Goal: Task Accomplishment & Management: Manage account settings

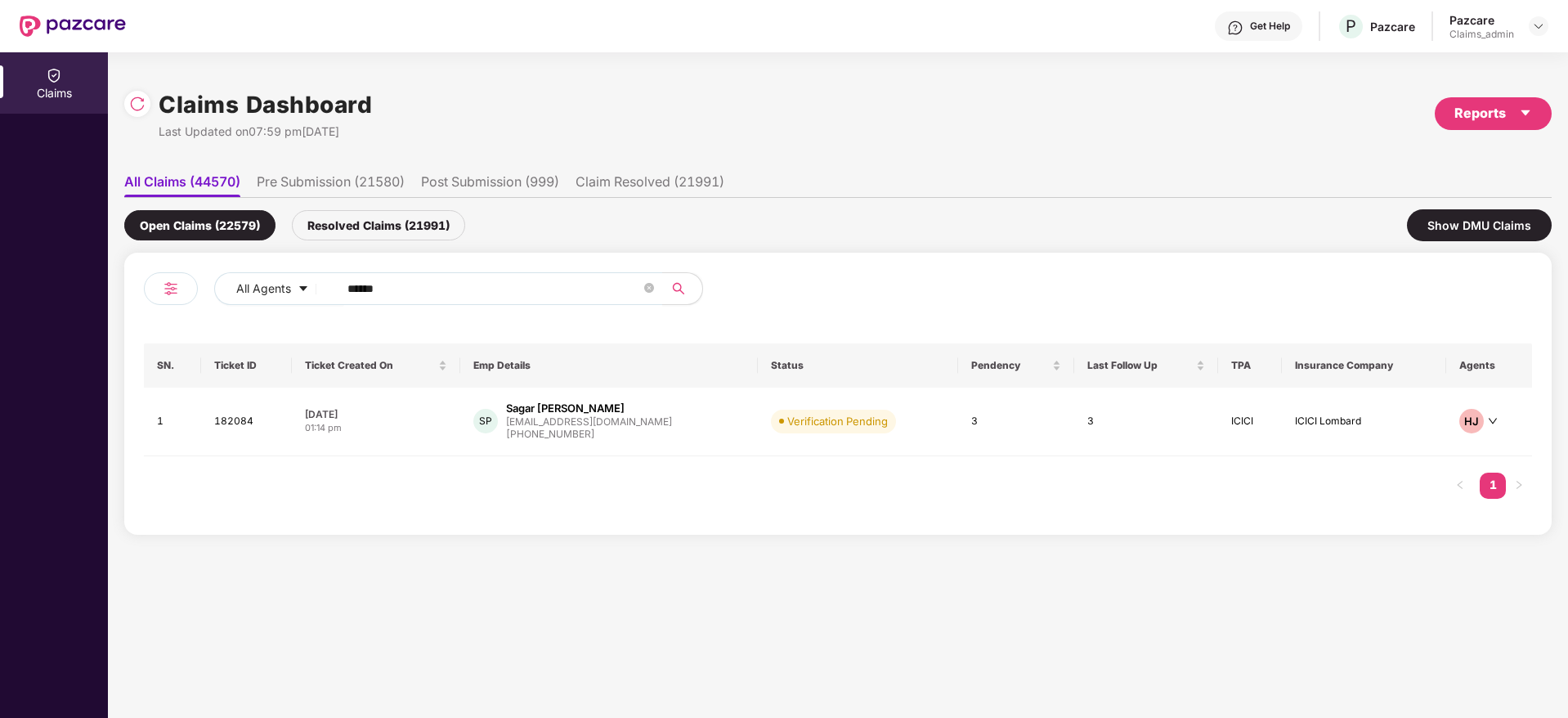
scroll to position [0, 2]
click at [1542, 25] on img at bounding box center [1538, 26] width 13 height 13
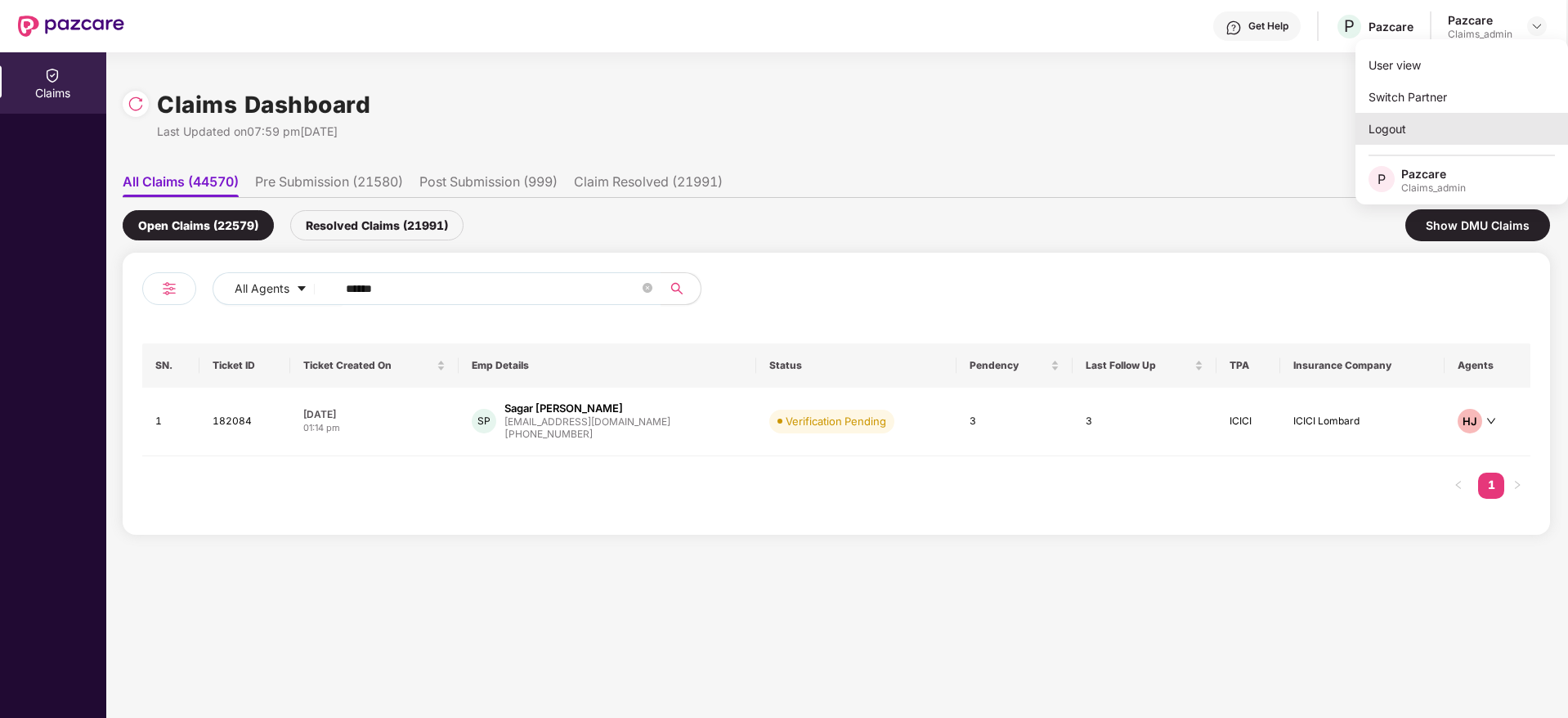
click at [1403, 134] on div "Logout" at bounding box center [1462, 128] width 213 height 32
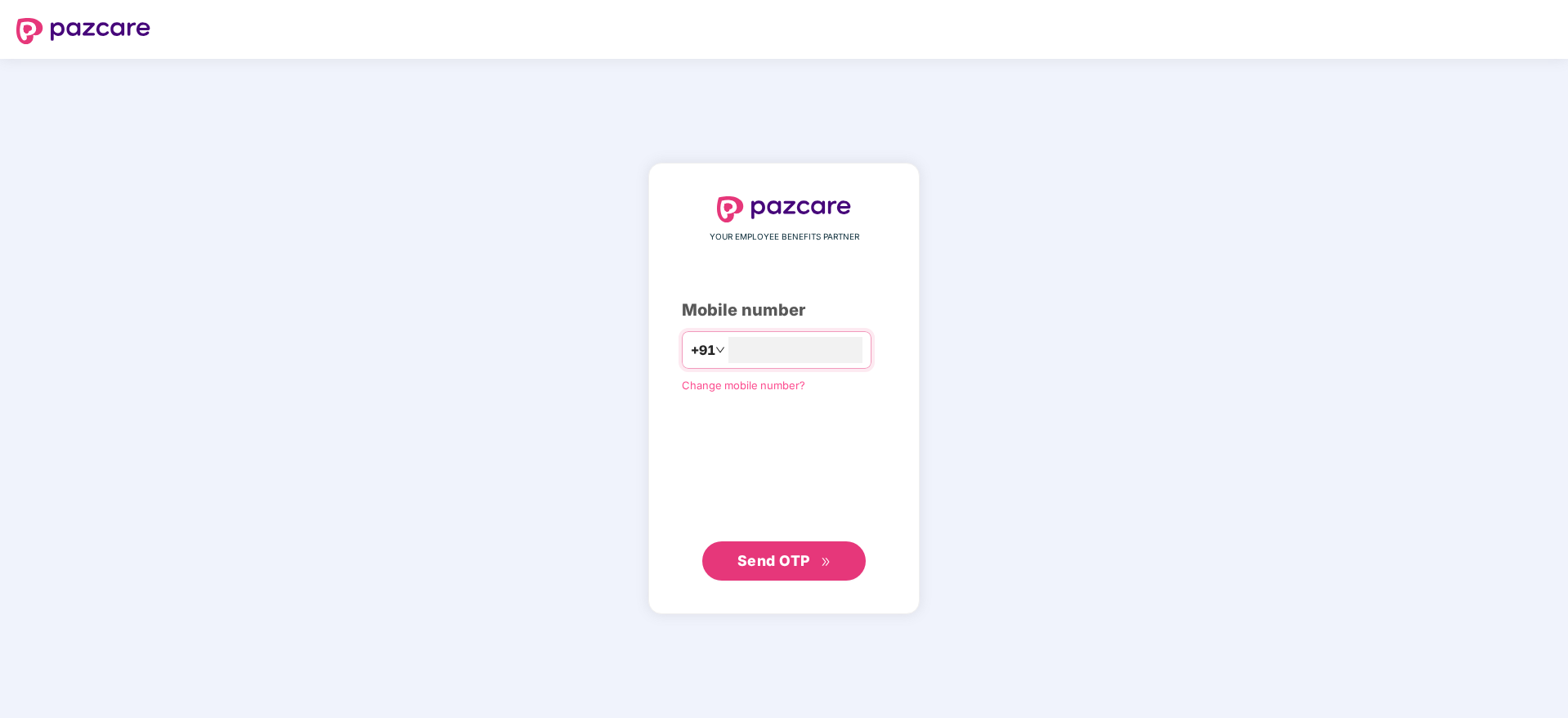
type input "**********"
click at [764, 554] on span "Send OTP" at bounding box center [773, 560] width 73 height 18
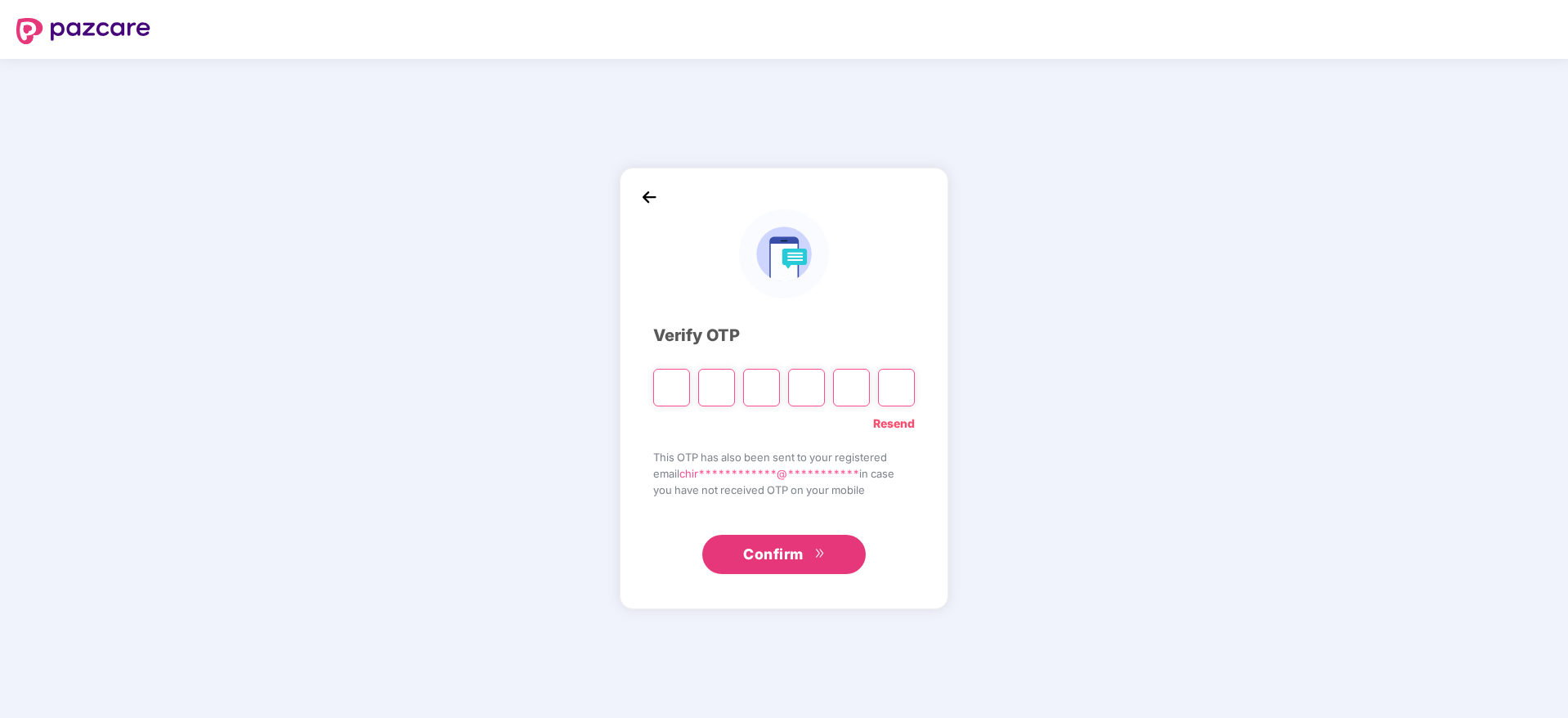
type input "*"
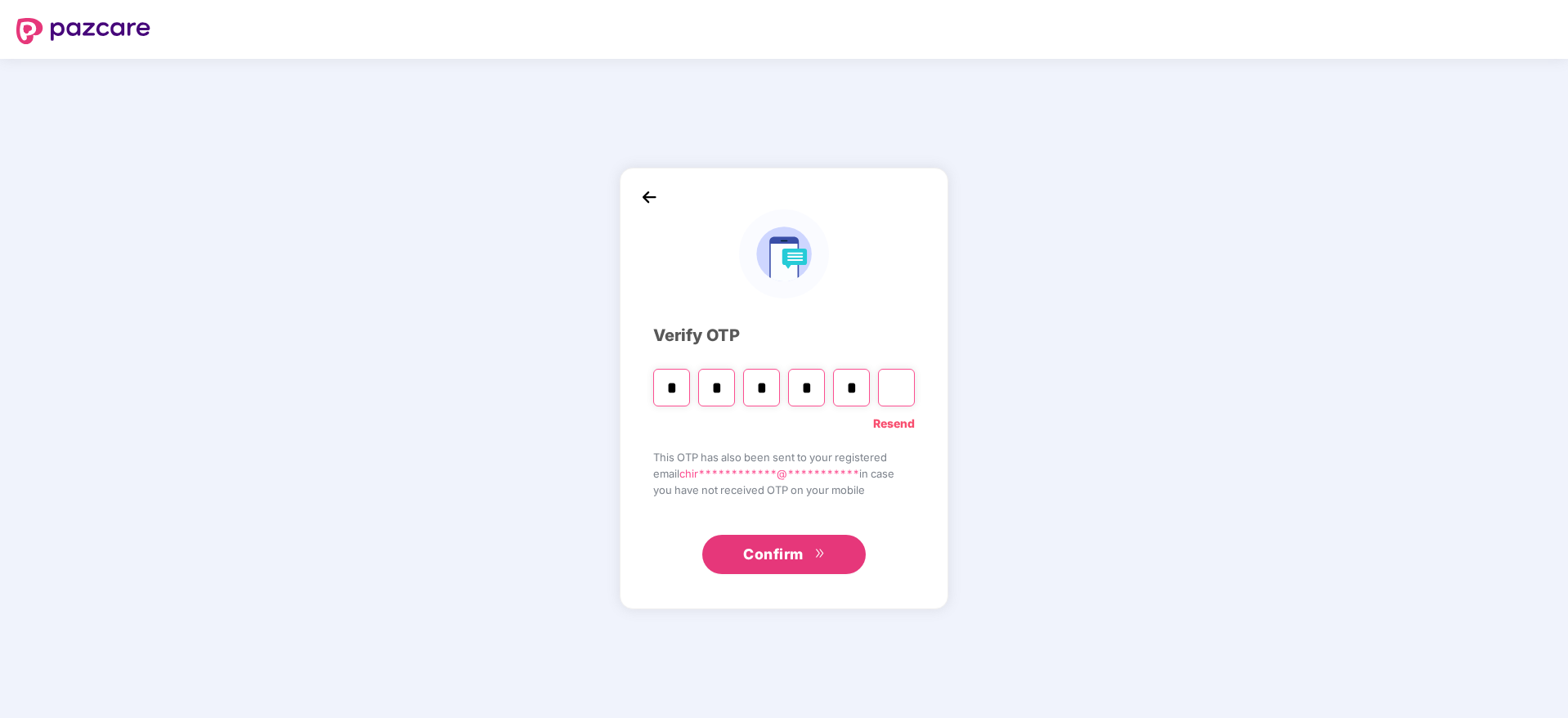
type input "*"
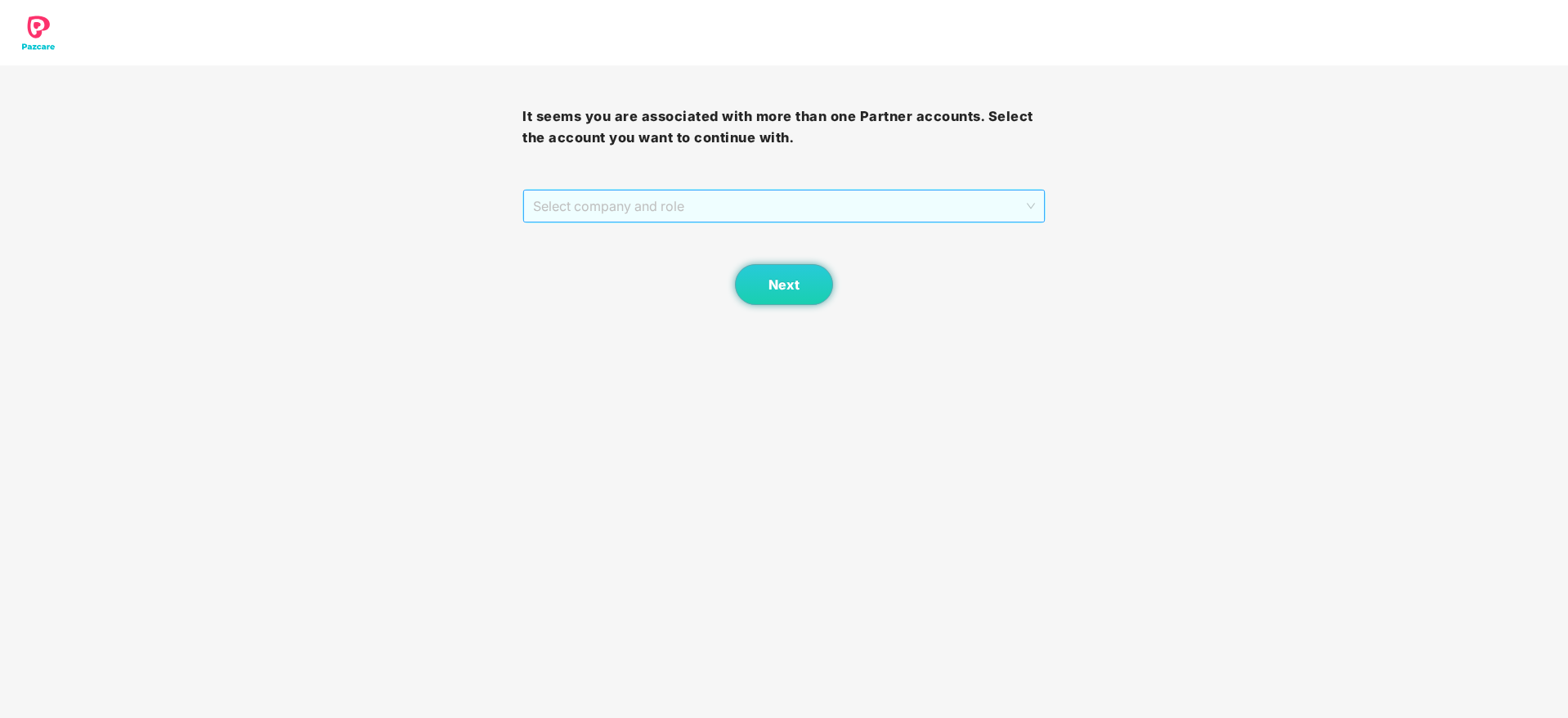
click at [703, 213] on span "Select company and role" at bounding box center [783, 205] width 501 height 31
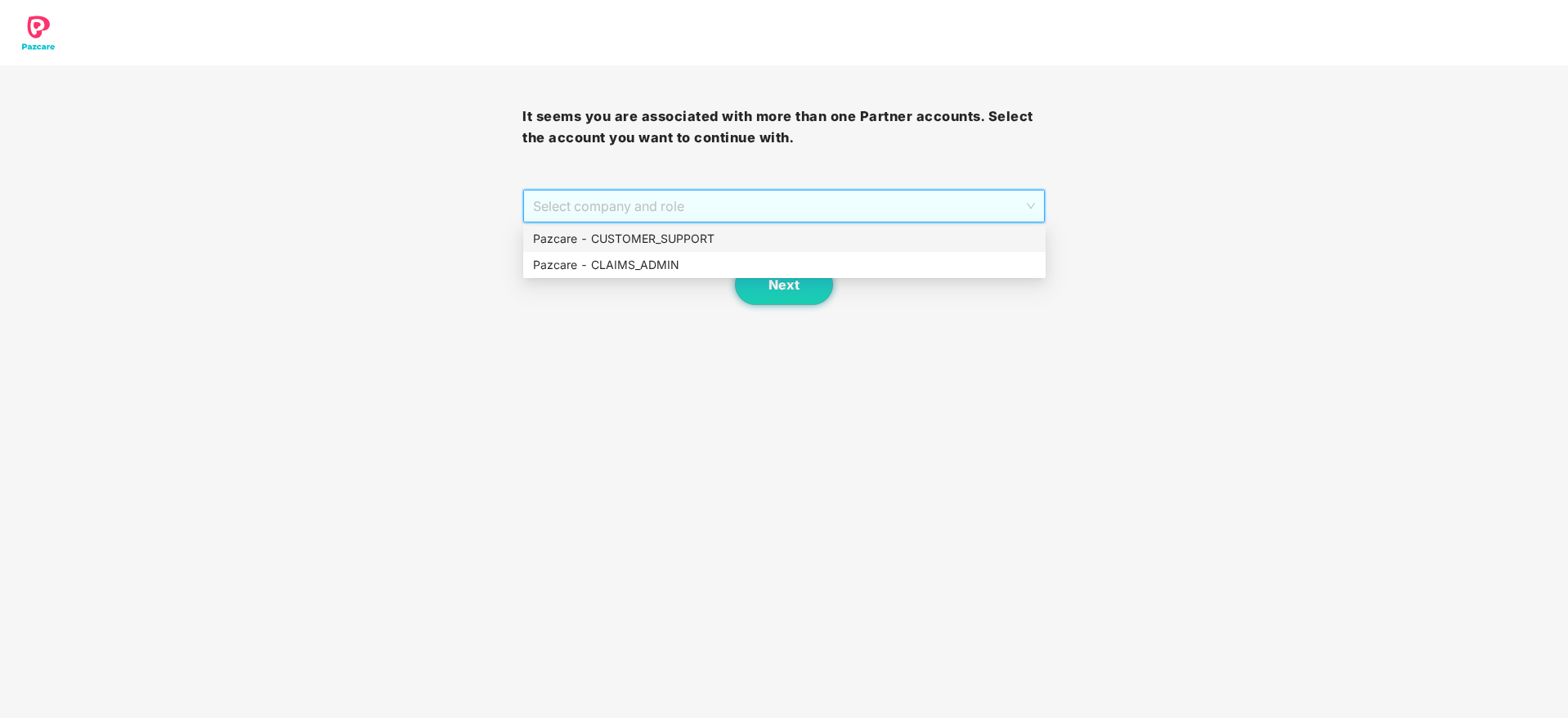
click at [686, 230] on div "Pazcare - CUSTOMER_SUPPORT" at bounding box center [784, 238] width 502 height 18
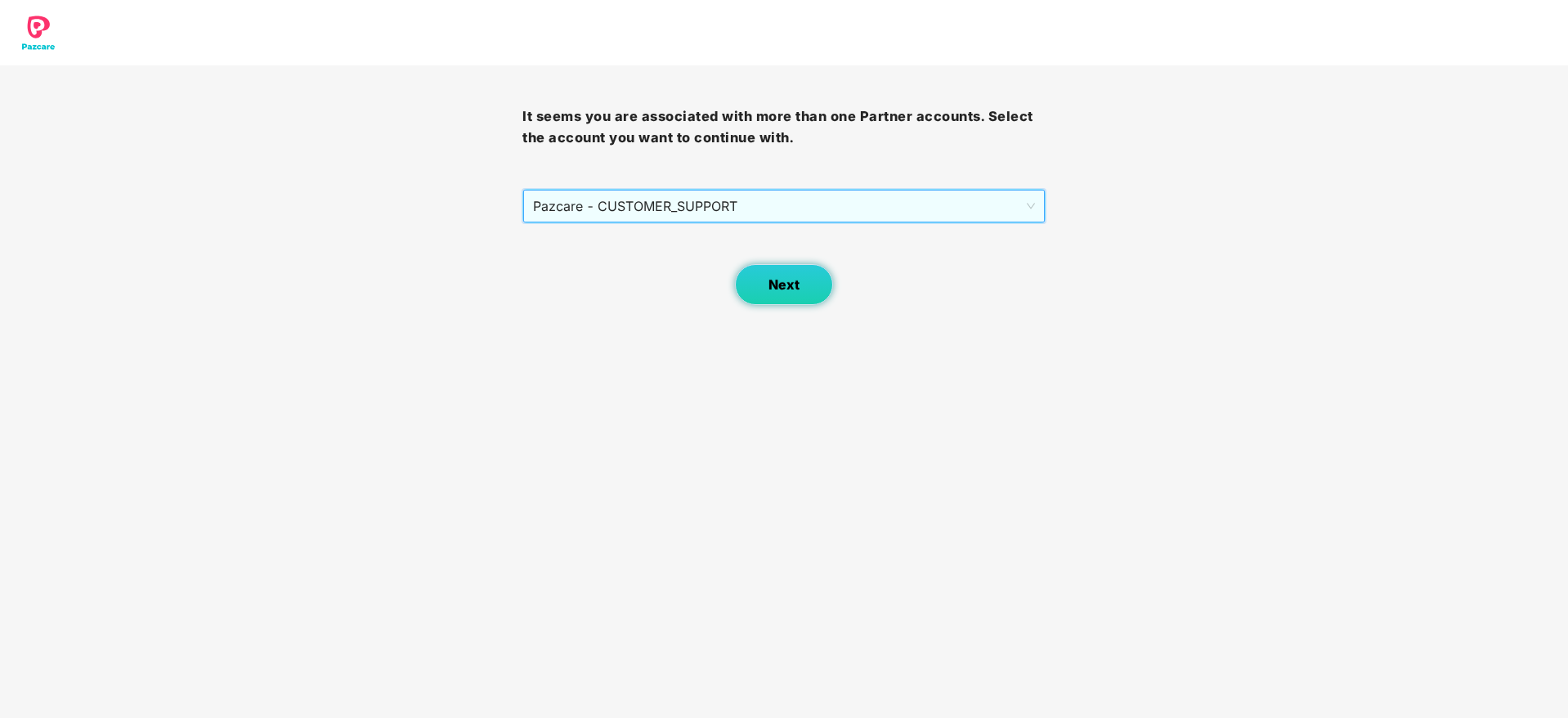
click at [783, 282] on span "Next" at bounding box center [783, 285] width 31 height 16
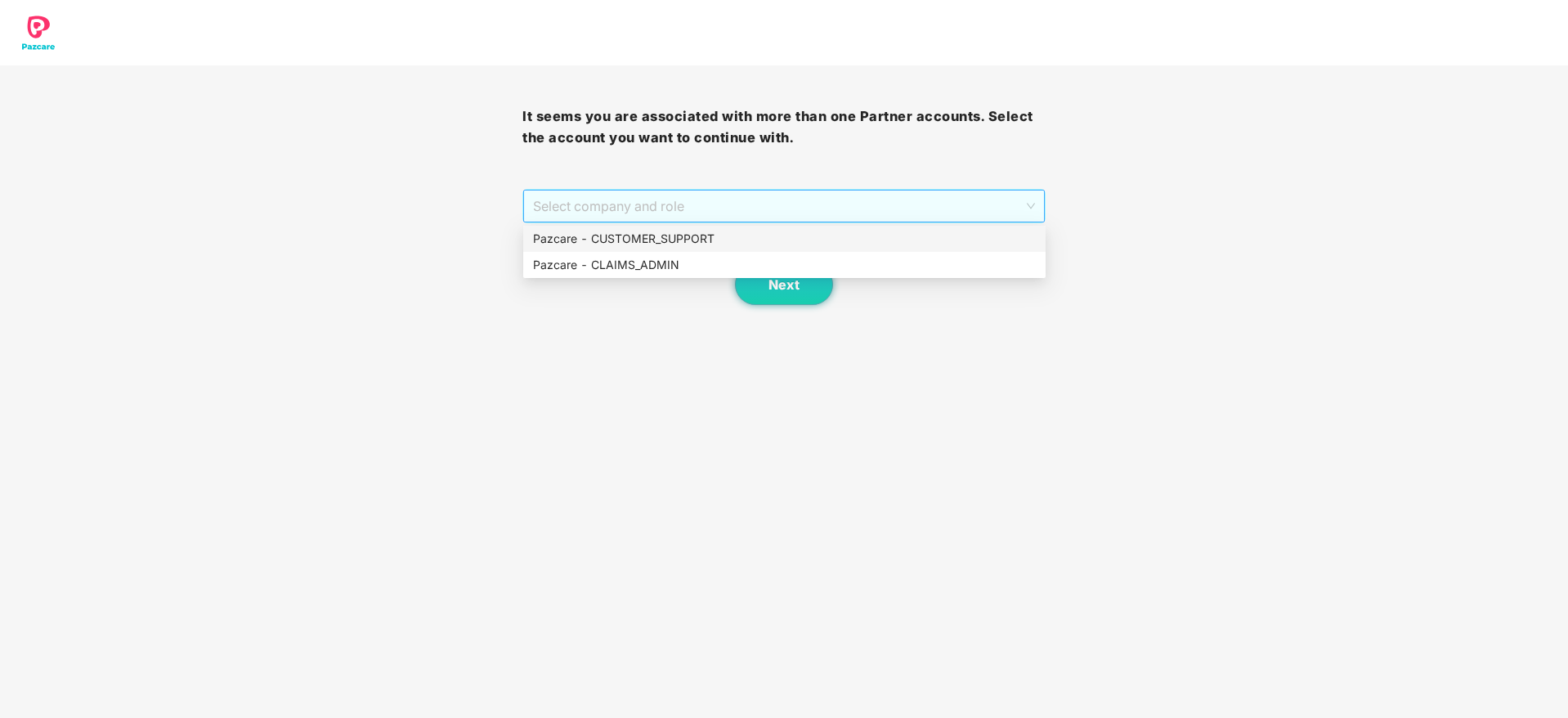
click at [686, 199] on span "Select company and role" at bounding box center [783, 205] width 501 height 31
click at [670, 271] on div "Pazcare - CLAIMS_ADMIN" at bounding box center [784, 265] width 502 height 18
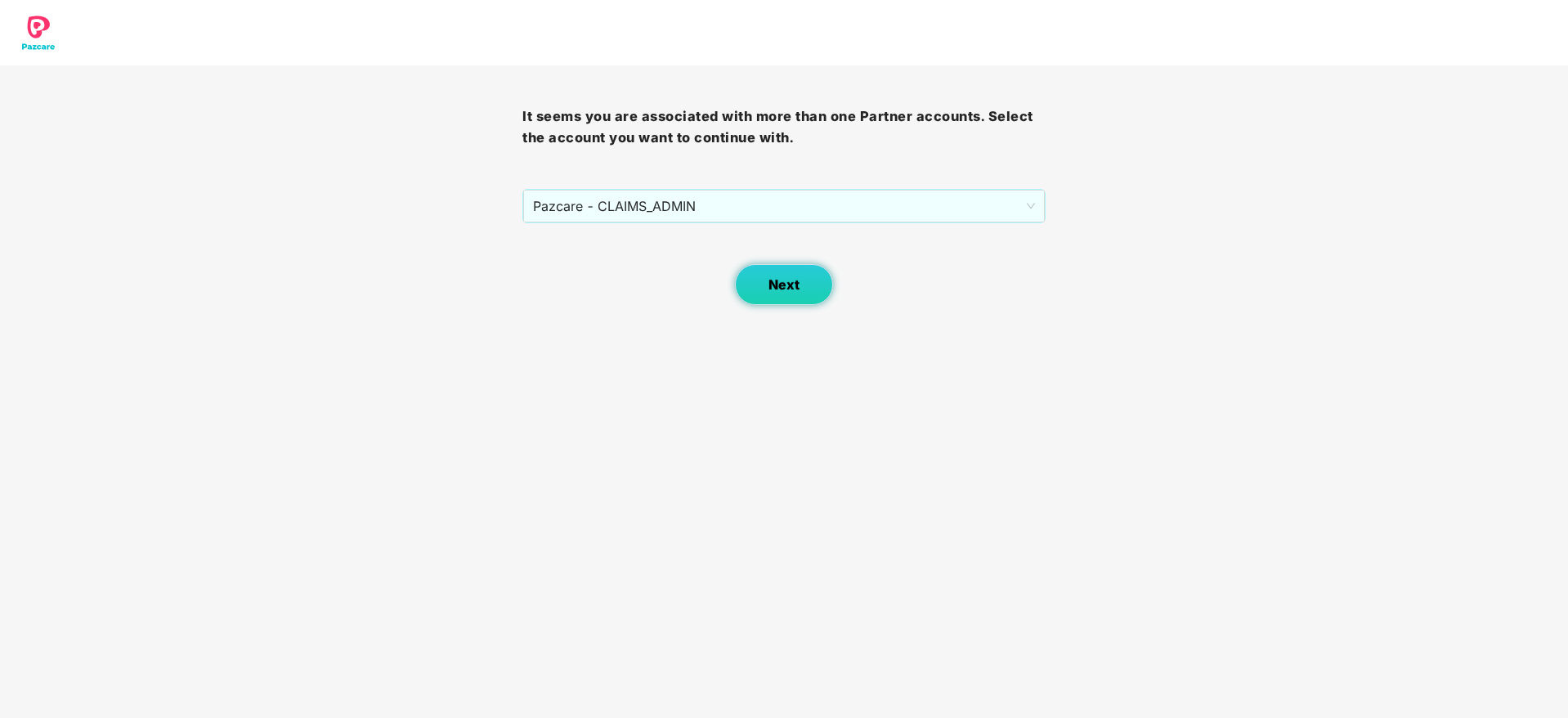
click at [773, 277] on span "Next" at bounding box center [783, 285] width 31 height 16
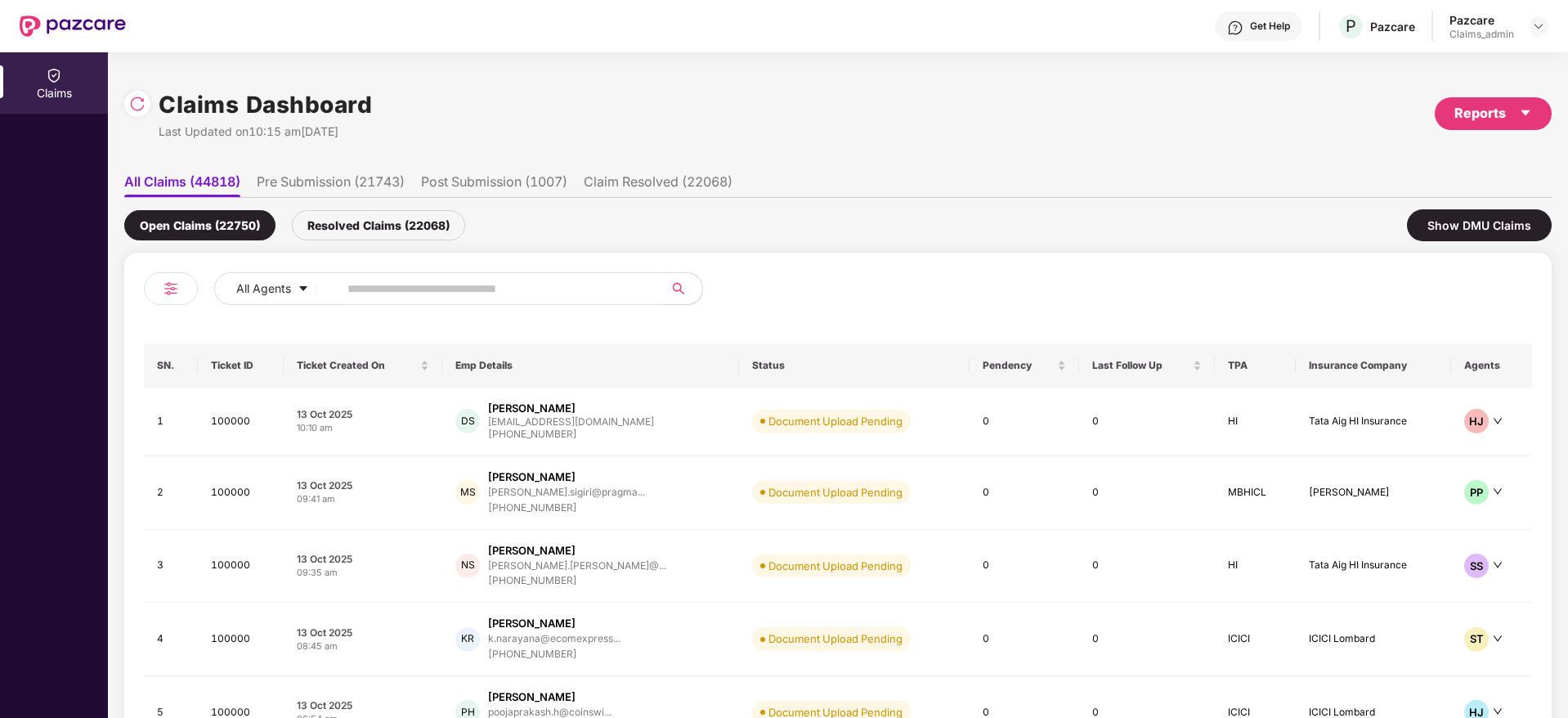
paste input "******"
click at [496, 293] on input "text" at bounding box center [494, 289] width 293 height 25
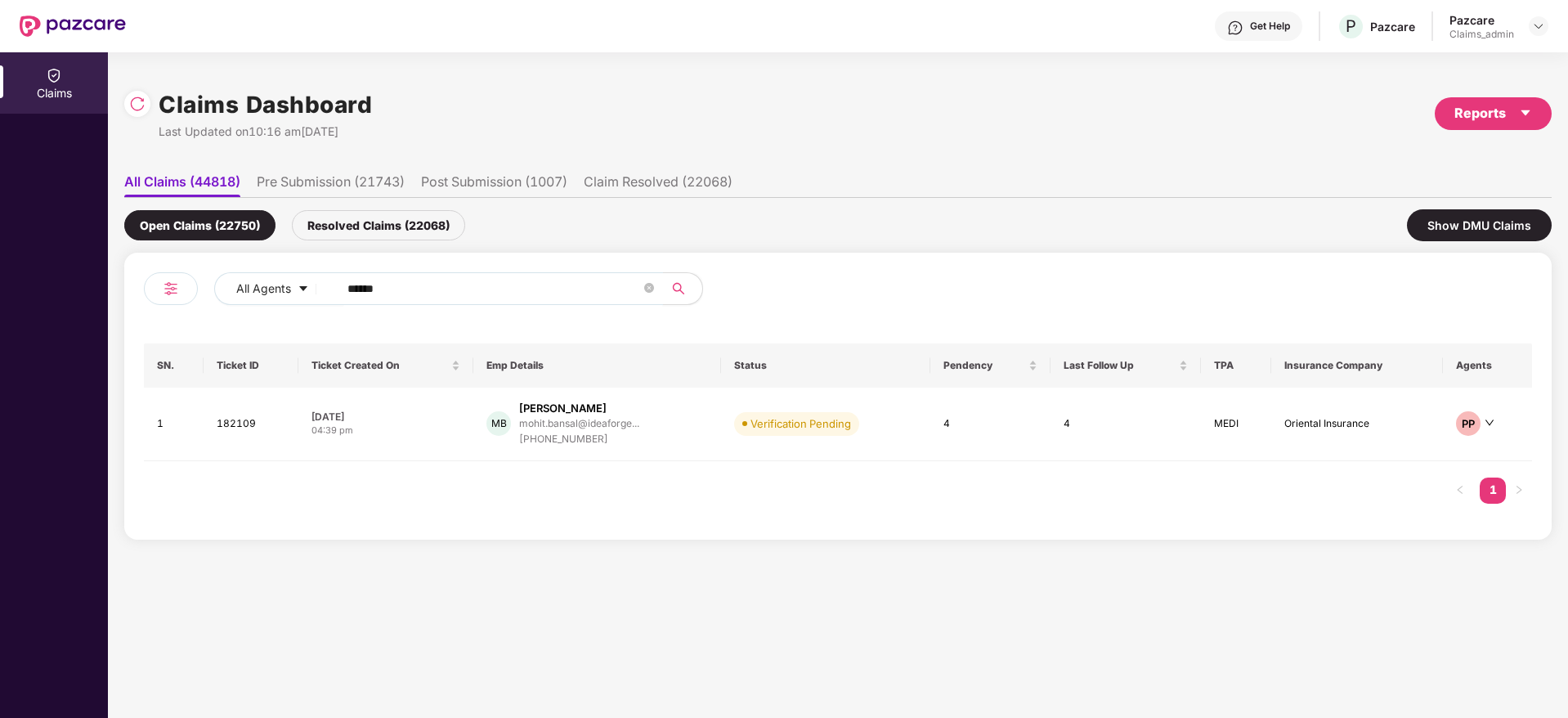
type input "******"
click at [410, 443] on td "08 Oct 2025 04:39 pm" at bounding box center [385, 424] width 175 height 74
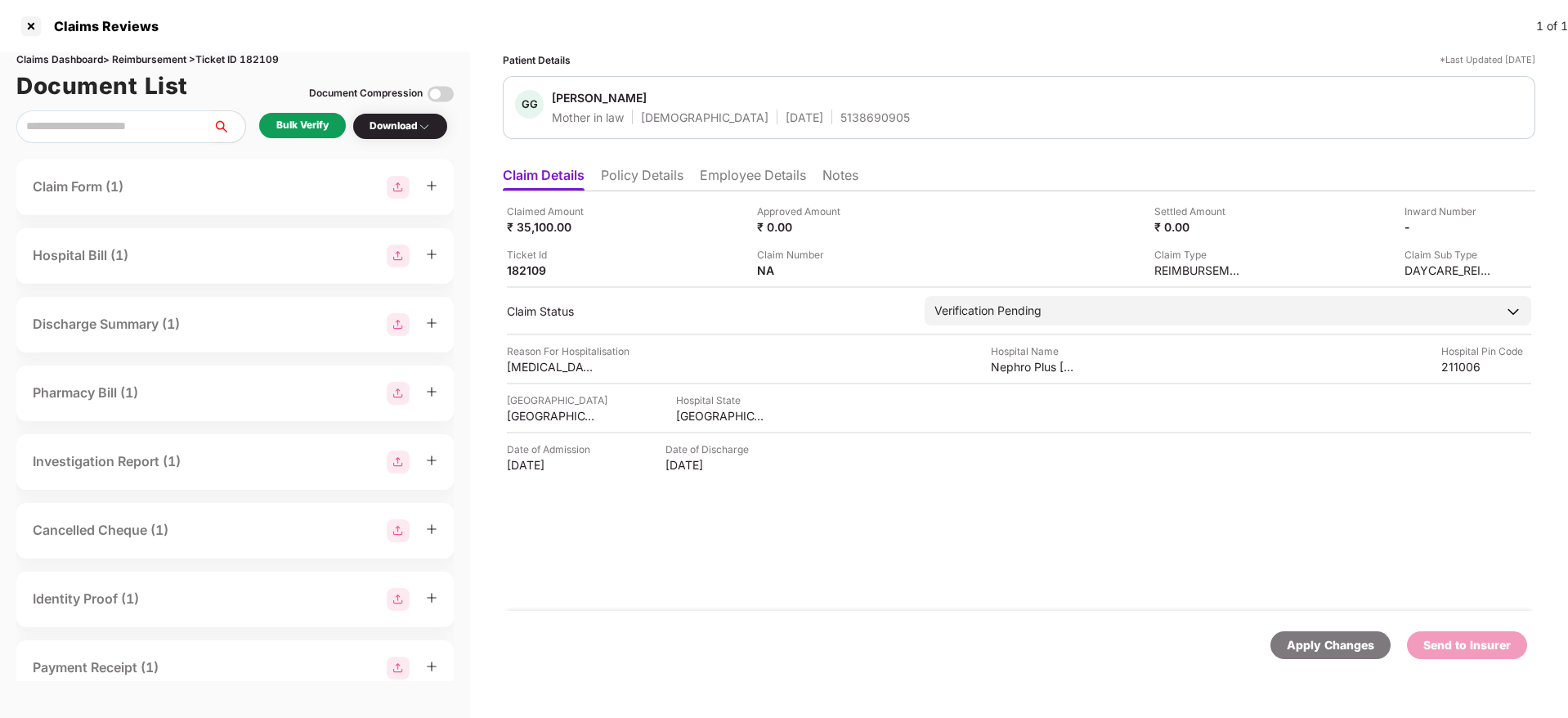
click at [300, 129] on div "Bulk Verify" at bounding box center [302, 126] width 52 height 16
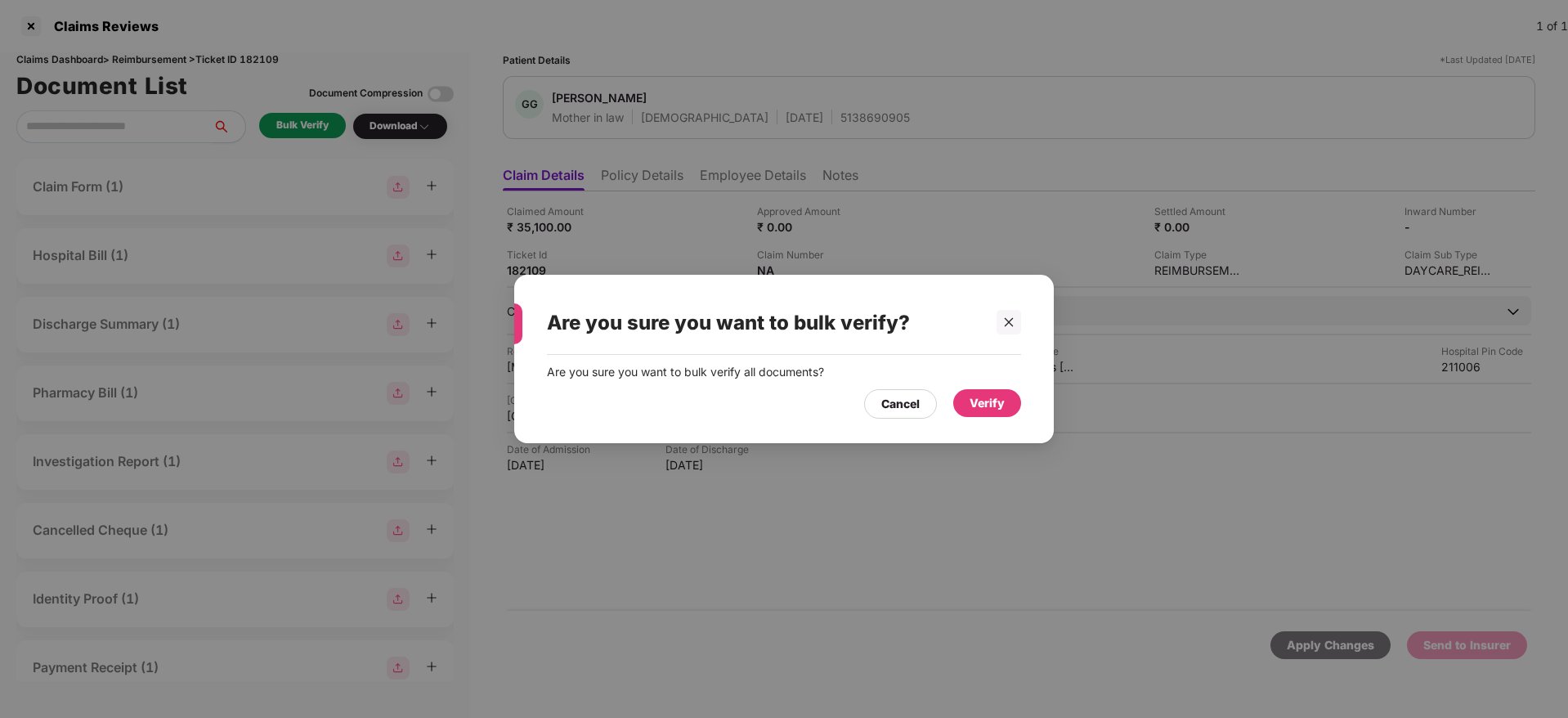
click at [974, 397] on div "Verify" at bounding box center [987, 403] width 35 height 18
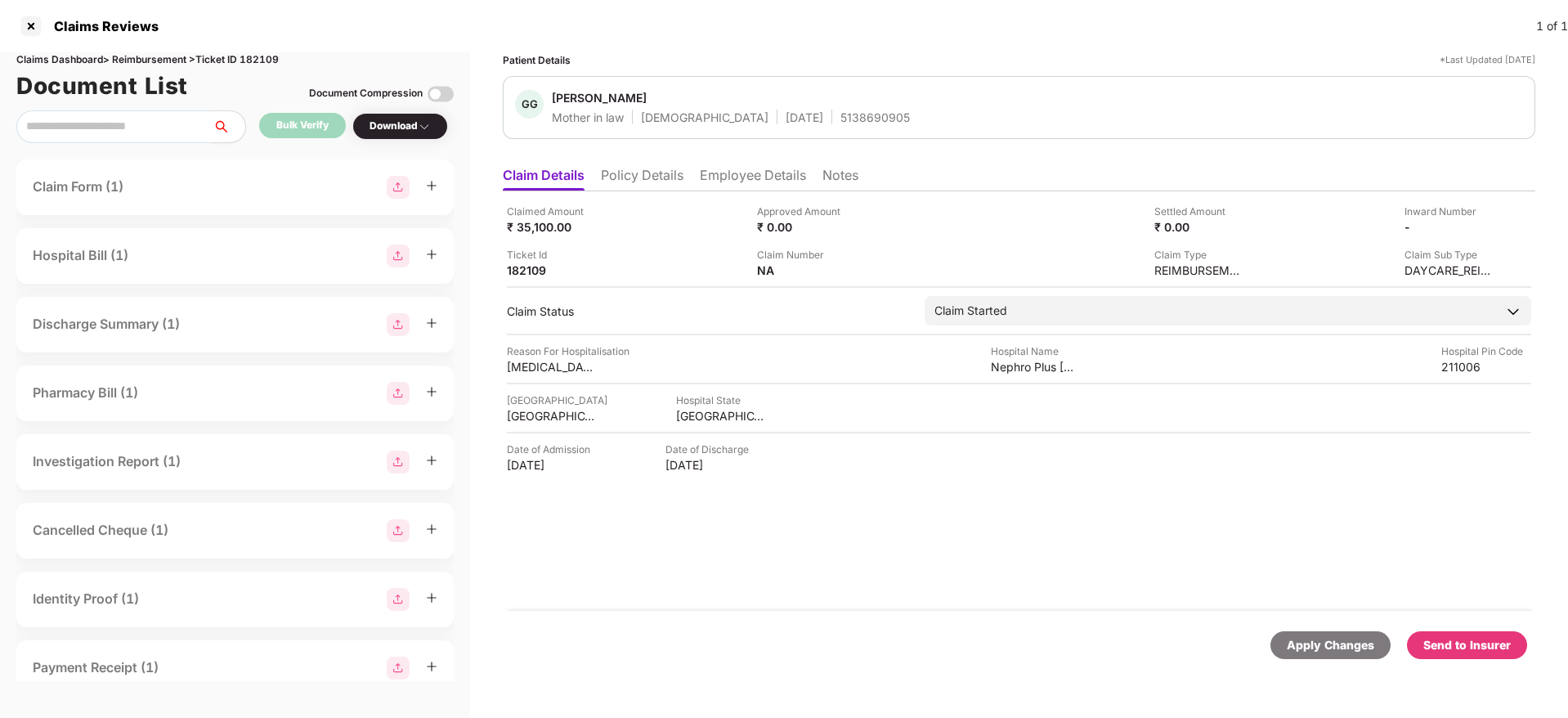
click at [1470, 648] on div "Send to Insurer" at bounding box center [1466, 645] width 87 height 18
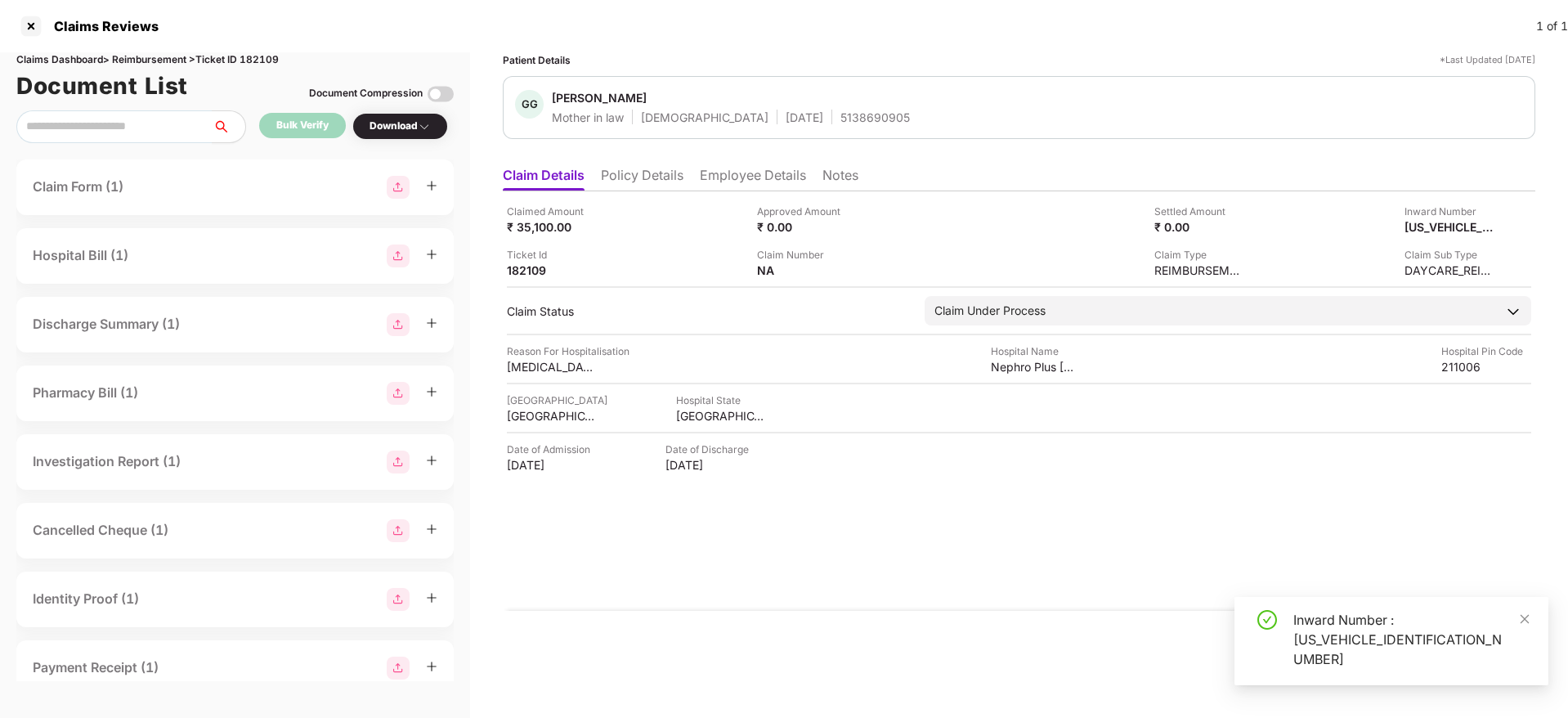
click at [1348, 658] on div "Inward Number : H1760350642164338" at bounding box center [1410, 639] width 236 height 59
copy div "Inward Number : H1760350642164338"
click at [1348, 658] on div "Inward Number : H1760350642164338" at bounding box center [1410, 639] width 236 height 59
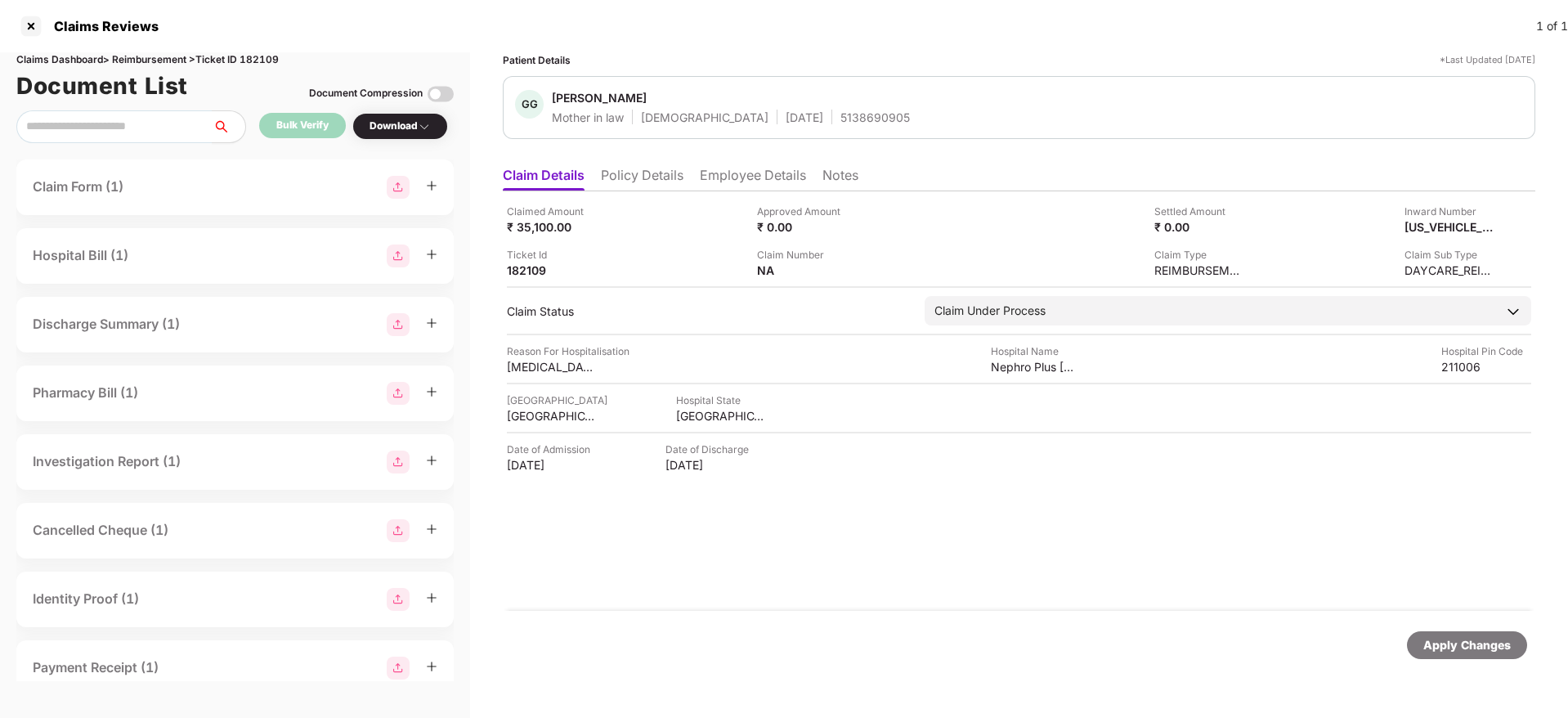
click at [840, 113] on div "5138690905" at bounding box center [875, 117] width 70 height 16
copy div "5138690905"
click at [29, 24] on div at bounding box center [31, 26] width 26 height 26
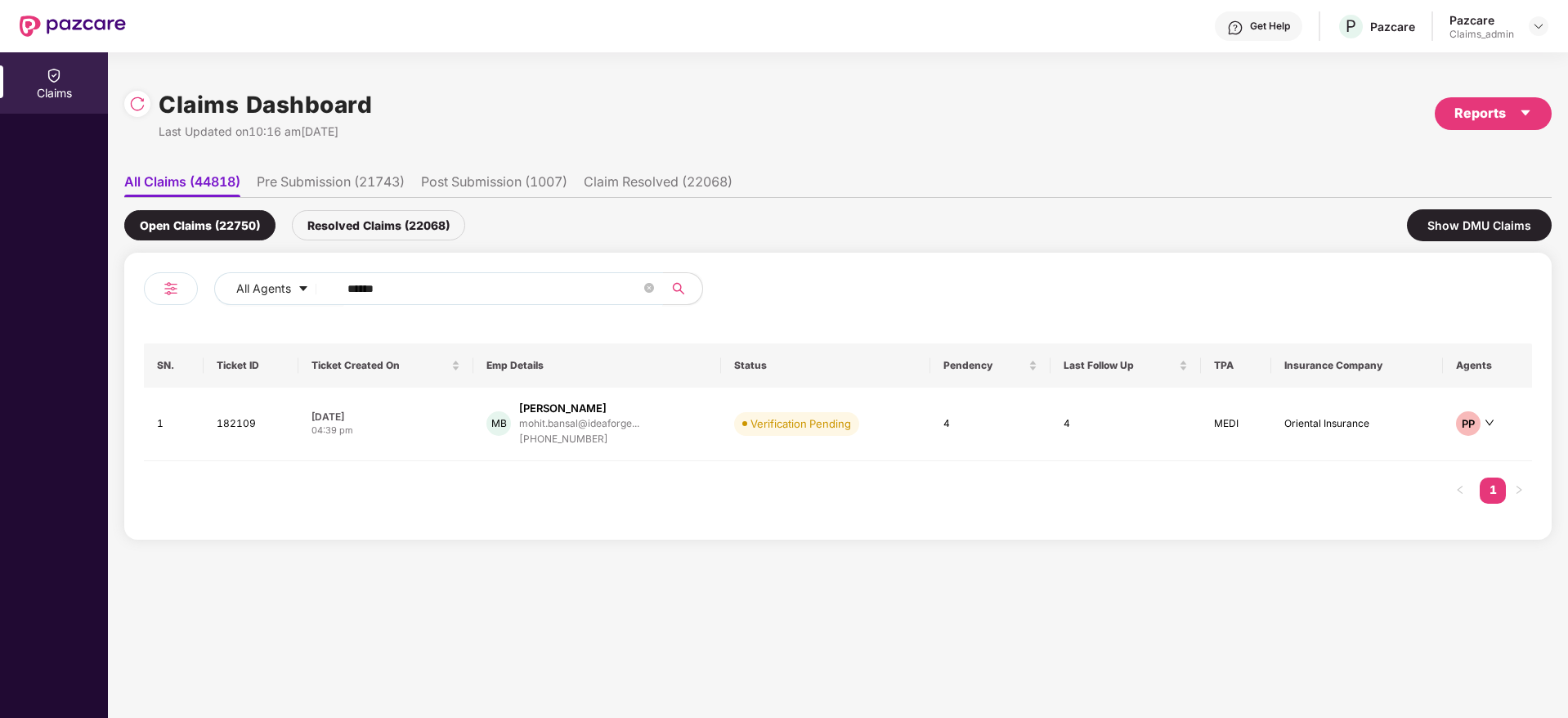
click at [404, 281] on input "******" at bounding box center [494, 289] width 293 height 25
paste input "******"
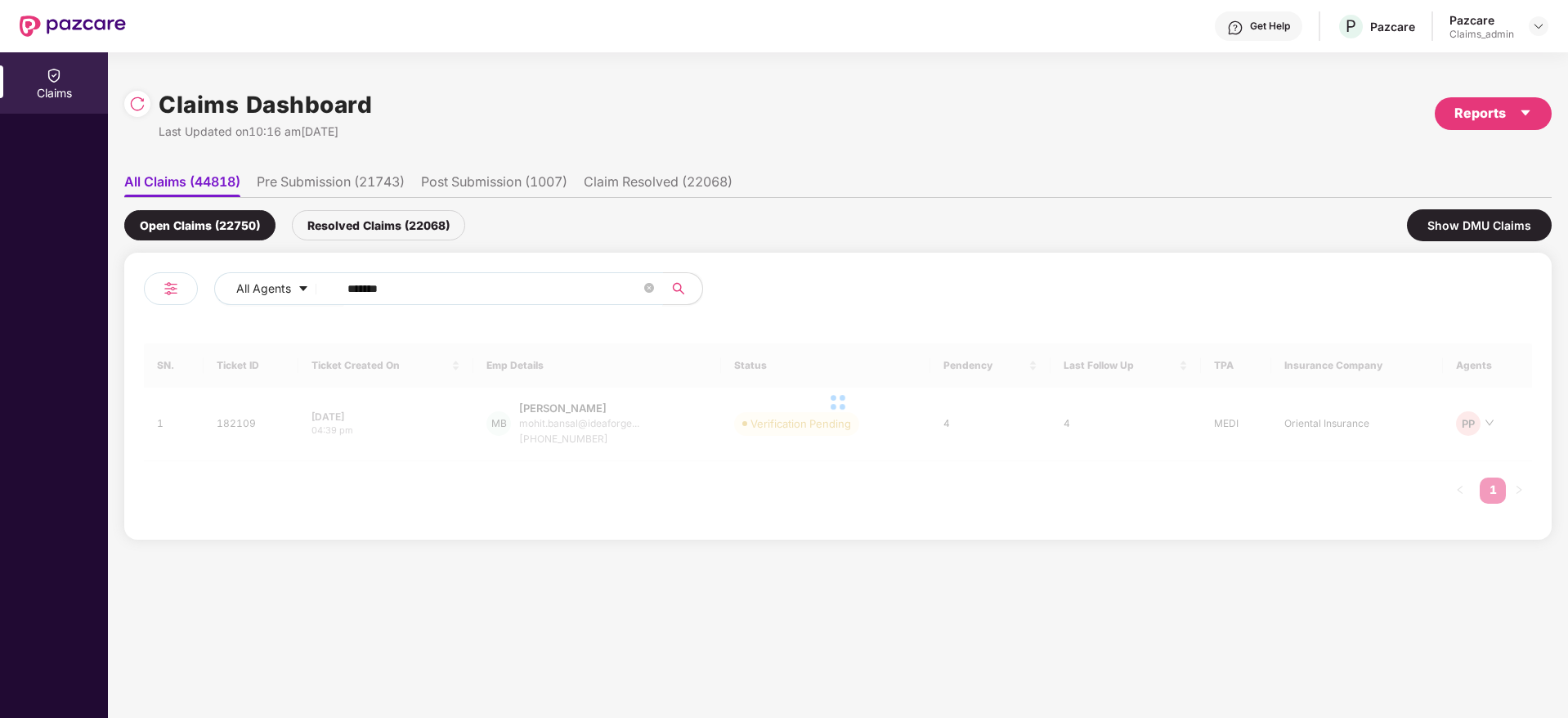
type input "******"
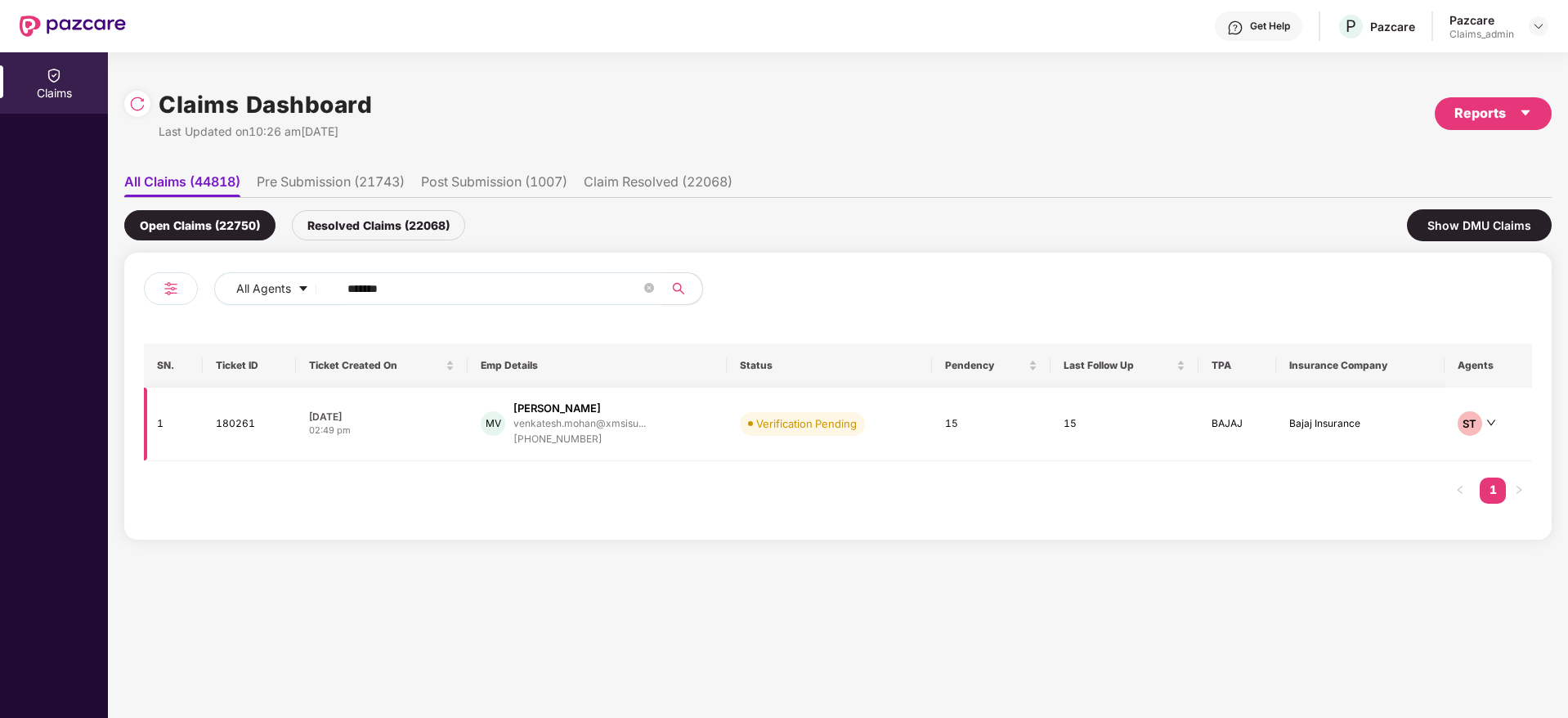
click at [434, 412] on div "27 Sep 2025" at bounding box center [381, 416] width 145 height 14
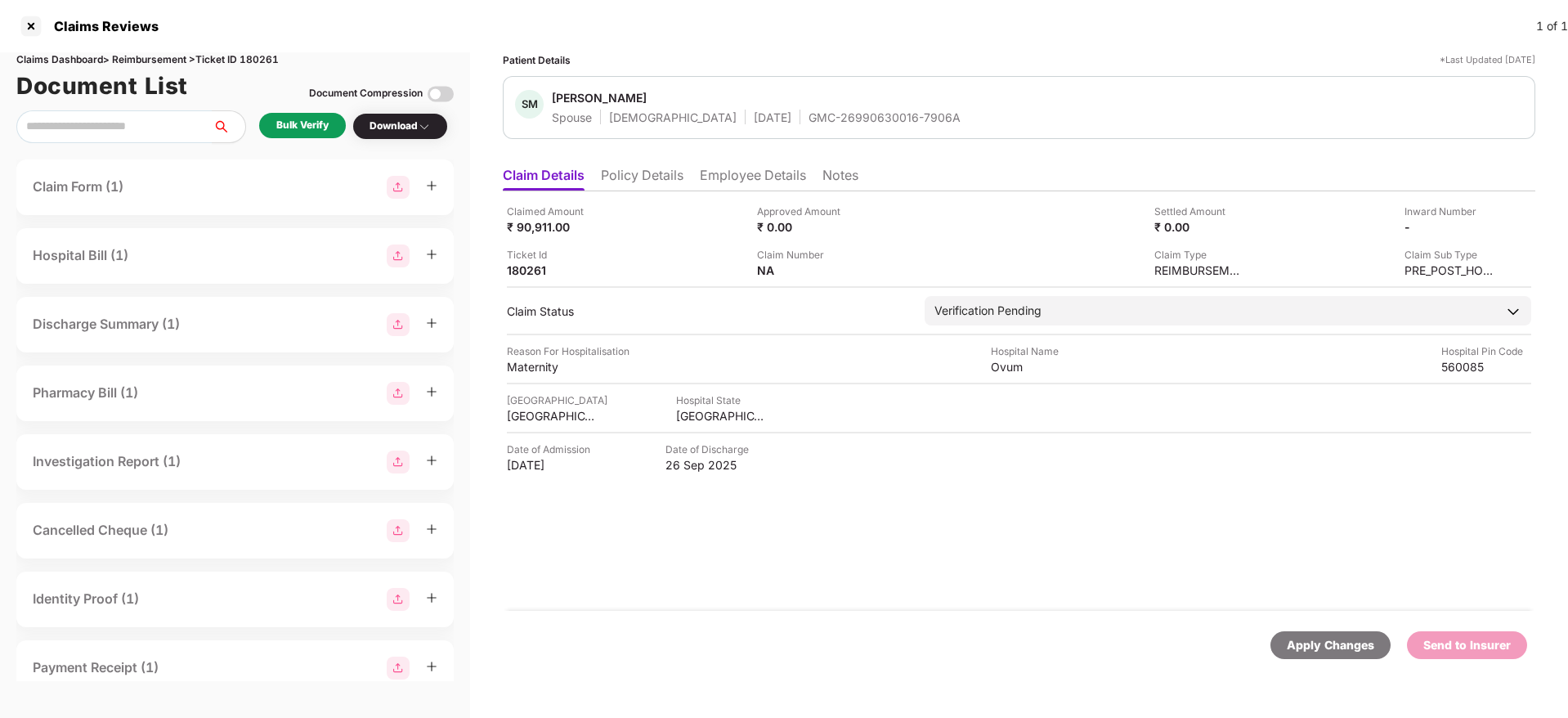
click at [305, 127] on div "Bulk Verify" at bounding box center [302, 126] width 52 height 16
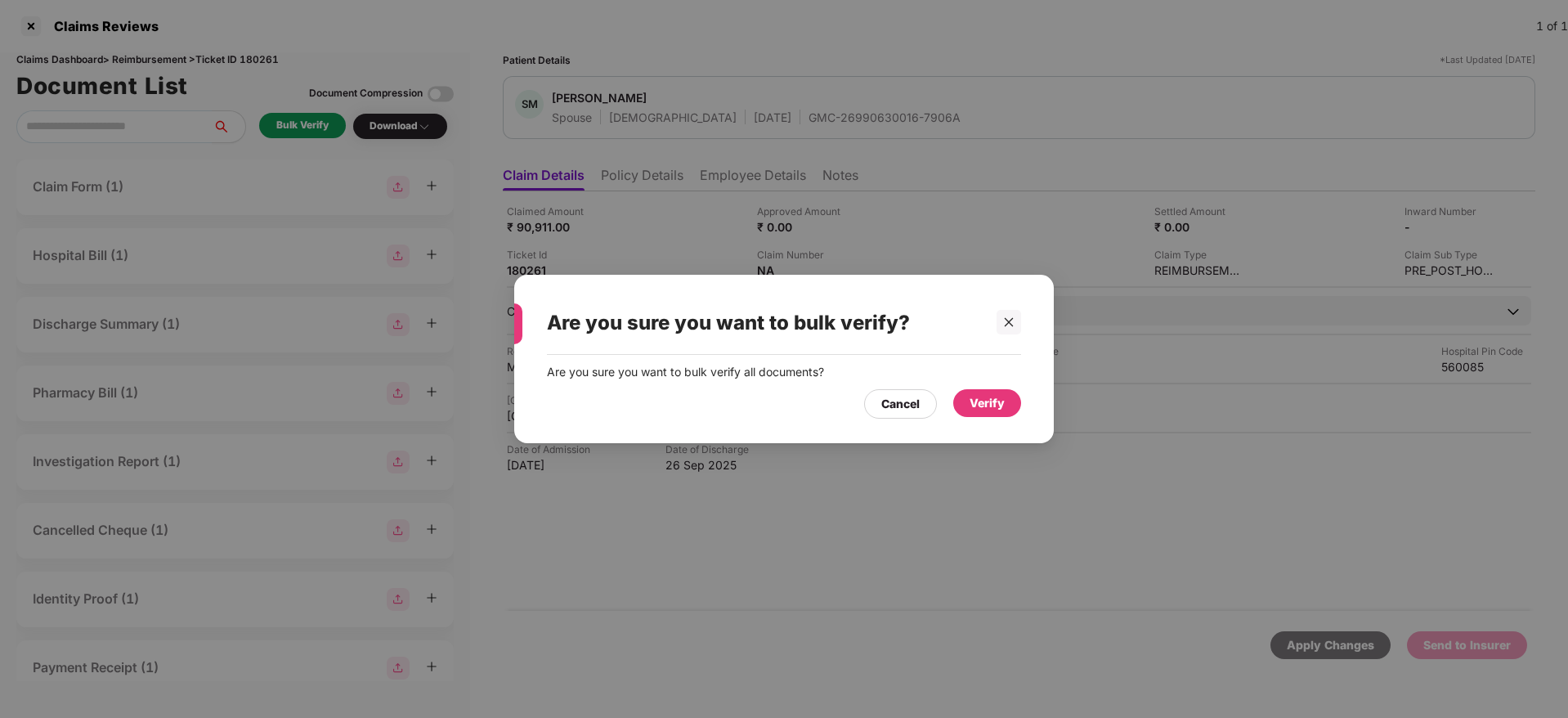
click at [990, 401] on div "Verify" at bounding box center [987, 403] width 35 height 18
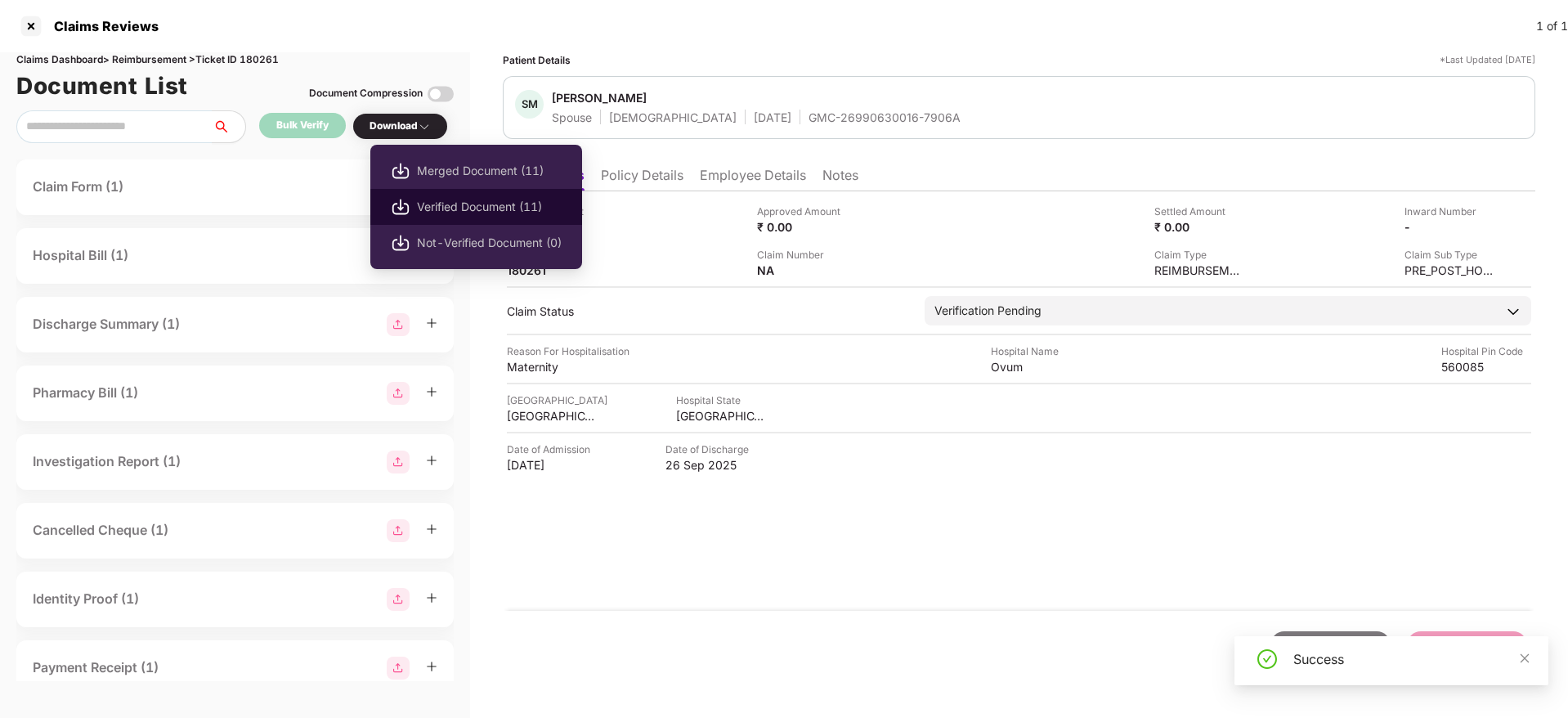
click at [454, 211] on span "Verified Document (11)" at bounding box center [489, 207] width 144 height 18
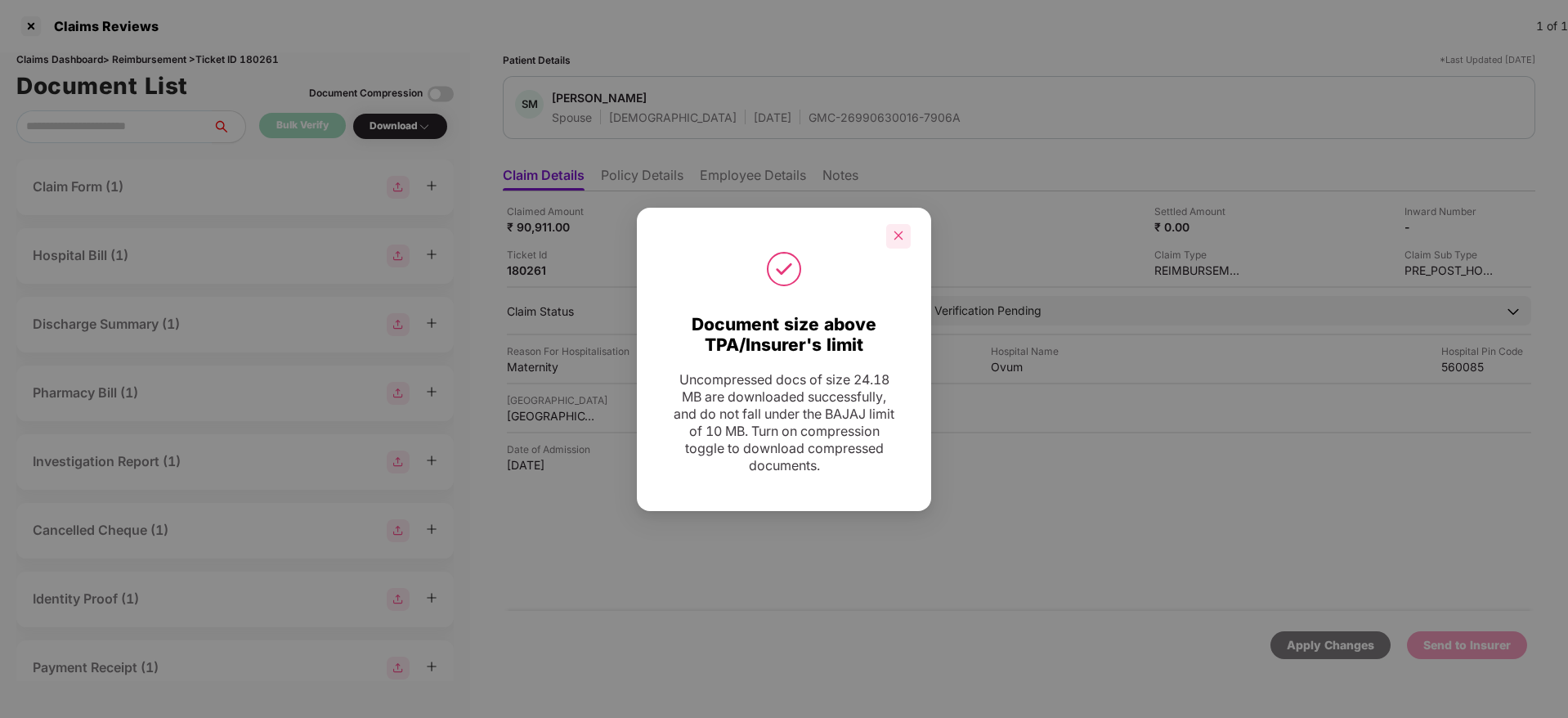
click at [907, 228] on div at bounding box center [898, 237] width 25 height 25
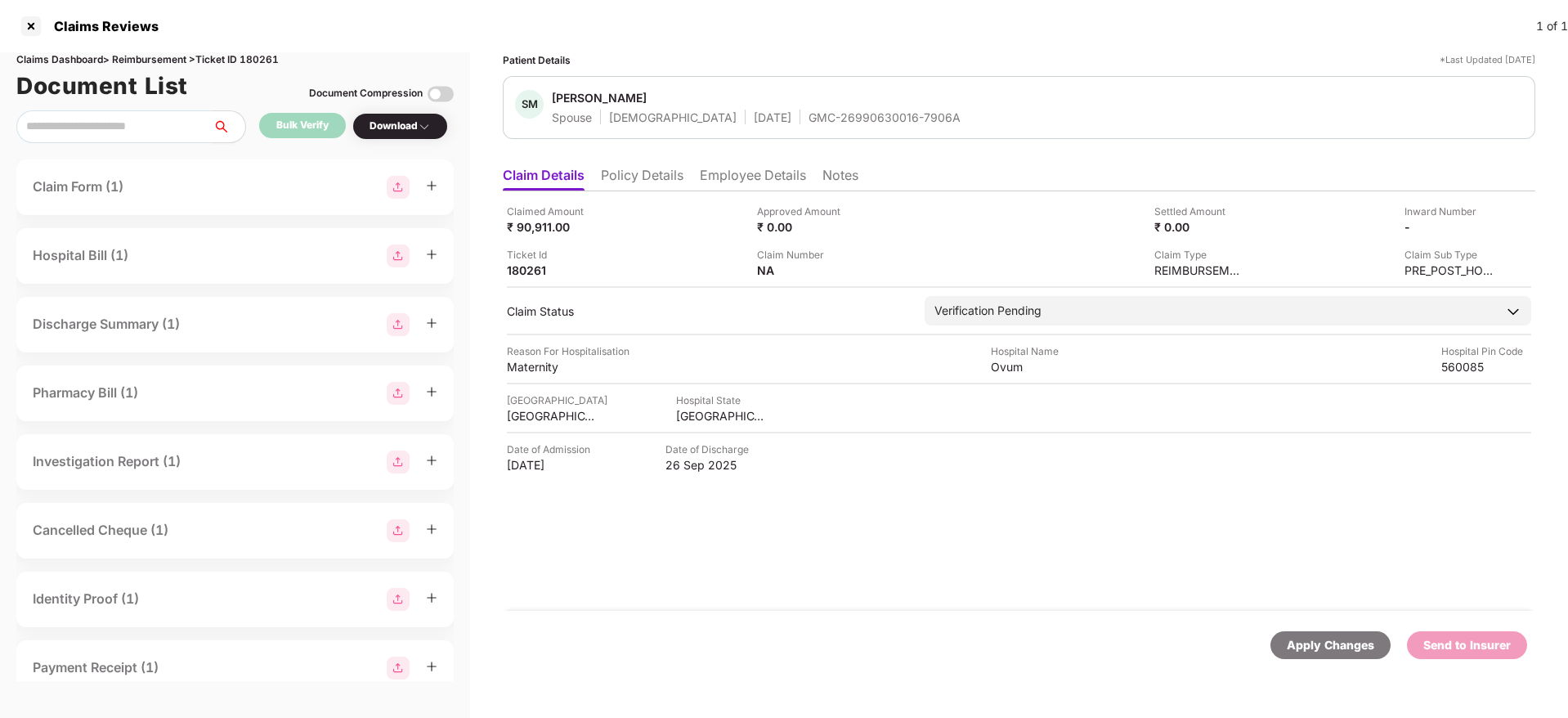
scroll to position [0, 2]
click at [285, 191] on div "Claim Form (1)" at bounding box center [235, 187] width 405 height 23
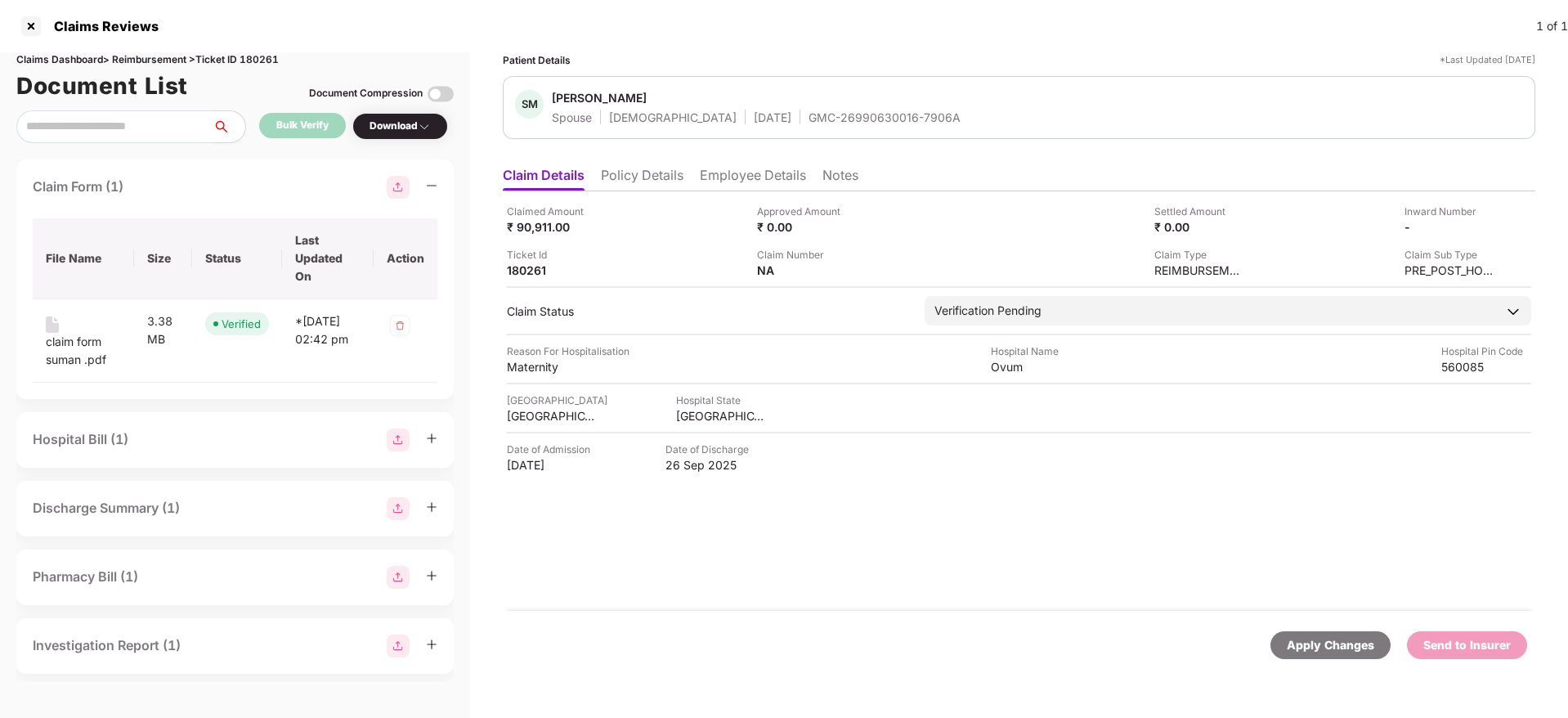
click at [353, 181] on div "Claim Form (1)" at bounding box center [235, 187] width 405 height 23
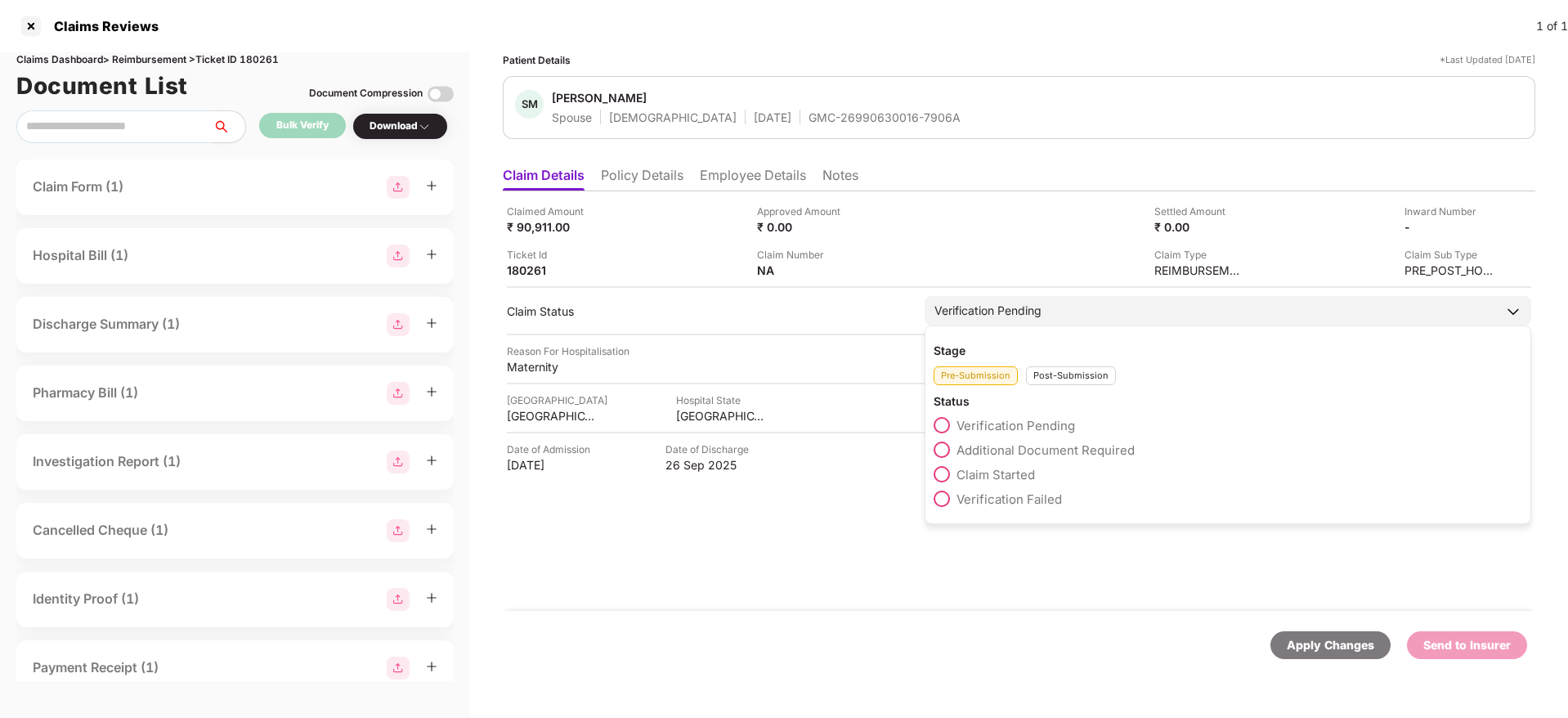
click at [983, 450] on span "Additional Document Required" at bounding box center [1045, 451] width 178 height 16
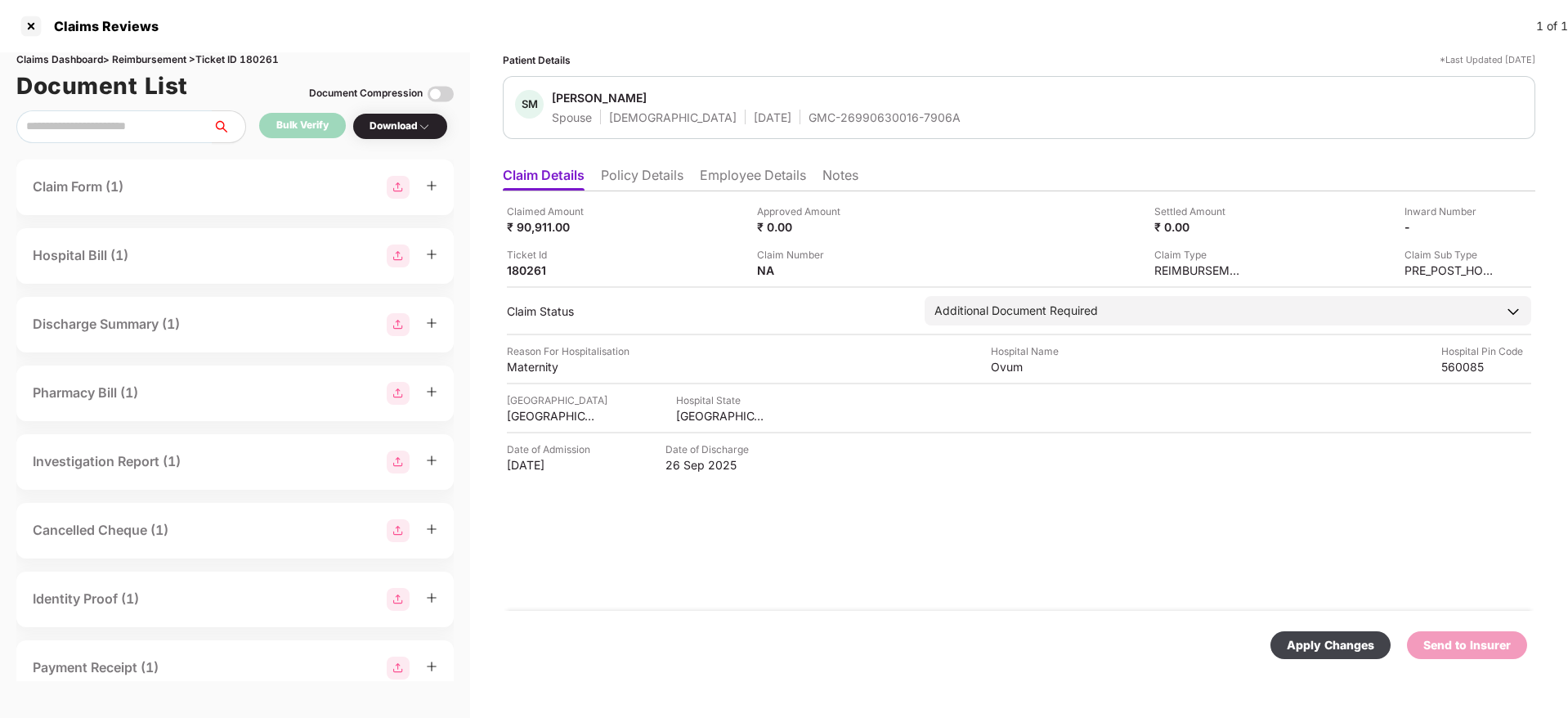
click at [1322, 641] on div "Apply Changes" at bounding box center [1330, 645] width 87 height 18
click at [530, 270] on div "180261" at bounding box center [552, 270] width 90 height 16
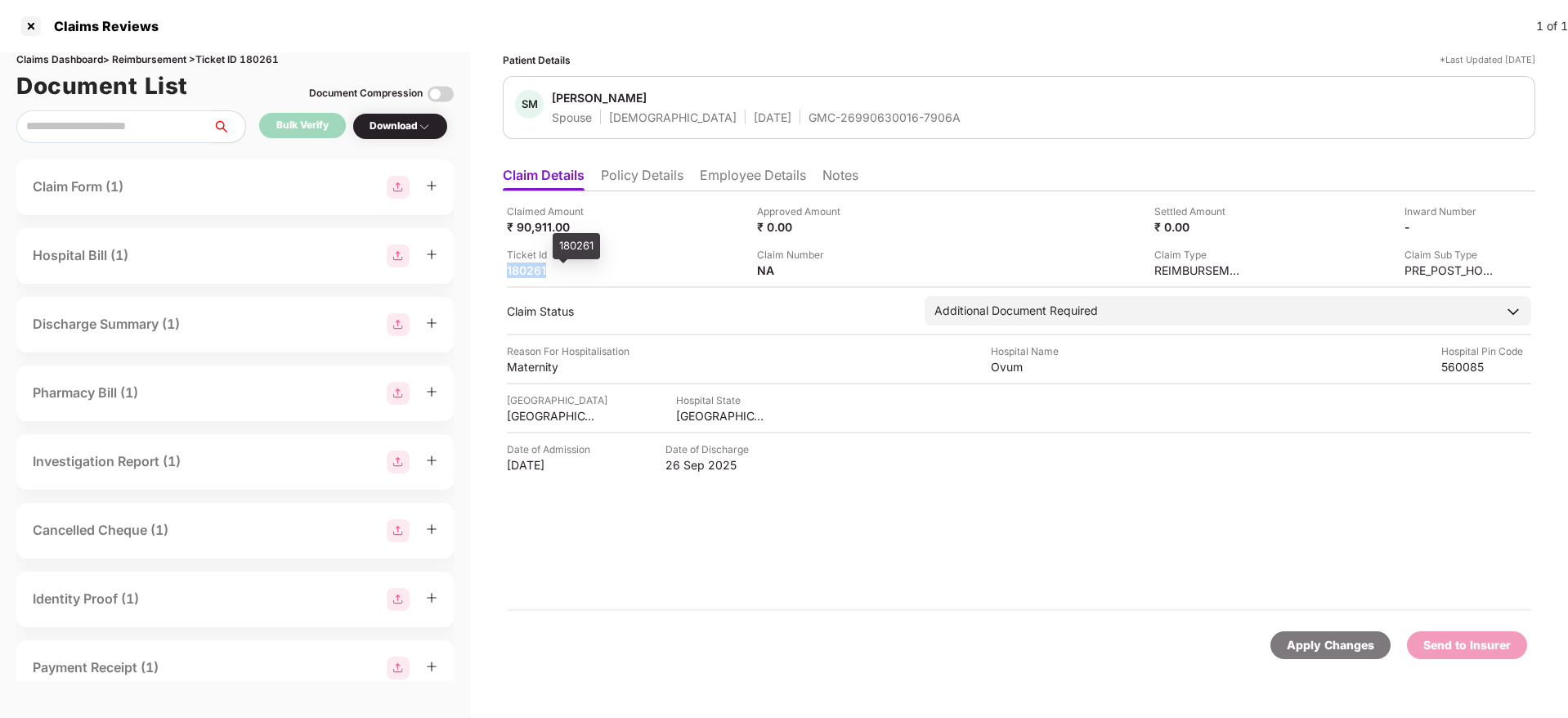
click at [530, 270] on div "180261" at bounding box center [552, 270] width 90 height 16
click at [33, 27] on div at bounding box center [31, 26] width 26 height 26
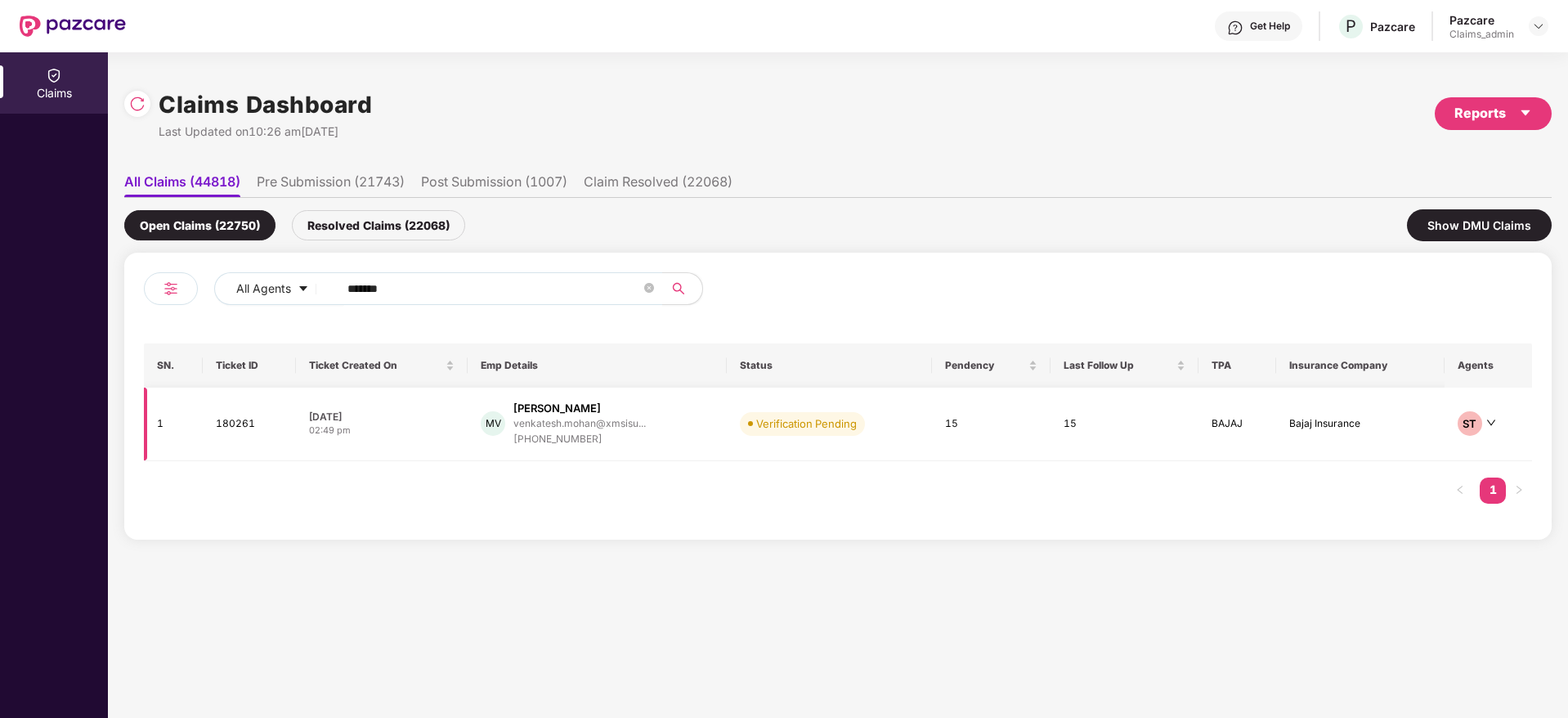
click at [396, 409] on div "27 Sep 2025" at bounding box center [381, 416] width 145 height 14
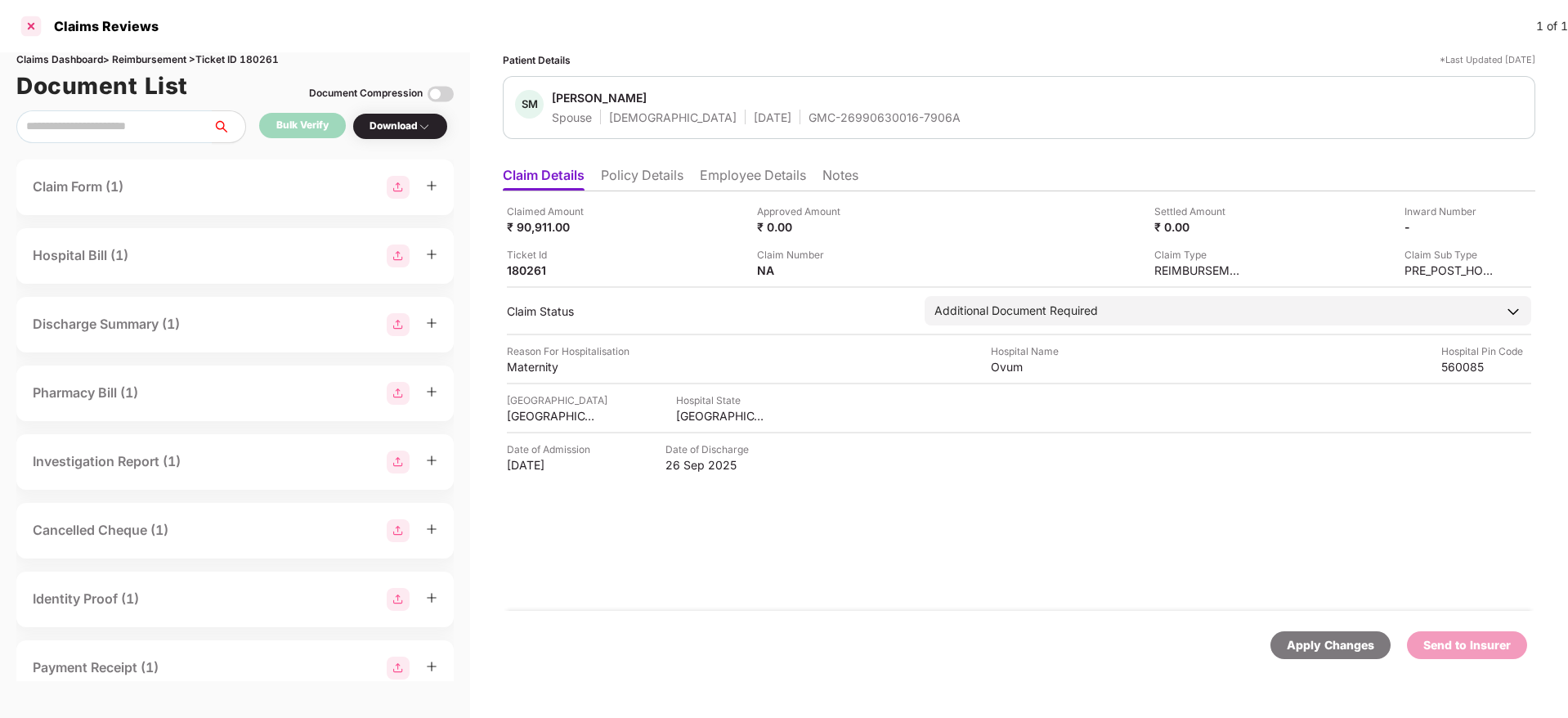
click at [28, 34] on div at bounding box center [31, 26] width 26 height 26
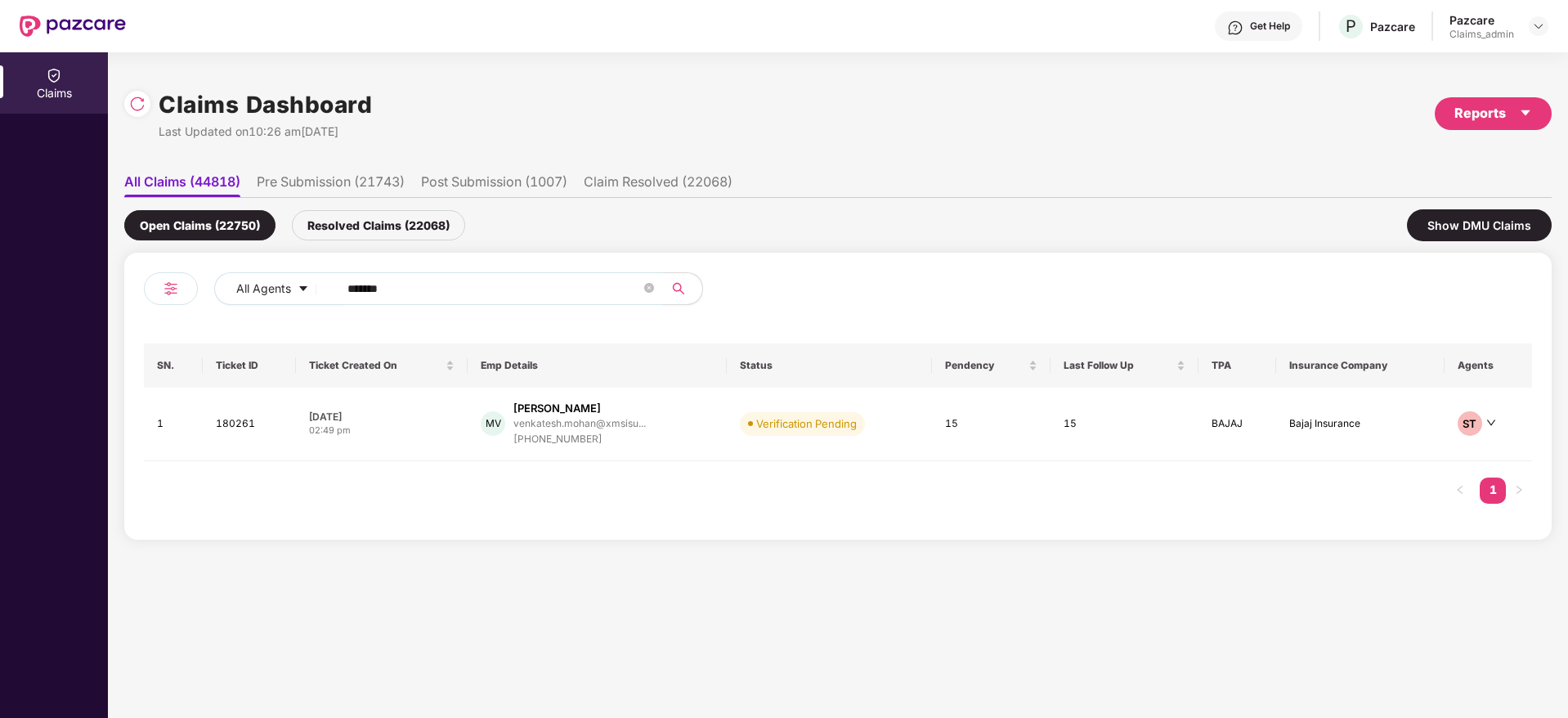
click at [407, 282] on input "******" at bounding box center [494, 289] width 293 height 25
paste input "******"
type input "******"
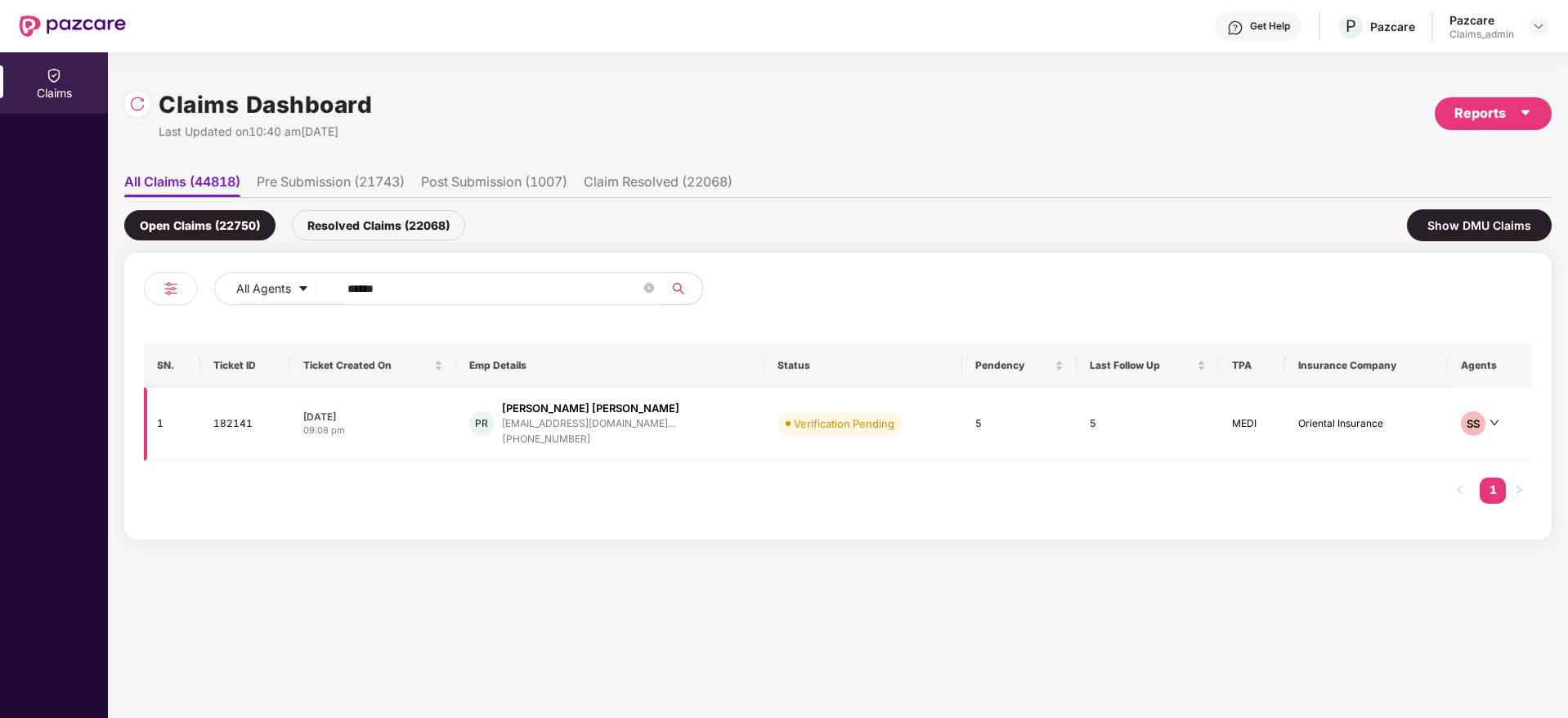
click at [421, 421] on div "07 Oct 2025" at bounding box center [373, 416] width 140 height 14
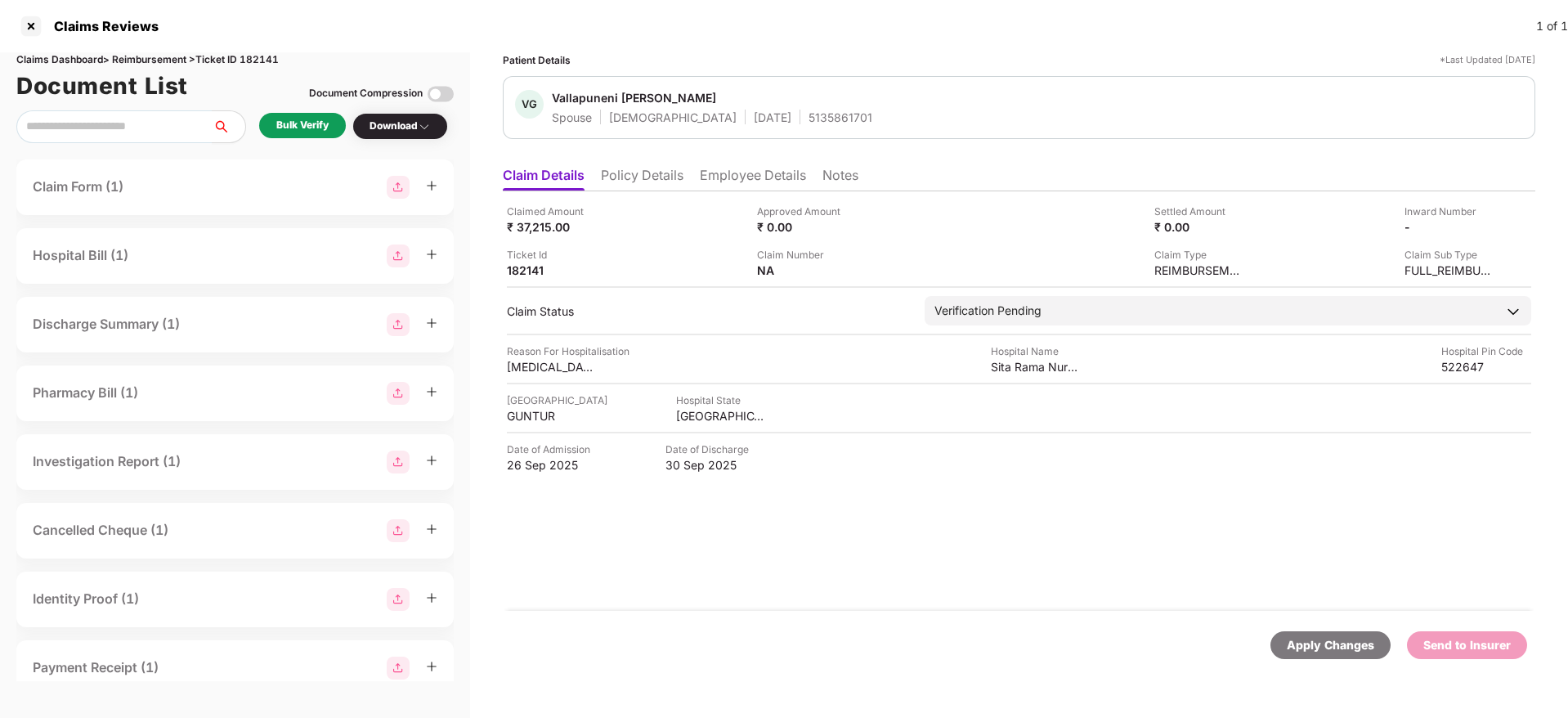
click at [300, 139] on div "Bulk Verify" at bounding box center [302, 126] width 86 height 27
click at [303, 131] on div "Bulk Verify" at bounding box center [302, 126] width 52 height 16
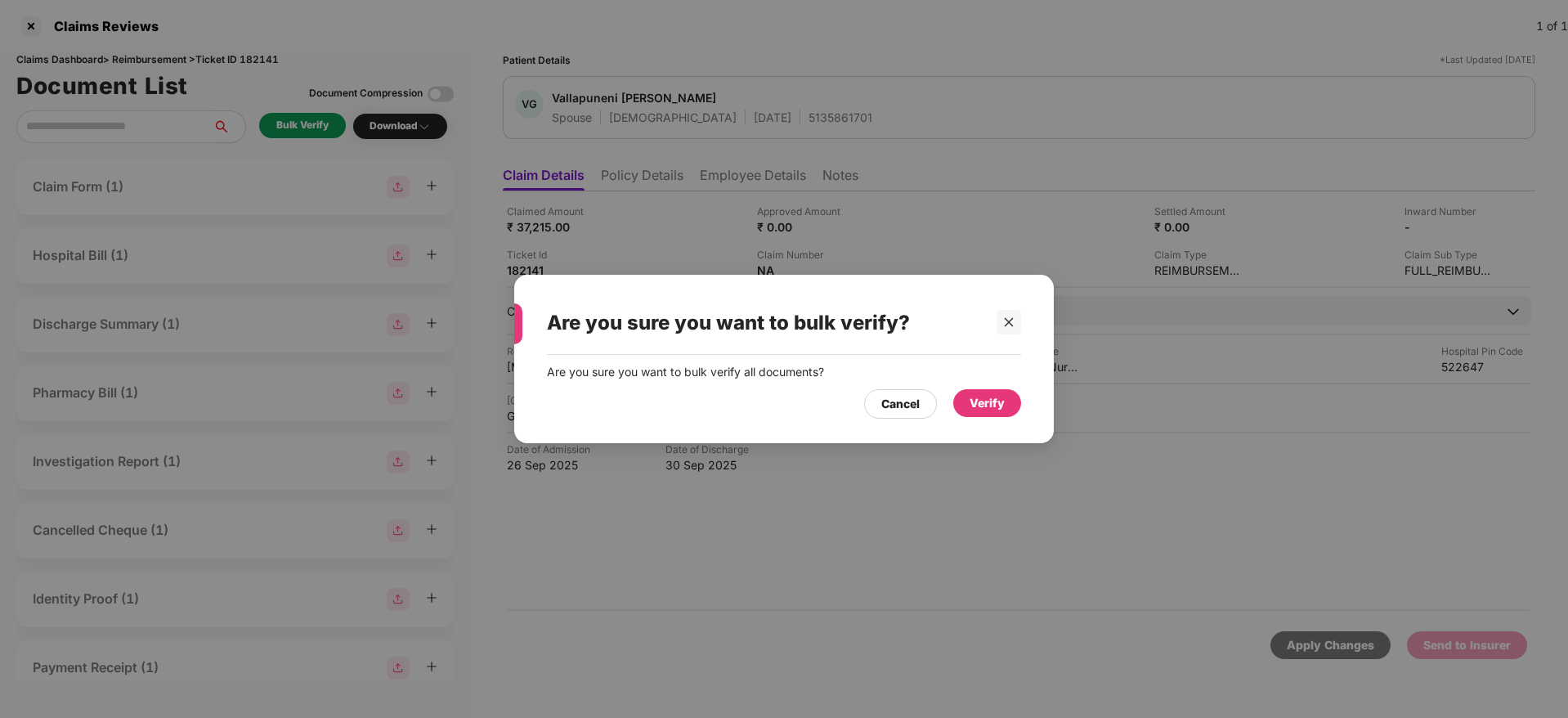
click at [983, 399] on div "Verify" at bounding box center [987, 403] width 35 height 18
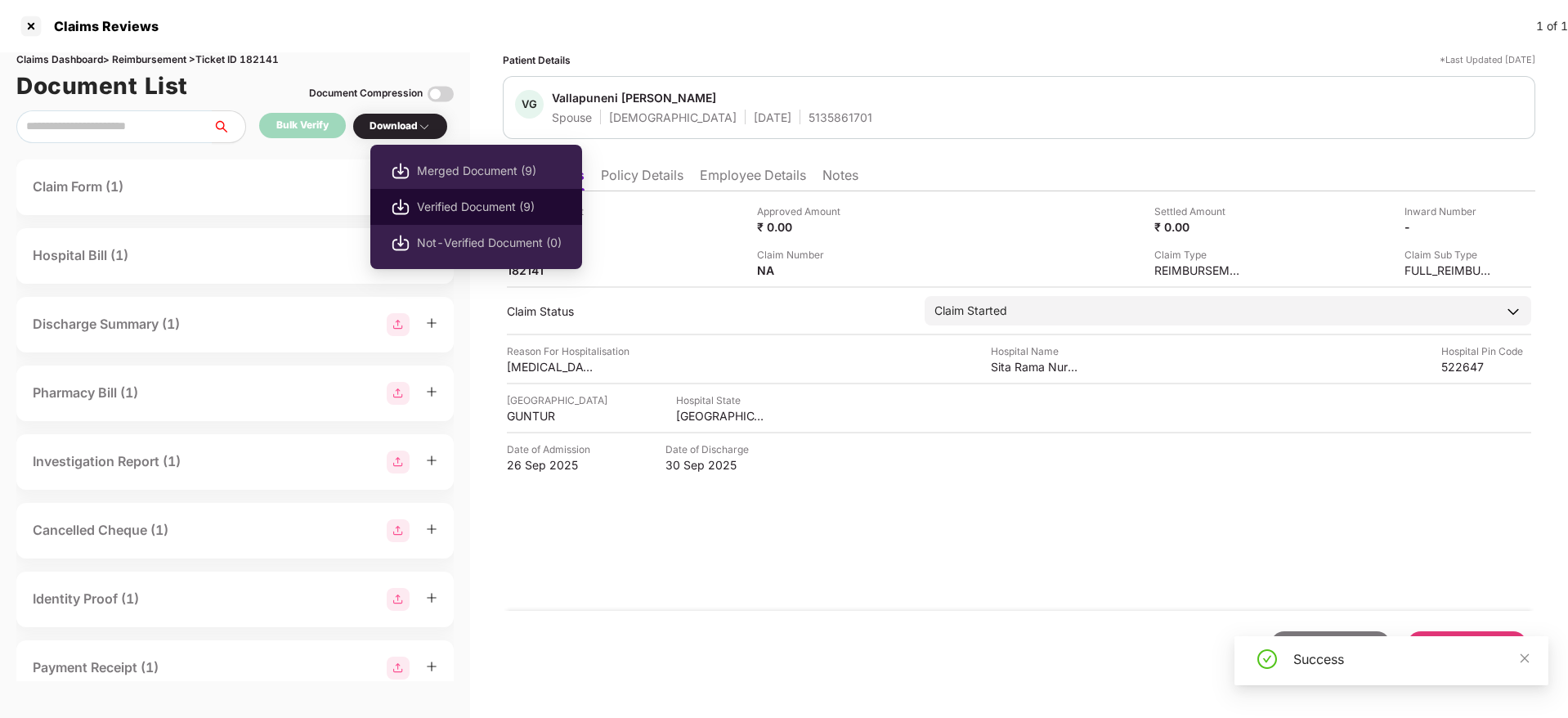
click at [488, 205] on span "Verified Document (9)" at bounding box center [489, 207] width 144 height 18
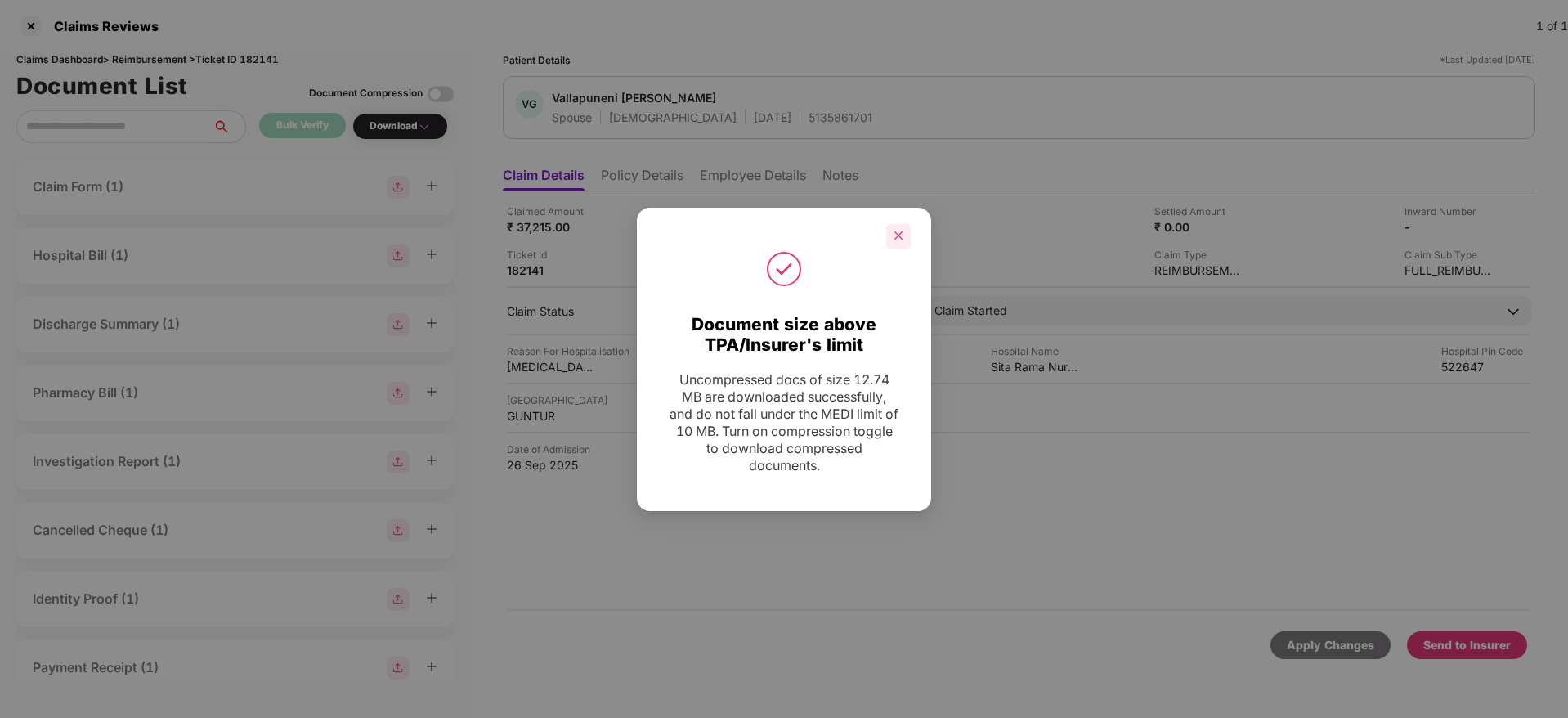
click at [898, 233] on icon "close" at bounding box center [898, 235] width 11 height 11
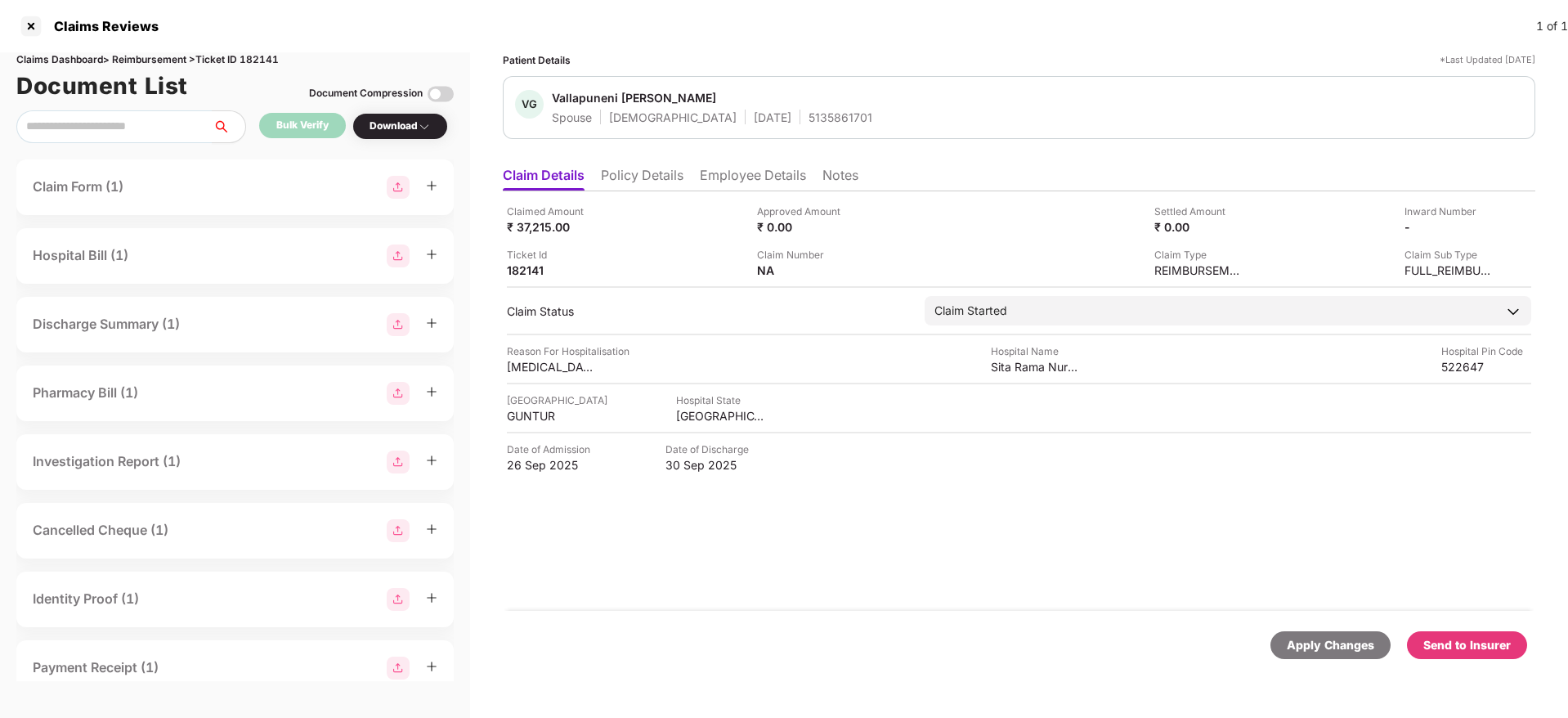
click at [1461, 659] on div "Apply Changes Send to Insurer" at bounding box center [1018, 645] width 1032 height 69
click at [1453, 638] on div "Send to Insurer" at bounding box center [1466, 645] width 87 height 18
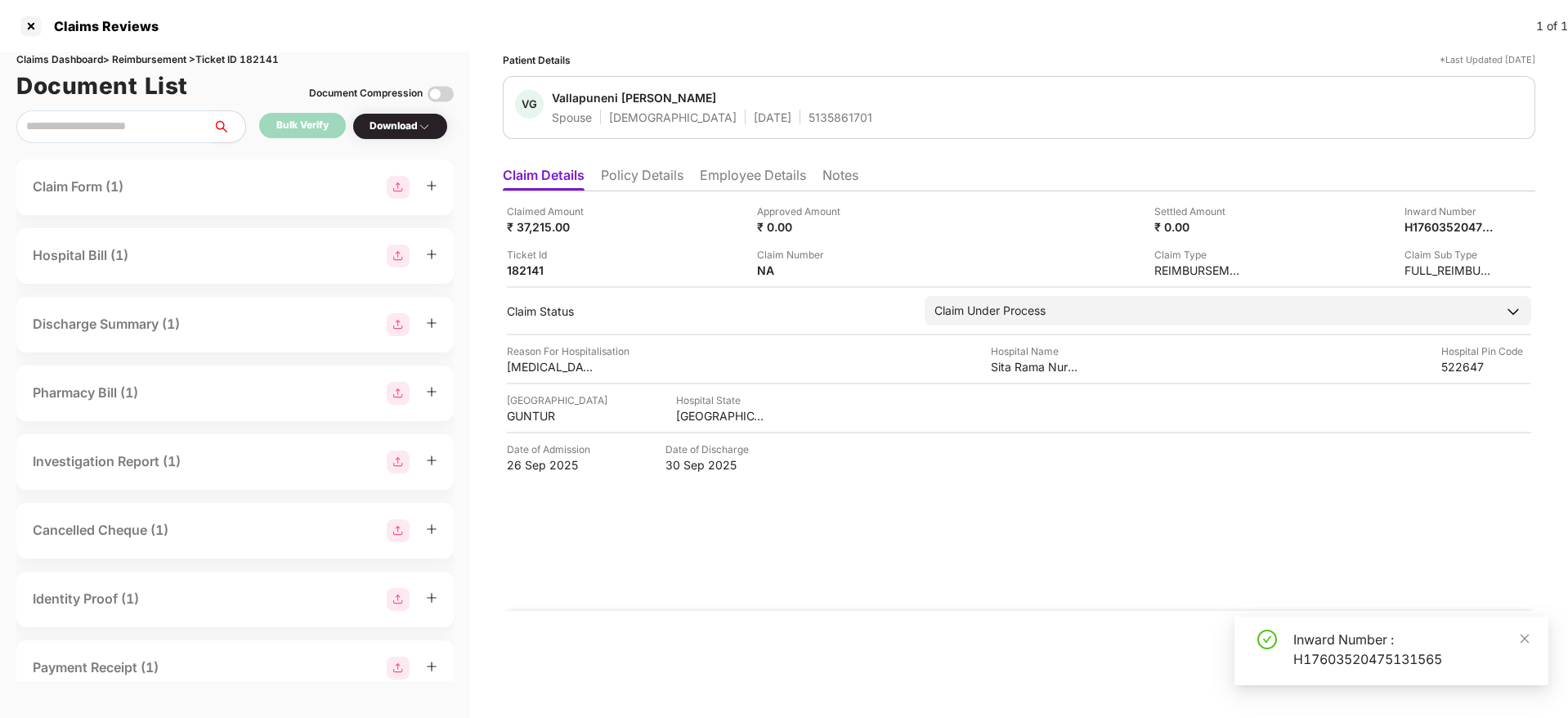
click at [1337, 666] on div "Inward Number : H17603520475131565" at bounding box center [1410, 648] width 236 height 40
copy div "Inward Number : H17603520475131565"
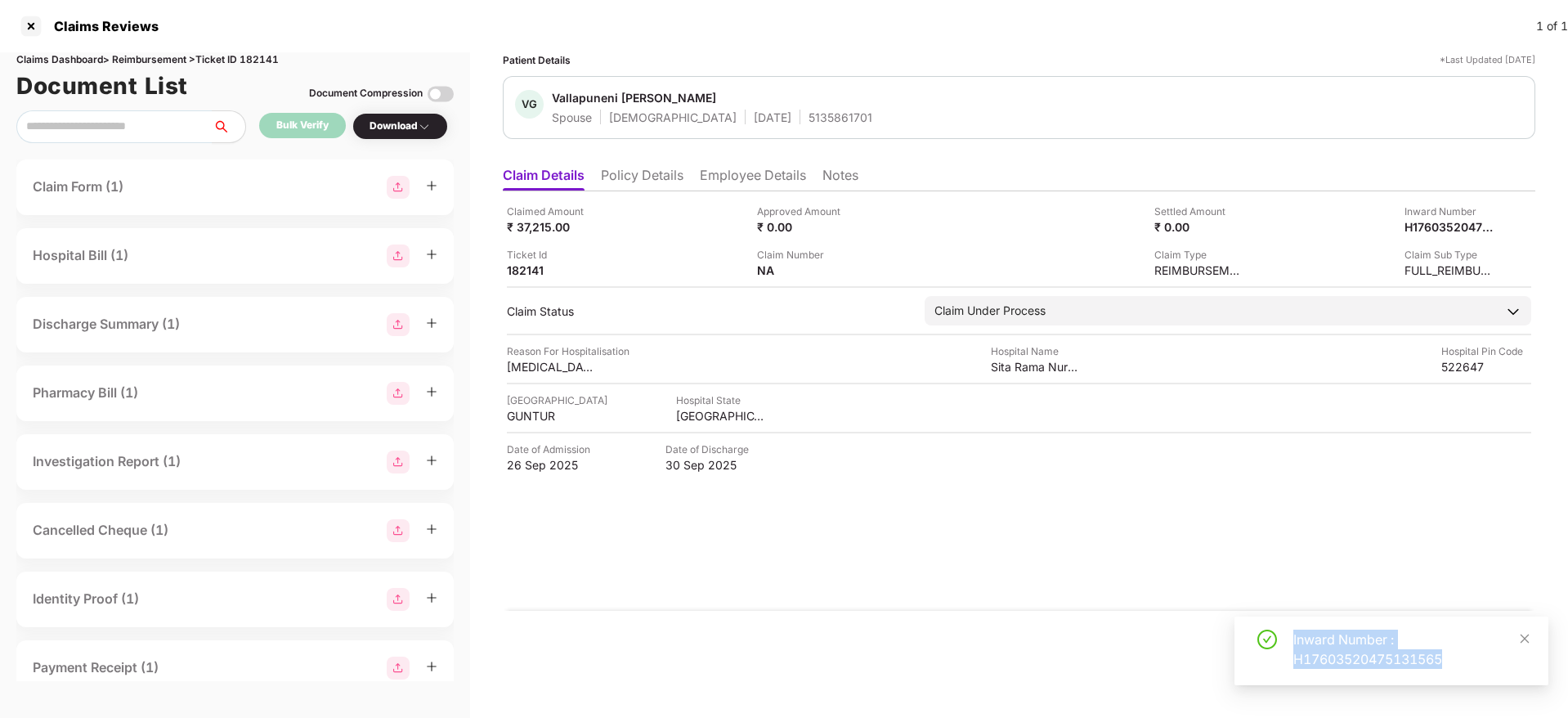
copy div "Inward Number : H17603520475131565"
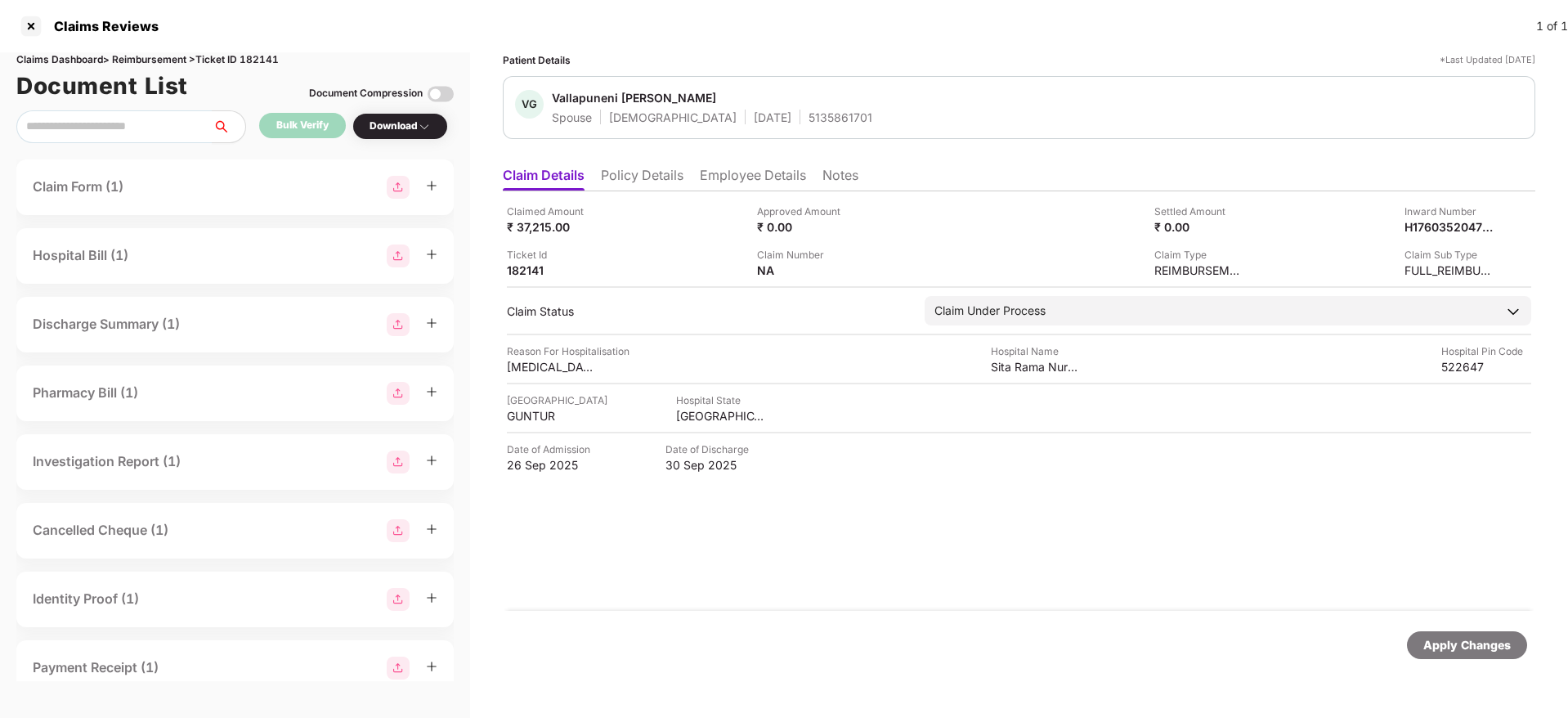
click at [647, 175] on li "Policy Details" at bounding box center [642, 178] width 83 height 24
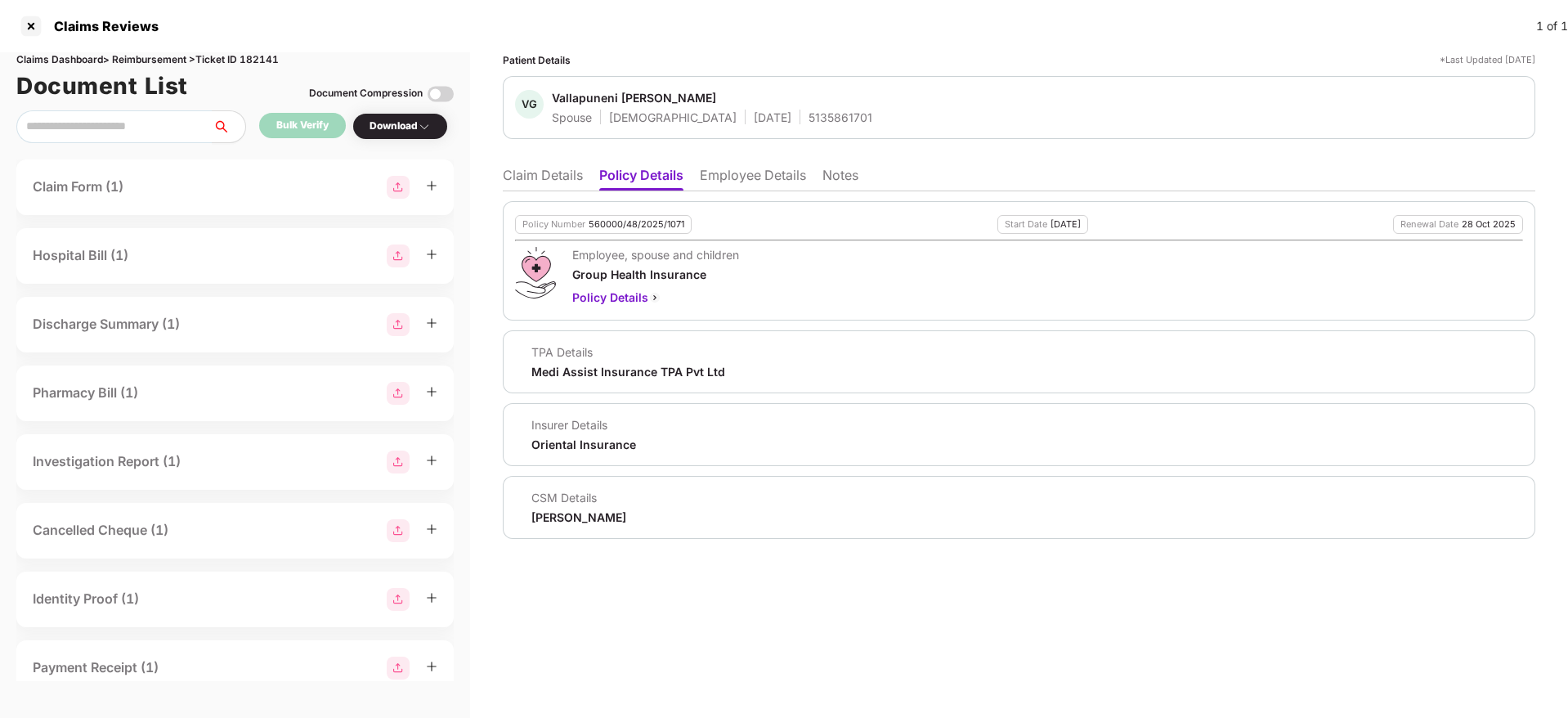
click at [735, 180] on li "Employee Details" at bounding box center [752, 178] width 106 height 24
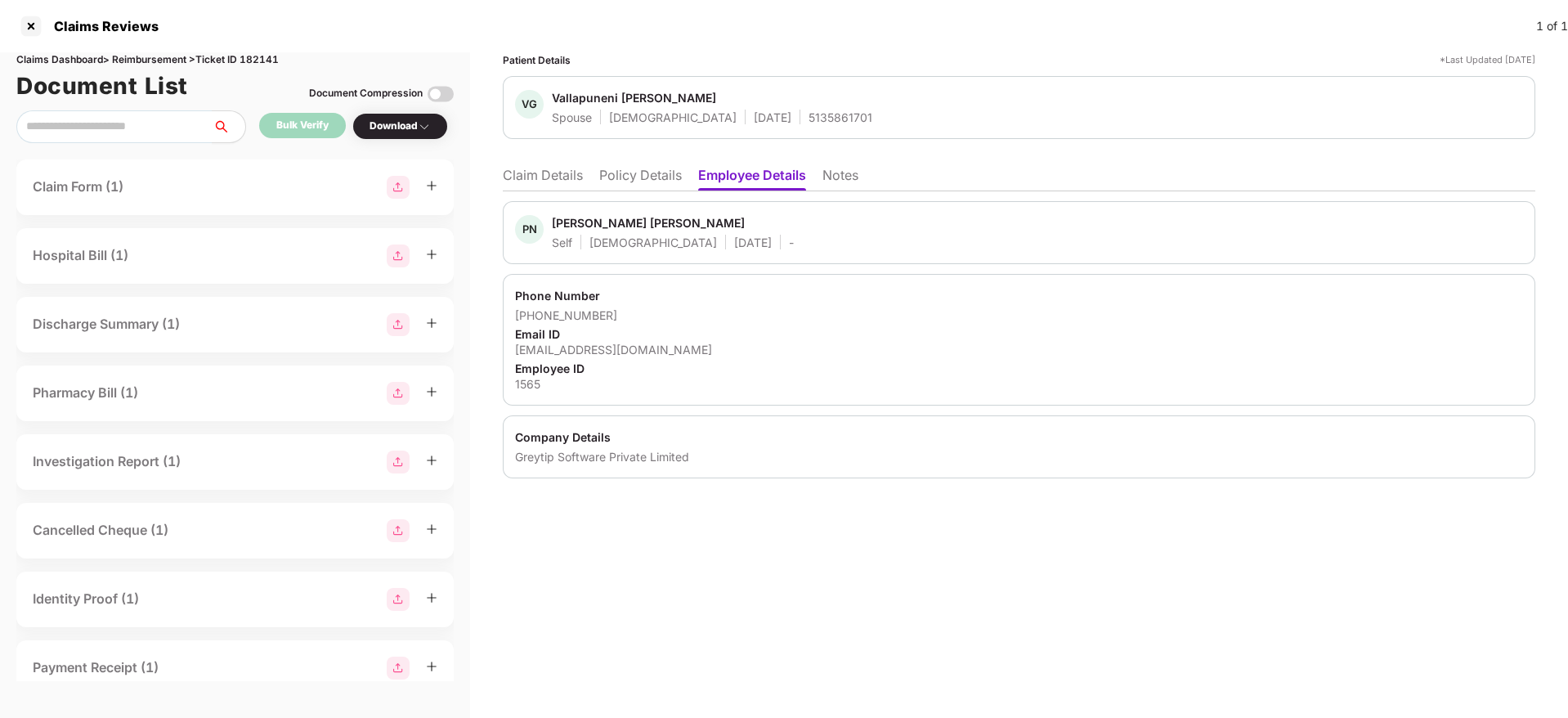
click at [521, 457] on div "Greytip Software Private Limited" at bounding box center [1018, 457] width 1007 height 16
copy div "Greytip"
click at [644, 177] on li "Policy Details" at bounding box center [641, 178] width 83 height 24
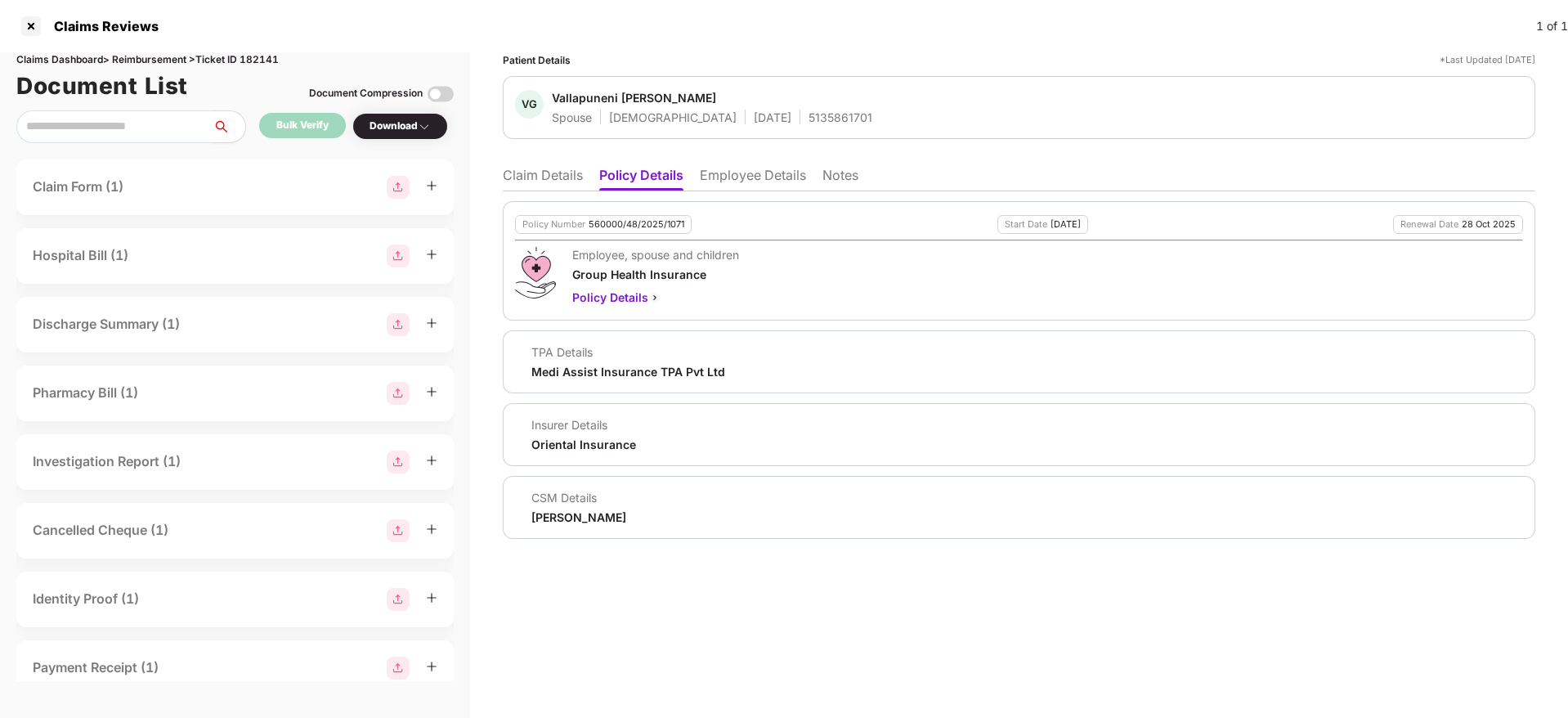
click at [561, 168] on li "Claim Details" at bounding box center [542, 178] width 80 height 24
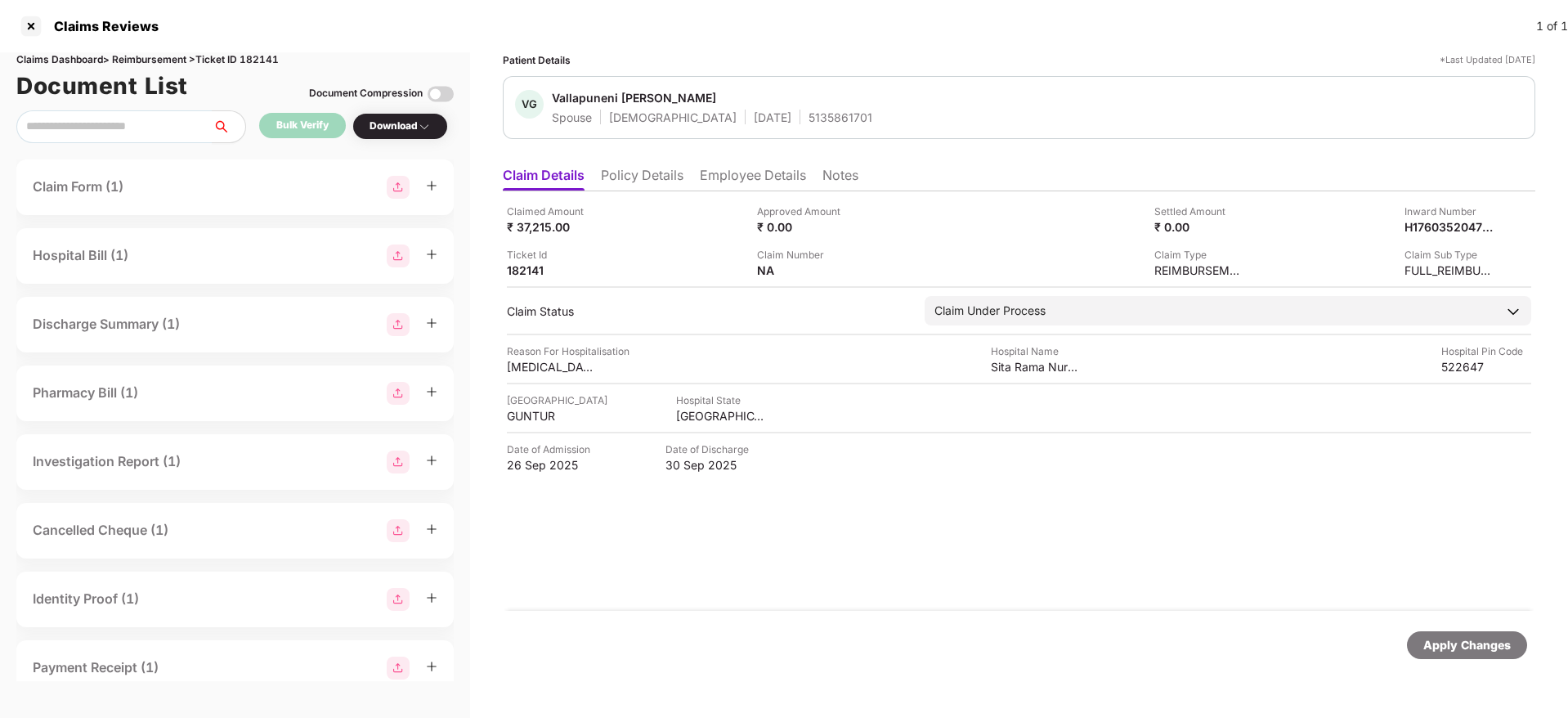
click at [809, 109] on div "5135861701" at bounding box center [840, 117] width 63 height 16
copy div "5135861701"
click at [27, 25] on div at bounding box center [31, 26] width 26 height 26
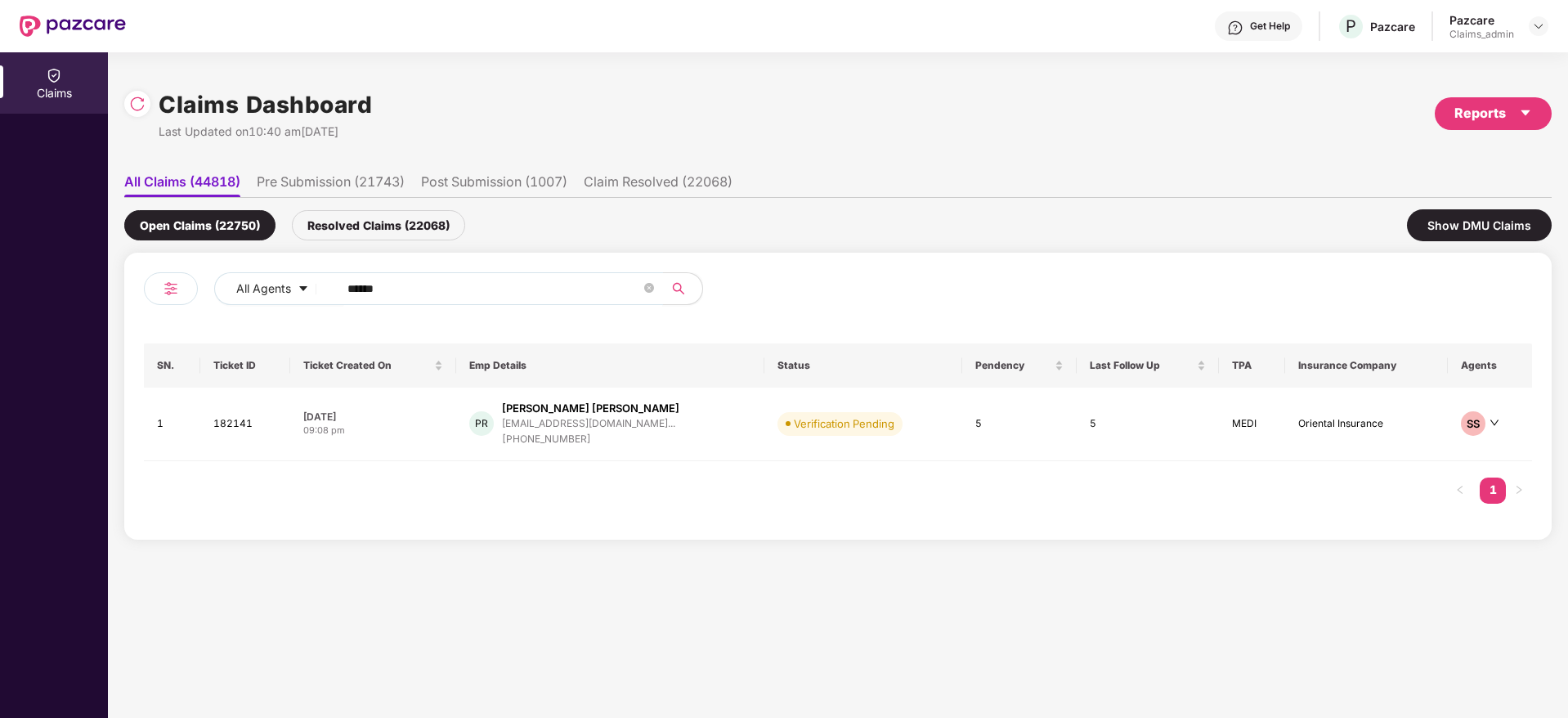
click at [420, 285] on input "******" at bounding box center [494, 289] width 293 height 25
paste input "*******"
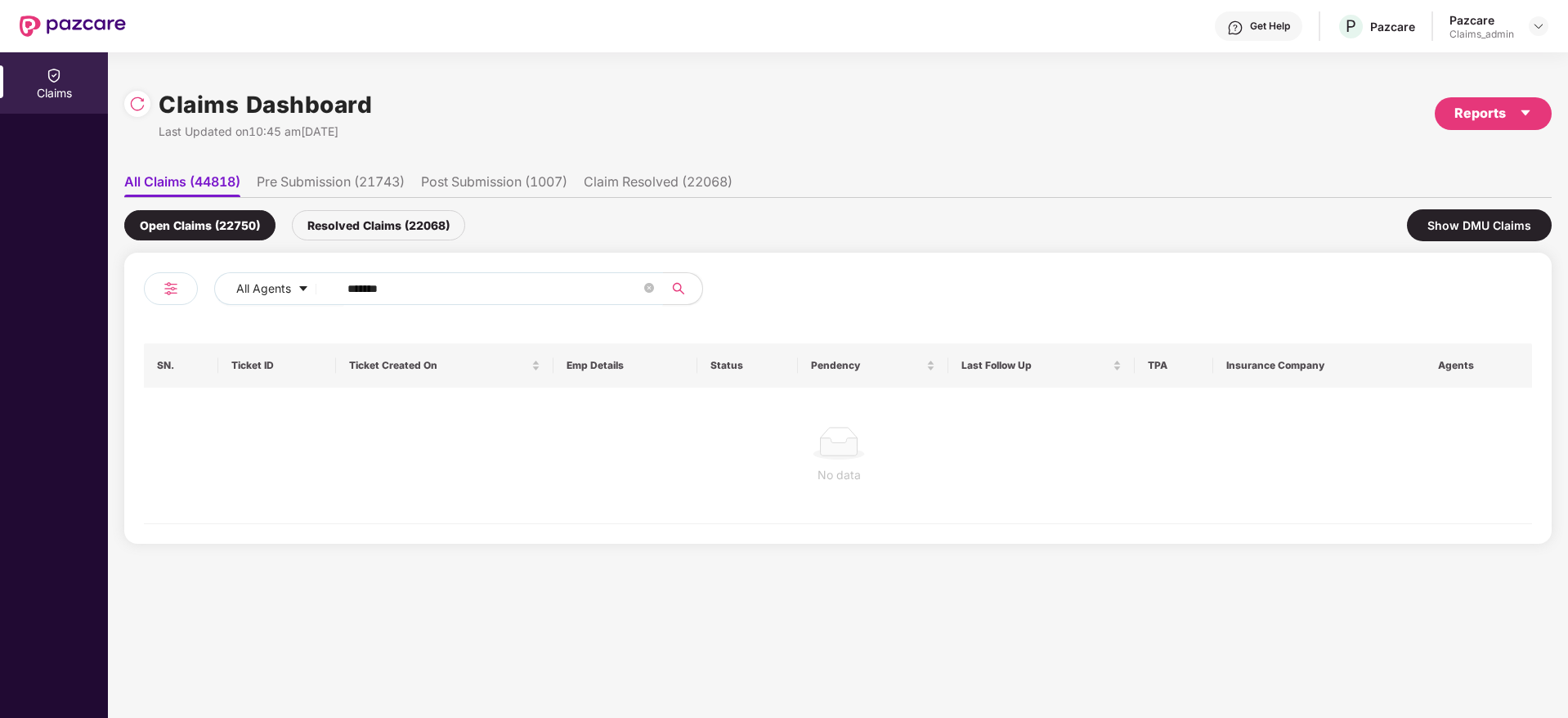
click at [352, 289] on input "*******" at bounding box center [494, 289] width 293 height 25
click at [352, 289] on input "******" at bounding box center [494, 289] width 293 height 25
type input "******"
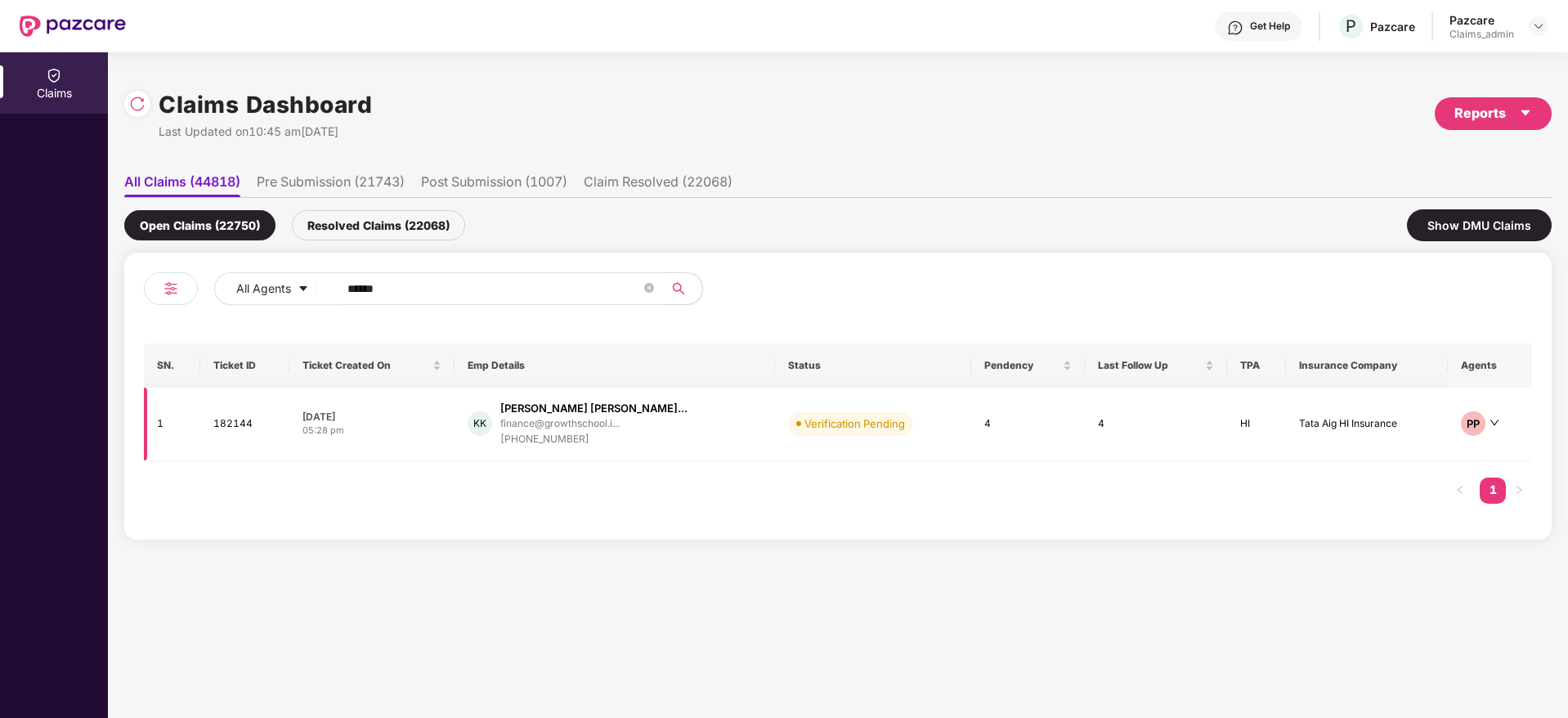
click at [442, 427] on div "05:28 pm" at bounding box center [372, 430] width 139 height 14
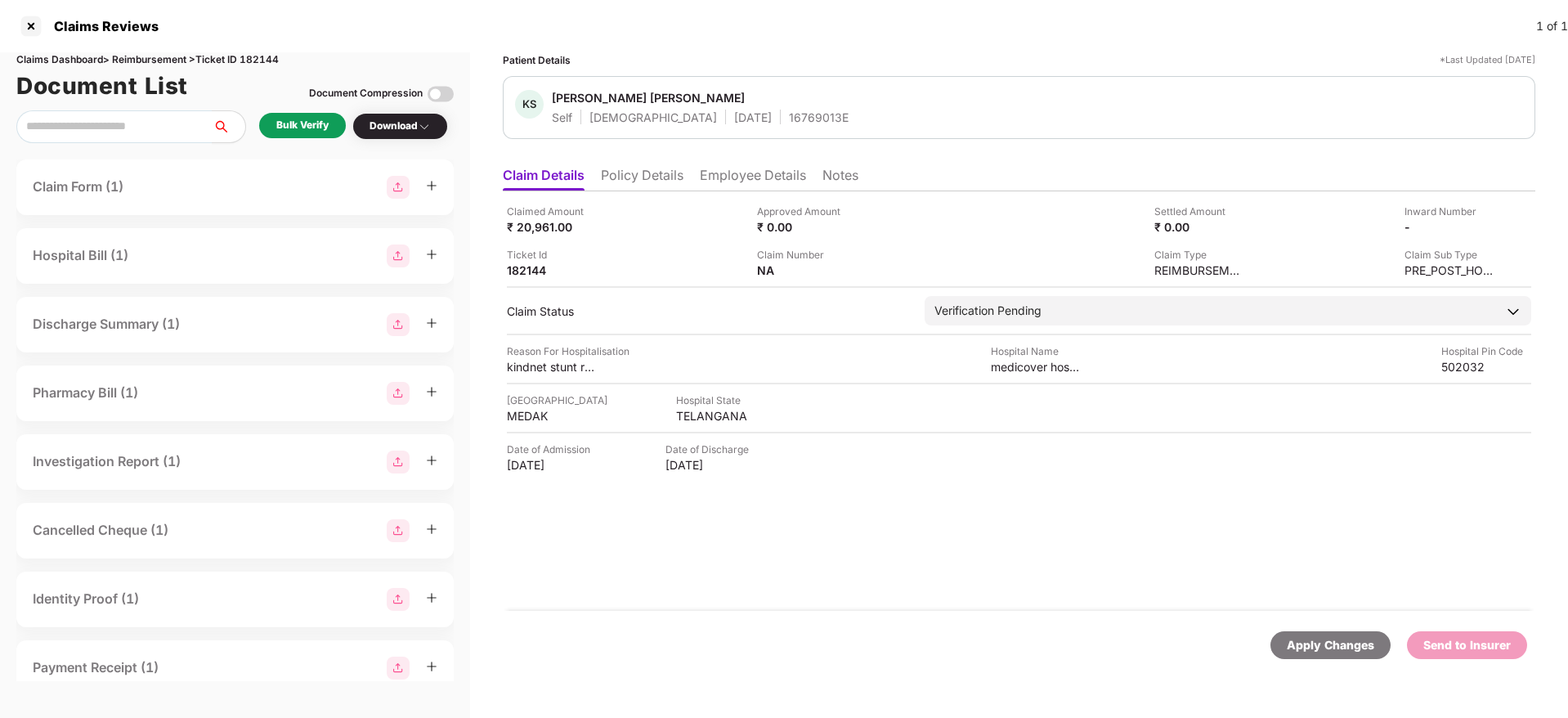
click at [294, 135] on div "Bulk Verify" at bounding box center [302, 125] width 86 height 26
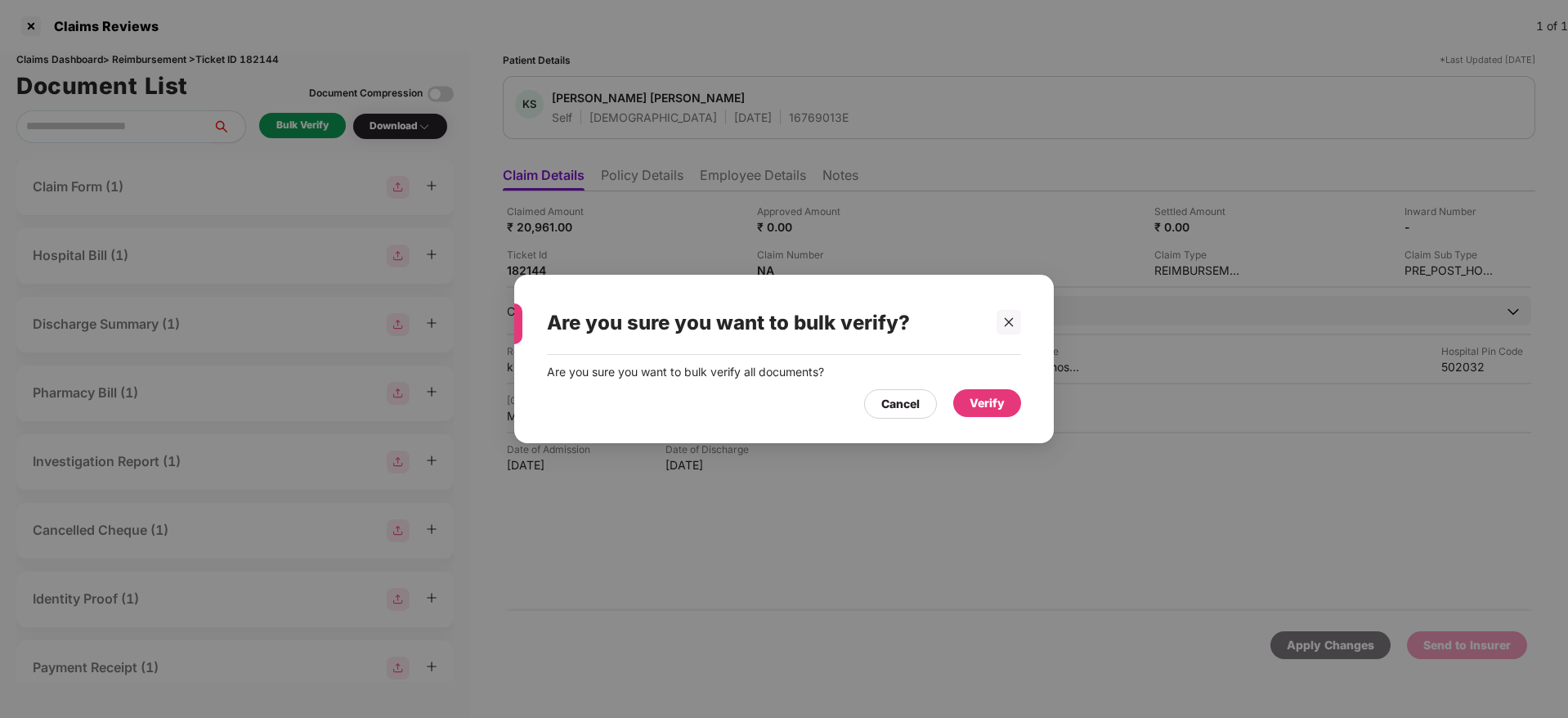
click at [998, 410] on div "Verify" at bounding box center [987, 403] width 35 height 18
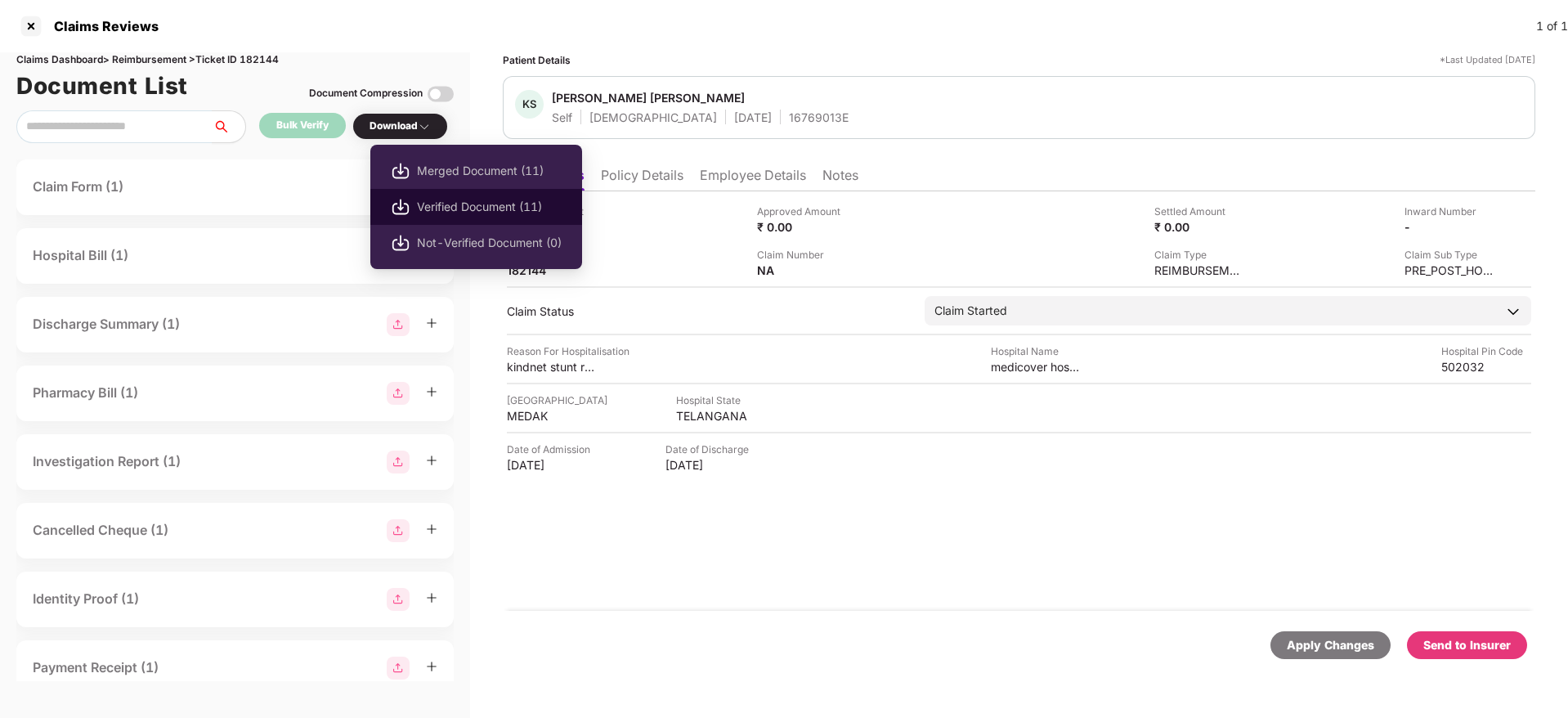
click at [491, 213] on span "Verified Document (11)" at bounding box center [489, 207] width 144 height 18
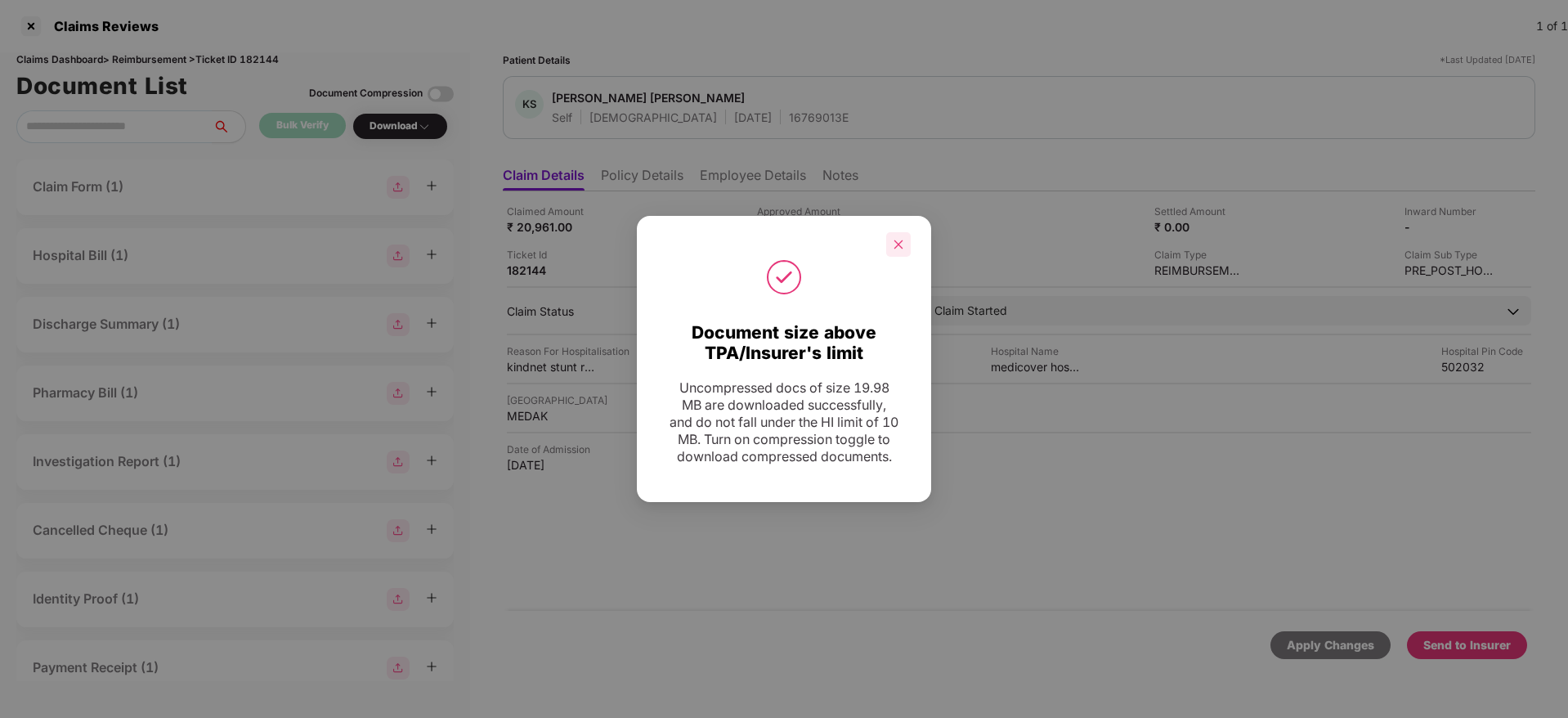
click at [901, 239] on icon "close" at bounding box center [898, 244] width 9 height 9
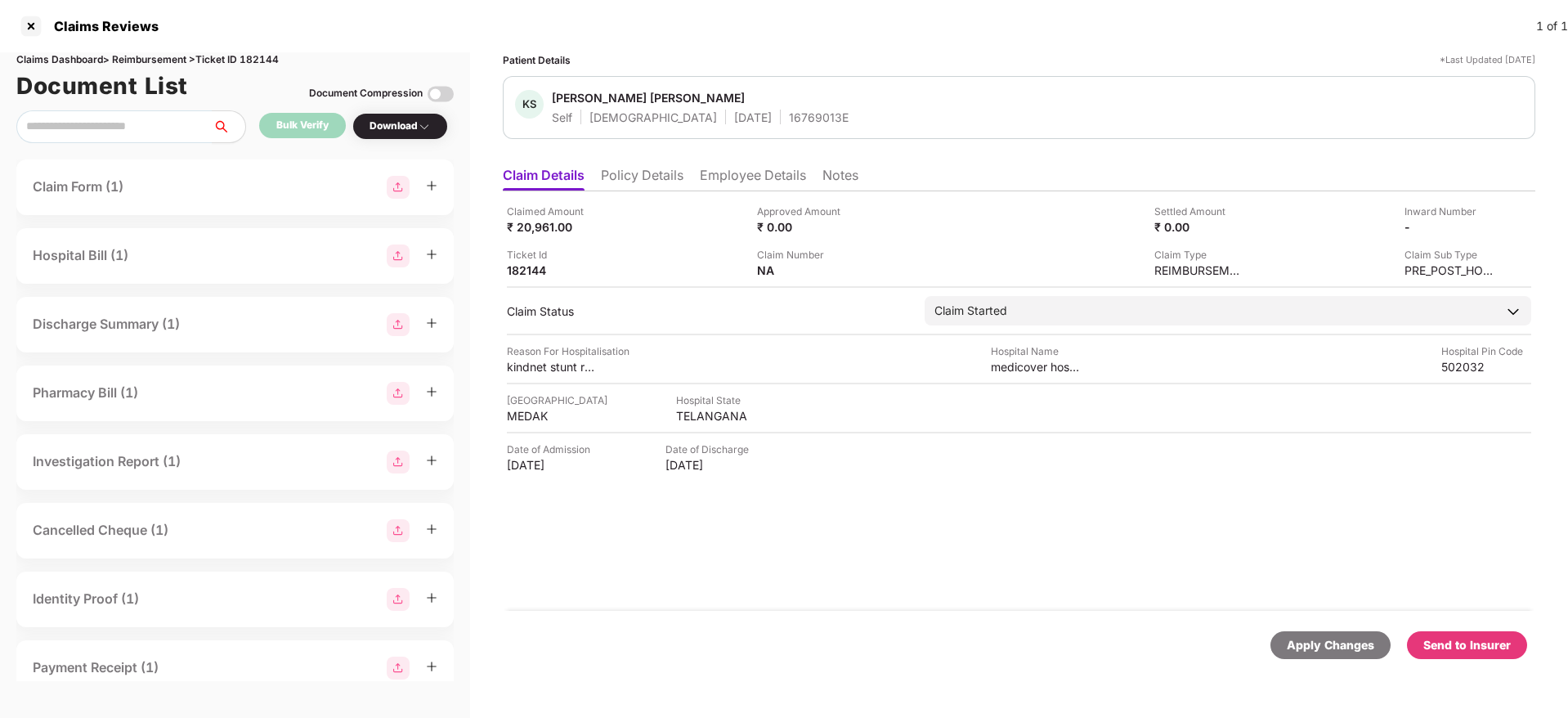
click at [1457, 641] on div "Send to Insurer" at bounding box center [1466, 645] width 87 height 18
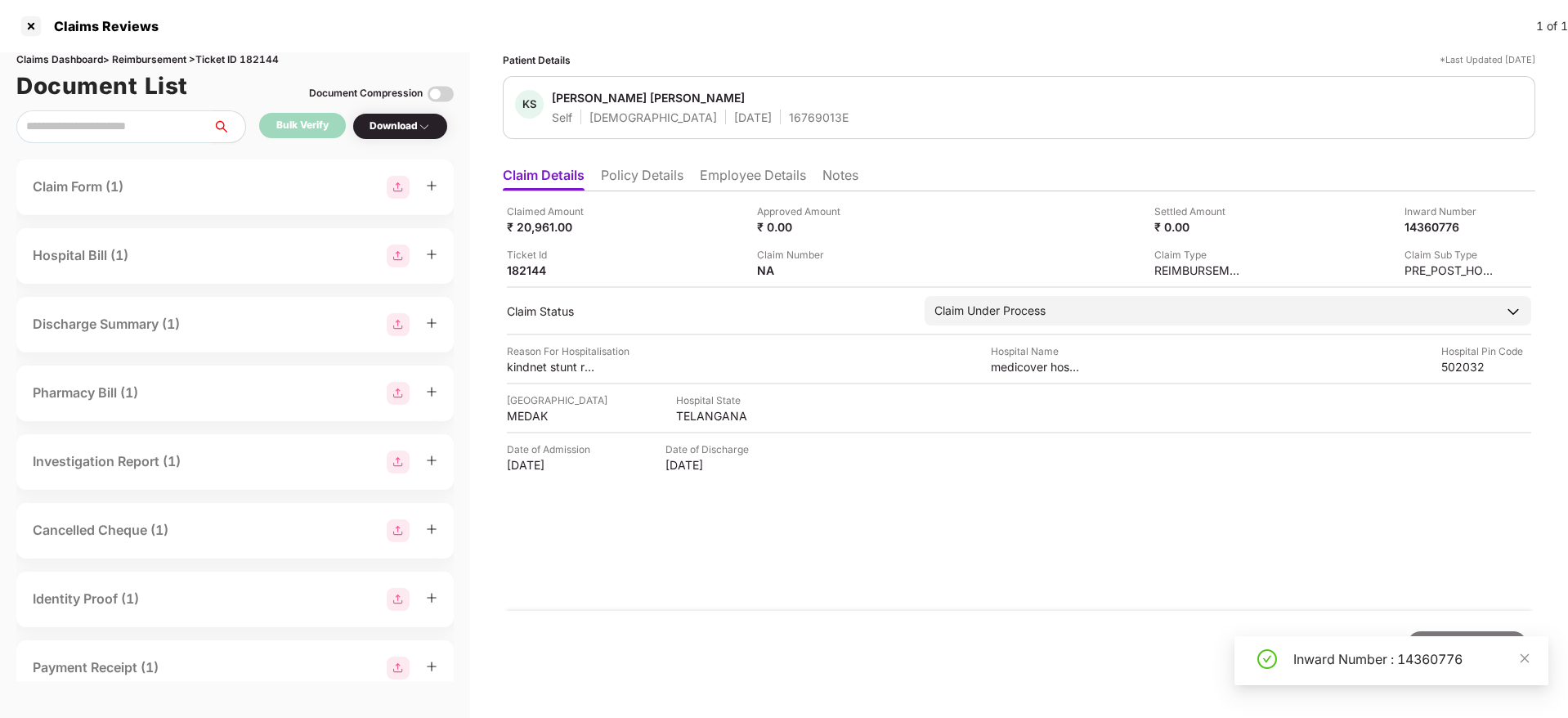
click at [1323, 661] on div "Inward Number : 14360776" at bounding box center [1410, 659] width 236 height 19
copy div "Inward Number : 14360776"
click at [1323, 661] on div "Inward Number : 14360776" at bounding box center [1410, 659] width 236 height 19
click at [638, 183] on li "Policy Details" at bounding box center [642, 178] width 83 height 24
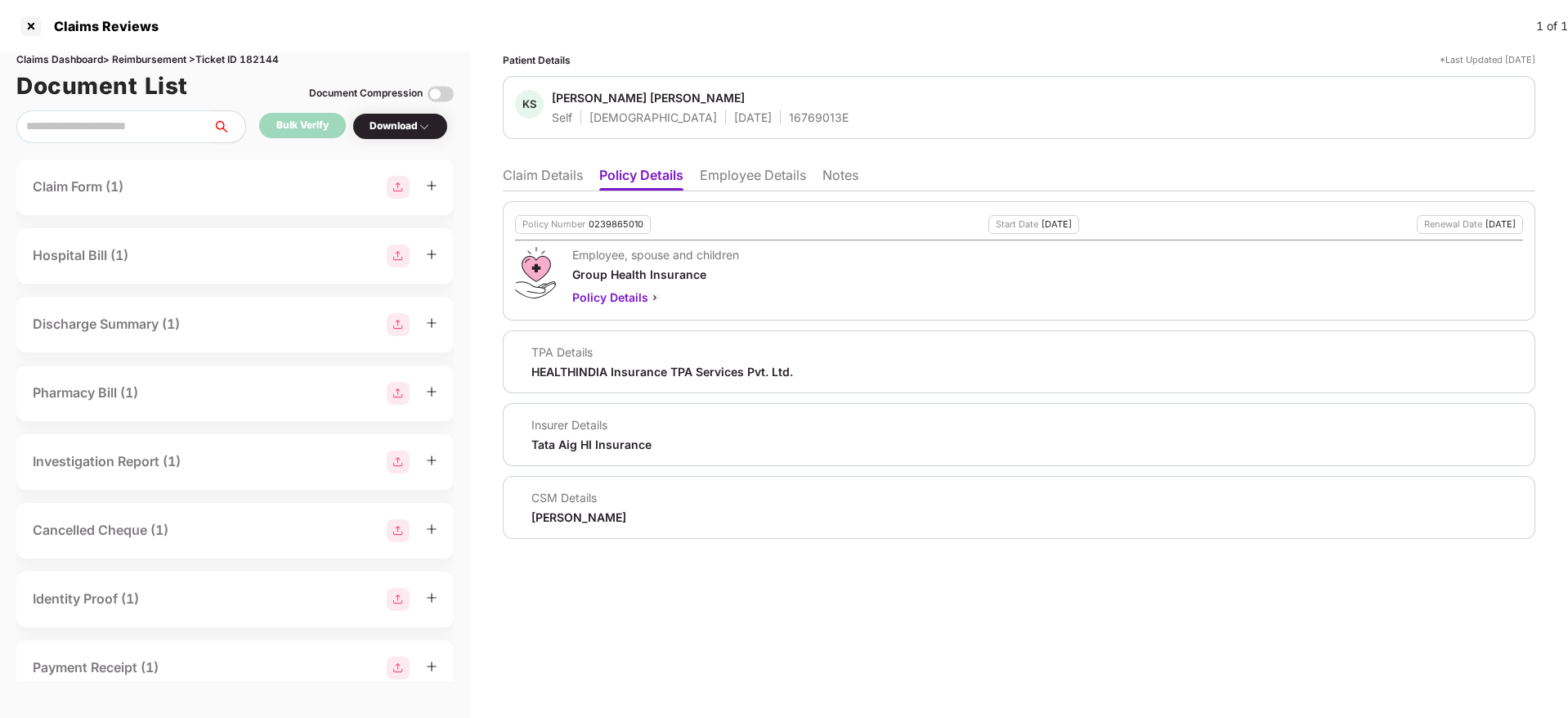
click at [548, 172] on li "Claim Details" at bounding box center [542, 178] width 80 height 24
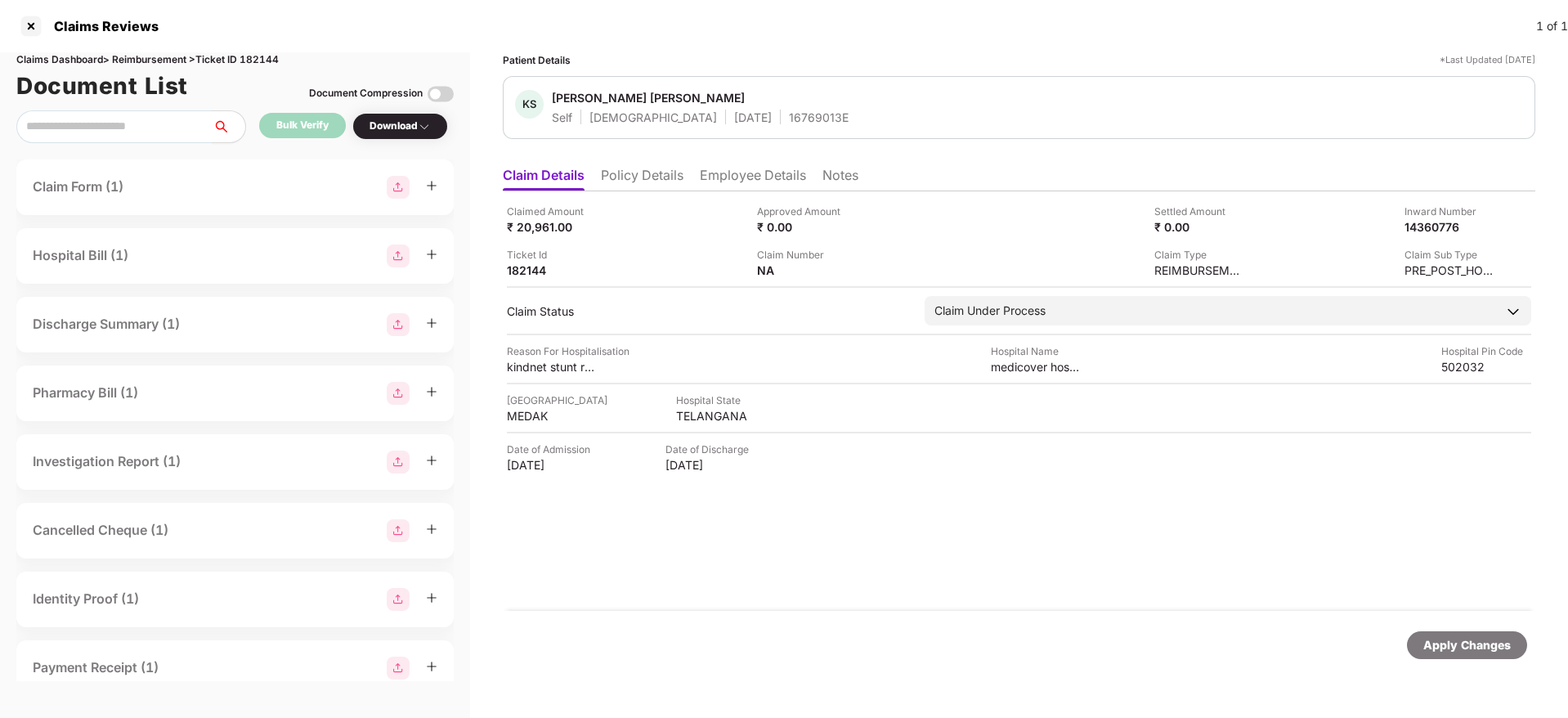
click at [788, 121] on div "16769013E" at bounding box center [818, 117] width 60 height 16
copy div "16769013E"
click at [788, 121] on div "16769013E" at bounding box center [818, 117] width 60 height 16
click at [29, 22] on div at bounding box center [31, 26] width 26 height 26
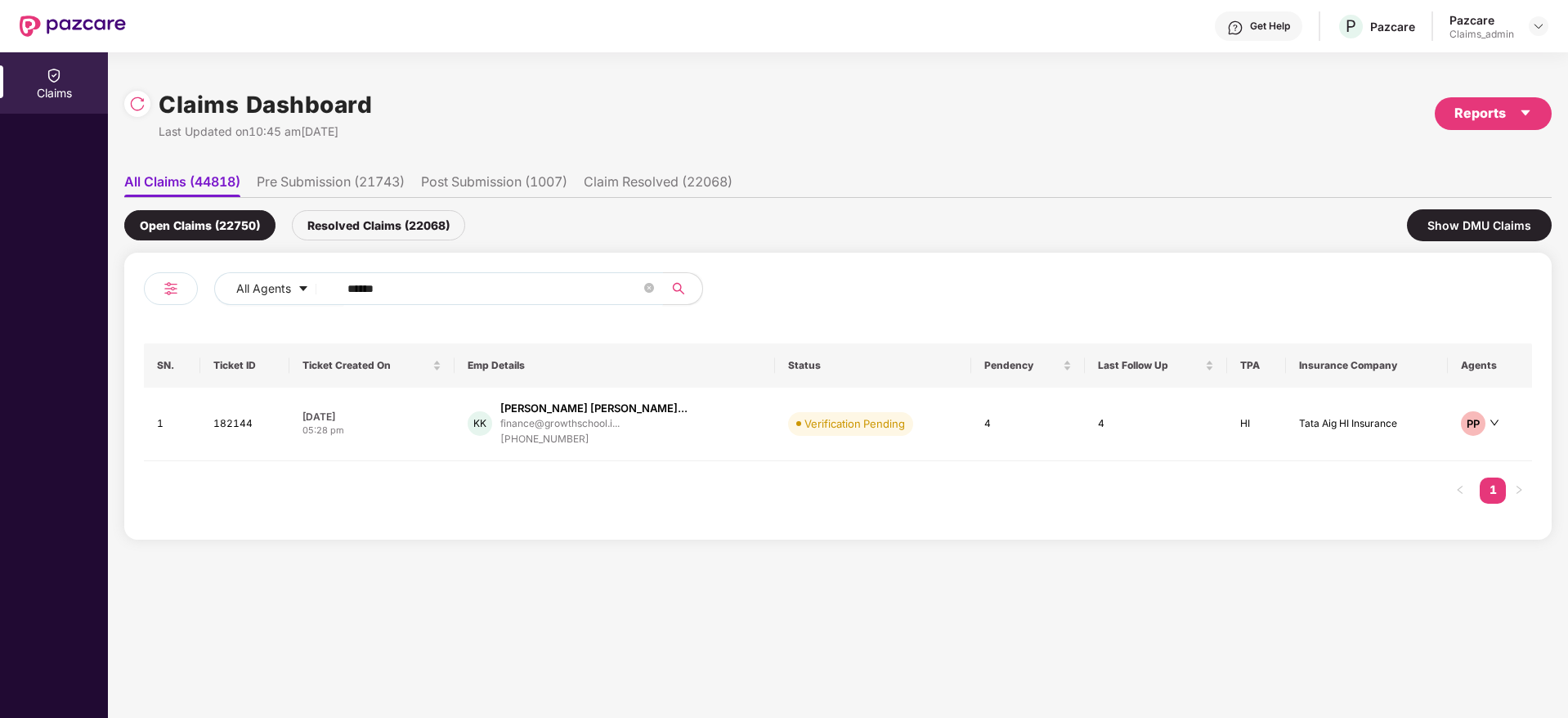
click at [417, 282] on input "******" at bounding box center [494, 289] width 293 height 25
paste input "*******"
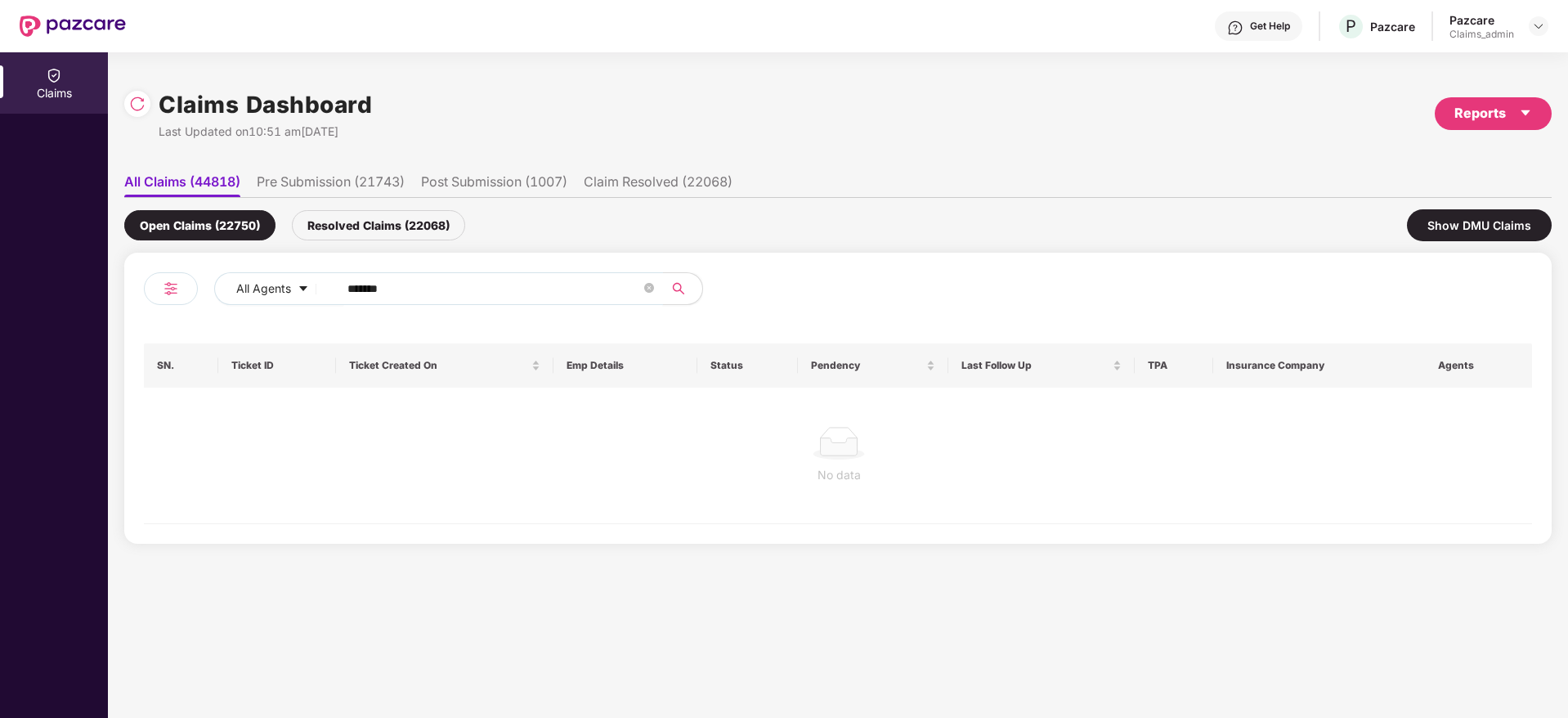
click at [352, 284] on input "*******" at bounding box center [494, 289] width 293 height 25
click at [352, 284] on input "******" at bounding box center [494, 289] width 293 height 25
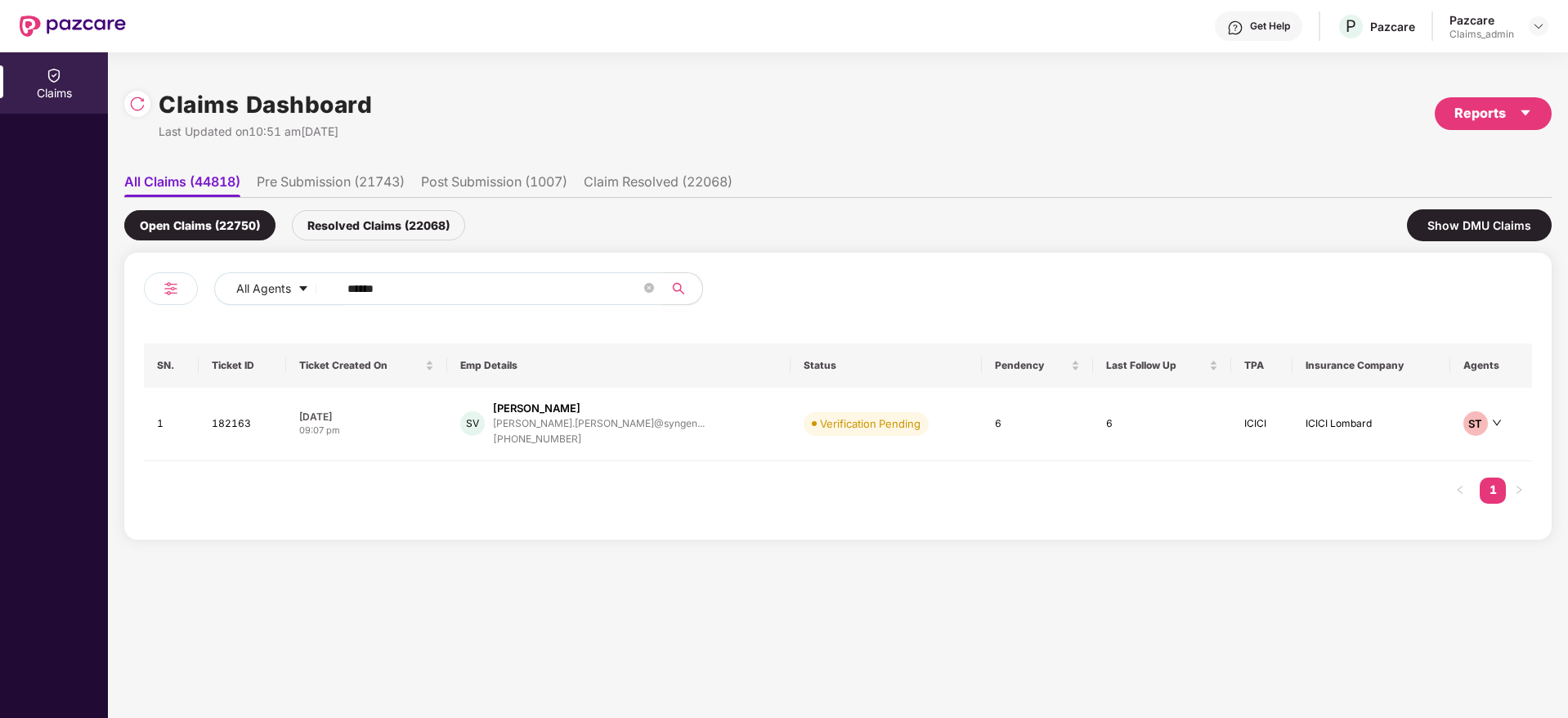
type input "******"
click at [706, 423] on div "SV Srikanth Vemula srikanth.vemula@syngen... +917993818119" at bounding box center [619, 423] width 317 height 47
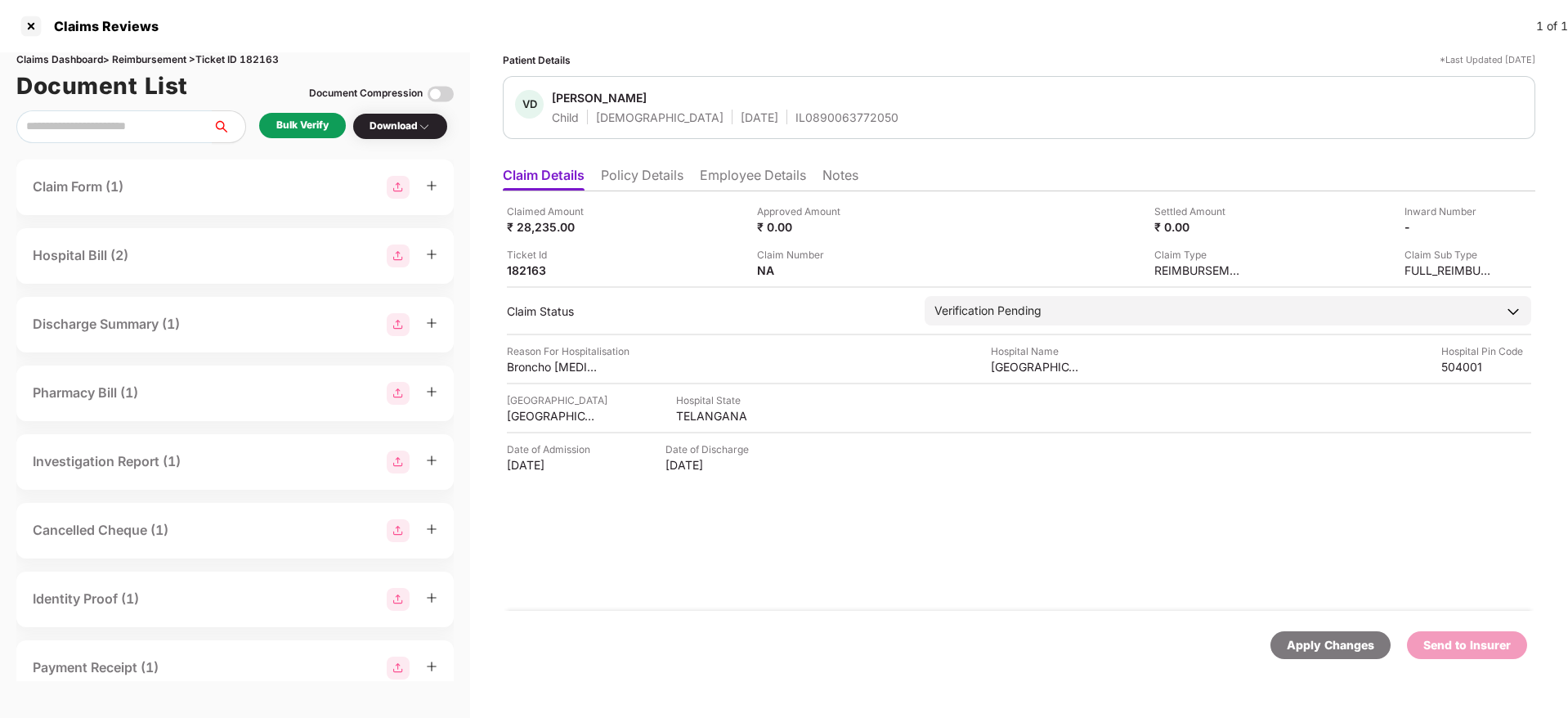
click at [317, 122] on div "Bulk Verify" at bounding box center [302, 126] width 52 height 16
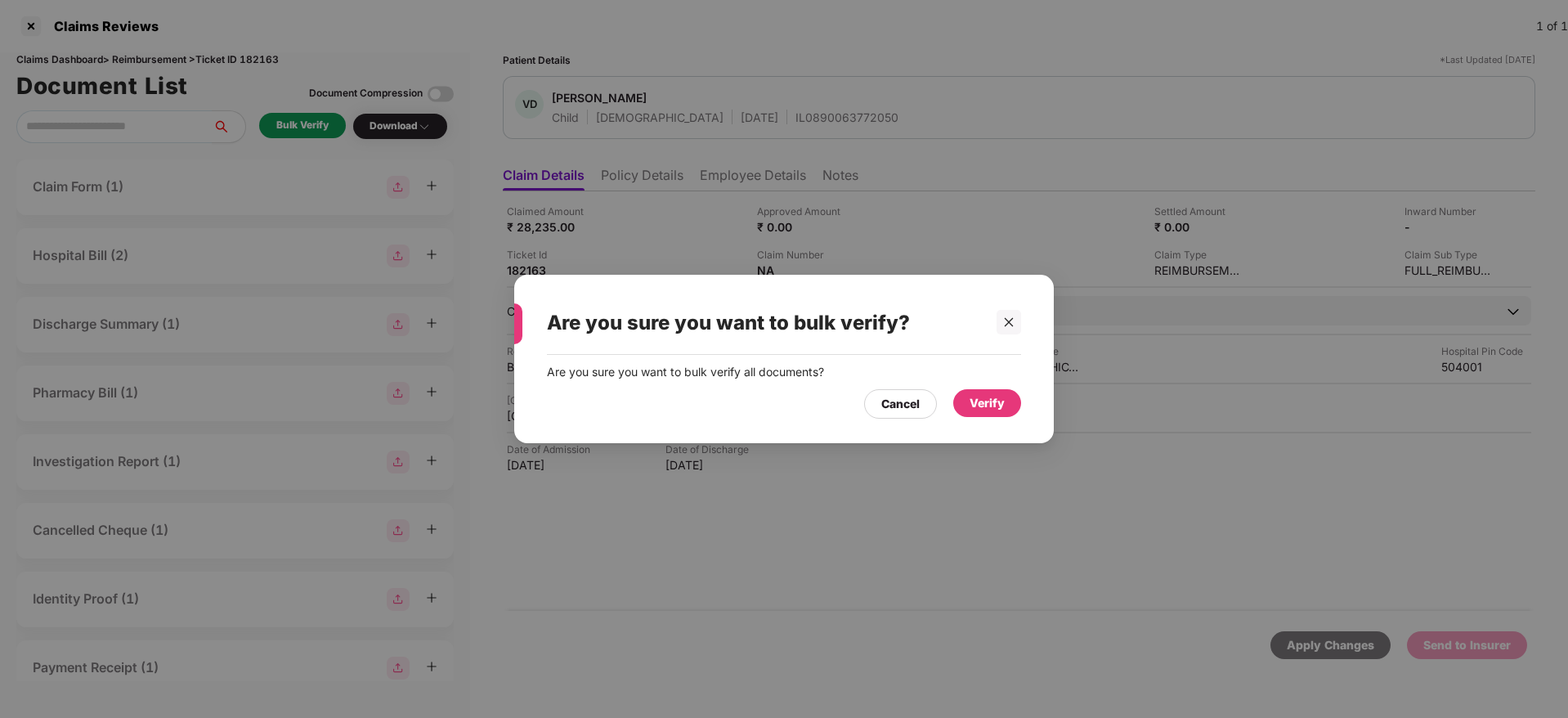
click at [995, 406] on div "Verify" at bounding box center [987, 403] width 35 height 18
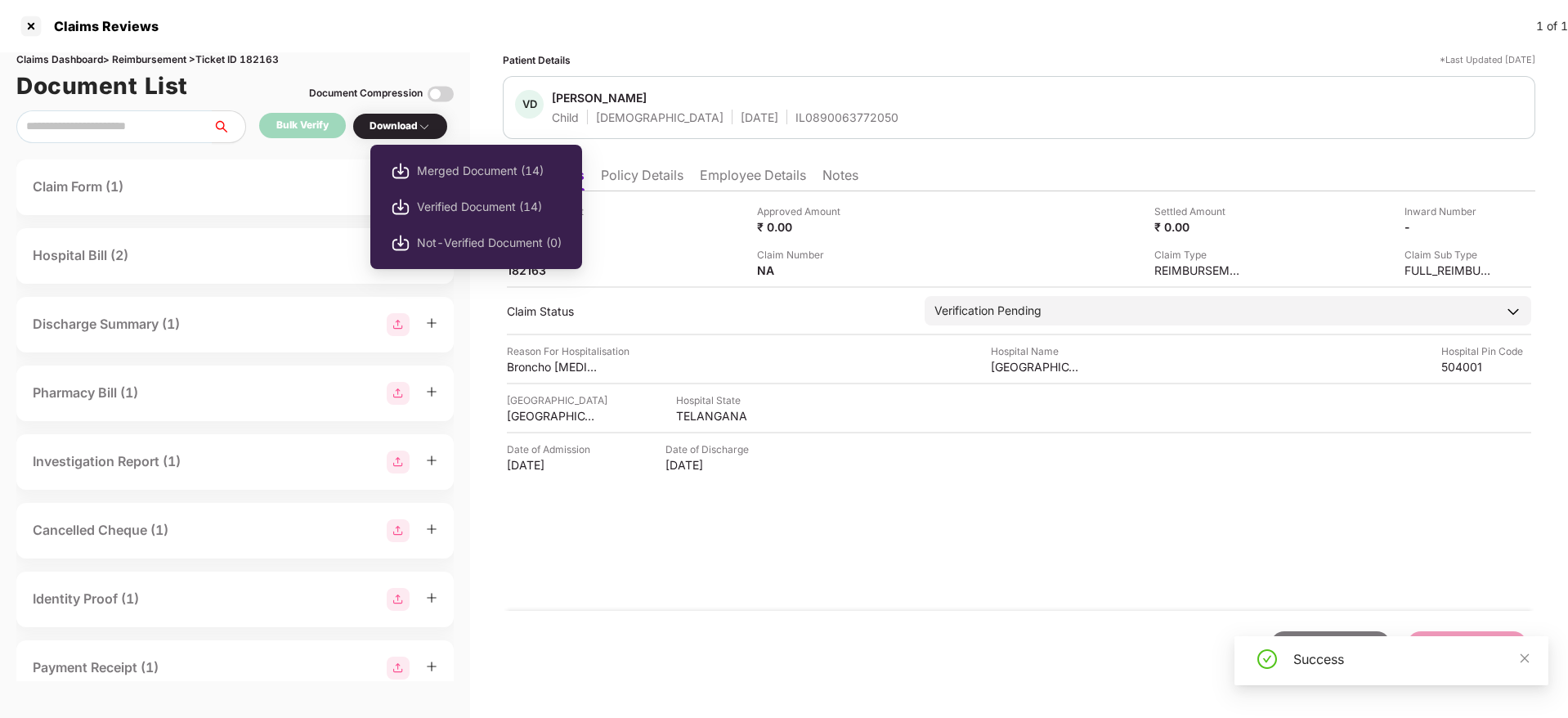
click at [398, 122] on div "Download" at bounding box center [400, 127] width 62 height 16
click at [465, 203] on span "Verified Document (14)" at bounding box center [489, 207] width 144 height 18
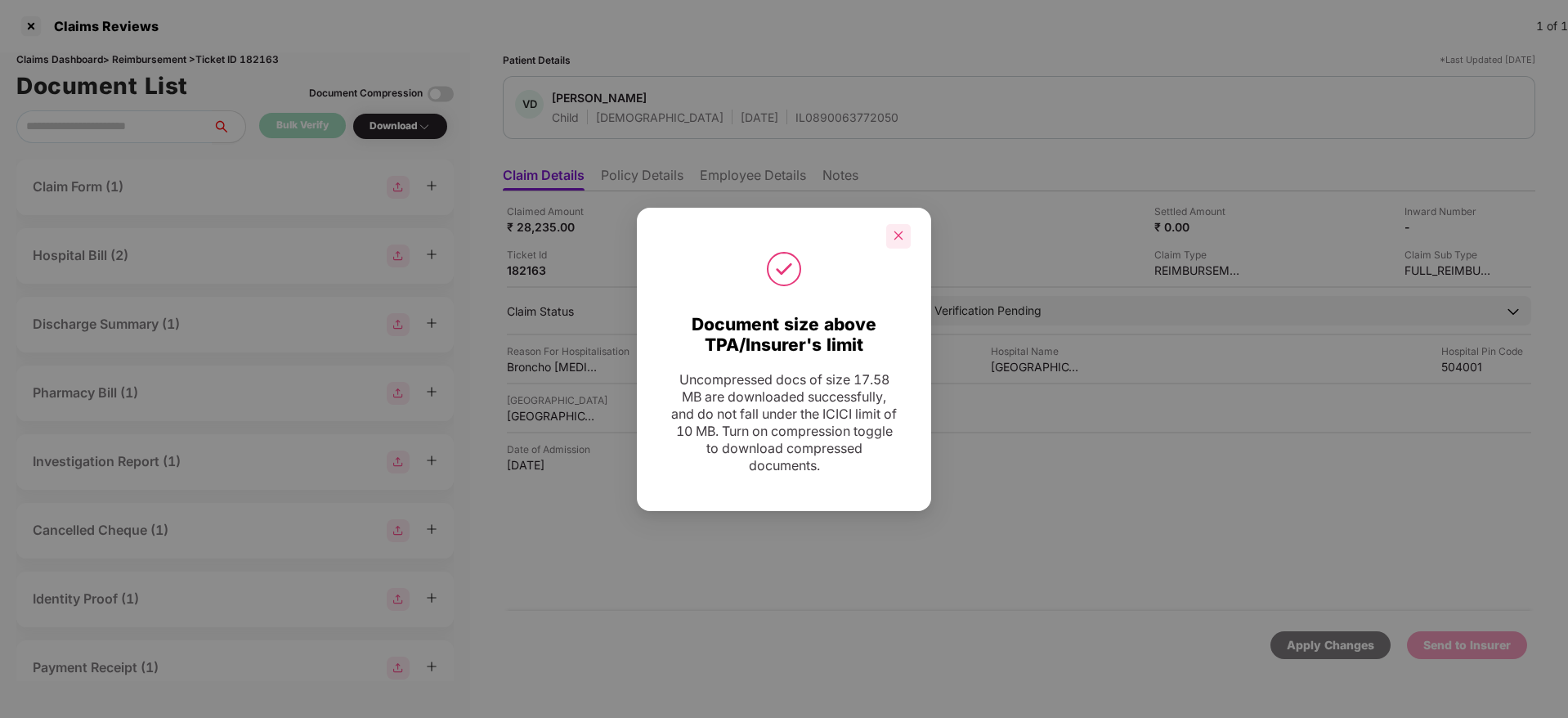
click at [895, 232] on icon "close" at bounding box center [898, 236] width 9 height 9
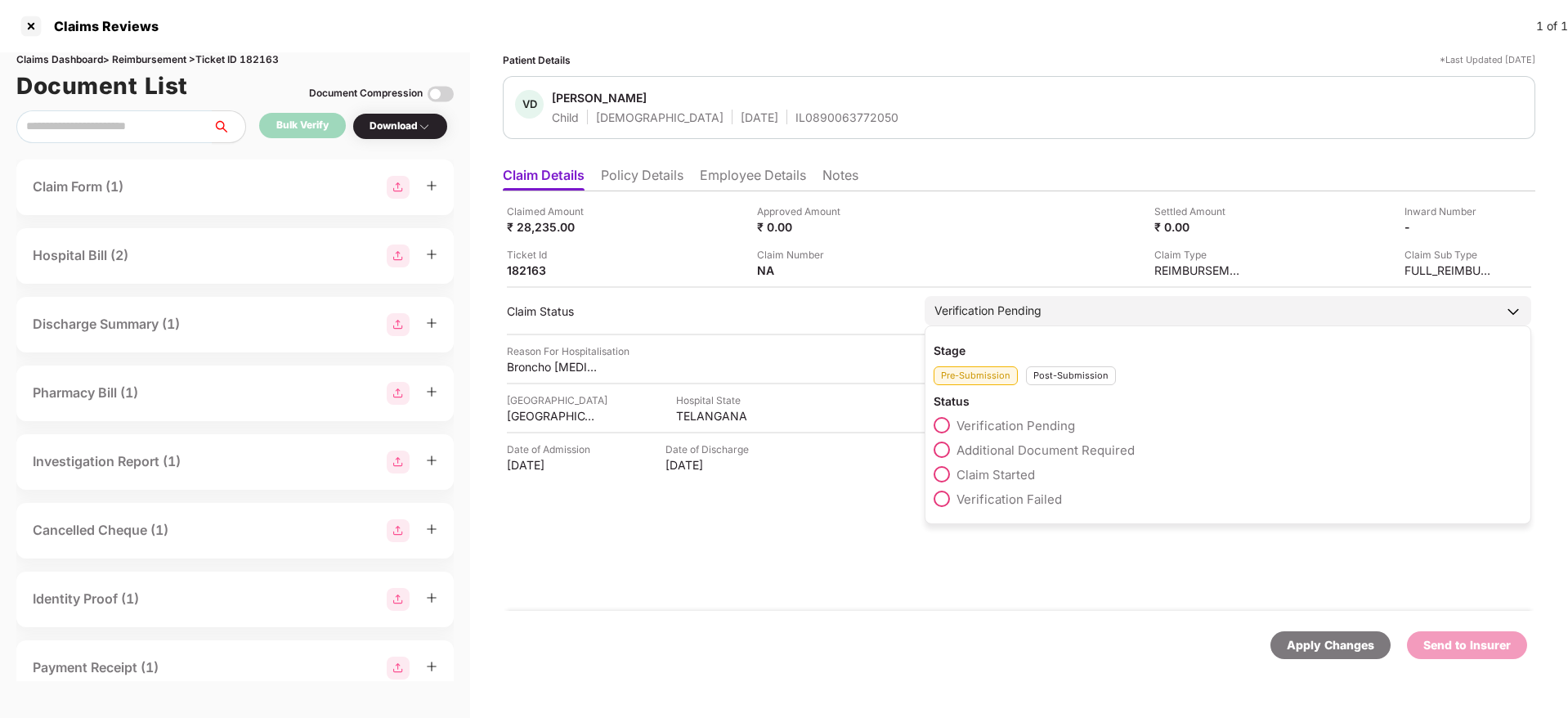
click at [984, 475] on span "Claim Started" at bounding box center [995, 474] width 78 height 16
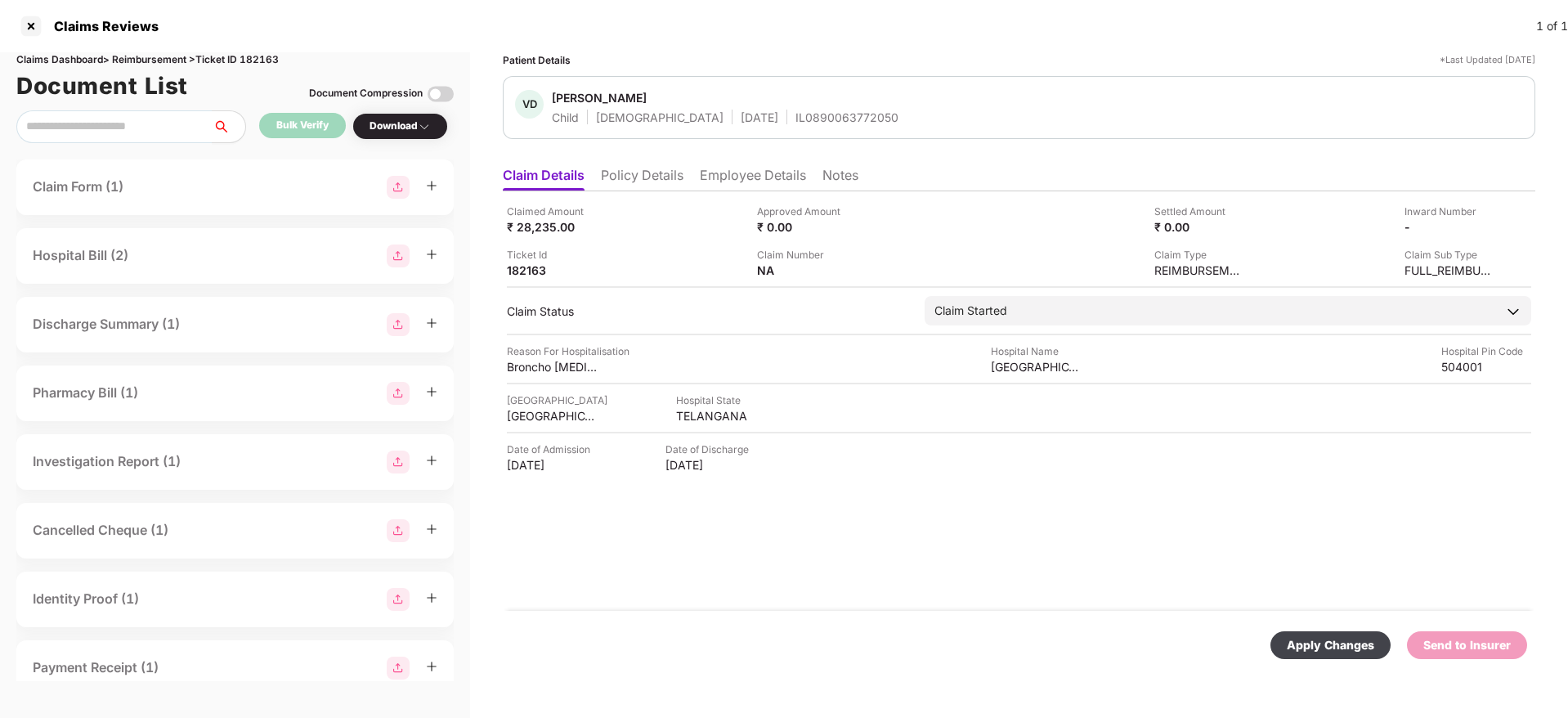
click at [1311, 636] on div "Apply Changes" at bounding box center [1330, 645] width 87 height 18
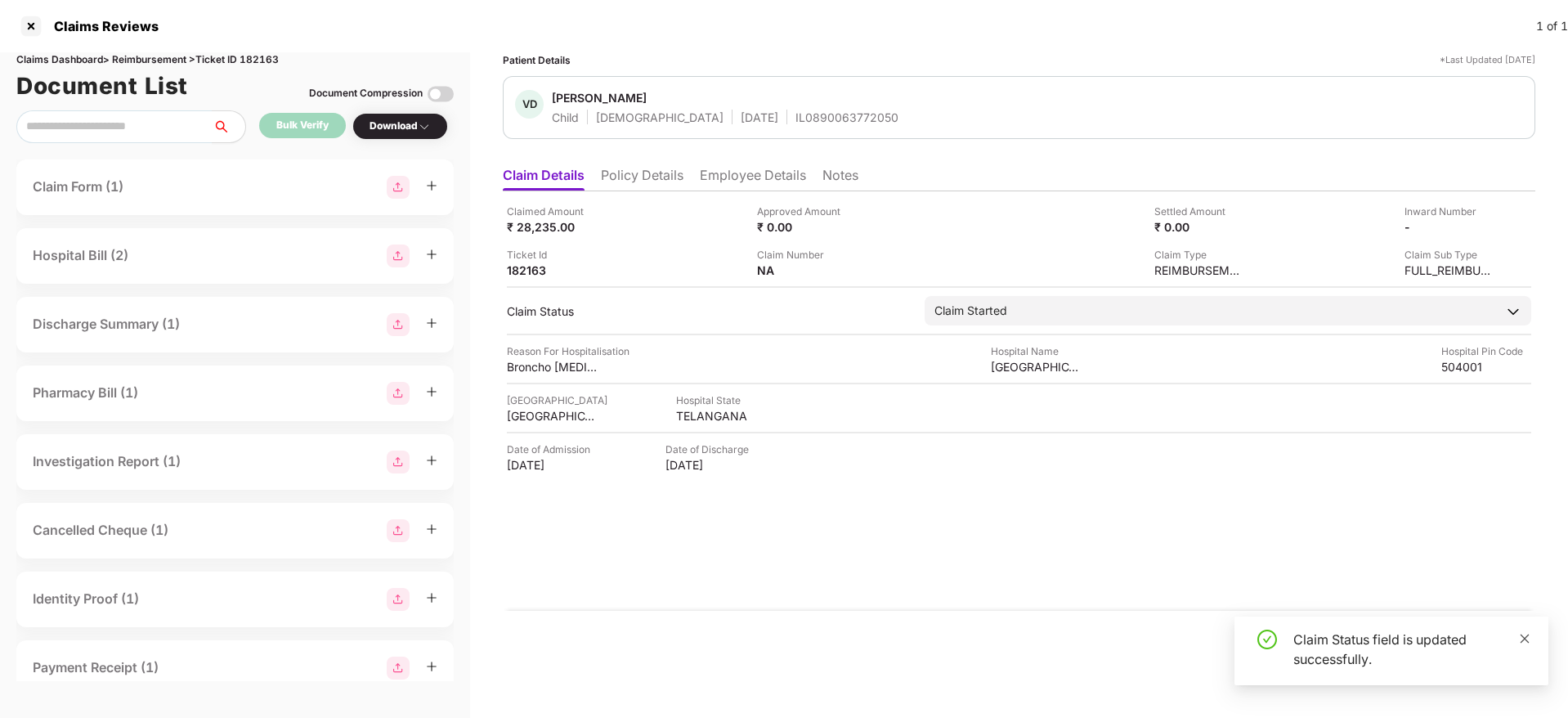
click at [1529, 633] on icon "close" at bounding box center [1524, 638] width 11 height 11
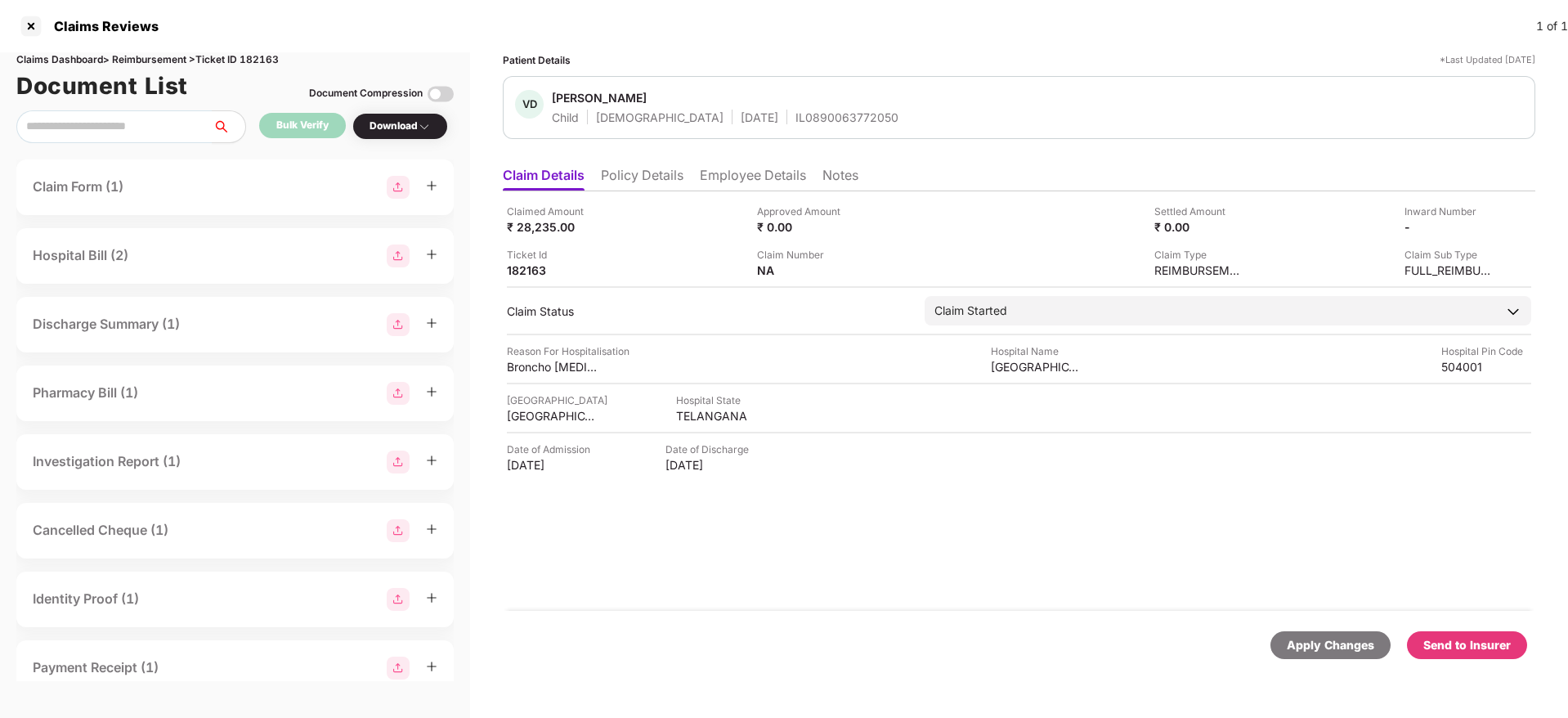
click at [1462, 648] on div "Send to Insurer" at bounding box center [1466, 645] width 87 height 18
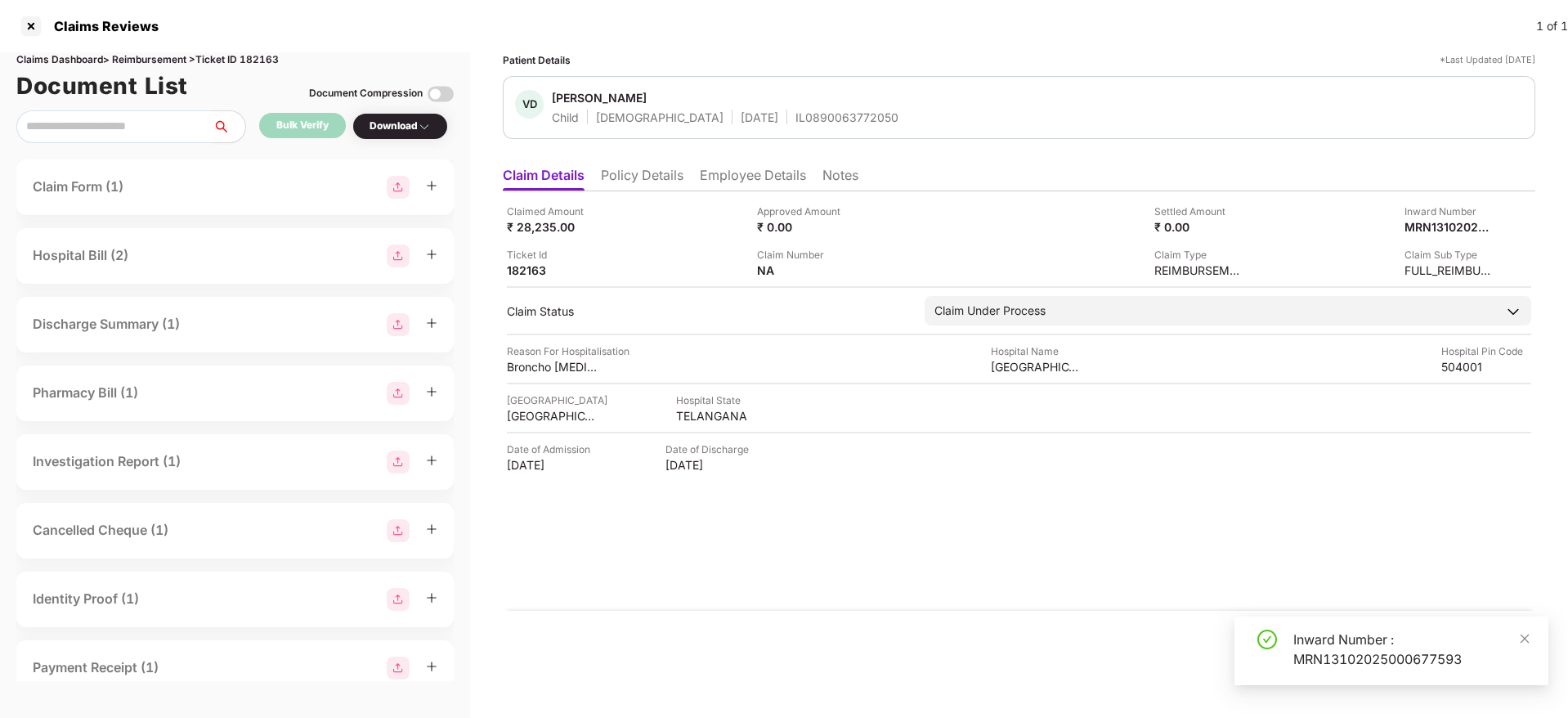
click at [1335, 650] on div "Inward Number : MRN13102025000677593" at bounding box center [1410, 648] width 236 height 40
copy div "Inward Number : MRN13102025000677593"
click at [1335, 650] on div "Inward Number : MRN13102025000677593" at bounding box center [1410, 648] width 236 height 40
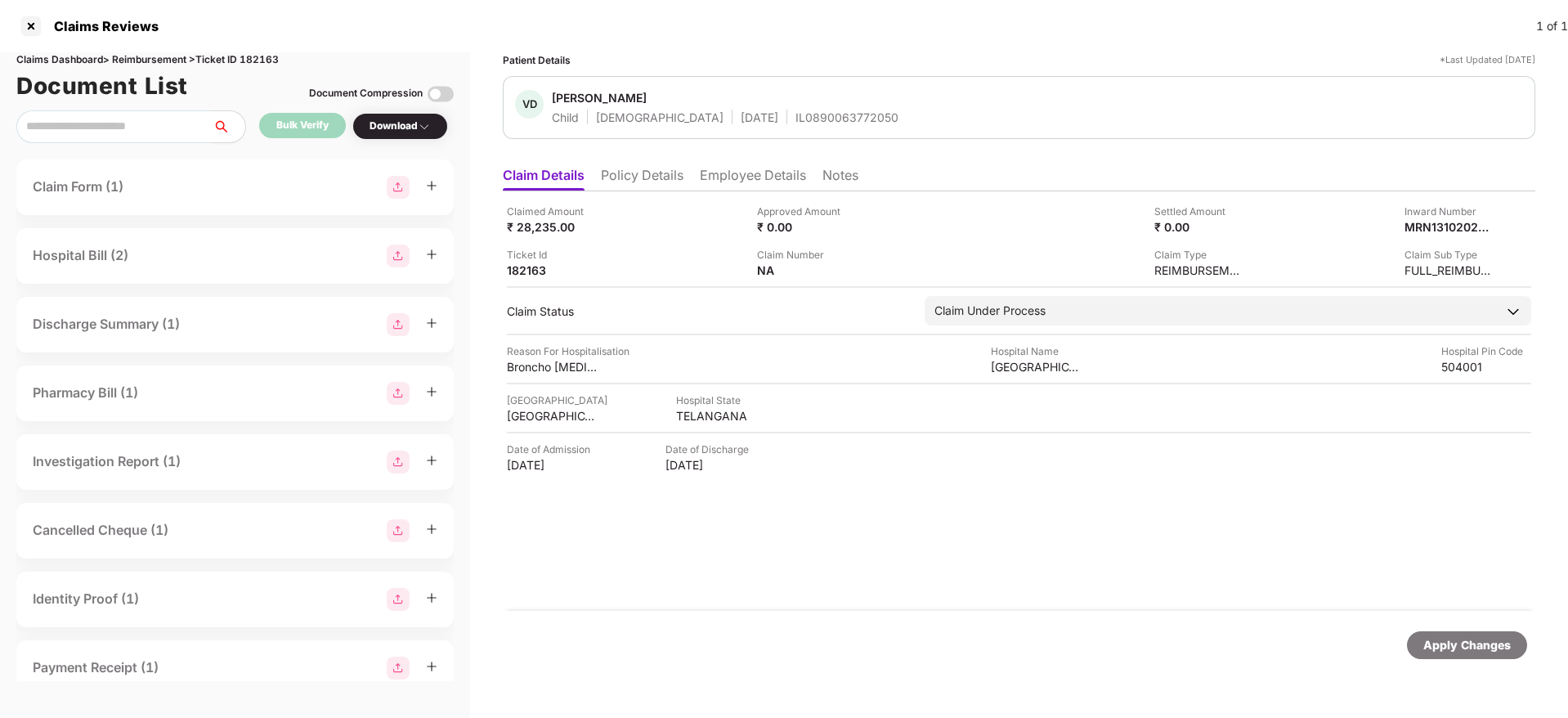
click at [644, 166] on li "Policy Details" at bounding box center [642, 178] width 83 height 24
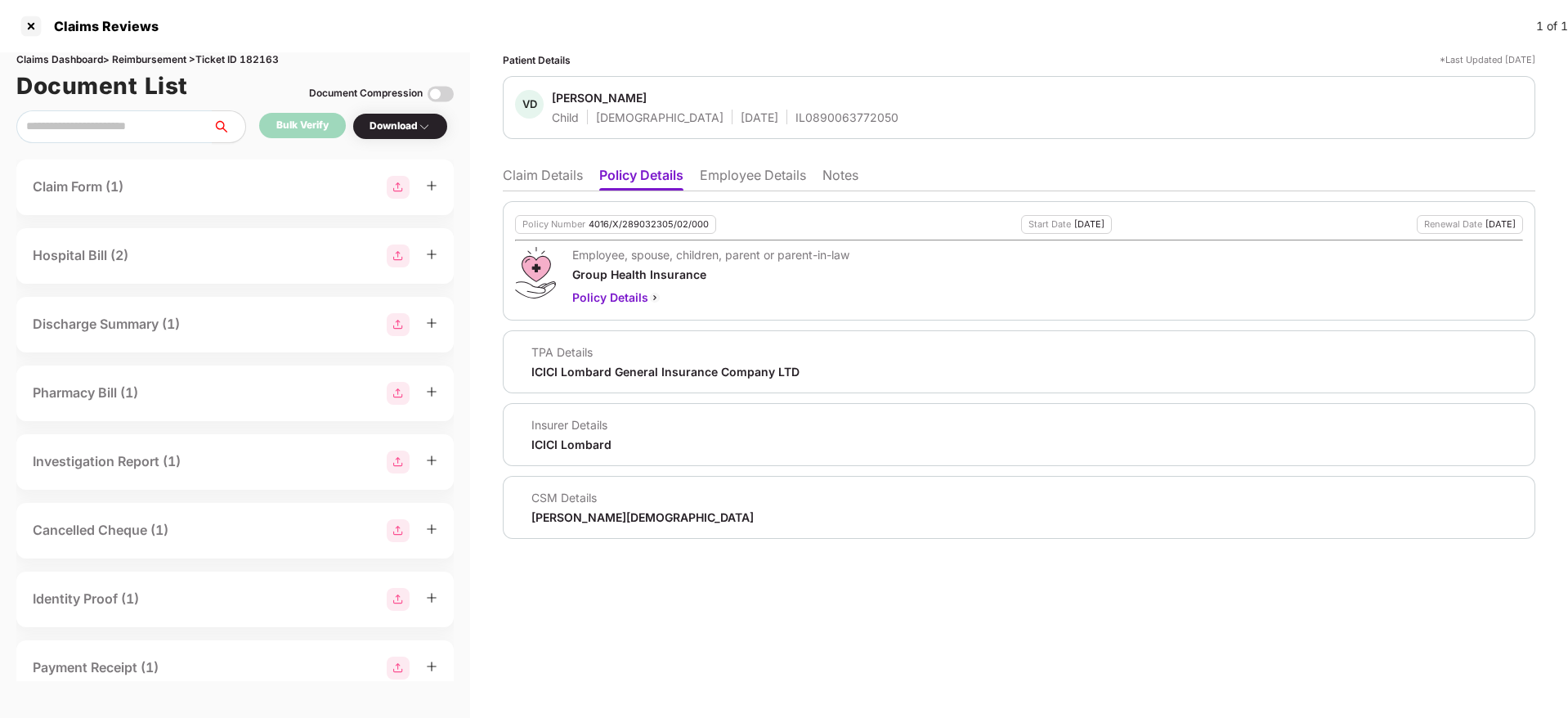
click at [532, 178] on li "Claim Details" at bounding box center [542, 178] width 80 height 24
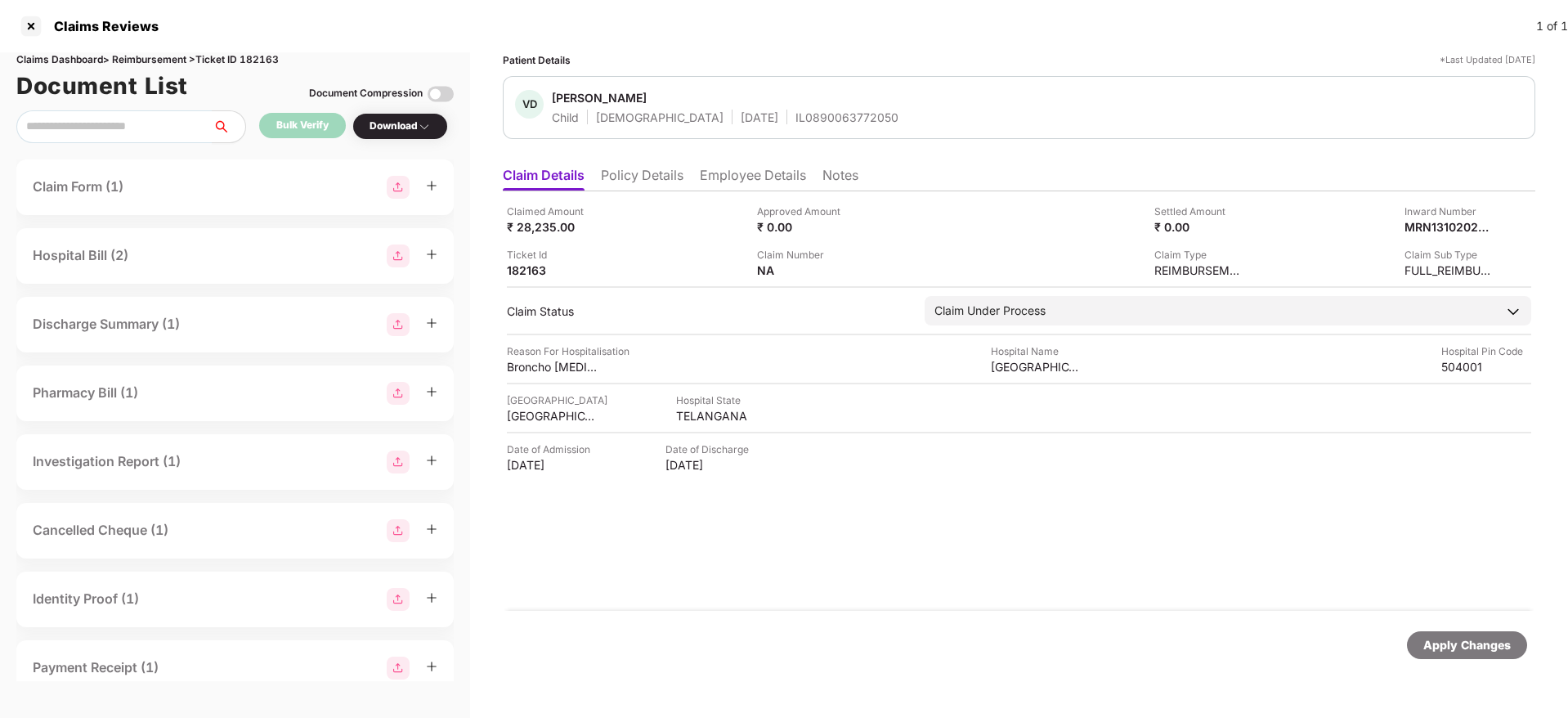
click at [795, 114] on div "IL0890063772050" at bounding box center [846, 117] width 103 height 16
copy div "IL0890063772050"
click at [795, 114] on div "IL0890063772050" at bounding box center [846, 117] width 103 height 16
click at [34, 22] on div at bounding box center [31, 26] width 26 height 26
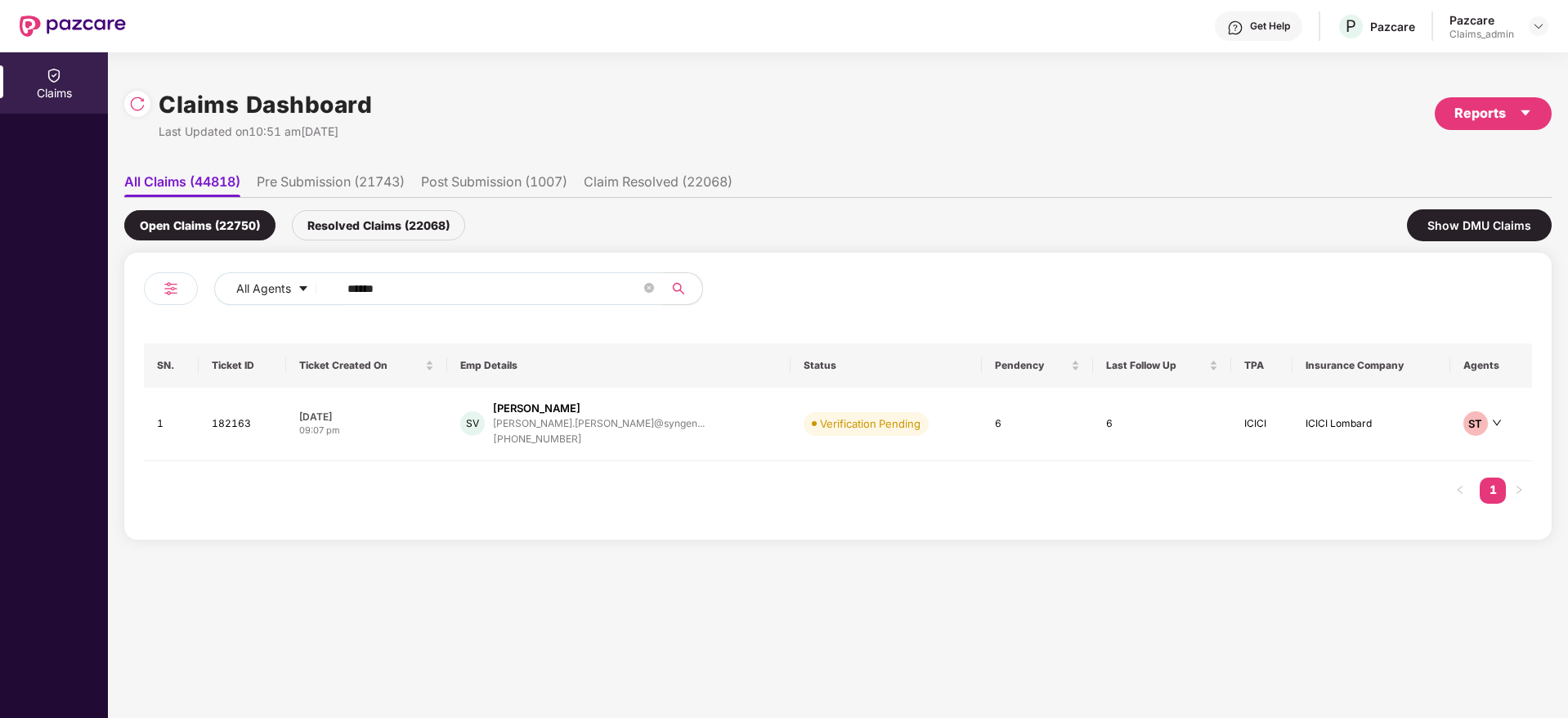
click at [400, 282] on input "******" at bounding box center [494, 289] width 293 height 25
paste input "******"
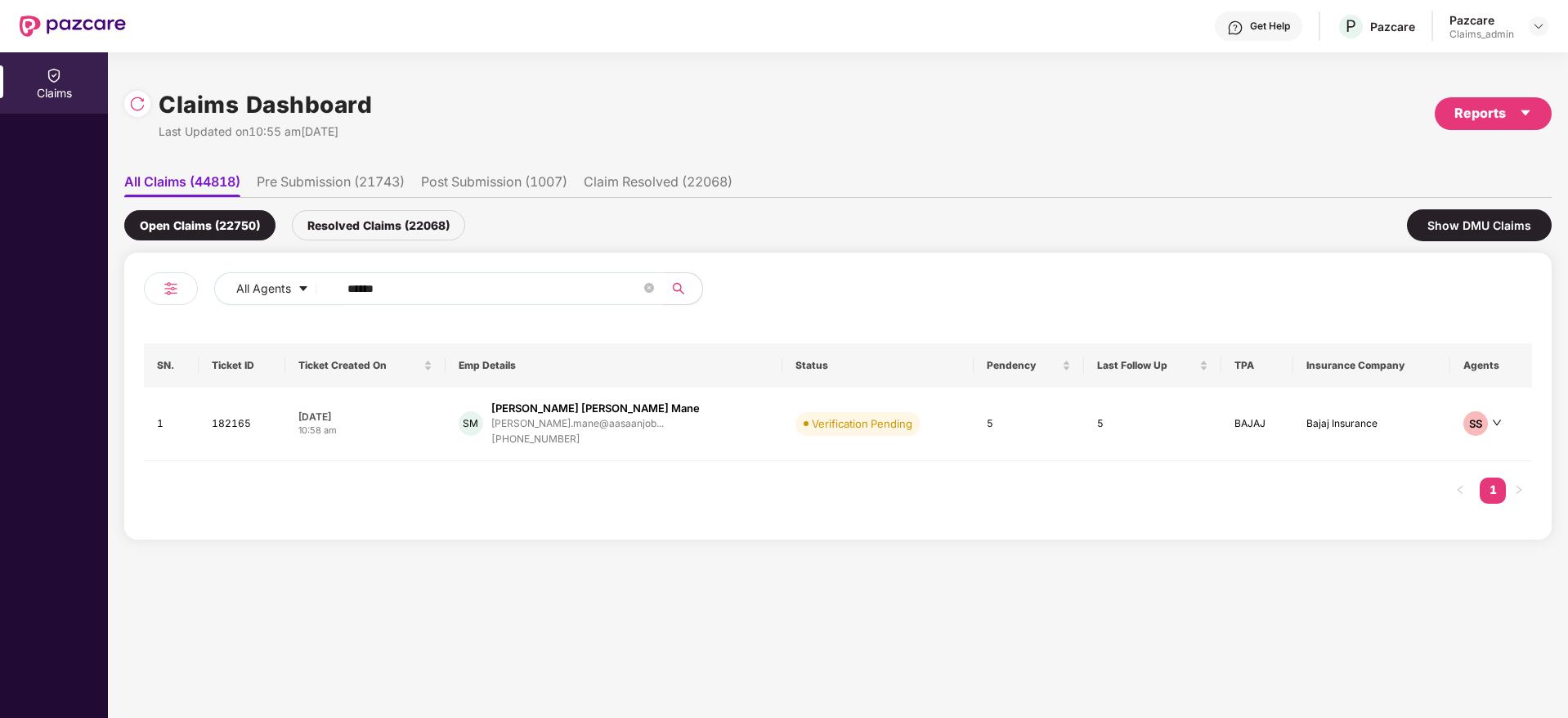
type input "******"
click at [431, 412] on div "07 Oct 2025" at bounding box center [365, 416] width 134 height 14
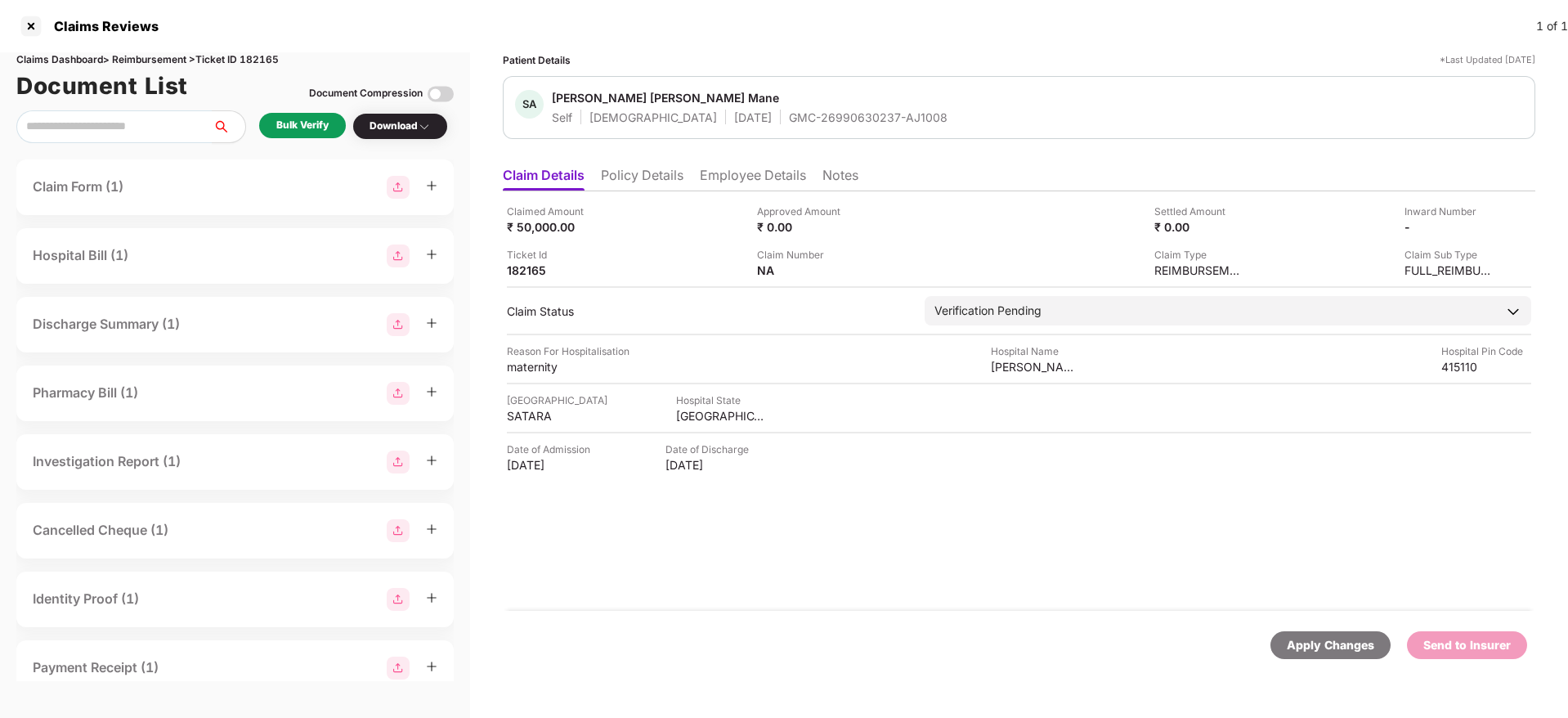
click at [296, 123] on div "Bulk Verify" at bounding box center [302, 126] width 52 height 16
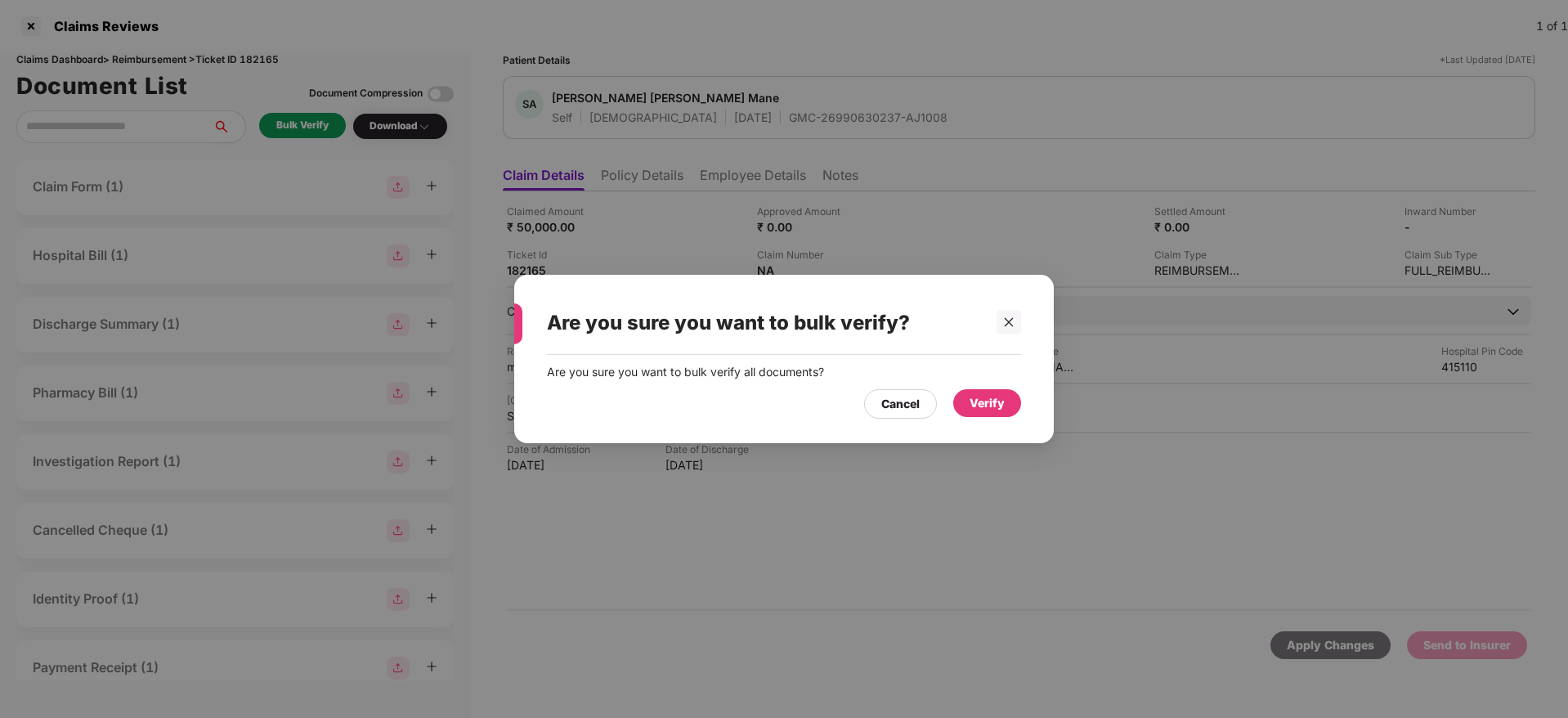
click at [996, 401] on div "Verify" at bounding box center [987, 403] width 35 height 18
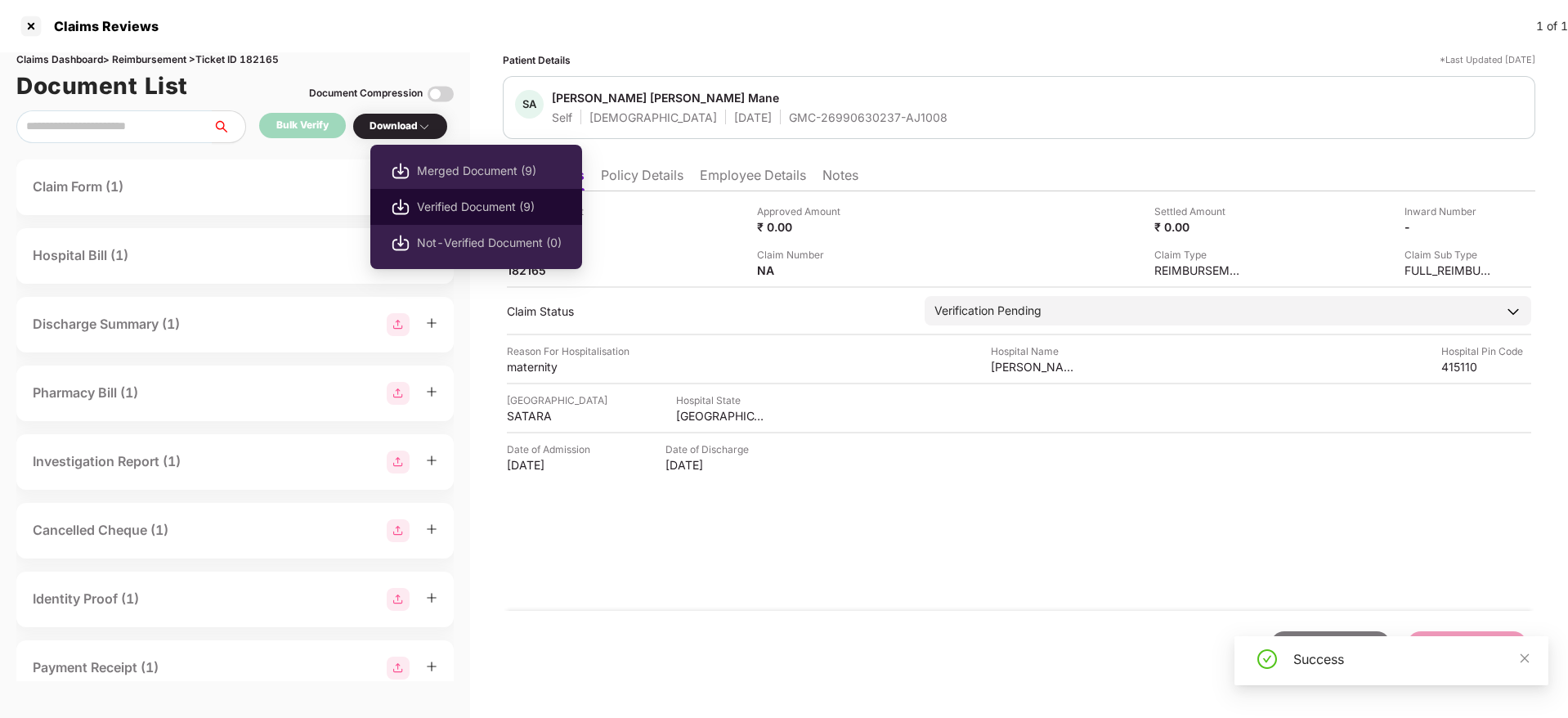
click at [457, 207] on span "Verified Document (9)" at bounding box center [489, 207] width 144 height 18
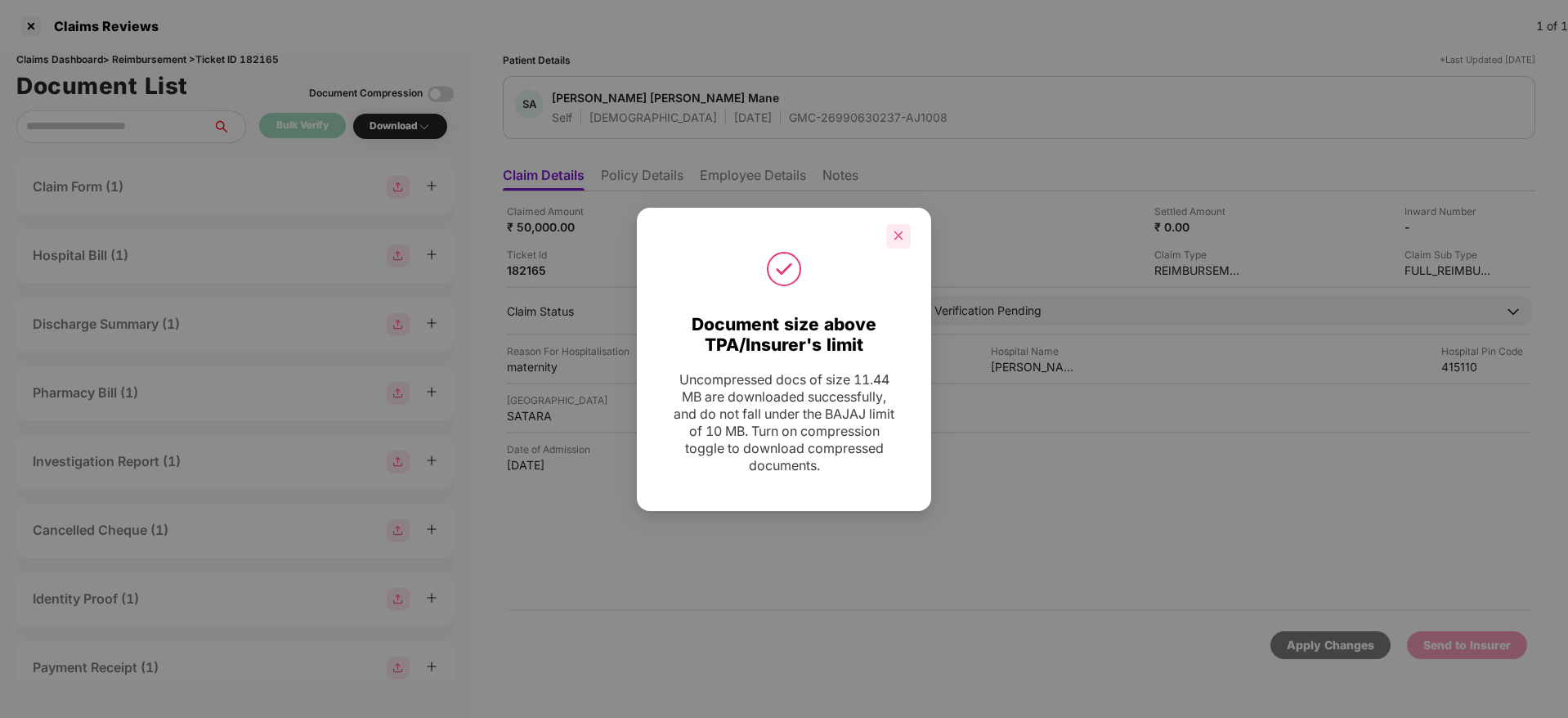
click at [896, 236] on icon "close" at bounding box center [898, 235] width 11 height 11
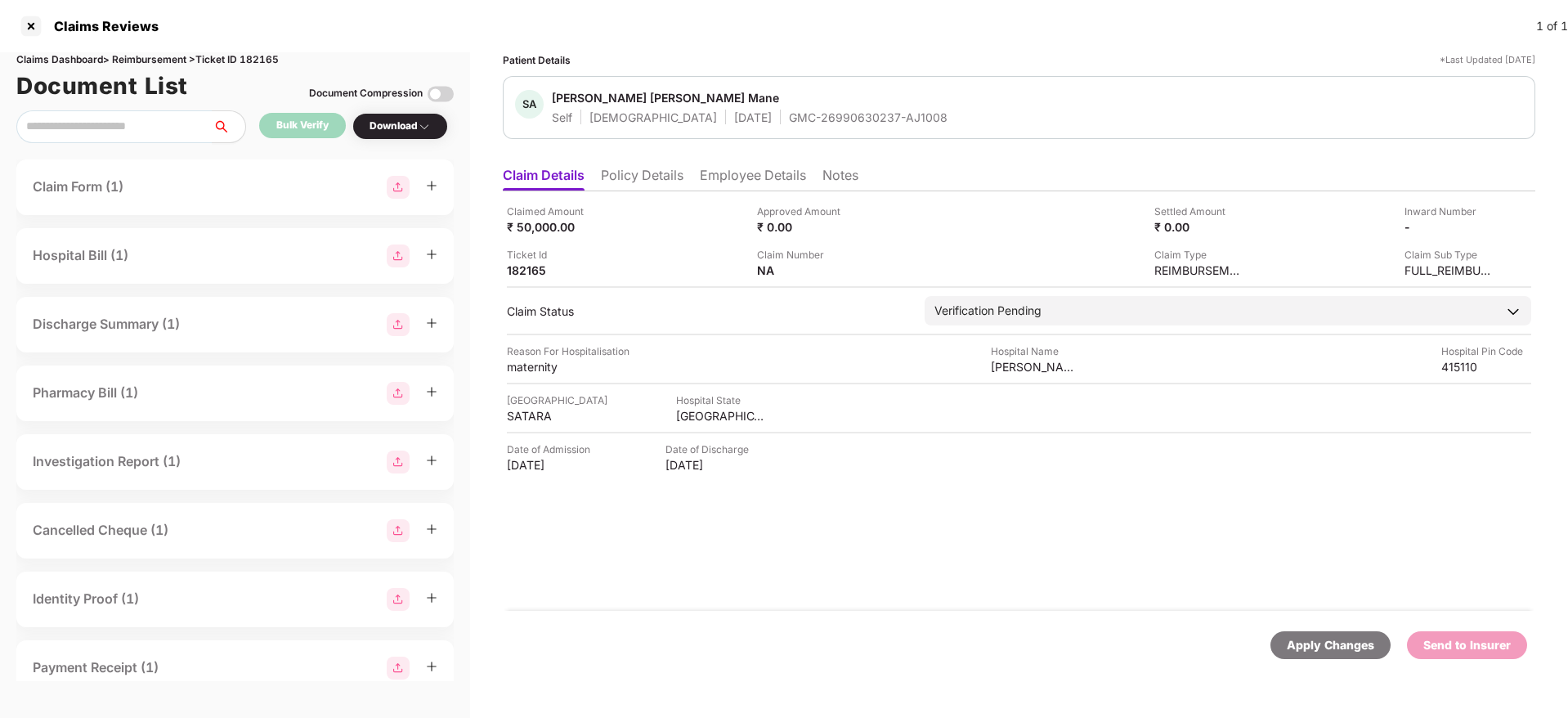
click at [612, 178] on li "Policy Details" at bounding box center [642, 178] width 83 height 24
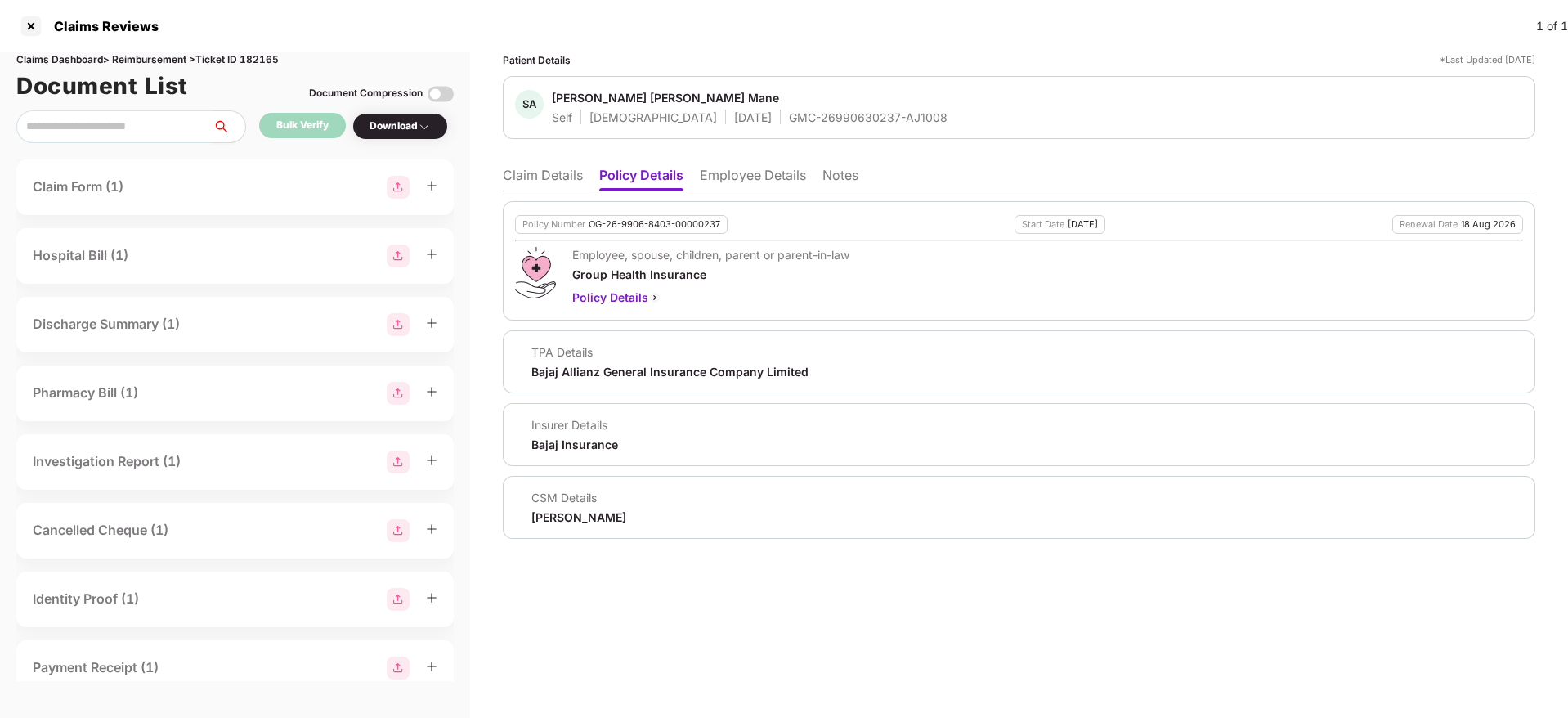
click at [528, 185] on li "Claim Details" at bounding box center [542, 178] width 80 height 24
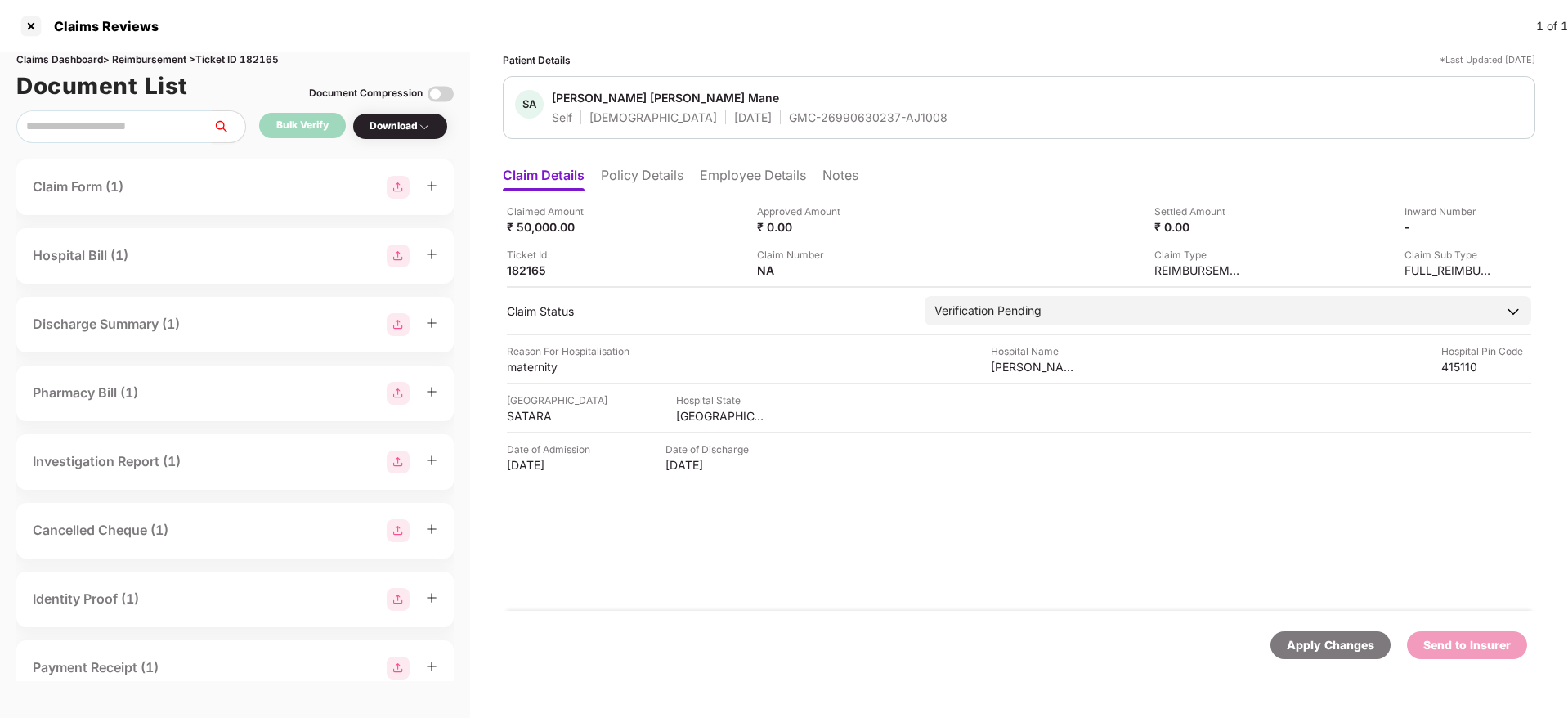
click at [736, 107] on span "Sunaina Ashok Mane" at bounding box center [750, 99] width 396 height 19
click at [788, 114] on div "GMC-26990630237-AJ1008" at bounding box center [868, 117] width 158 height 16
click at [936, 90] on div "SA Sunaina Ashok Mane Self Female 21 May 1994 GMC-26990630237-AJ1008" at bounding box center [1018, 107] width 1007 height 35
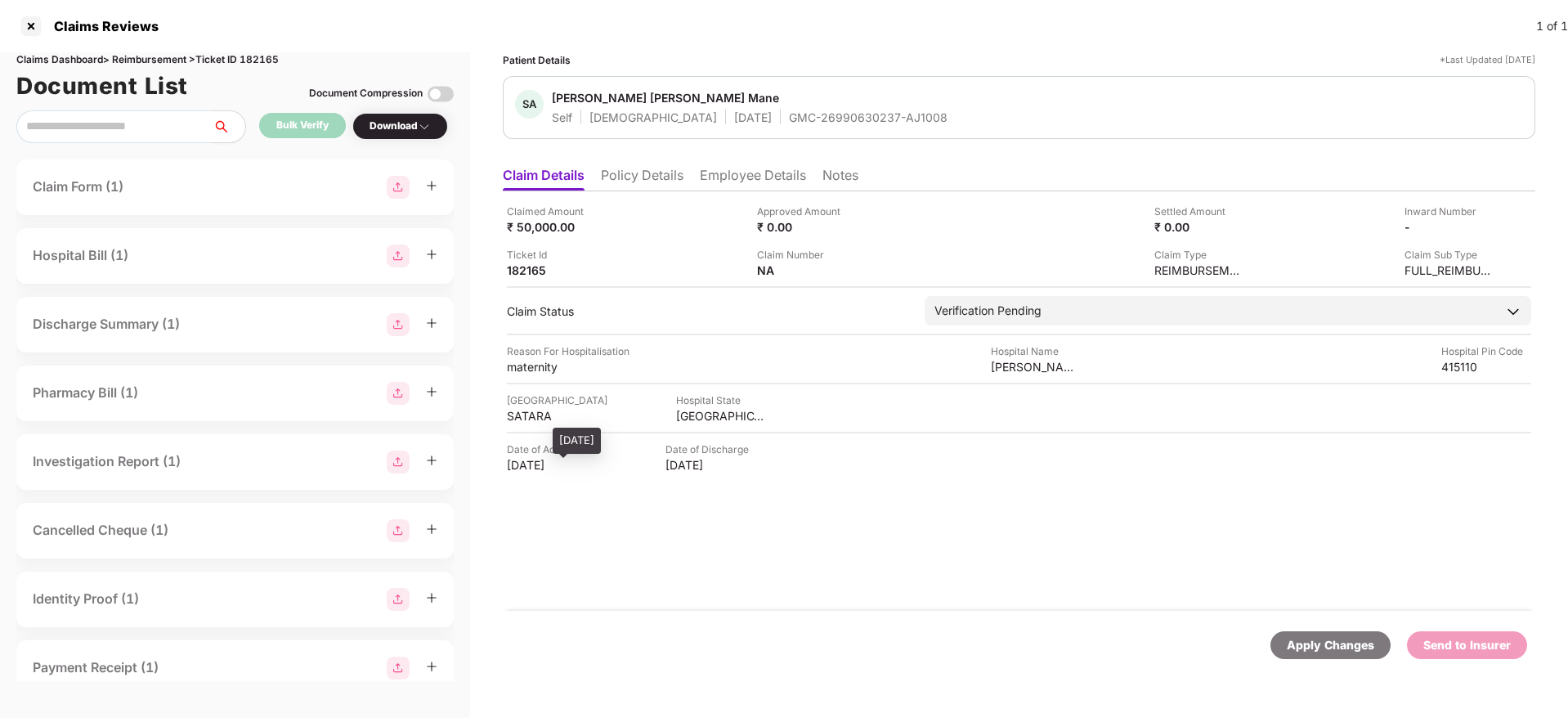
click at [530, 461] on div "11 Sep 2025" at bounding box center [552, 465] width 90 height 16
drag, startPoint x: 682, startPoint y: 431, endPoint x: 682, endPoint y: 422, distance: 9.0
click at [682, 422] on div "Claimed Amount ₹ 50,000.00 Approved Amount ₹ 0.00 Settled Amount ₹ 0.00 Inward …" at bounding box center [1018, 400] width 1032 height 420
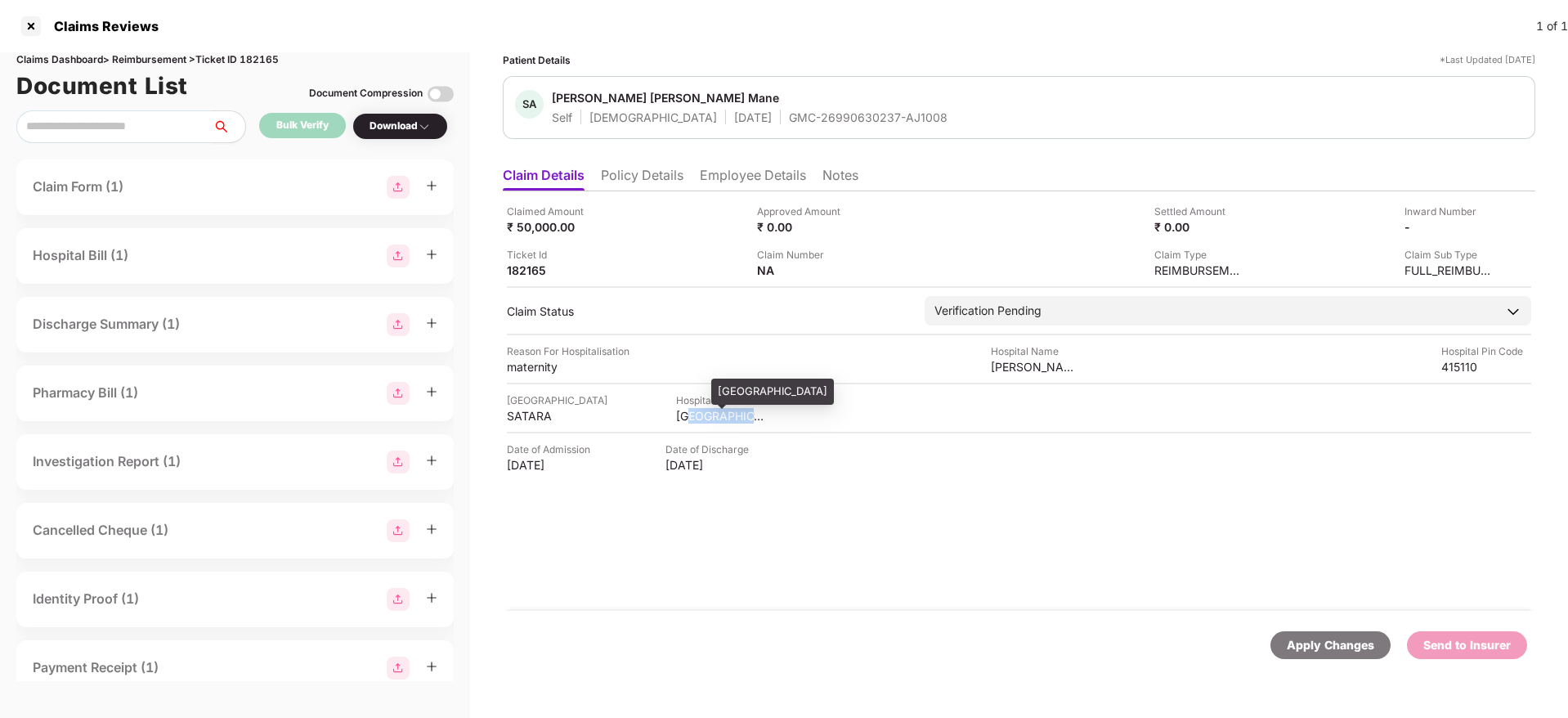
click at [682, 422] on div "MAHARASHTRA" at bounding box center [721, 416] width 90 height 16
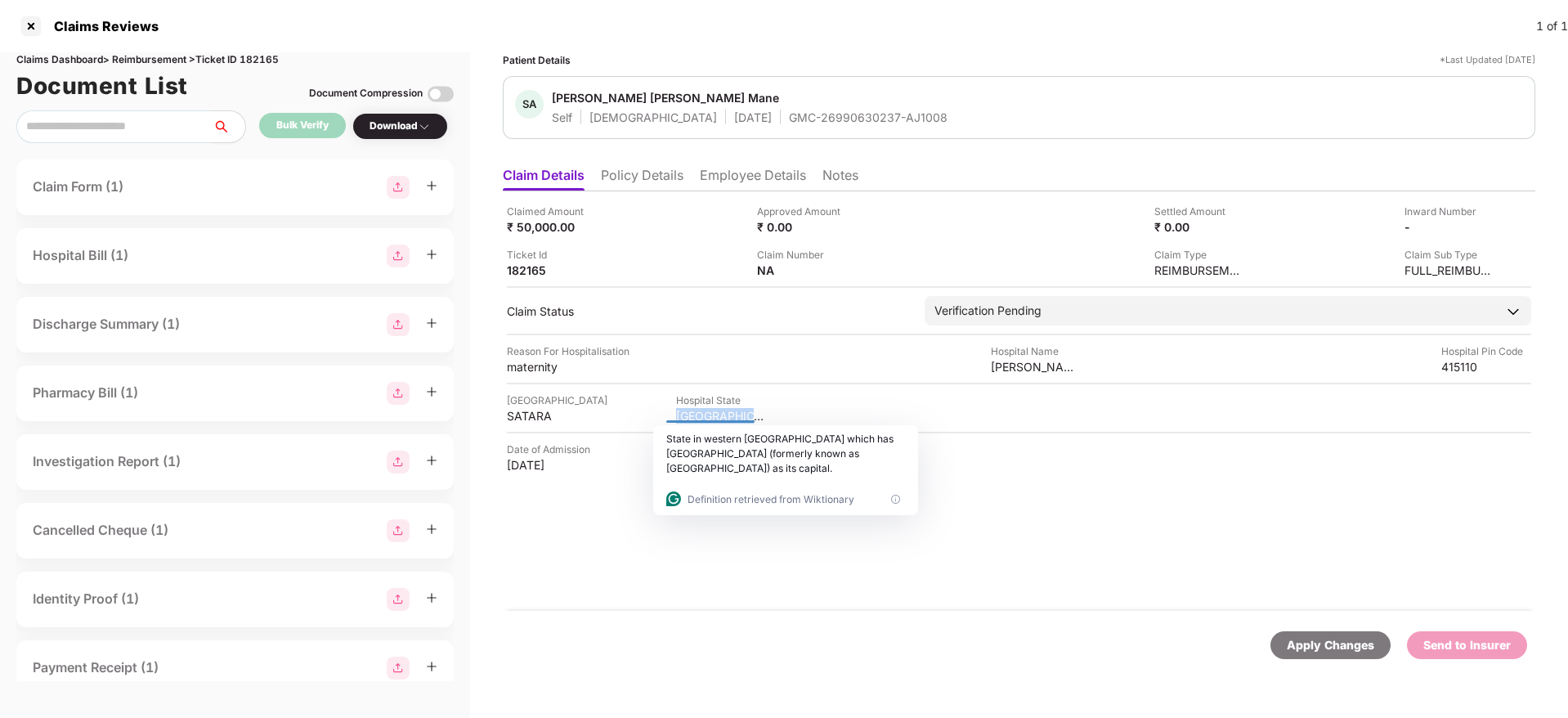
drag, startPoint x: 1096, startPoint y: 487, endPoint x: 863, endPoint y: 594, distance: 256.4
click at [863, 594] on div "Claimed Amount ₹ 50,000.00 Approved Amount ₹ 0.00 Settled Amount ₹ 0.00 Inward …" at bounding box center [1018, 400] width 1032 height 420
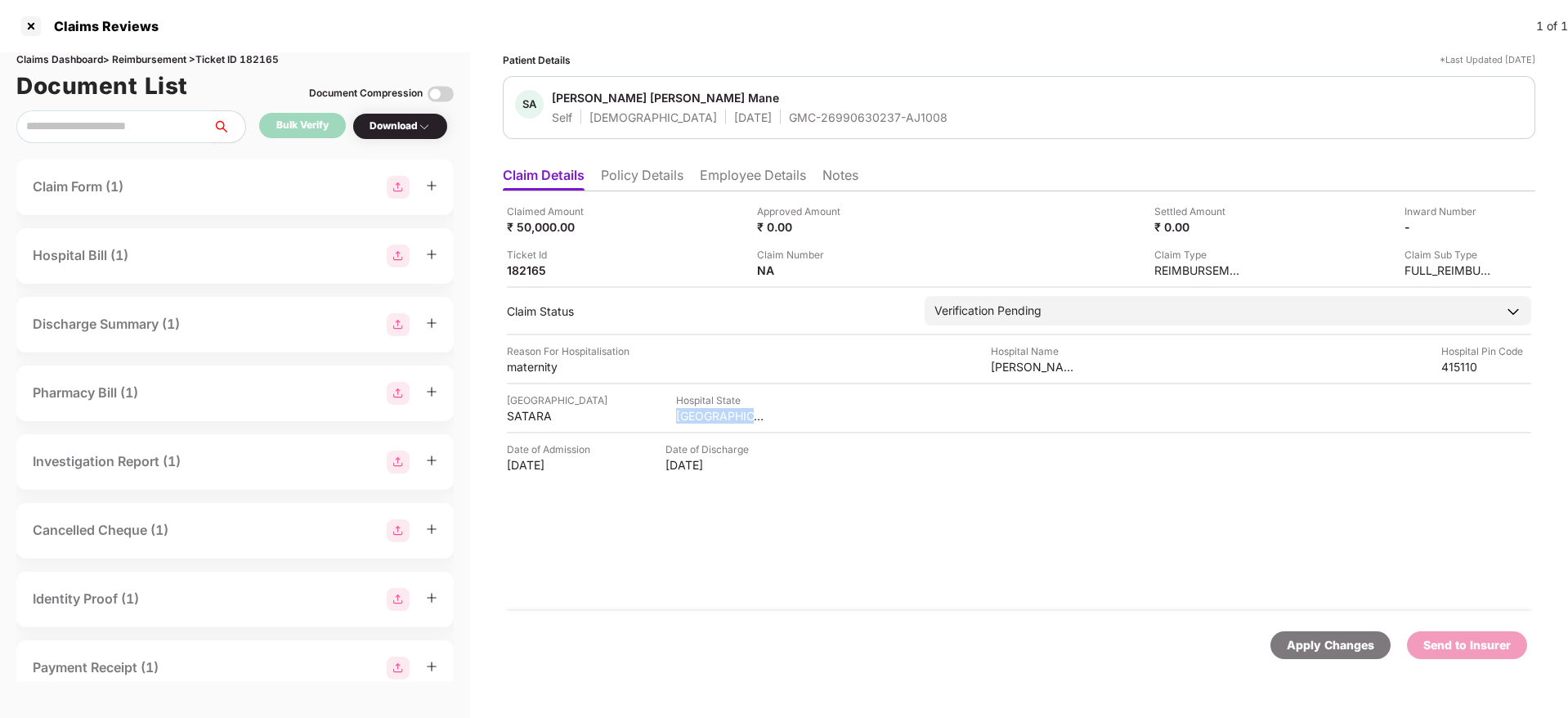
click at [863, 594] on div "Claimed Amount ₹ 50,000.00 Approved Amount ₹ 0.00 Settled Amount ₹ 0.00 Inward …" at bounding box center [1018, 400] width 1032 height 420
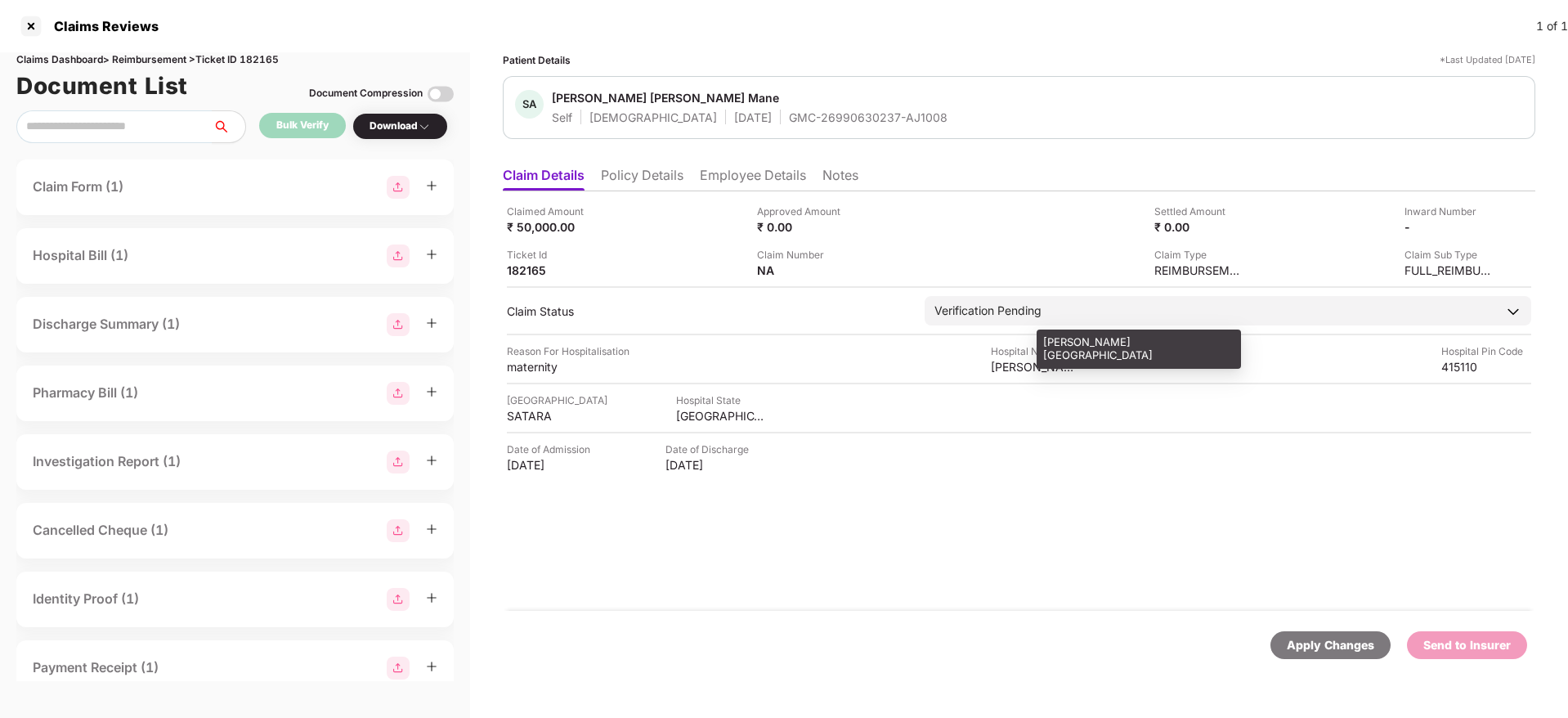
click at [1007, 365] on div "Trimbake Hospital" at bounding box center [1036, 367] width 90 height 16
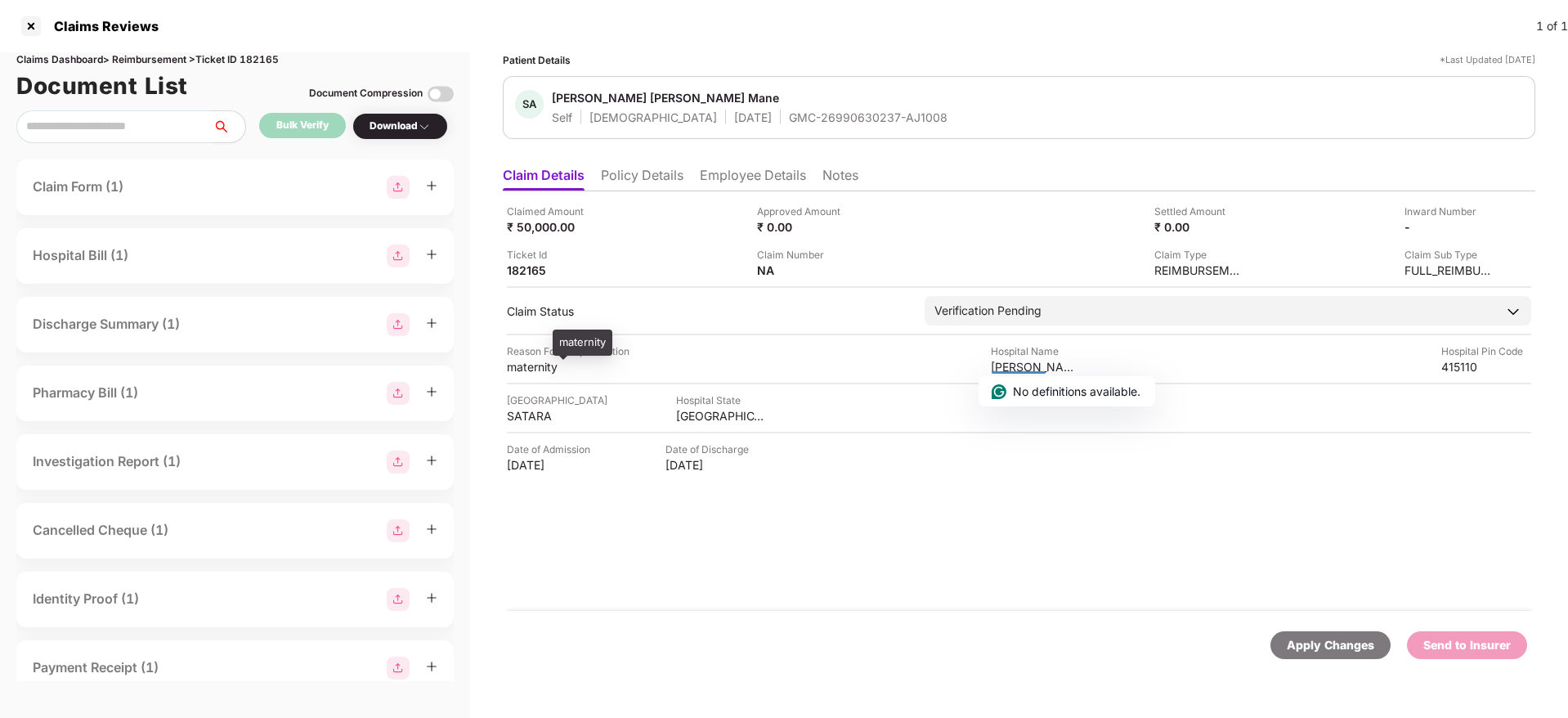
click at [530, 370] on div "maternity" at bounding box center [552, 367] width 90 height 16
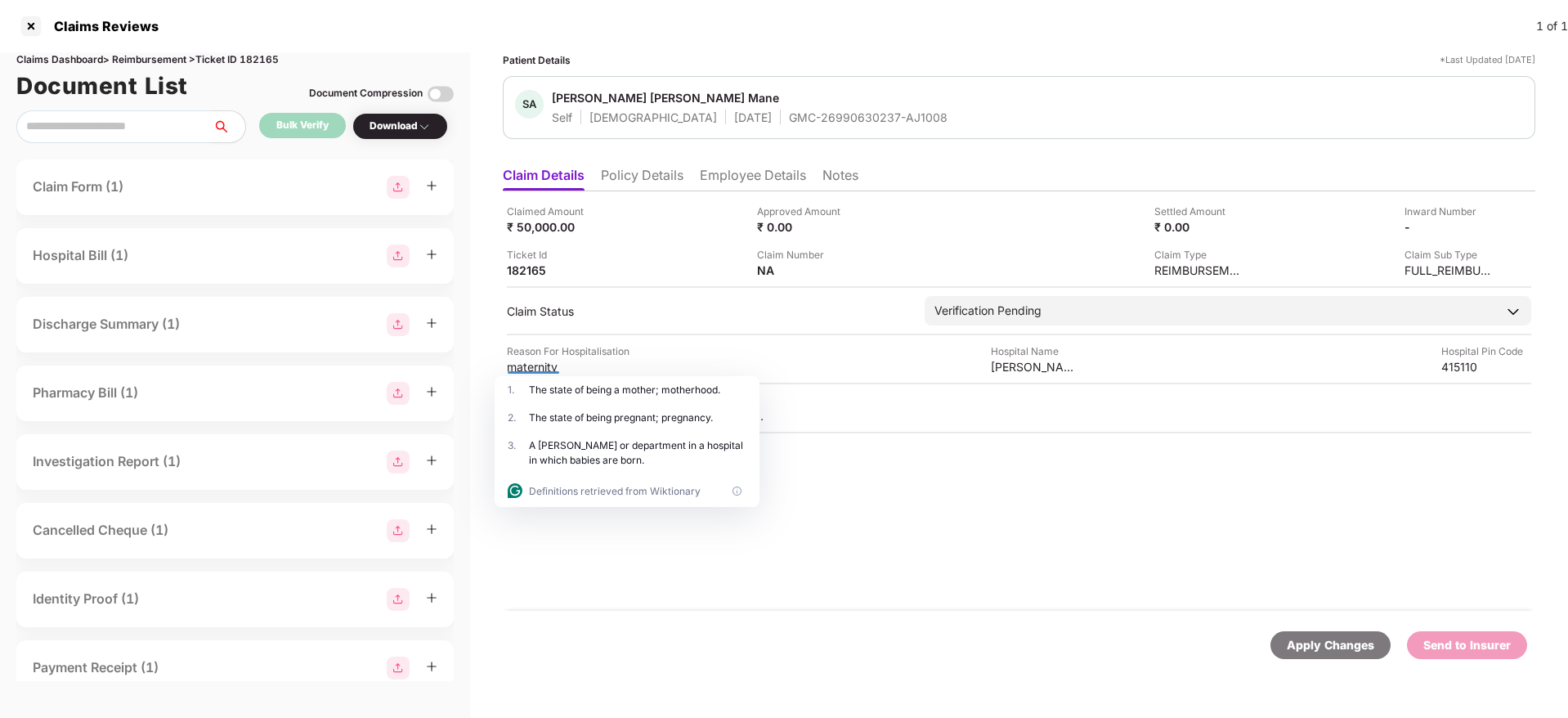
click at [682, 174] on li "Policy Details" at bounding box center [642, 178] width 83 height 24
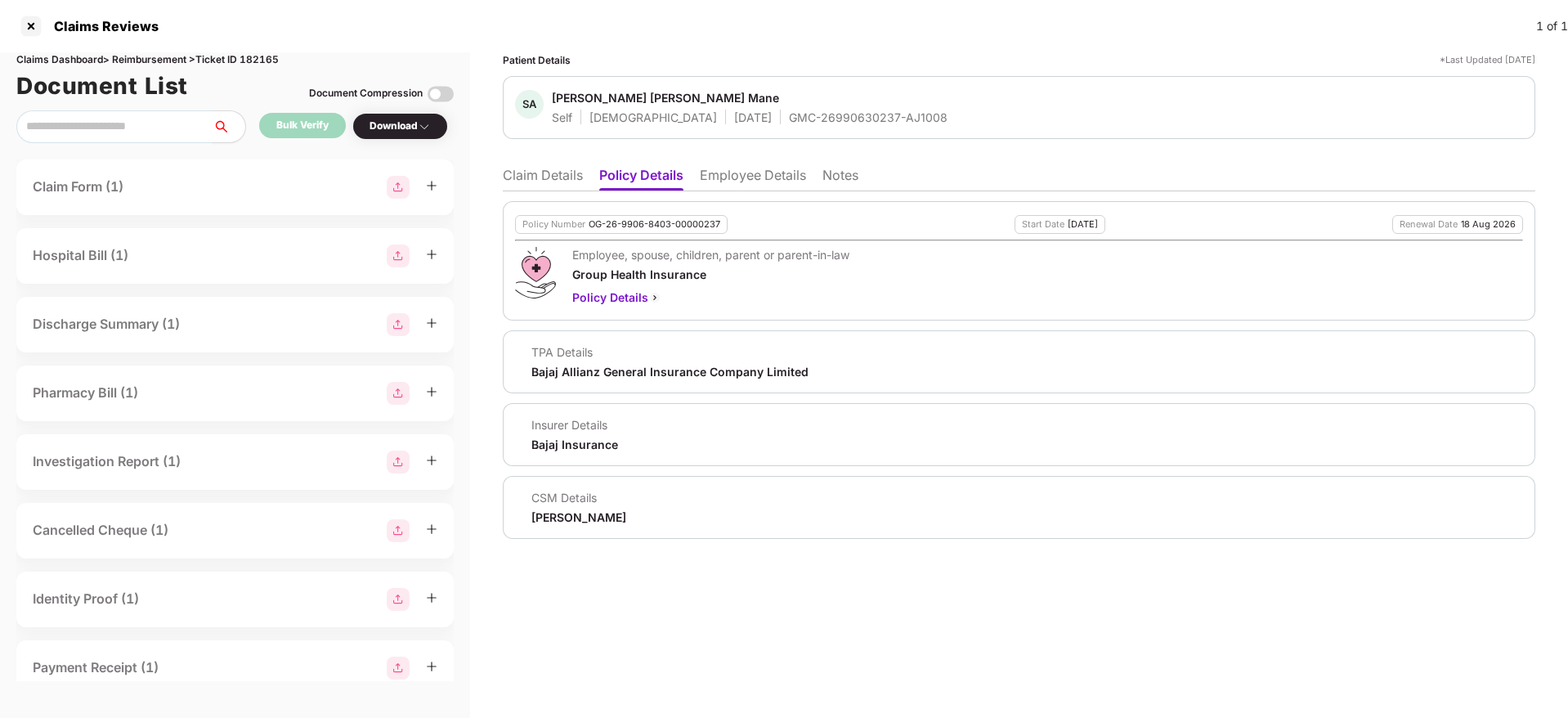
click at [767, 171] on li "Employee Details" at bounding box center [752, 178] width 106 height 24
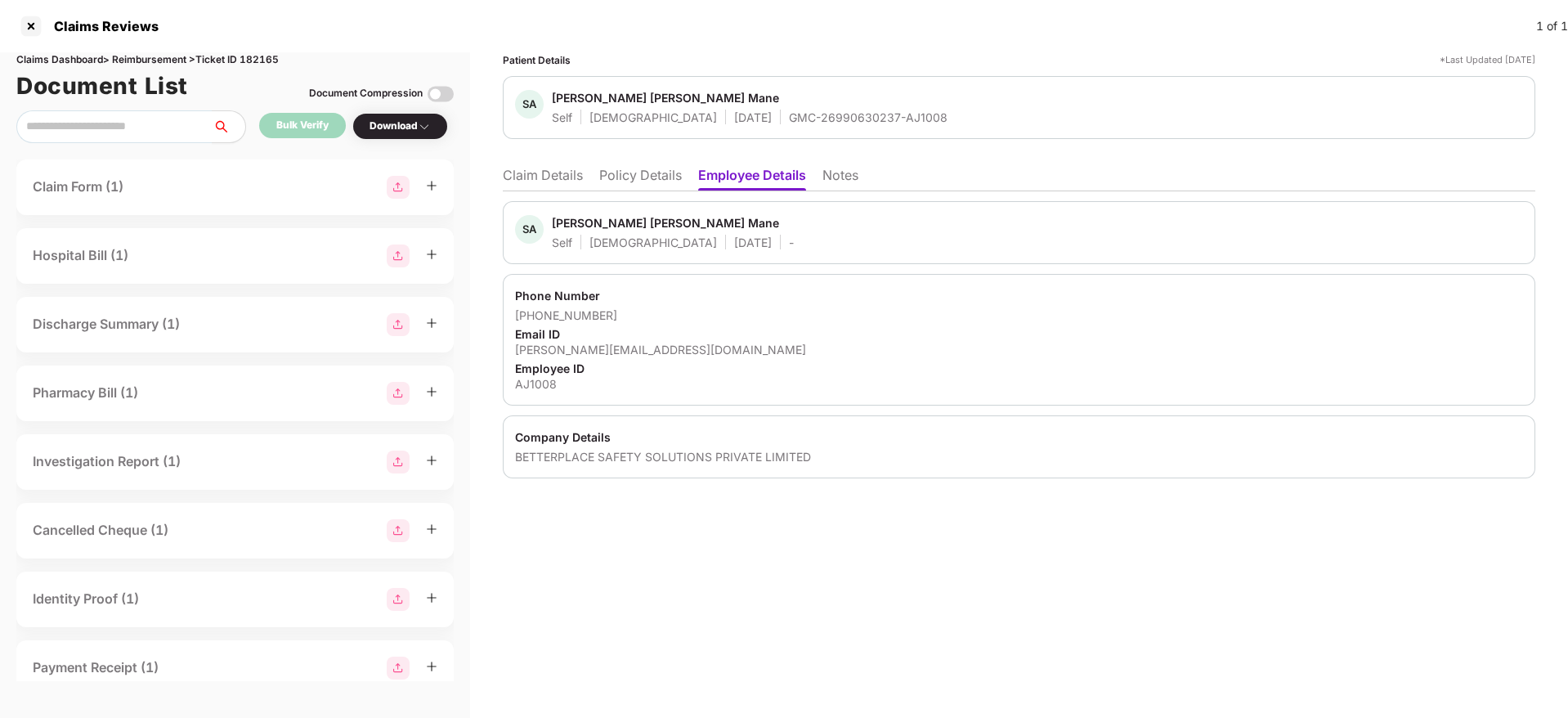
click at [640, 348] on div "sunaina.mane@aasaanjobs.com" at bounding box center [1018, 349] width 1007 height 16
drag, startPoint x: 606, startPoint y: 305, endPoint x: 535, endPoint y: 316, distance: 71.8
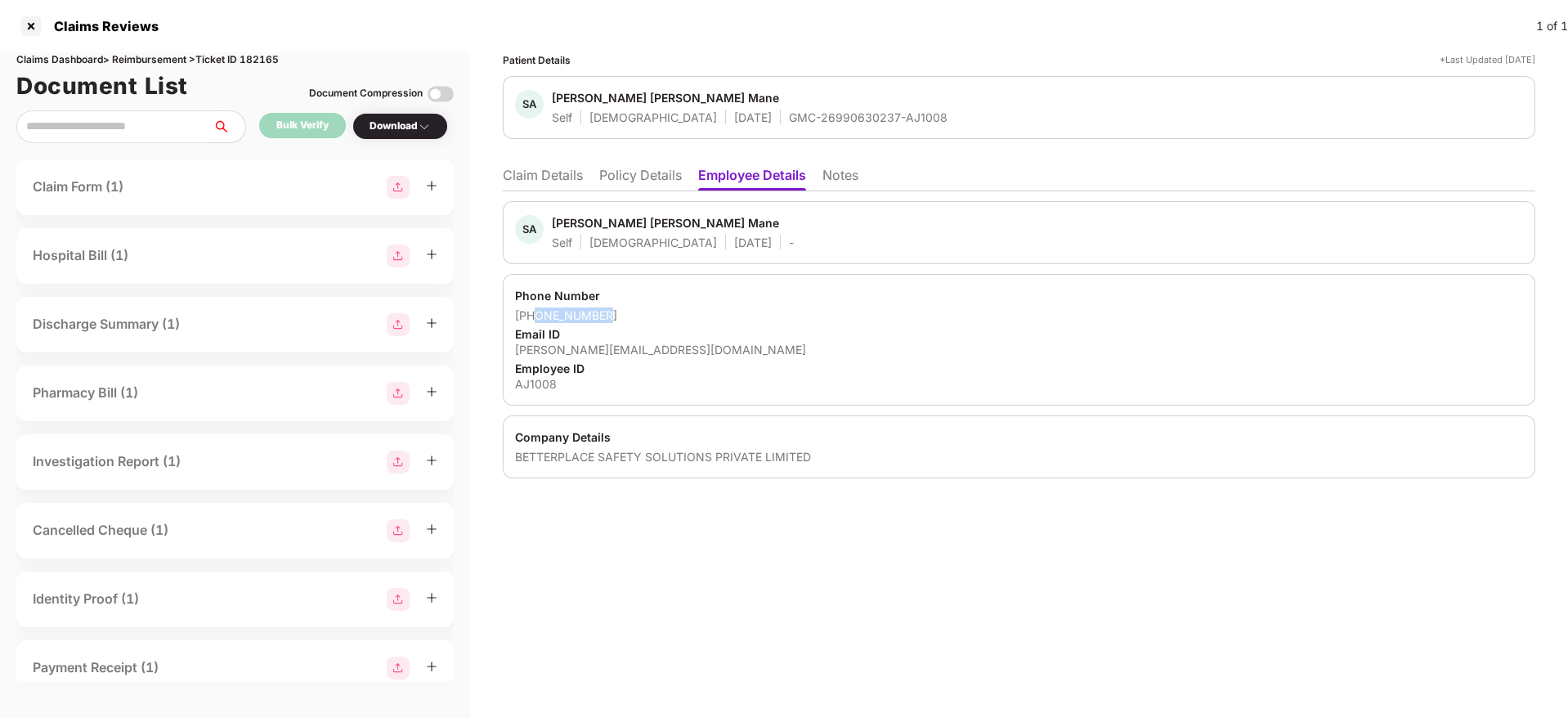
click at [535, 316] on div "Phone Number +919137618235 Email ID sunaina.mane@aasaanjobs.com Employee ID AJ1…" at bounding box center [1018, 340] width 1032 height 132
click at [553, 174] on li "Claim Details" at bounding box center [542, 178] width 80 height 24
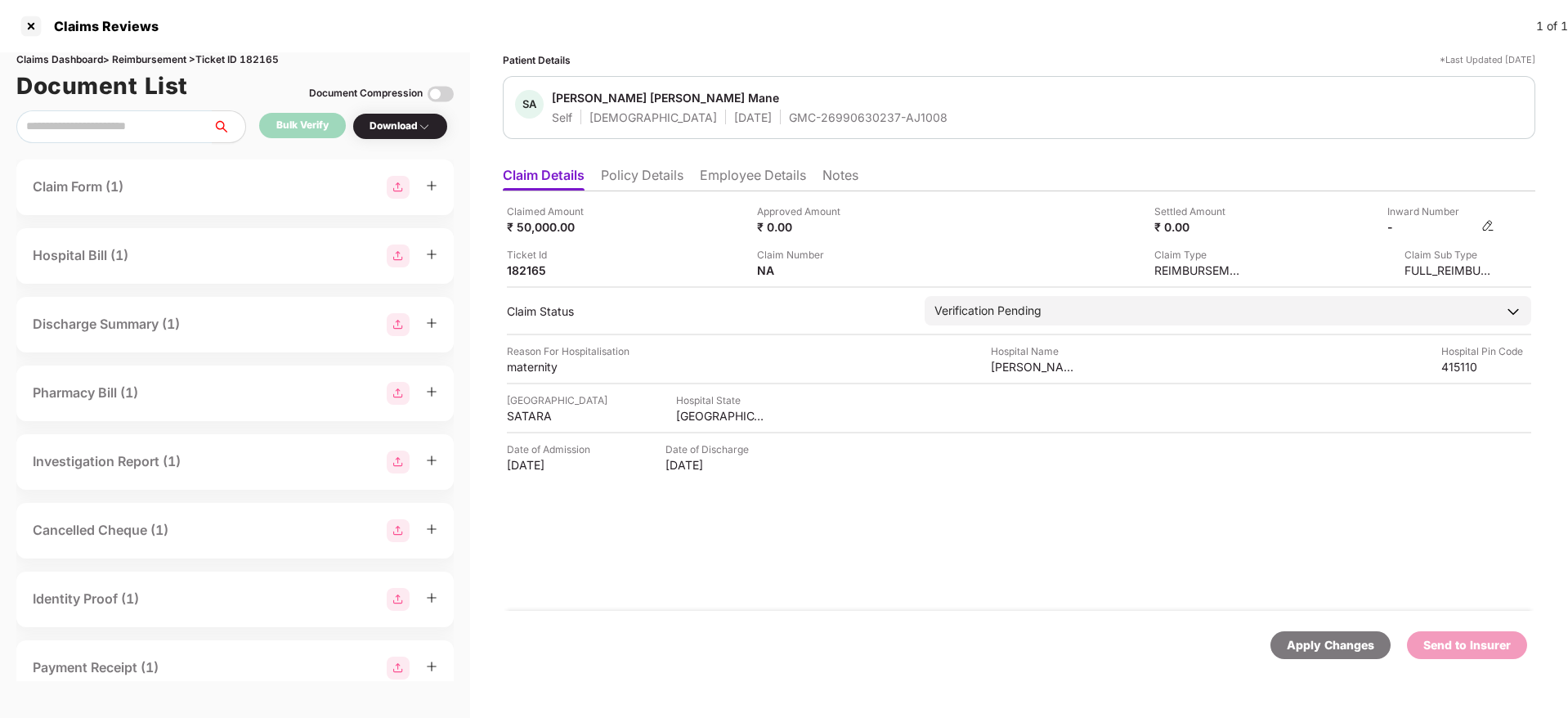
click at [1485, 227] on img at bounding box center [1487, 225] width 13 height 13
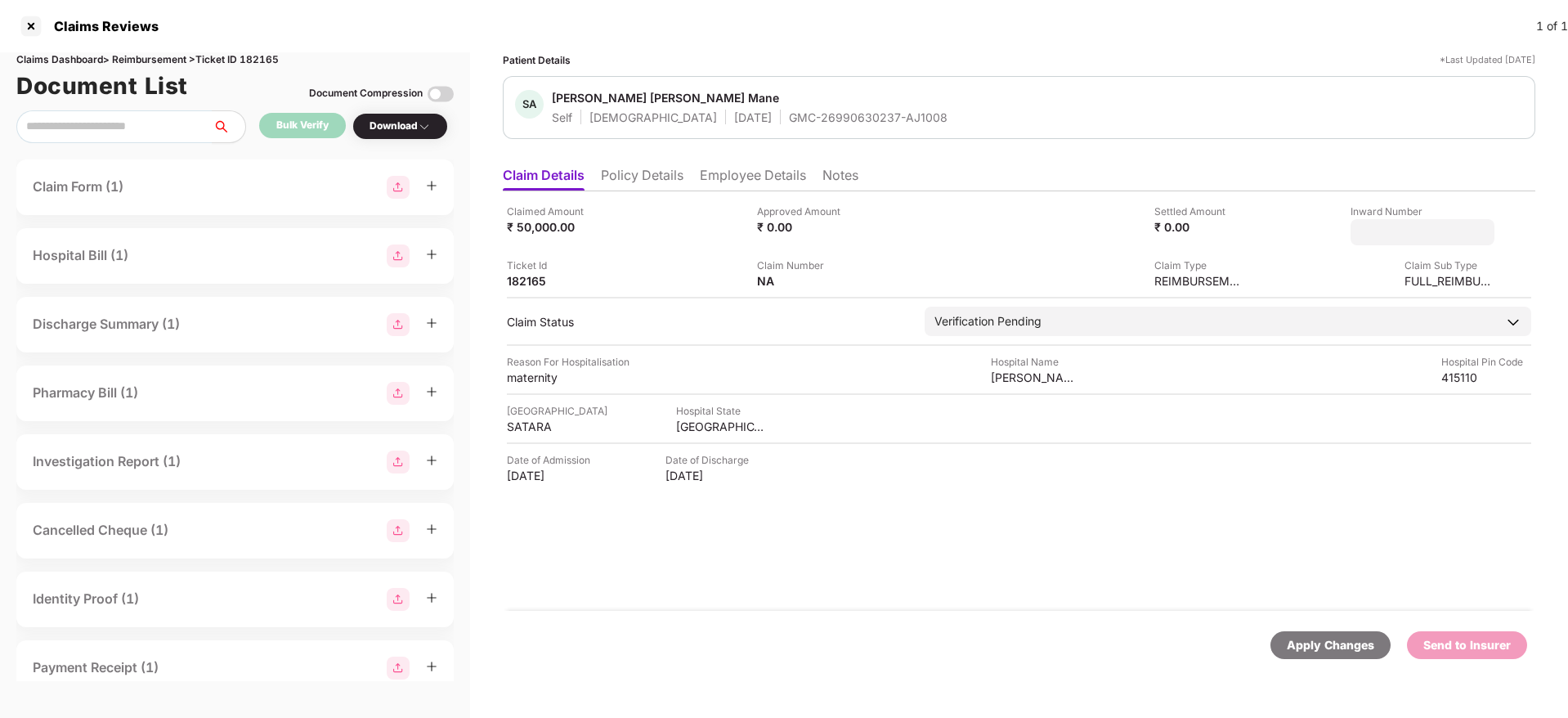
type input "**********"
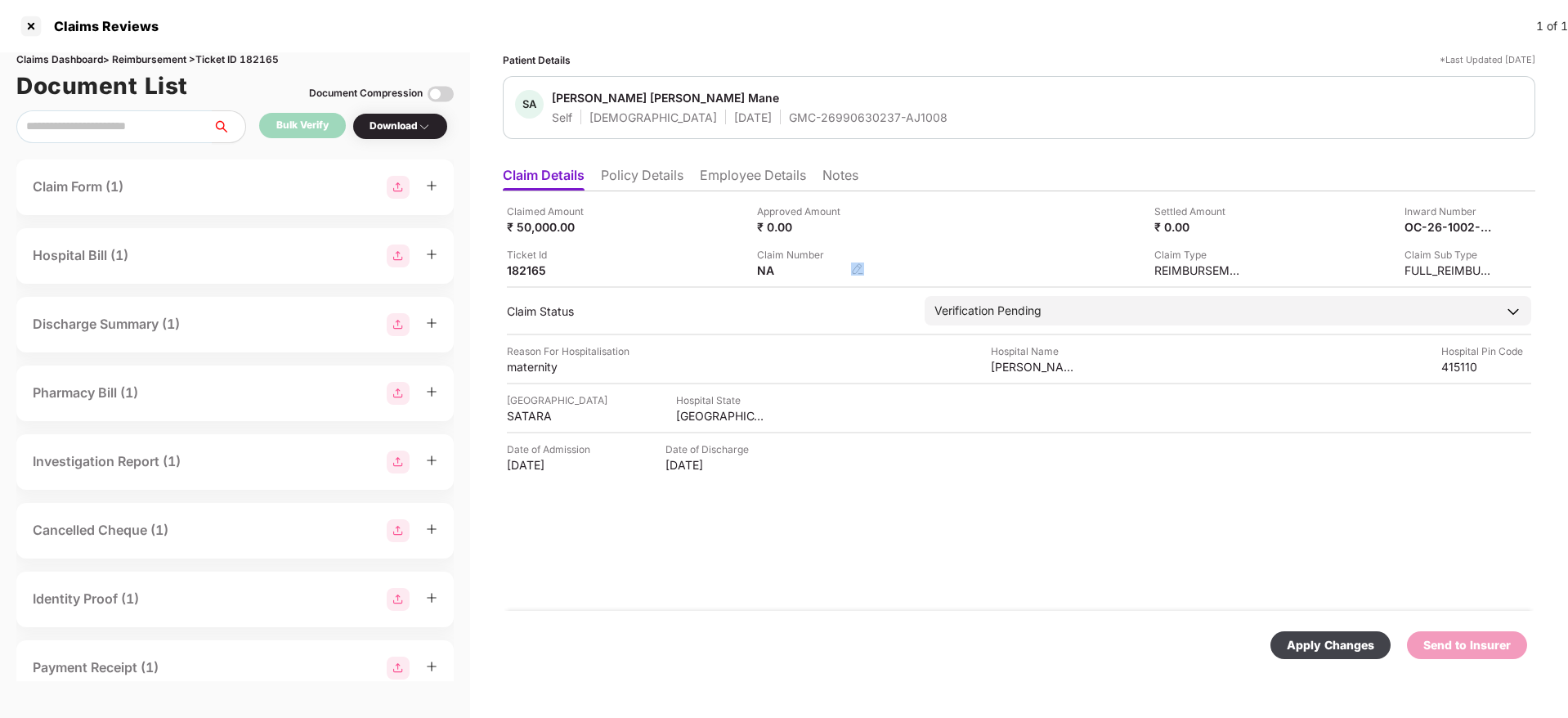
drag, startPoint x: 846, startPoint y: 275, endPoint x: 861, endPoint y: 272, distance: 15.3
click at [861, 272] on div "NA" at bounding box center [810, 270] width 107 height 16
click at [861, 272] on img at bounding box center [857, 268] width 13 height 13
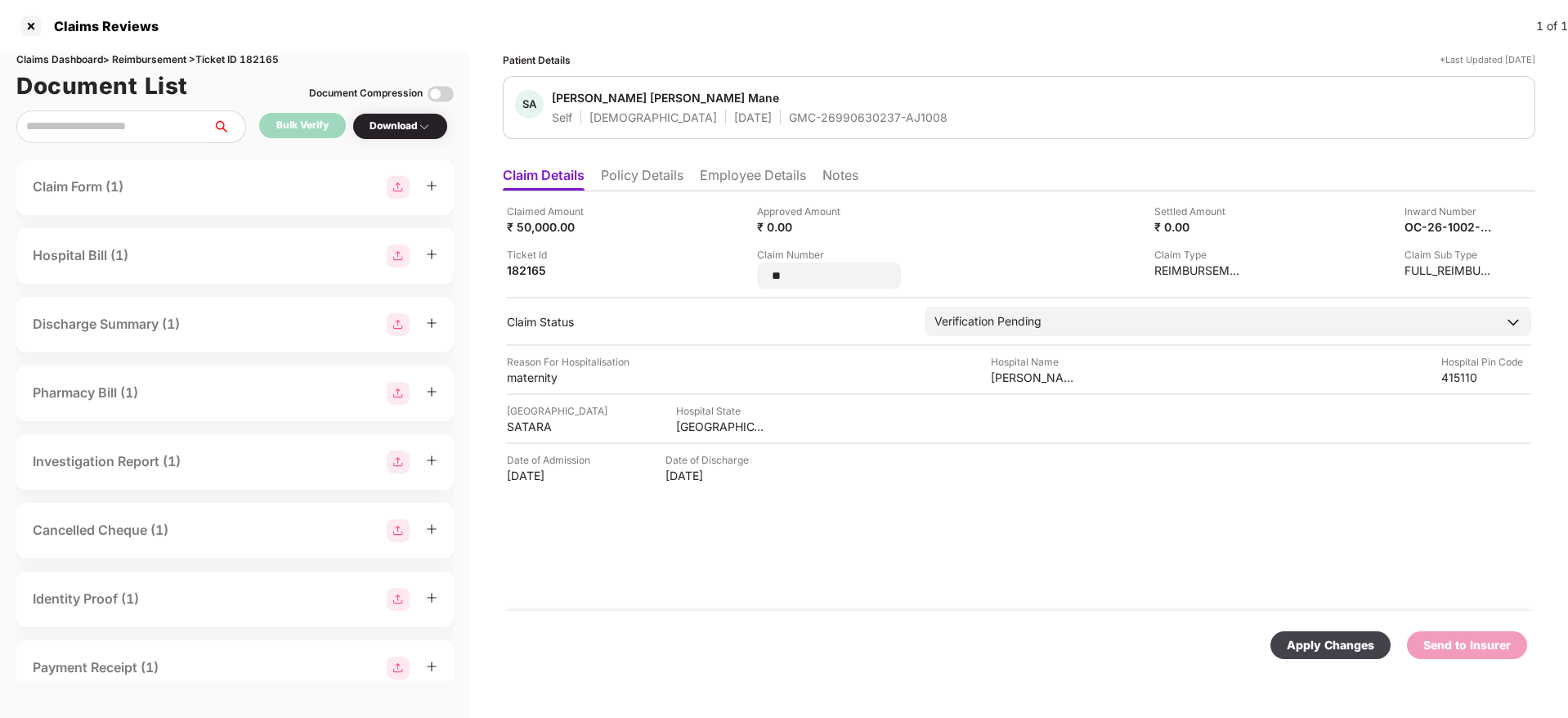
type input "*"
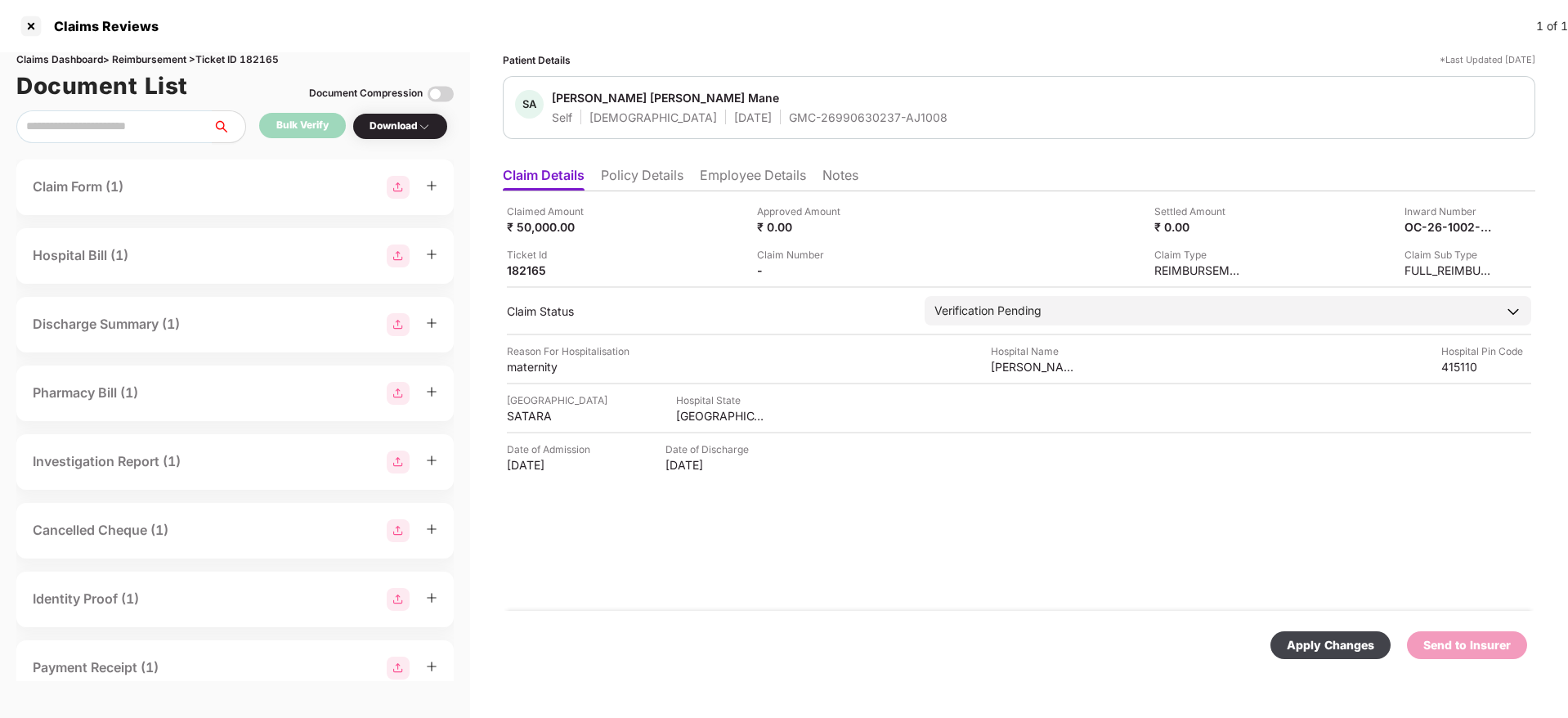
drag, startPoint x: 856, startPoint y: 271, endPoint x: 848, endPoint y: 273, distance: 8.2
click at [848, 273] on div "Claim Number -" at bounding box center [876, 262] width 238 height 31
click at [861, 267] on img at bounding box center [857, 268] width 13 height 13
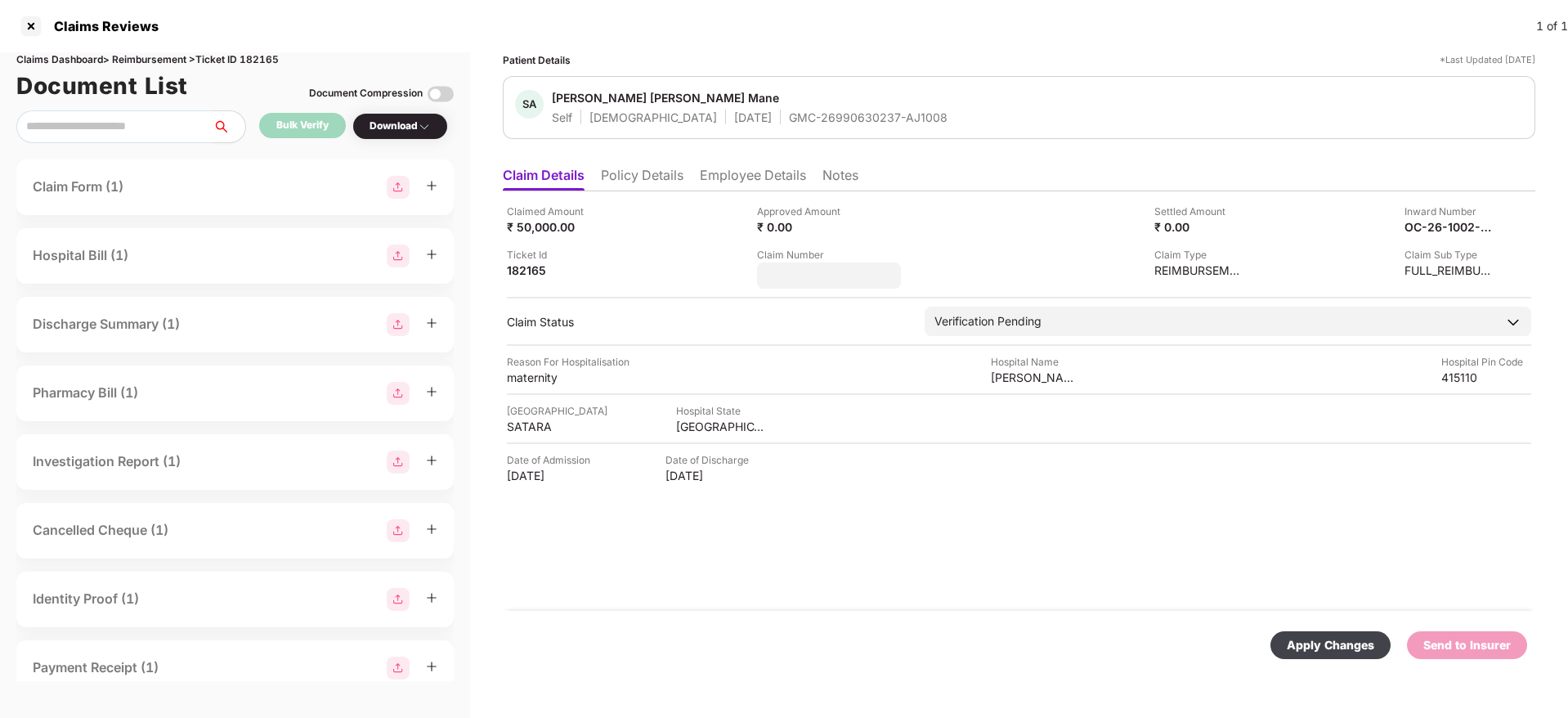
type input "*******"
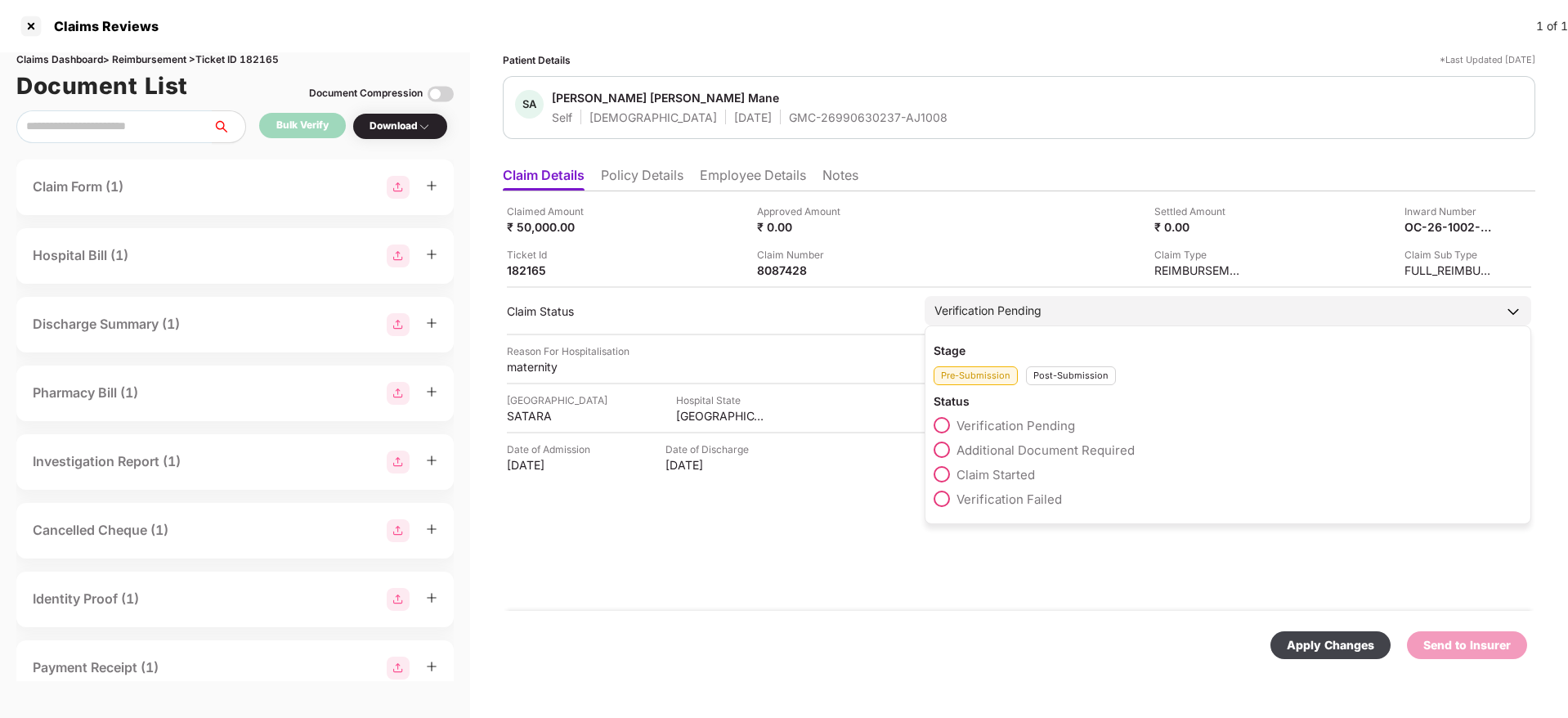
click at [1058, 381] on div "Post-Submission" at bounding box center [1071, 375] width 90 height 18
click at [975, 443] on span "Claim Under Process" at bounding box center [1018, 451] width 123 height 16
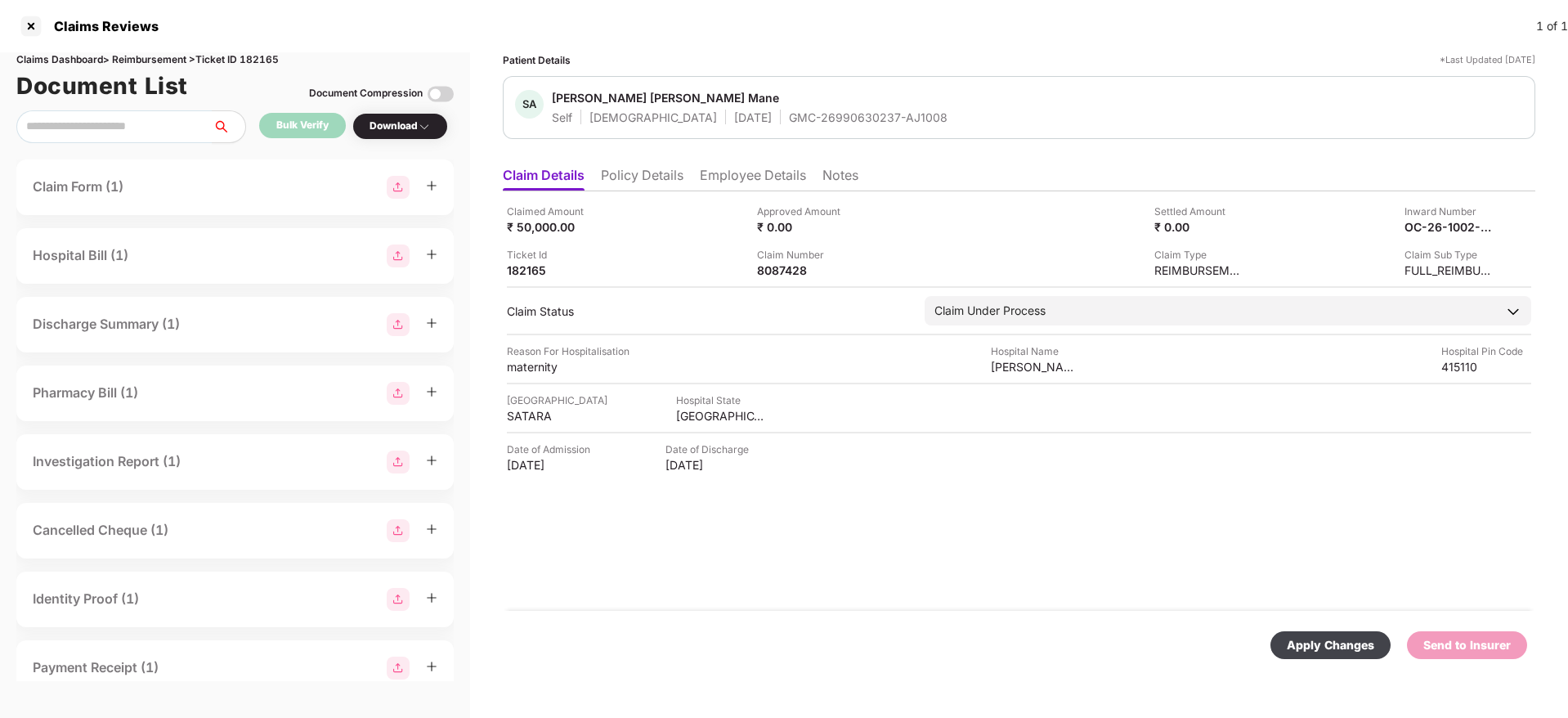
click at [1314, 648] on div "Apply Changes" at bounding box center [1330, 645] width 87 height 18
click at [780, 106] on span "Sunaina Ashok Mane" at bounding box center [750, 99] width 396 height 19
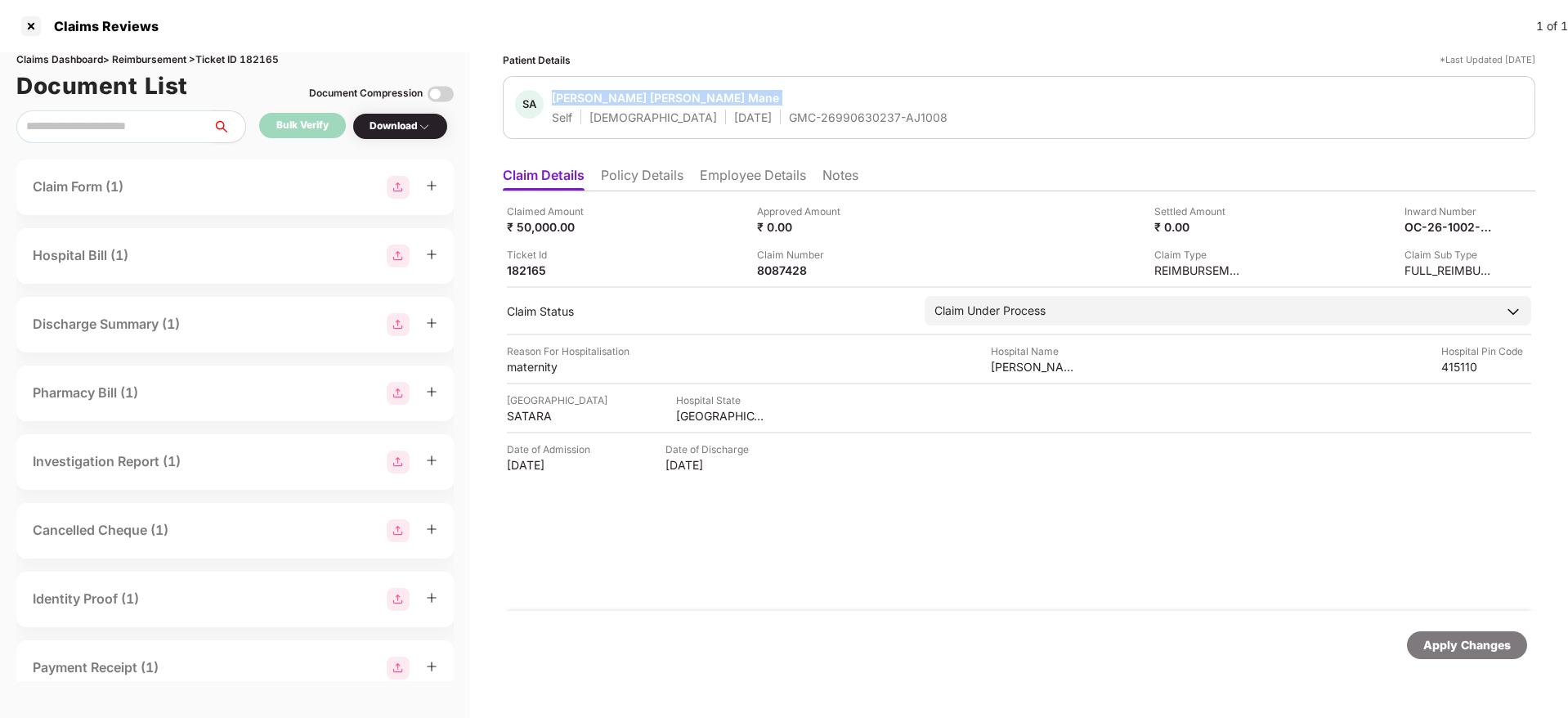
click at [780, 106] on span "Sunaina Ashok Mane" at bounding box center [750, 99] width 396 height 19
click at [788, 121] on div "GMC-26990630237-AJ1008" at bounding box center [868, 117] width 158 height 16
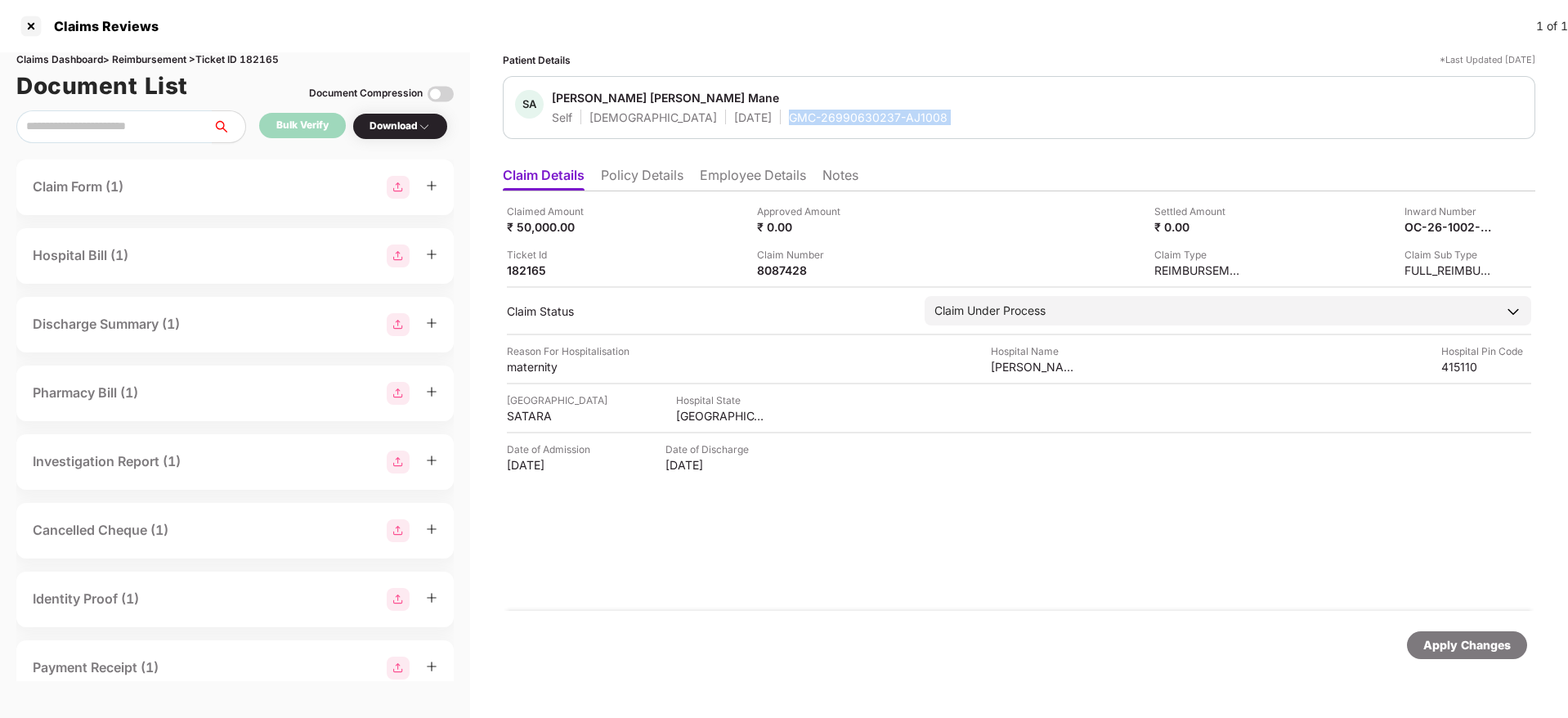
click at [788, 121] on div "GMC-26990630237-AJ1008" at bounding box center [868, 117] width 158 height 16
click at [1465, 649] on div "Apply Changes" at bounding box center [1466, 645] width 87 height 18
click at [1465, 649] on div at bounding box center [1487, 645] width 50 height 14
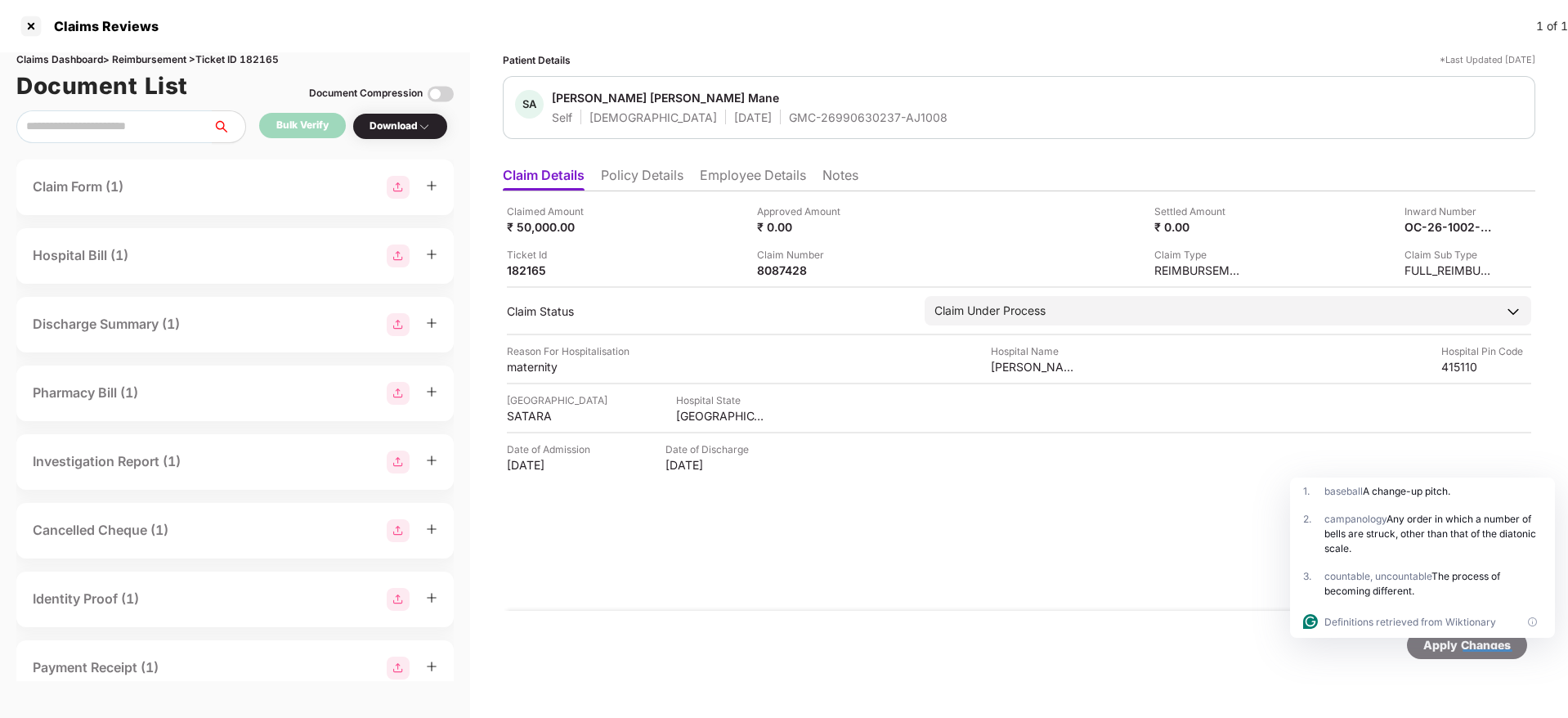
click at [642, 185] on li "Policy Details" at bounding box center [642, 178] width 83 height 24
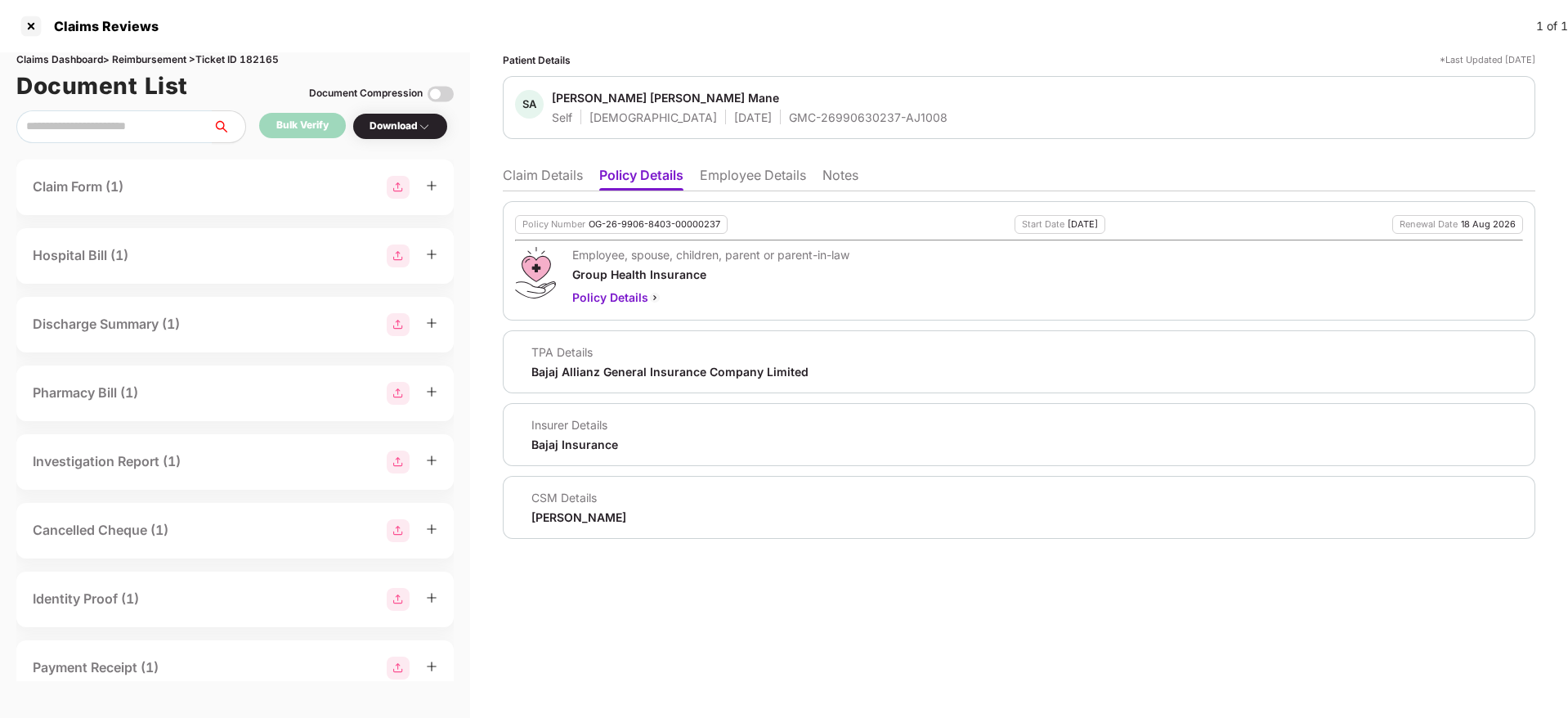
click at [570, 182] on li "Claim Details" at bounding box center [542, 178] width 80 height 24
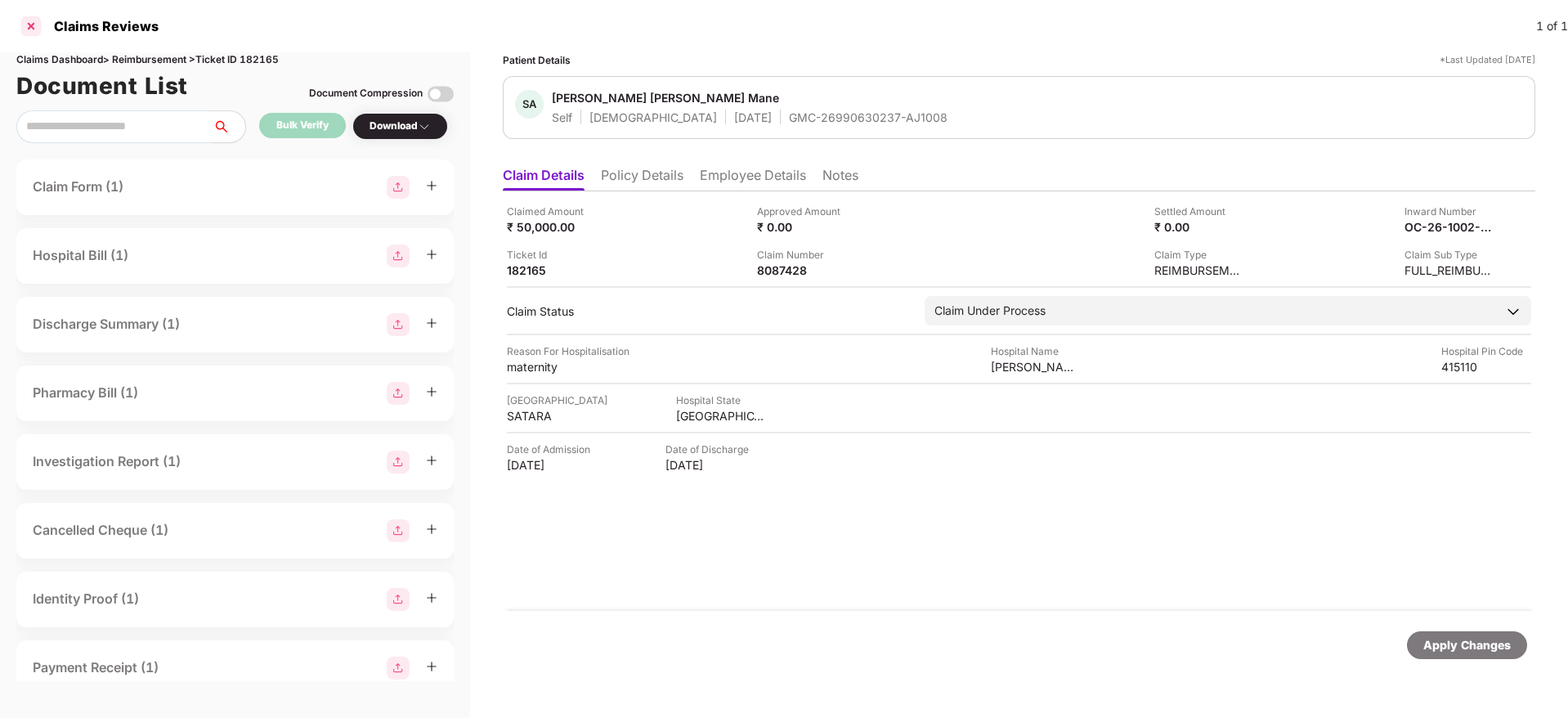
click at [29, 24] on div at bounding box center [31, 26] width 26 height 26
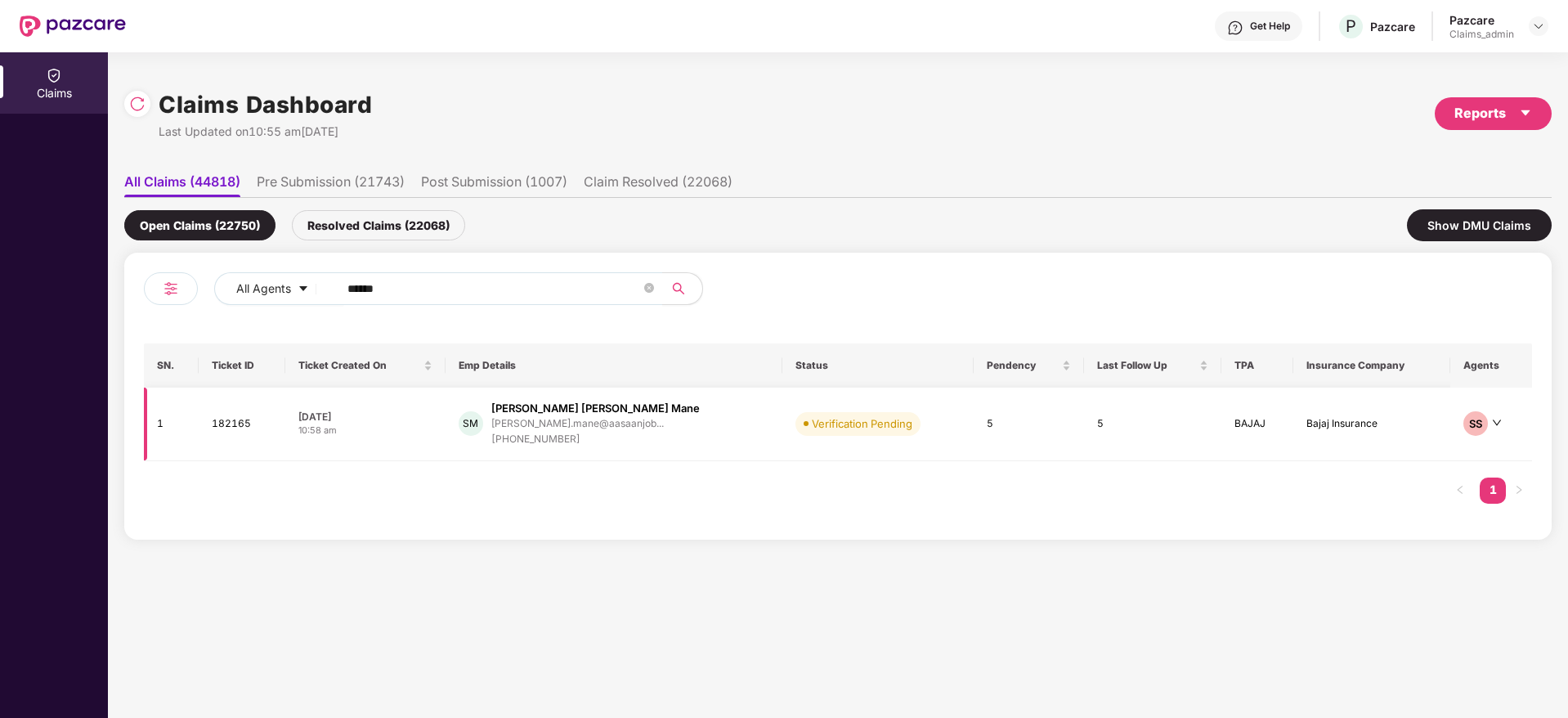
click at [408, 431] on div "10:58 am" at bounding box center [365, 430] width 134 height 14
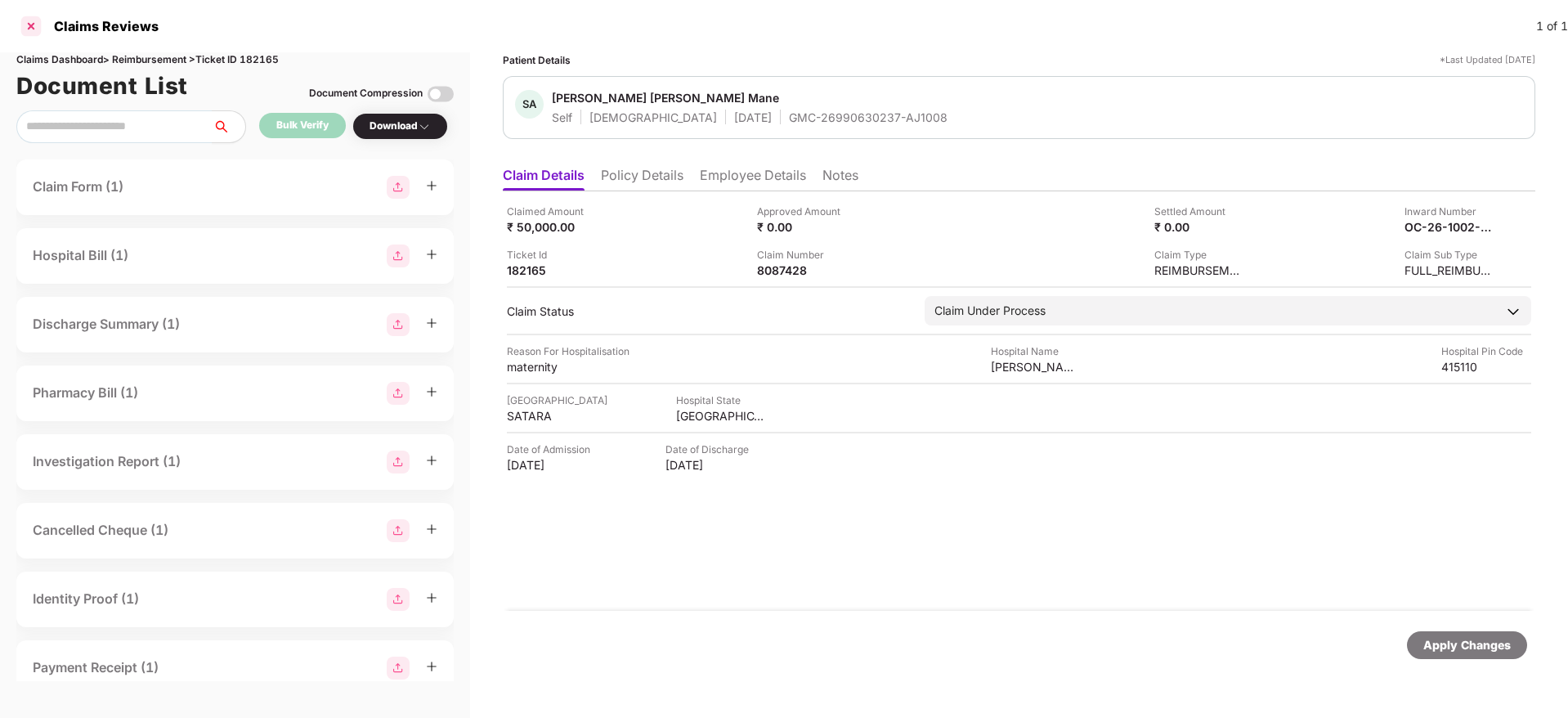
click at [33, 26] on div at bounding box center [31, 26] width 26 height 26
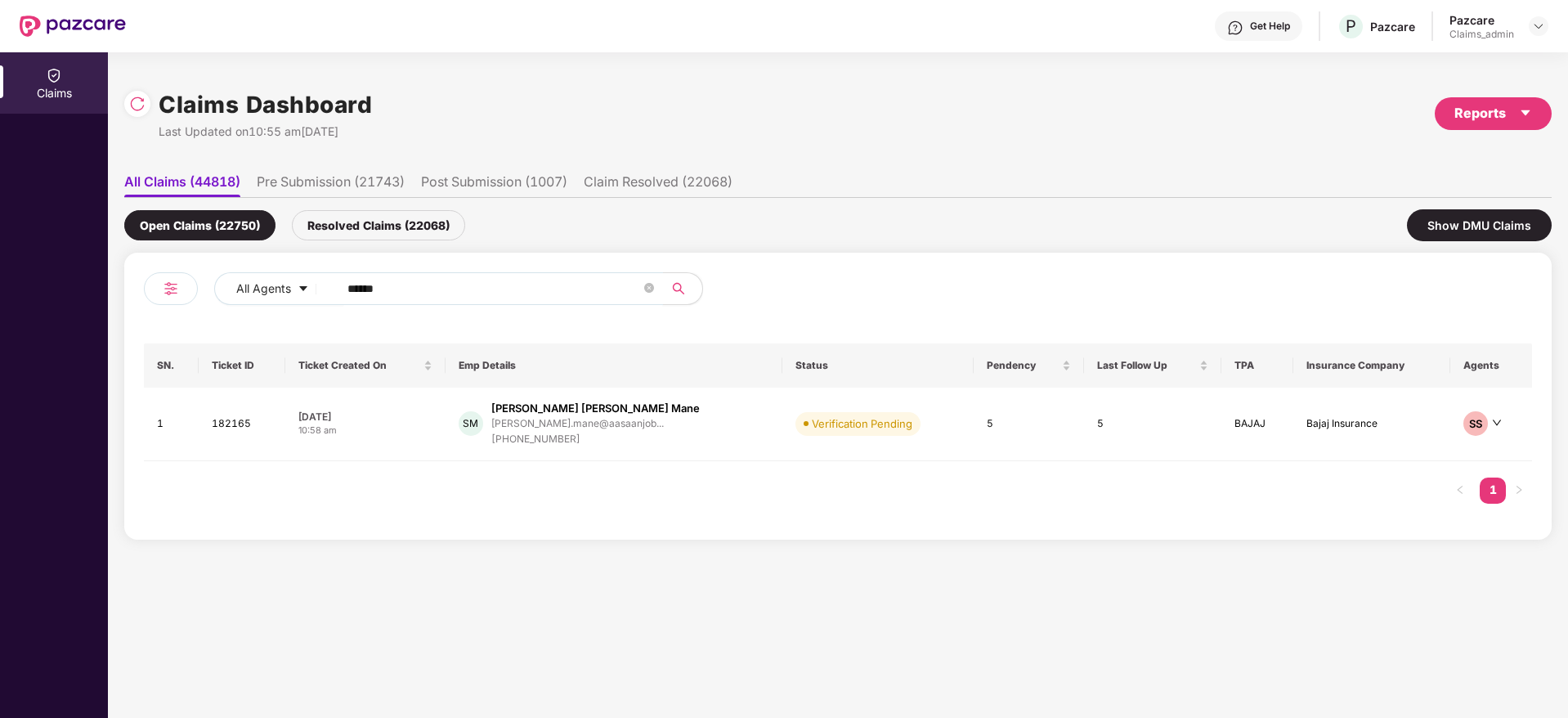
click at [408, 280] on input "******" at bounding box center [494, 289] width 293 height 25
paste input "******"
type input "******"
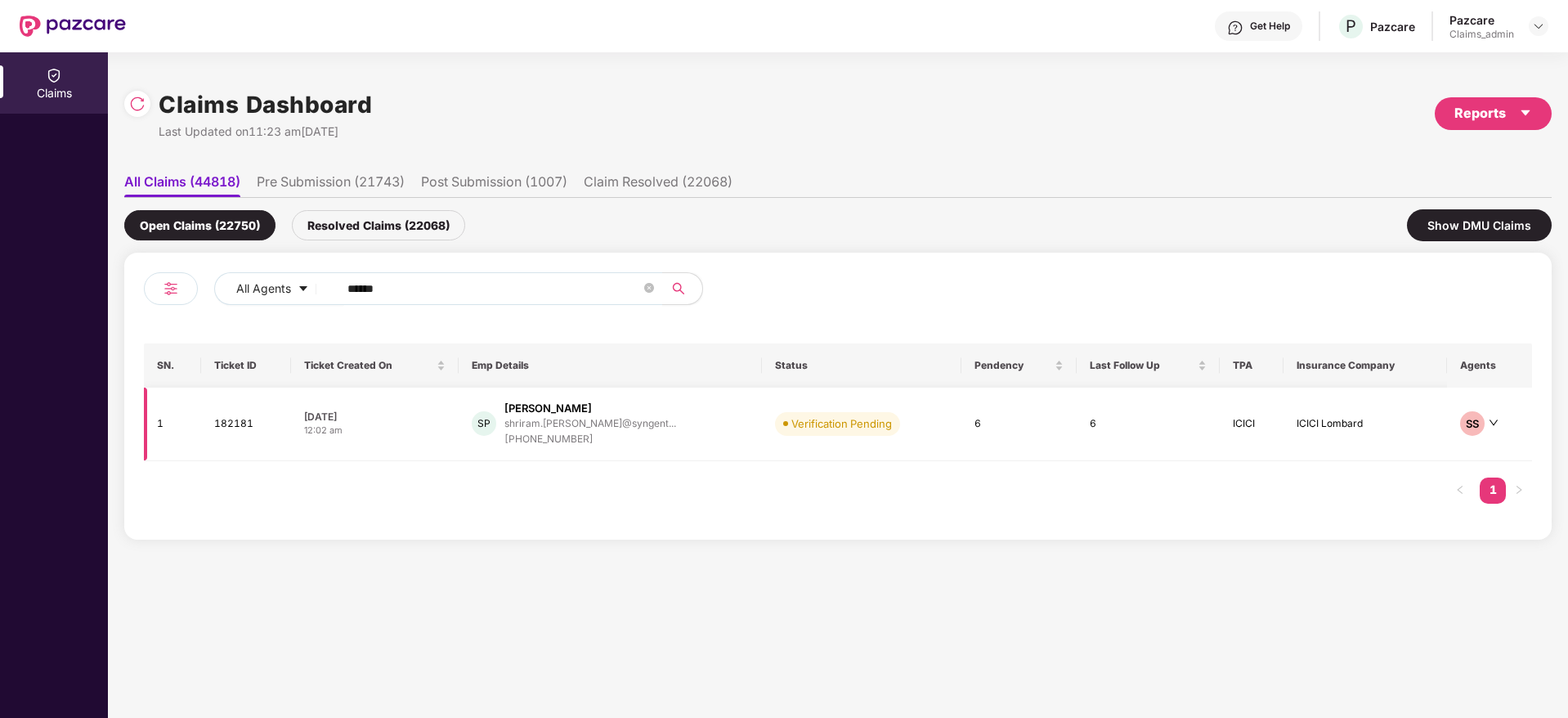
click at [439, 426] on div "12:02 am" at bounding box center [375, 430] width 141 height 14
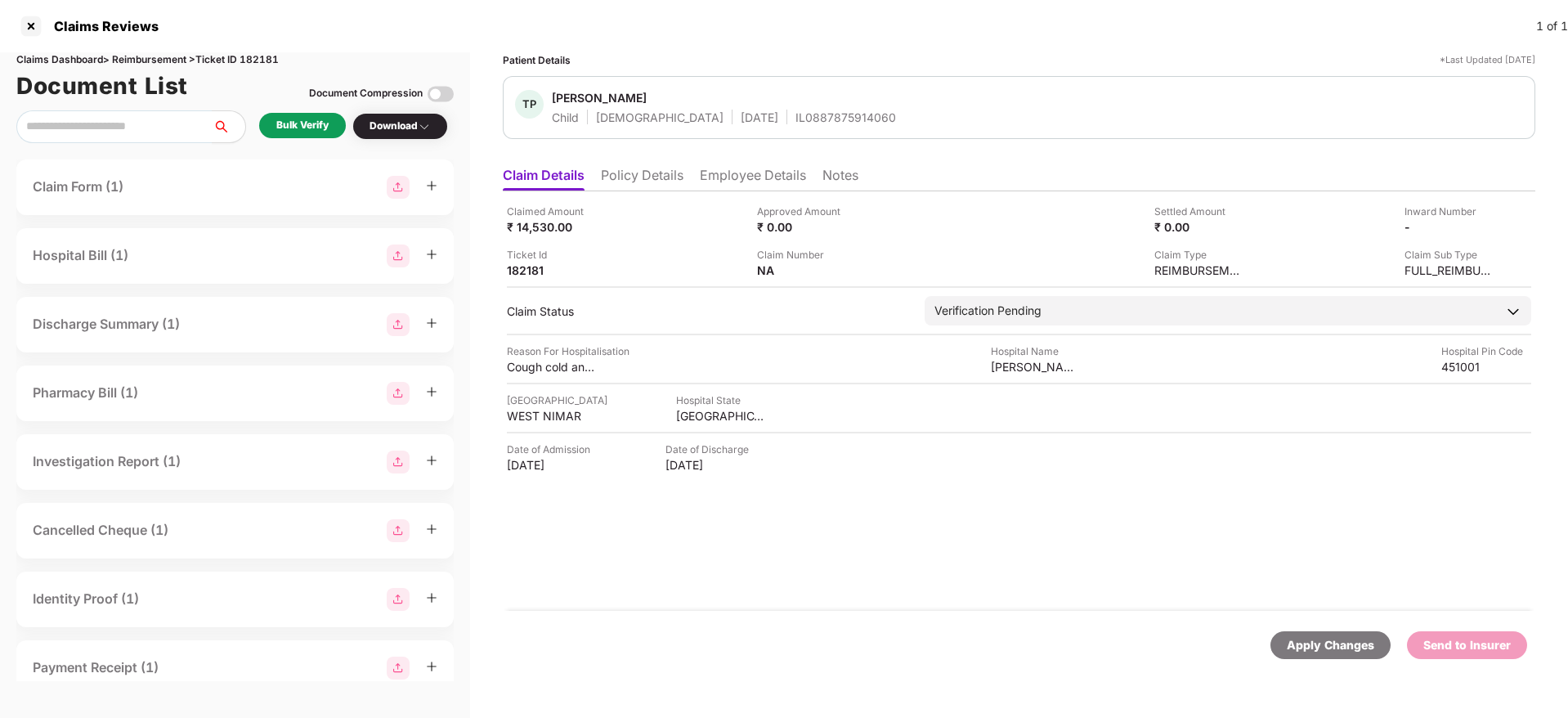
click at [304, 119] on div "Bulk Verify" at bounding box center [302, 126] width 52 height 16
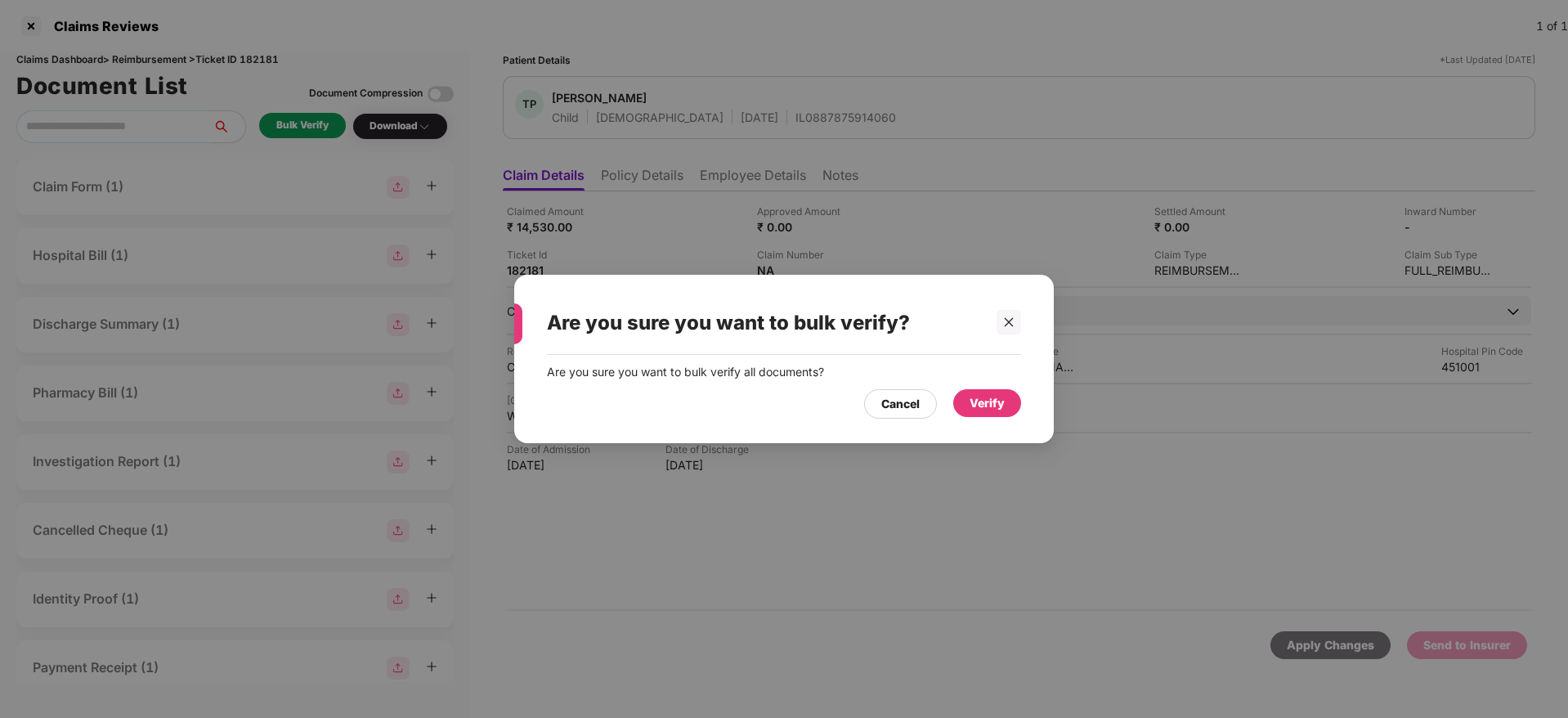
click at [975, 404] on div "Verify" at bounding box center [987, 403] width 35 height 18
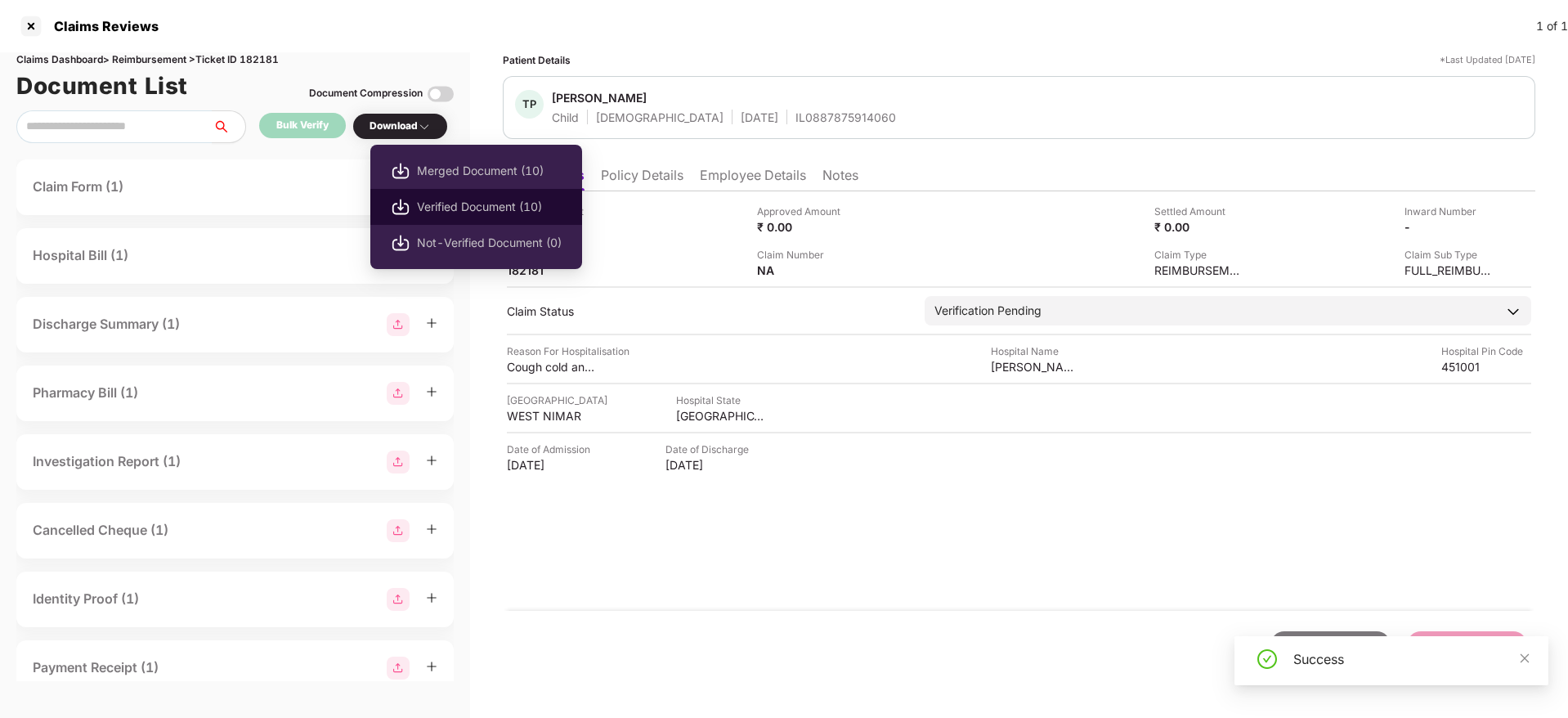
click at [438, 208] on span "Verified Document (10)" at bounding box center [489, 207] width 144 height 18
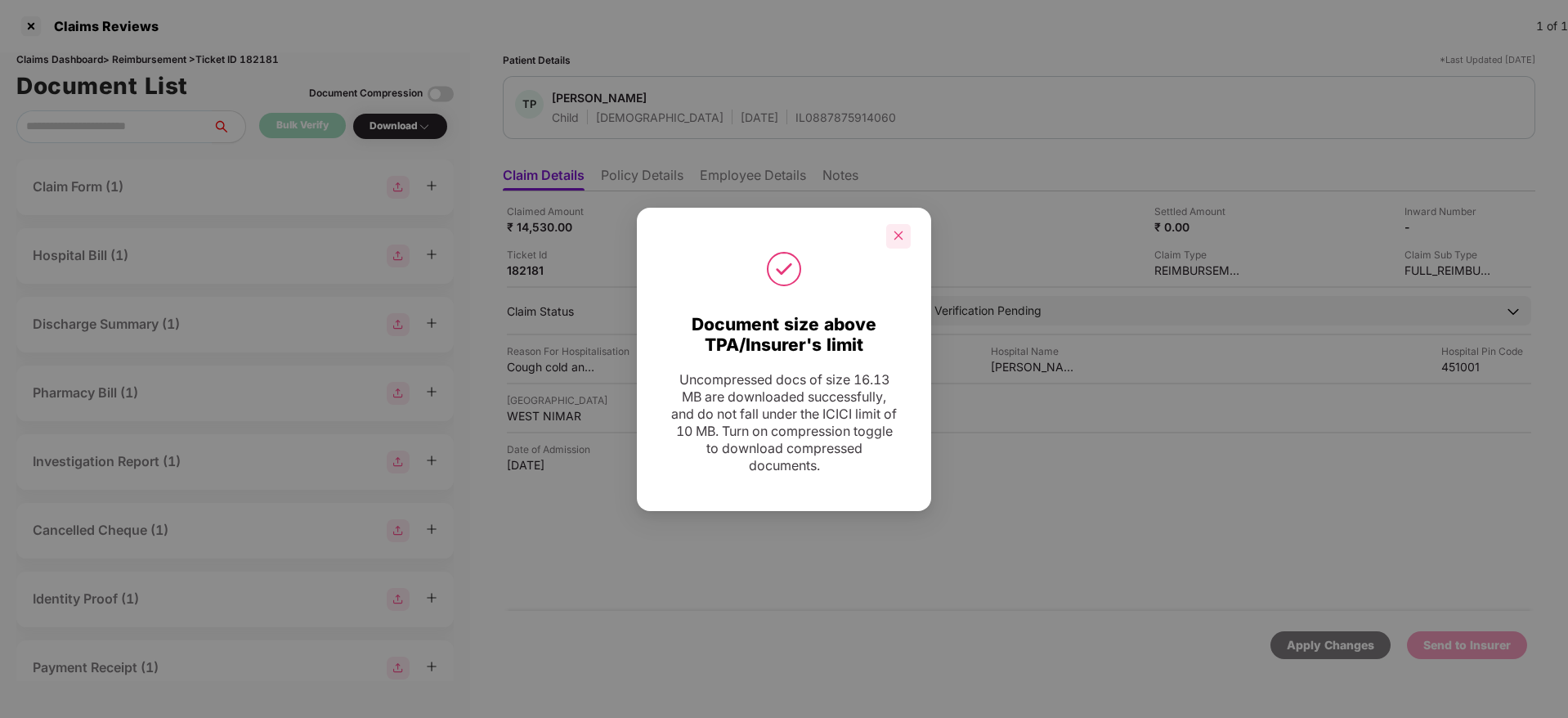
click at [898, 231] on icon "close" at bounding box center [898, 235] width 11 height 11
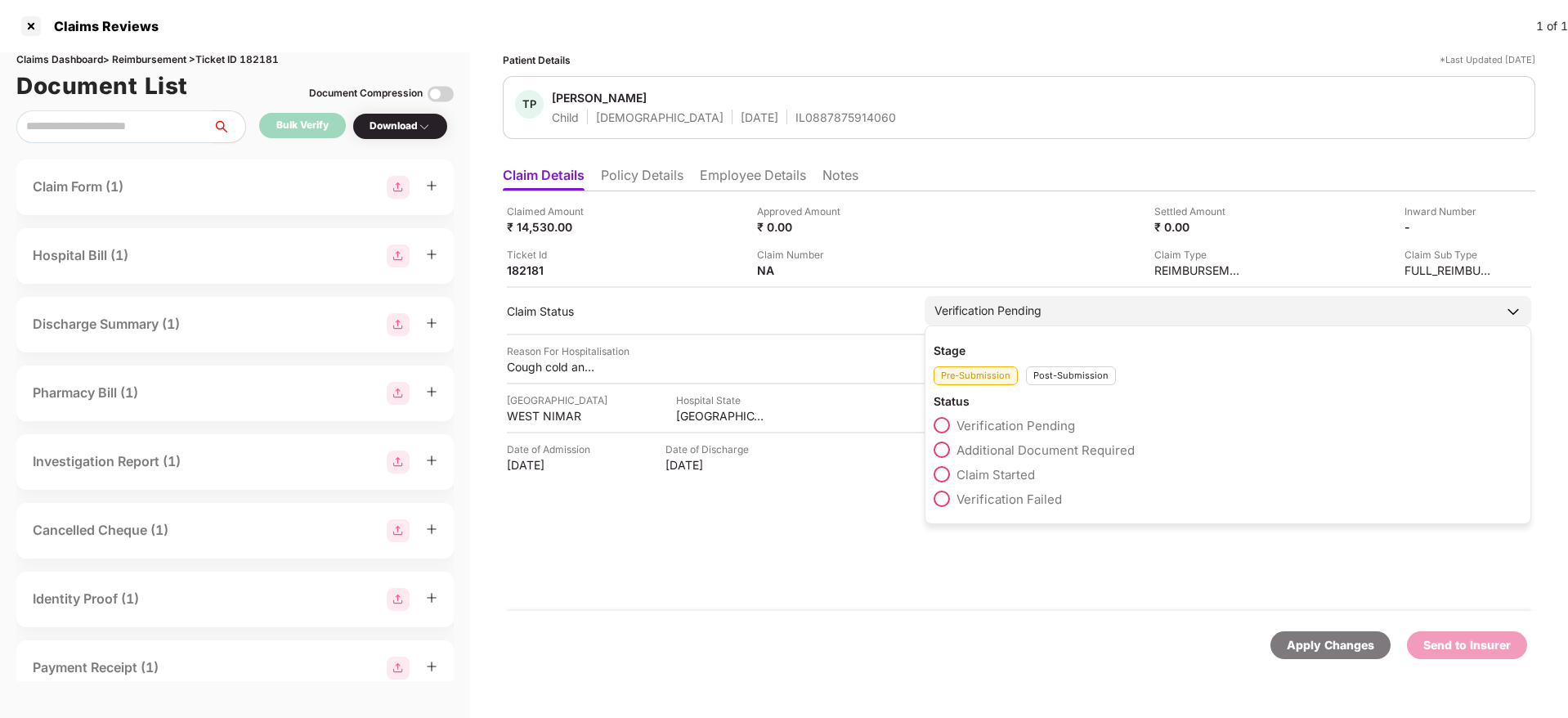
click at [1006, 465] on label "Claim Started" at bounding box center [984, 473] width 101 height 17
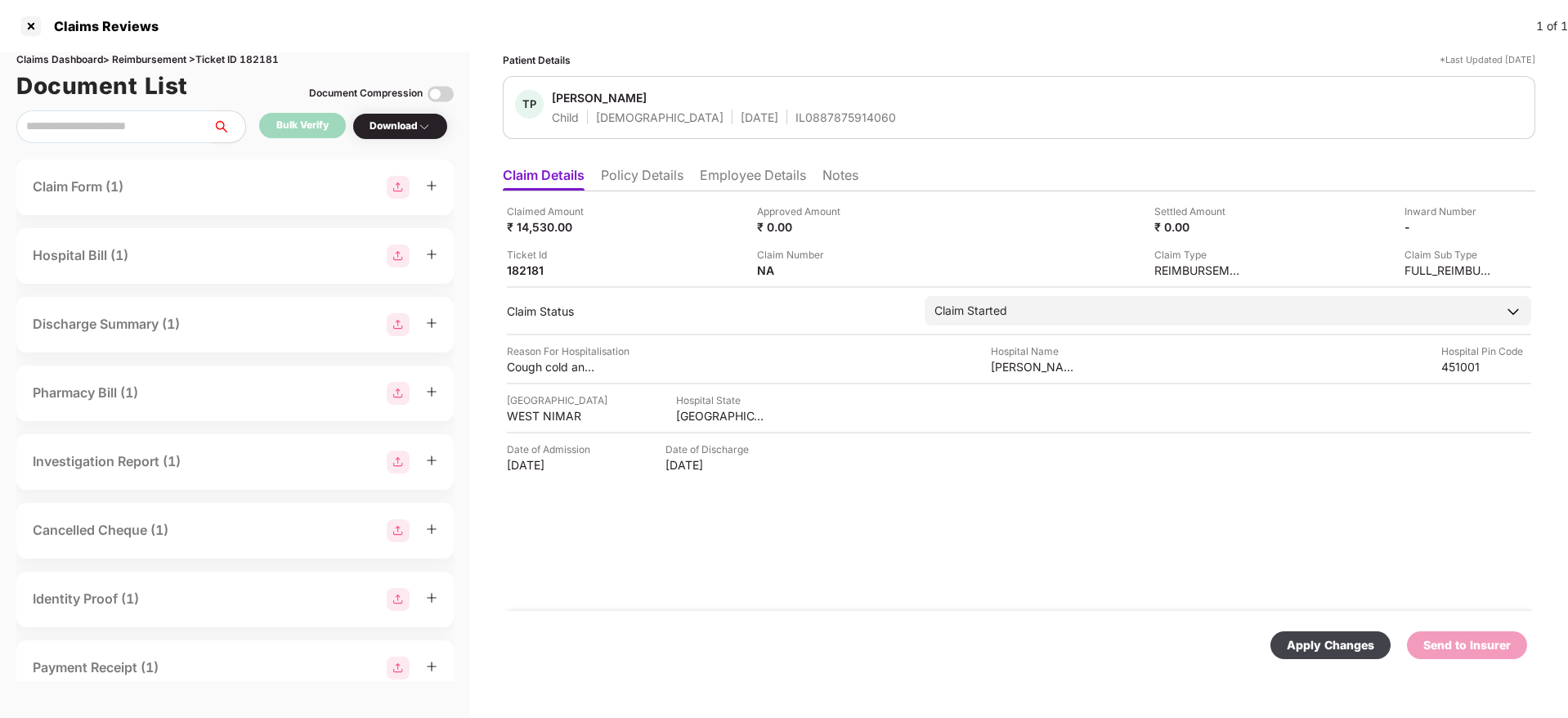
click at [1340, 645] on div "Apply Changes" at bounding box center [1330, 645] width 87 height 18
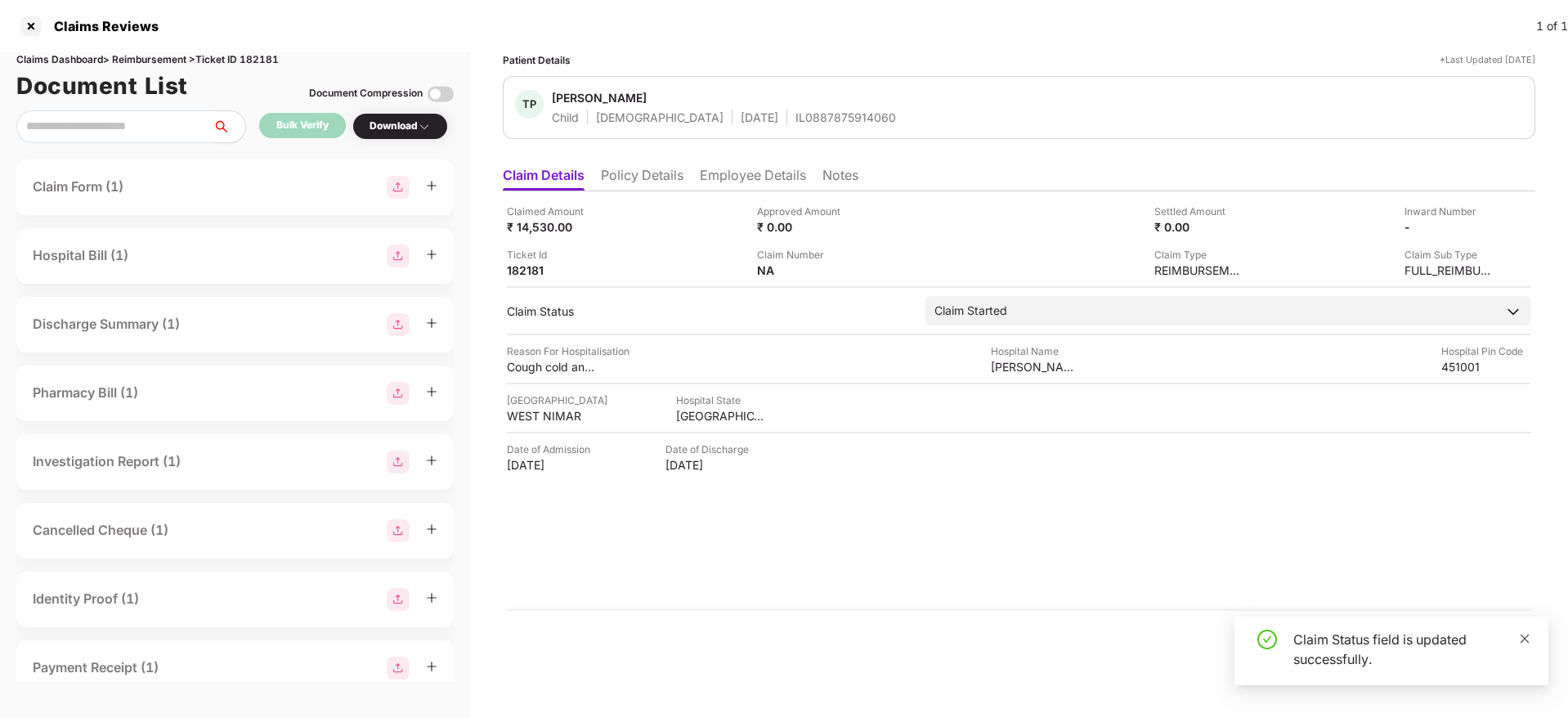
click at [1523, 634] on icon "close" at bounding box center [1524, 638] width 11 height 11
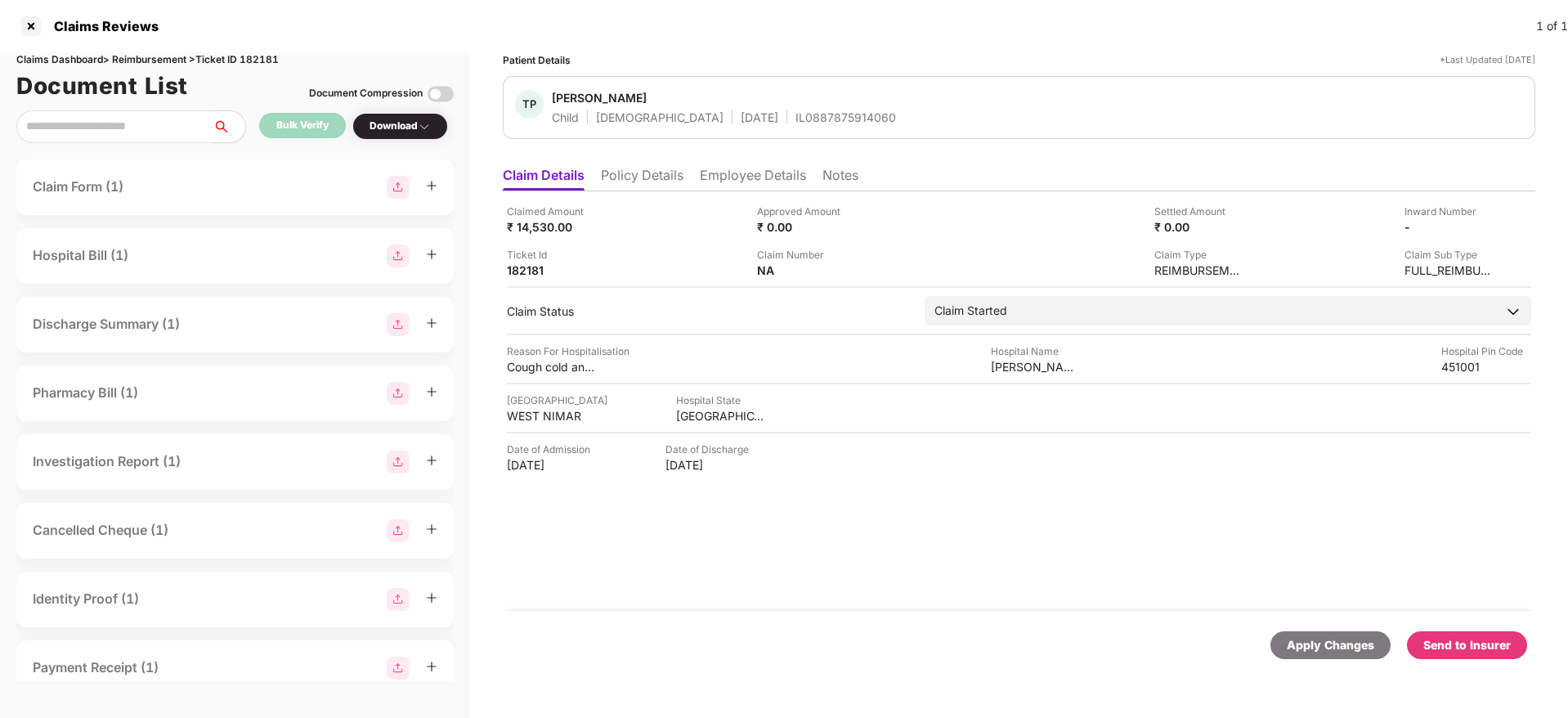
click at [1460, 652] on div "Send to Insurer" at bounding box center [1466, 645] width 87 height 18
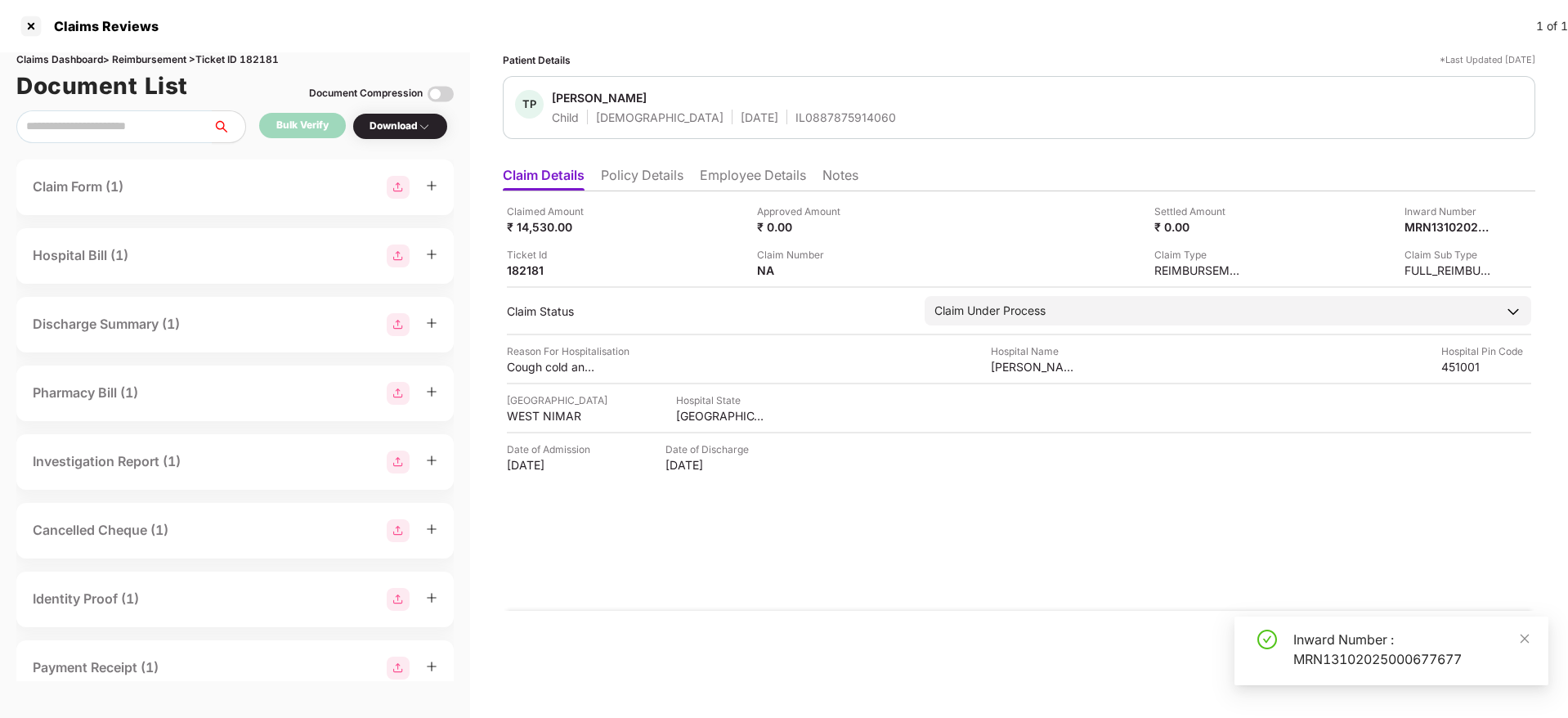
click at [1342, 634] on div "Inward Number : MRN13102025000677677" at bounding box center [1410, 648] width 236 height 40
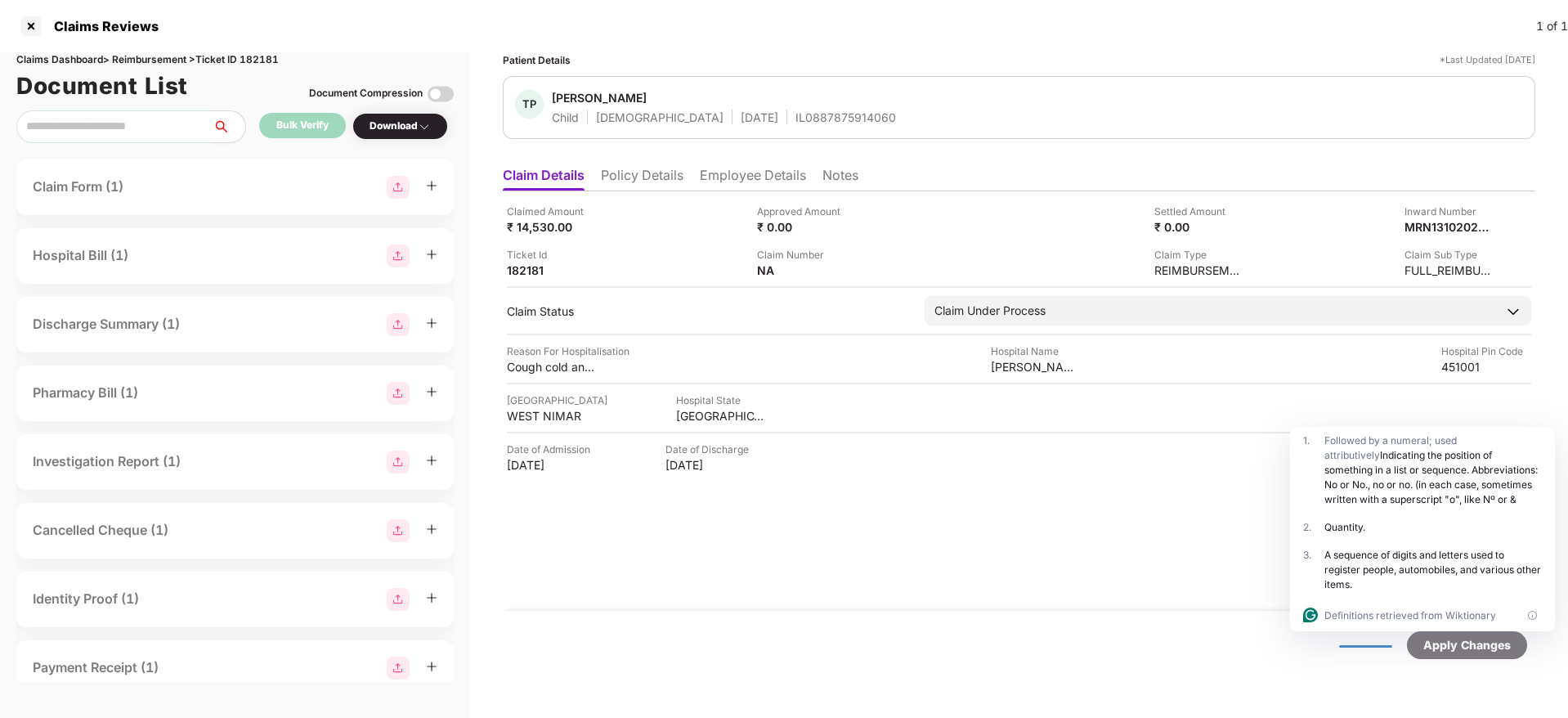
click at [646, 178] on li "Policy Details" at bounding box center [642, 178] width 83 height 24
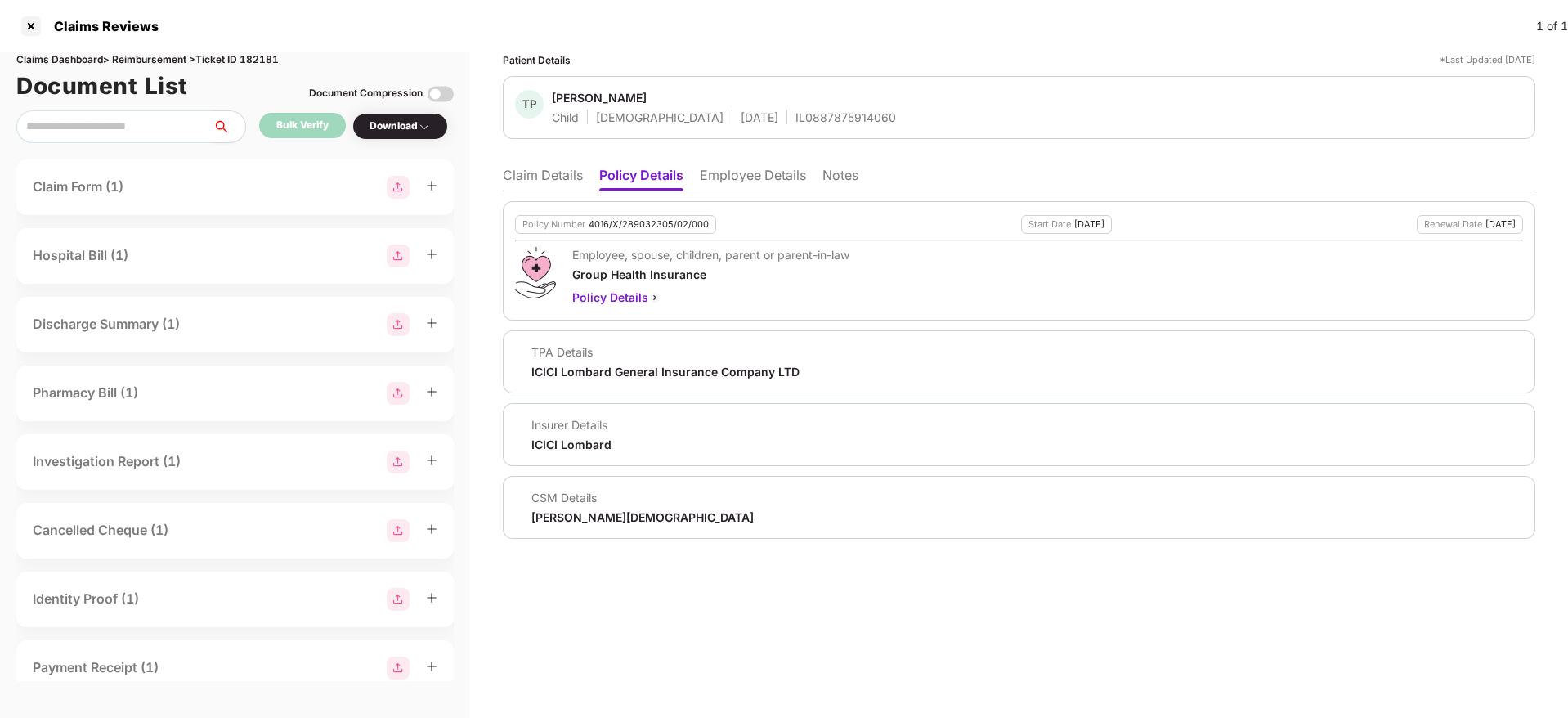
click at [539, 172] on li "Claim Details" at bounding box center [542, 178] width 80 height 24
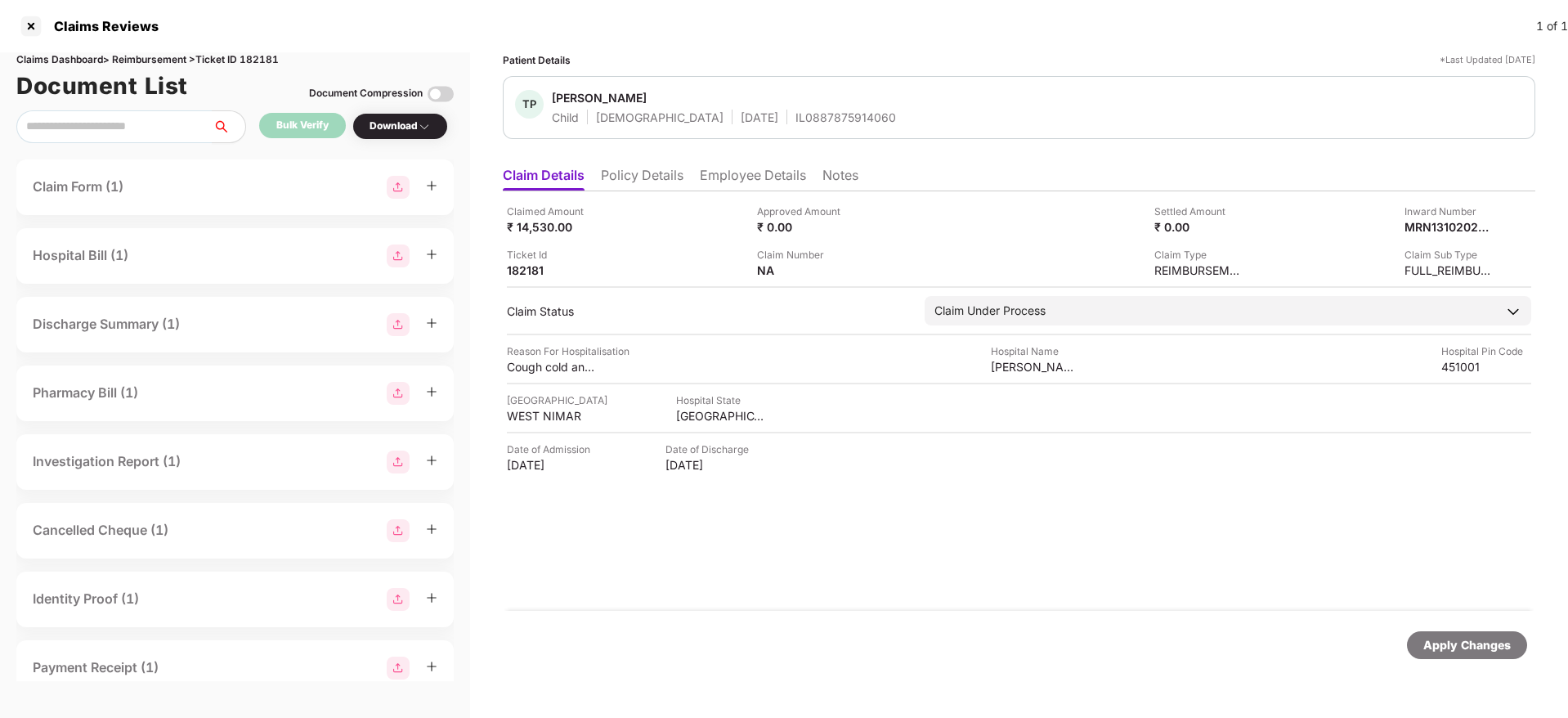
click at [619, 184] on li "Policy Details" at bounding box center [642, 178] width 83 height 24
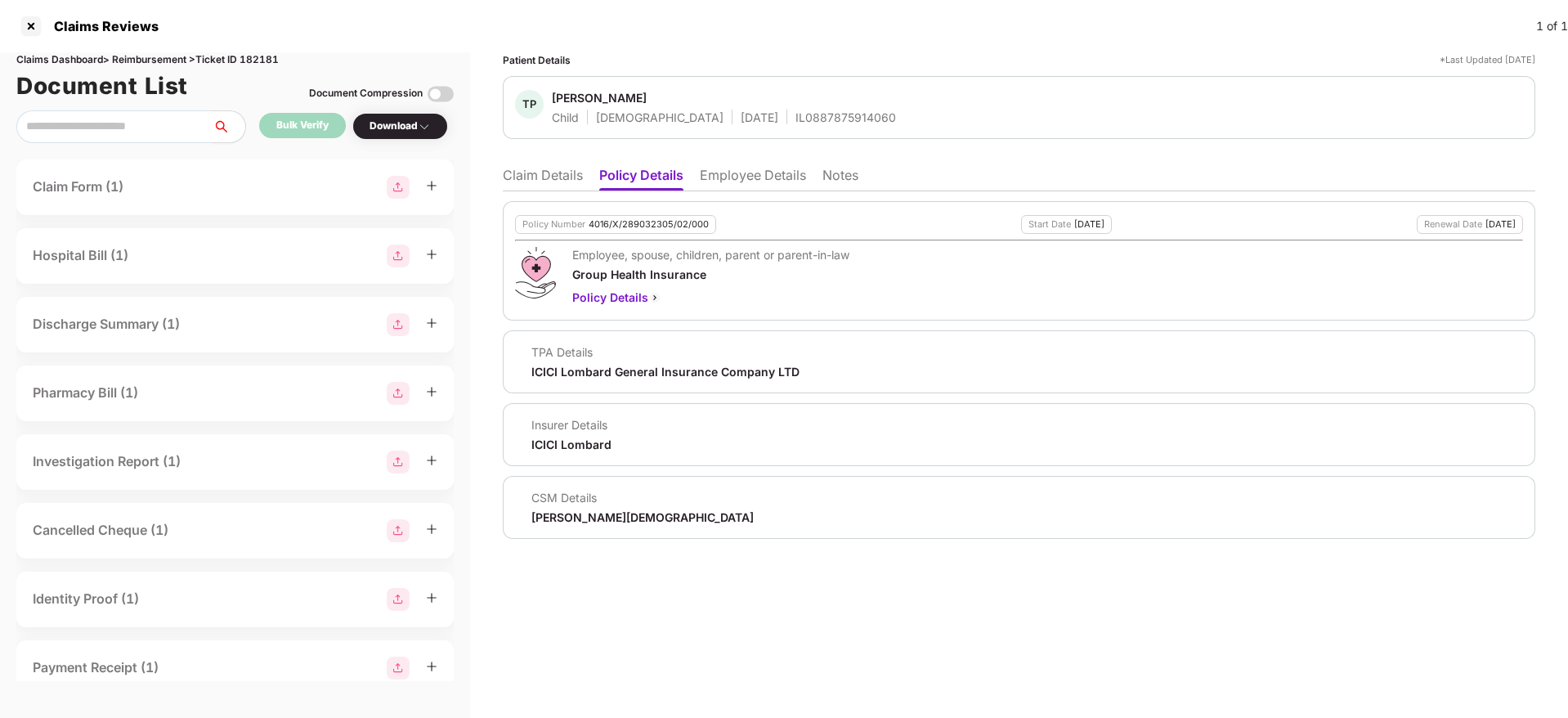
click at [546, 178] on li "Claim Details" at bounding box center [542, 178] width 80 height 24
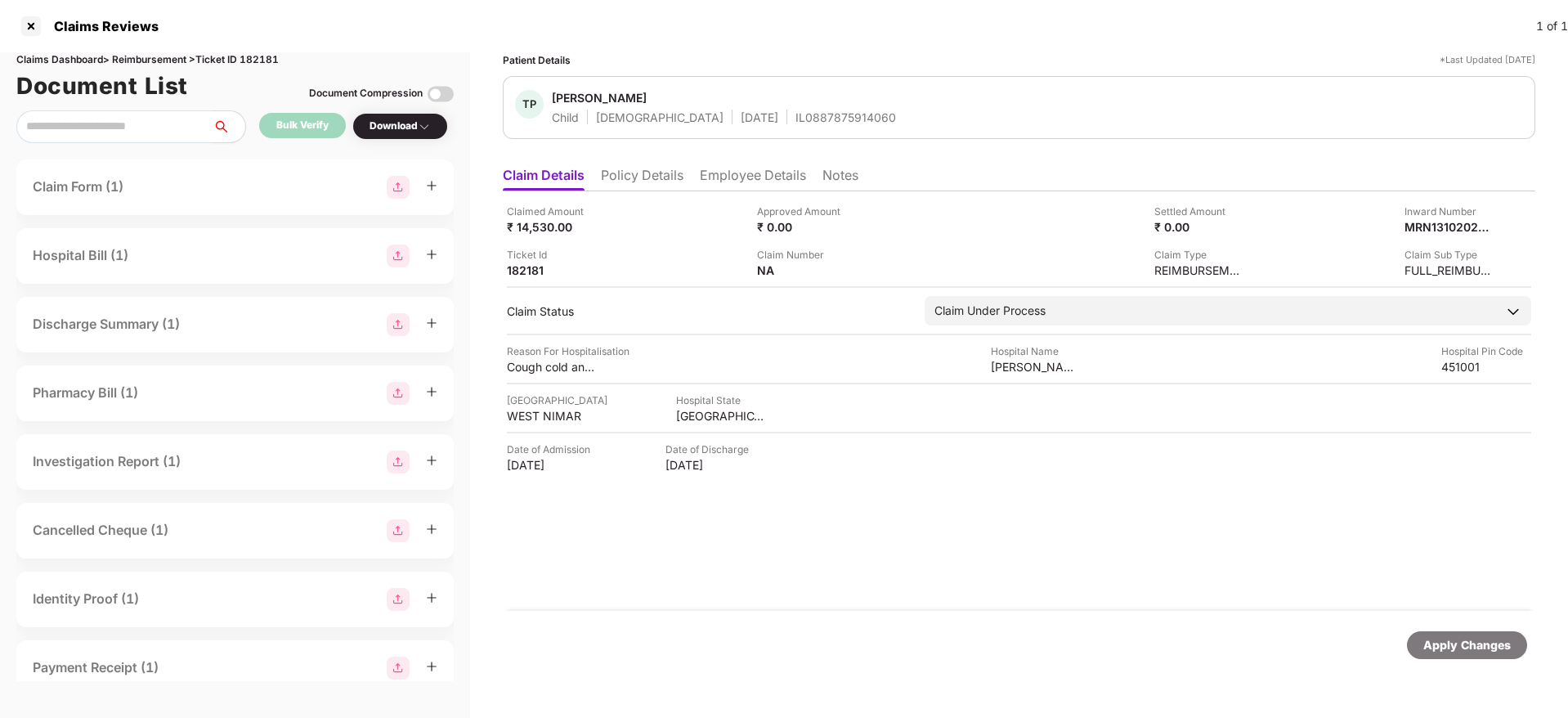
click at [795, 123] on div "IL0887875914060" at bounding box center [846, 117] width 100 height 16
click at [20, 29] on div at bounding box center [31, 26] width 26 height 26
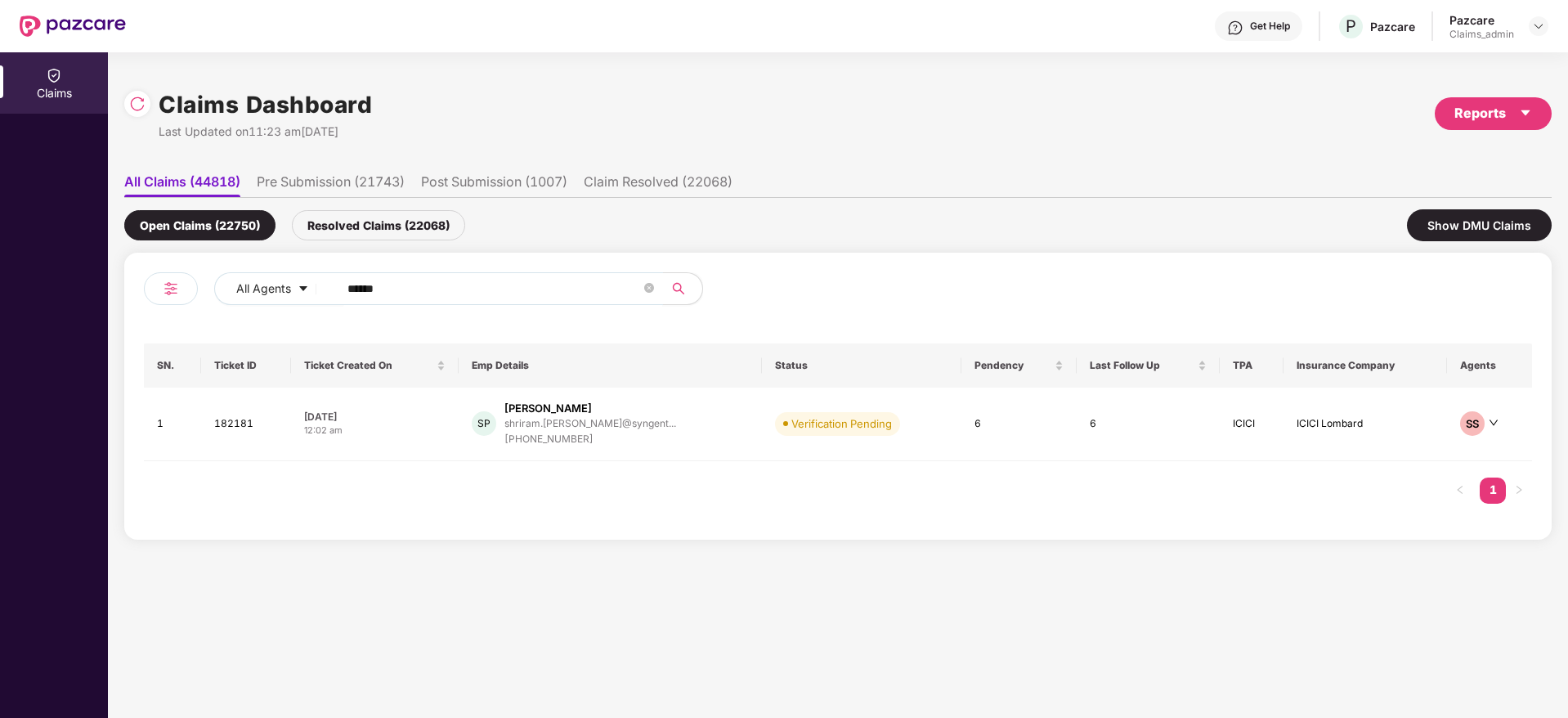
click at [420, 291] on input "******" at bounding box center [494, 289] width 293 height 25
paste input "*******"
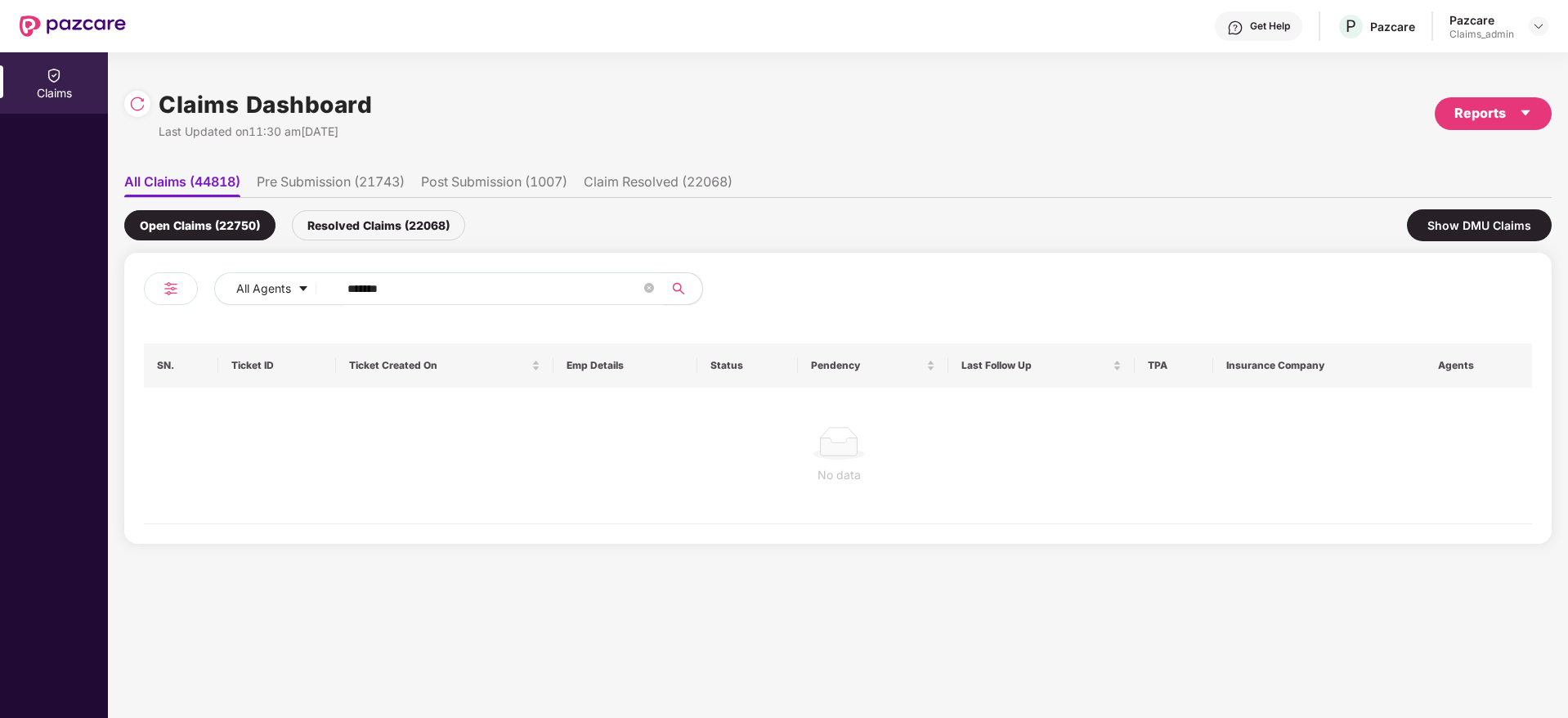
click at [356, 287] on input "*******" at bounding box center [494, 289] width 293 height 25
click at [356, 287] on input "******" at bounding box center [494, 289] width 293 height 25
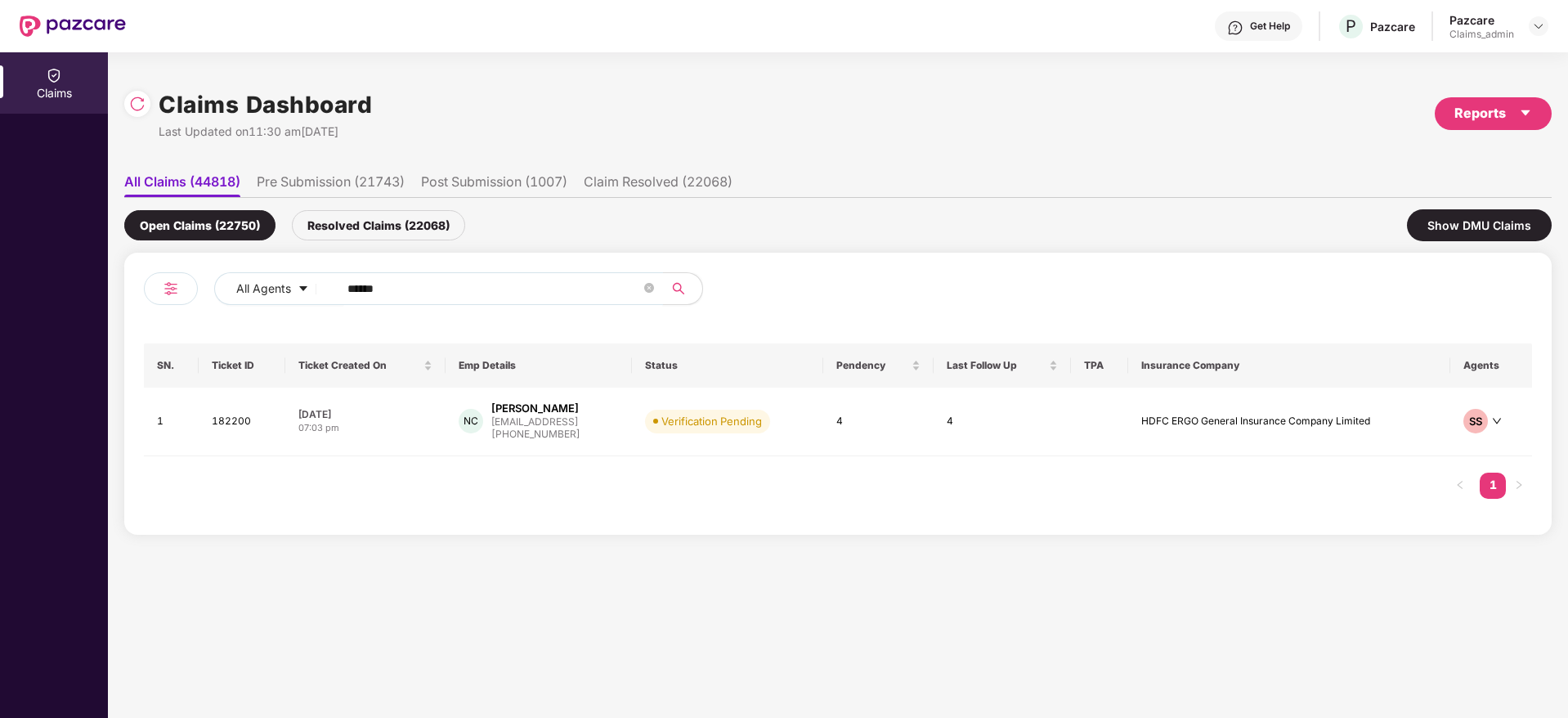
type input "******"
click at [432, 419] on td "08 Oct 2025 07:03 pm" at bounding box center [365, 421] width 160 height 69
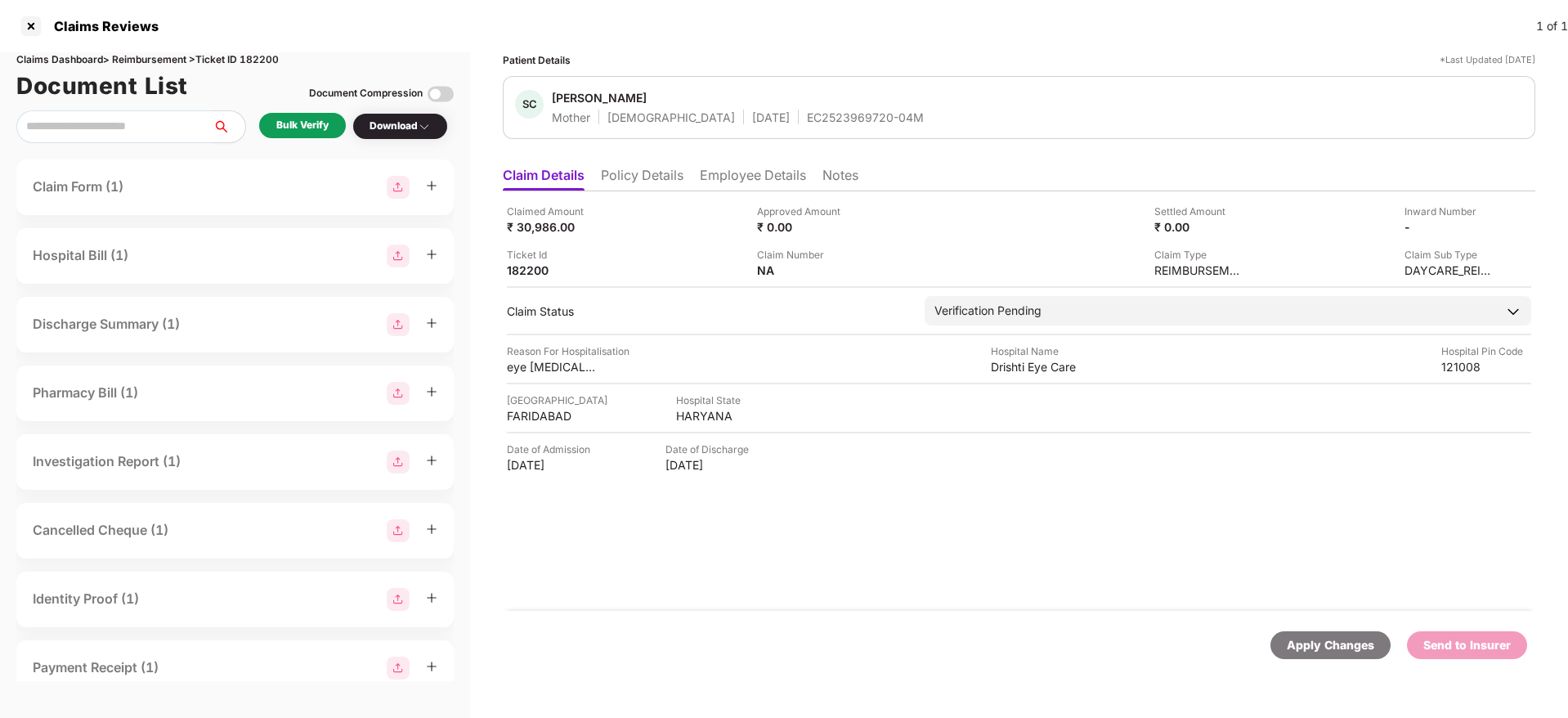
click at [315, 124] on div "Bulk Verify" at bounding box center [302, 126] width 52 height 16
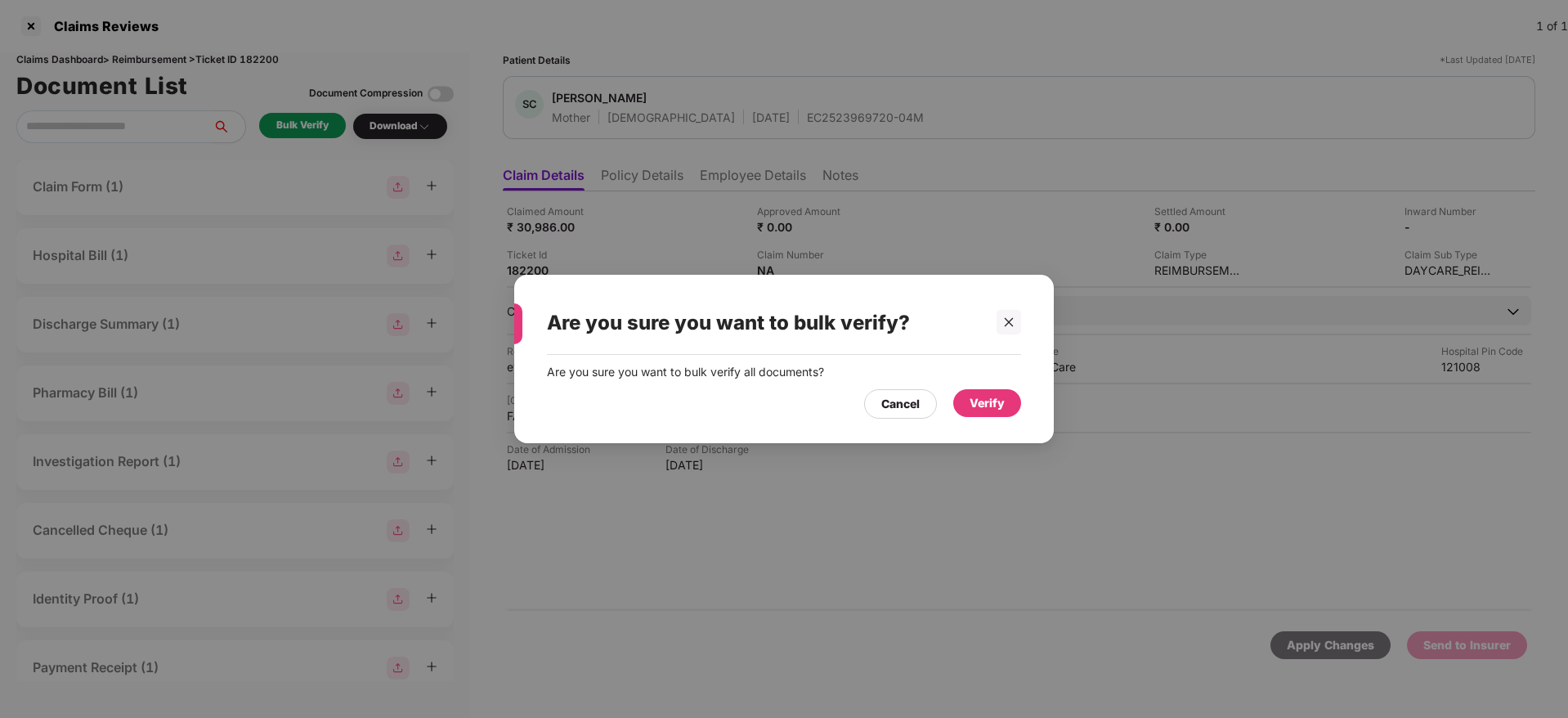
click at [995, 398] on div "Verify" at bounding box center [987, 403] width 35 height 18
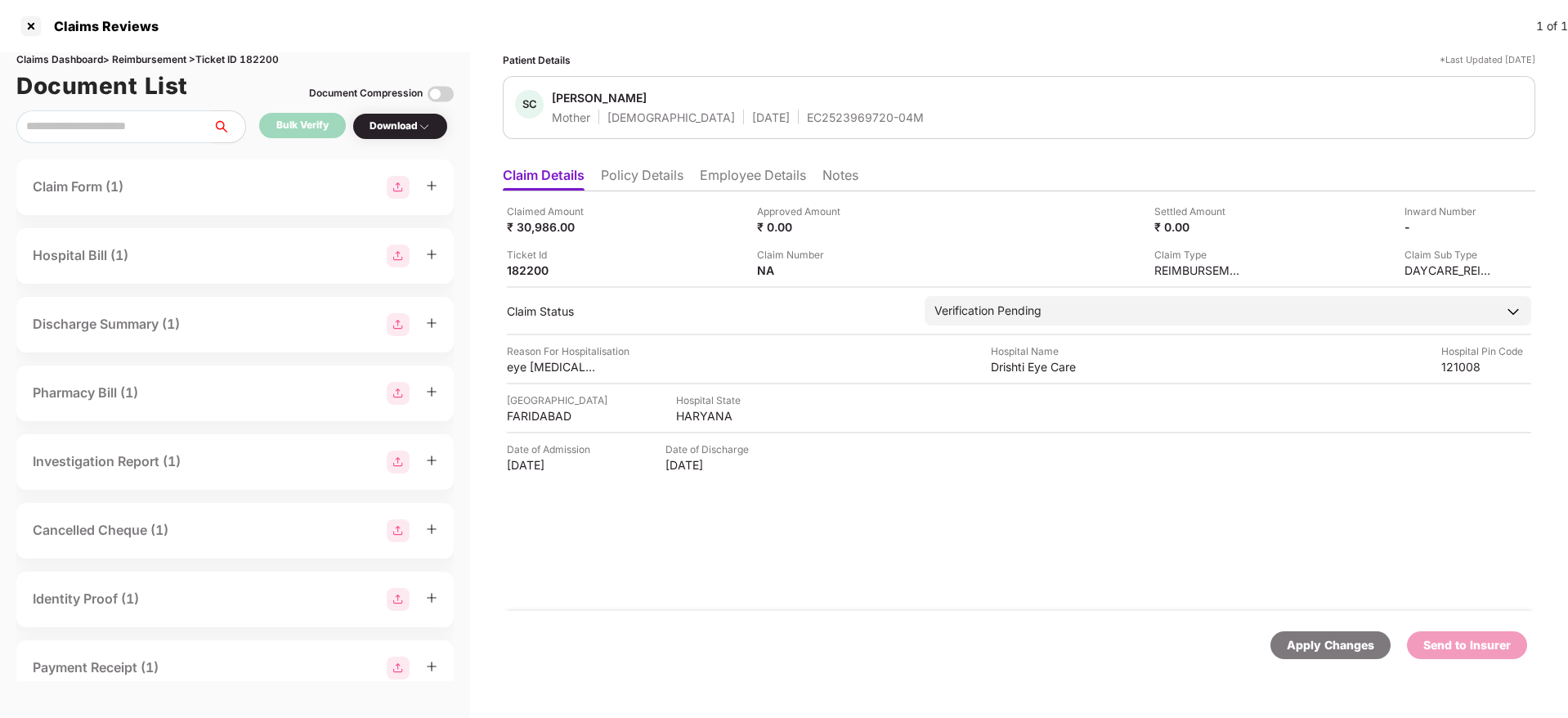
click at [666, 179] on li "Policy Details" at bounding box center [642, 178] width 83 height 24
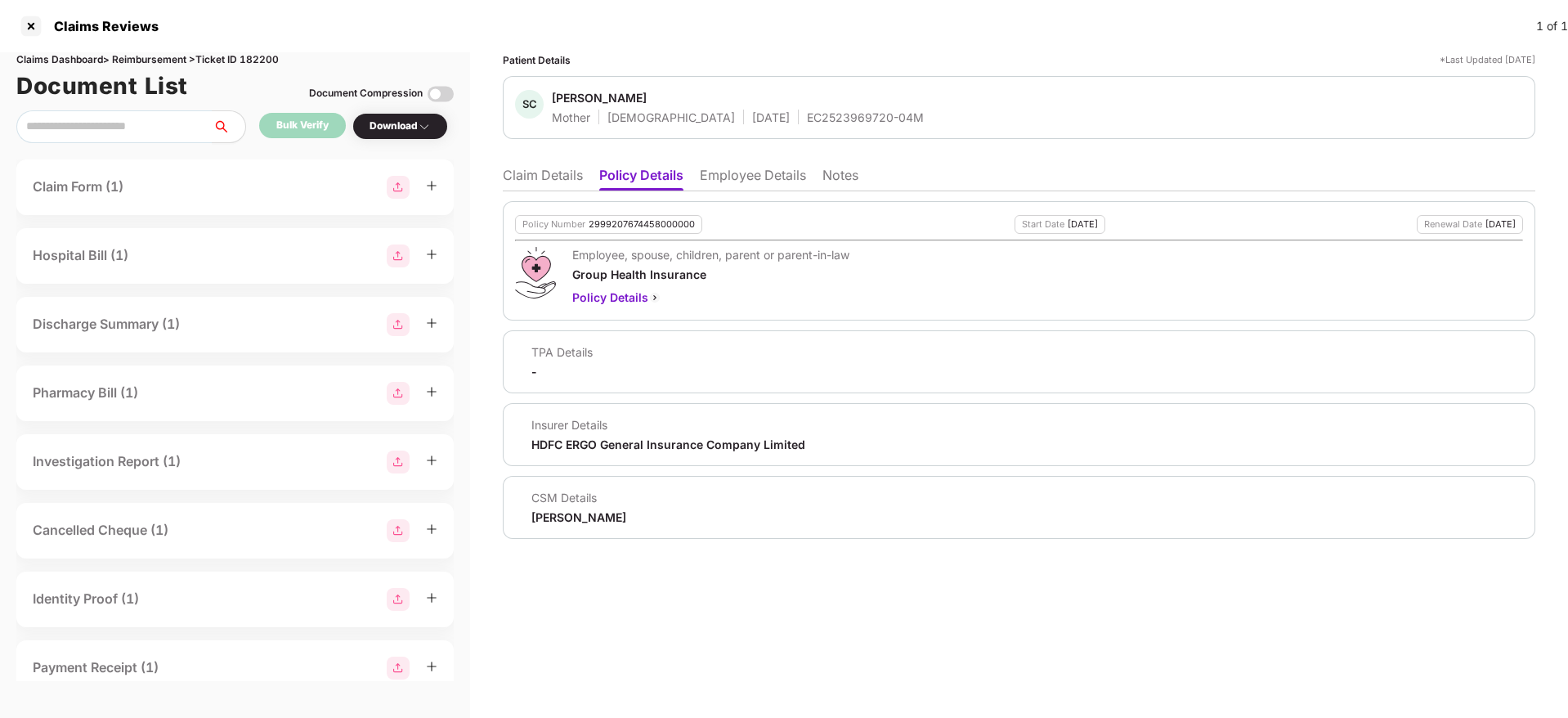
click at [534, 178] on li "Claim Details" at bounding box center [542, 178] width 80 height 24
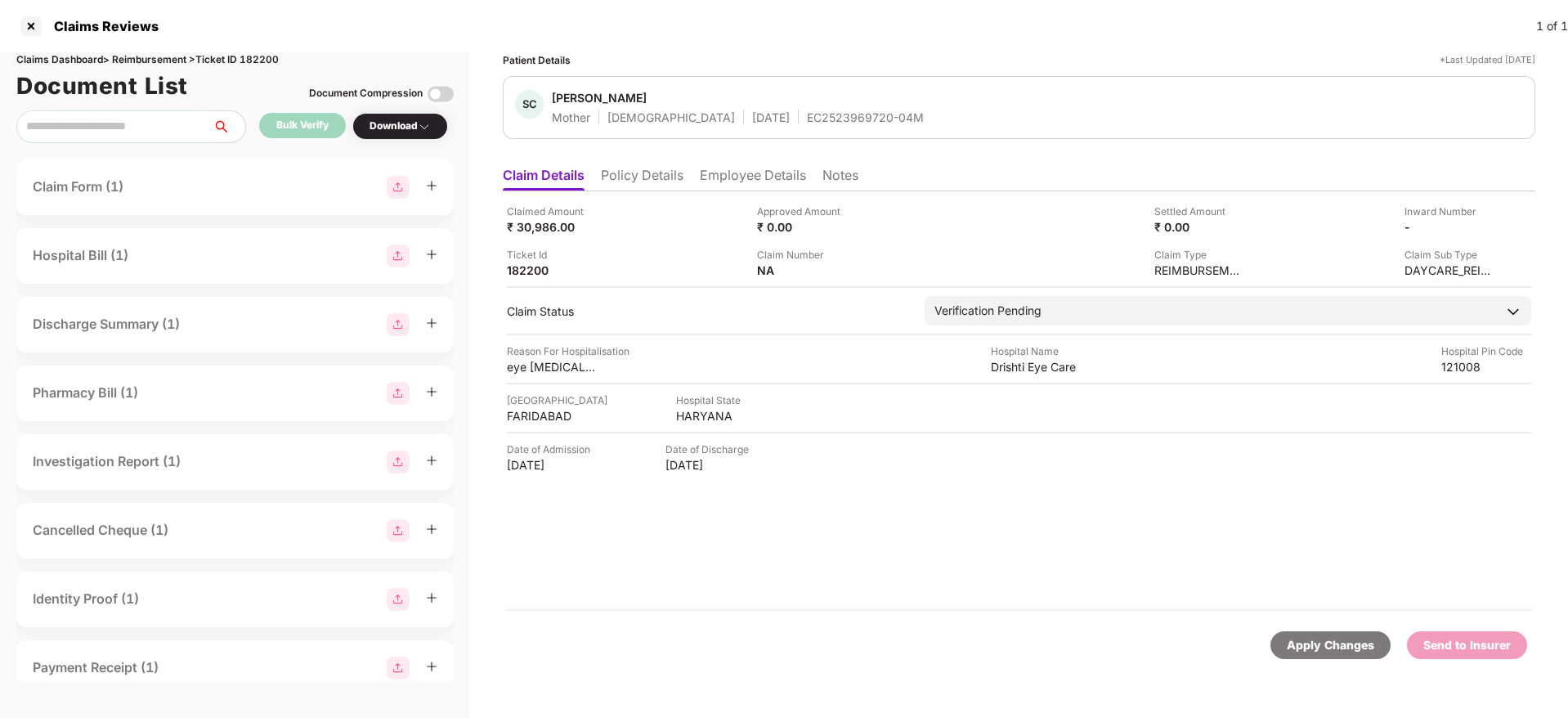
click at [632, 187] on li "Policy Details" at bounding box center [642, 178] width 83 height 24
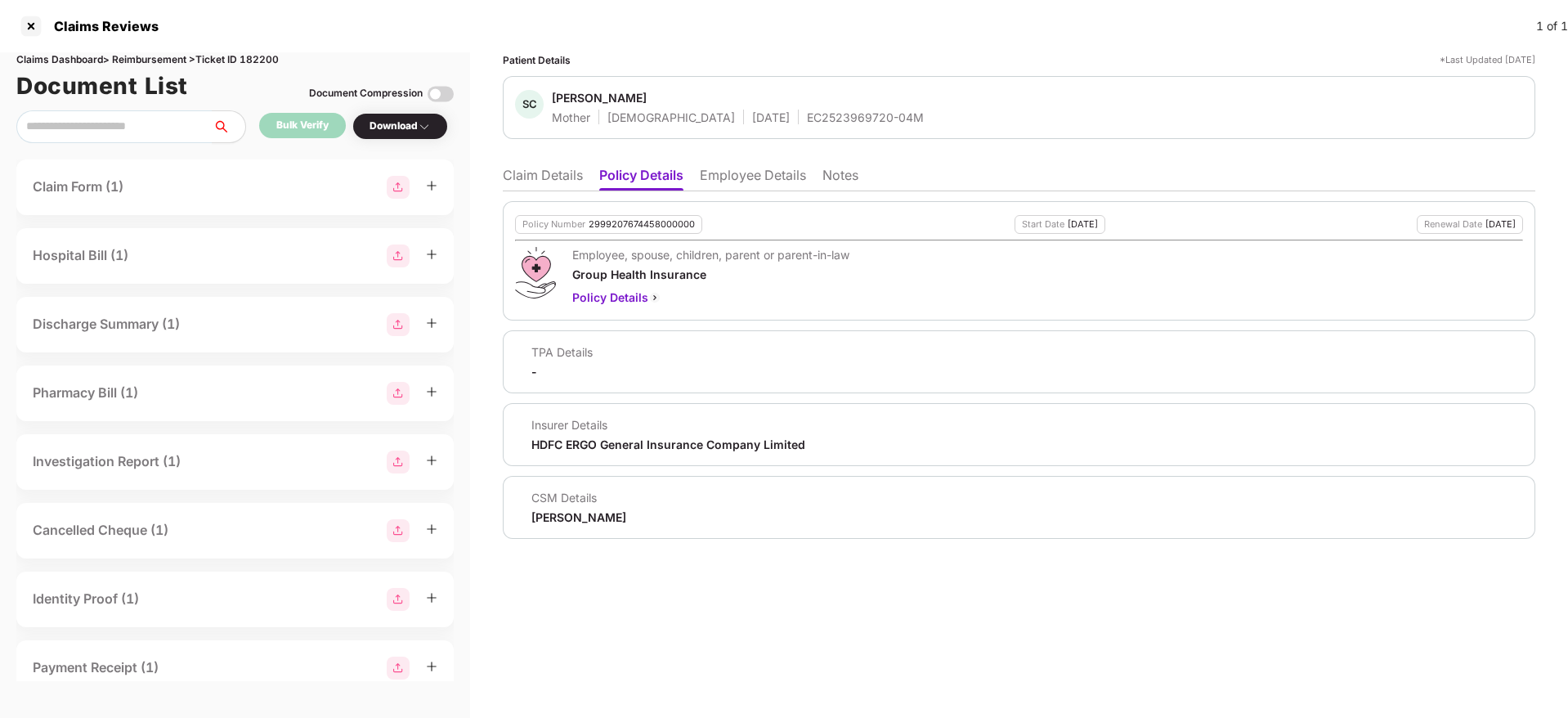
click at [548, 183] on li "Claim Details" at bounding box center [542, 178] width 80 height 24
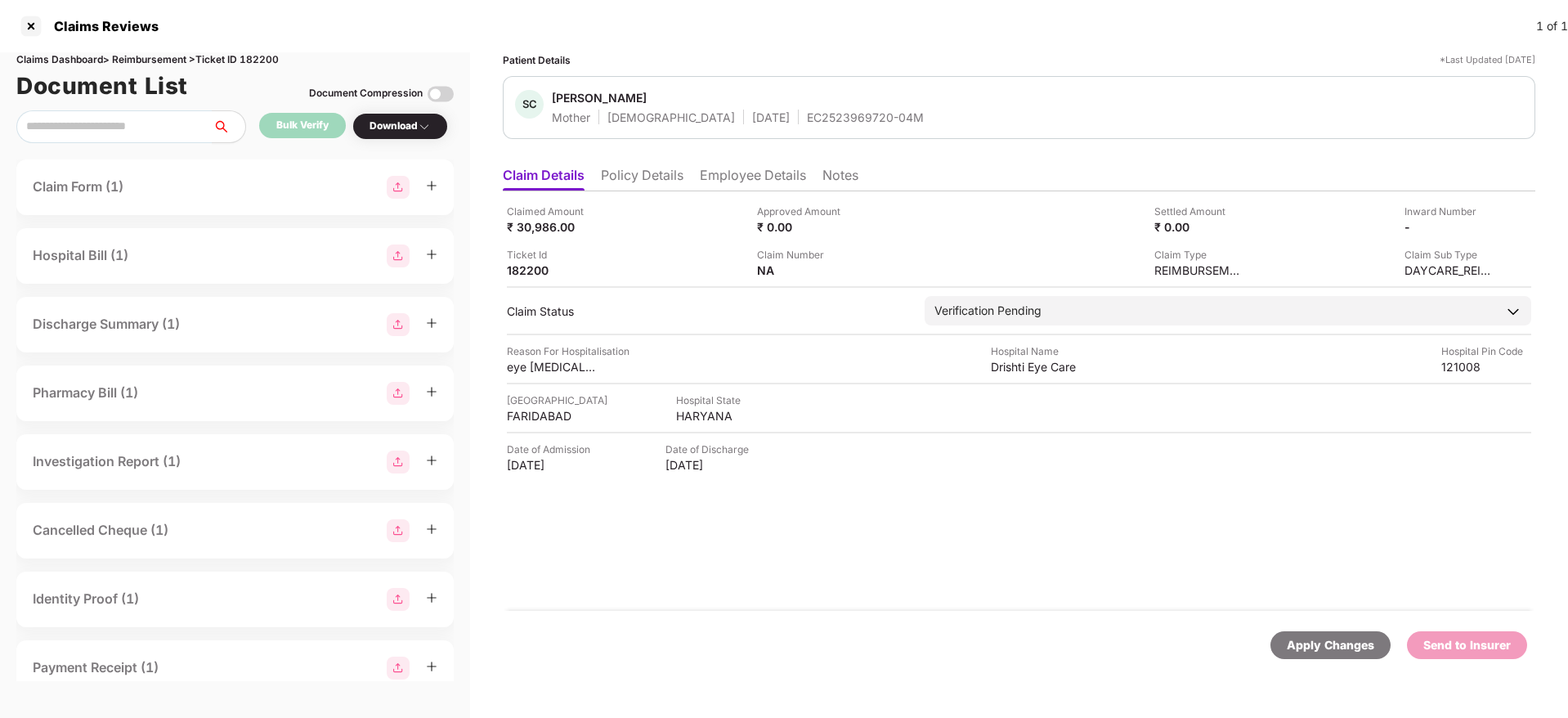
click at [638, 177] on li "Policy Details" at bounding box center [642, 178] width 83 height 24
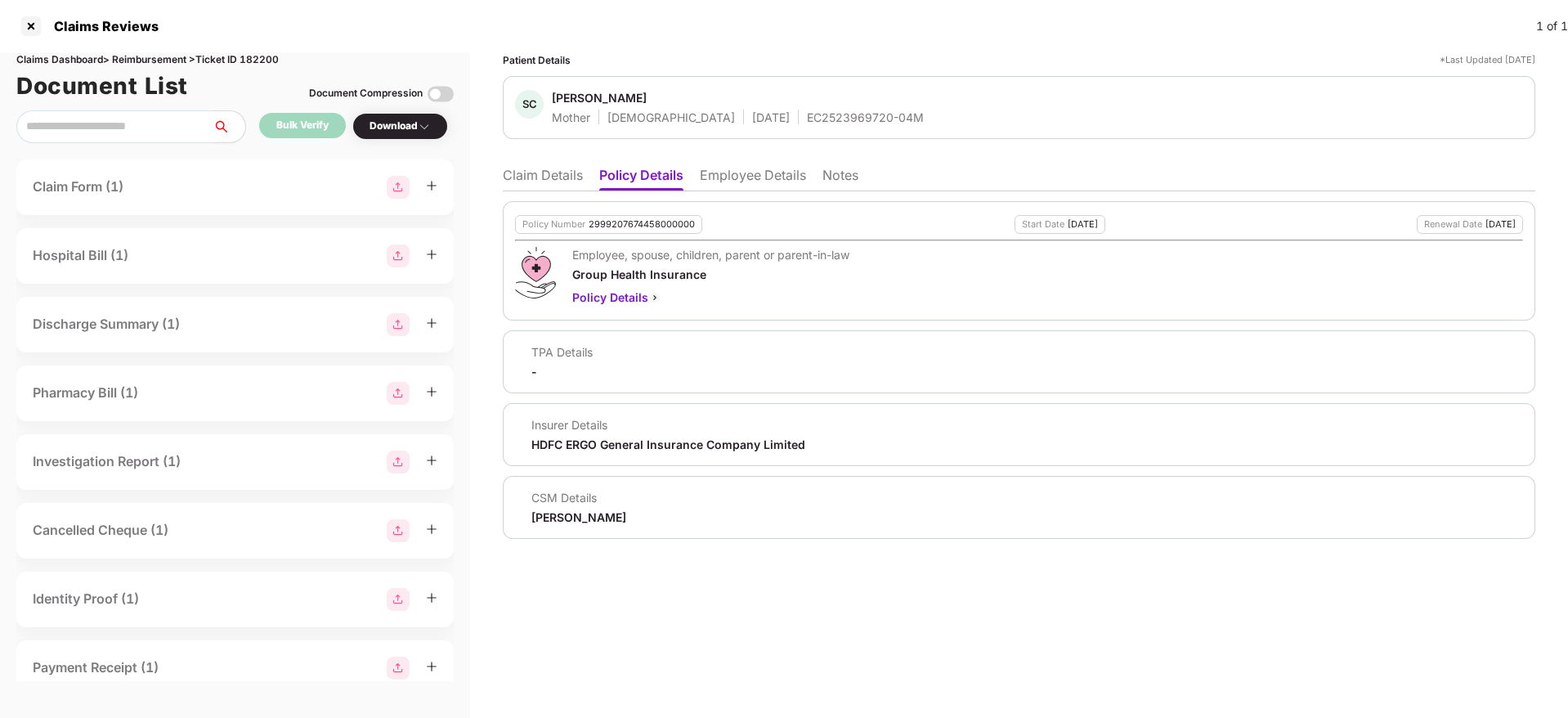
click at [546, 167] on li "Claim Details" at bounding box center [542, 178] width 80 height 24
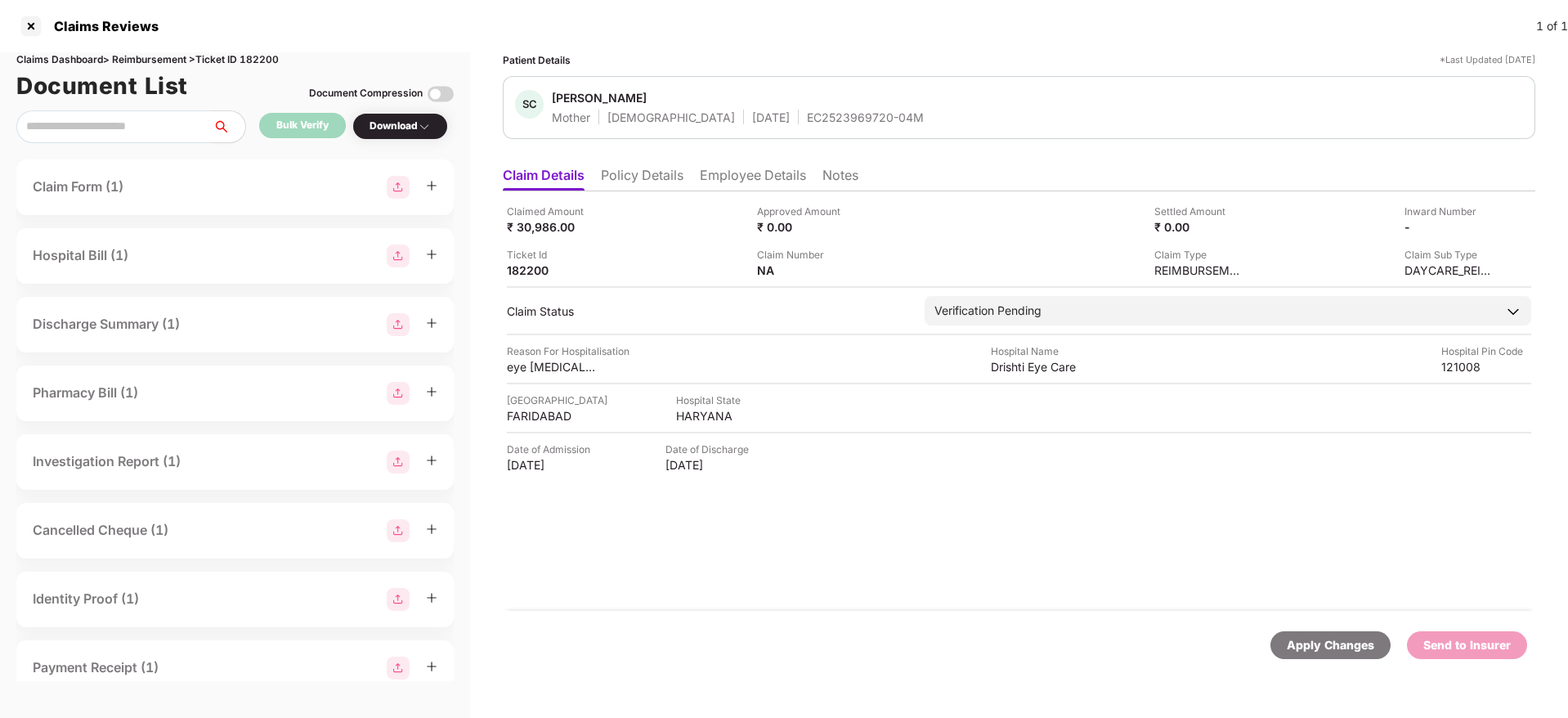
click at [765, 177] on li "Employee Details" at bounding box center [752, 178] width 106 height 24
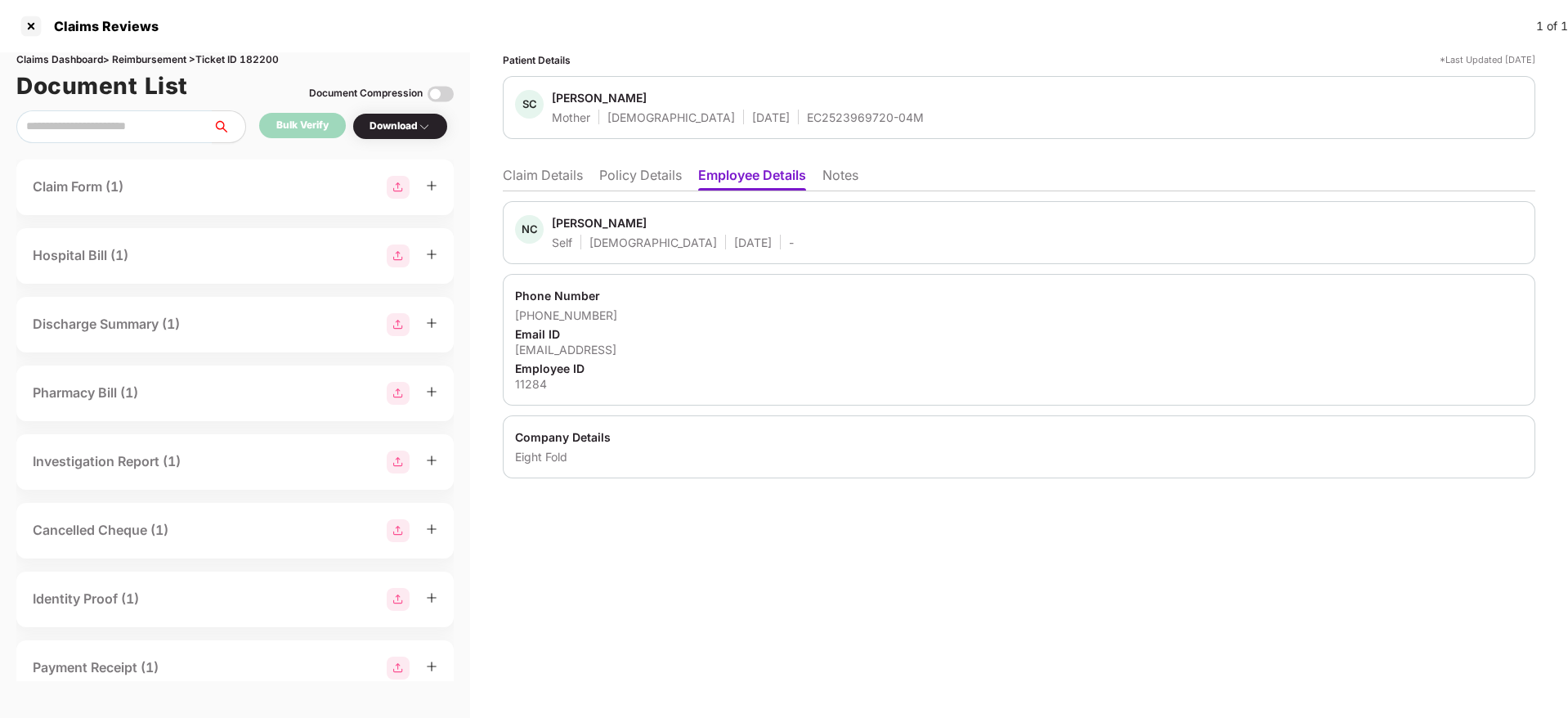
click at [524, 385] on div "11284" at bounding box center [1018, 384] width 1007 height 16
click at [540, 178] on li "Claim Details" at bounding box center [542, 178] width 80 height 24
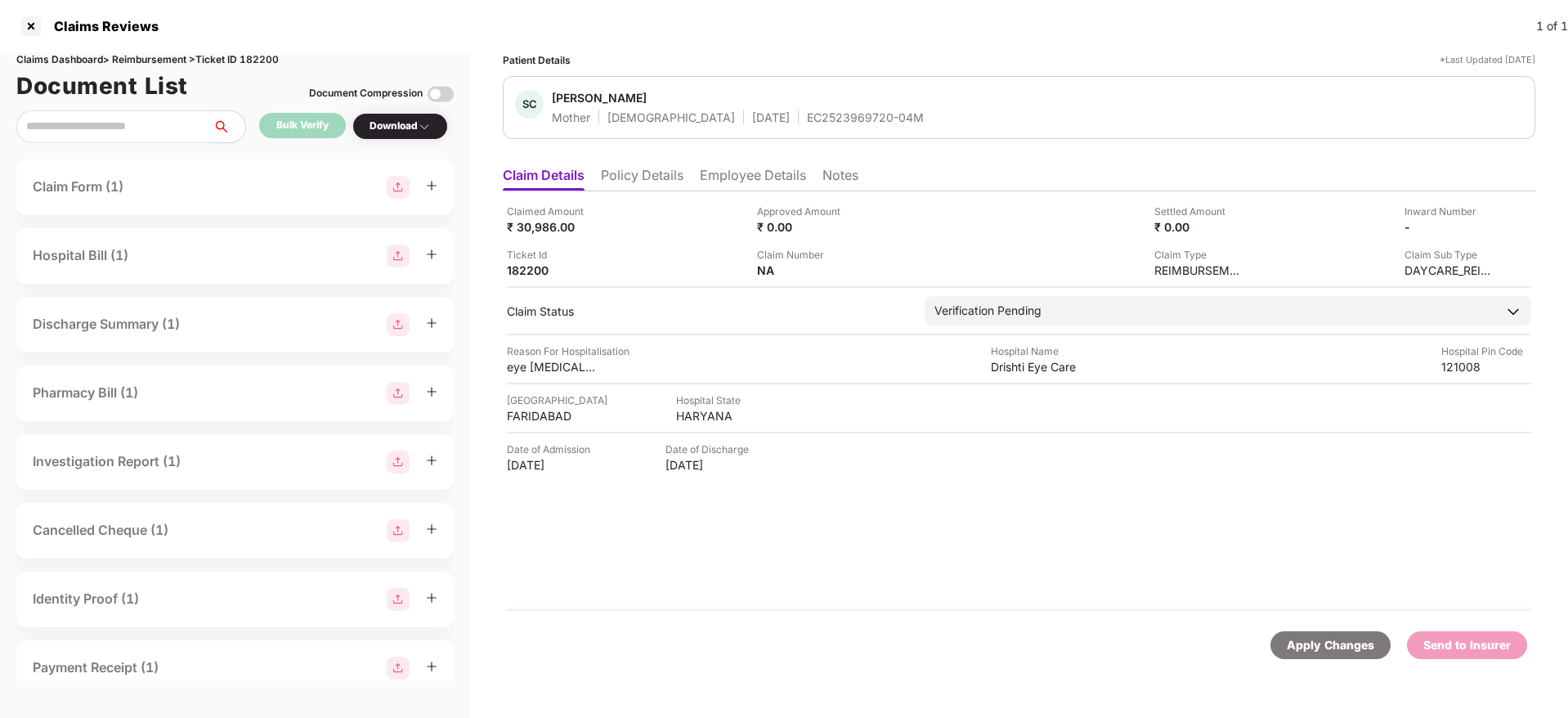
click at [739, 186] on li "Employee Details" at bounding box center [752, 178] width 106 height 24
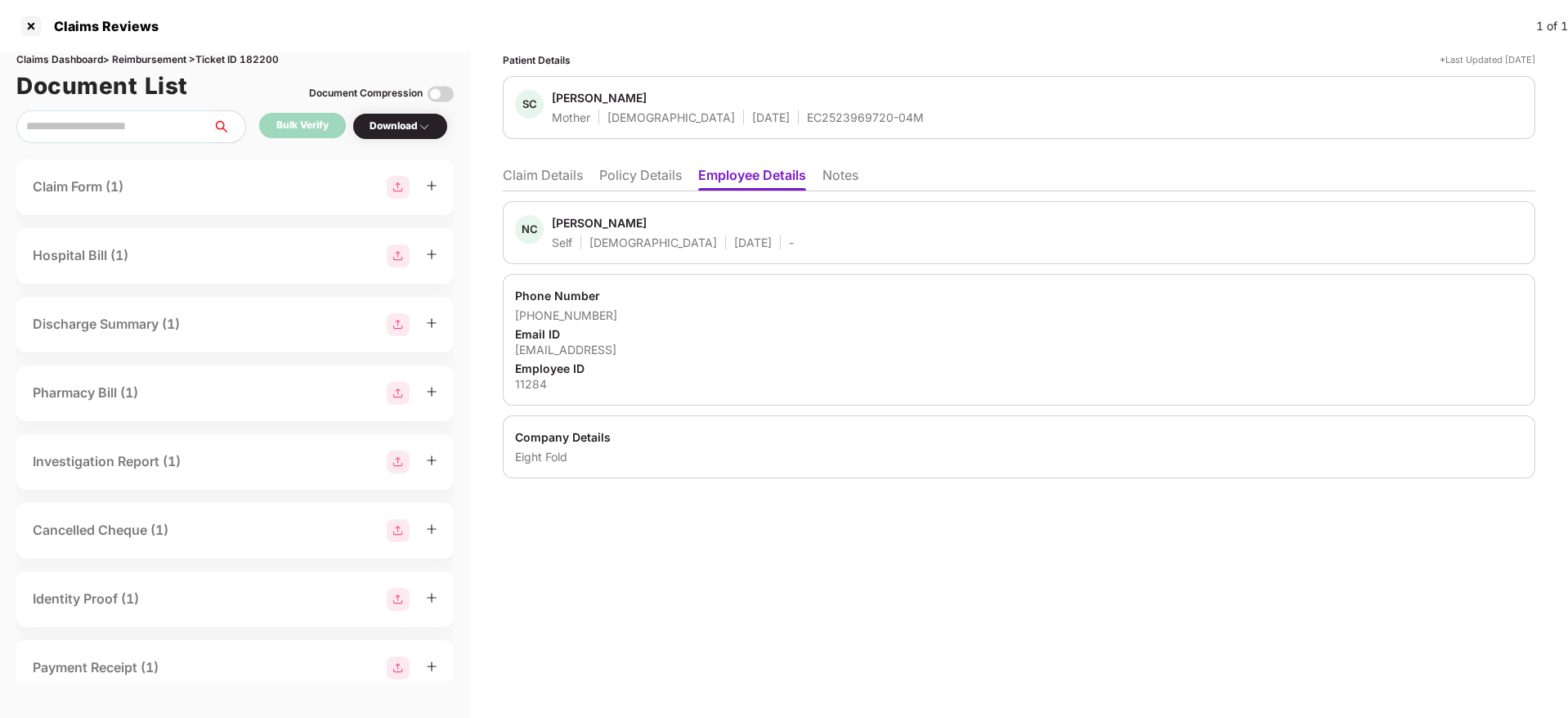
click at [807, 120] on div "EC2523969720-04M" at bounding box center [865, 117] width 117 height 16
click at [526, 390] on div "11284" at bounding box center [1018, 384] width 1007 height 16
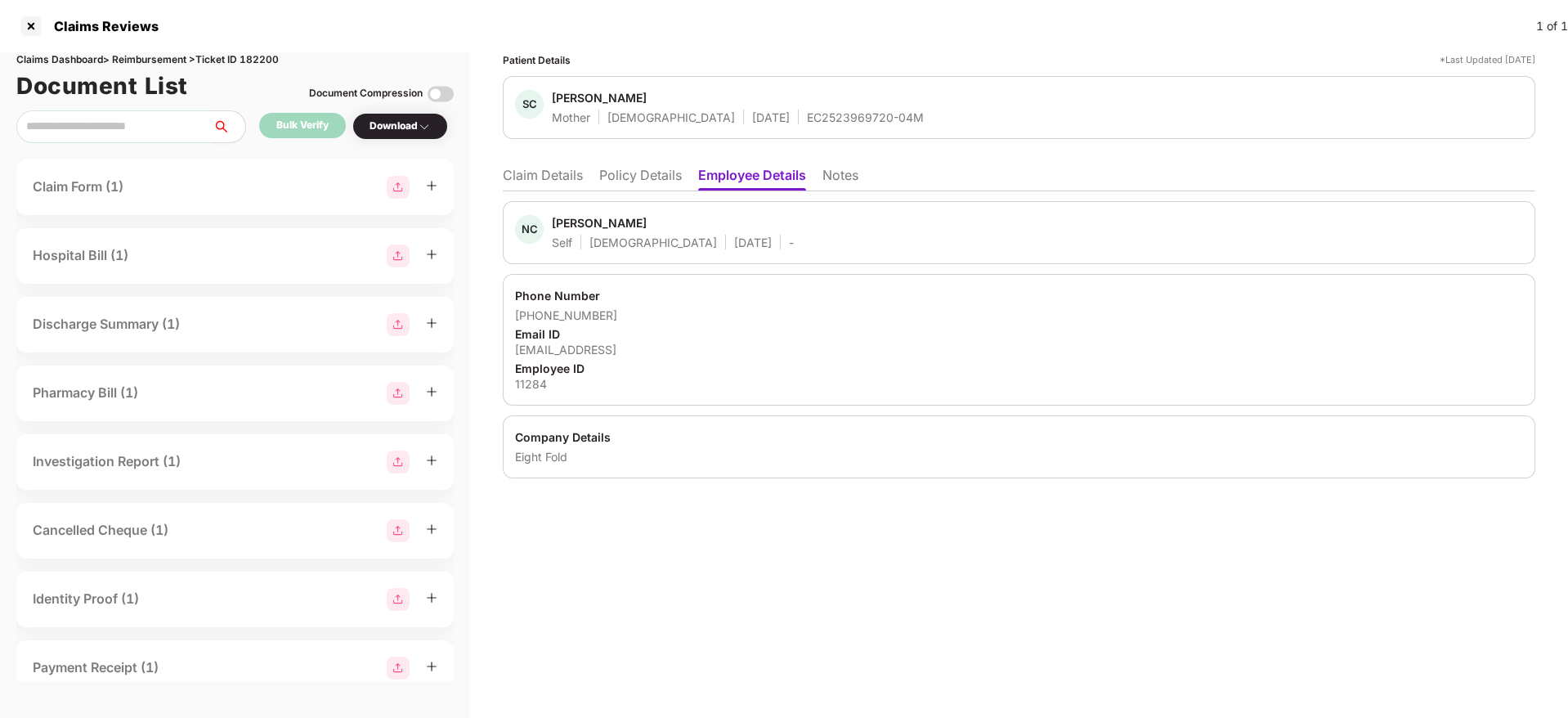
click at [526, 390] on div "11284" at bounding box center [1018, 384] width 1007 height 16
click at [807, 114] on div "EC2523969720-04M" at bounding box center [865, 117] width 117 height 16
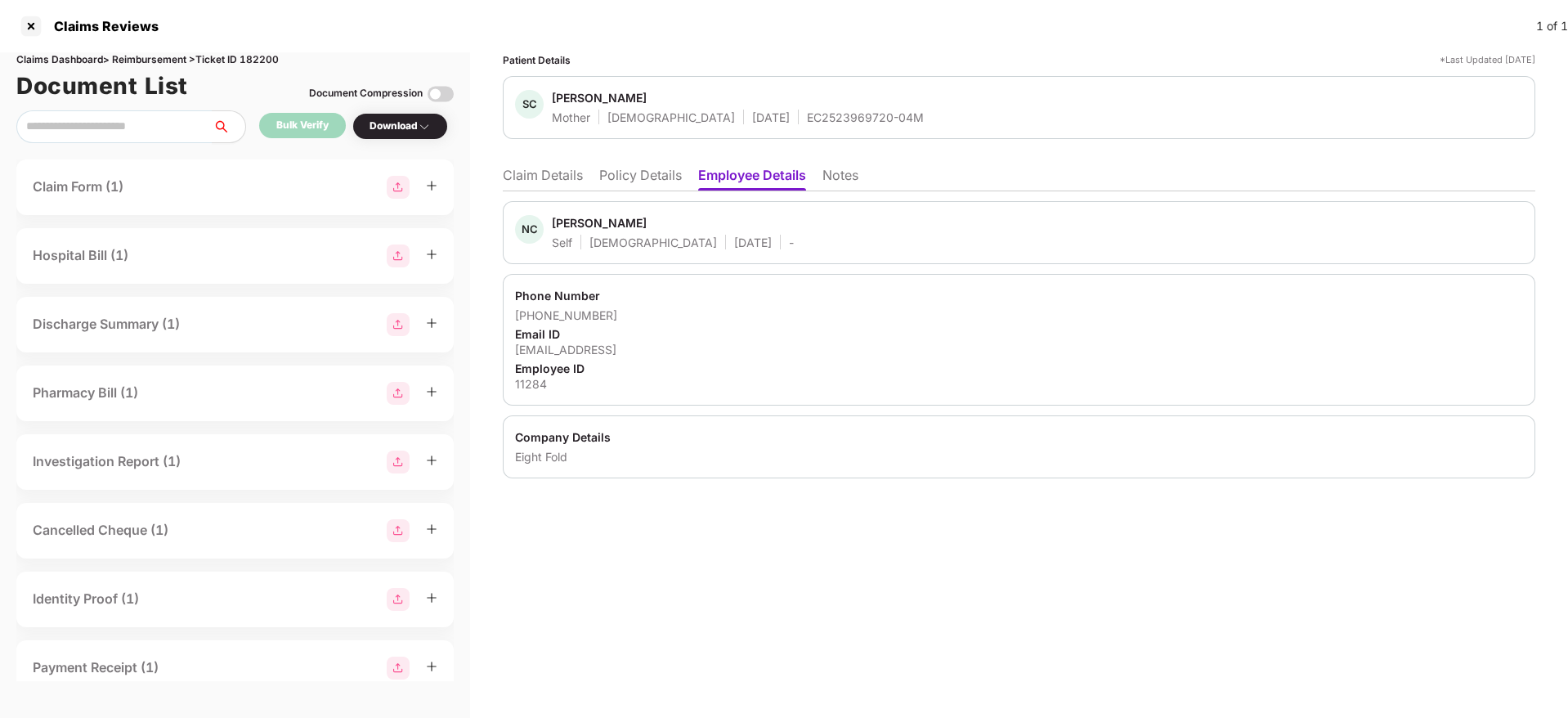
click at [550, 170] on li "Claim Details" at bounding box center [542, 178] width 80 height 24
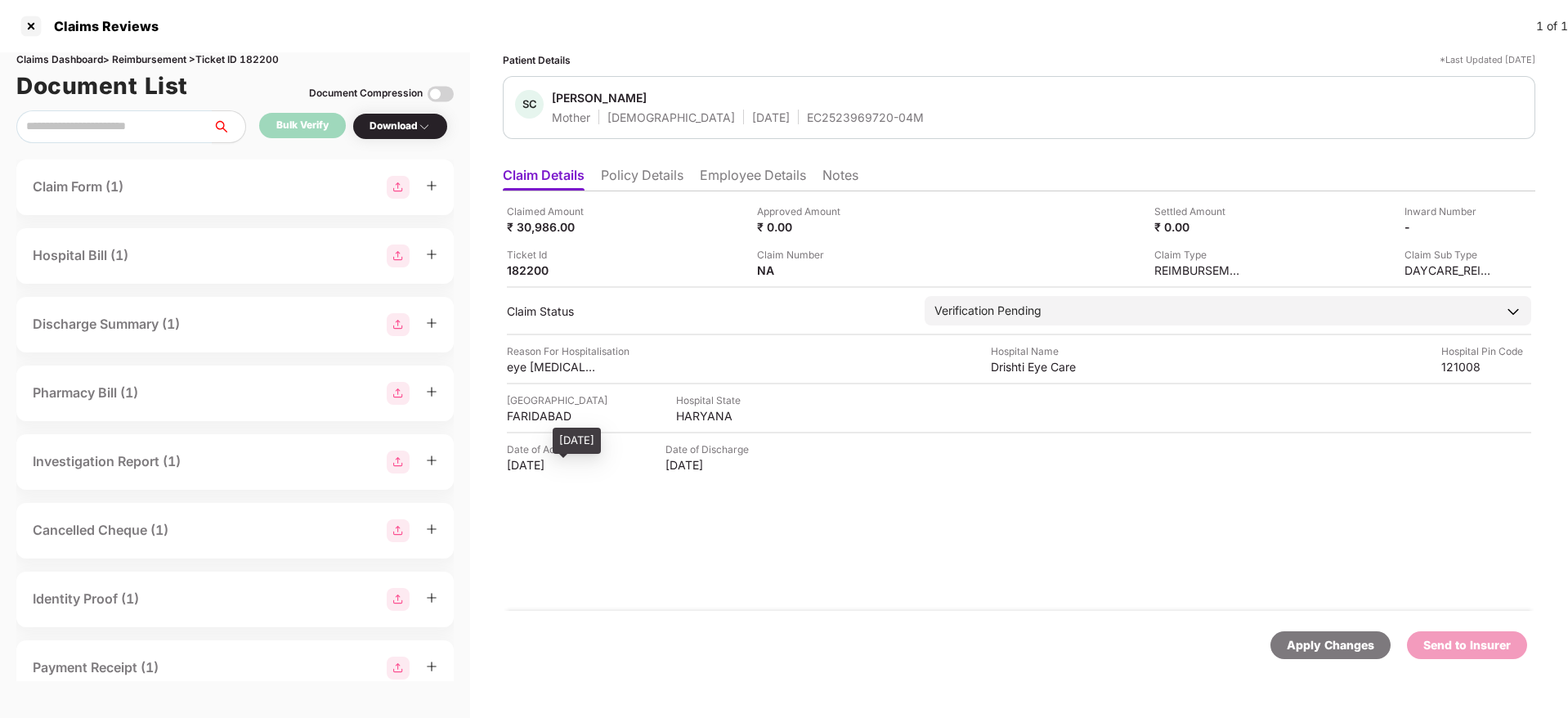
click at [543, 469] on div "[DATE]" at bounding box center [552, 465] width 90 height 16
click at [1425, 260] on div "Claim Sub Type" at bounding box center [1449, 255] width 90 height 16
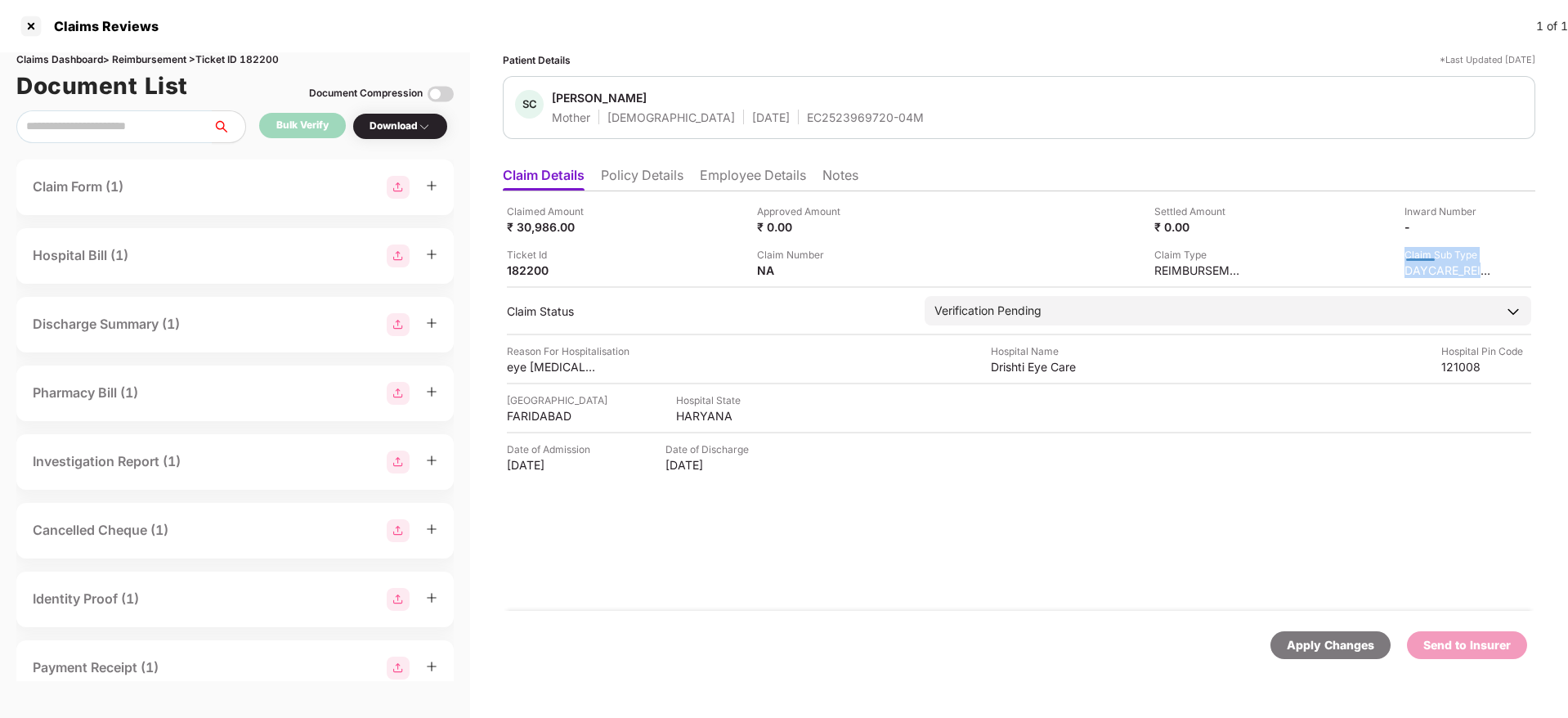
drag, startPoint x: 1425, startPoint y: 261, endPoint x: 1401, endPoint y: 271, distance: 26.0
click at [1401, 271] on div "Claim Sub Type DAYCARE_REIMBURSEMENT" at bounding box center [1375, 262] width 238 height 31
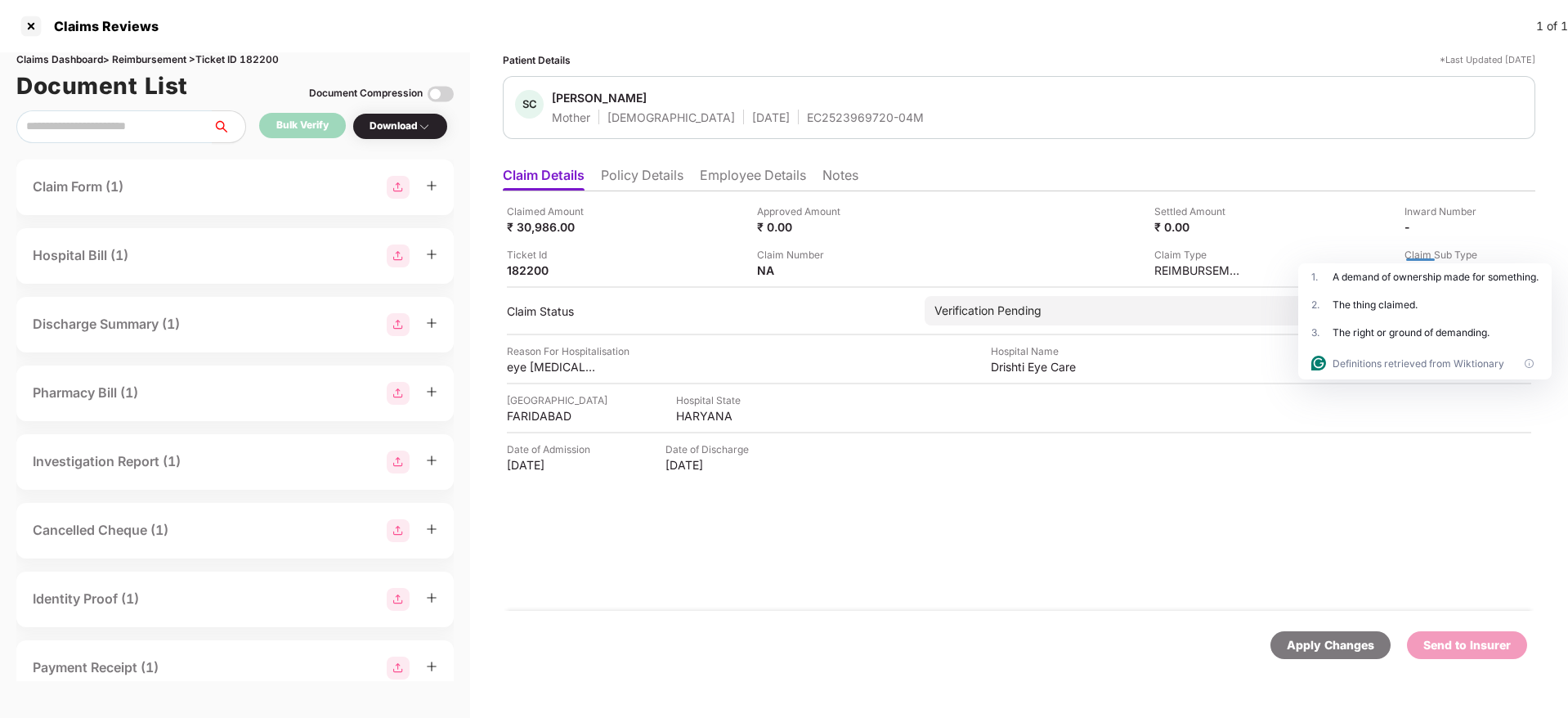
click at [1401, 271] on div "A demand of ownership made for something." at bounding box center [1435, 277] width 206 height 15
click at [1407, 271] on div "A demand of ownership made for something." at bounding box center [1435, 277] width 206 height 15
click at [1367, 238] on div "Claimed Amount ₹ 30,986.00 Approved Amount ₹ 0.00 Settled Amount ₹ 0.00 Inward …" at bounding box center [1019, 240] width 1024 height 75
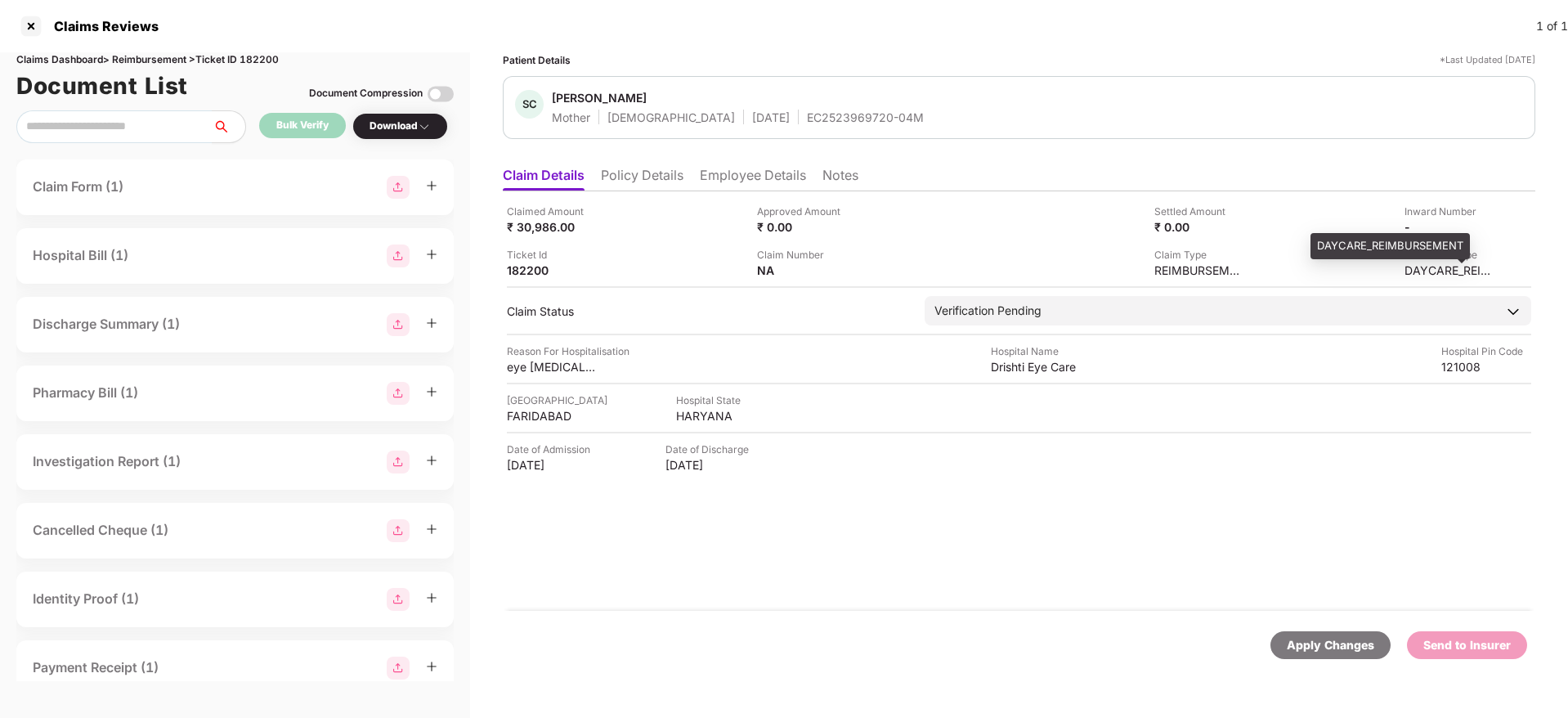
click at [1408, 267] on div "DAYCARE_REIMBURSEMENT" at bounding box center [1449, 270] width 90 height 16
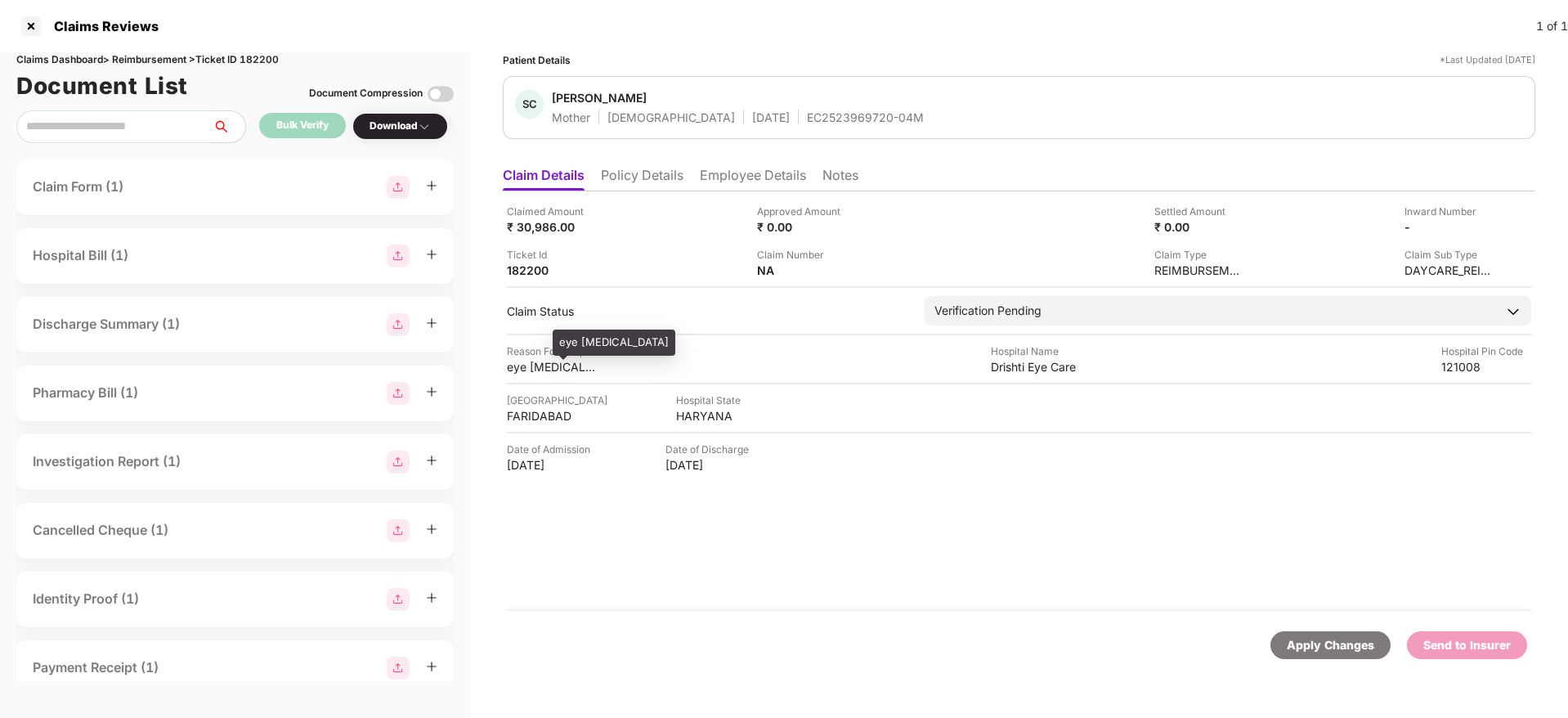
click at [531, 370] on div "eye edema" at bounding box center [552, 367] width 90 height 16
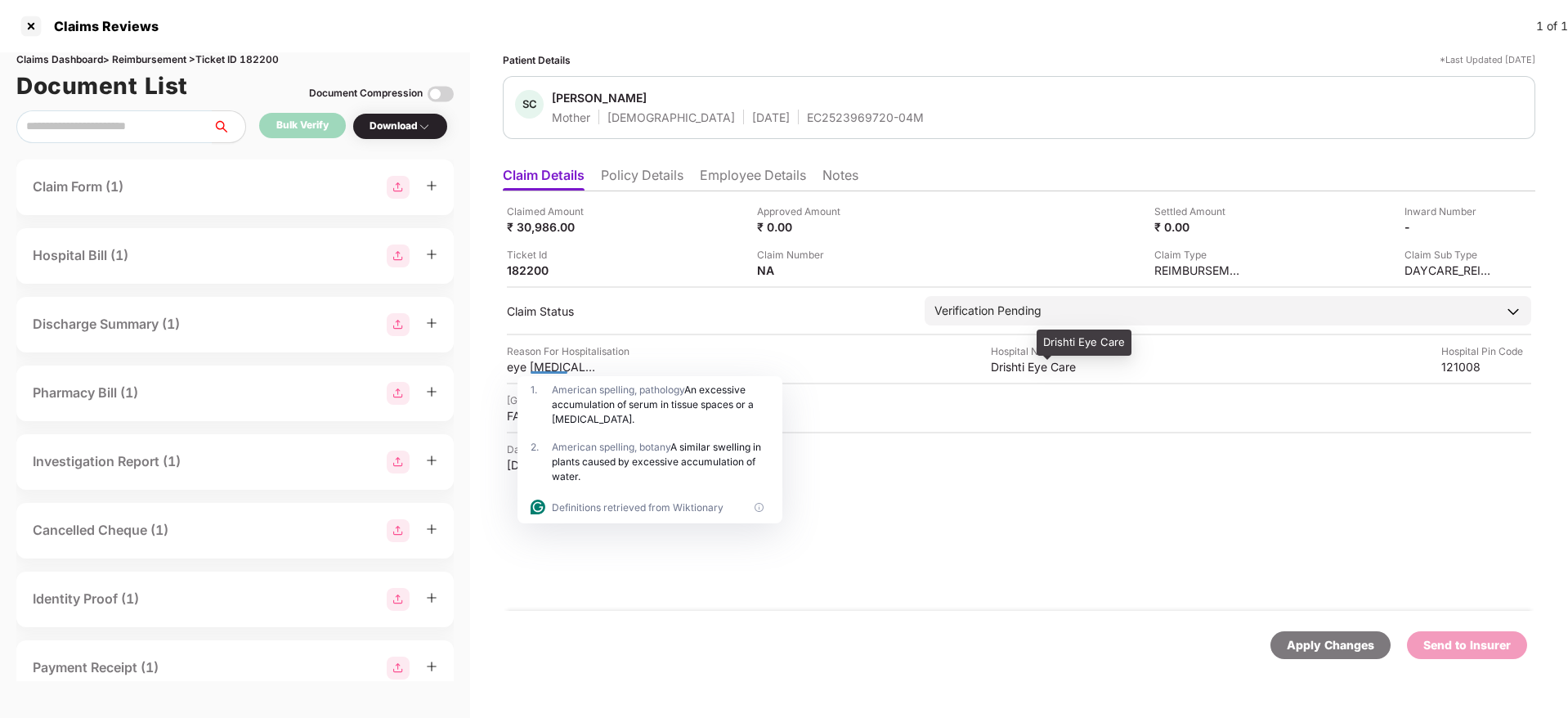
click at [1035, 369] on div "Drishti Eye Care" at bounding box center [1036, 367] width 90 height 16
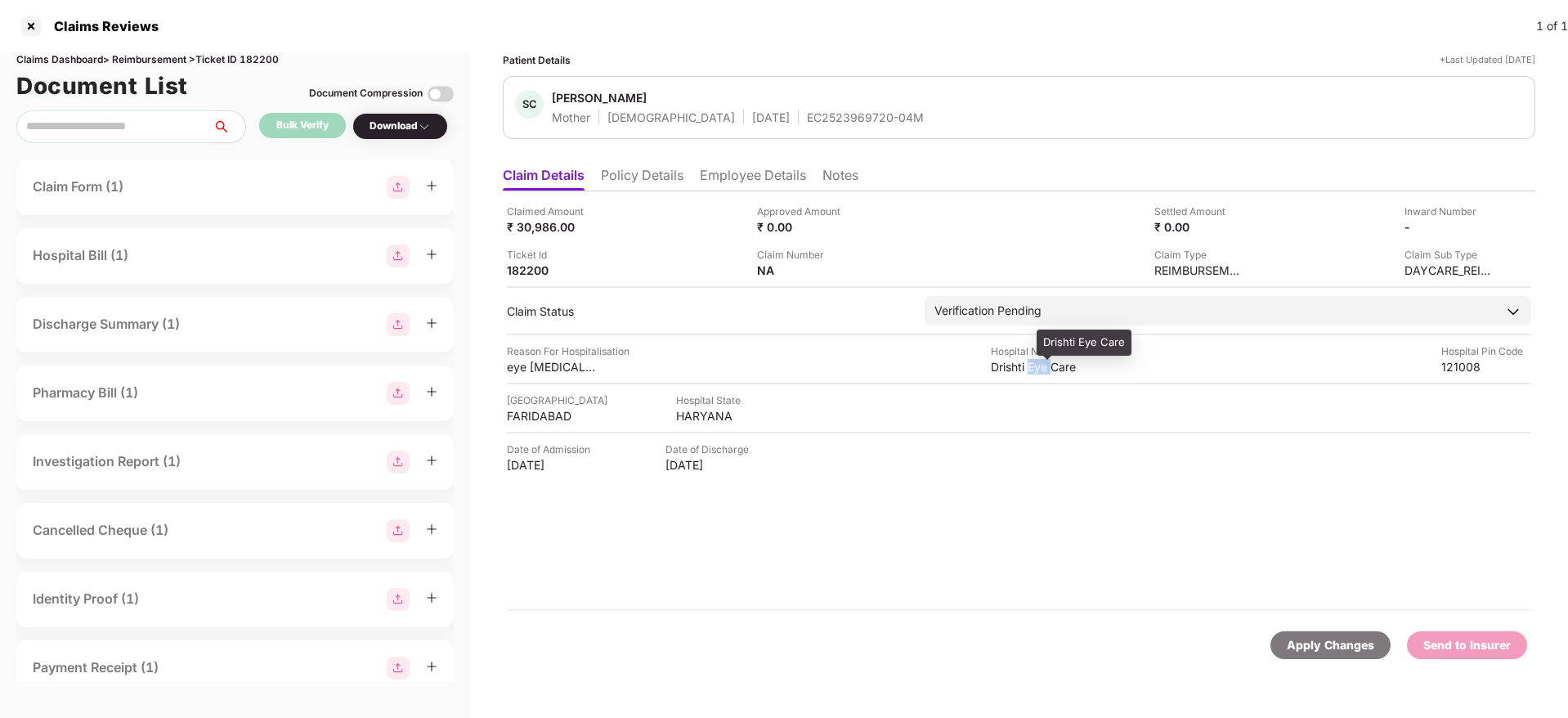
click at [1035, 369] on div "Drishti Eye Care" at bounding box center [1036, 367] width 90 height 16
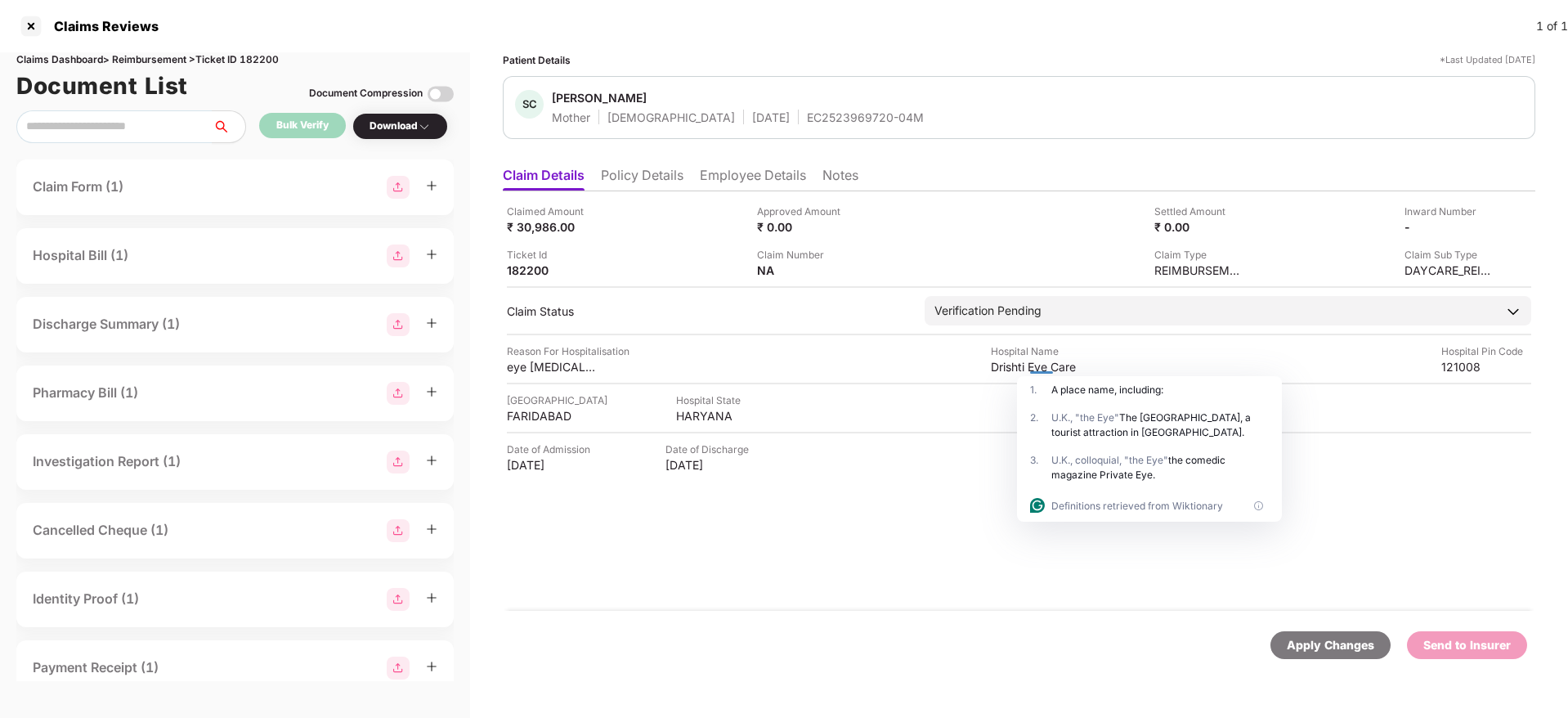
click at [688, 405] on div "Hospital State" at bounding box center [721, 400] width 90 height 16
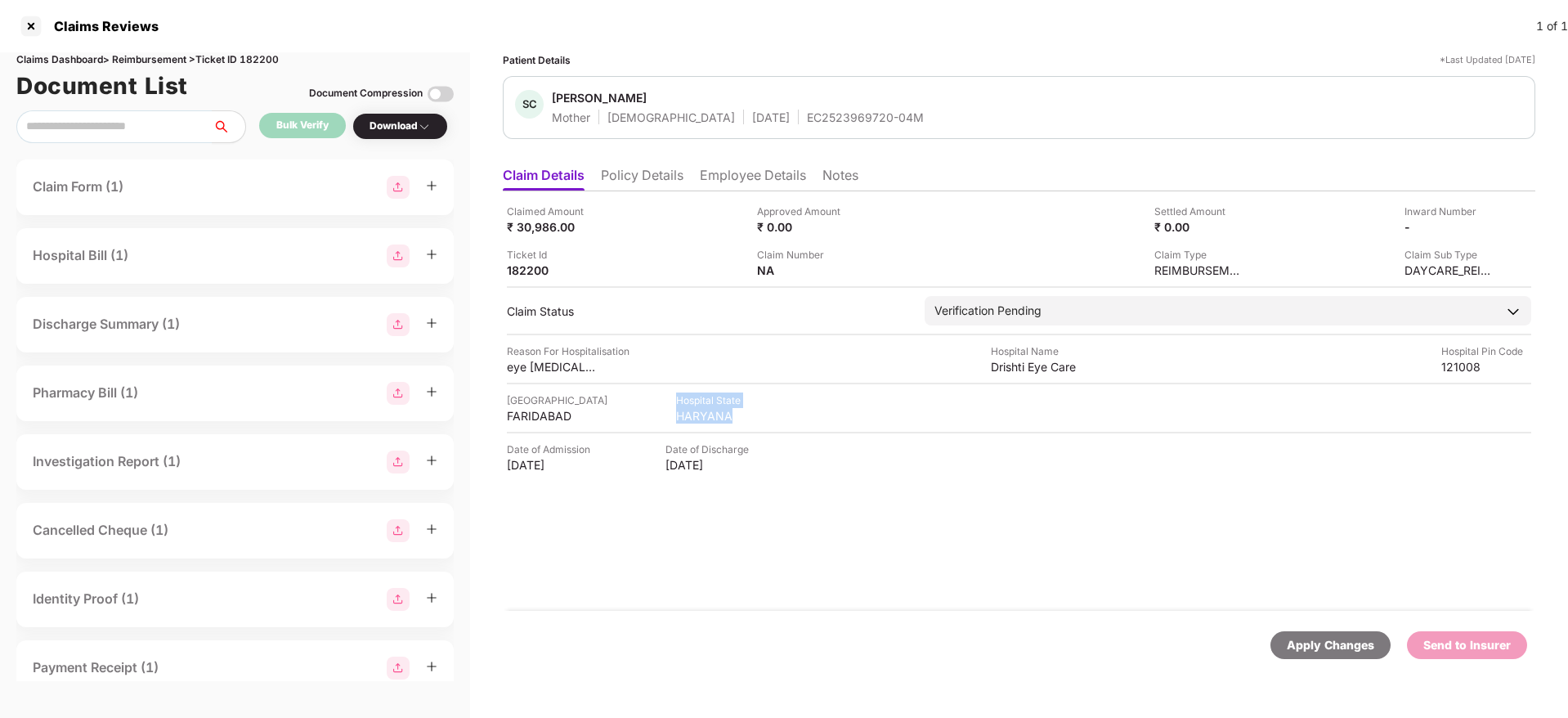
drag, startPoint x: 688, startPoint y: 405, endPoint x: 681, endPoint y: 414, distance: 11.4
click at [681, 414] on div "Hospital State HARYANA" at bounding box center [721, 407] width 90 height 31
click at [681, 414] on div "HARYANA" at bounding box center [721, 416] width 90 height 16
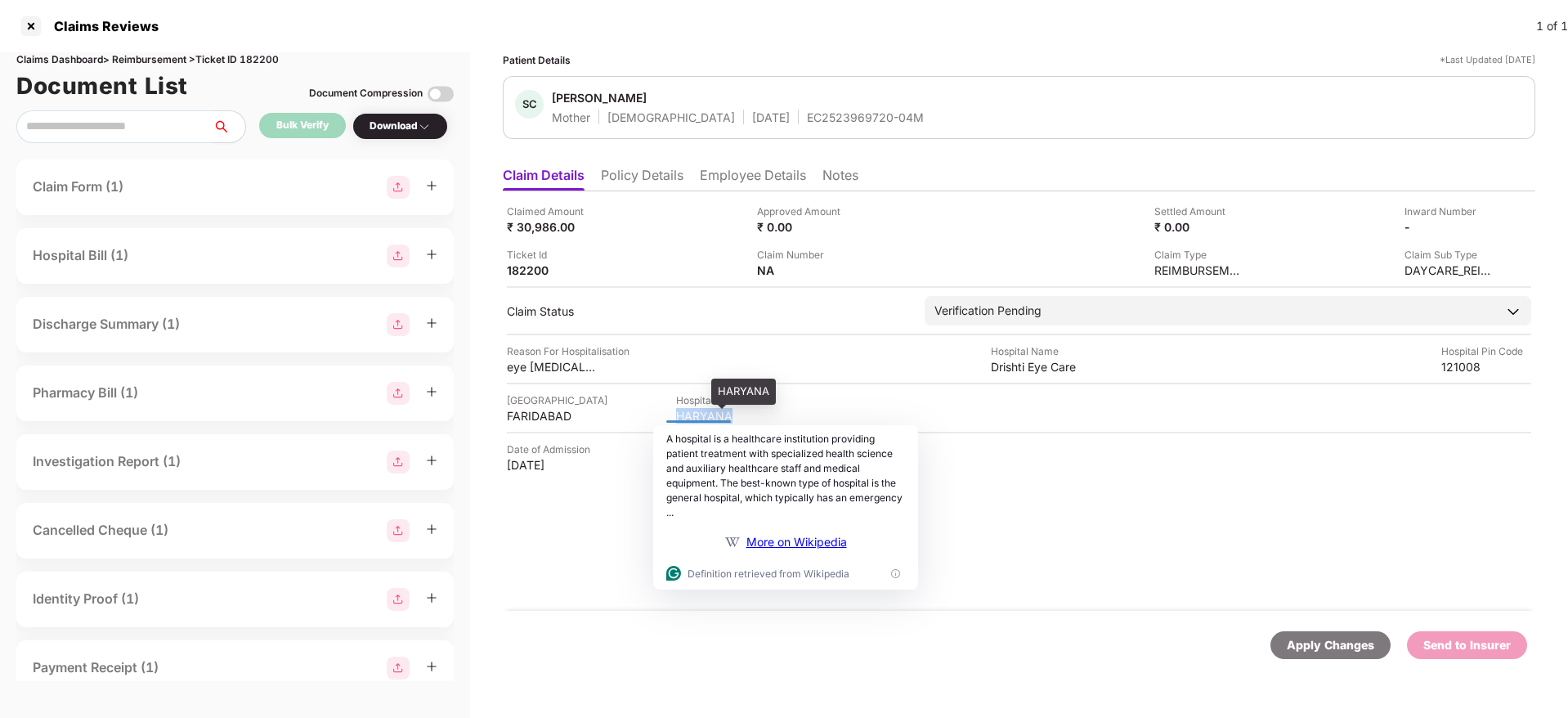
click at [681, 414] on div "HARYANA" at bounding box center [721, 416] width 90 height 16
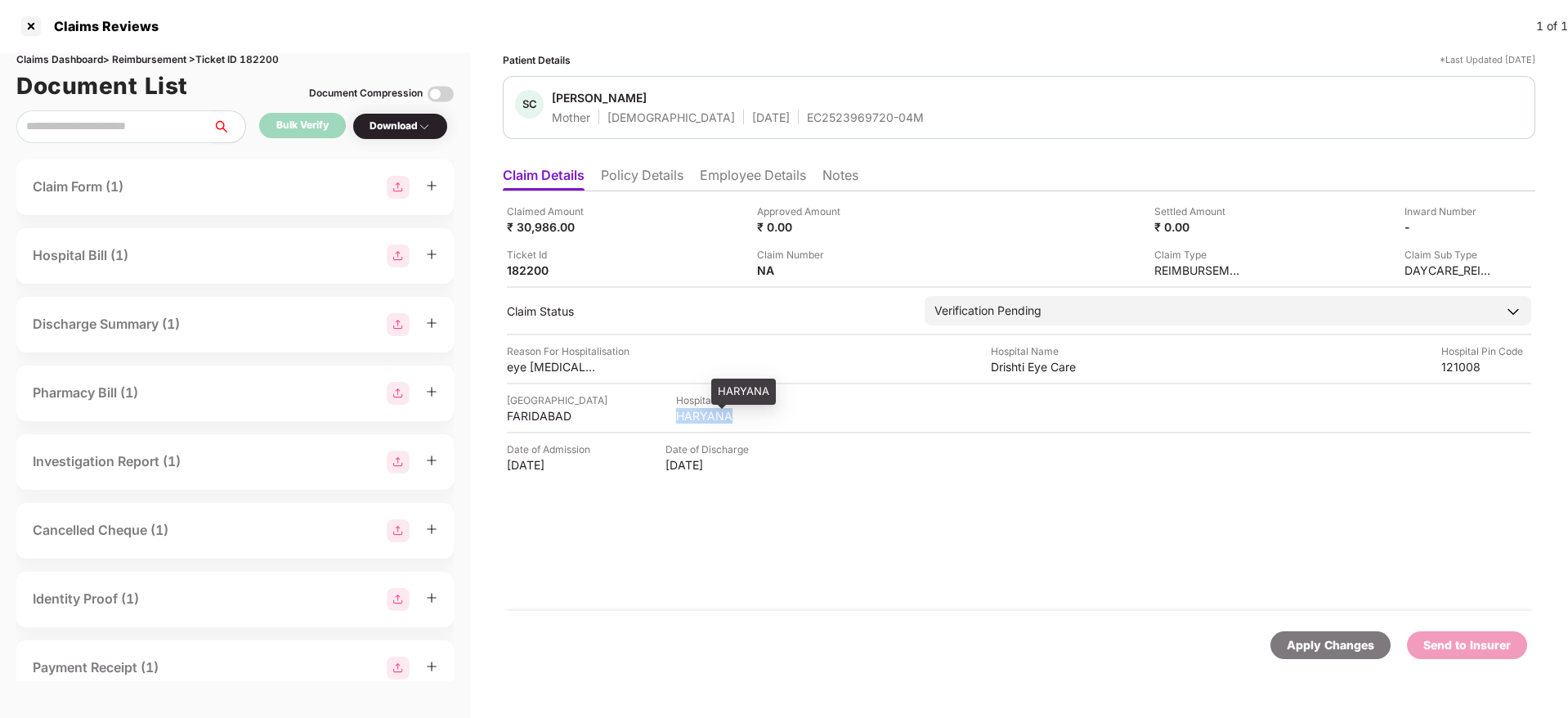
click at [681, 414] on div "HARYANA" at bounding box center [721, 416] width 90 height 16
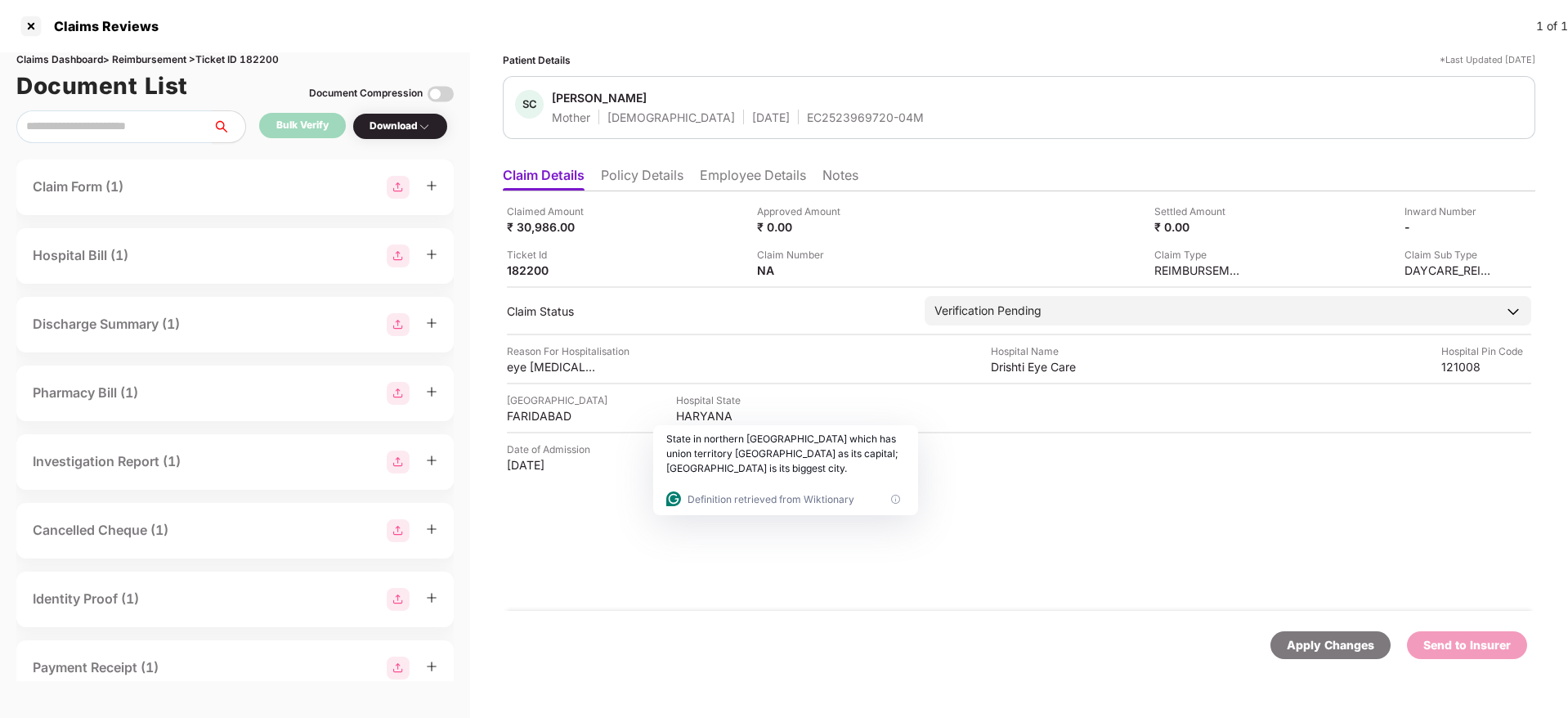
click at [807, 113] on div "EC2523969720-04M" at bounding box center [865, 117] width 117 height 16
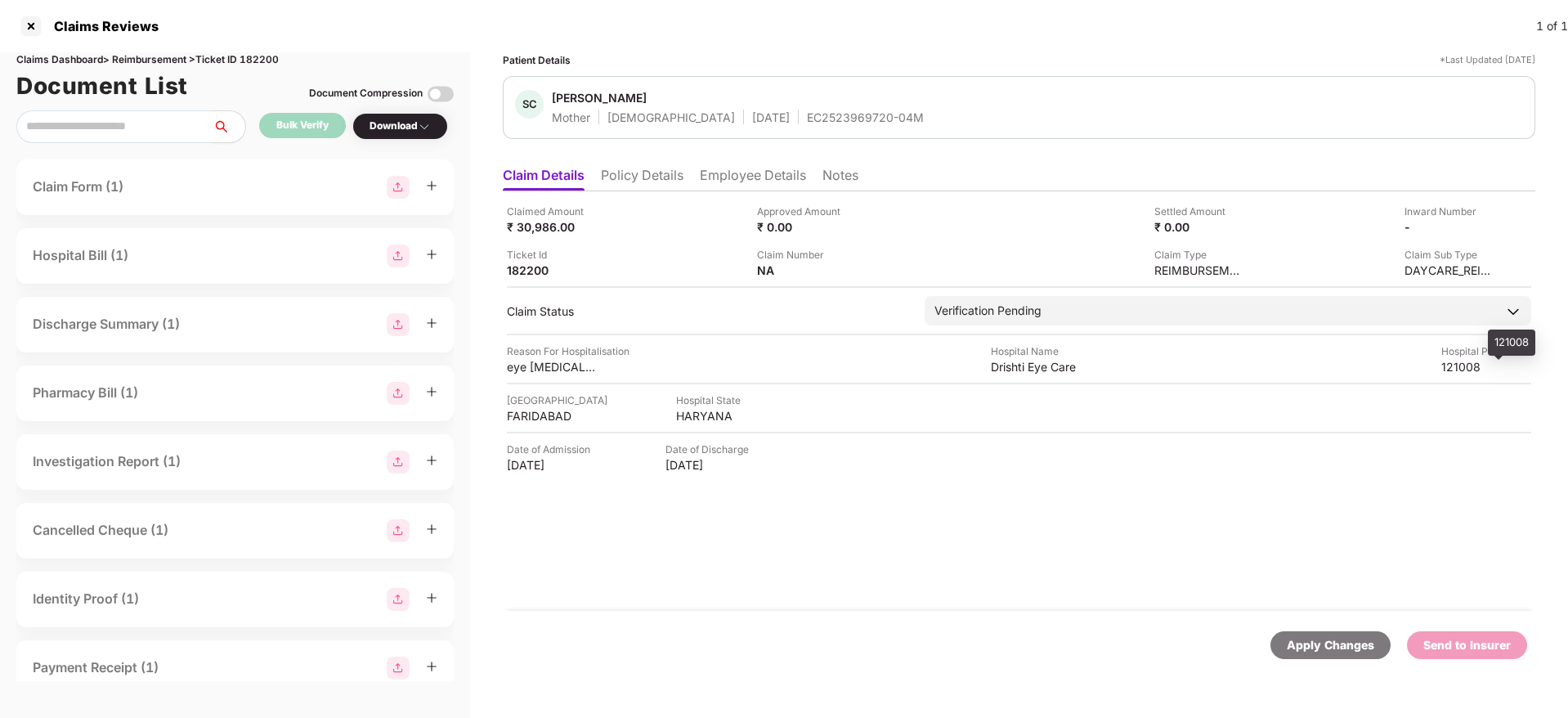
click at [1461, 369] on div "121008" at bounding box center [1486, 367] width 90 height 16
click at [745, 172] on li "Employee Details" at bounding box center [752, 178] width 106 height 24
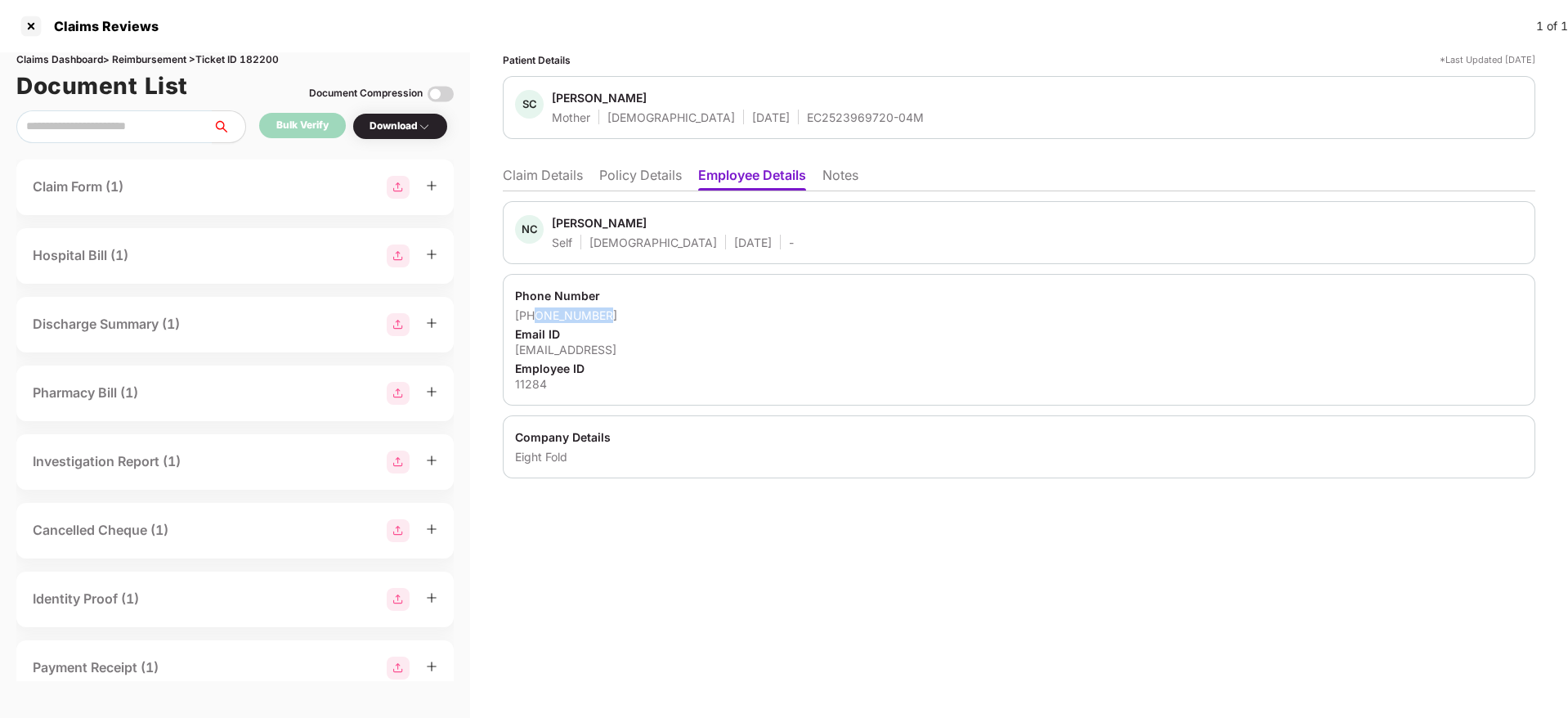
drag, startPoint x: 616, startPoint y: 311, endPoint x: 535, endPoint y: 316, distance: 81.2
click at [535, 316] on div "+919582273685" at bounding box center [1018, 315] width 1007 height 16
click at [547, 185] on li "Claim Details" at bounding box center [542, 178] width 80 height 24
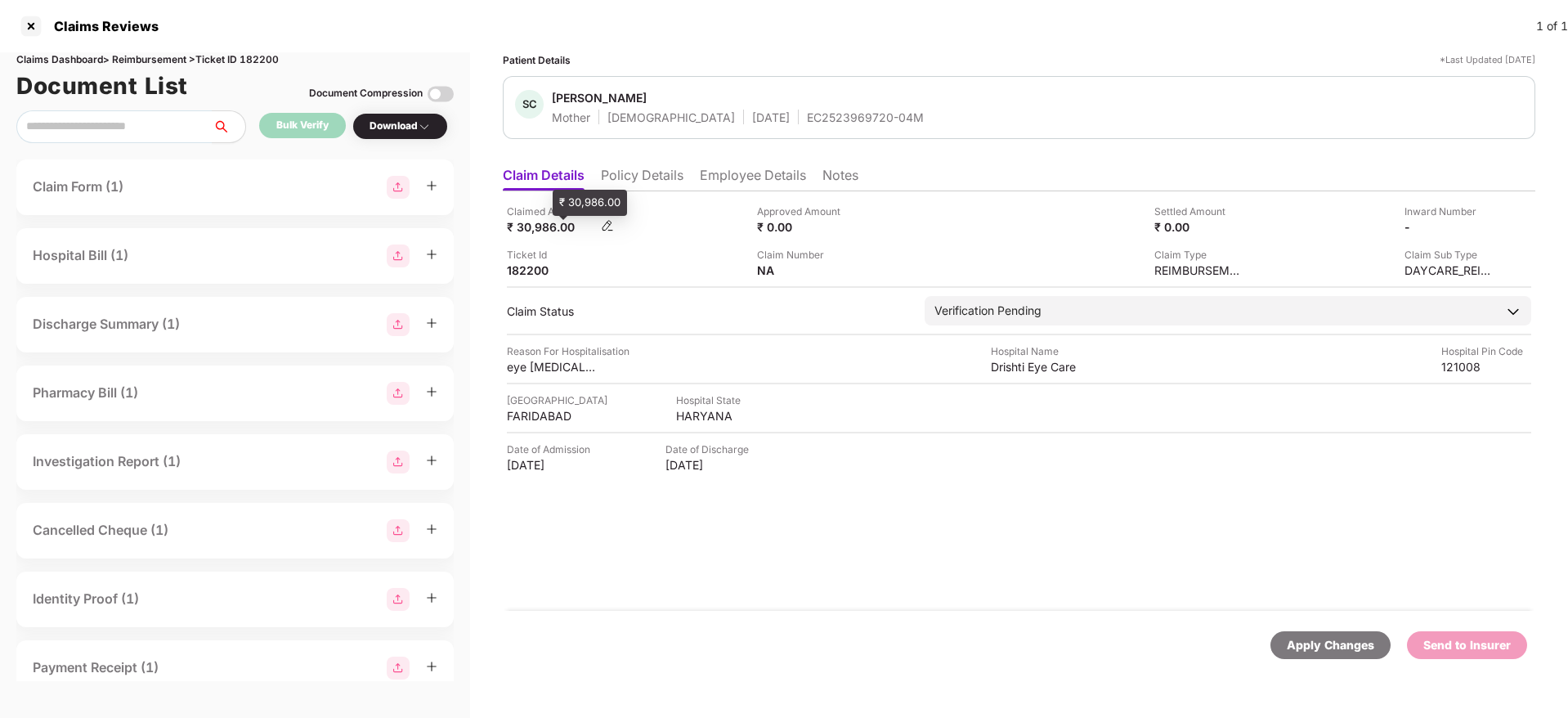
click at [521, 223] on div "₹ 30,986.00" at bounding box center [552, 227] width 90 height 16
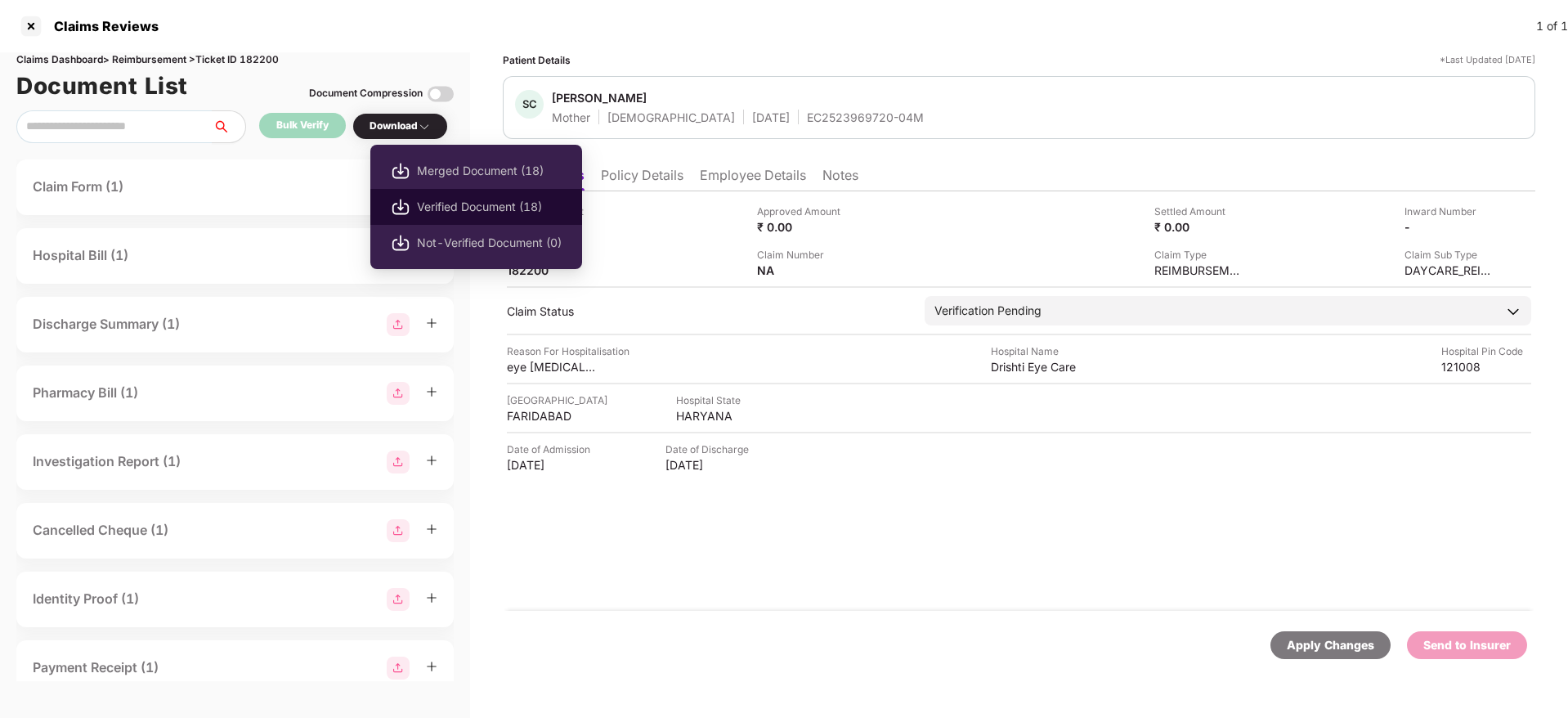
click at [464, 201] on span "Verified Document (18)" at bounding box center [489, 207] width 144 height 18
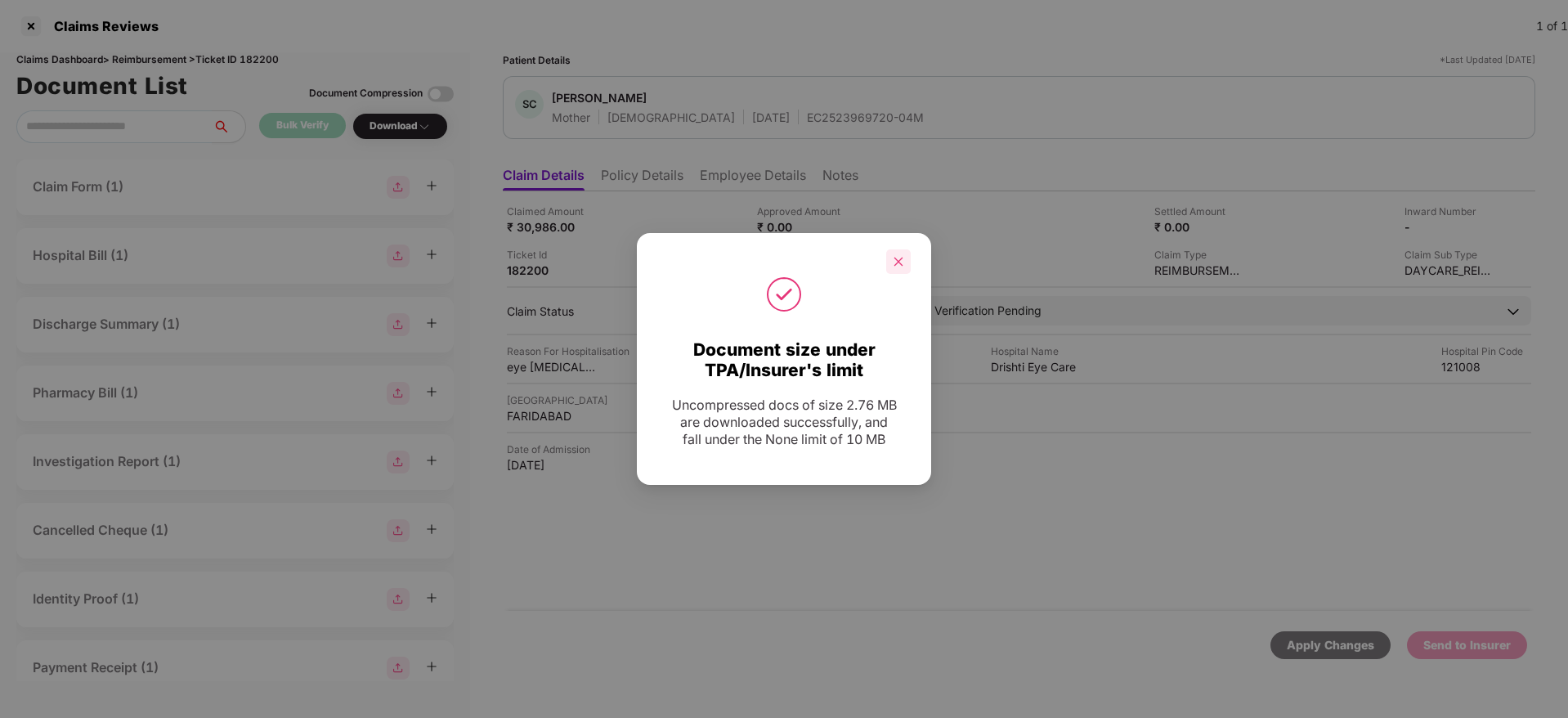
click at [899, 257] on icon "close" at bounding box center [898, 261] width 9 height 9
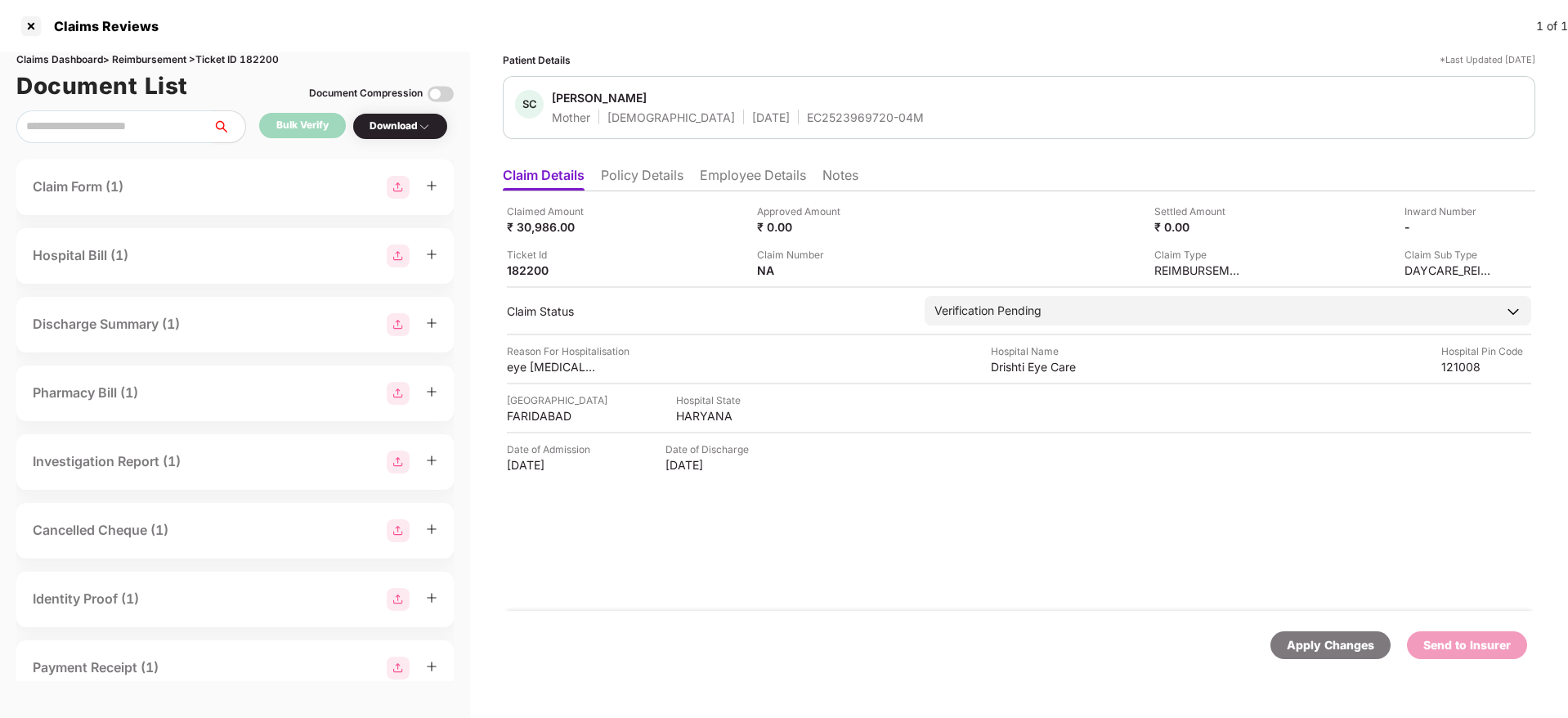
click at [807, 119] on div "EC2523969720-04M" at bounding box center [865, 117] width 117 height 16
click at [741, 166] on li "Employee Details" at bounding box center [752, 178] width 106 height 24
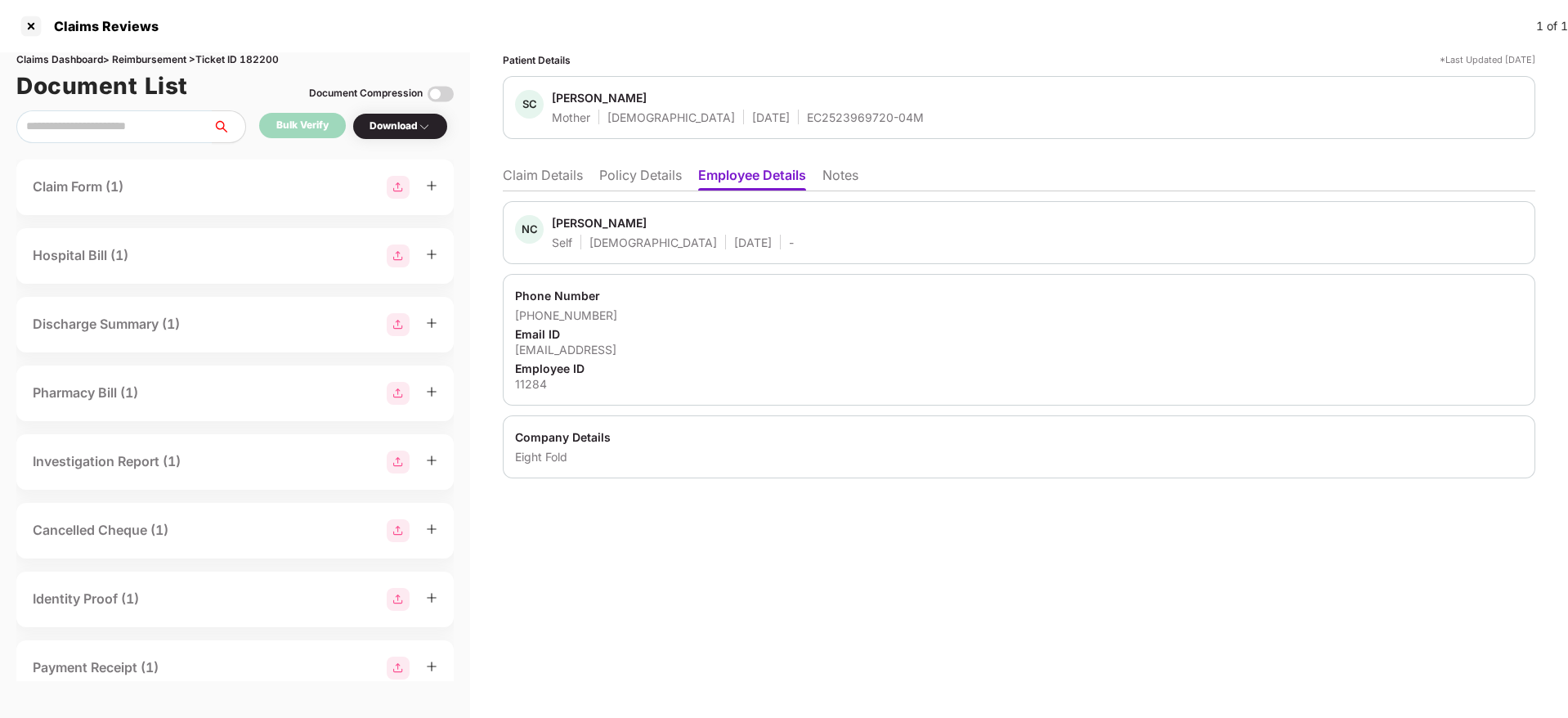
click at [531, 387] on div "11284" at bounding box center [1018, 384] width 1007 height 16
click at [807, 116] on div "EC2523969720-04M" at bounding box center [865, 117] width 117 height 16
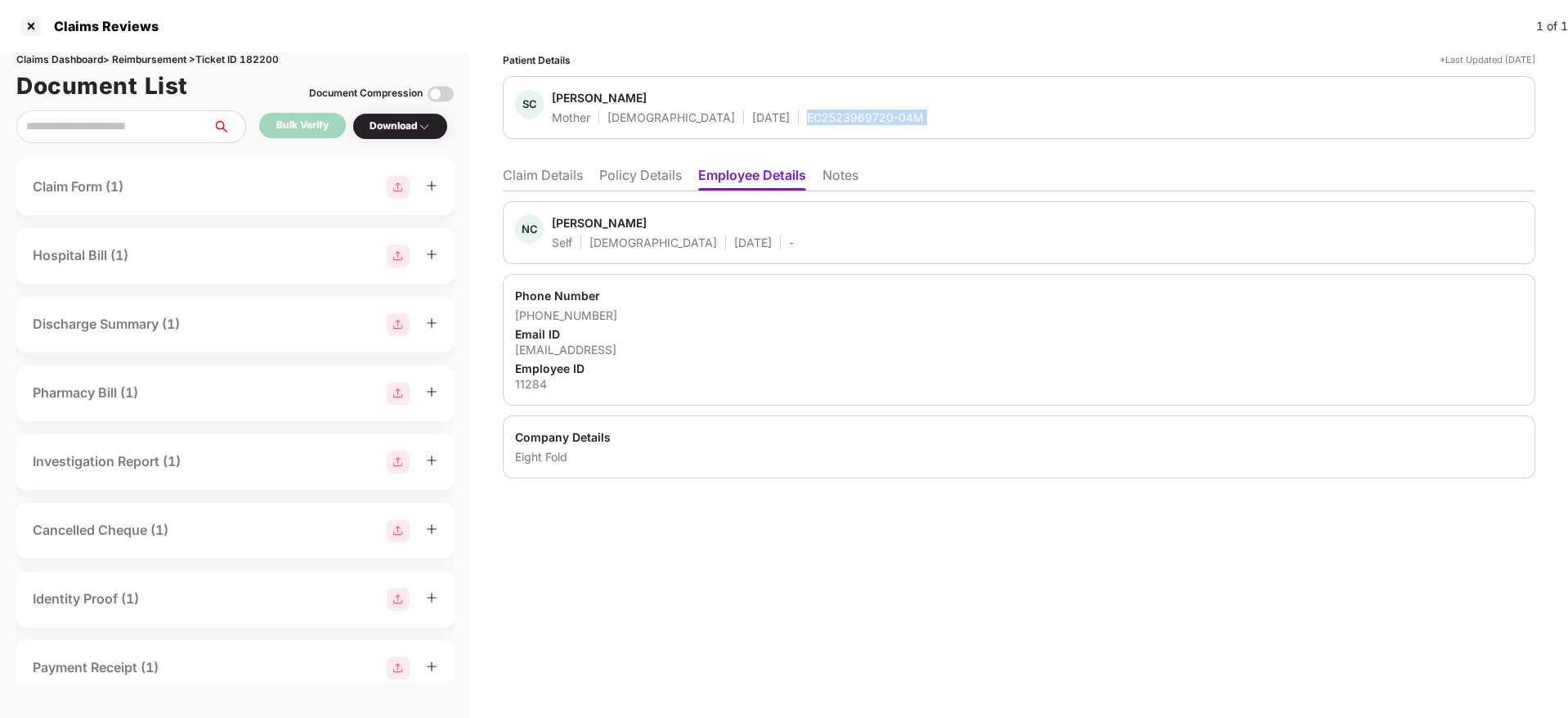
click at [807, 116] on div "EC2523969720-04M" at bounding box center [865, 117] width 117 height 16
click at [534, 179] on li "Claim Details" at bounding box center [542, 178] width 80 height 24
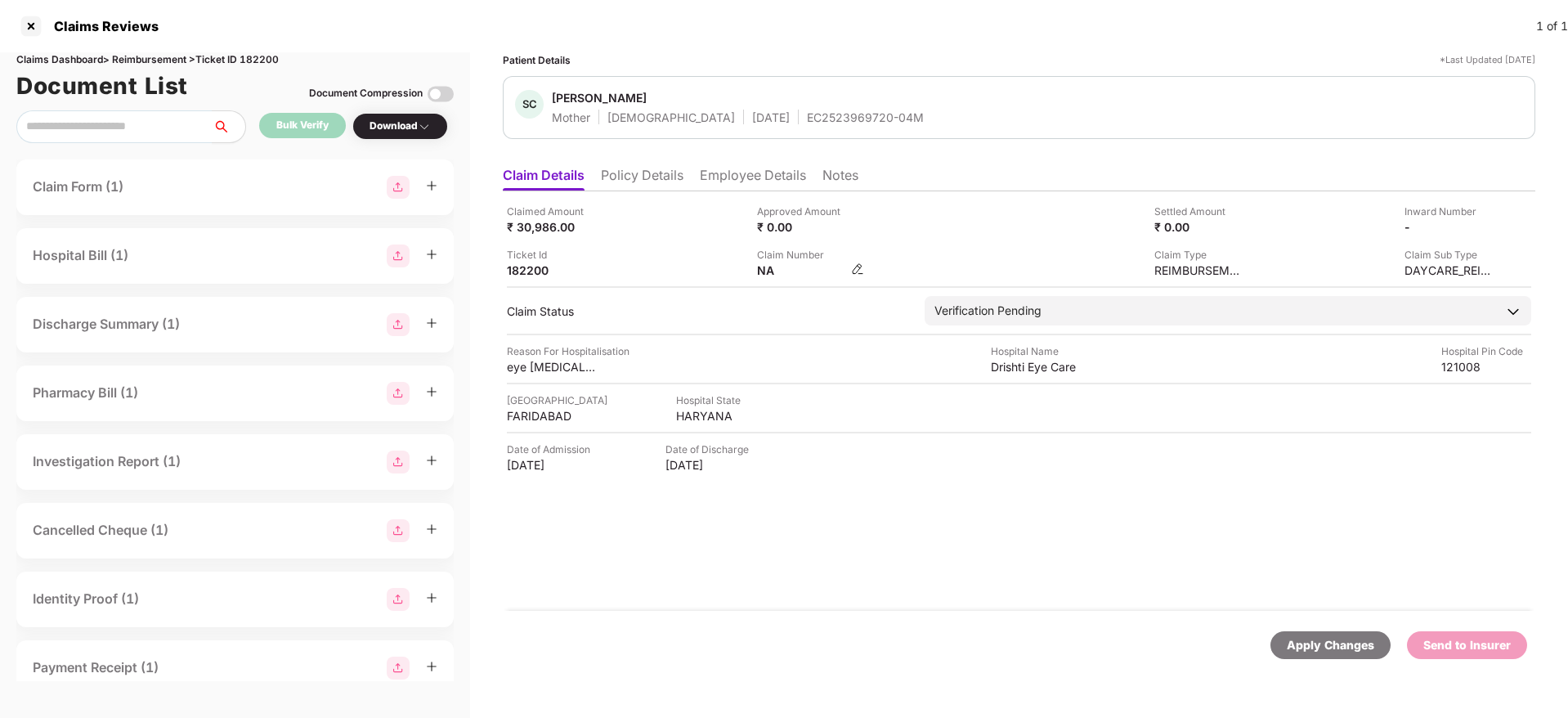
click at [857, 267] on img at bounding box center [857, 268] width 13 height 13
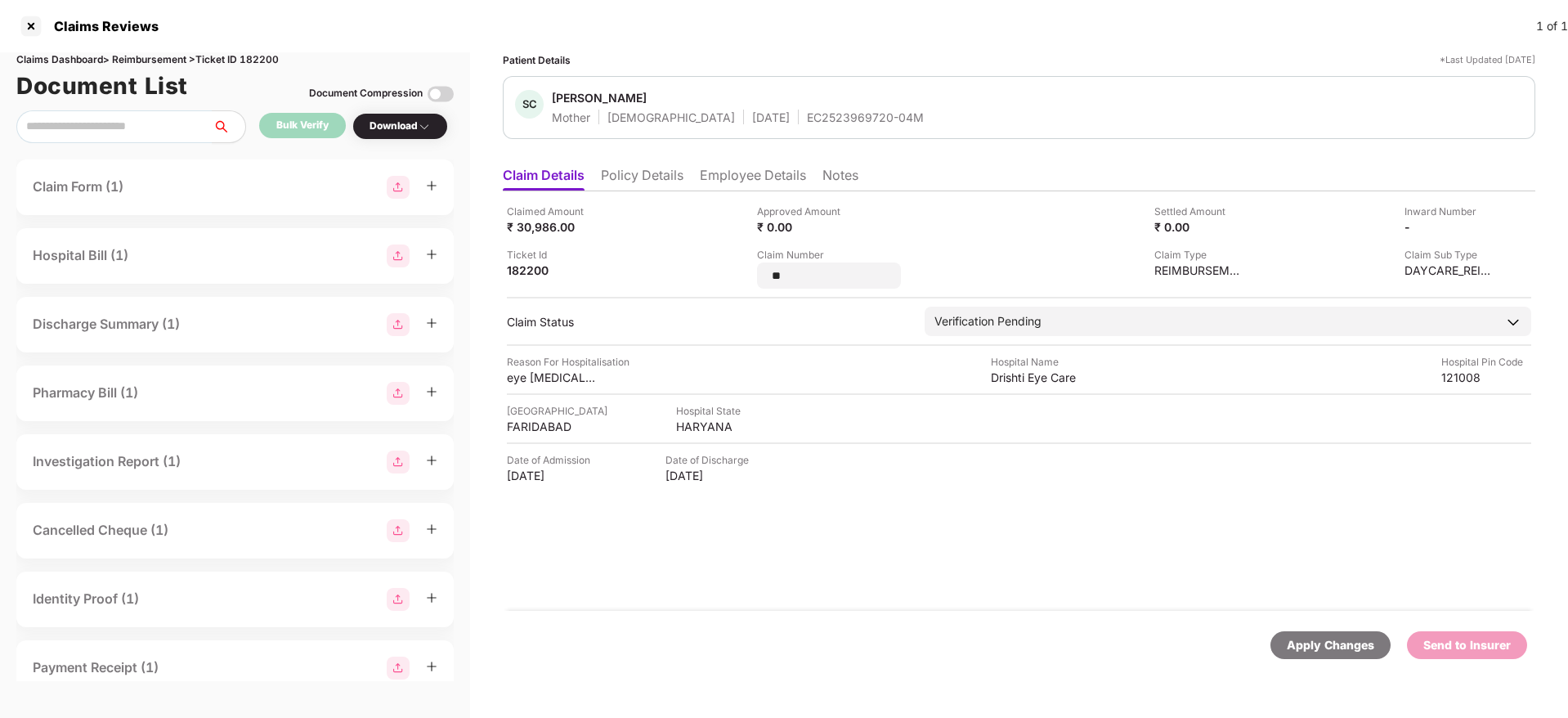
type input "*"
type input "**********"
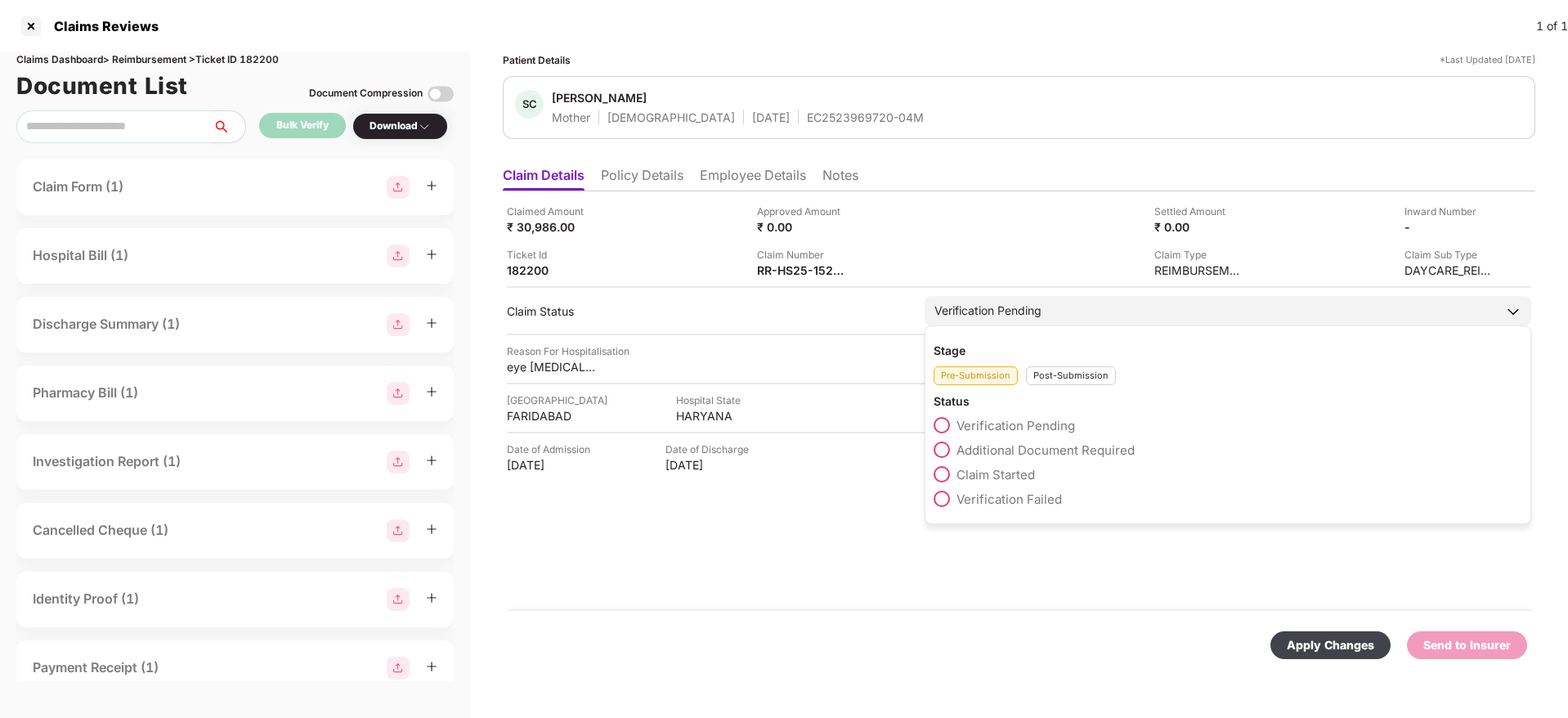
click at [1061, 383] on div "Post-Submission" at bounding box center [1071, 375] width 90 height 18
click at [975, 449] on span "Claim Under Process" at bounding box center [1018, 451] width 123 height 16
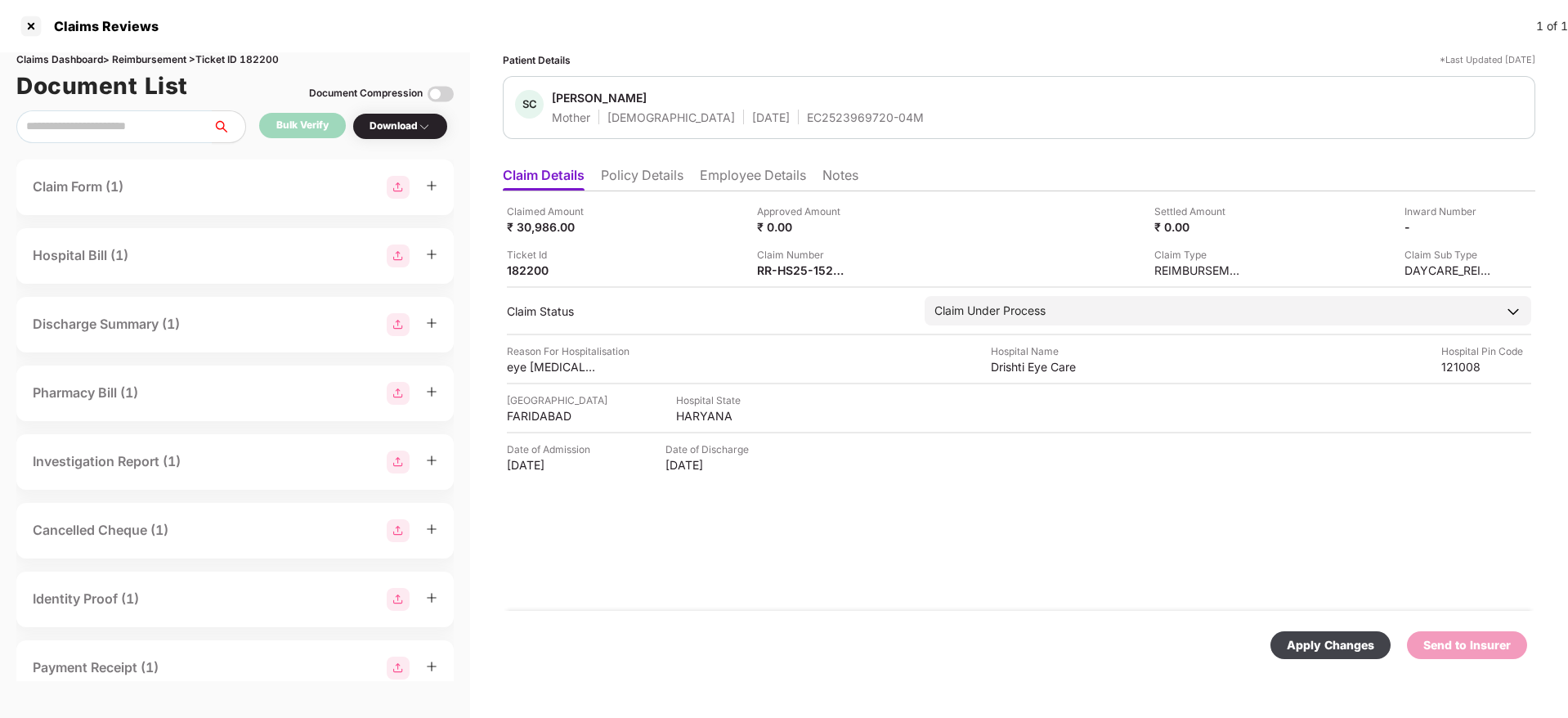
click at [1324, 642] on div "Apply Changes" at bounding box center [1330, 645] width 87 height 18
click at [810, 110] on div "EC2523969720-04M" at bounding box center [865, 117] width 117 height 16
click at [31, 19] on div at bounding box center [31, 26] width 26 height 26
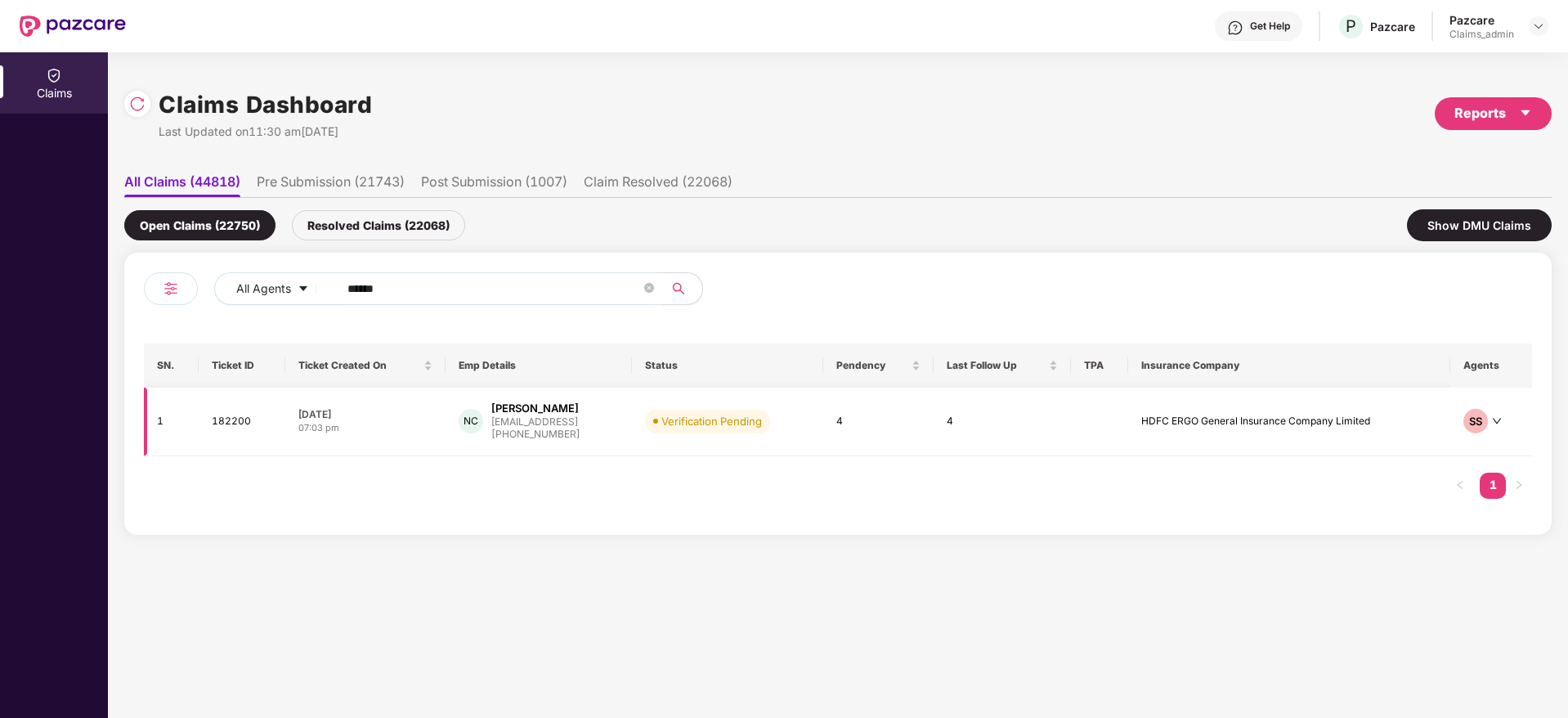
click at [377, 412] on div "08 Oct 2025" at bounding box center [365, 414] width 134 height 14
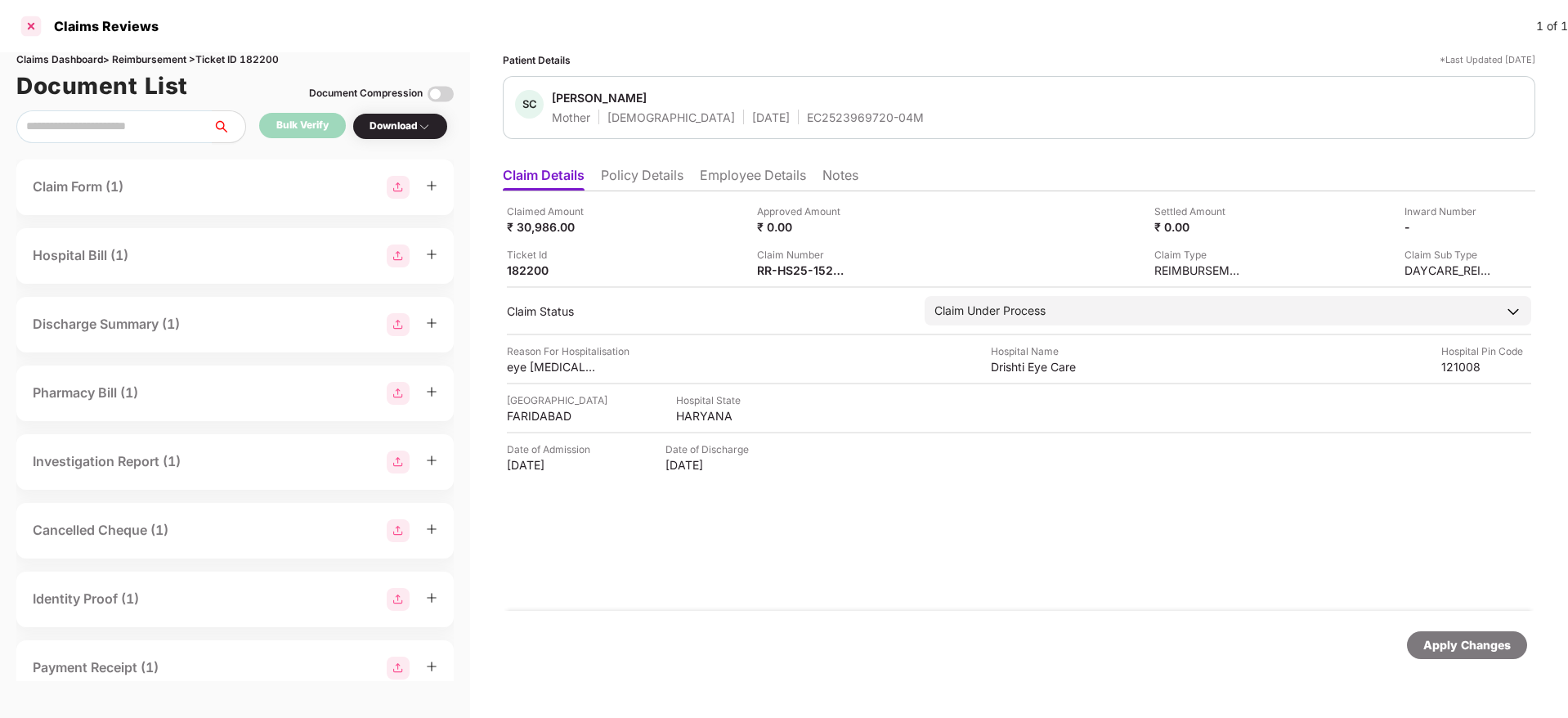
click at [22, 24] on div at bounding box center [31, 26] width 26 height 26
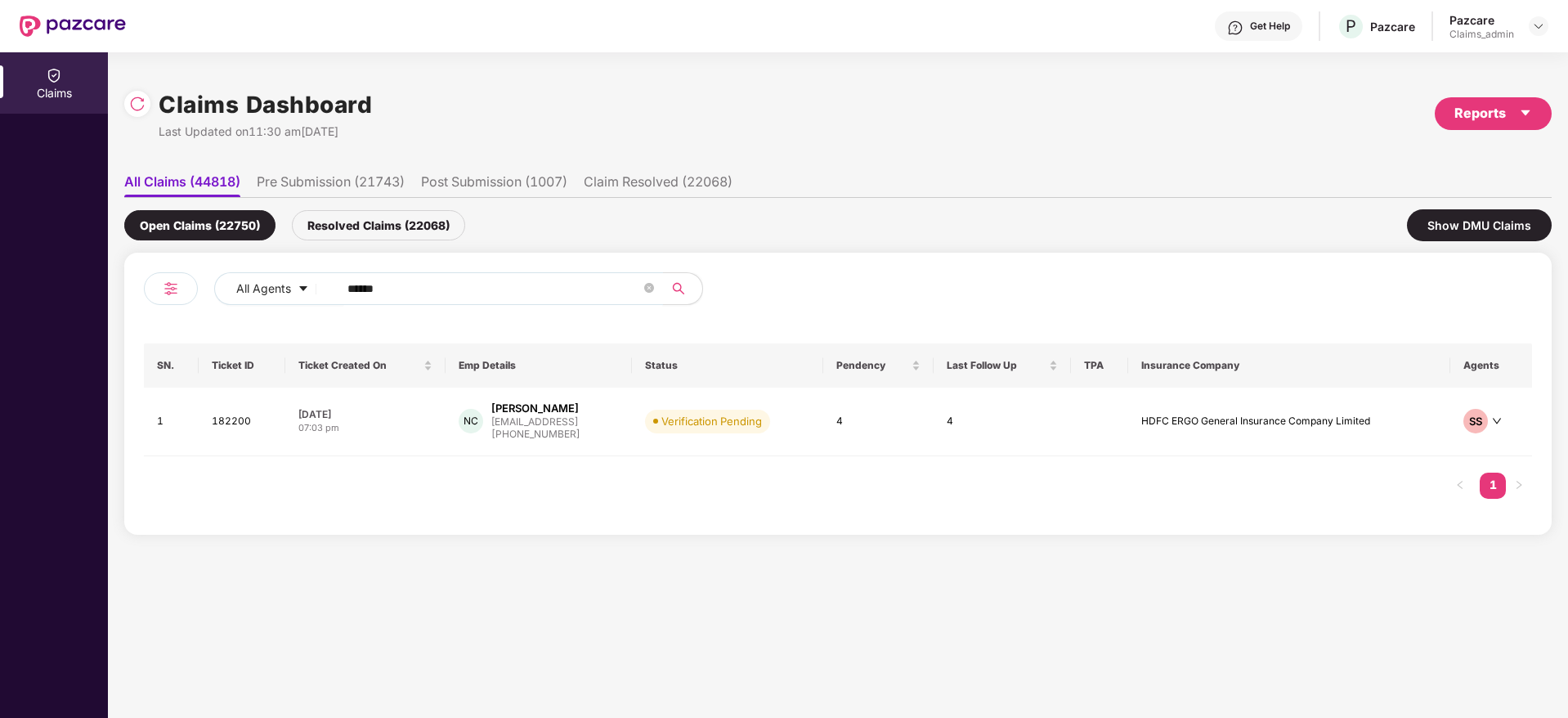
click at [452, 282] on input "******" at bounding box center [494, 289] width 293 height 25
paste input "*******"
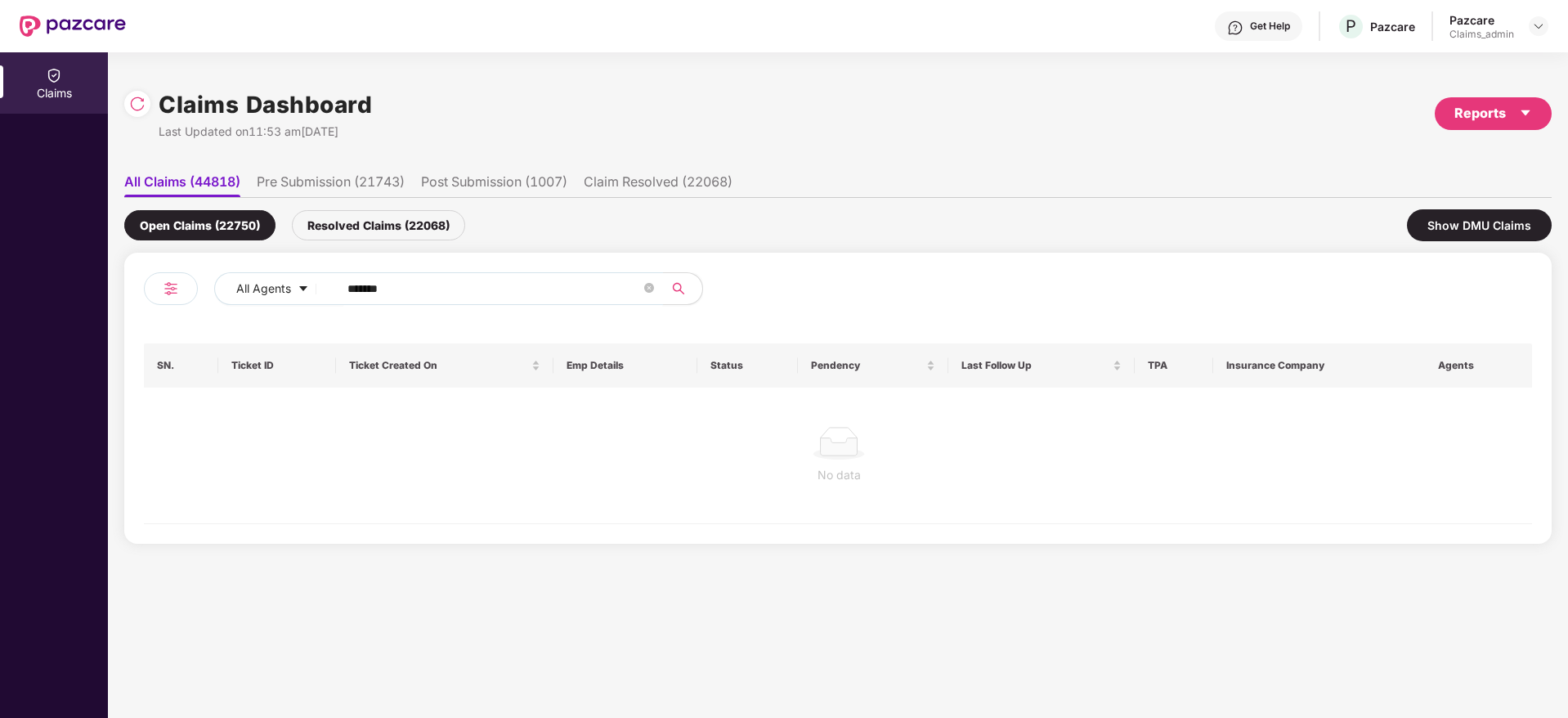
click at [353, 287] on input "*******" at bounding box center [494, 289] width 293 height 25
click at [353, 287] on input "******" at bounding box center [494, 289] width 293 height 25
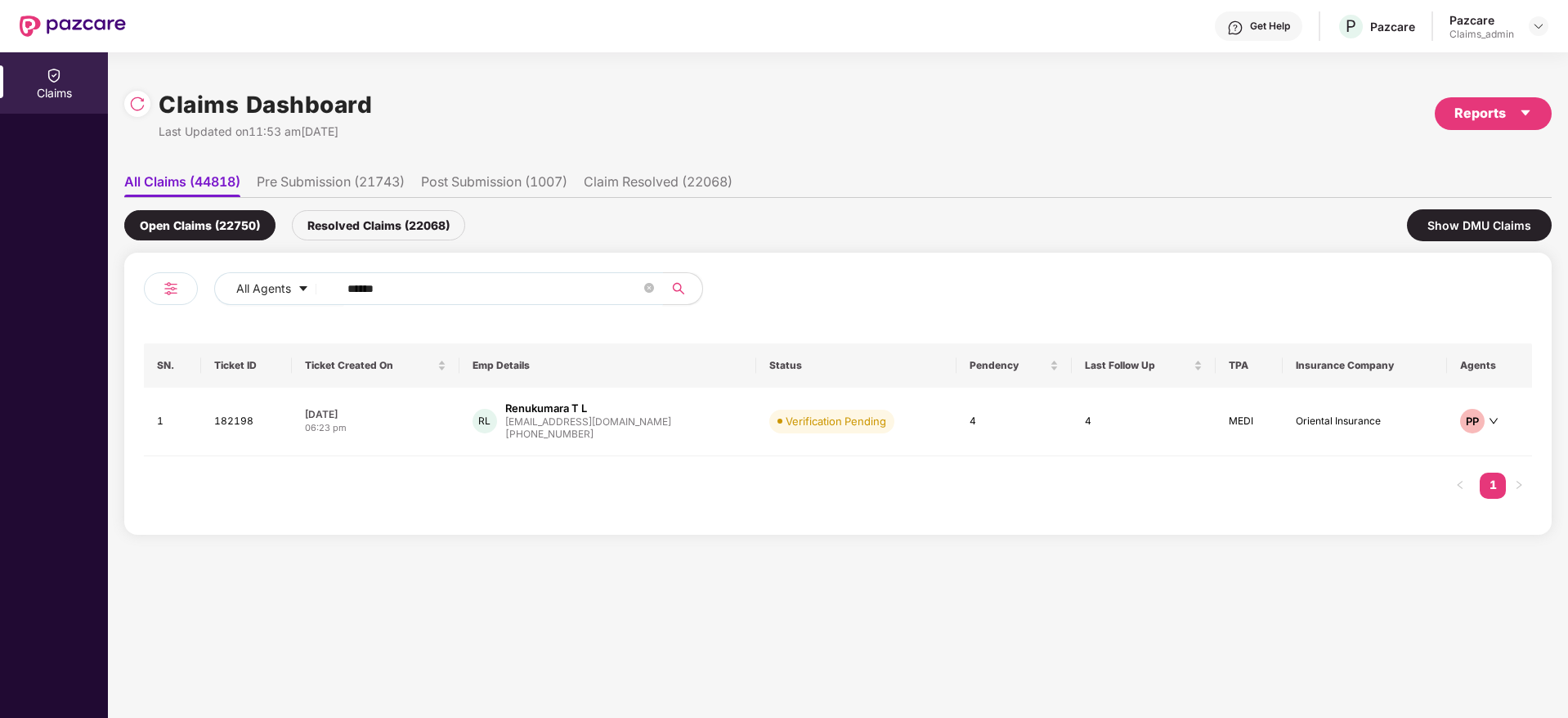
type input "******"
click at [429, 421] on div "06:23 pm" at bounding box center [375, 428] width 142 height 14
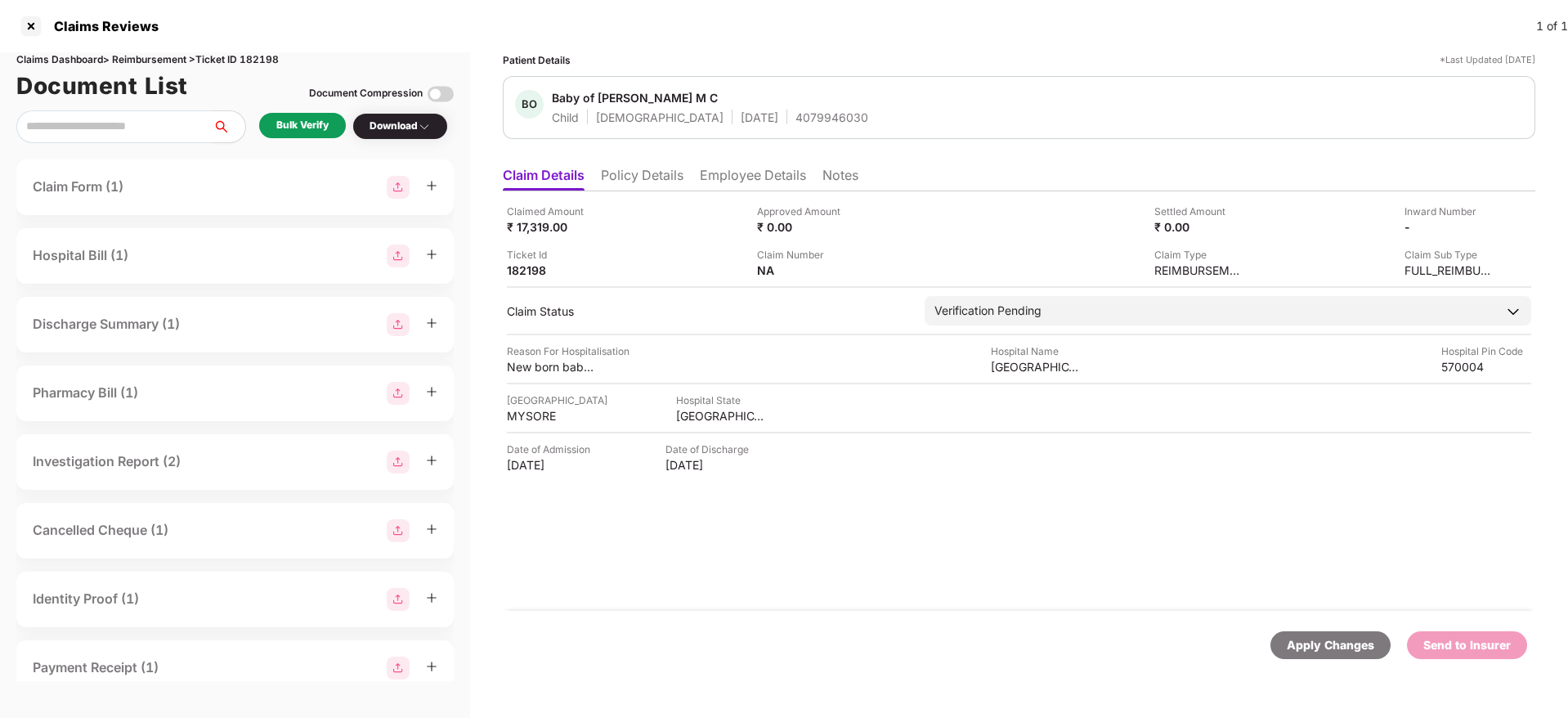
click at [298, 135] on div "Bulk Verify" at bounding box center [302, 125] width 86 height 26
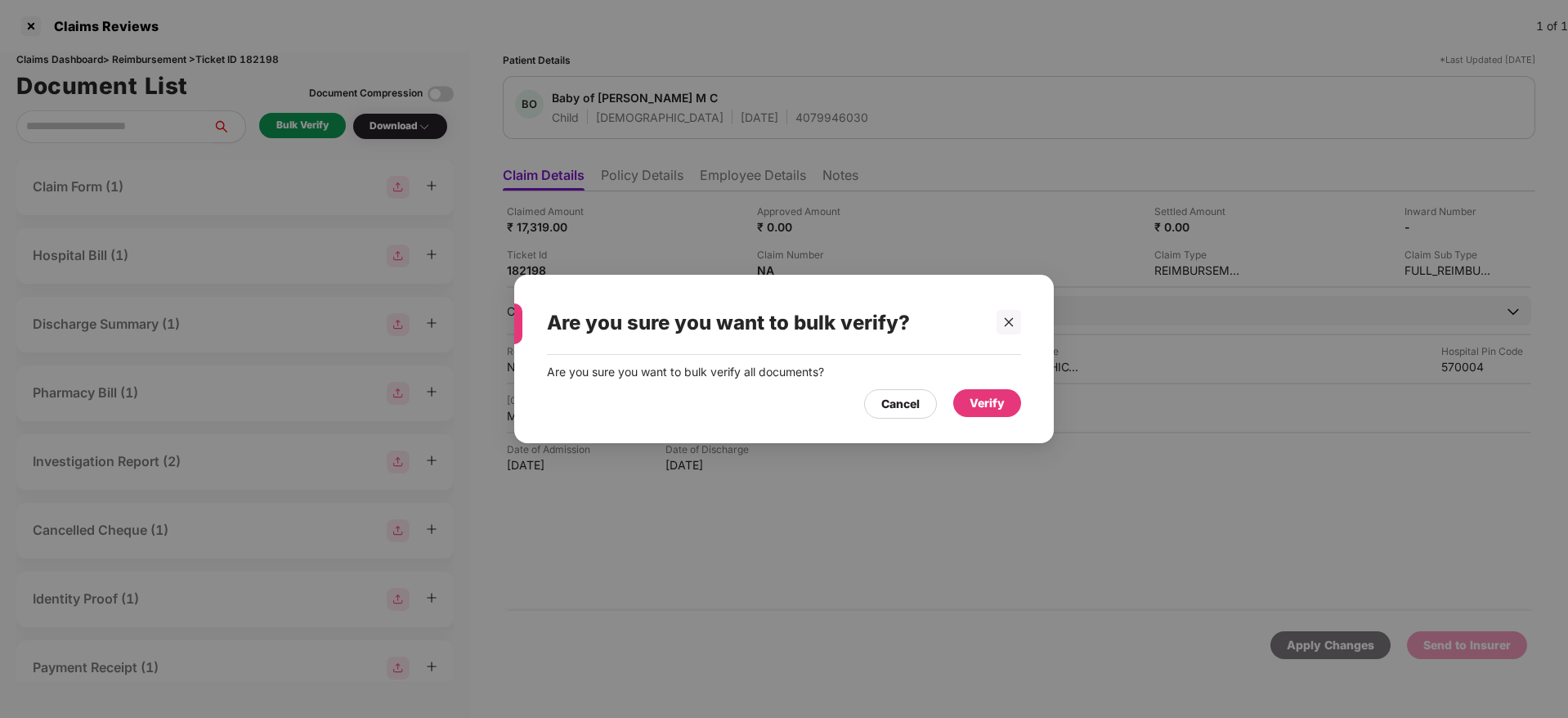
click at [983, 404] on div "Verify" at bounding box center [987, 403] width 35 height 18
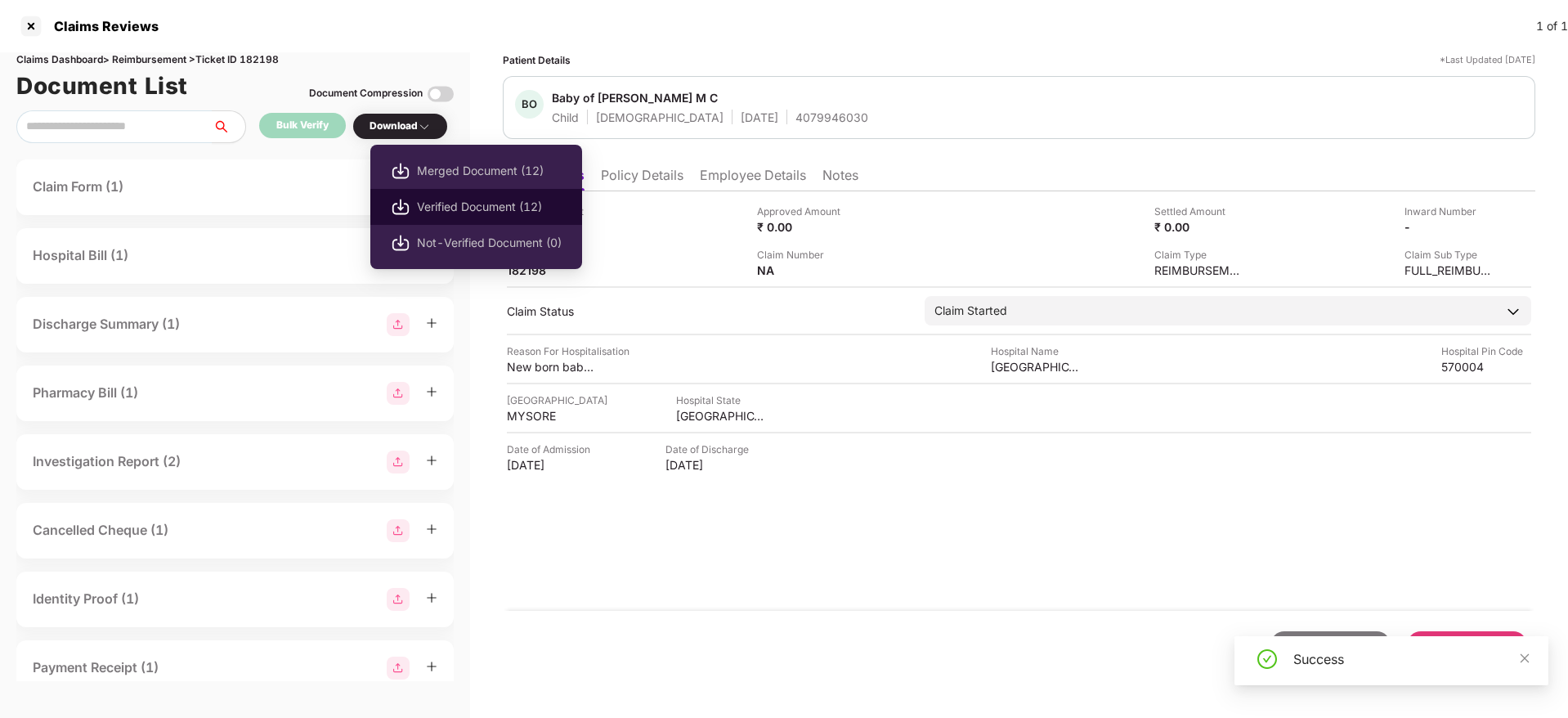
click at [473, 217] on li "Verified Document (12)" at bounding box center [476, 207] width 212 height 36
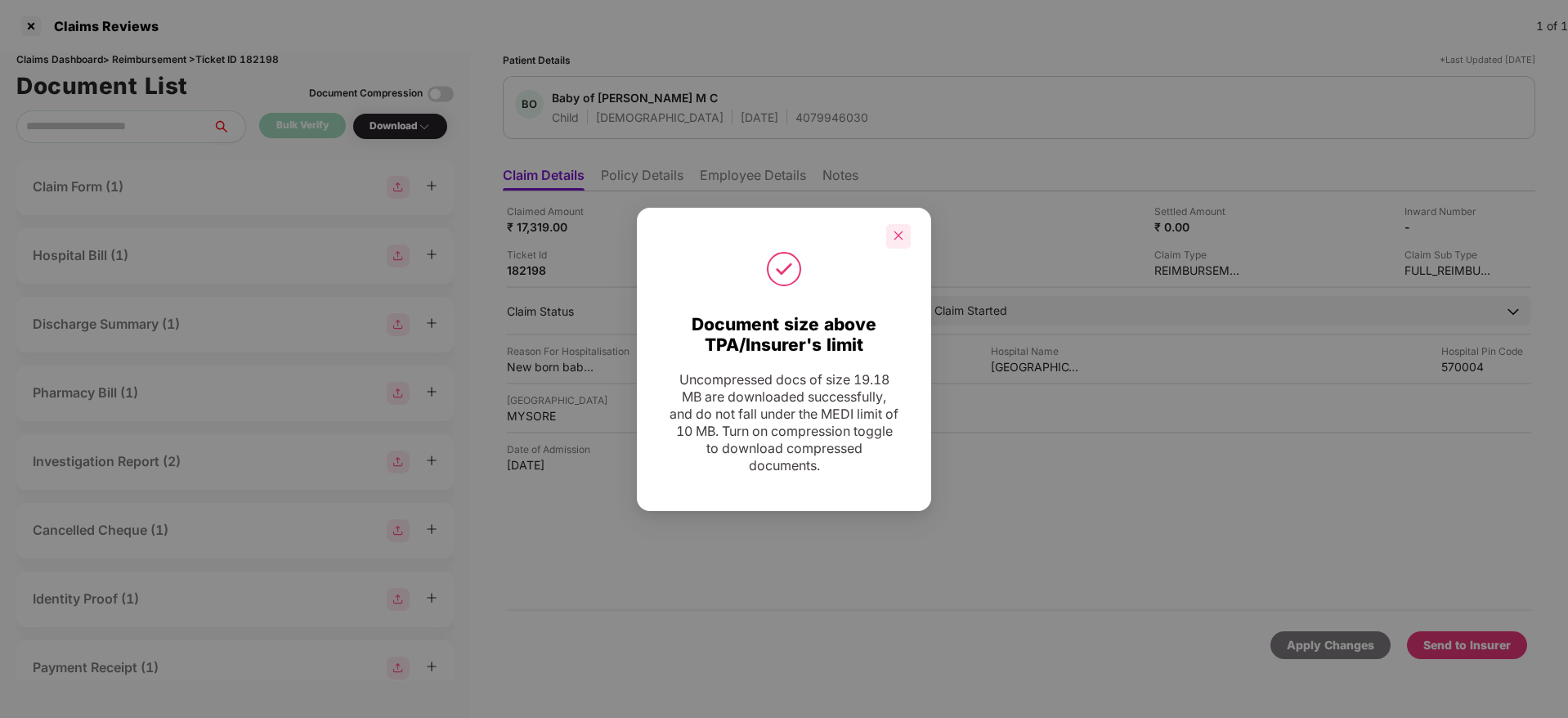
click at [895, 245] on div at bounding box center [898, 237] width 25 height 25
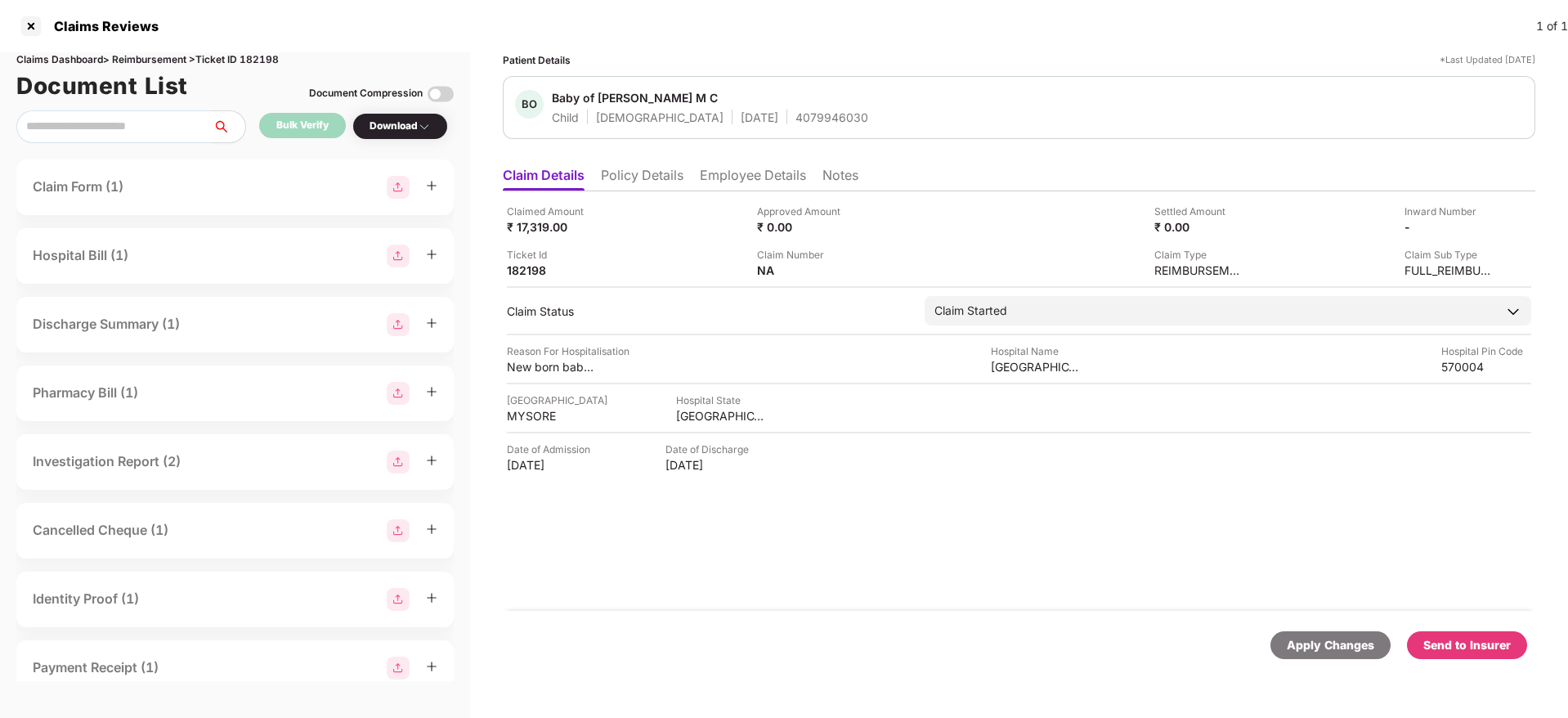
click at [1454, 644] on div "Send to Insurer" at bounding box center [1466, 645] width 87 height 18
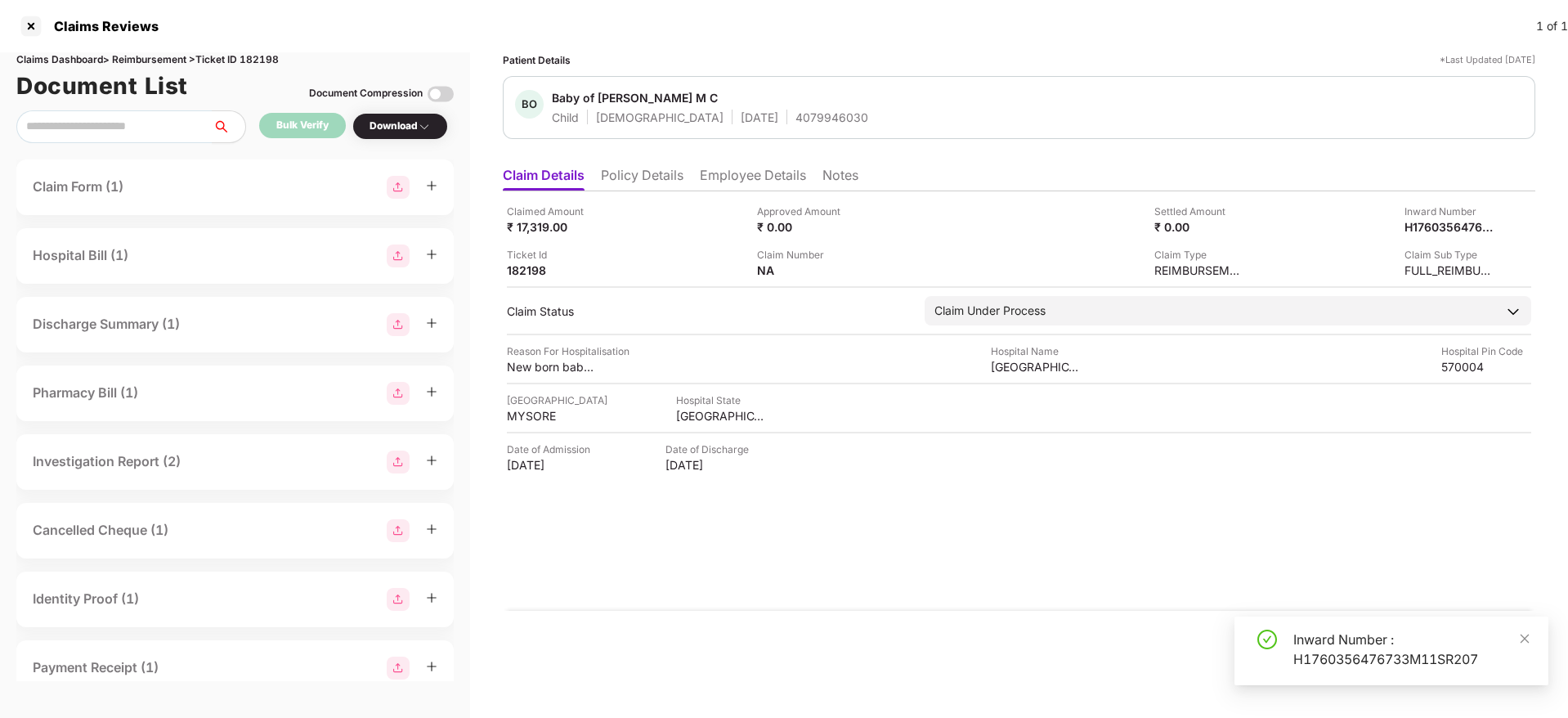
click at [1344, 652] on div "Inward Number : H1760356476733M11SR207" at bounding box center [1410, 648] width 236 height 40
click at [626, 185] on li "Policy Details" at bounding box center [642, 178] width 83 height 24
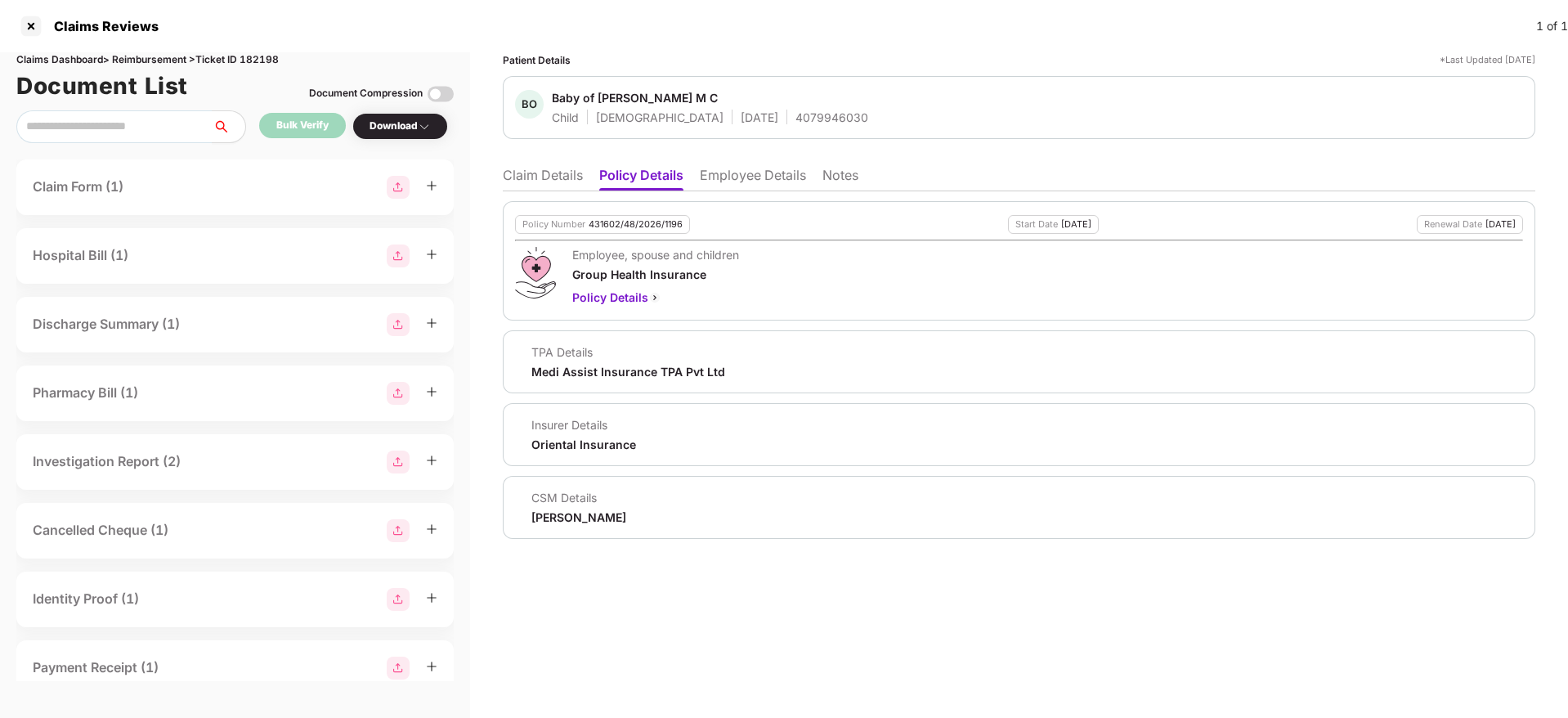
click at [763, 181] on li "Employee Details" at bounding box center [752, 178] width 106 height 24
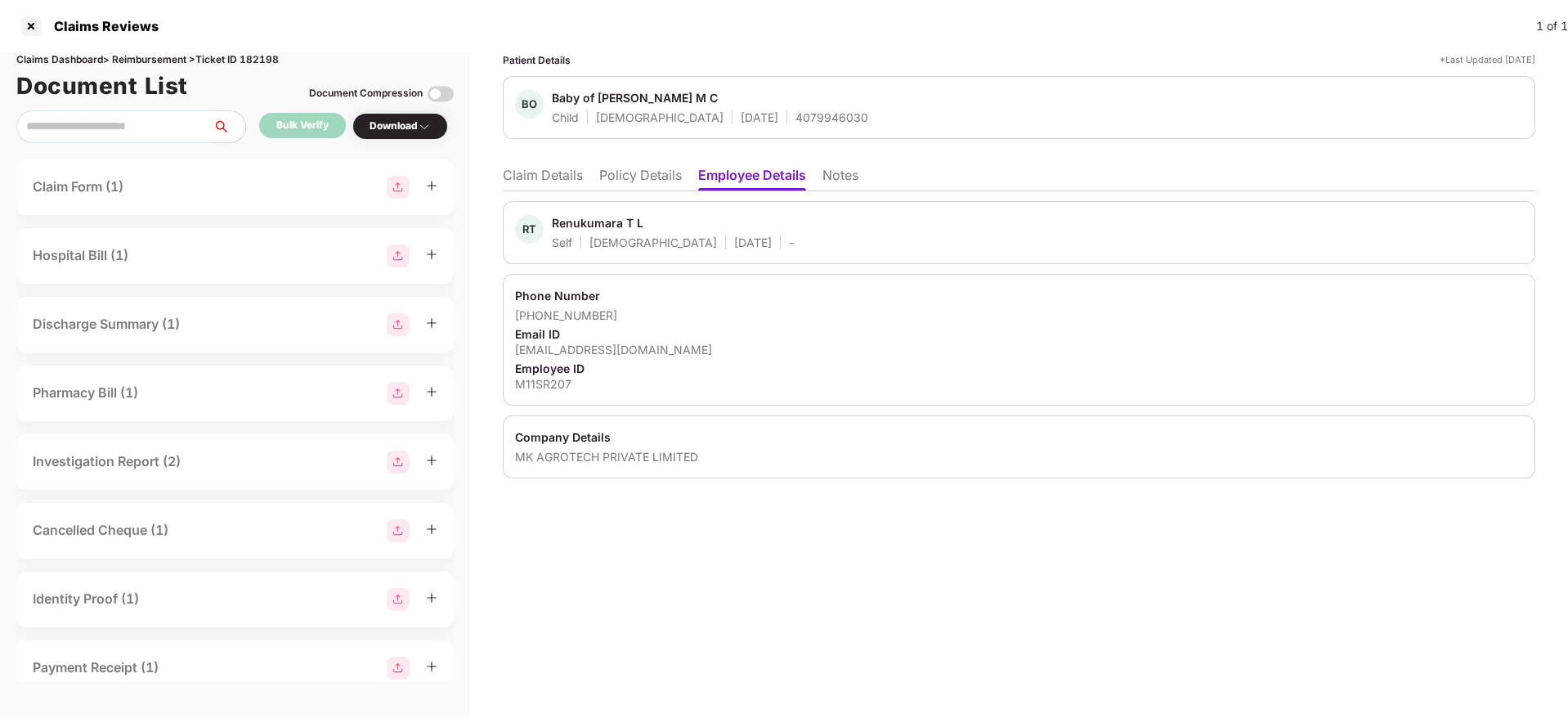
click at [526, 458] on div "MK AGROTECH PRIVATE LIMITED" at bounding box center [1018, 457] width 1007 height 16
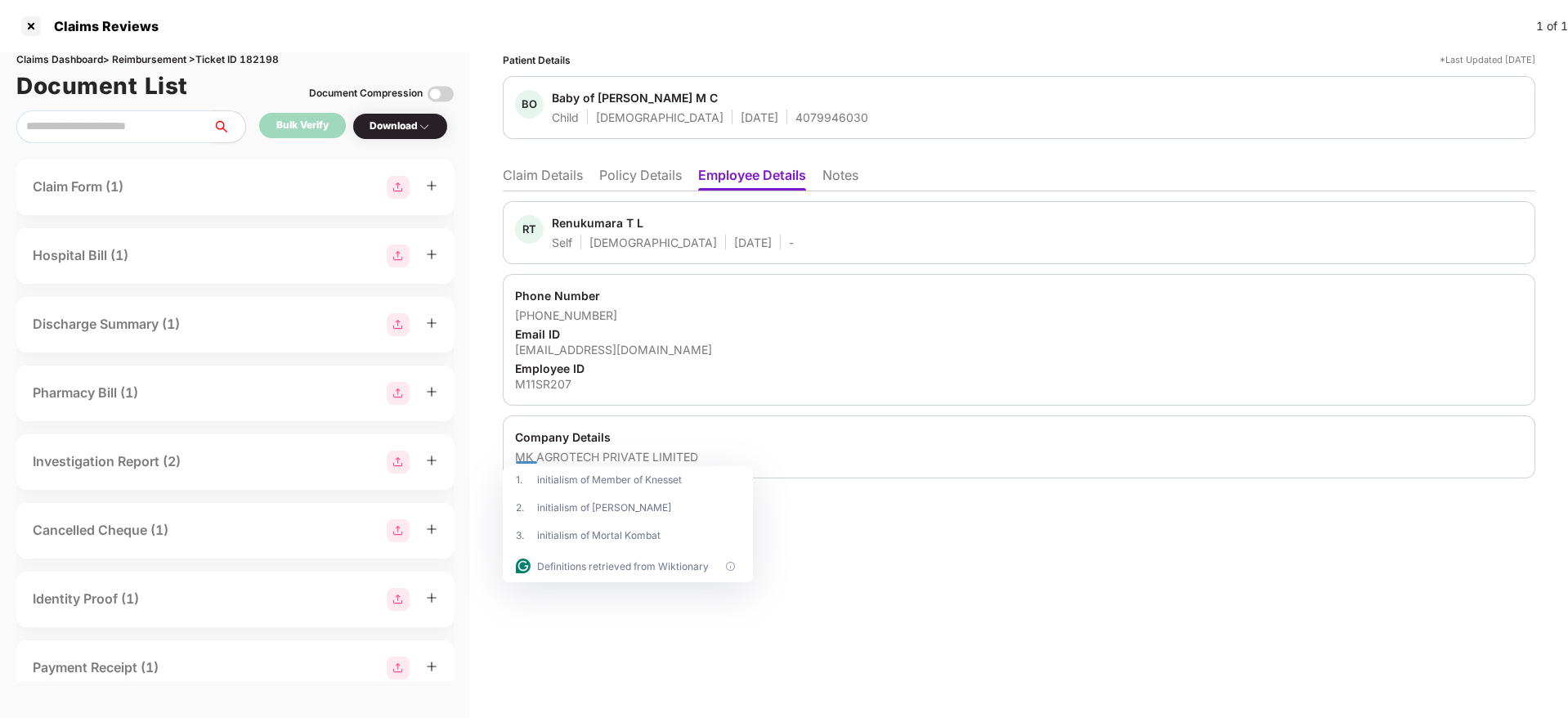
click at [523, 180] on li "Claim Details" at bounding box center [542, 178] width 80 height 24
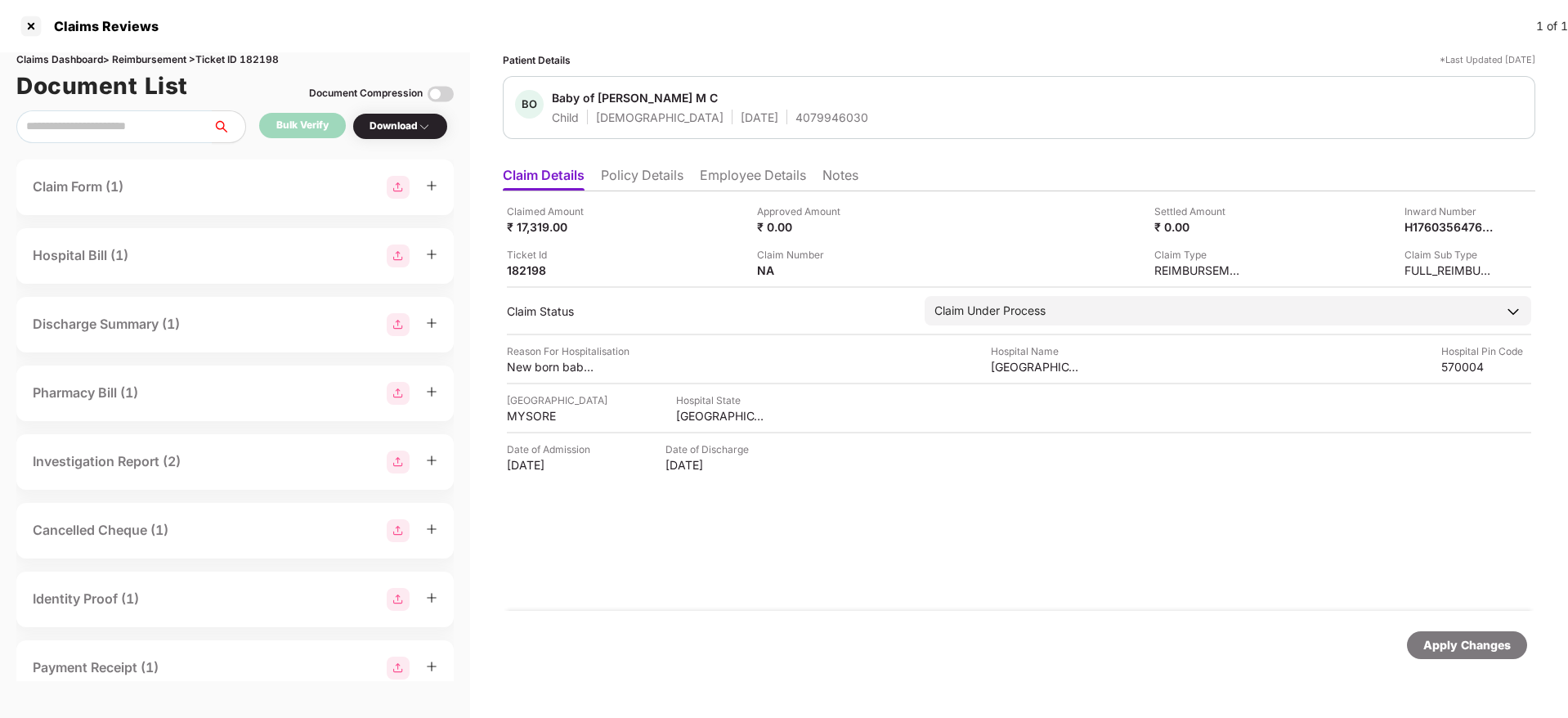
click at [795, 119] on div "4079946030" at bounding box center [832, 117] width 73 height 16
click at [506, 278] on div "Claimed Amount ₹ 17,319.00 Approved Amount ₹ 0.00 Settled Amount ₹ 0.00 Inward …" at bounding box center [1018, 400] width 1032 height 420
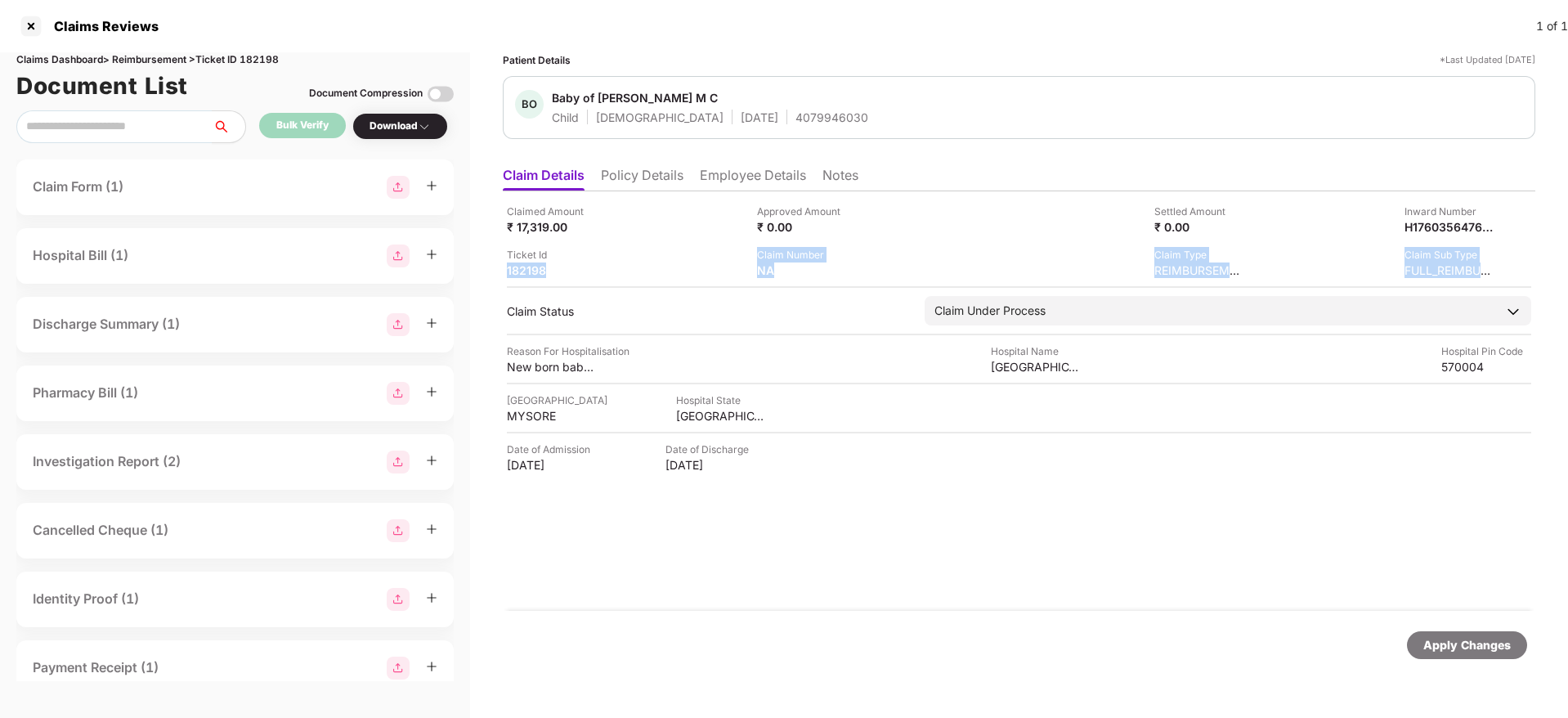
drag, startPoint x: 506, startPoint y: 278, endPoint x: 517, endPoint y: 270, distance: 13.6
click at [517, 270] on div "Claimed Amount ₹ 17,319.00 Approved Amount ₹ 0.00 Settled Amount ₹ 0.00 Inward …" at bounding box center [1018, 400] width 1032 height 420
click at [517, 270] on div "182198" at bounding box center [552, 270] width 90 height 16
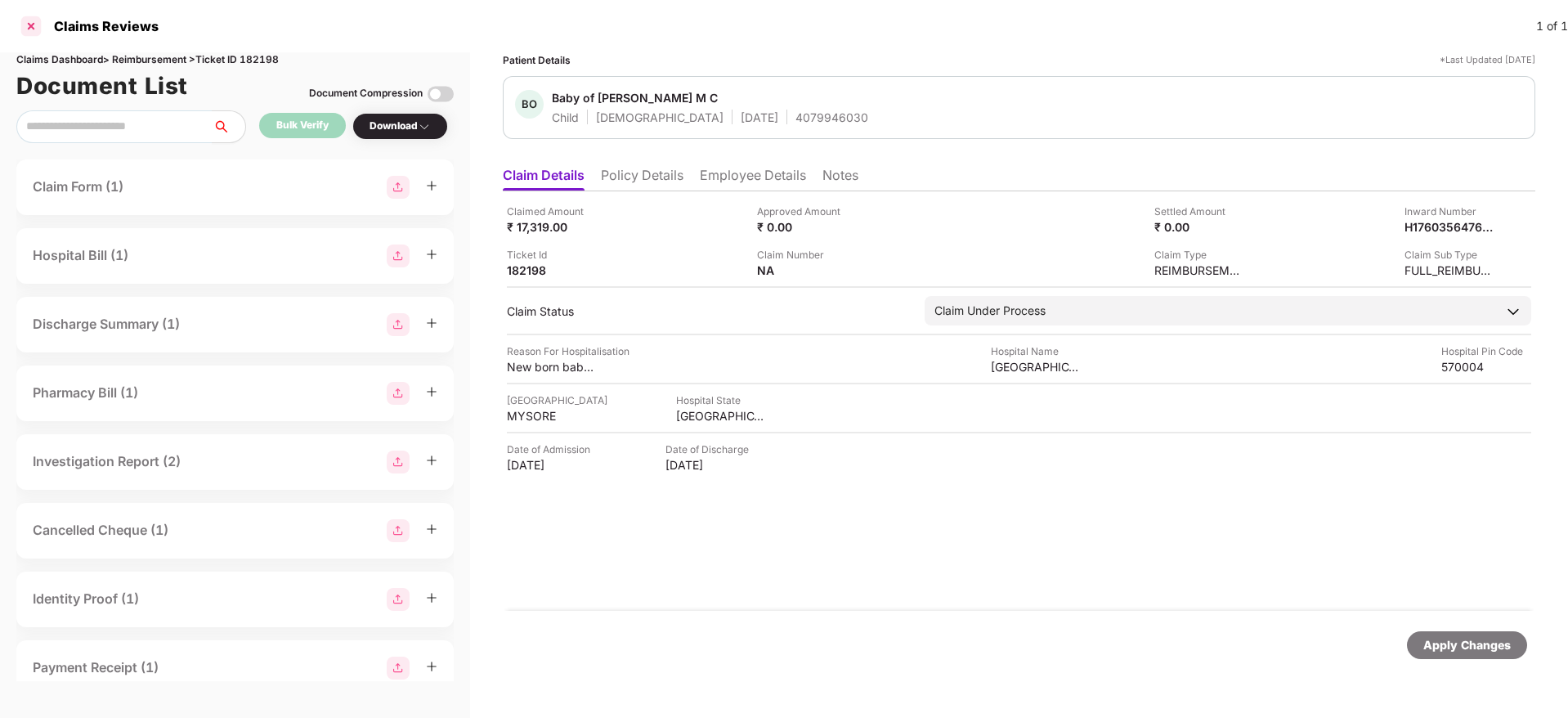
click at [33, 24] on div at bounding box center [31, 26] width 26 height 26
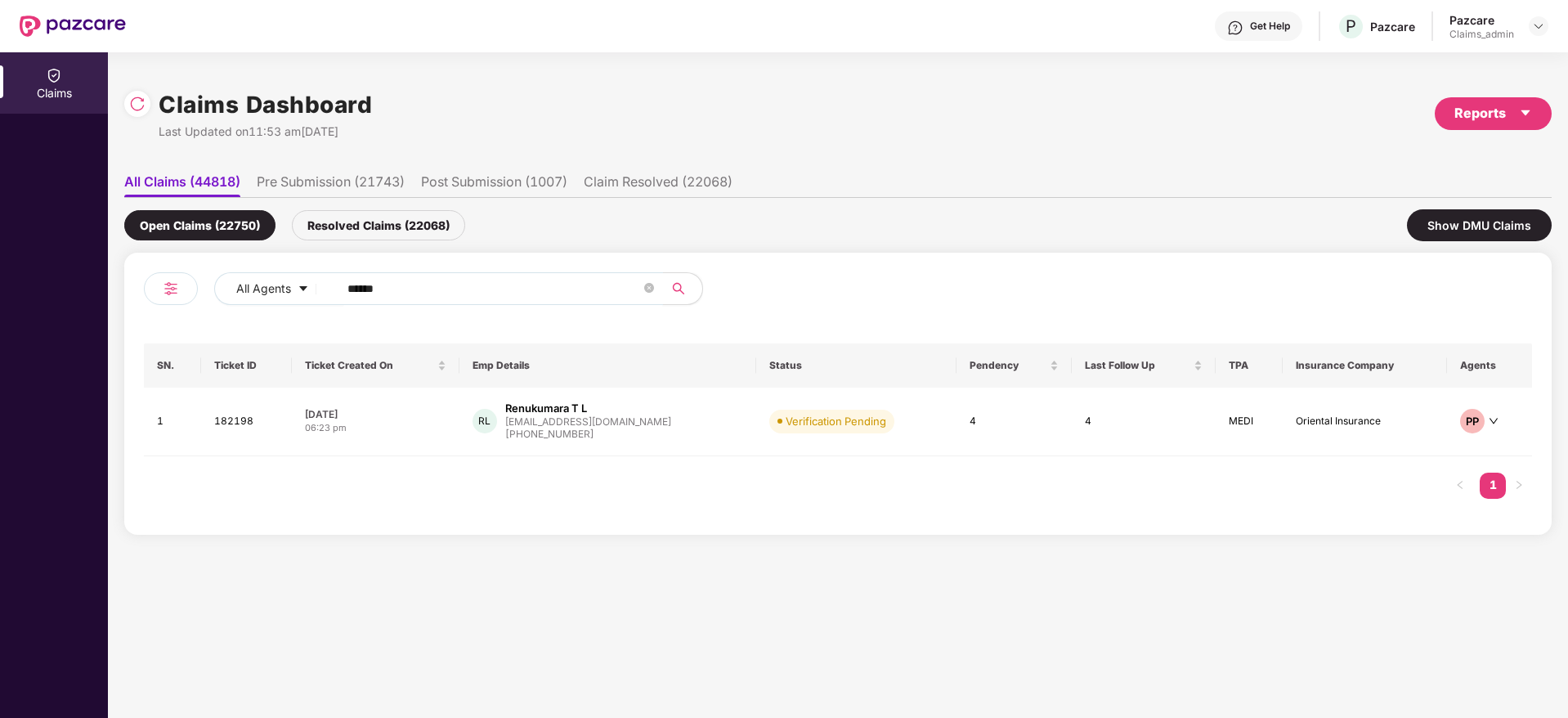
click at [404, 293] on input "******" at bounding box center [494, 289] width 293 height 25
paste input "*******"
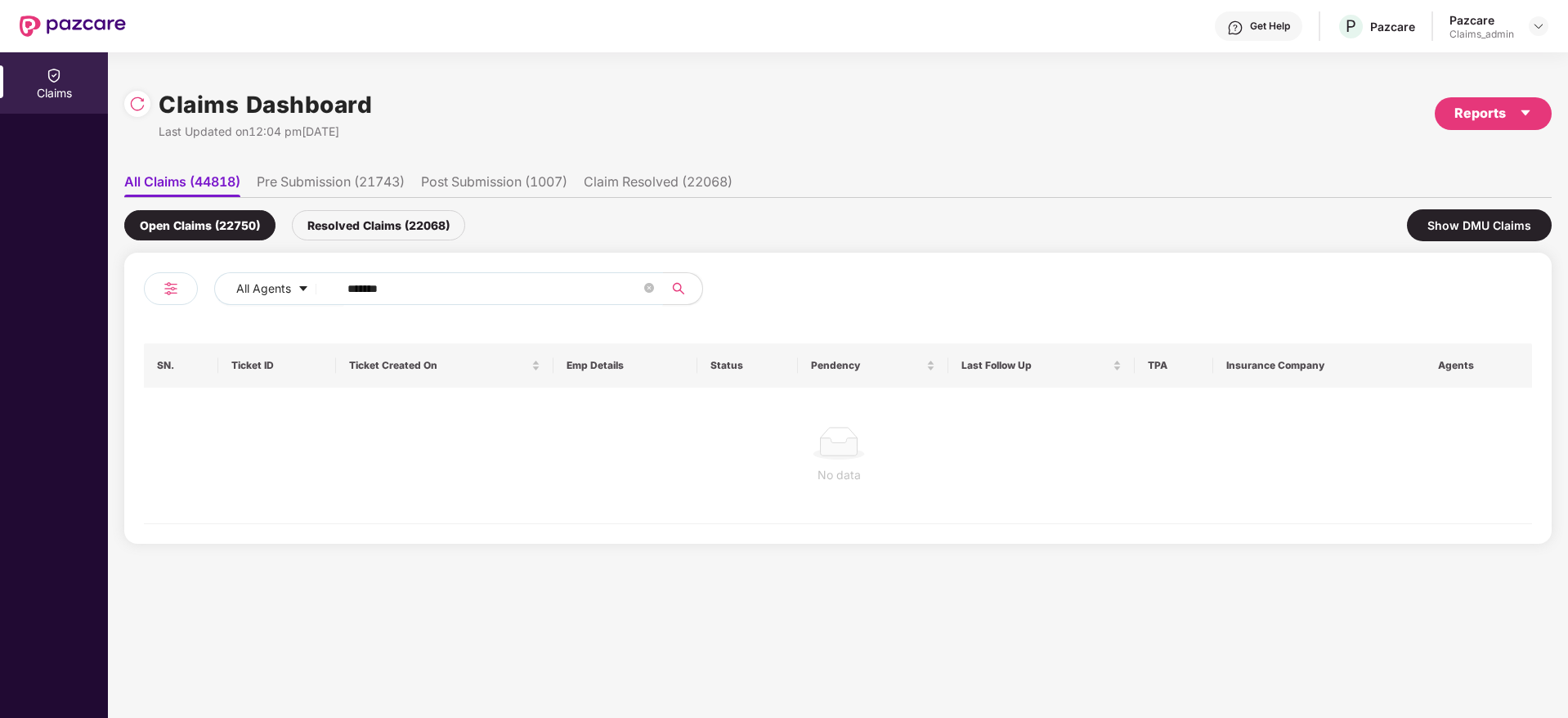
click at [356, 287] on input "*******" at bounding box center [494, 289] width 293 height 25
click at [356, 287] on input "******" at bounding box center [494, 289] width 293 height 25
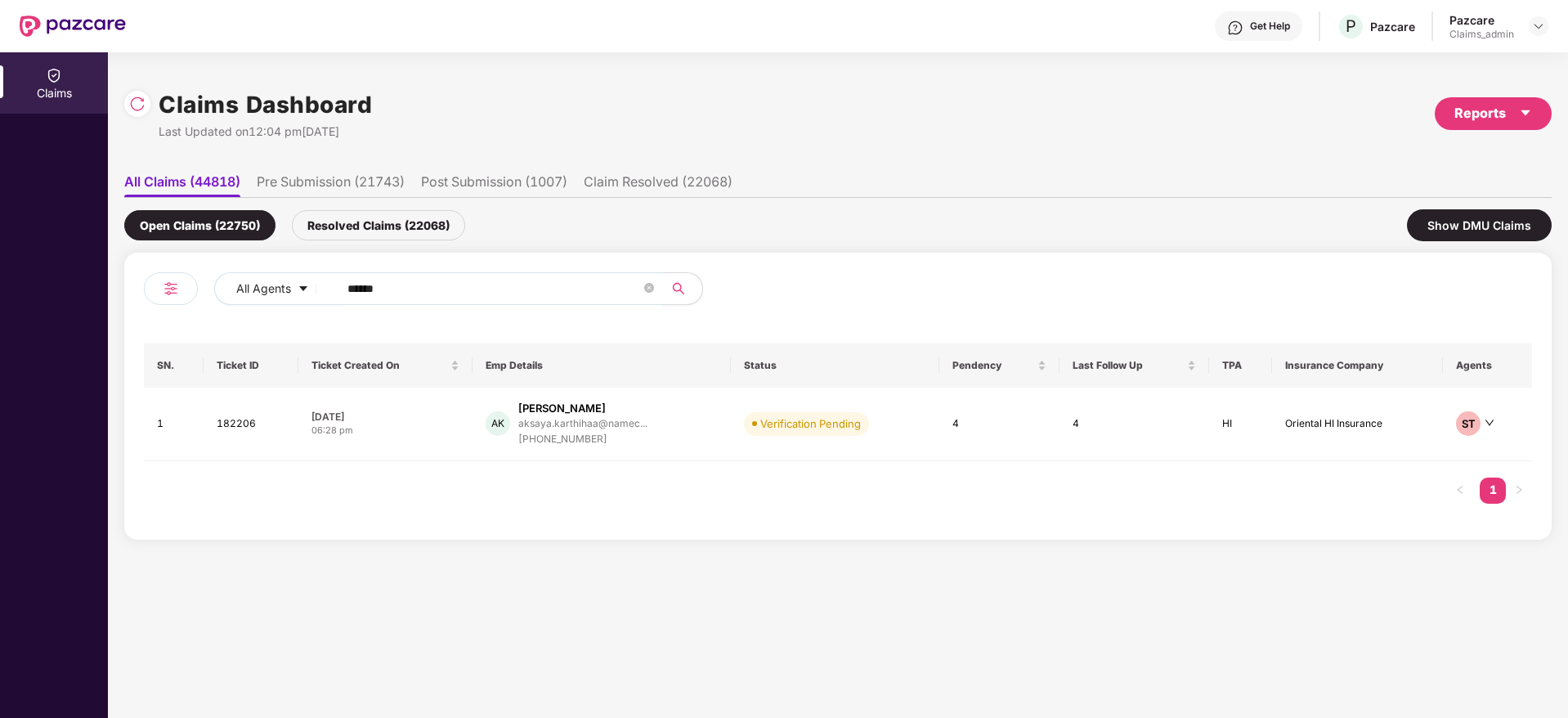
type input "******"
click at [429, 413] on div "08 Oct 2025" at bounding box center [385, 416] width 148 height 14
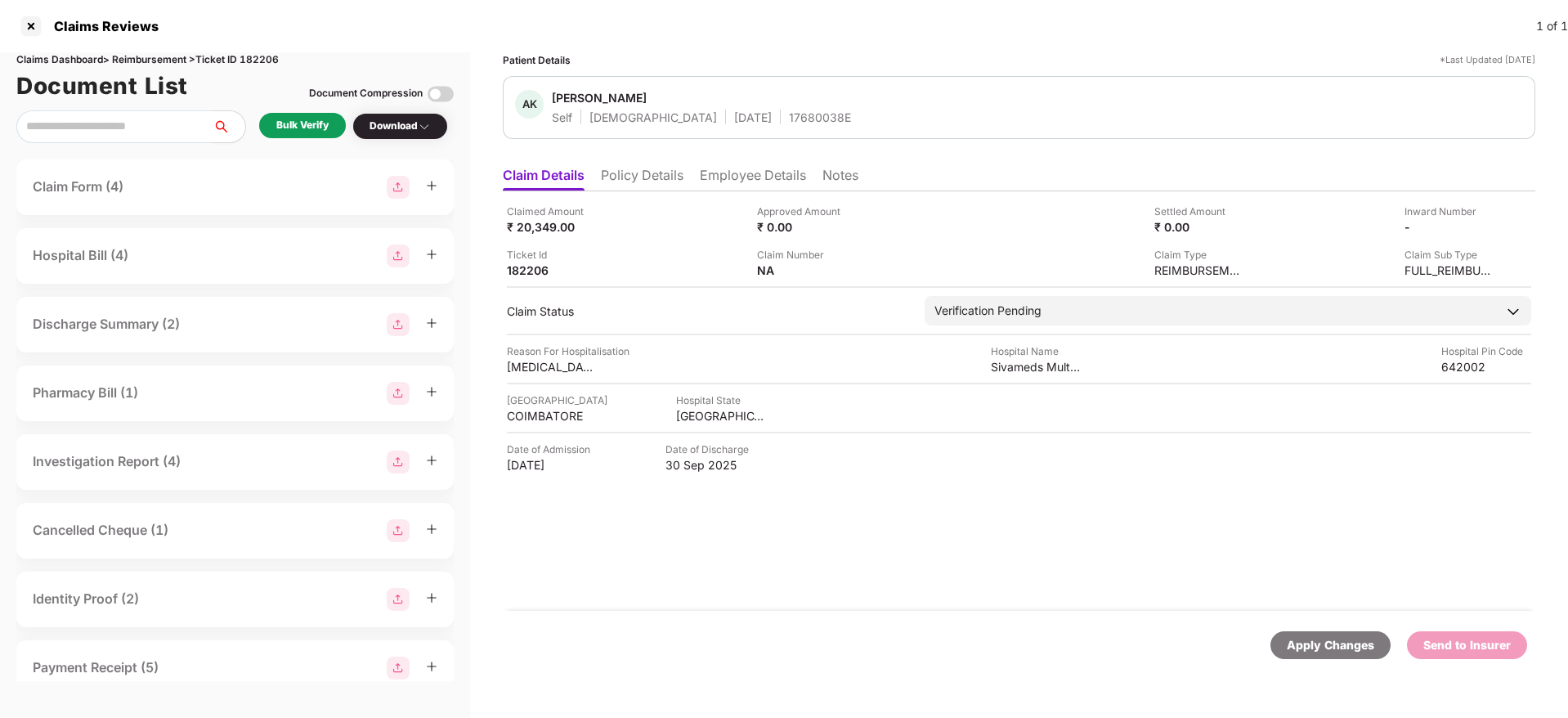
click at [315, 115] on div "Bulk Verify" at bounding box center [302, 125] width 86 height 26
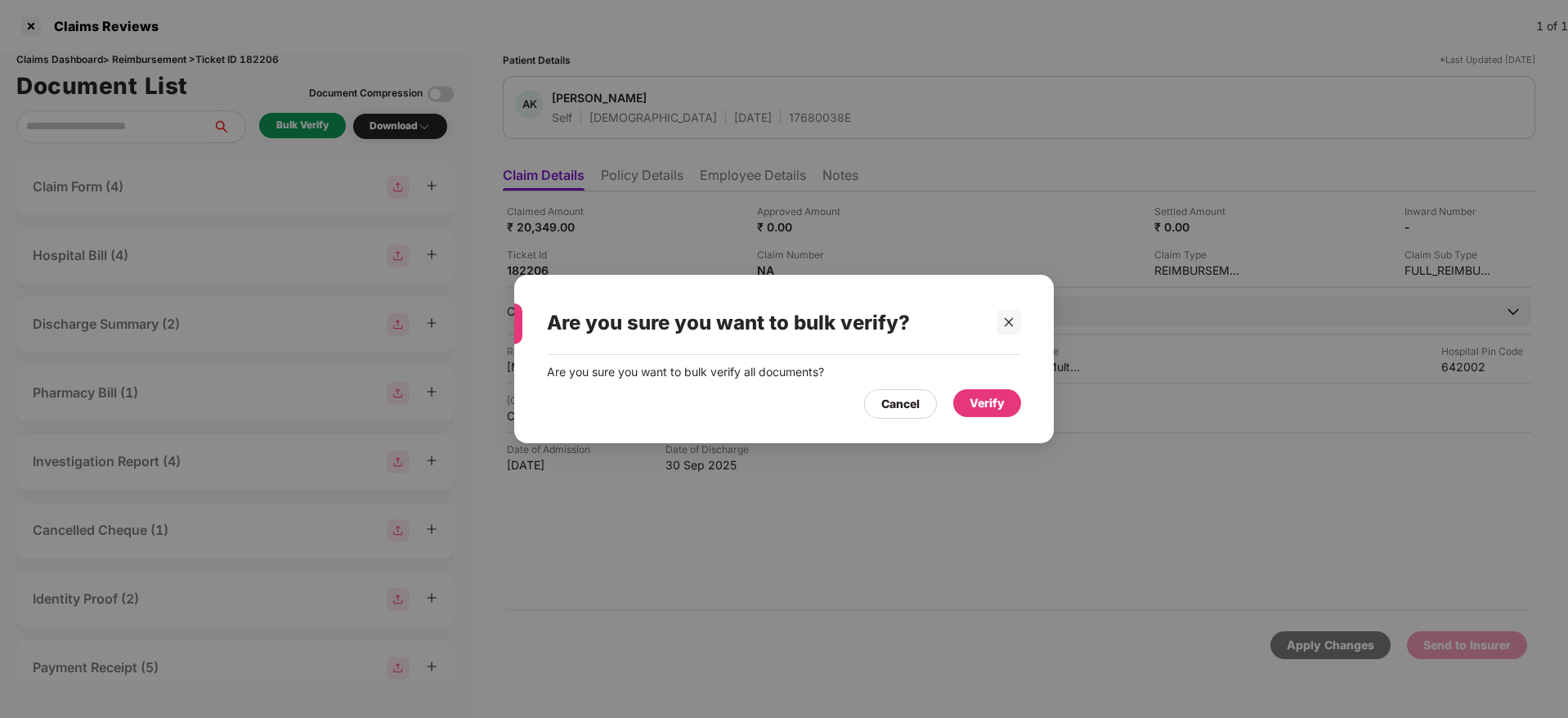
click at [980, 397] on div "Verify" at bounding box center [987, 403] width 35 height 18
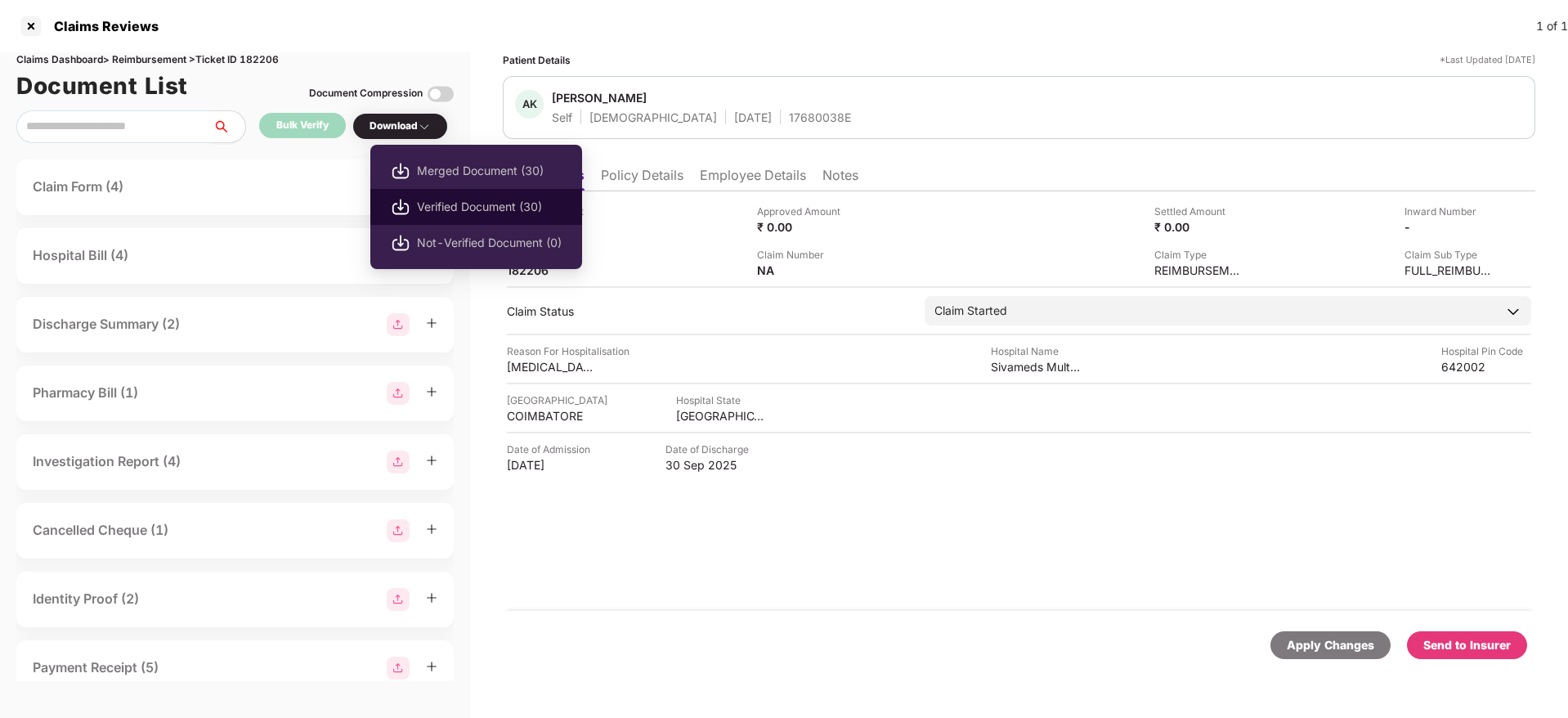
click at [472, 209] on span "Verified Document (30)" at bounding box center [489, 207] width 144 height 18
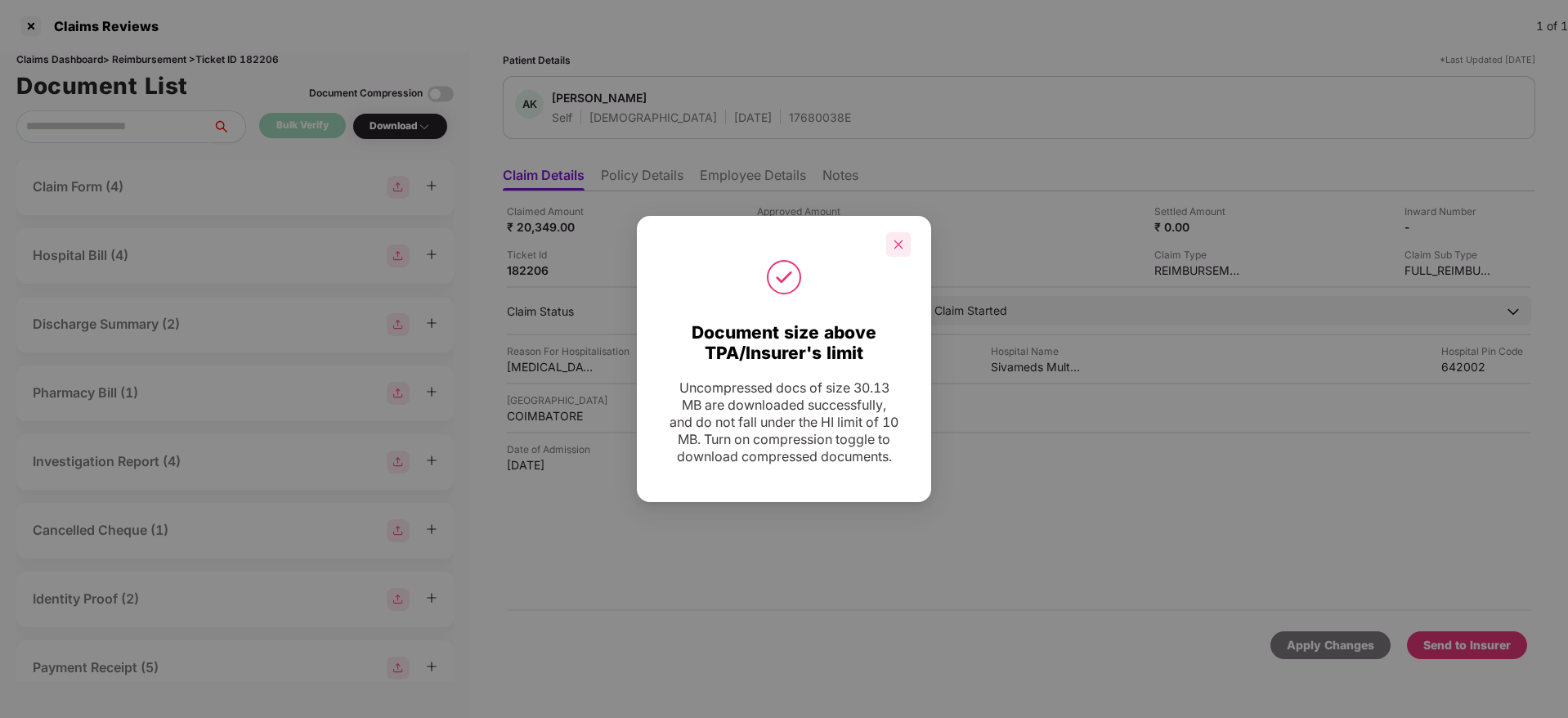
click at [900, 239] on icon "close" at bounding box center [898, 244] width 9 height 9
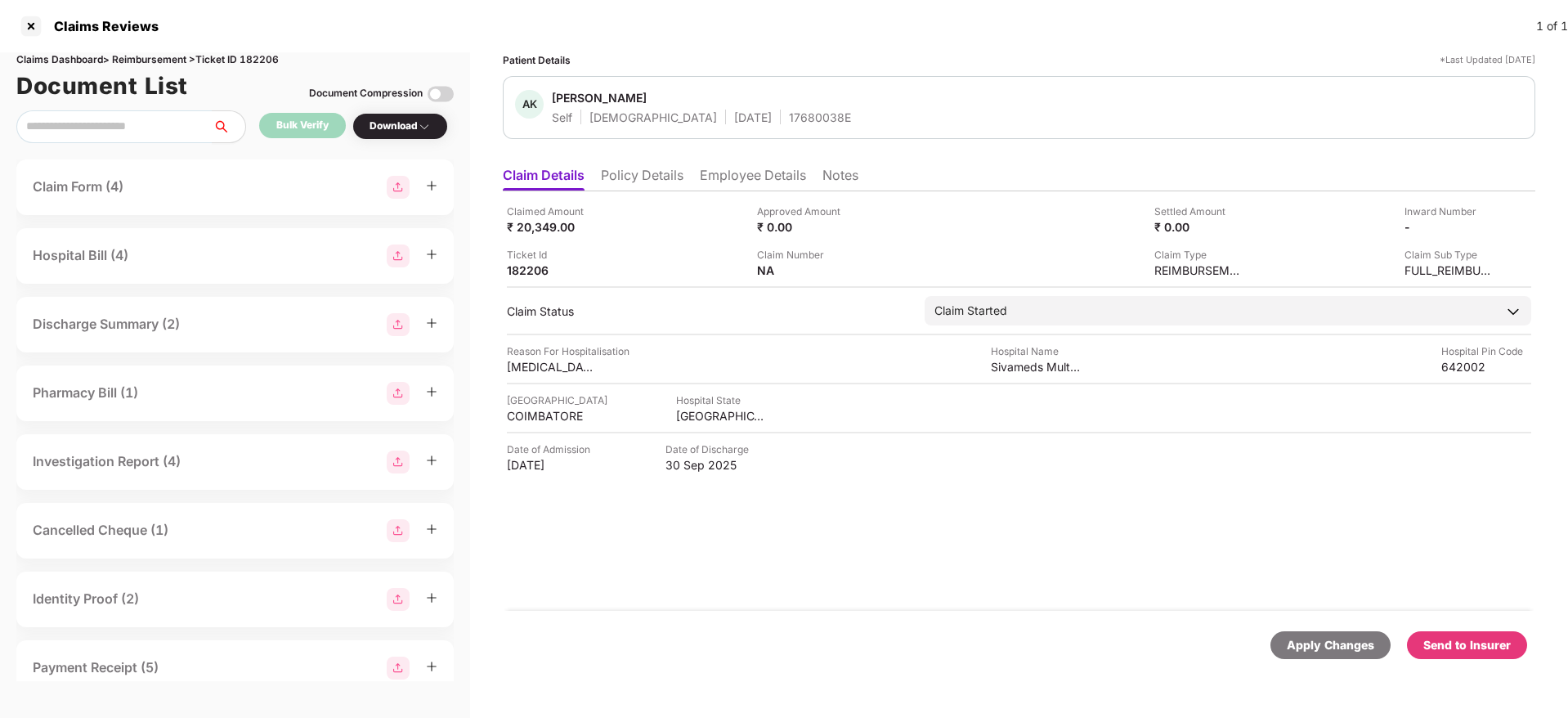
click at [1471, 651] on div "Send to Insurer" at bounding box center [1466, 645] width 87 height 18
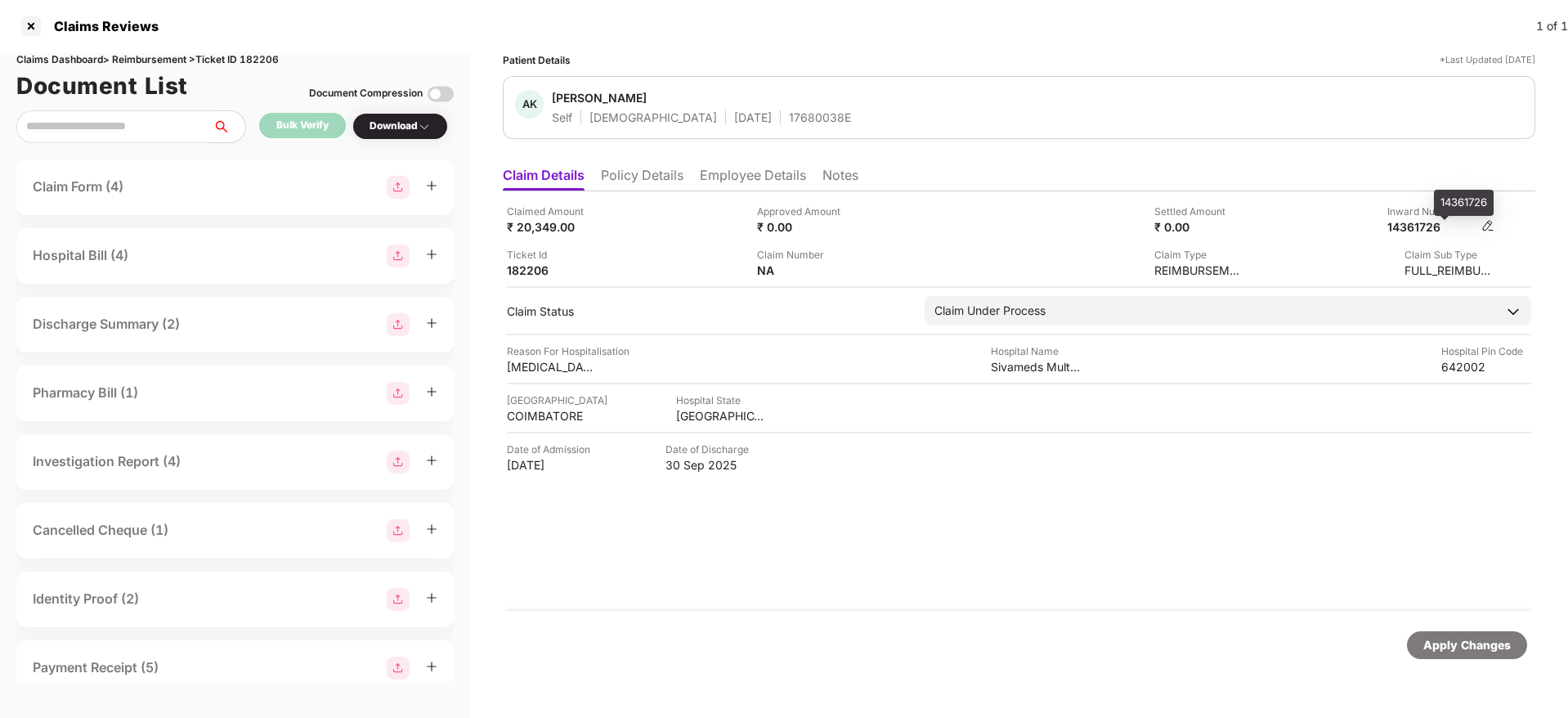
click at [1395, 222] on div "14361726" at bounding box center [1432, 227] width 90 height 16
click at [665, 181] on li "Policy Details" at bounding box center [642, 178] width 83 height 24
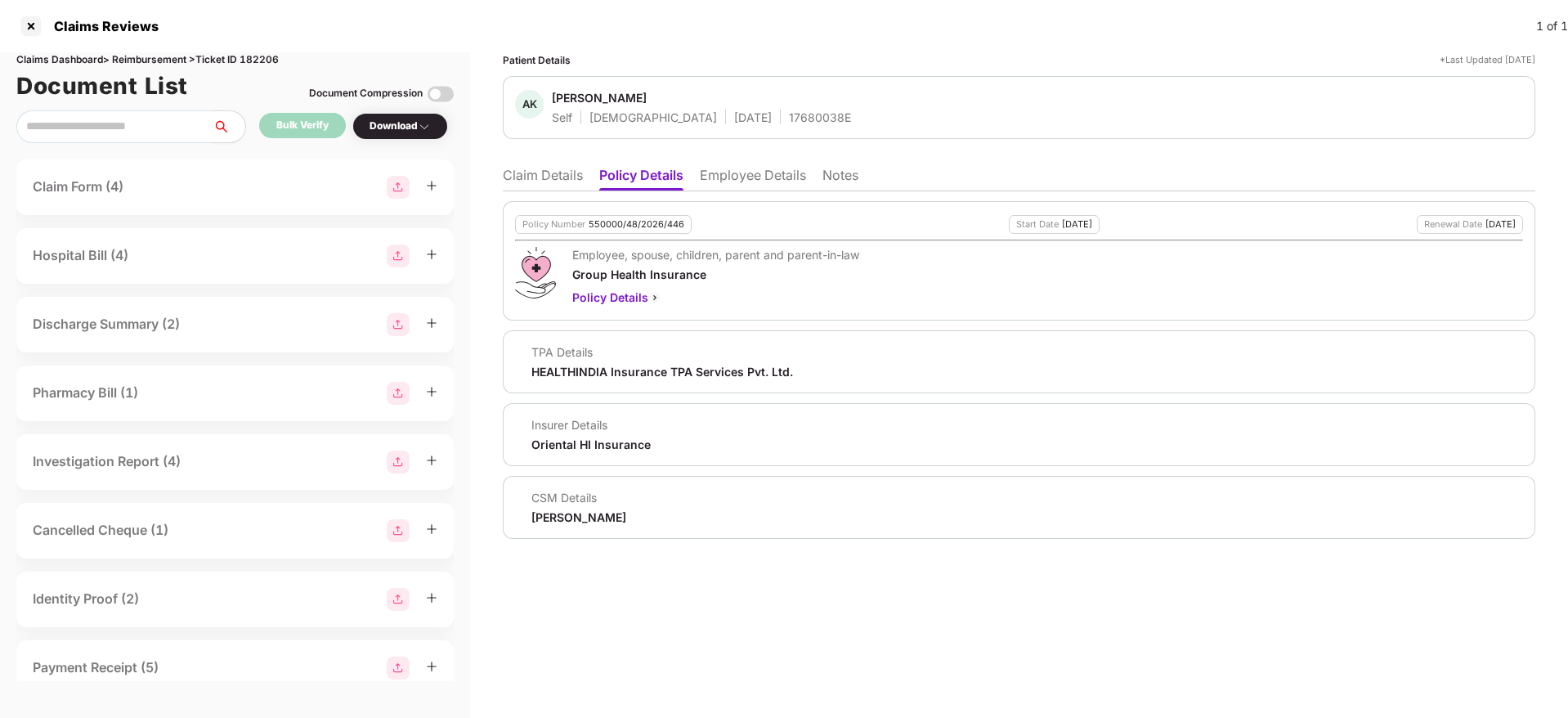
click at [732, 171] on li "Employee Details" at bounding box center [752, 178] width 106 height 24
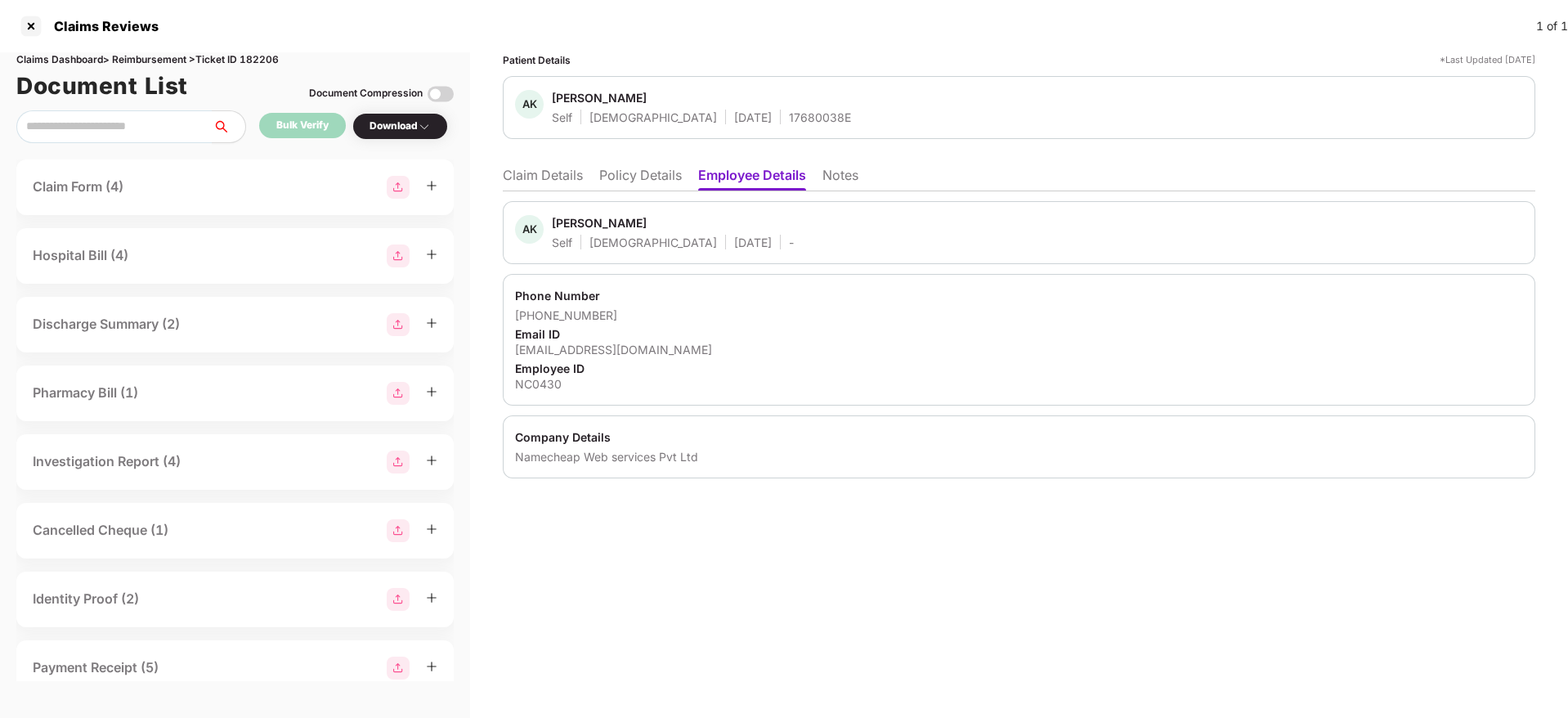
click at [607, 169] on li "Policy Details" at bounding box center [641, 178] width 83 height 24
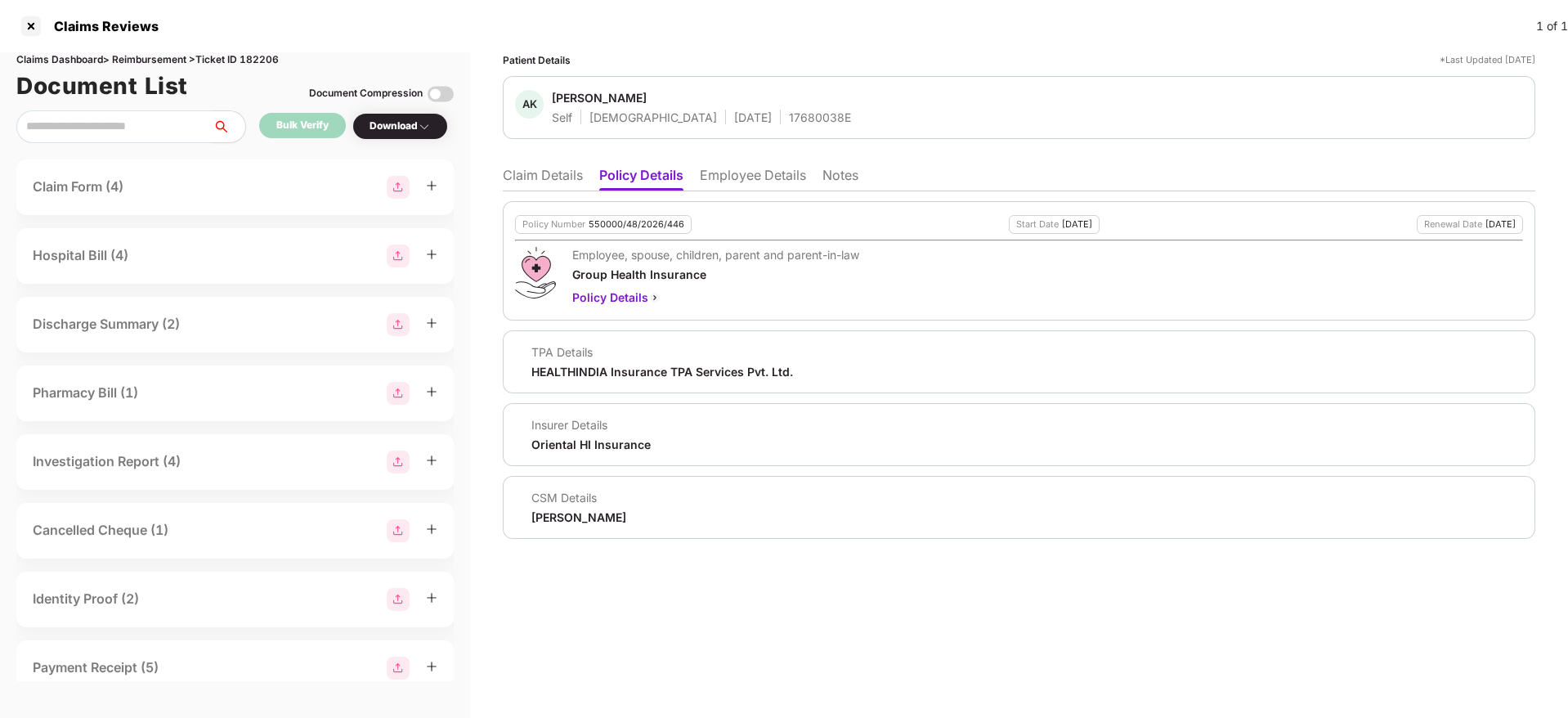
click at [546, 169] on li "Claim Details" at bounding box center [542, 178] width 80 height 24
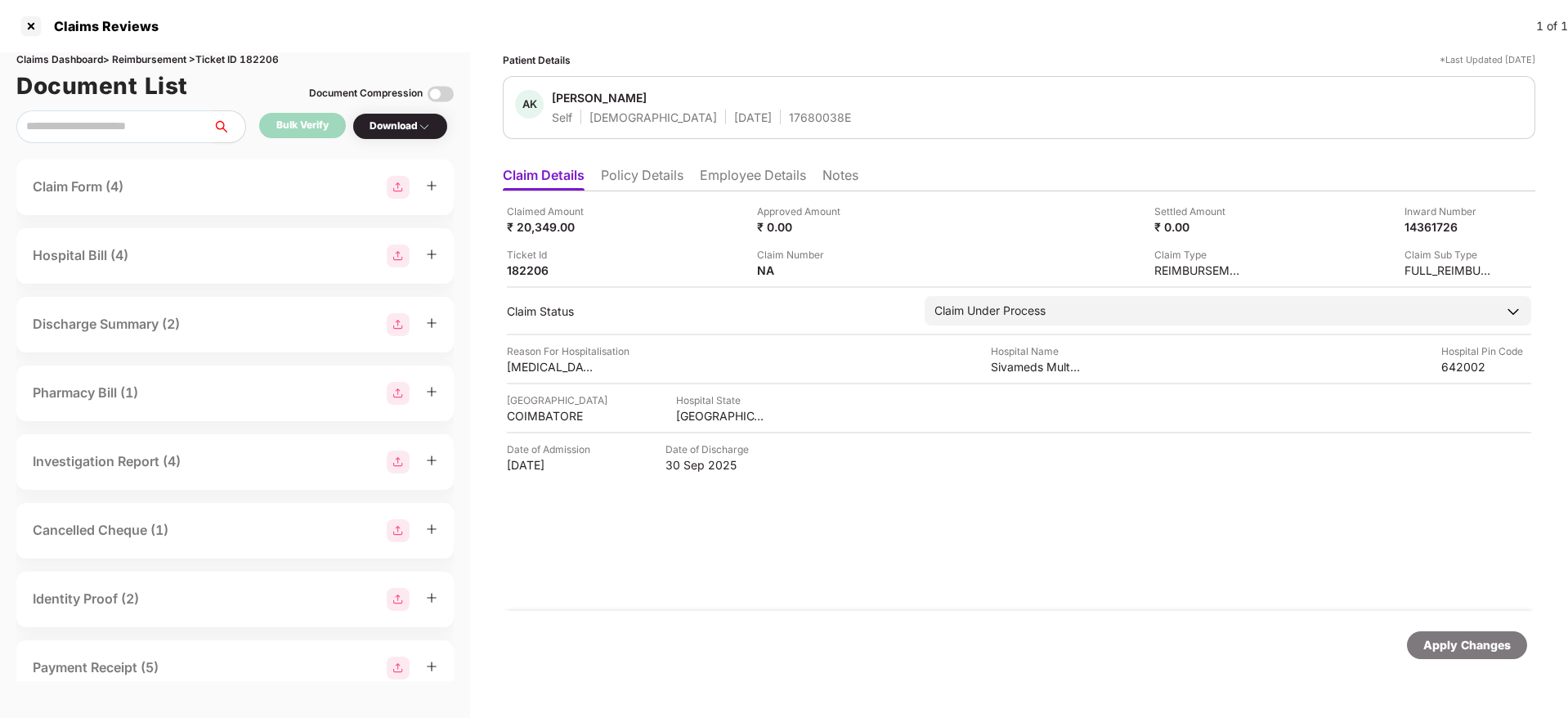
click at [627, 176] on li "Policy Details" at bounding box center [642, 178] width 83 height 24
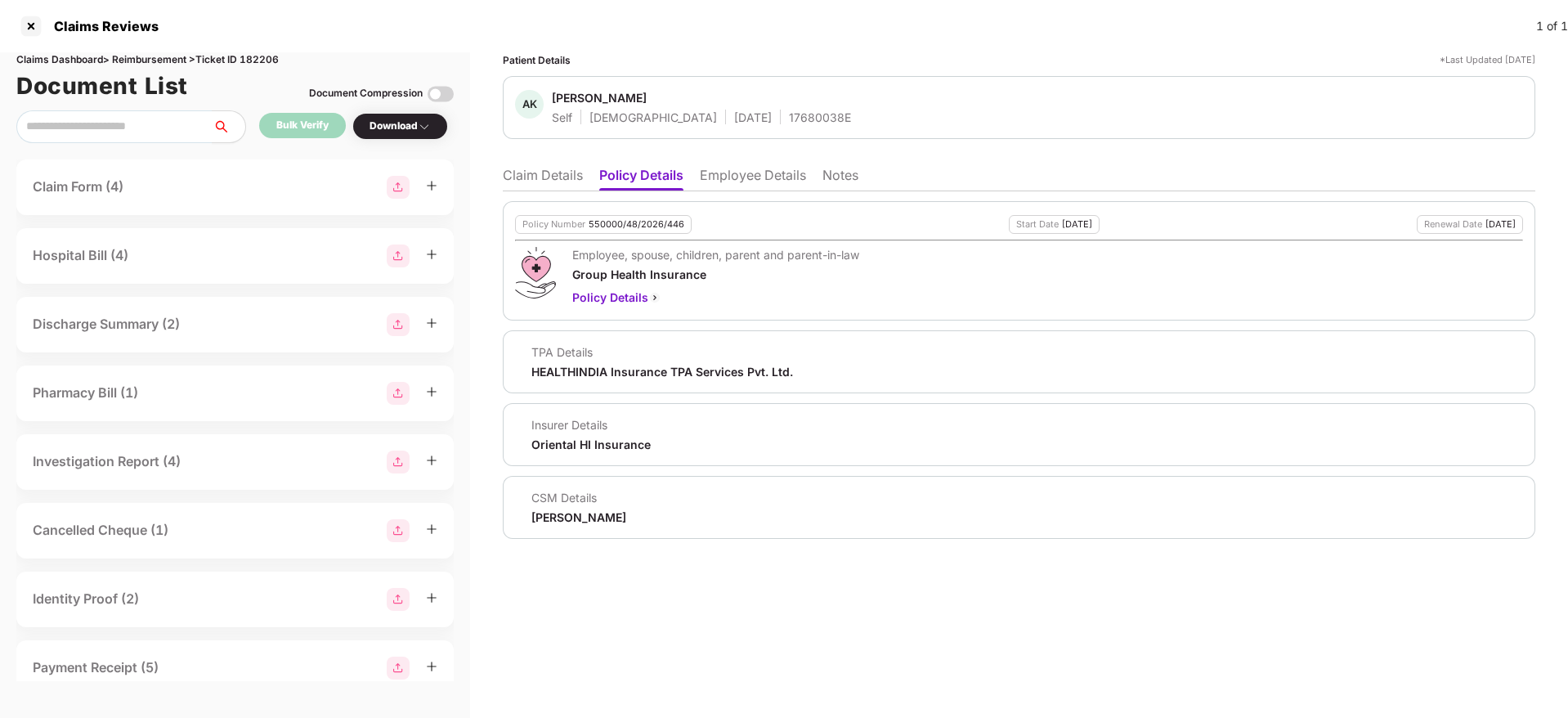
click at [546, 168] on li "Claim Details" at bounding box center [542, 178] width 80 height 24
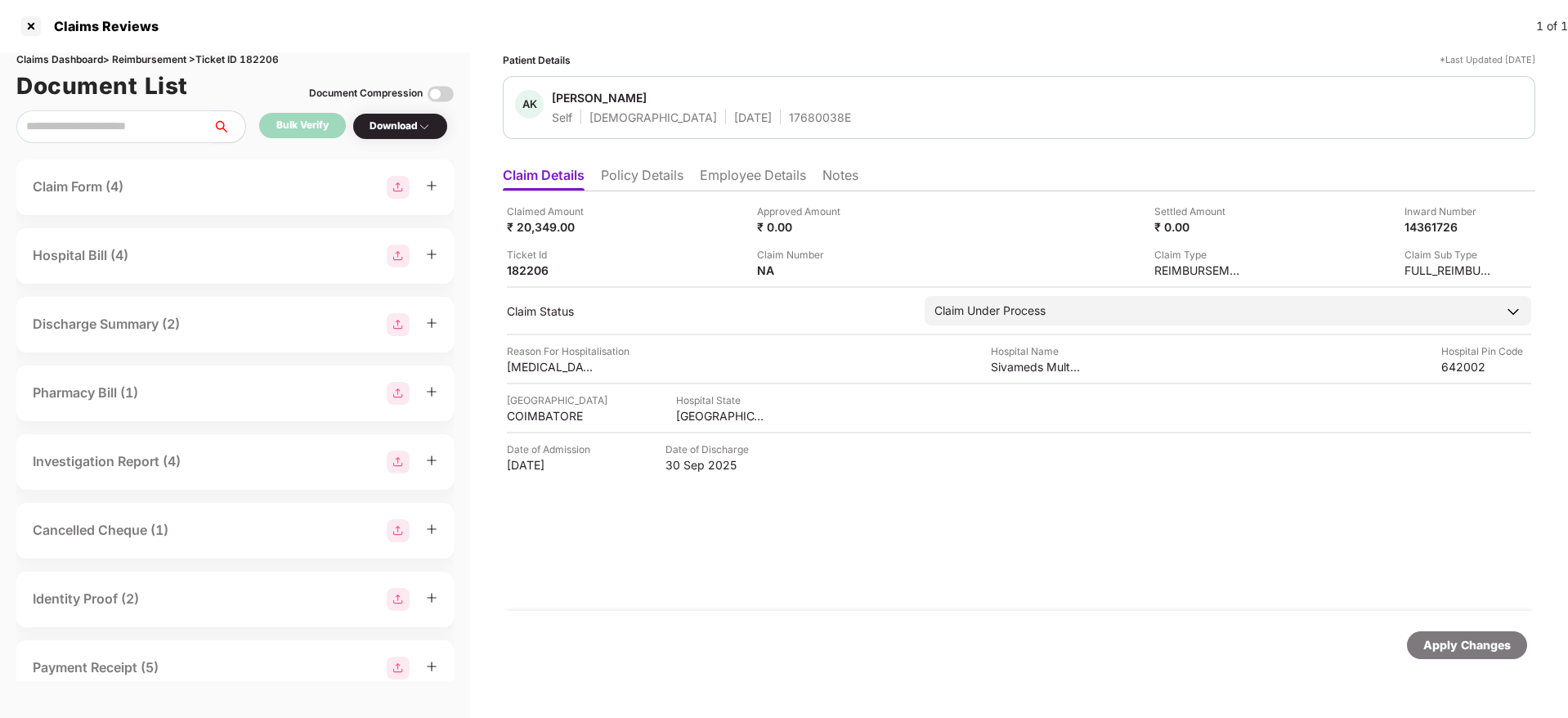
click at [788, 113] on div "17680038E" at bounding box center [819, 117] width 62 height 16
click at [33, 19] on div at bounding box center [31, 26] width 26 height 26
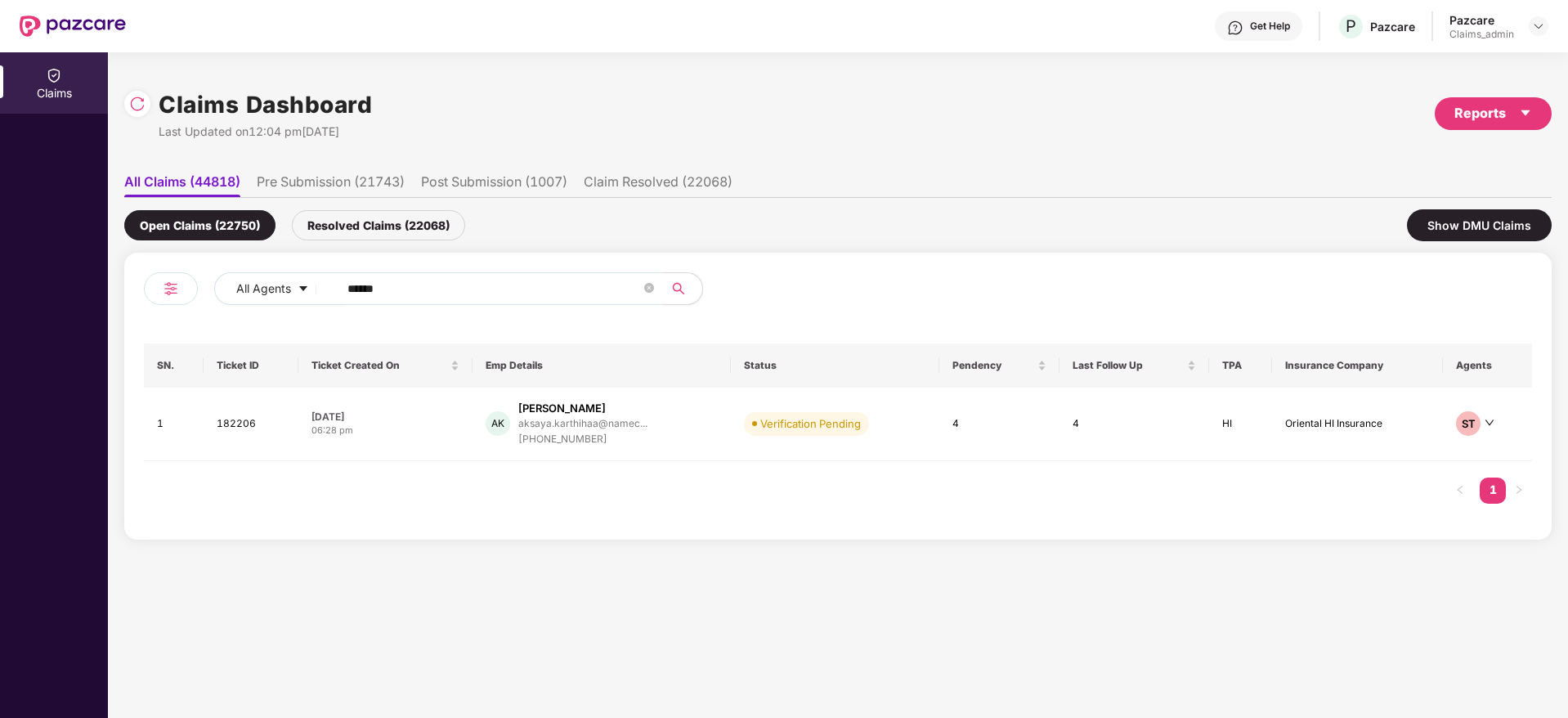
click at [407, 292] on input "******" at bounding box center [494, 289] width 293 height 25
paste input "*******"
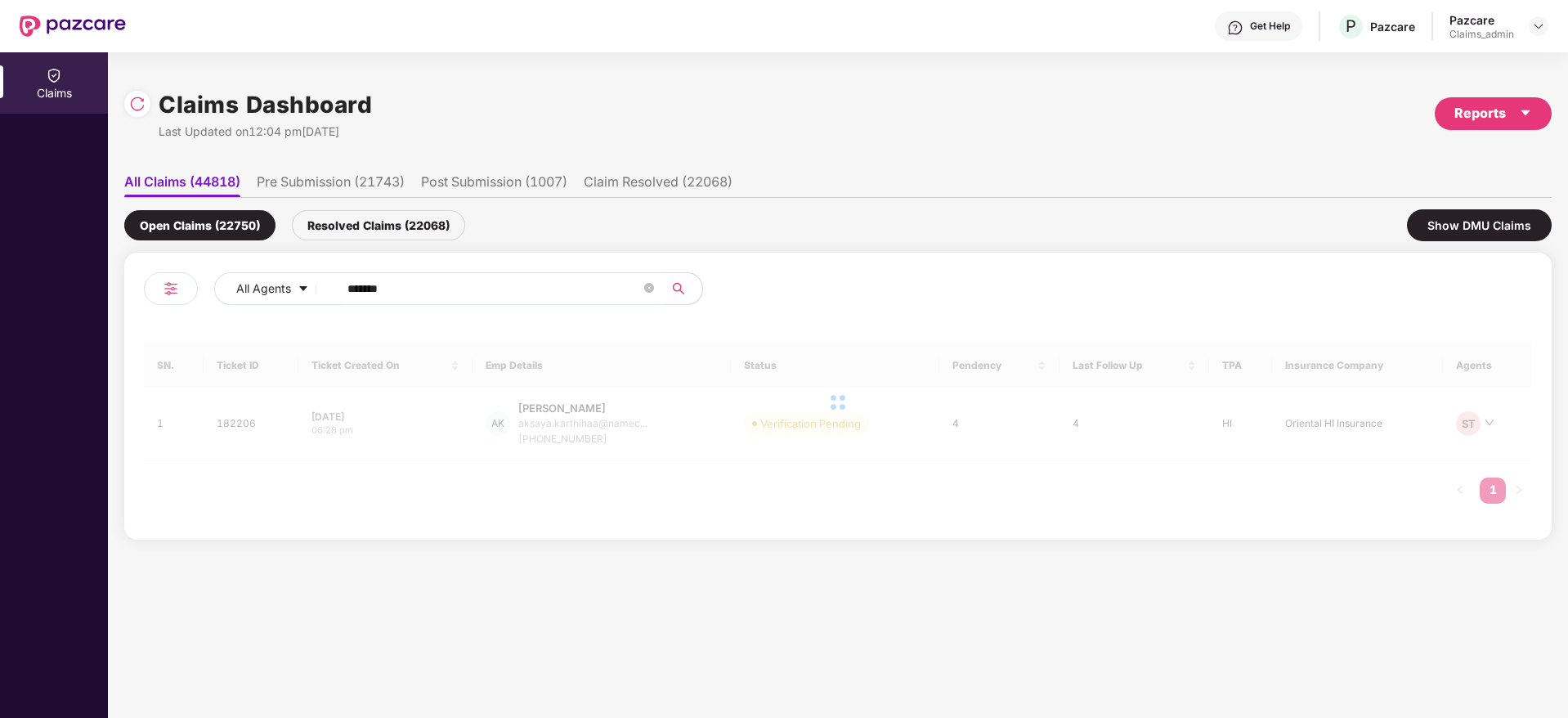
click at [353, 289] on input "*******" at bounding box center [494, 289] width 293 height 25
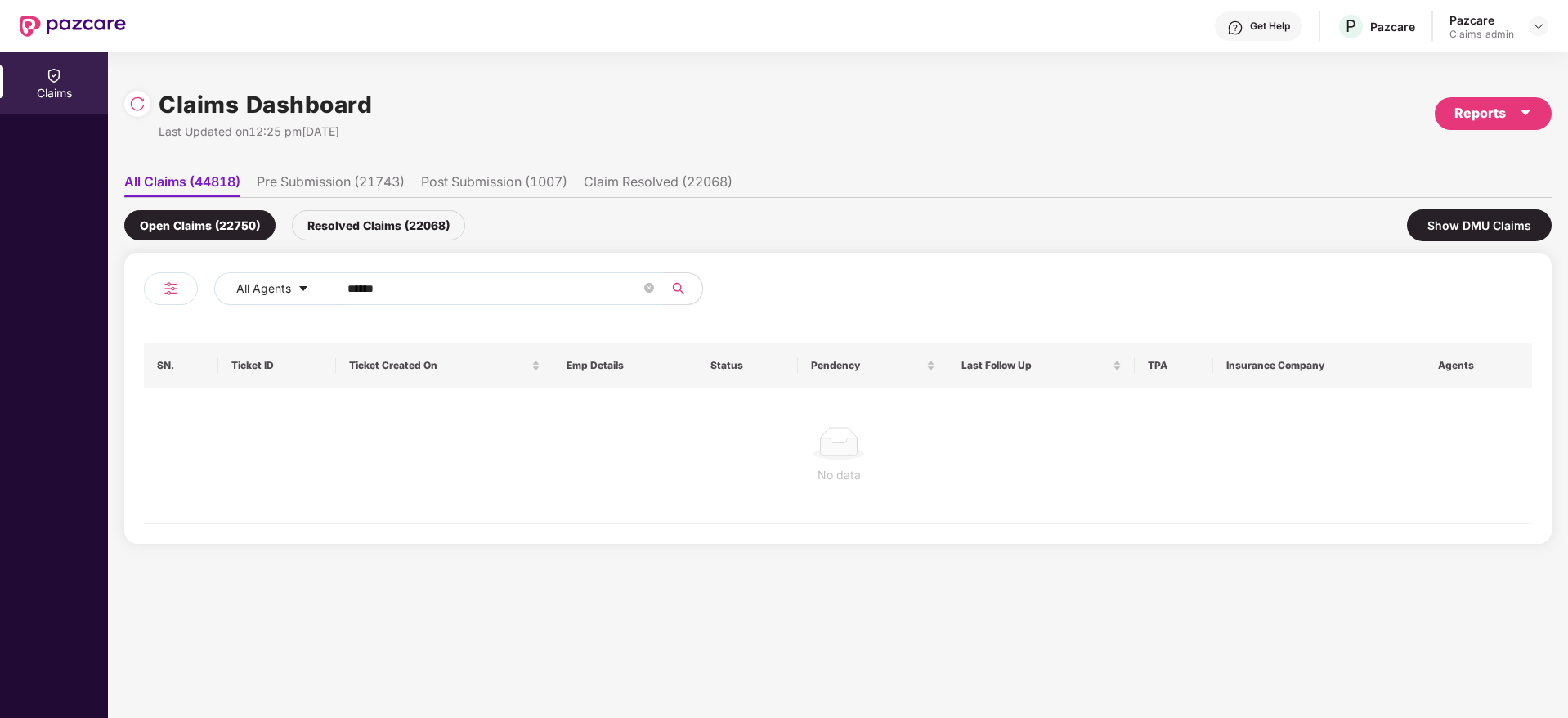
click at [353, 289] on input "******" at bounding box center [494, 289] width 293 height 25
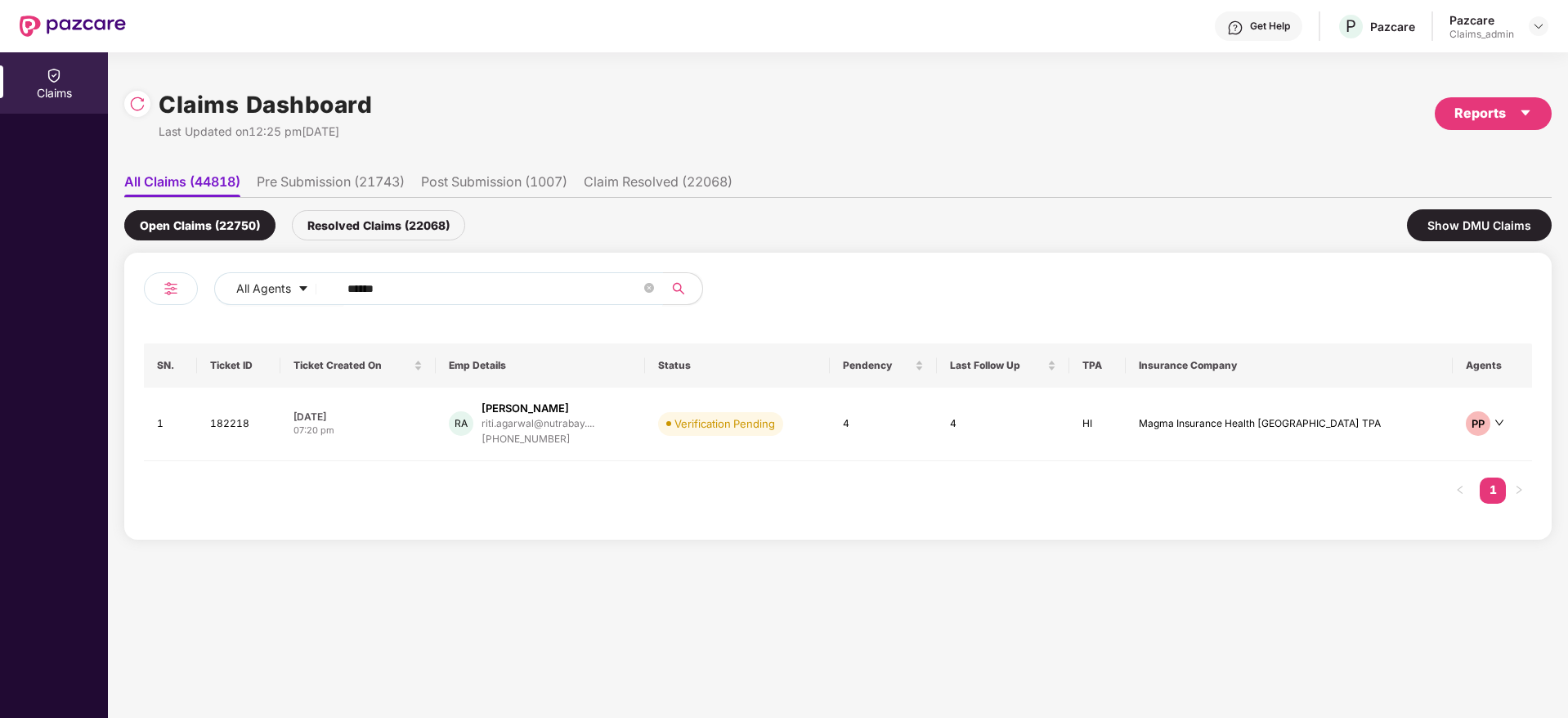
type input "******"
click at [412, 421] on div "08 Oct 2025" at bounding box center [357, 416] width 128 height 14
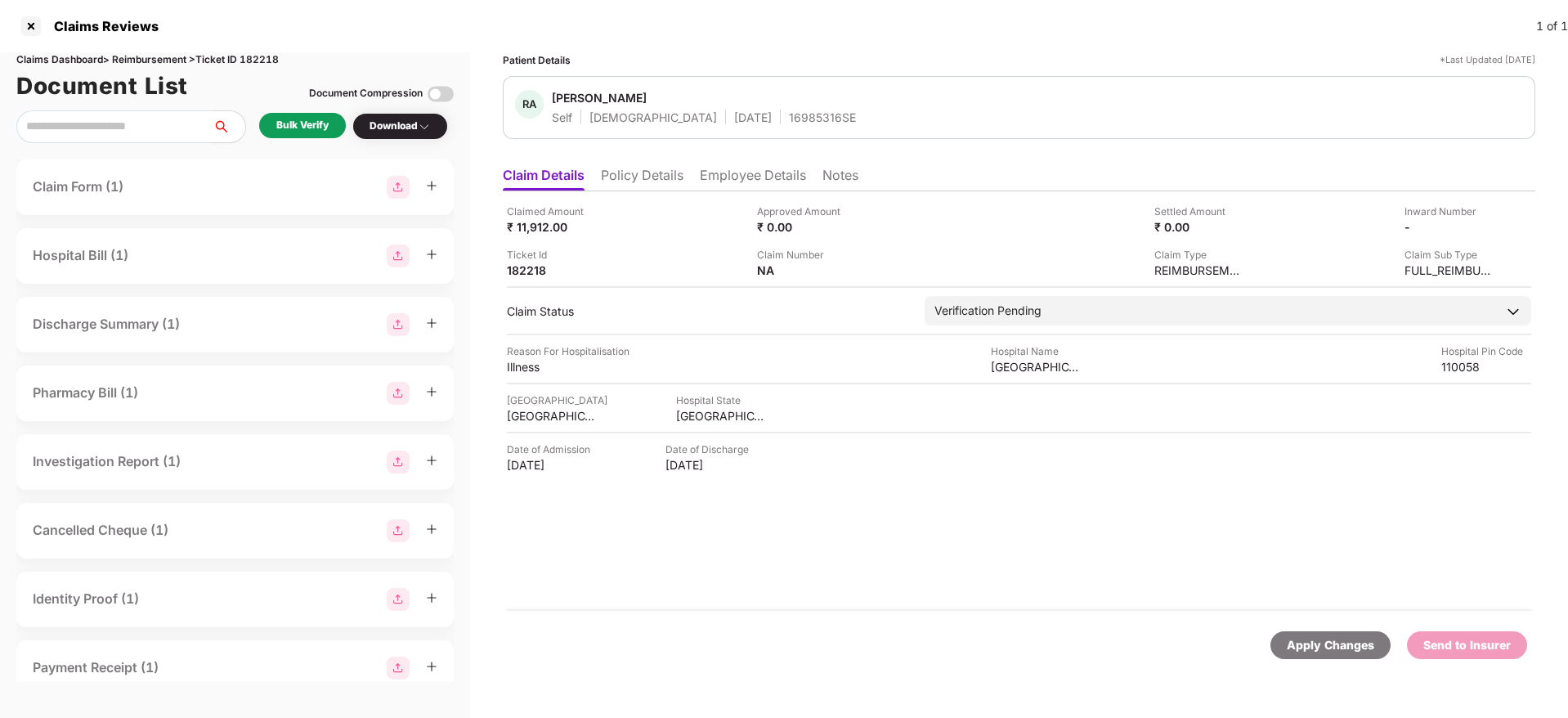
click at [641, 175] on li "Policy Details" at bounding box center [642, 178] width 83 height 24
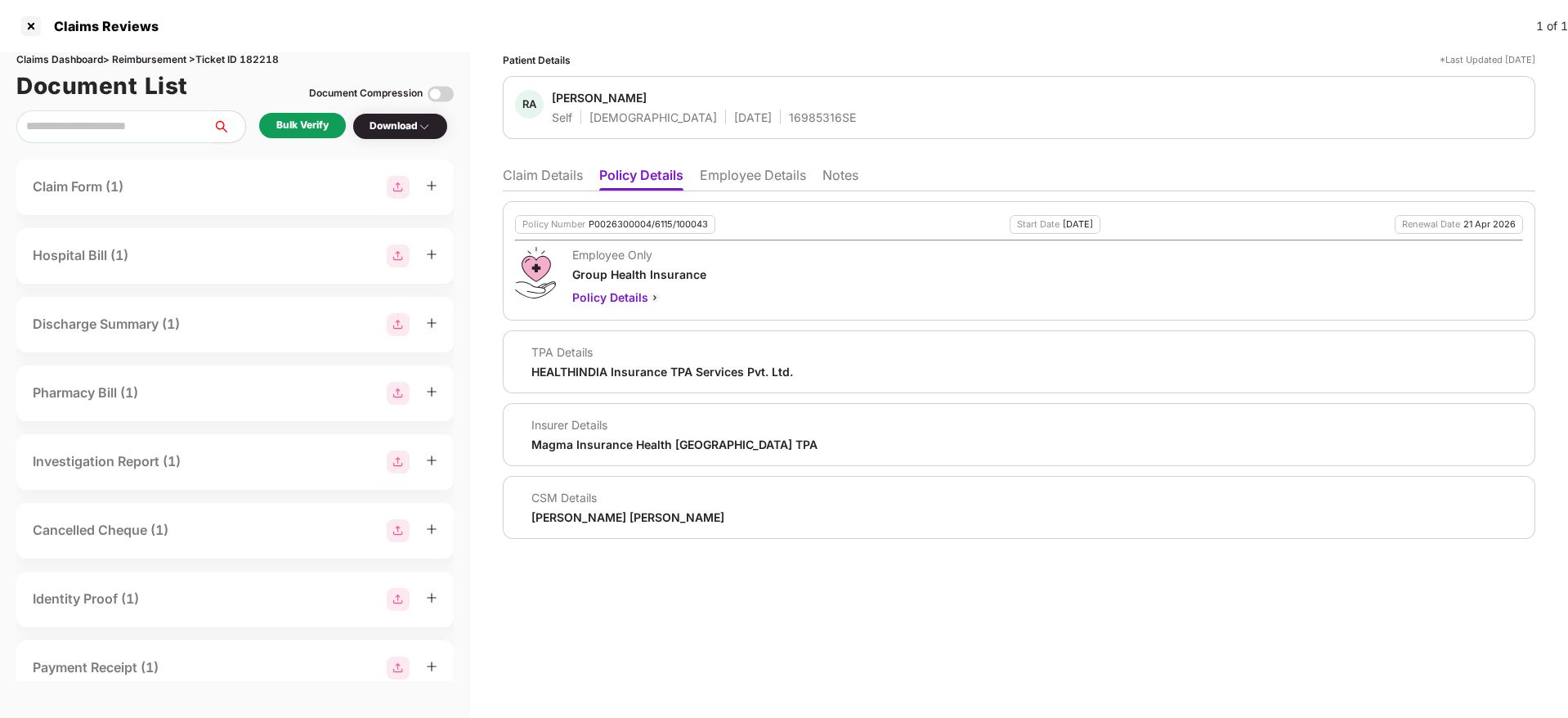
click at [548, 172] on li "Claim Details" at bounding box center [542, 178] width 80 height 24
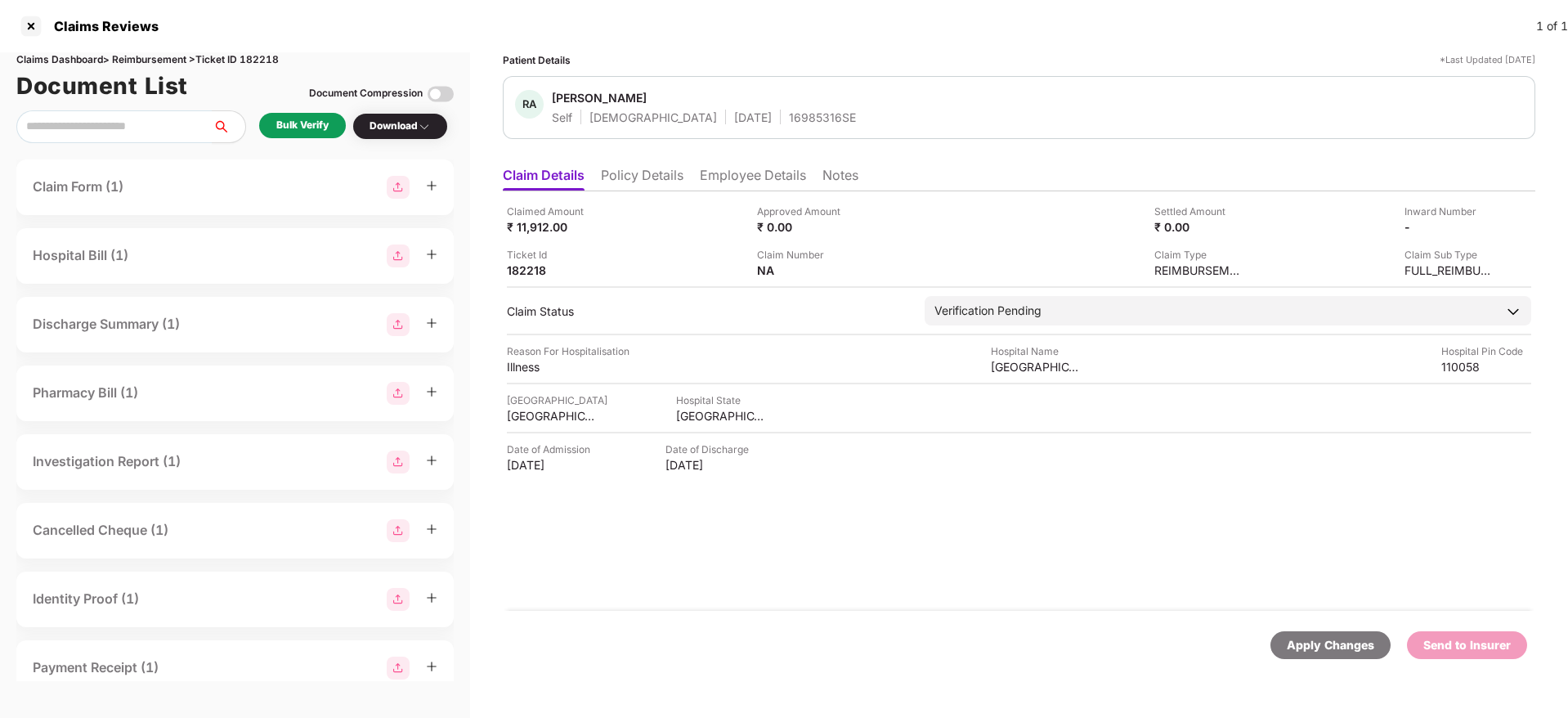
click at [301, 113] on div "Bulk Verify" at bounding box center [302, 125] width 86 height 26
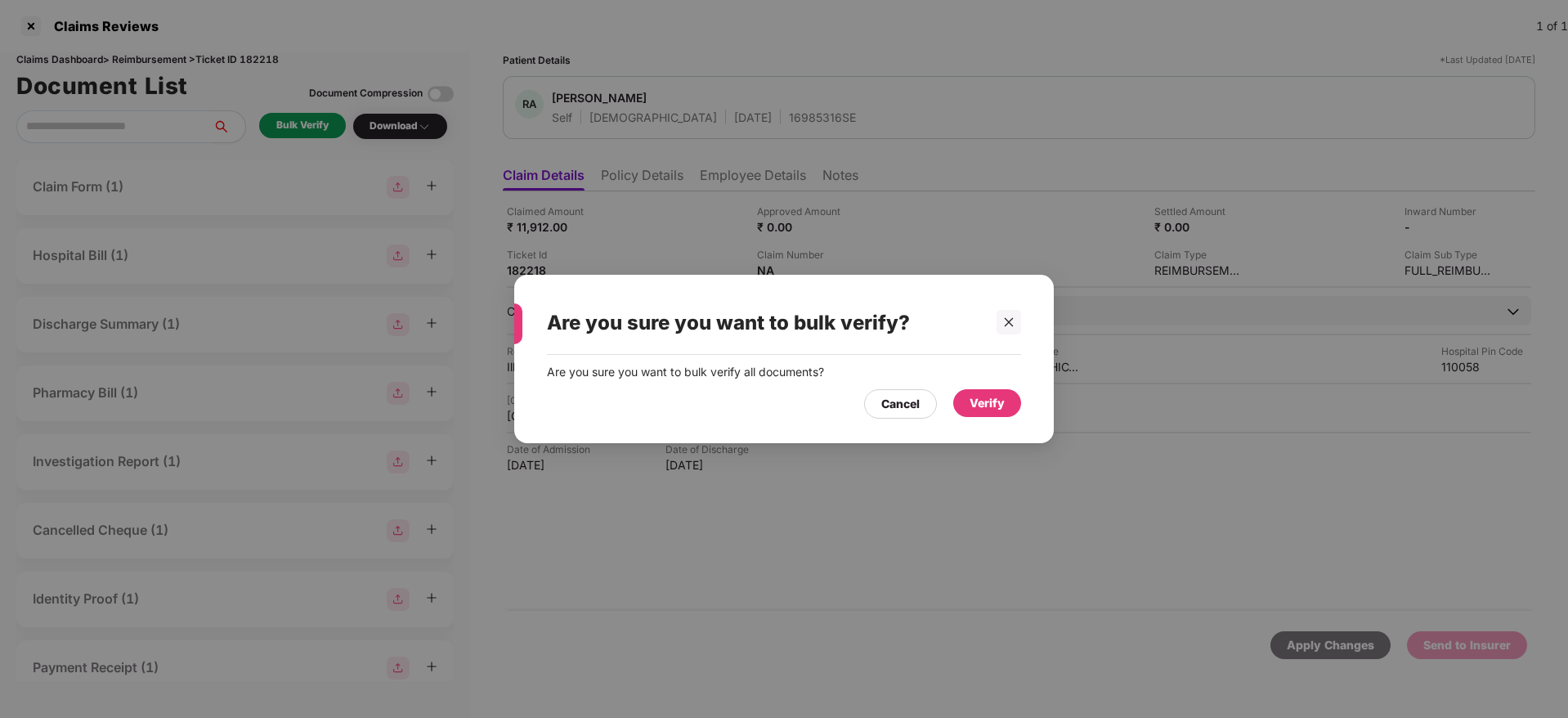
click at [963, 404] on div "Verify" at bounding box center [986, 403] width 68 height 28
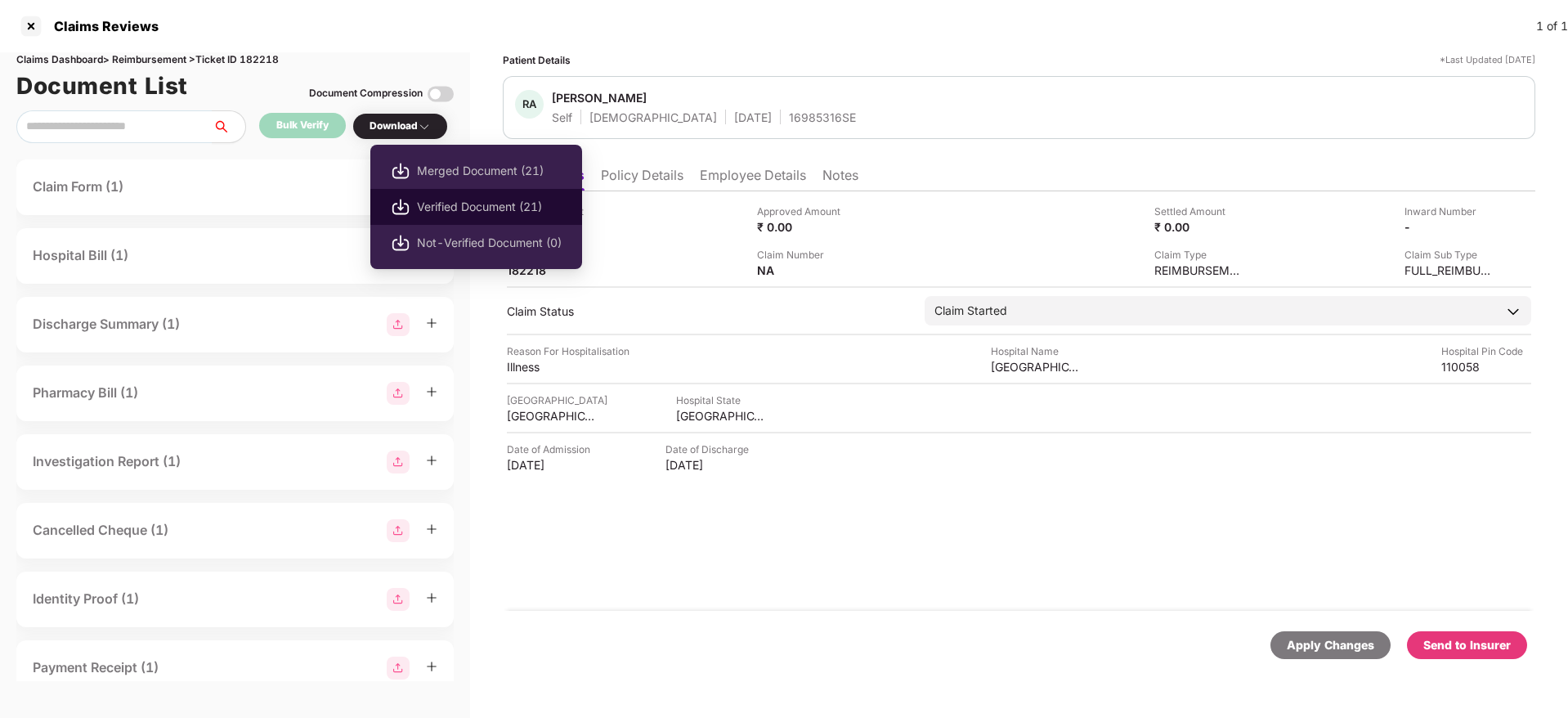
click at [461, 203] on span "Verified Document (21)" at bounding box center [489, 207] width 144 height 18
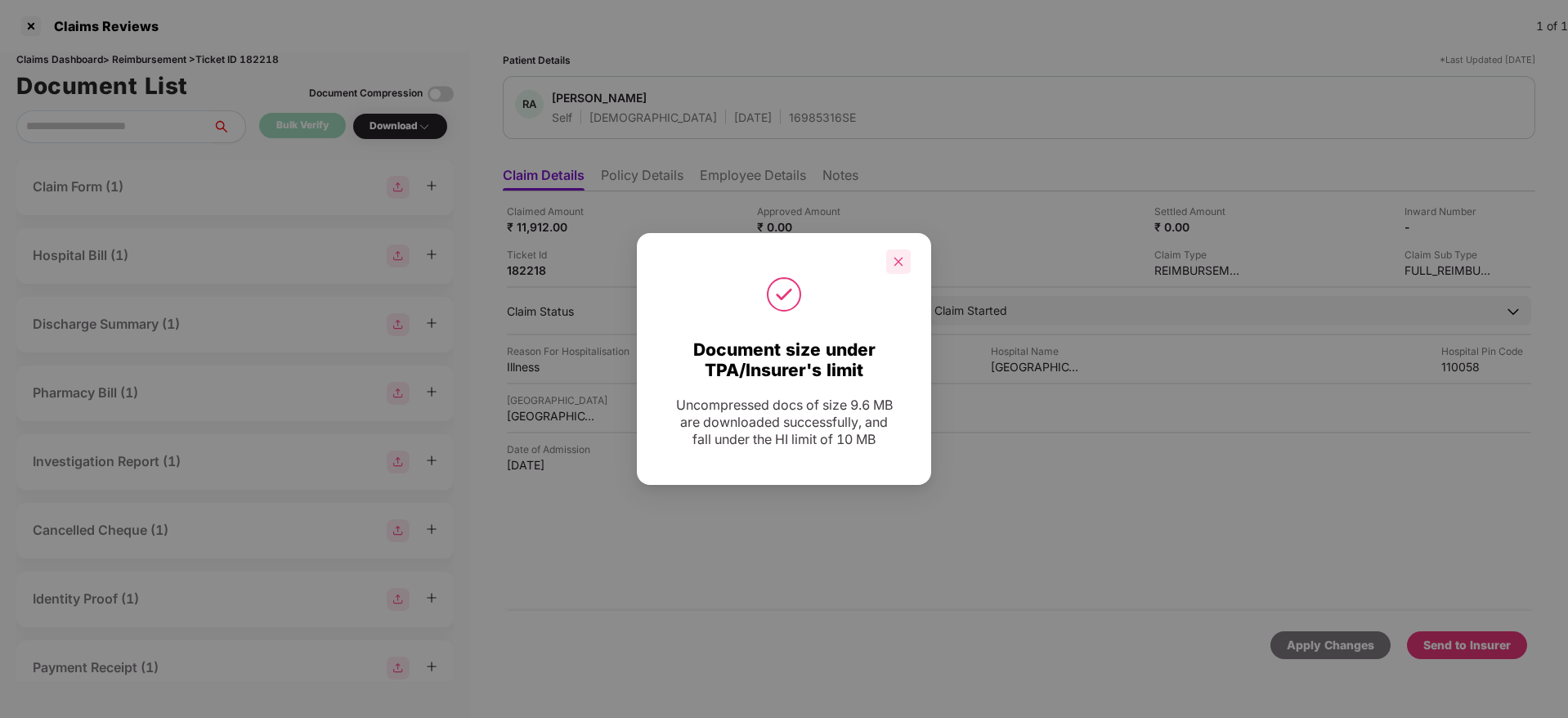
click at [894, 258] on icon "close" at bounding box center [898, 261] width 9 height 9
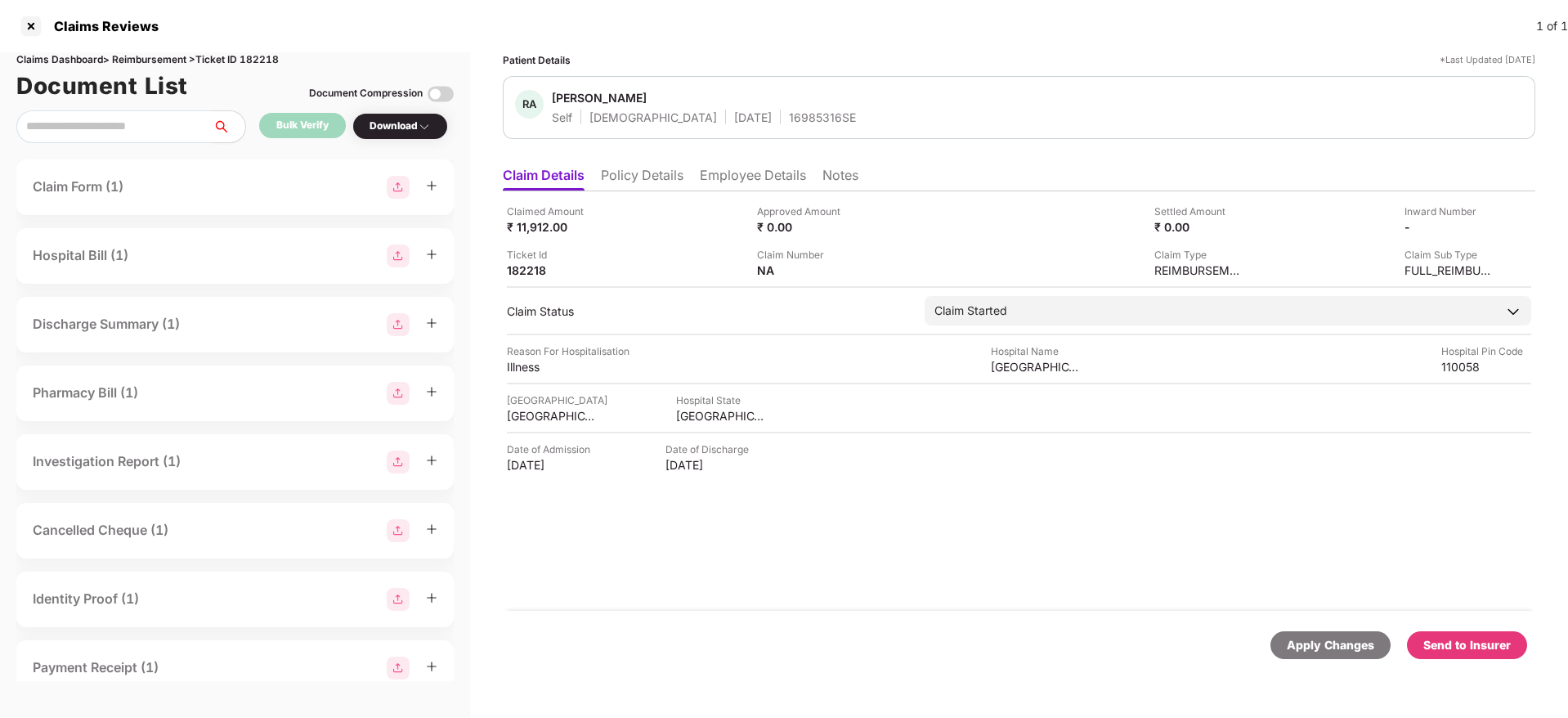
click at [1417, 520] on div "Claimed Amount ₹ 11,912.00 Approved Amount ₹ 0.00 Settled Amount ₹ 0.00 Inward …" at bounding box center [1018, 400] width 1032 height 420
click at [1465, 654] on div "Send to Insurer" at bounding box center [1467, 645] width 121 height 28
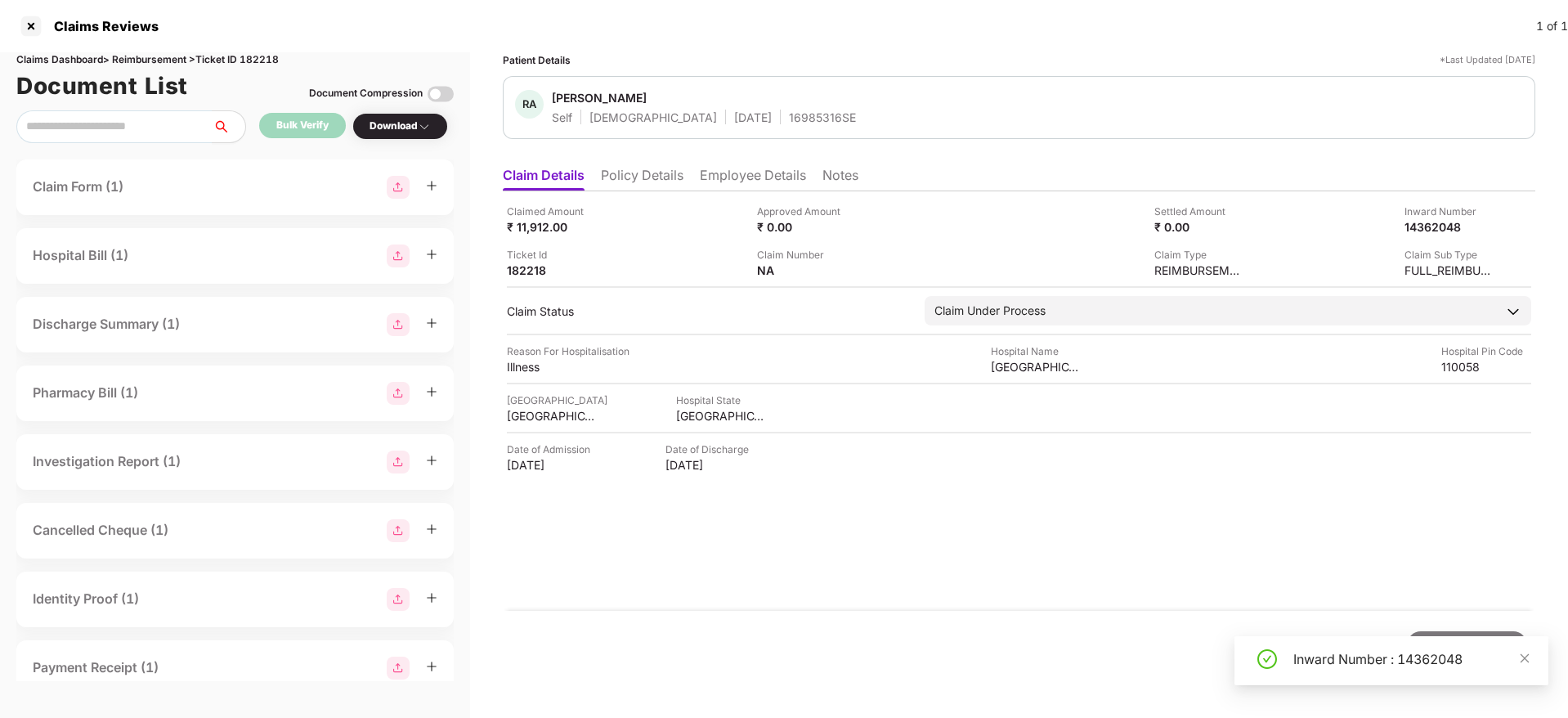
click at [1465, 654] on div "Inward Number : 14362048" at bounding box center [1410, 659] width 236 height 19
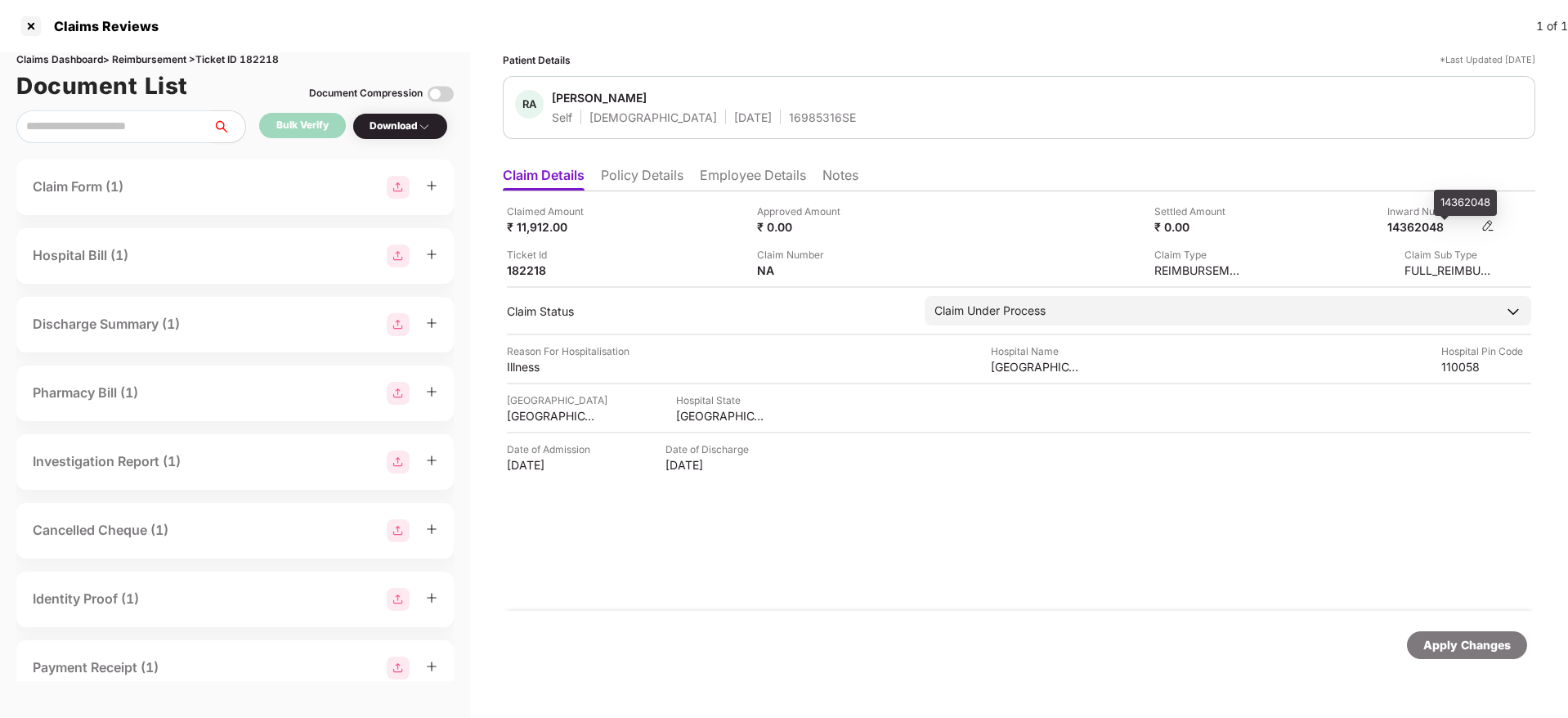
click at [1415, 230] on div "14362048" at bounding box center [1432, 227] width 90 height 16
click at [1264, 141] on div "Patient Details *Last Updated 13 Oct 2025 RA Riti Agarwal Self Female 22 Aug 19…" at bounding box center [1018, 368] width 1032 height 633
click at [788, 122] on div "16985316SE" at bounding box center [822, 117] width 67 height 16
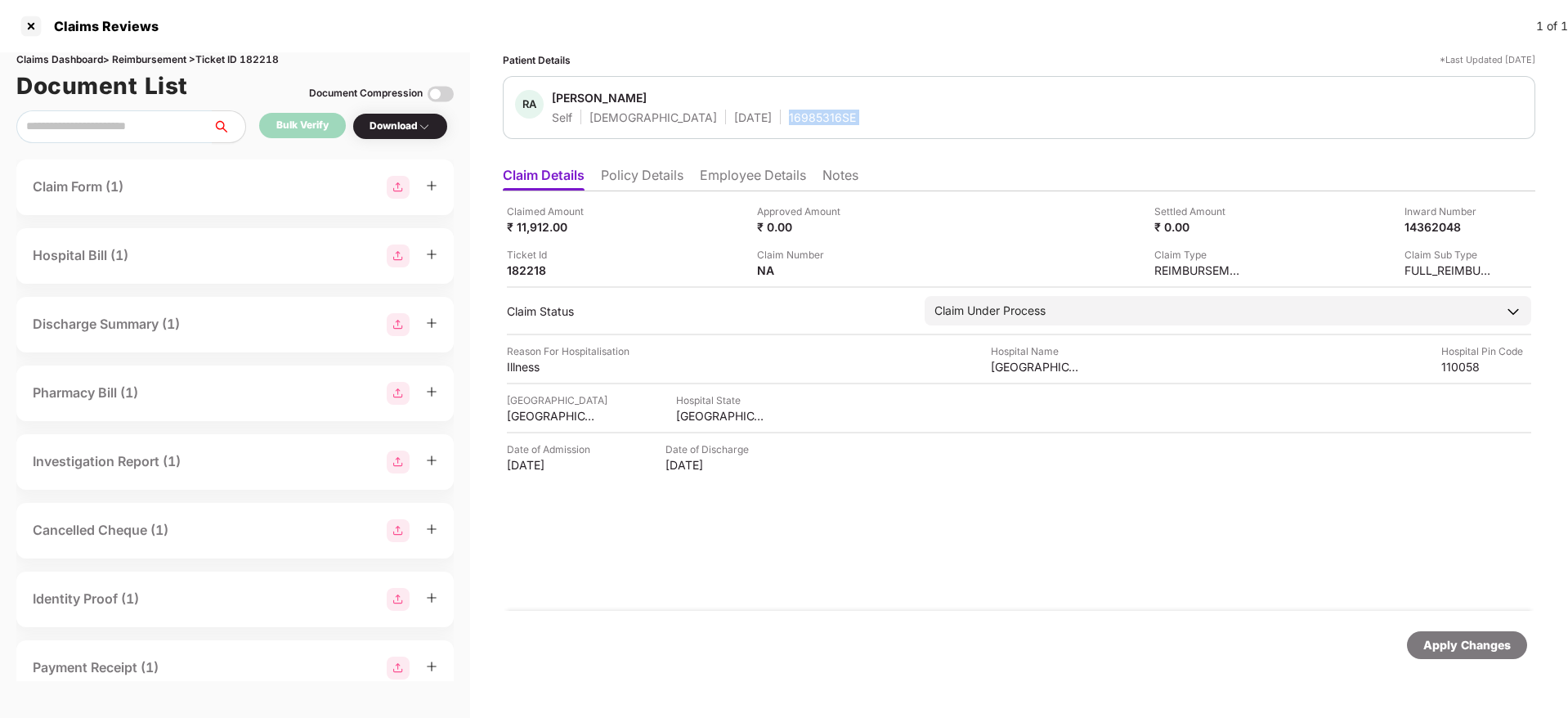
click at [788, 122] on div "16985316SE" at bounding box center [822, 117] width 67 height 16
click at [1114, 93] on div "RA Riti Agarwal Self Female 22 Aug 1993 16985316SE" at bounding box center [1018, 107] width 1007 height 35
click at [25, 18] on div at bounding box center [31, 26] width 26 height 26
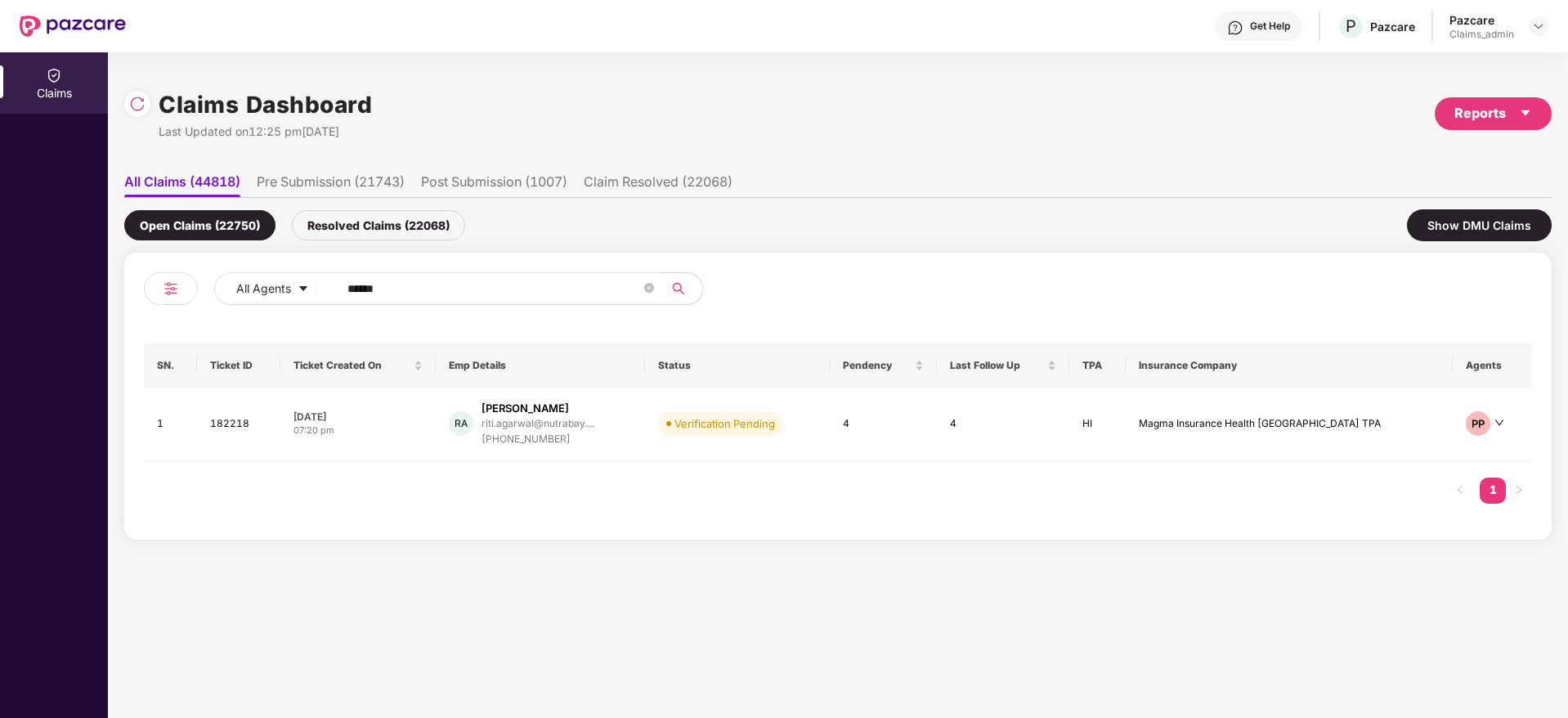
click at [413, 291] on input "******" at bounding box center [494, 289] width 293 height 25
paste input "*******"
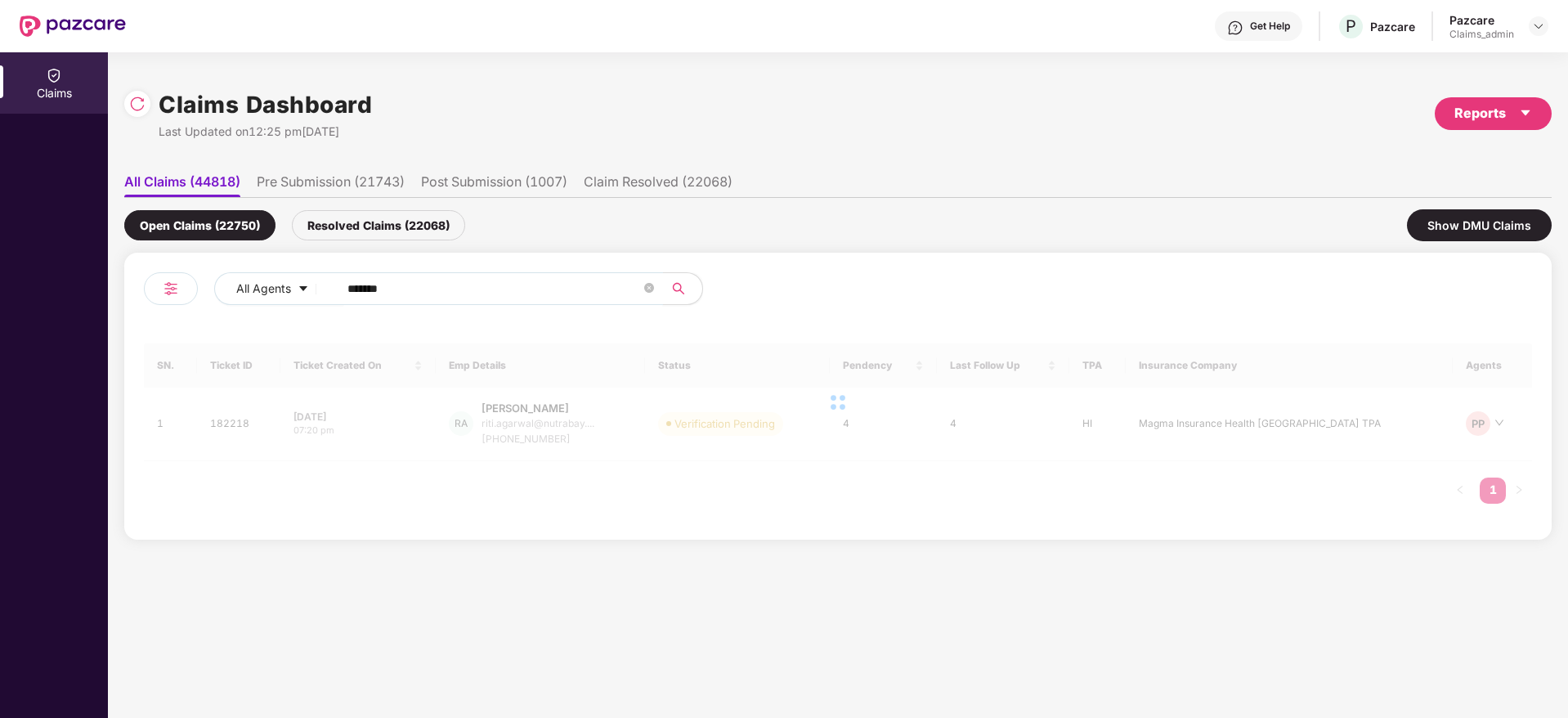
click at [349, 289] on input "*******" at bounding box center [494, 289] width 293 height 25
click at [349, 289] on input "******" at bounding box center [494, 289] width 293 height 25
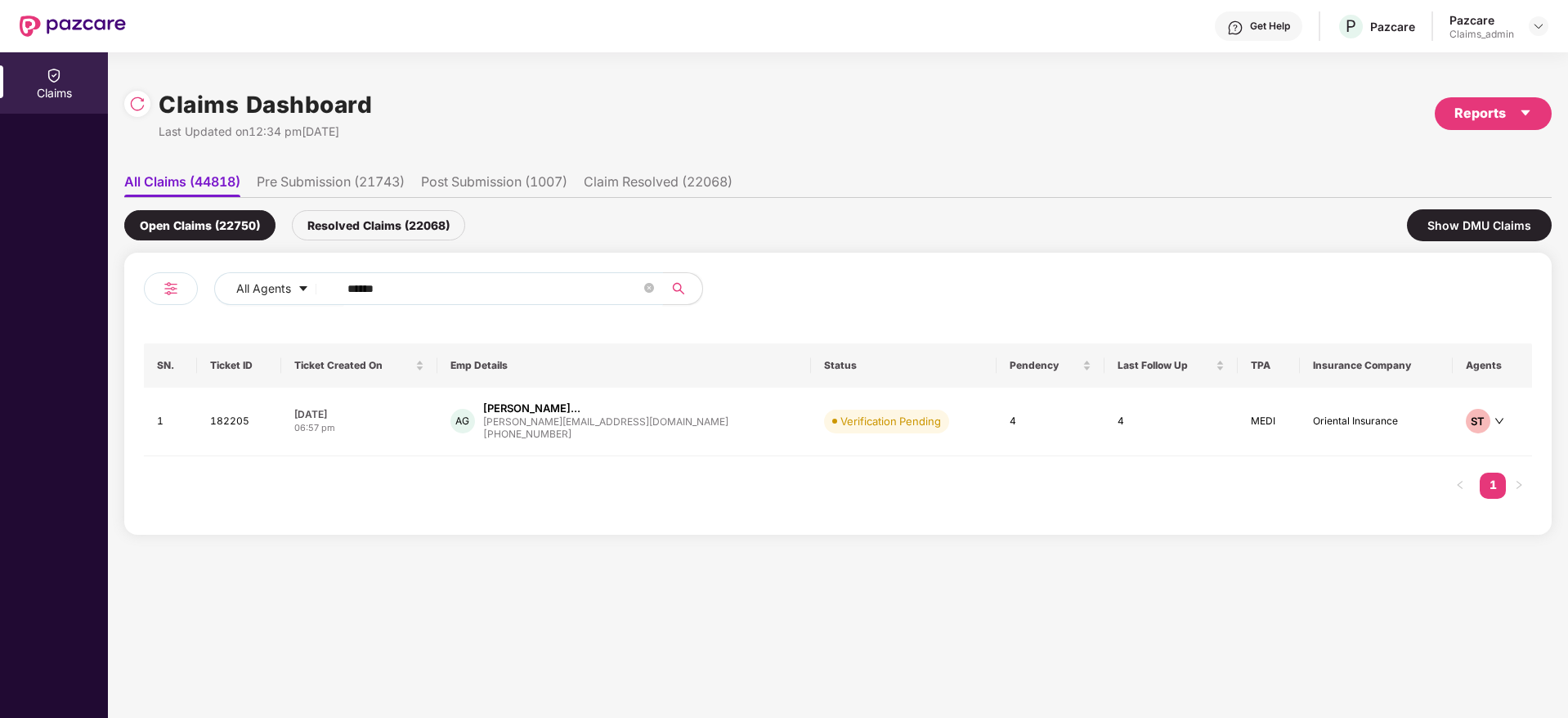
type input "******"
click at [417, 414] on div "08 Oct 2025" at bounding box center [358, 414] width 129 height 14
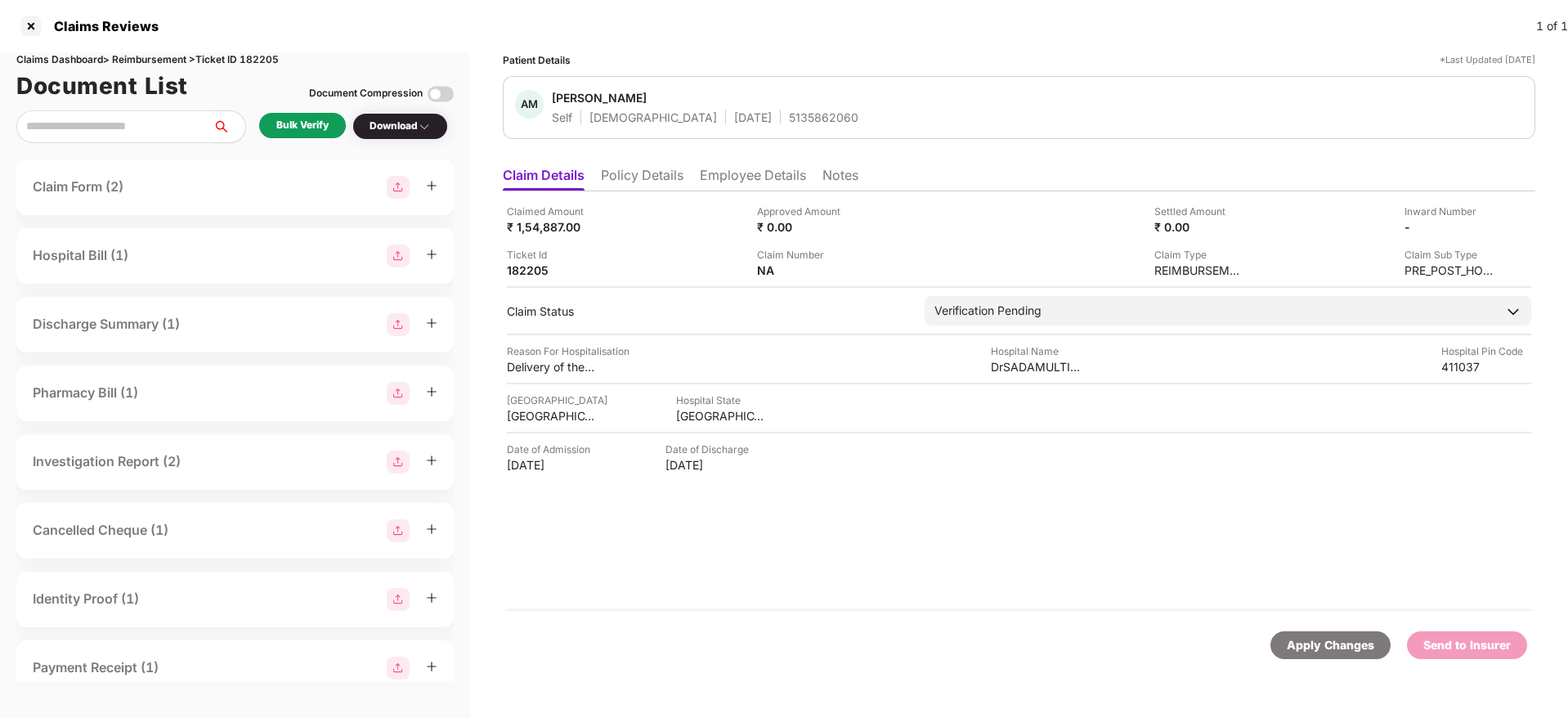
click at [289, 122] on div "Bulk Verify" at bounding box center [302, 126] width 52 height 16
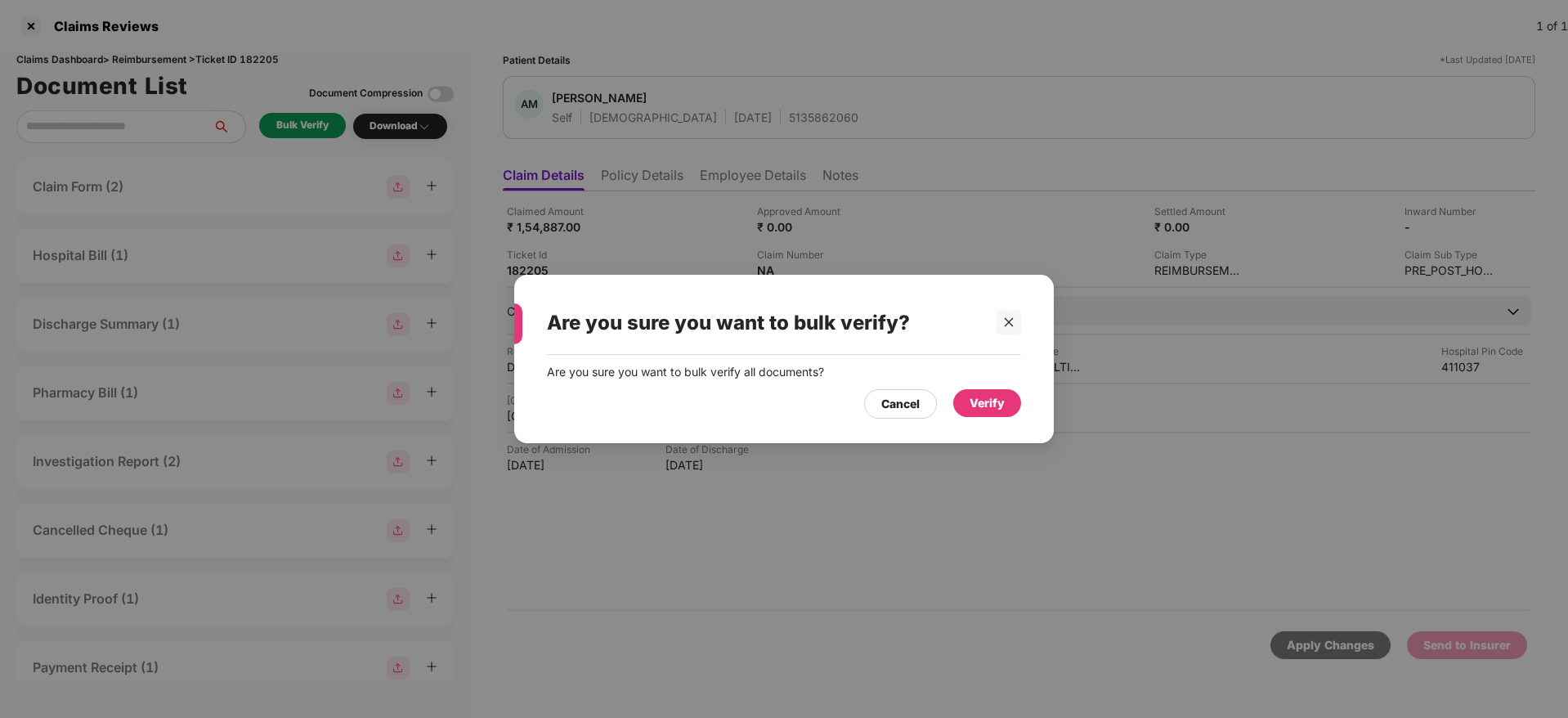
click at [1004, 405] on div "Verify" at bounding box center [987, 403] width 35 height 18
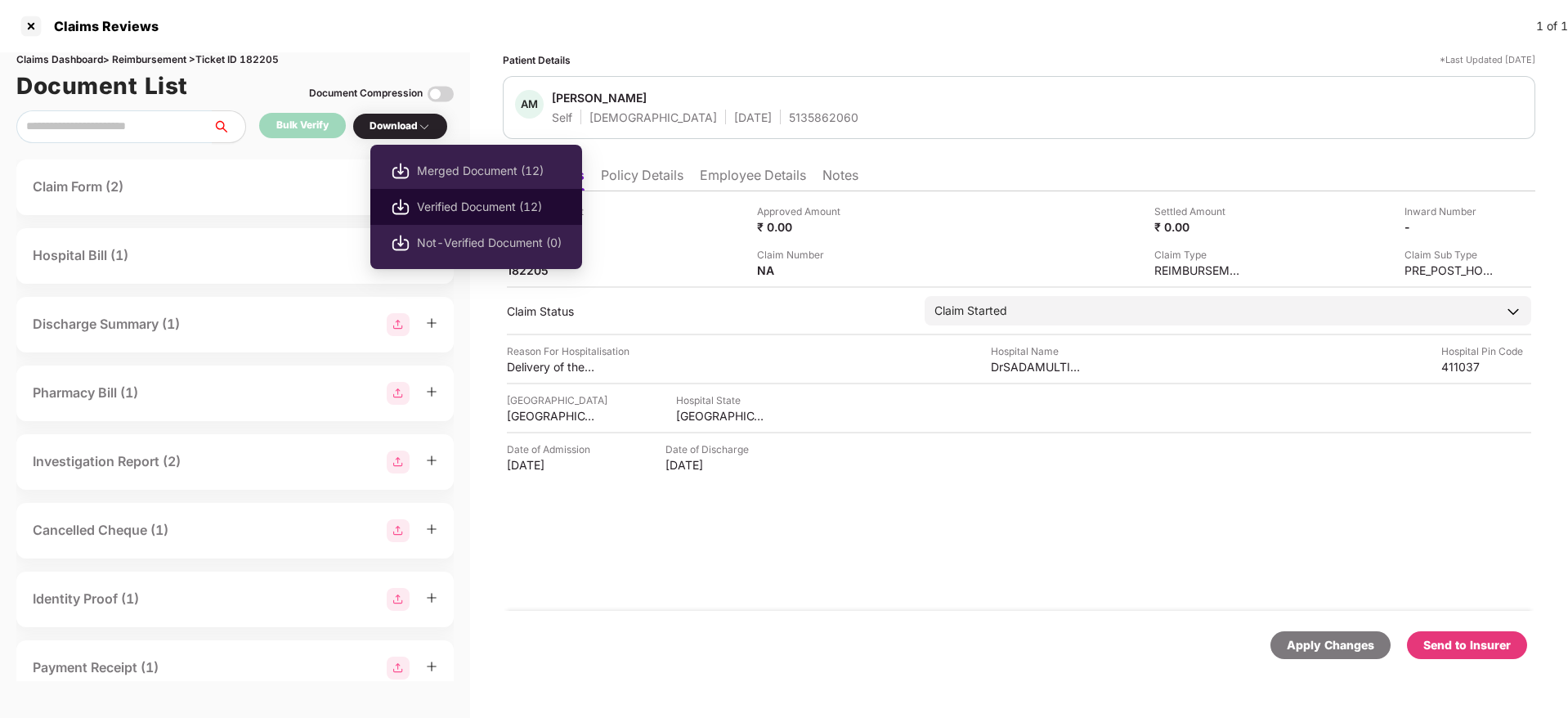
click at [478, 207] on span "Verified Document (12)" at bounding box center [489, 207] width 144 height 18
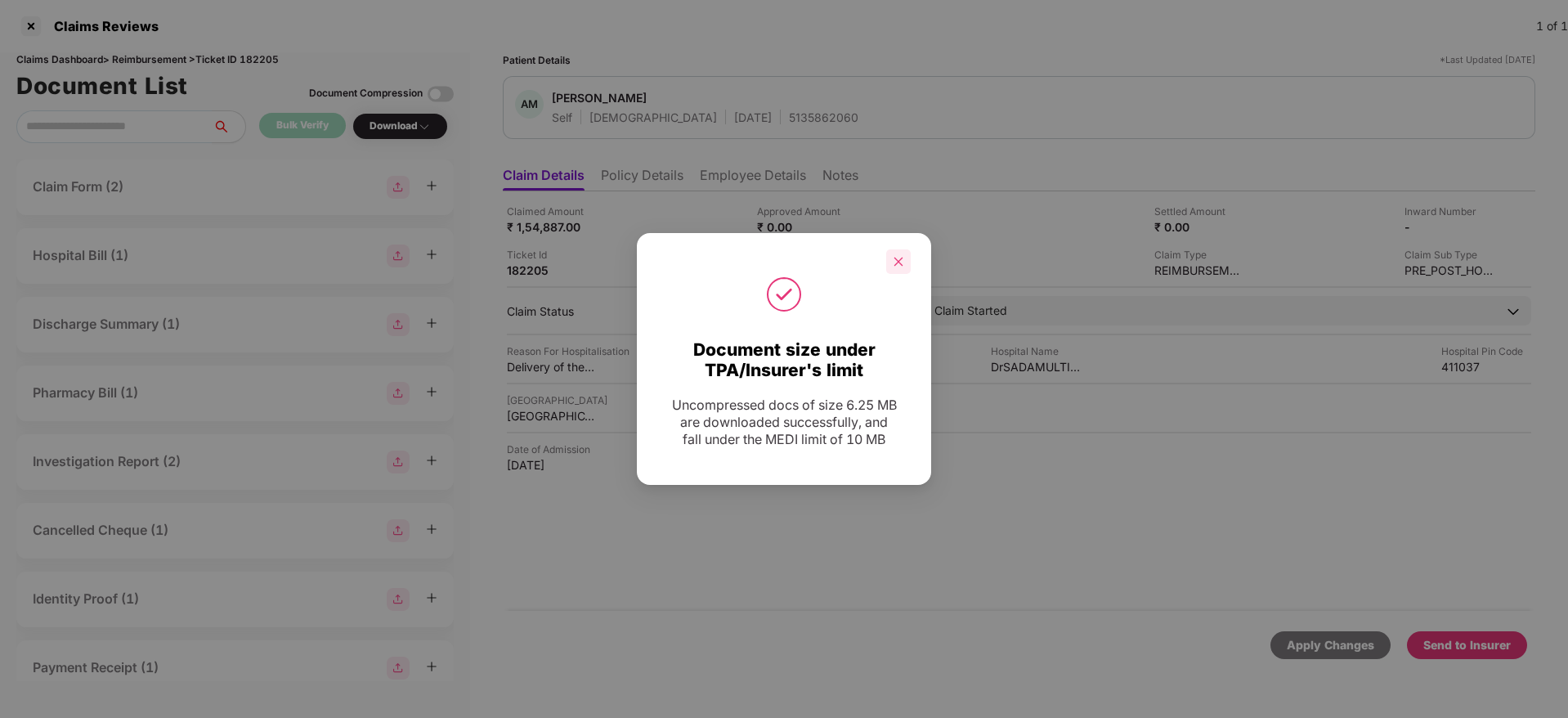
click at [902, 257] on icon "close" at bounding box center [898, 261] width 11 height 11
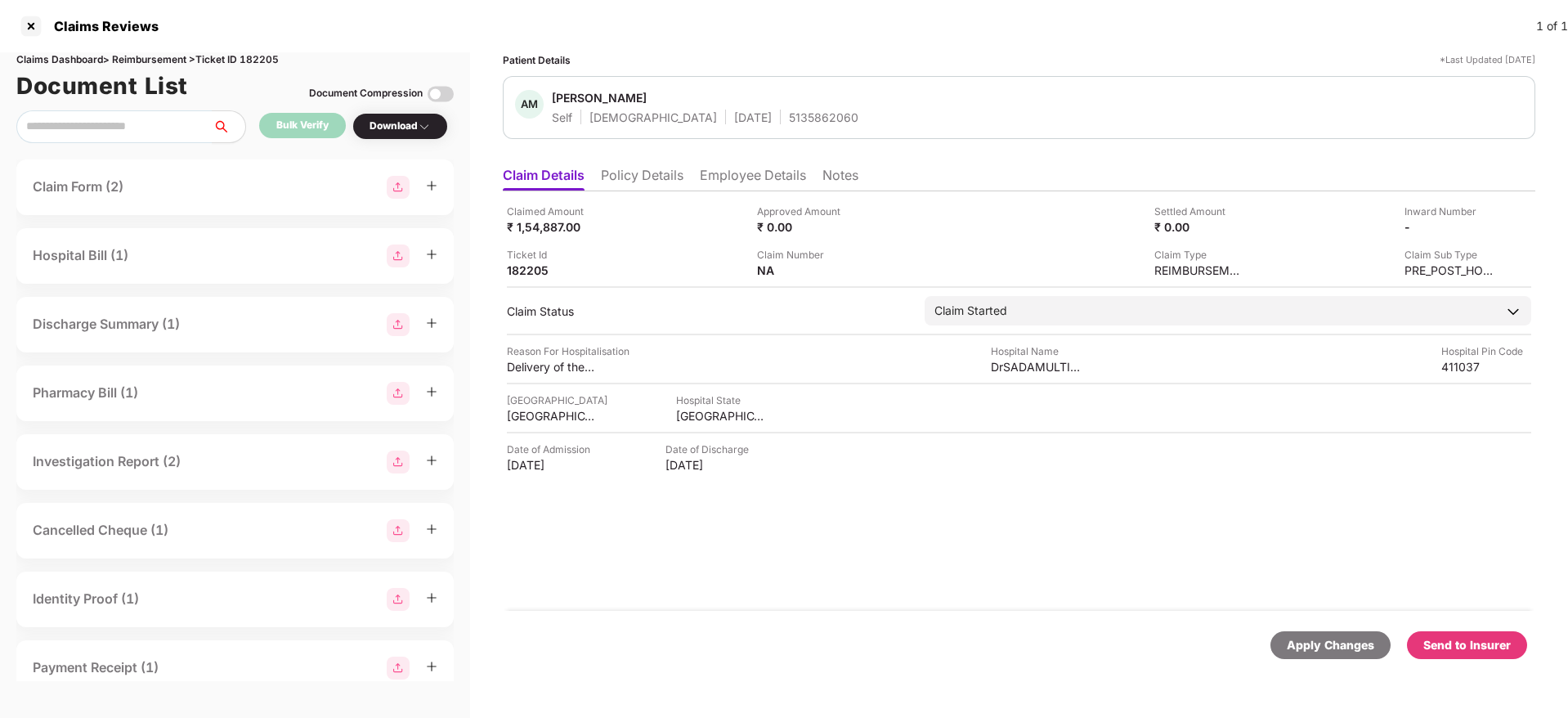
click at [1462, 648] on div "Send to Insurer" at bounding box center [1466, 645] width 87 height 18
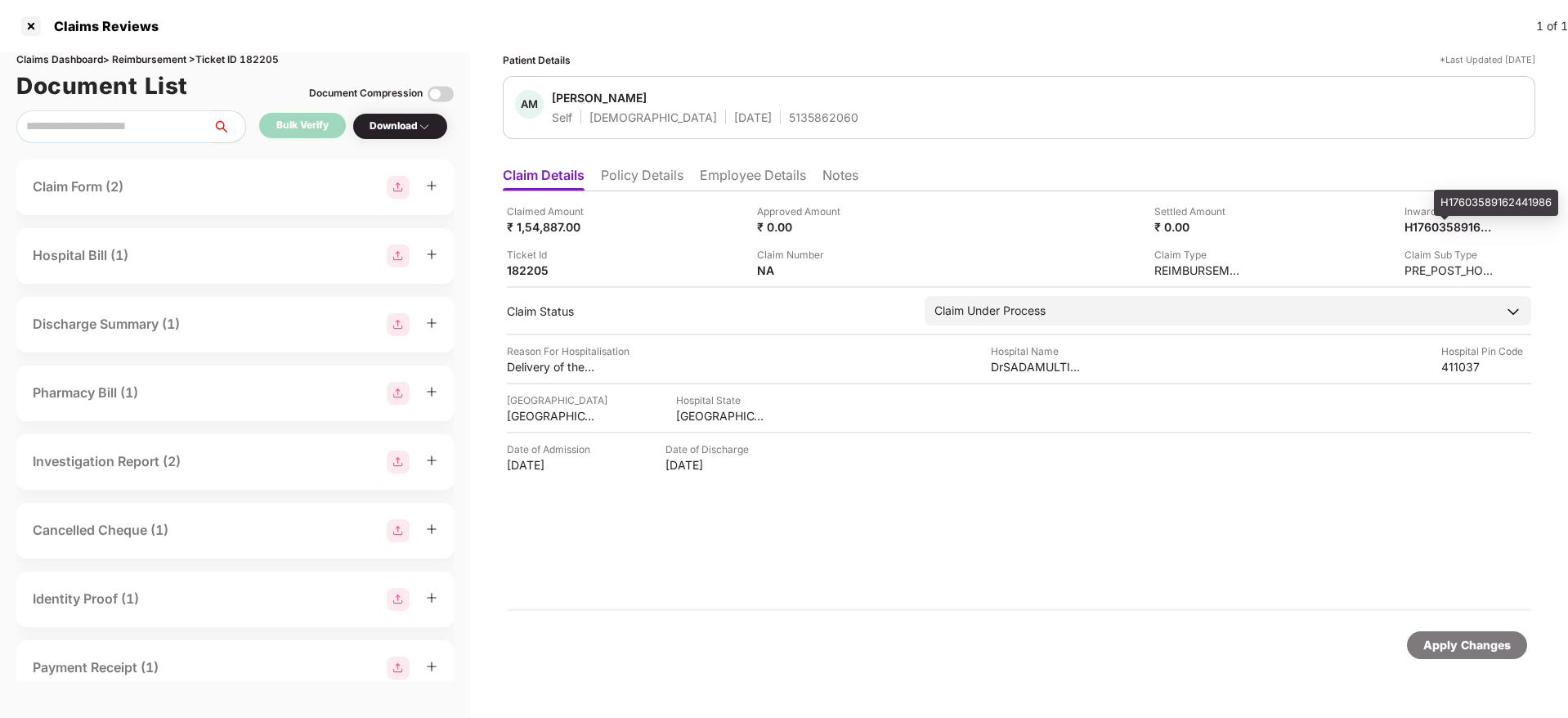
click at [1444, 219] on span at bounding box center [1444, 217] width 8 height 4
click at [1439, 221] on div "H17603589162441986" at bounding box center [1432, 227] width 90 height 16
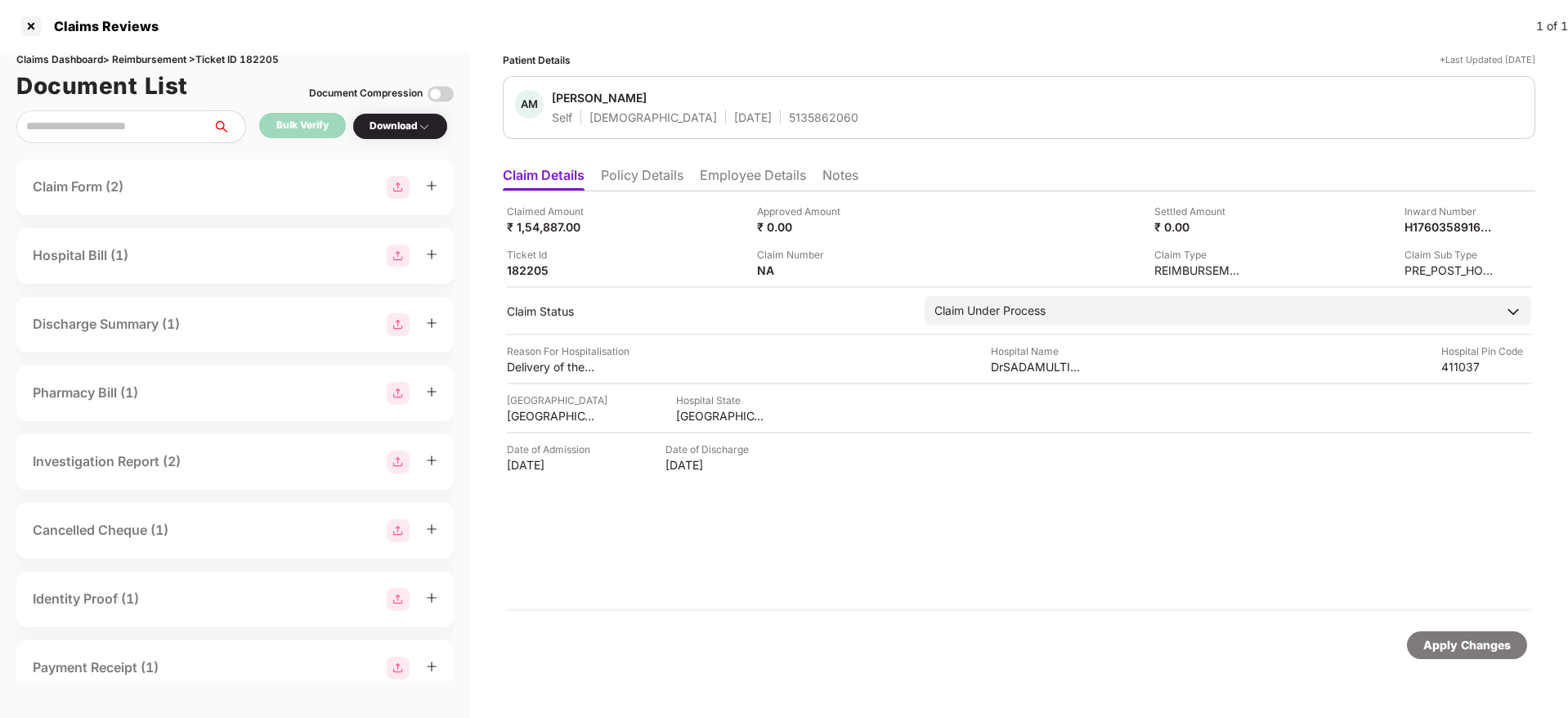
click at [627, 166] on li "Policy Details" at bounding box center [642, 178] width 83 height 24
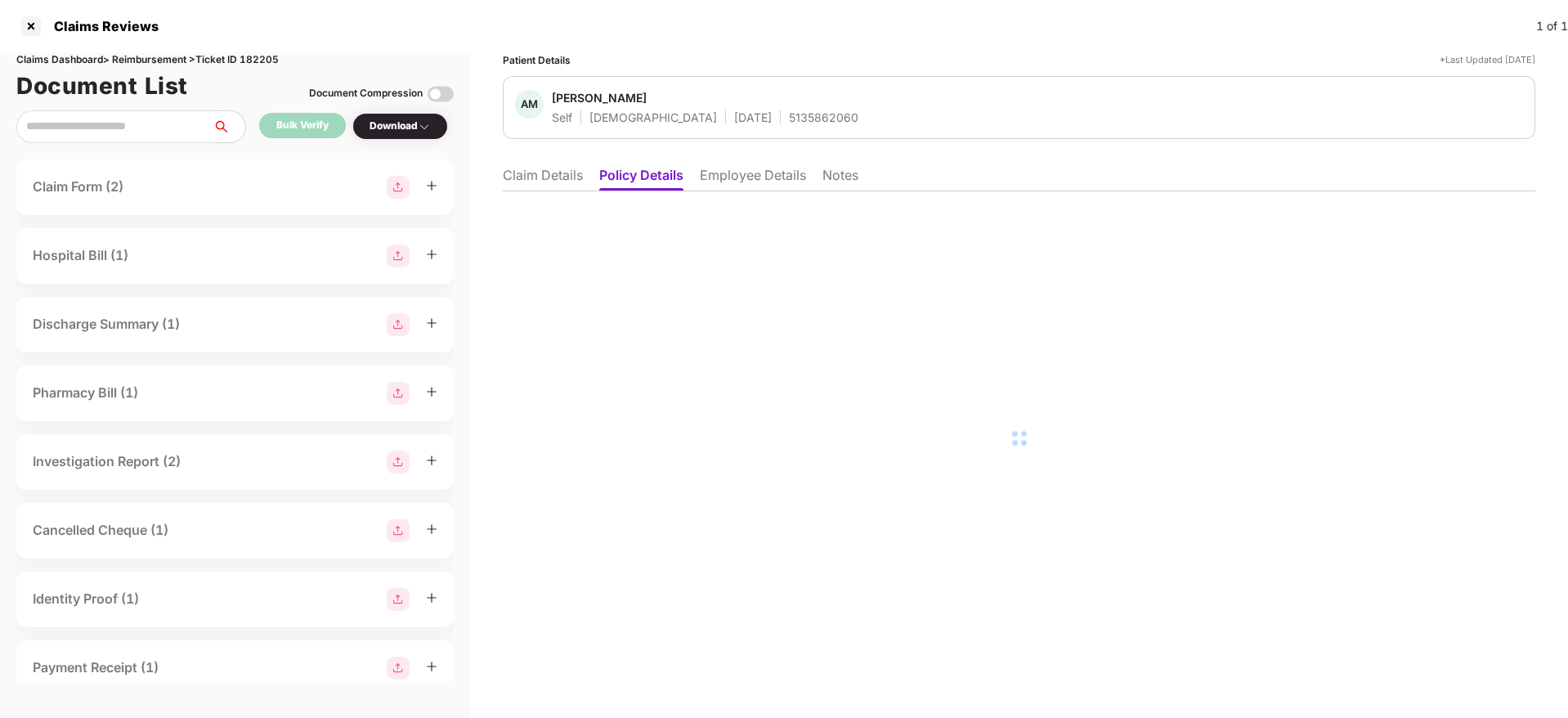
click at [752, 174] on li "Employee Details" at bounding box center [752, 178] width 106 height 24
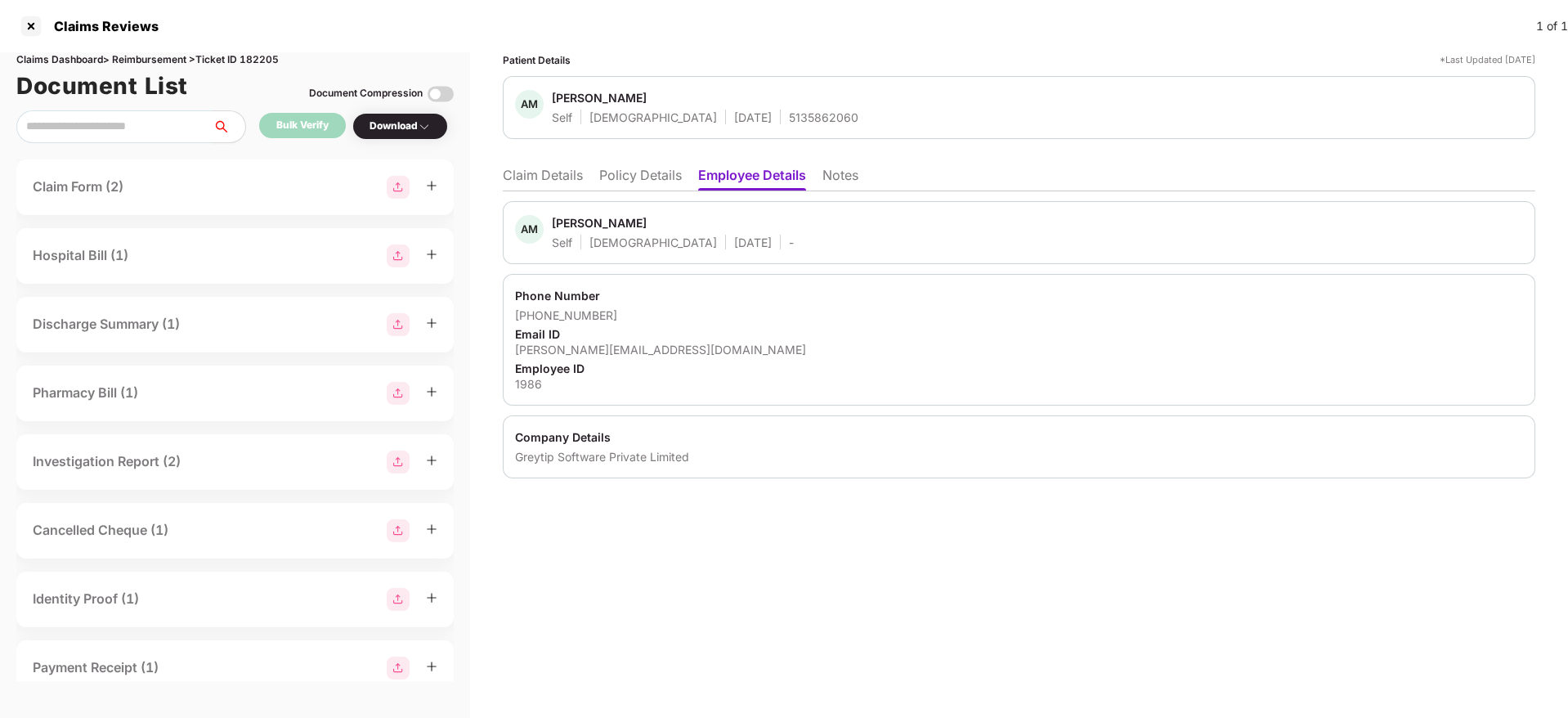
click at [528, 464] on div "Greytip Software Private Limited" at bounding box center [1018, 457] width 1007 height 16
click at [517, 176] on li "Claim Details" at bounding box center [542, 178] width 80 height 24
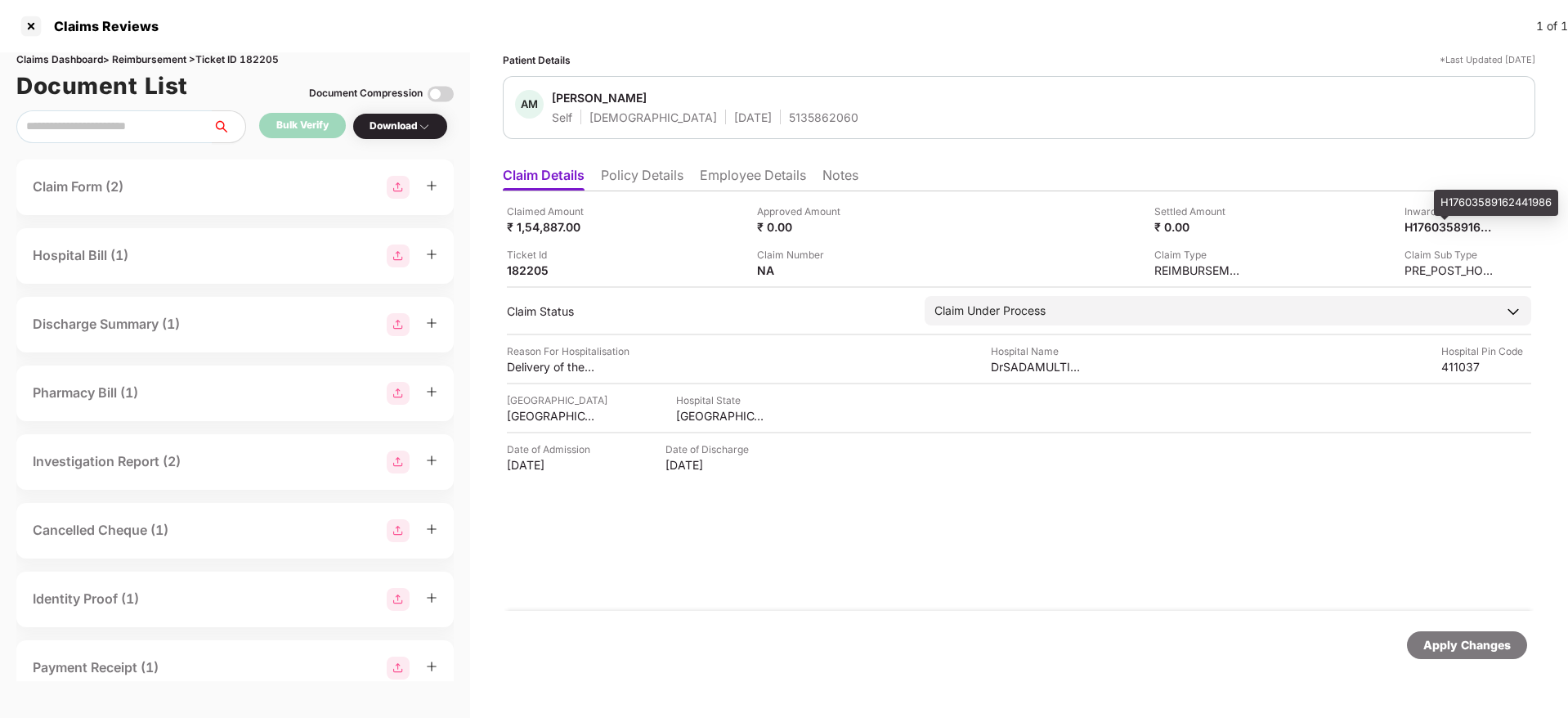
click at [1446, 209] on div "H17603589162441986" at bounding box center [1495, 203] width 124 height 26
click at [648, 175] on li "Policy Details" at bounding box center [642, 178] width 83 height 24
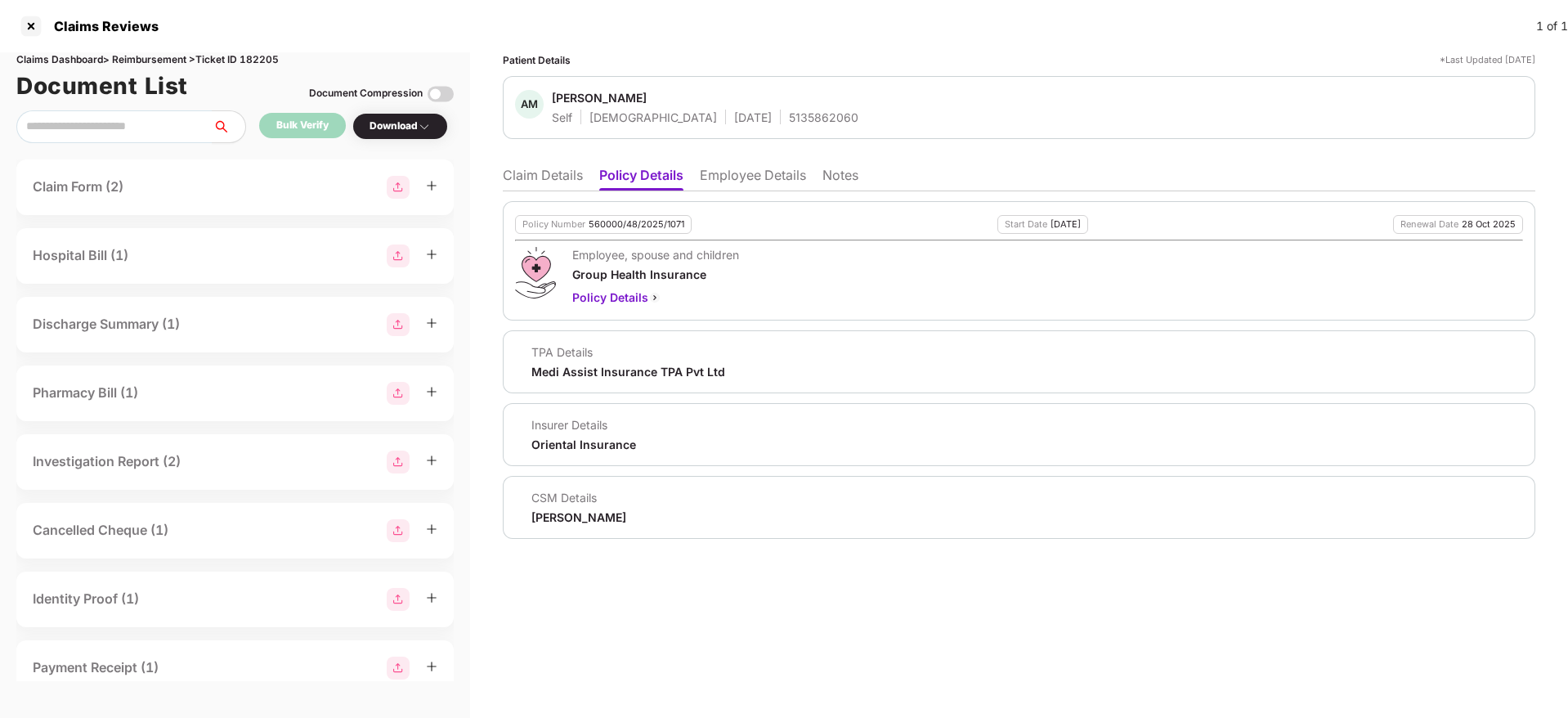
click at [741, 170] on li "Employee Details" at bounding box center [752, 178] width 106 height 24
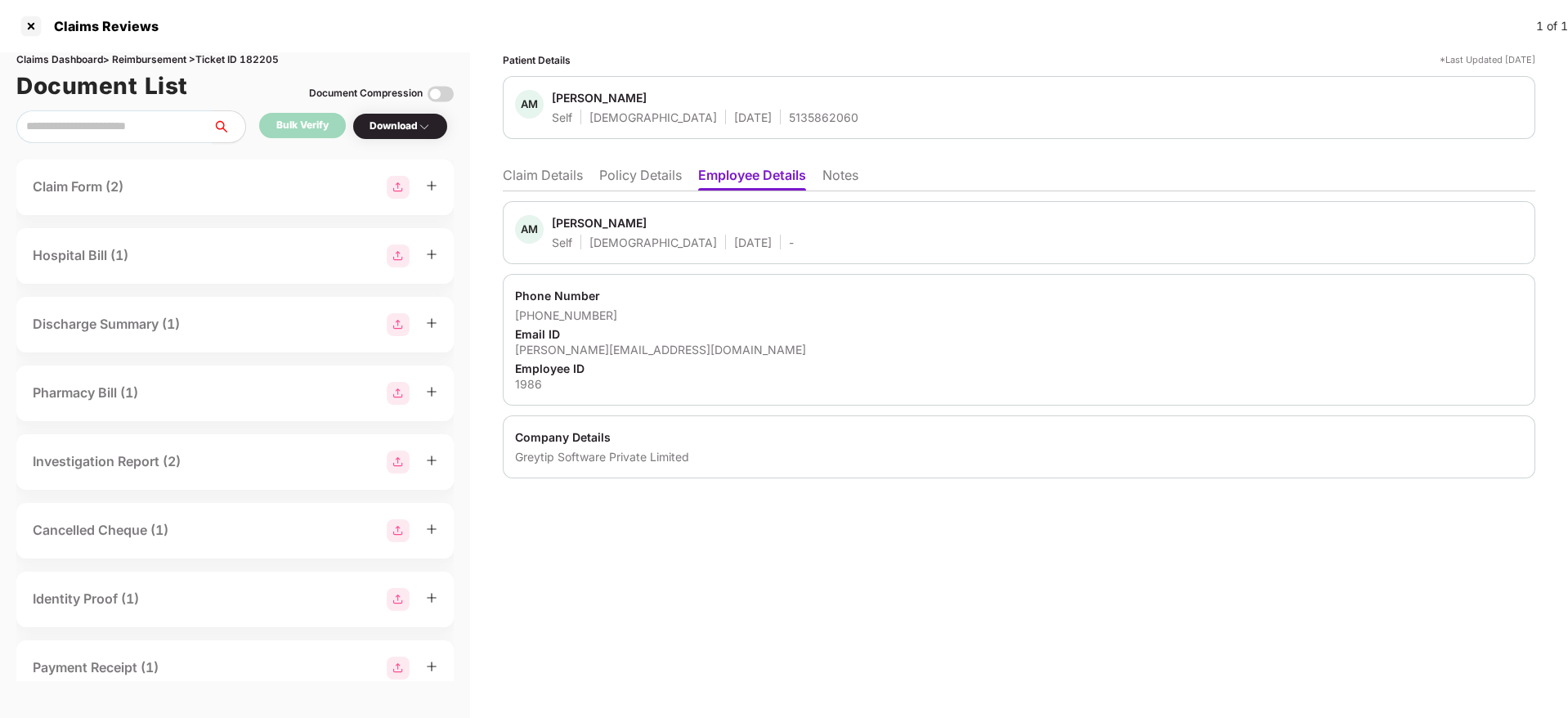
click at [525, 454] on div "Greytip Software Private Limited" at bounding box center [1018, 457] width 1007 height 16
click at [631, 189] on li "Policy Details" at bounding box center [641, 178] width 83 height 24
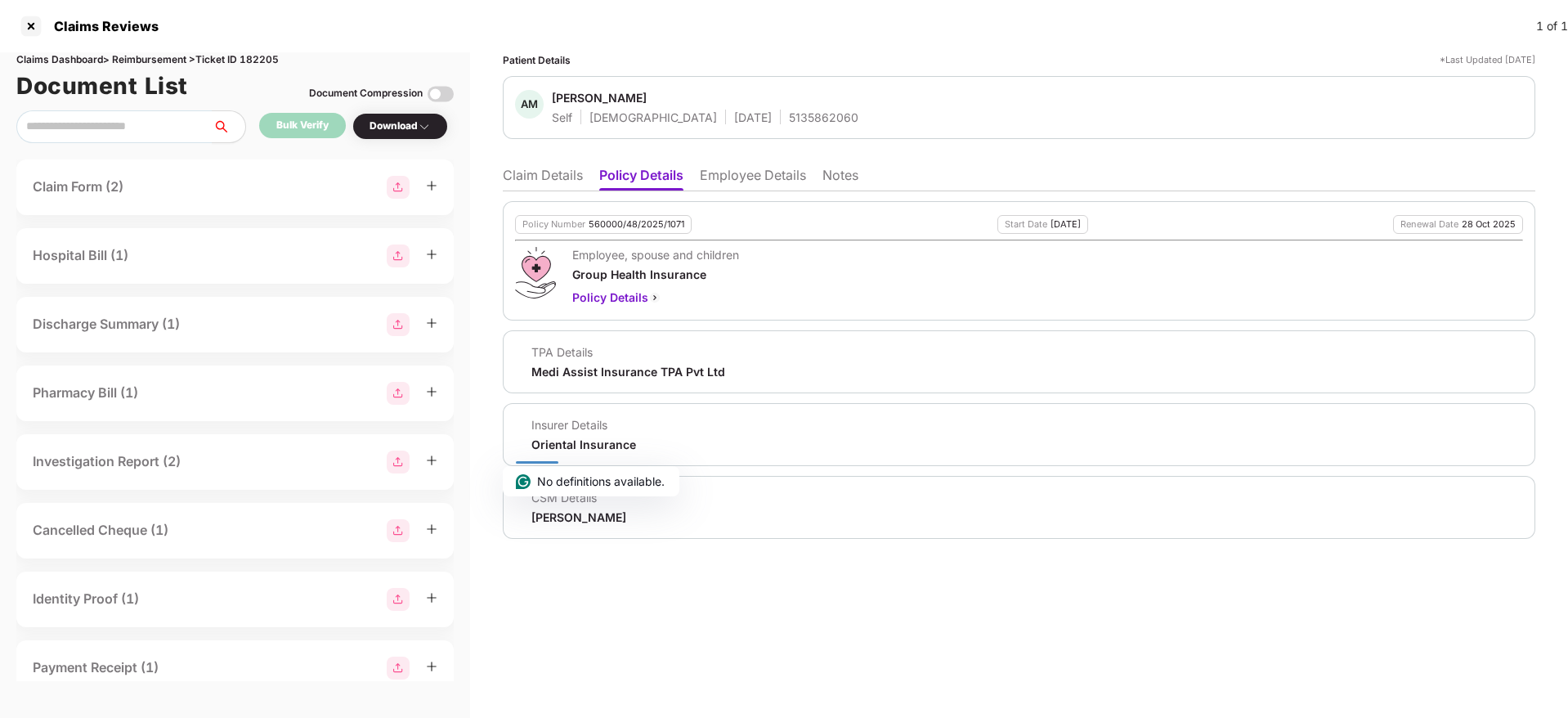
click at [543, 183] on li "Claim Details" at bounding box center [542, 178] width 80 height 24
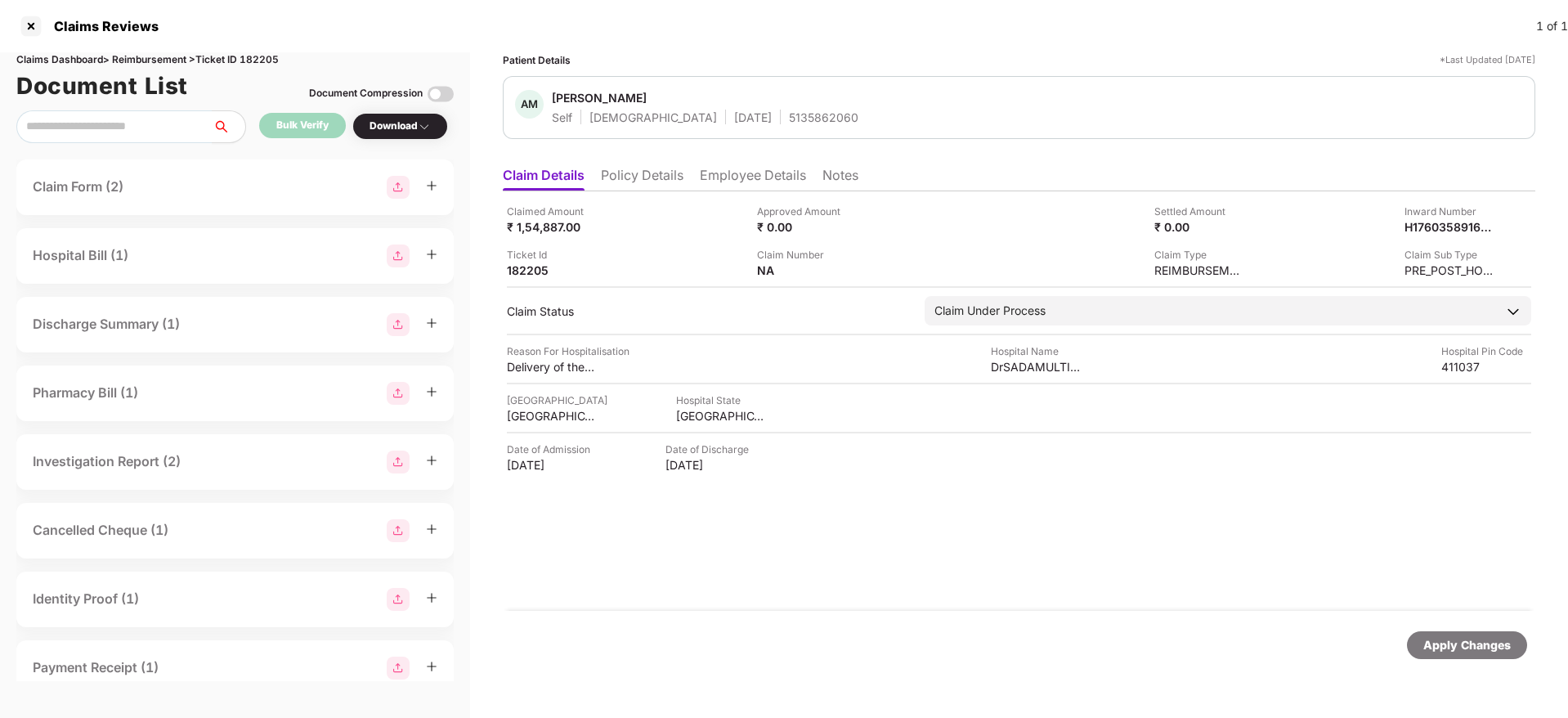
click at [788, 118] on div "5135862060" at bounding box center [823, 117] width 70 height 16
click at [31, 26] on div at bounding box center [31, 26] width 26 height 26
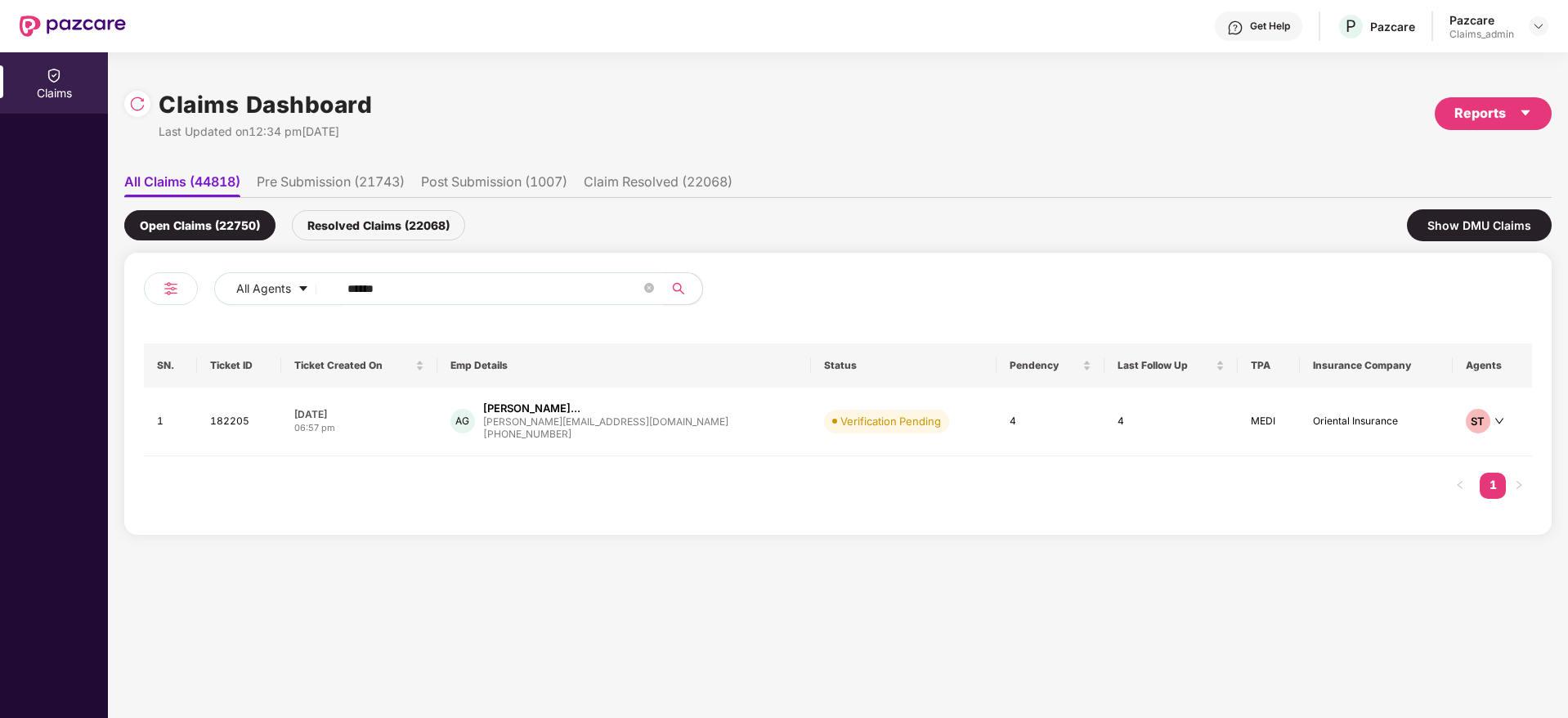
click at [392, 277] on input "******" at bounding box center [494, 289] width 293 height 25
paste input "*******"
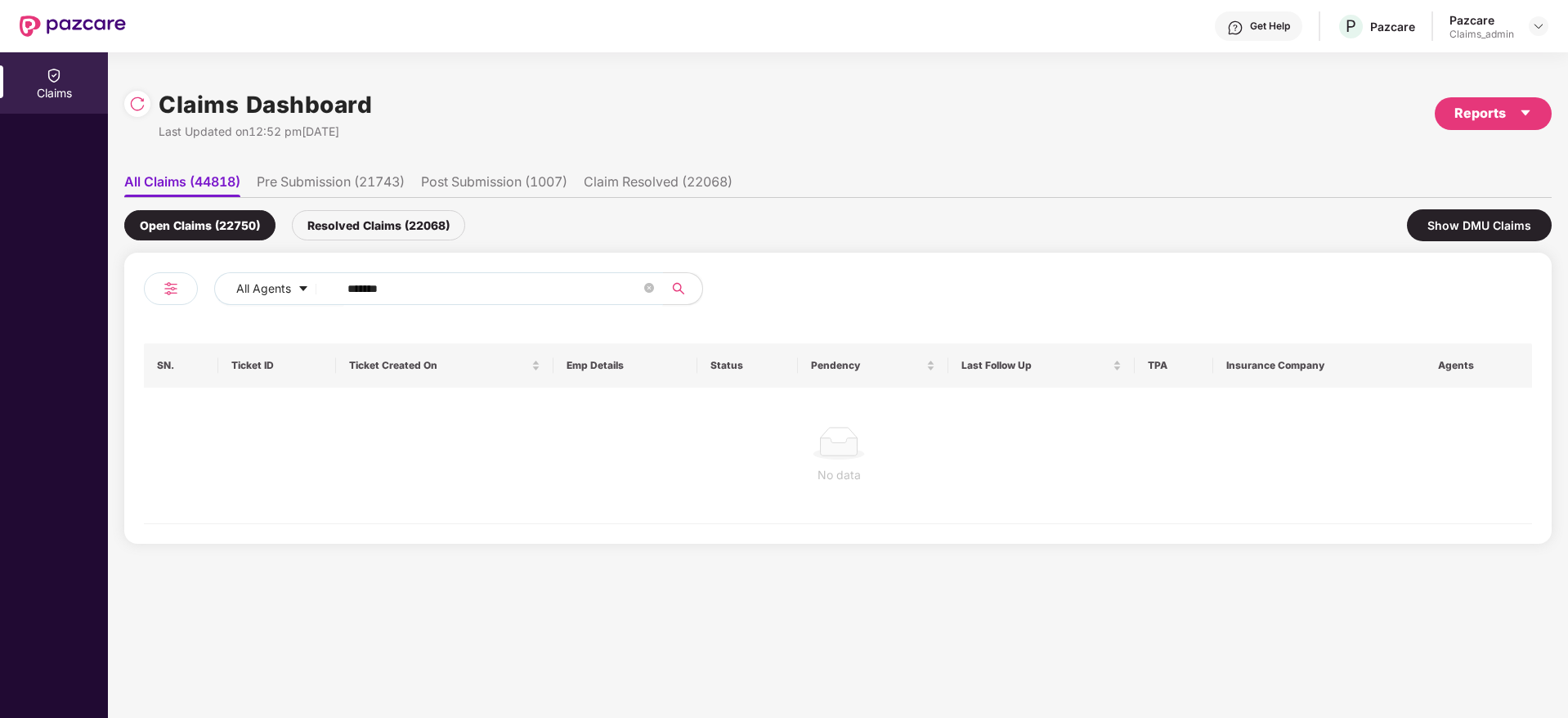
click at [355, 291] on input "*******" at bounding box center [494, 289] width 293 height 25
click at [355, 291] on input "******" at bounding box center [494, 289] width 293 height 25
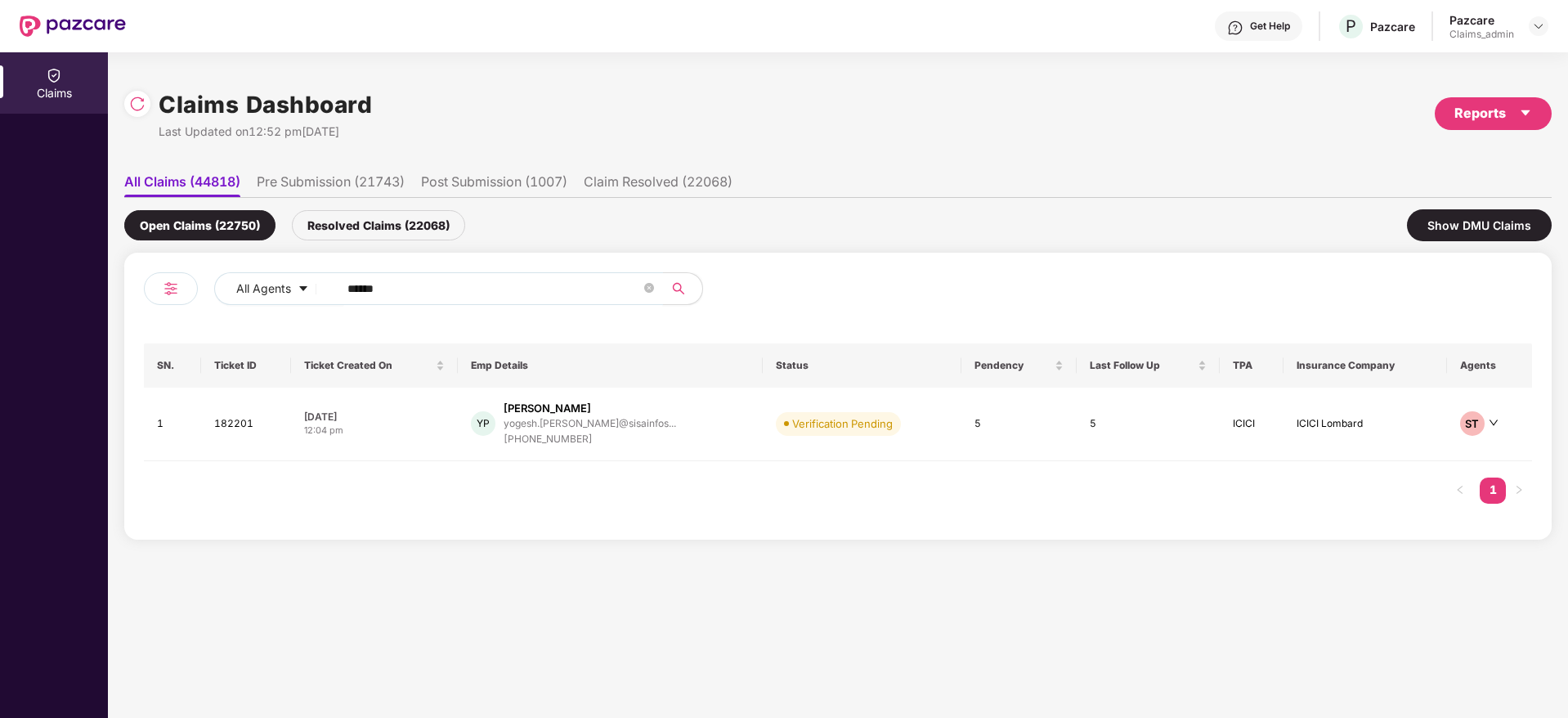
click at [355, 291] on input "******" at bounding box center [494, 289] width 293 height 25
type input "******"
click at [423, 423] on div "12:04 pm" at bounding box center [375, 430] width 141 height 14
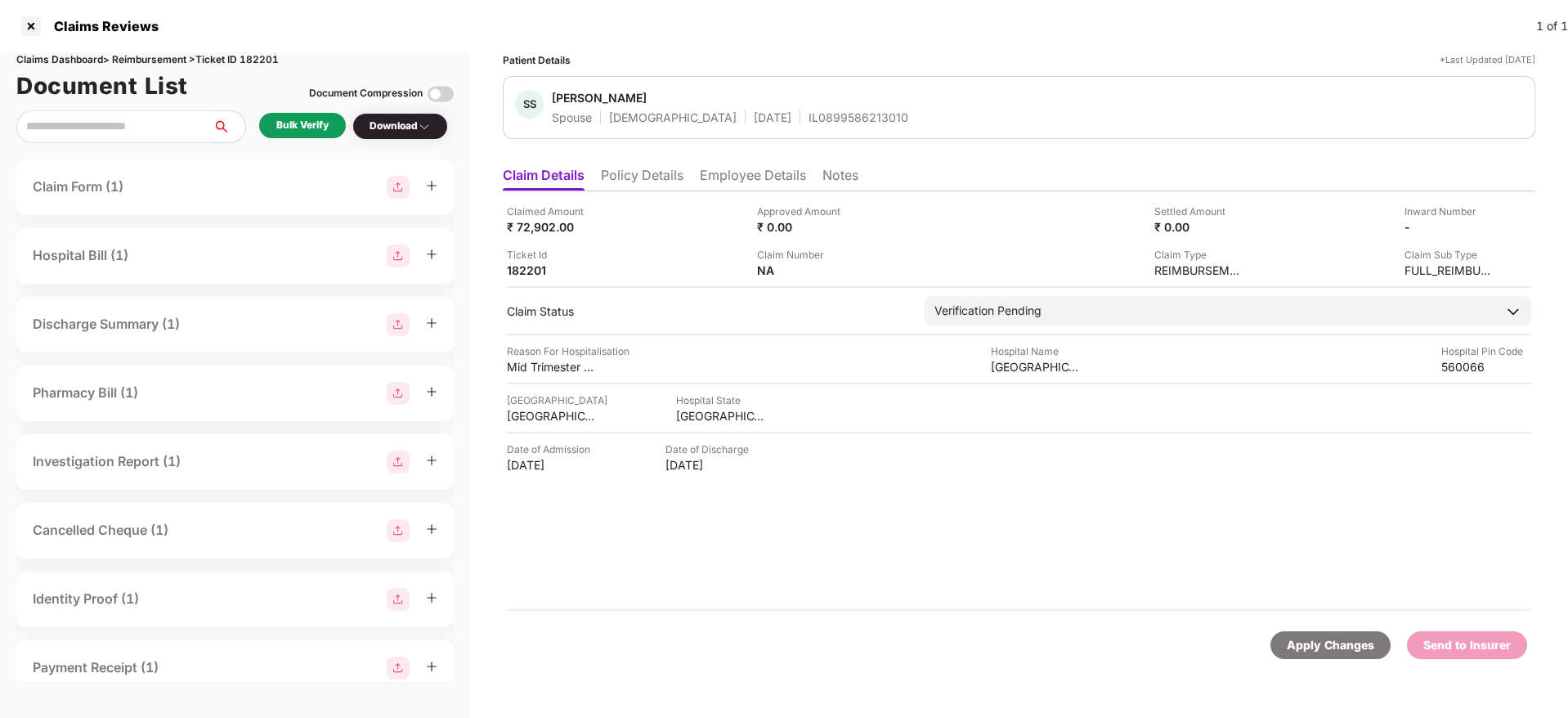
click at [328, 115] on div "Bulk Verify" at bounding box center [302, 125] width 86 height 26
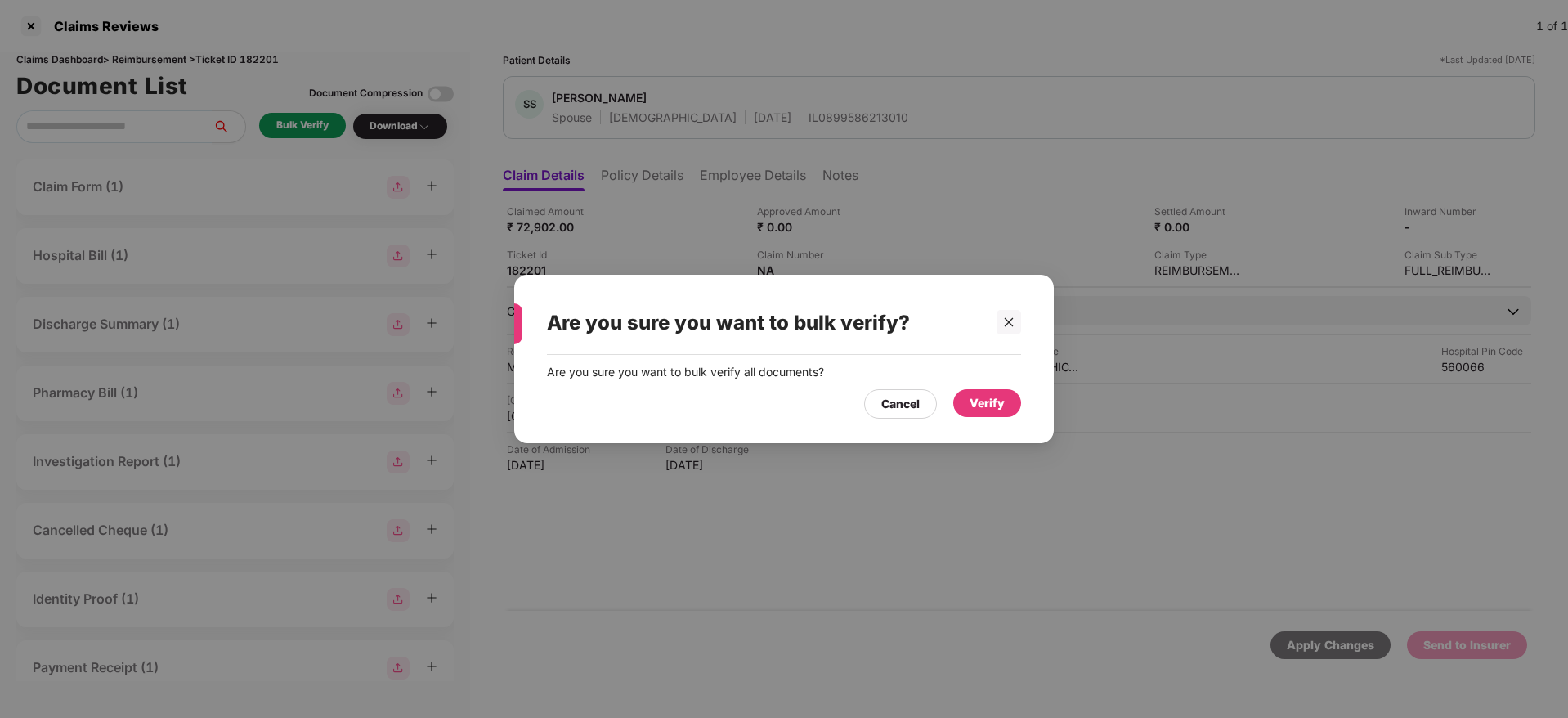
click at [977, 402] on div "Verify" at bounding box center [987, 403] width 35 height 18
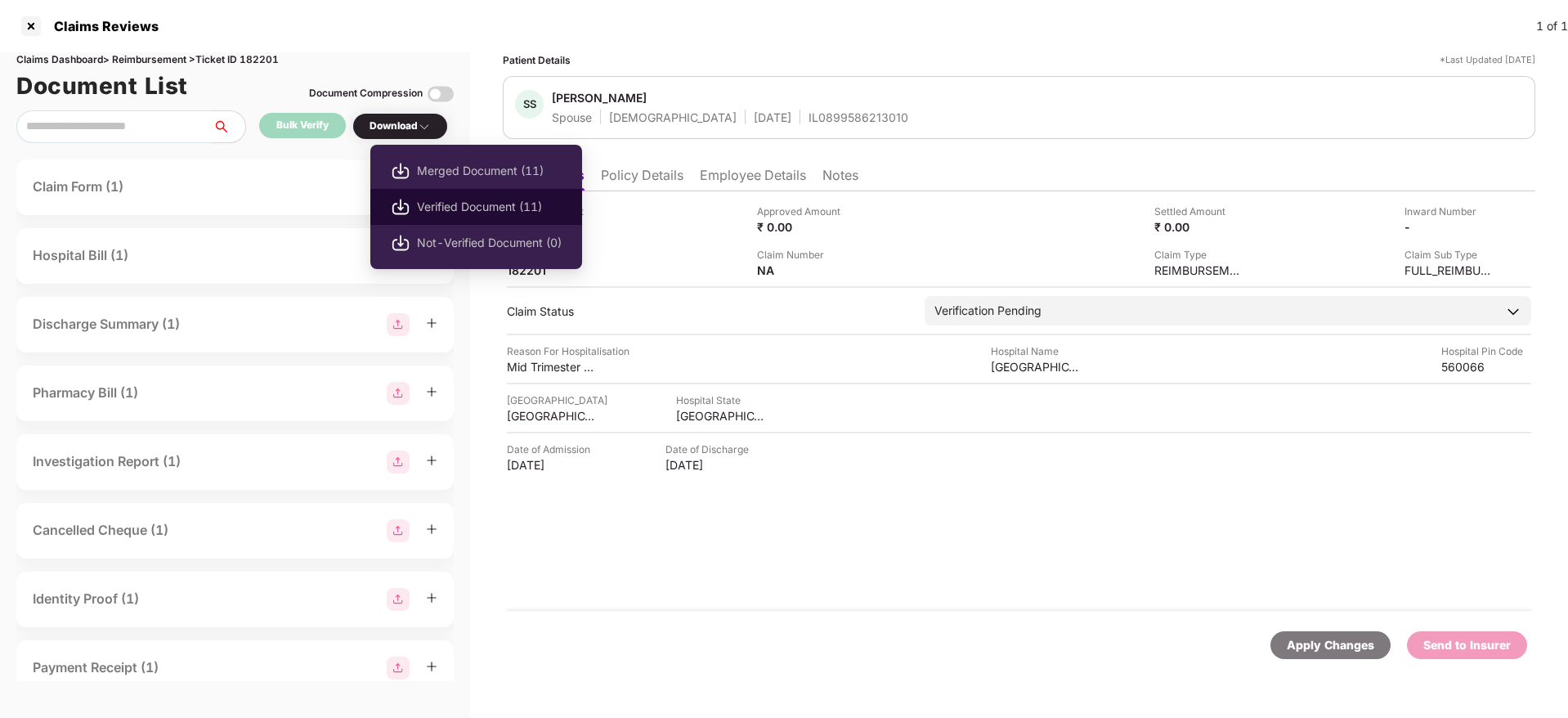
click at [416, 210] on li "Verified Document (11)" at bounding box center [476, 207] width 212 height 36
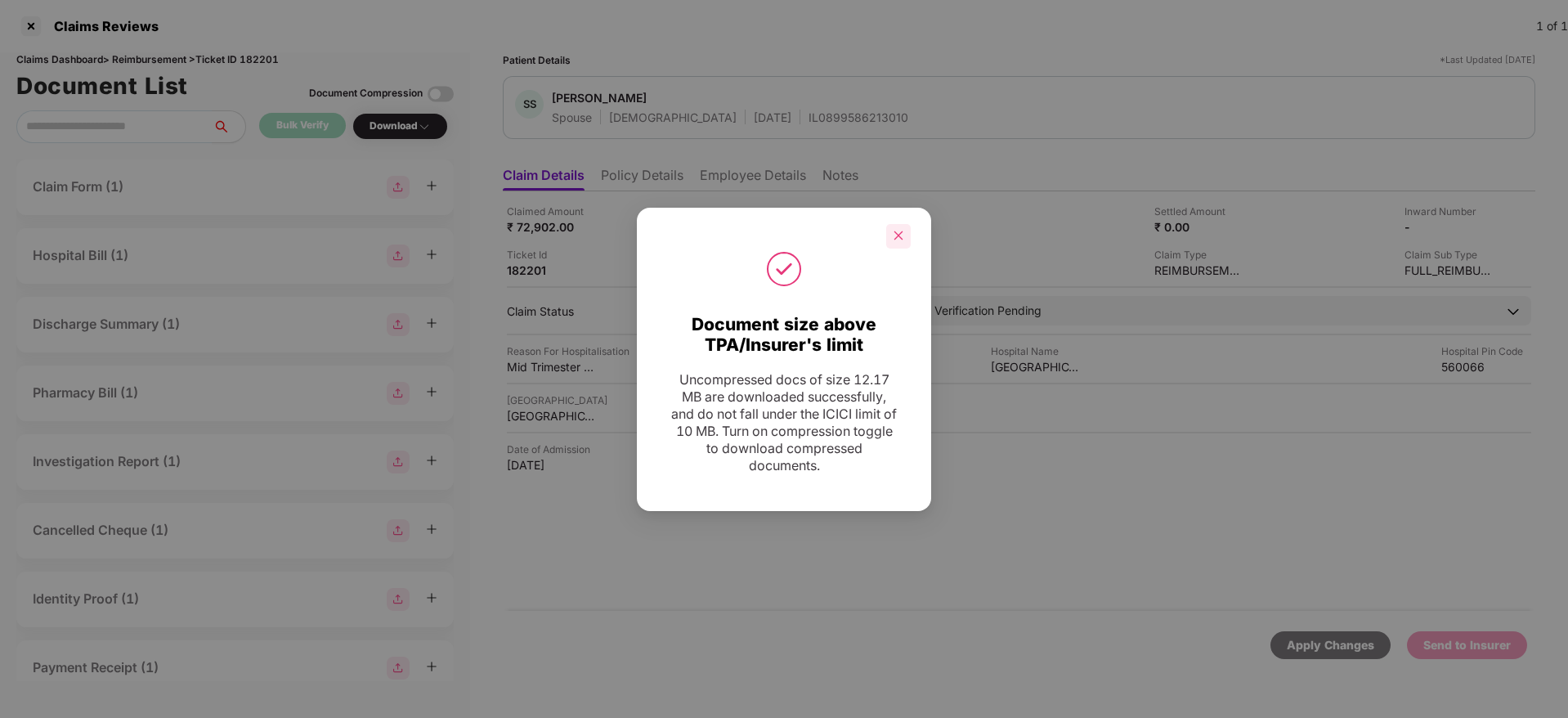
click at [899, 233] on icon "close" at bounding box center [898, 235] width 11 height 11
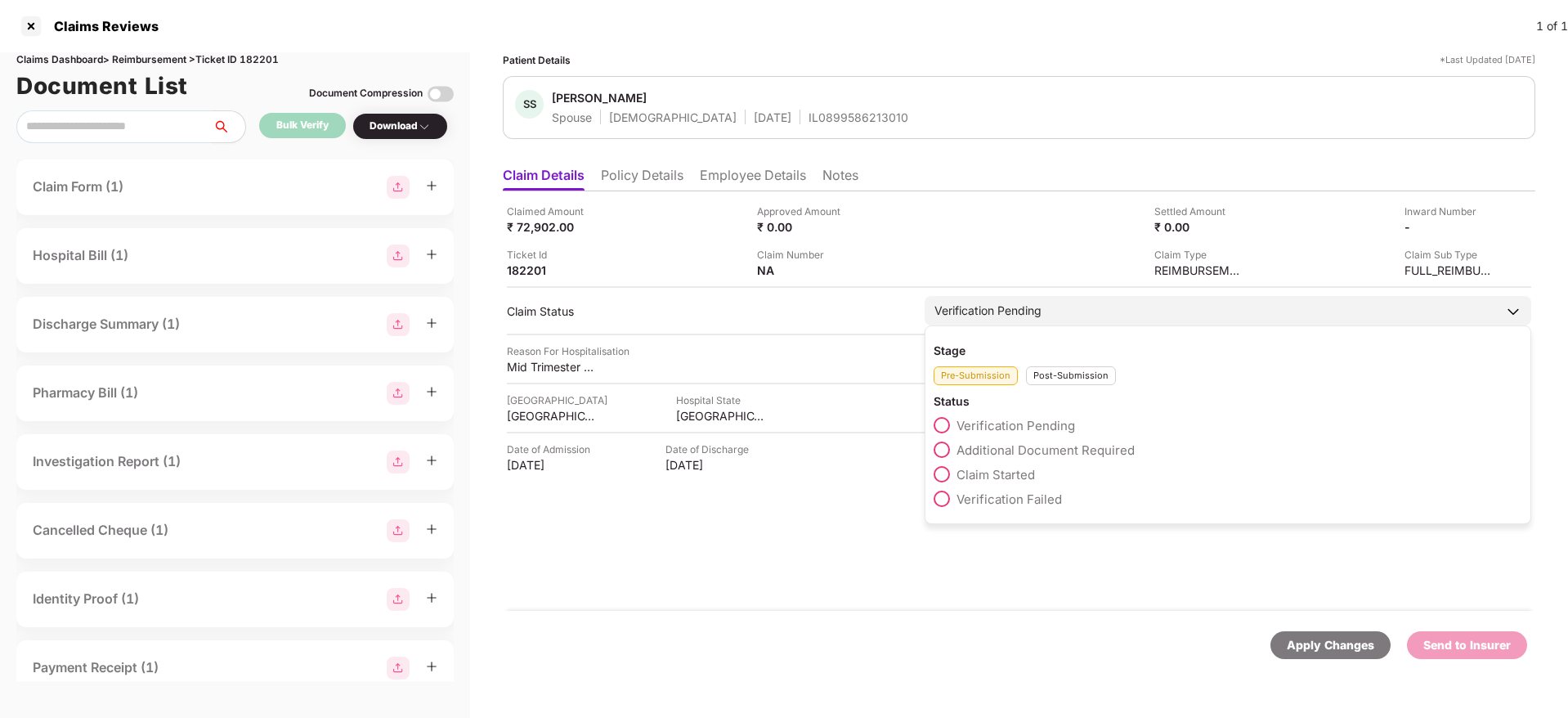
click at [1021, 473] on span "Claim Started" at bounding box center [995, 474] width 78 height 16
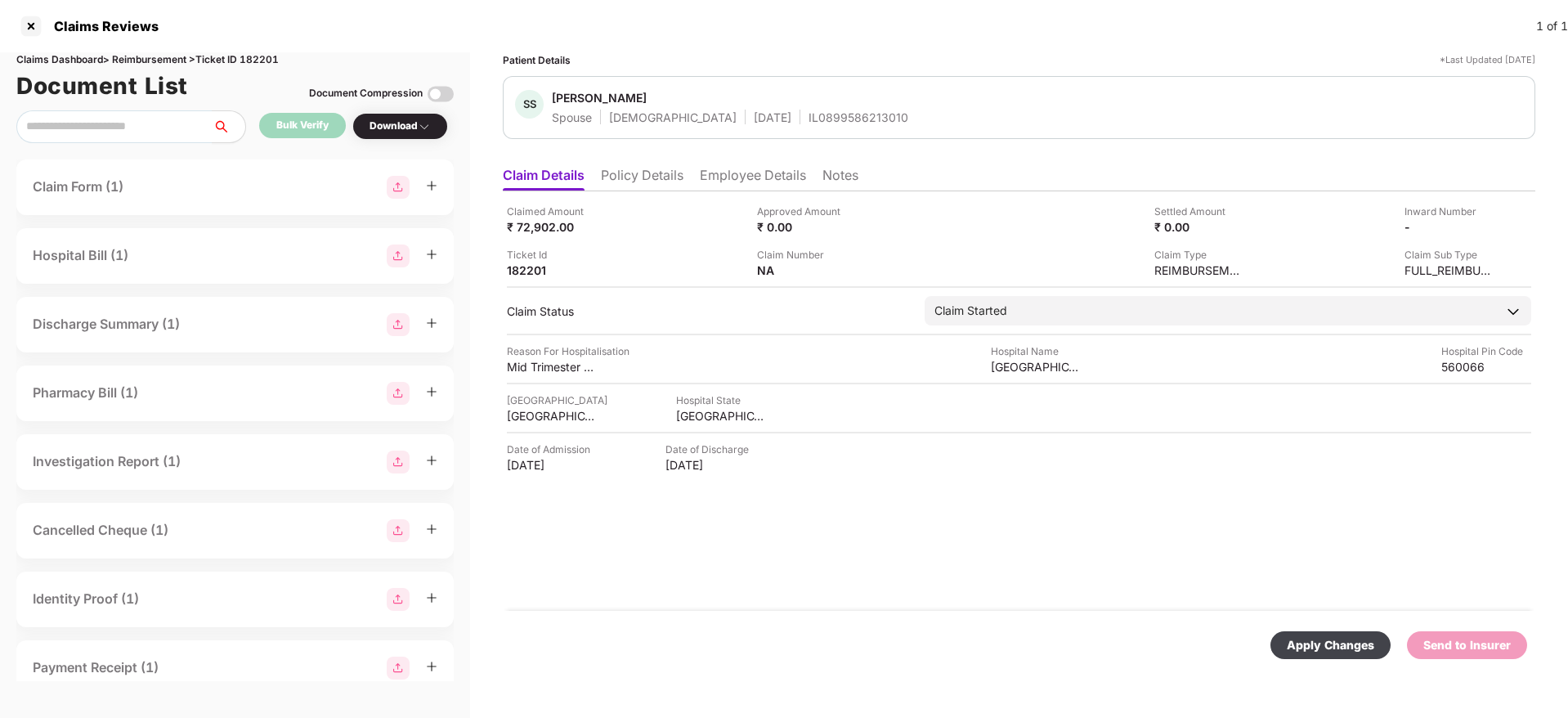
click at [1357, 646] on div "Apply Changes" at bounding box center [1330, 645] width 87 height 18
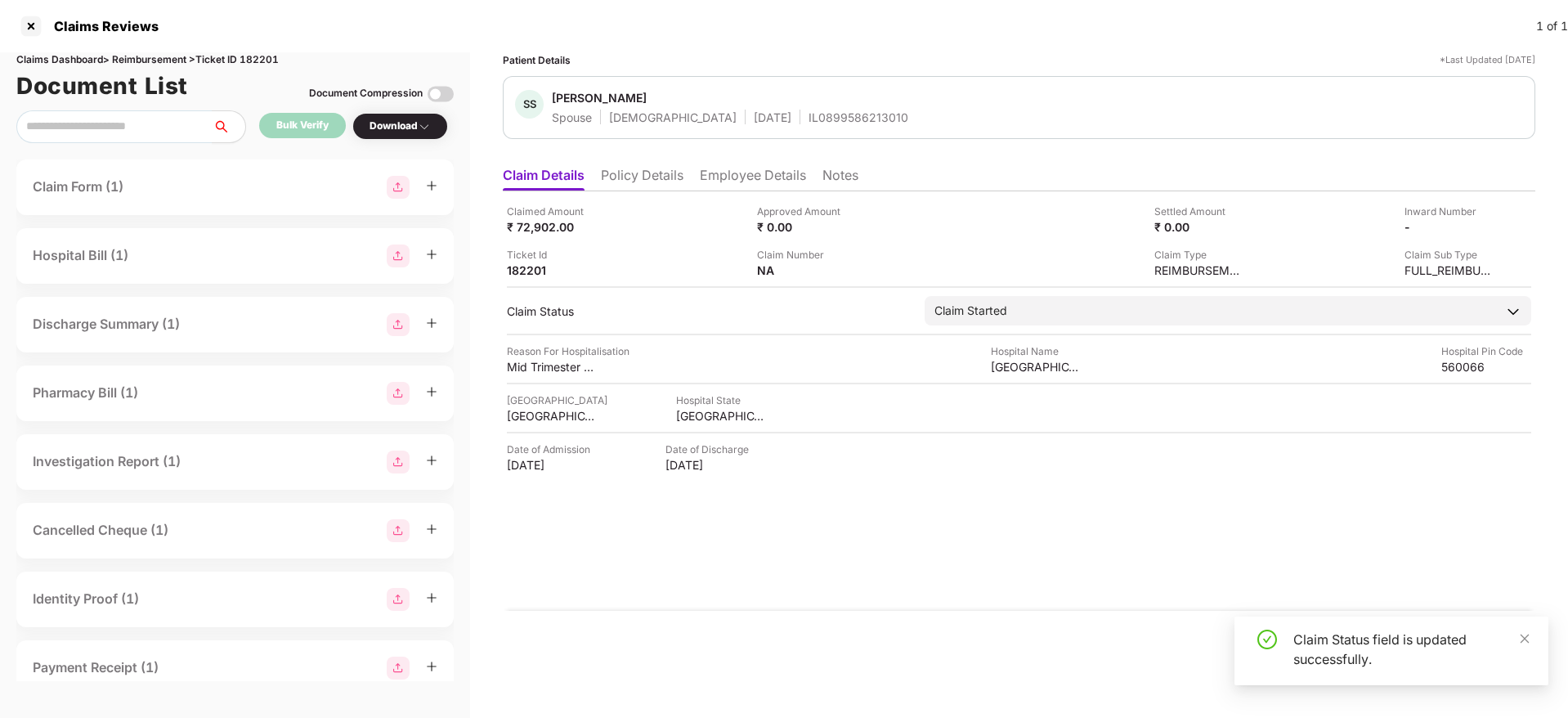
click at [1517, 638] on div "Claim Status field is updated successfully." at bounding box center [1410, 648] width 236 height 40
click at [1528, 636] on icon "close" at bounding box center [1524, 638] width 11 height 11
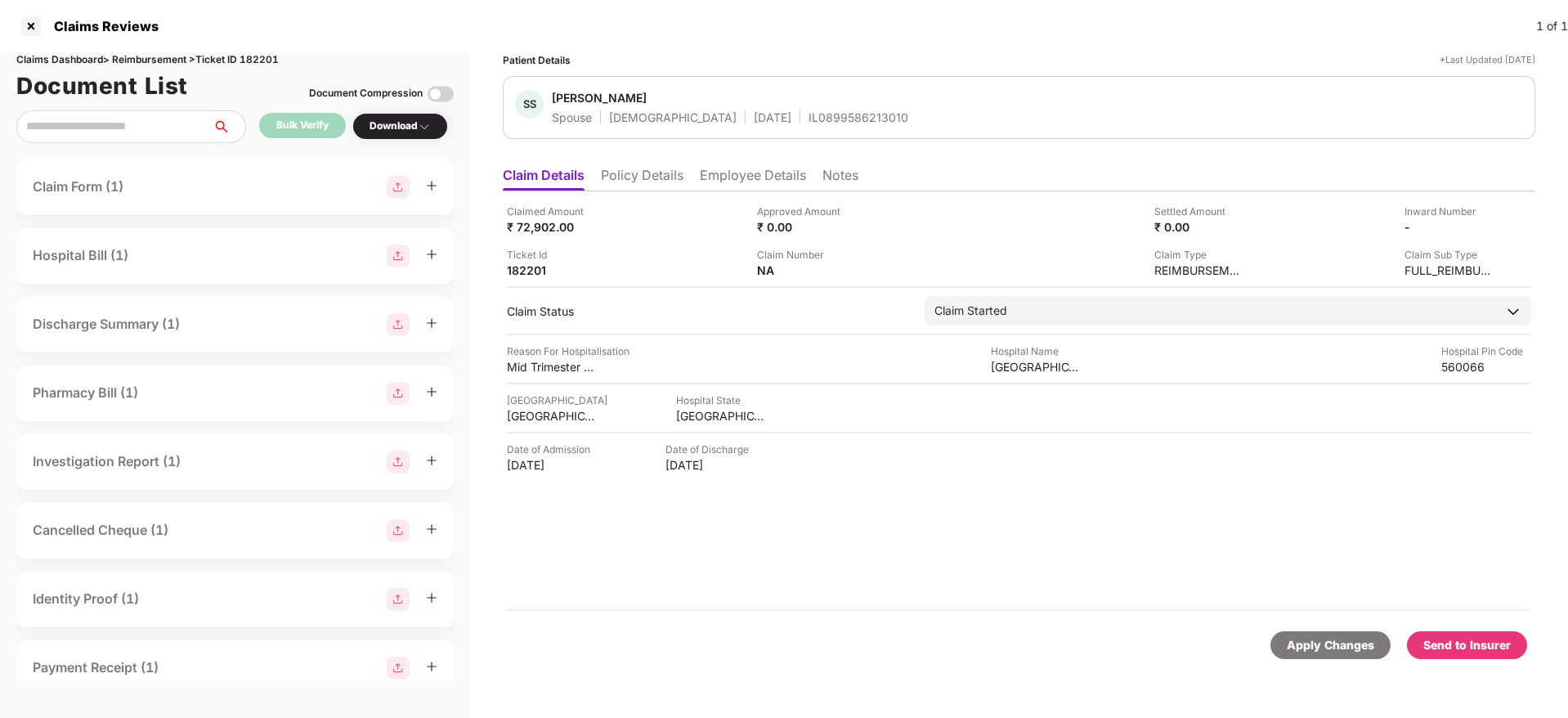
click at [1463, 643] on div "Send to Insurer" at bounding box center [1466, 645] width 87 height 18
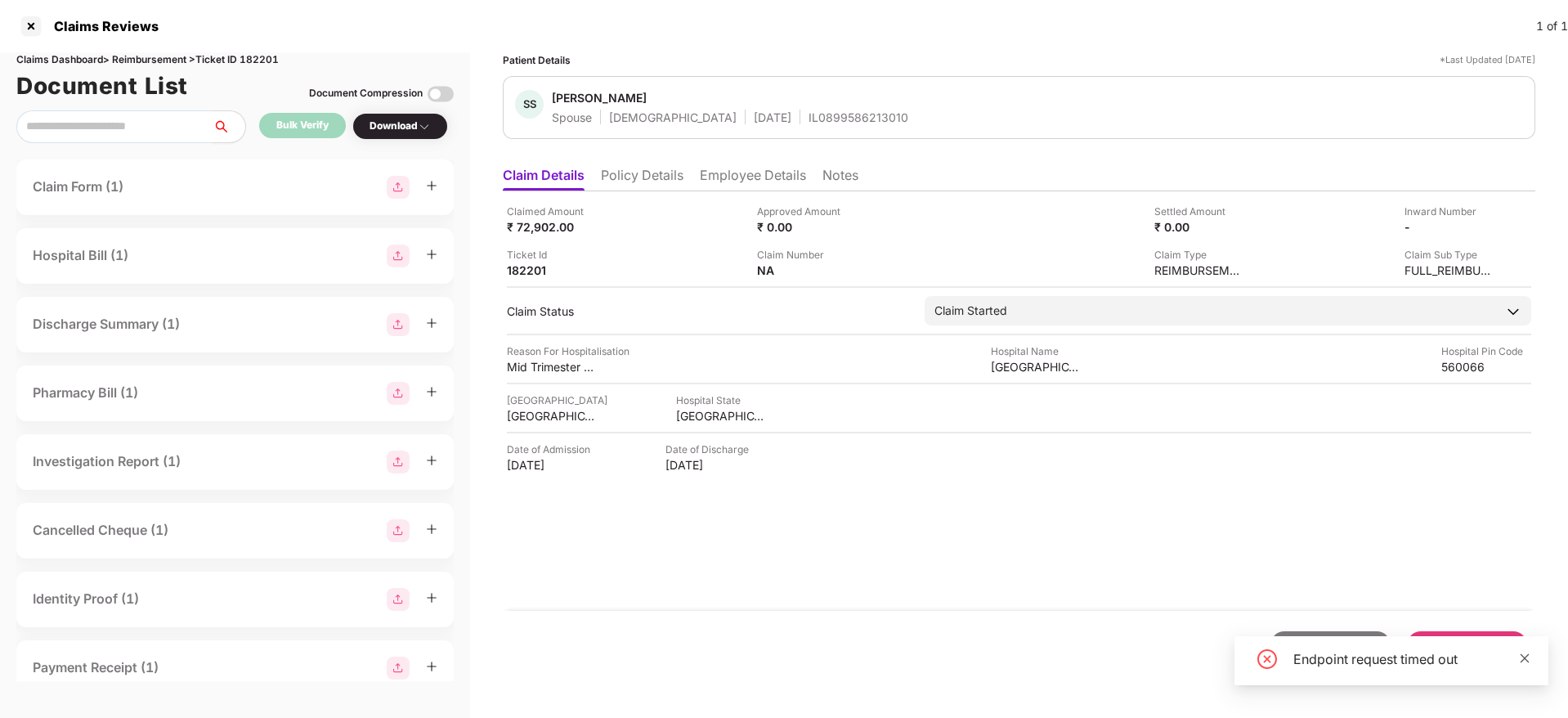
click at [1522, 660] on icon "close" at bounding box center [1525, 657] width 9 height 9
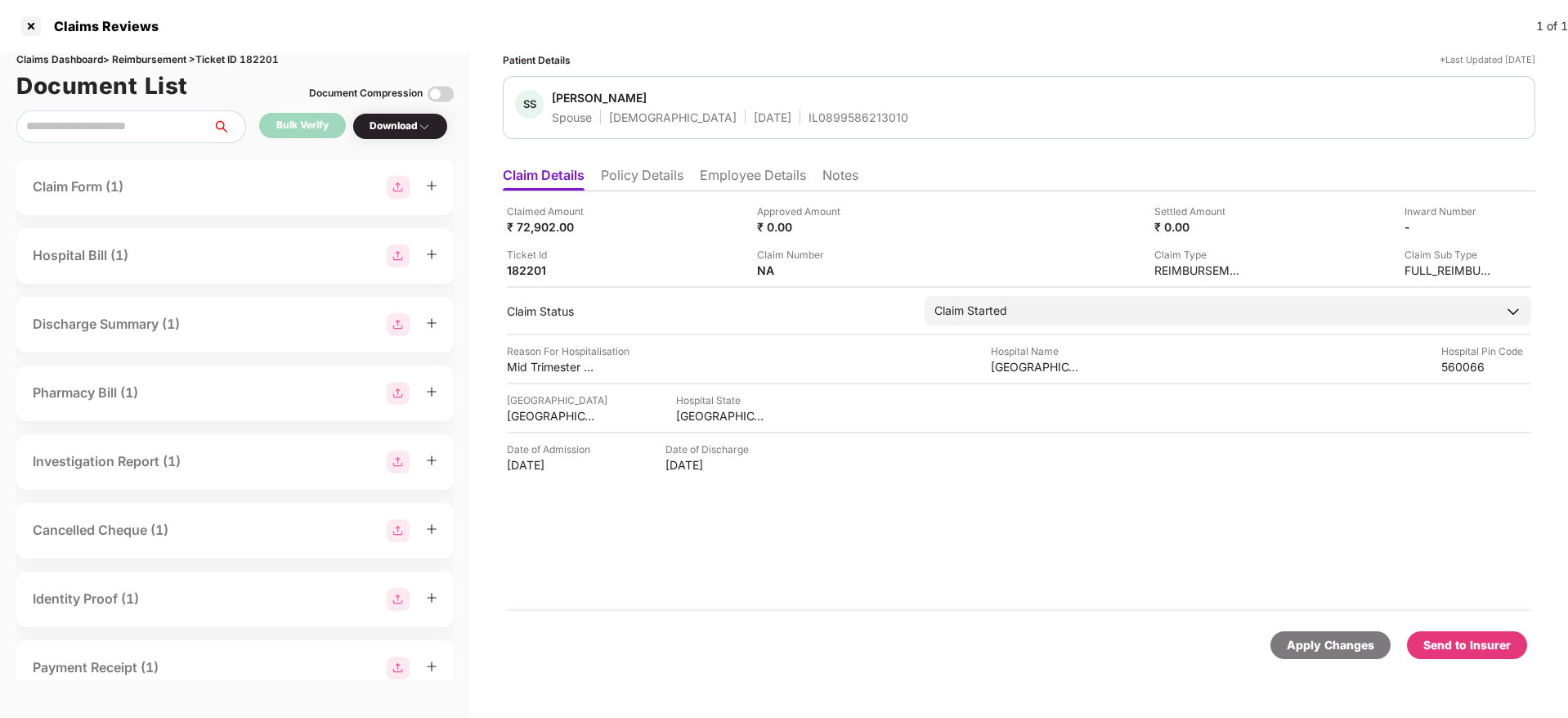
click at [1471, 641] on div "Send to Insurer" at bounding box center [1466, 645] width 87 height 18
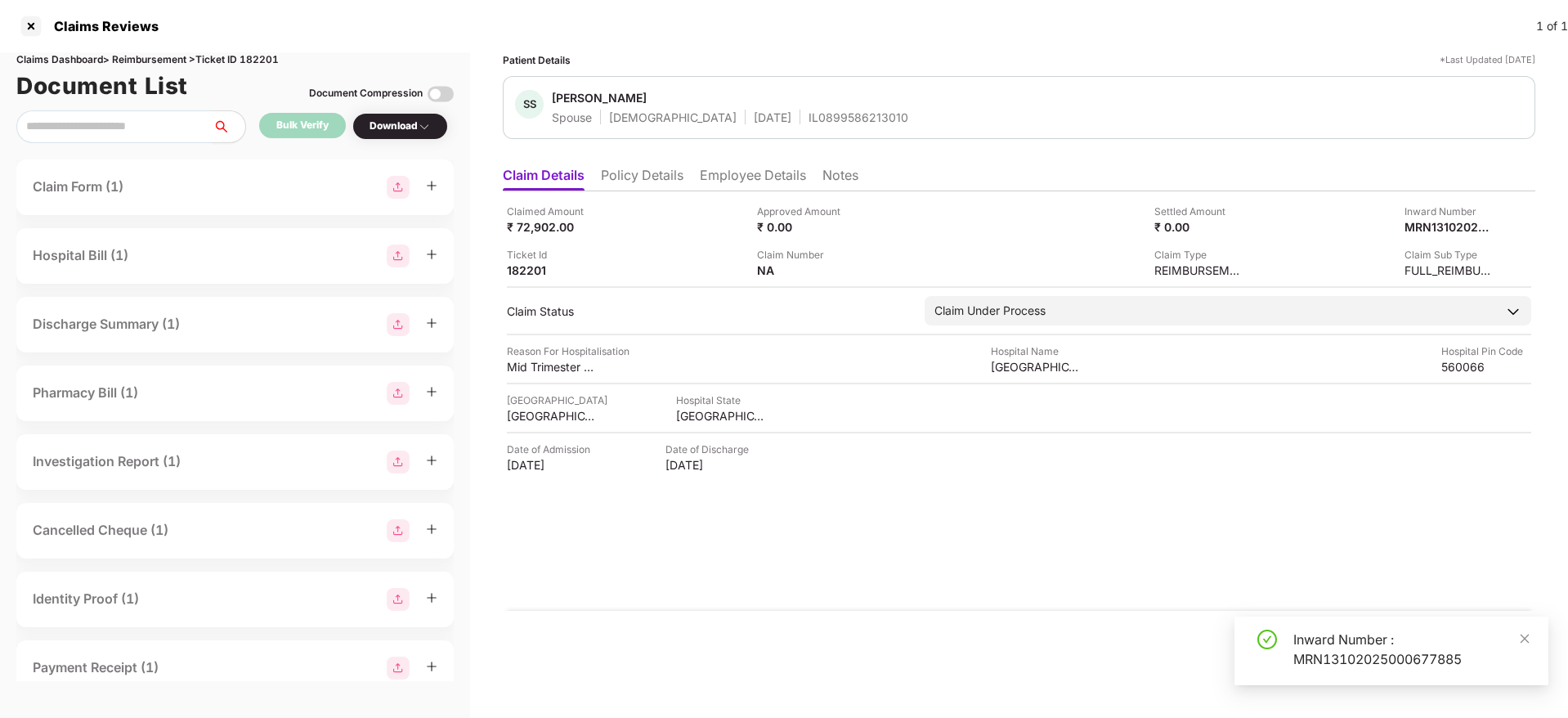
click at [1330, 638] on div "Inward Number : MRN13102025000677885" at bounding box center [1410, 648] width 236 height 40
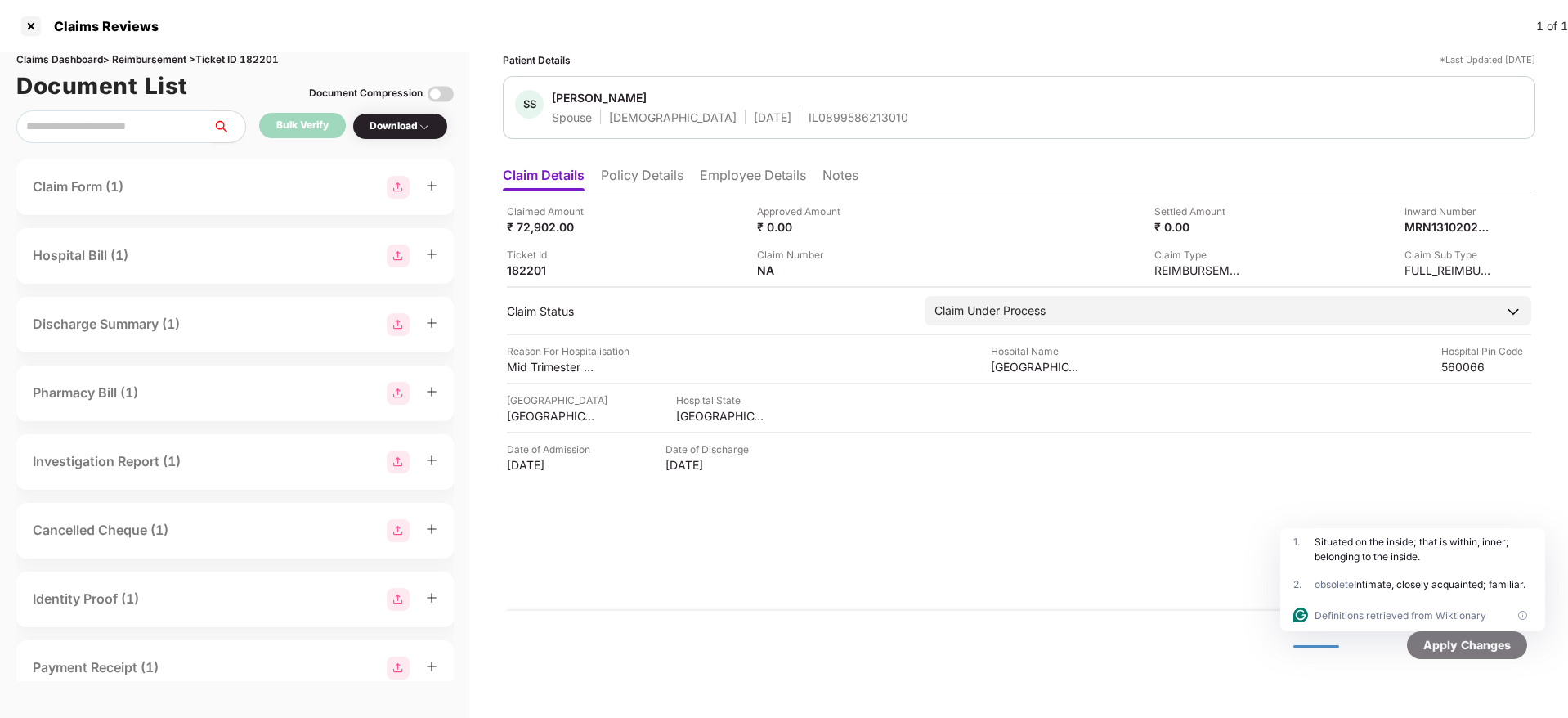
click at [638, 173] on li "Policy Details" at bounding box center [642, 178] width 83 height 24
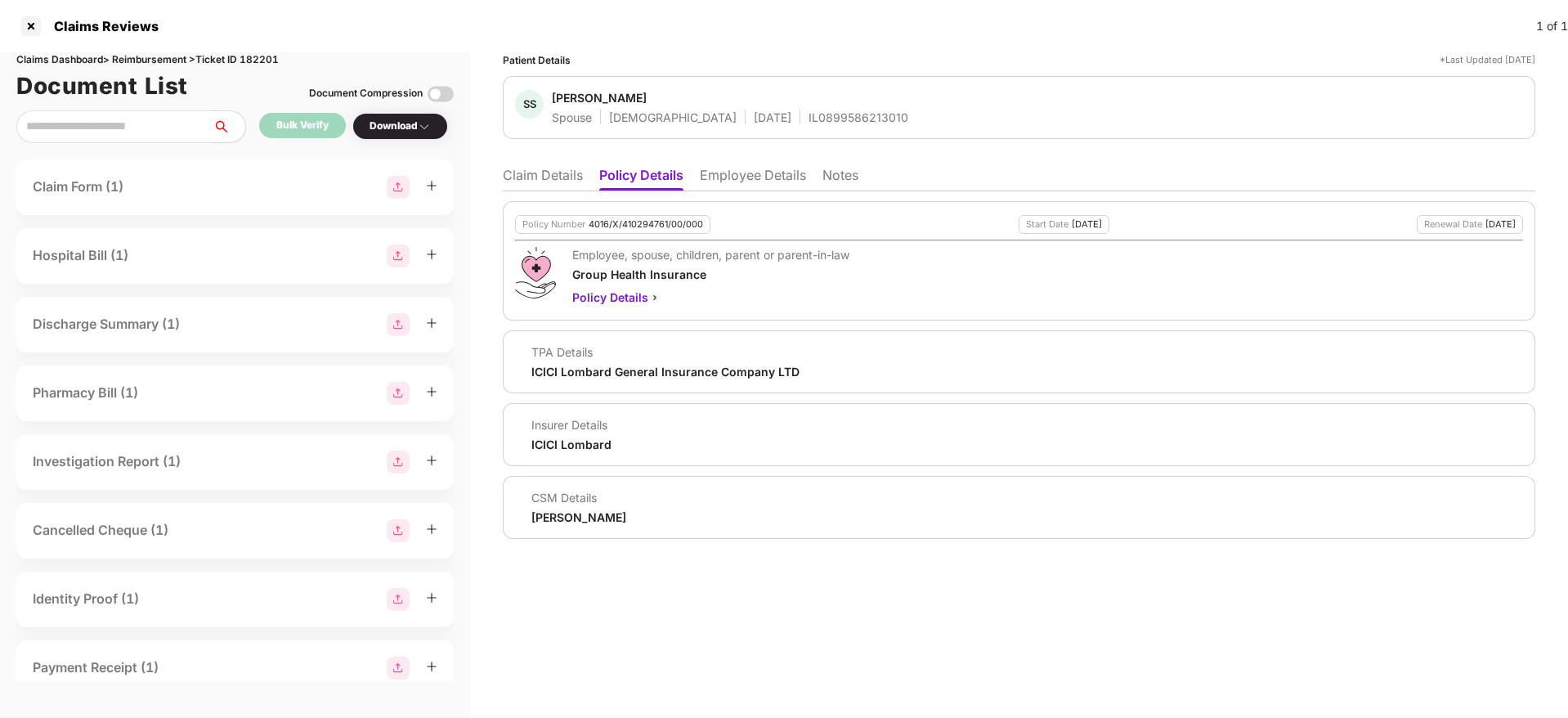
click at [540, 176] on li "Claim Details" at bounding box center [542, 178] width 80 height 24
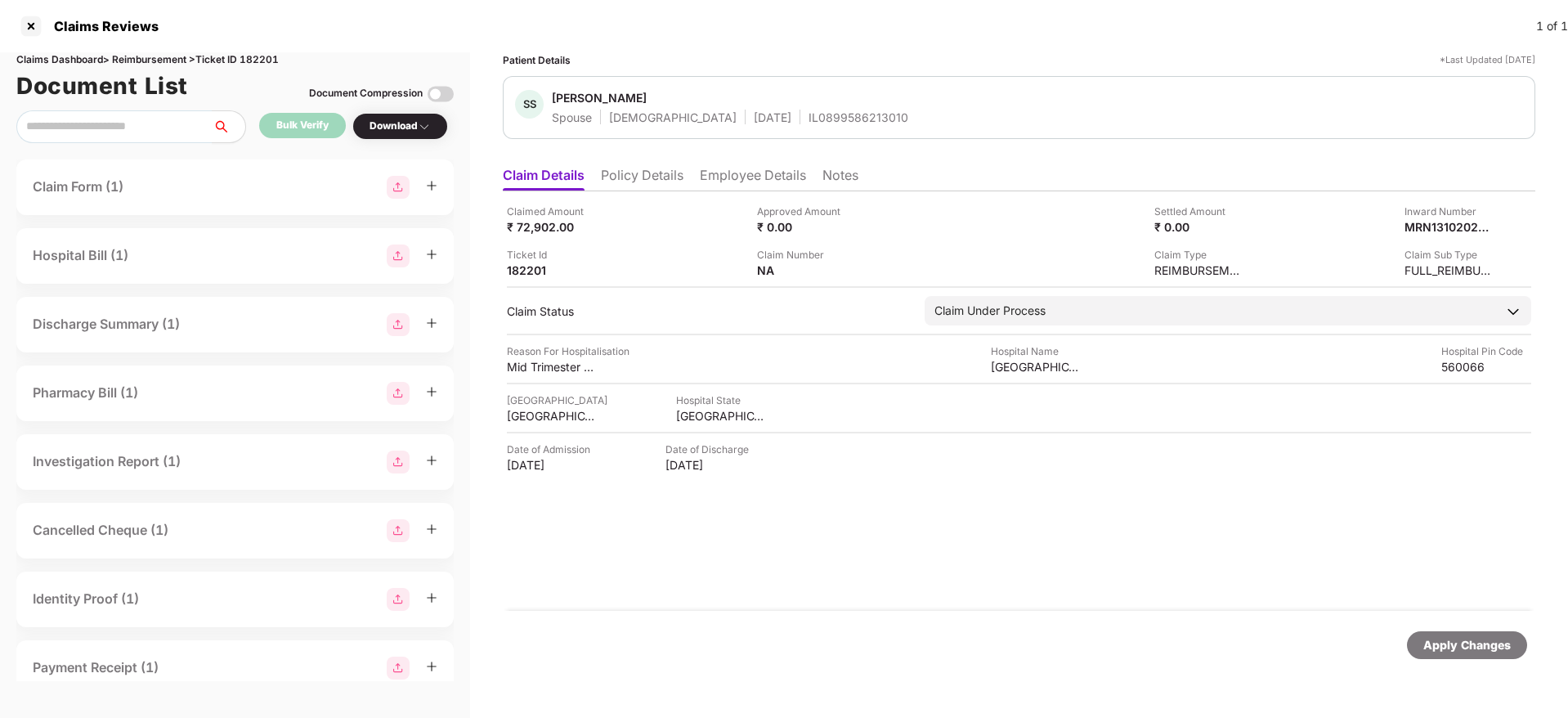
click at [648, 183] on li "Policy Details" at bounding box center [642, 178] width 83 height 24
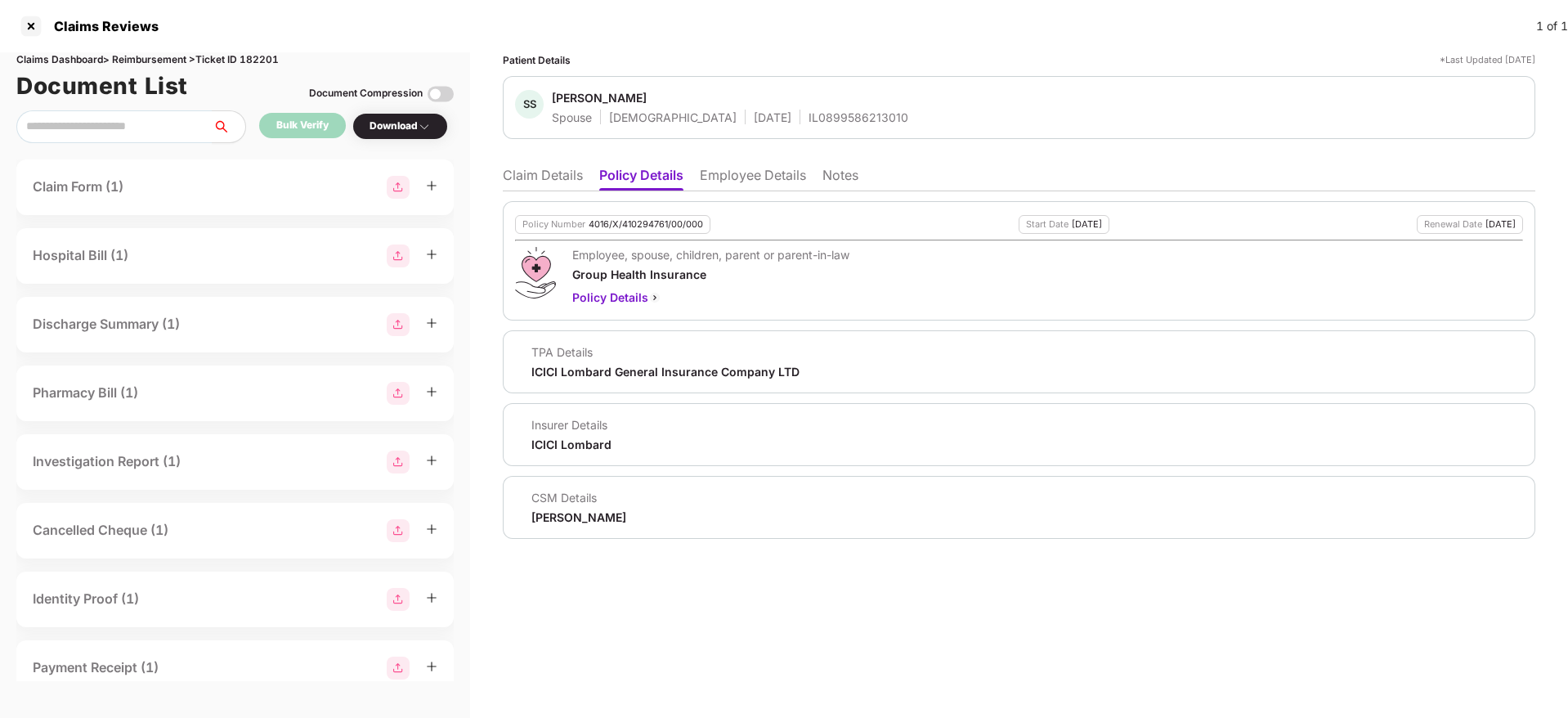
click at [546, 171] on li "Claim Details" at bounding box center [542, 178] width 80 height 24
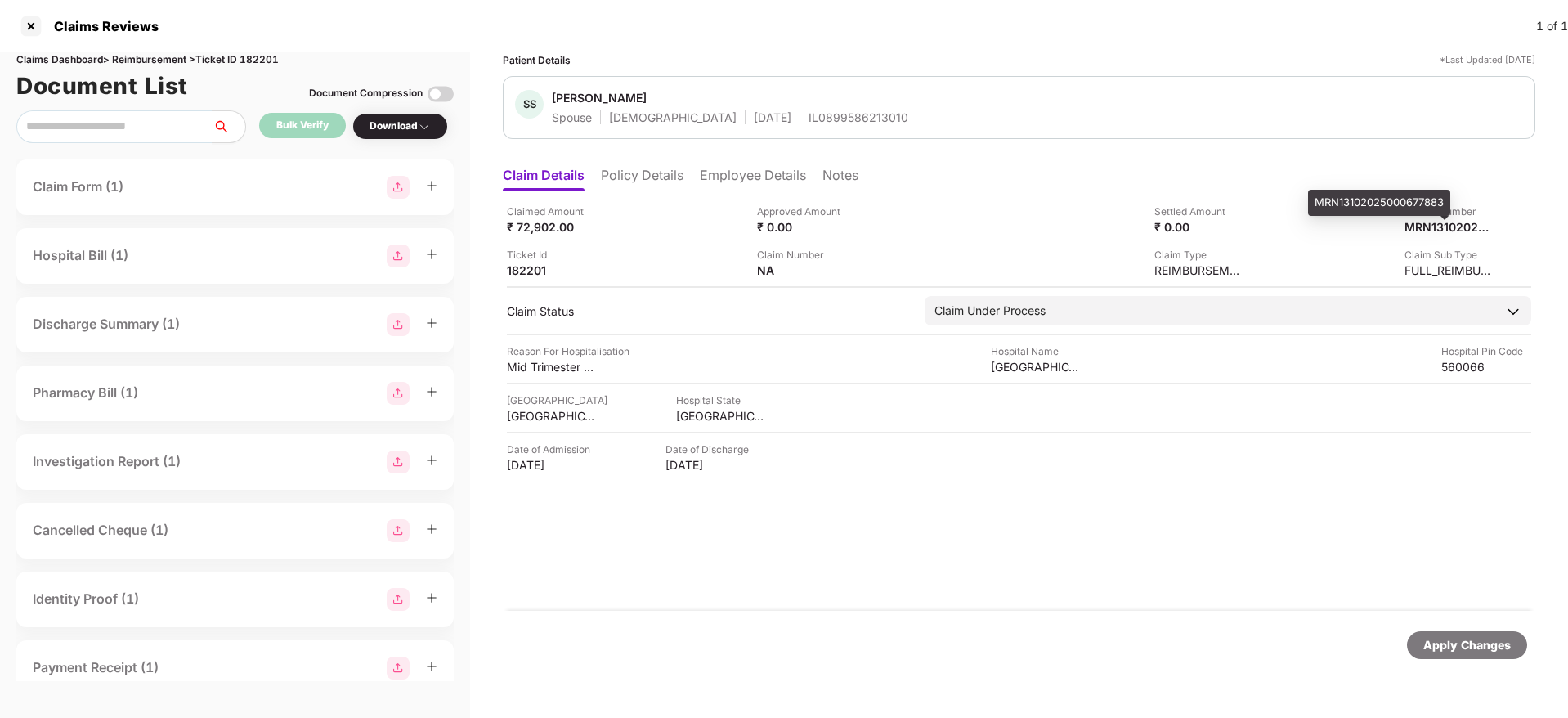
click at [1382, 206] on div "MRN13102025000677883" at bounding box center [1379, 203] width 143 height 26
click at [801, 103] on span "Sweta Singh" at bounding box center [729, 99] width 356 height 19
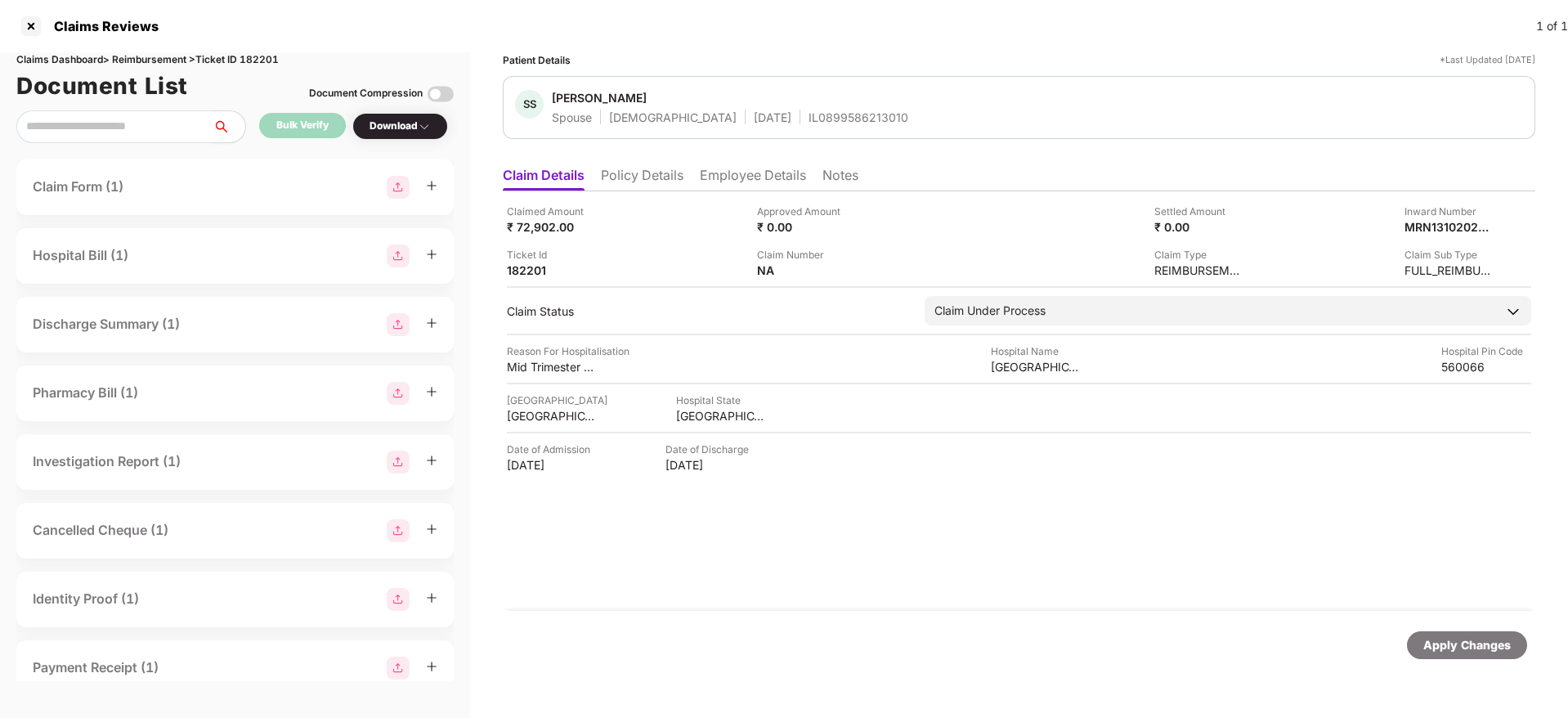
click at [809, 112] on div "IL0899586213010" at bounding box center [858, 117] width 99 height 16
click at [28, 26] on div at bounding box center [31, 26] width 26 height 26
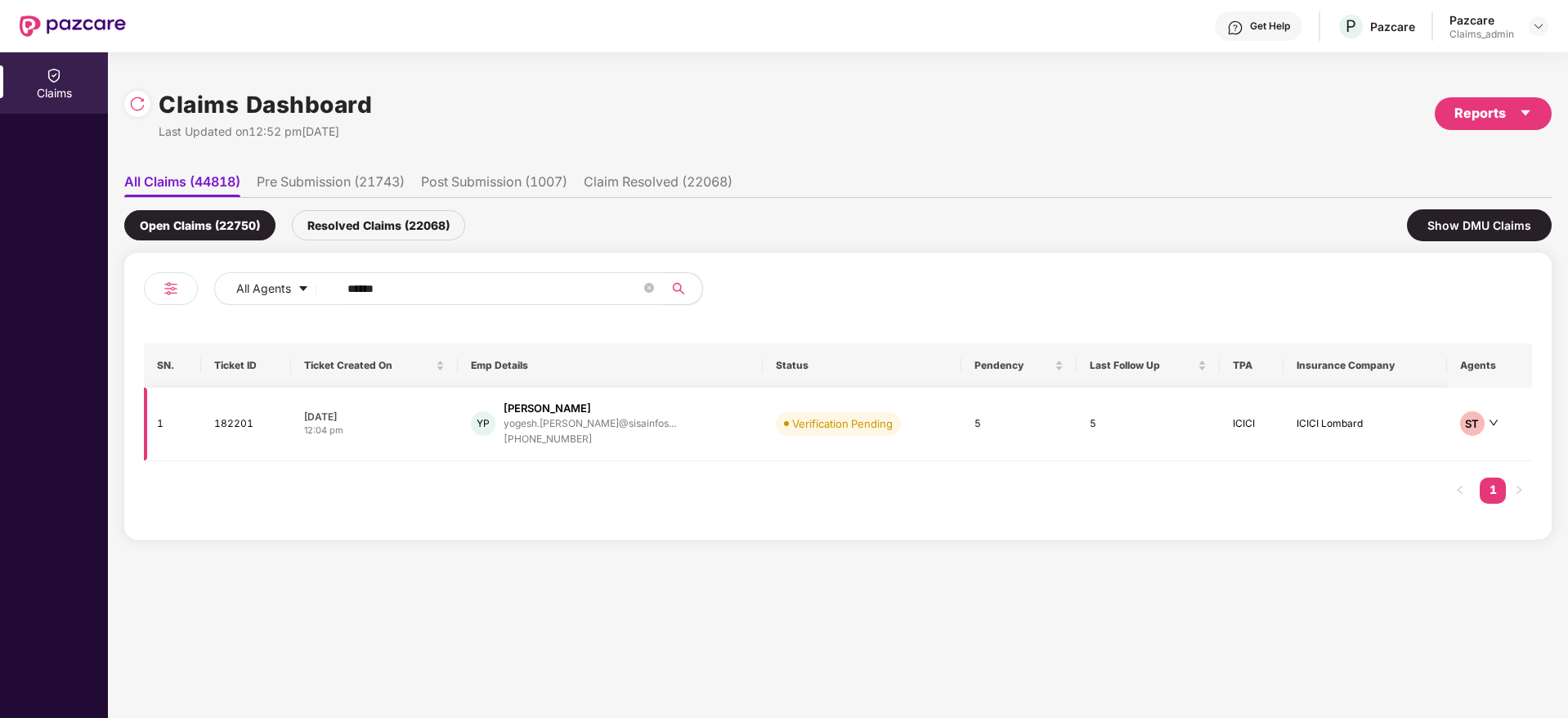
click at [420, 421] on div "08 Oct 2025" at bounding box center [375, 416] width 141 height 14
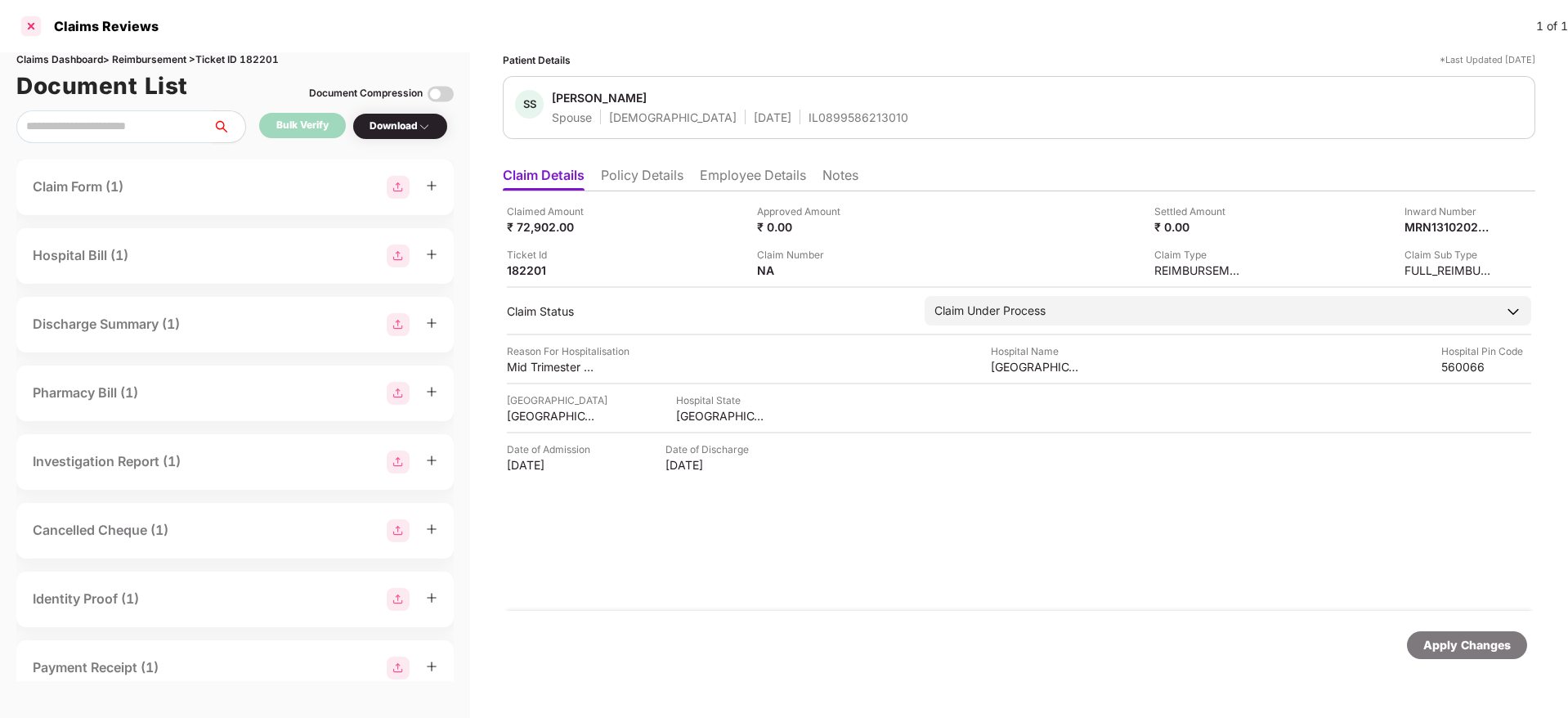
click at [30, 25] on div at bounding box center [31, 26] width 26 height 26
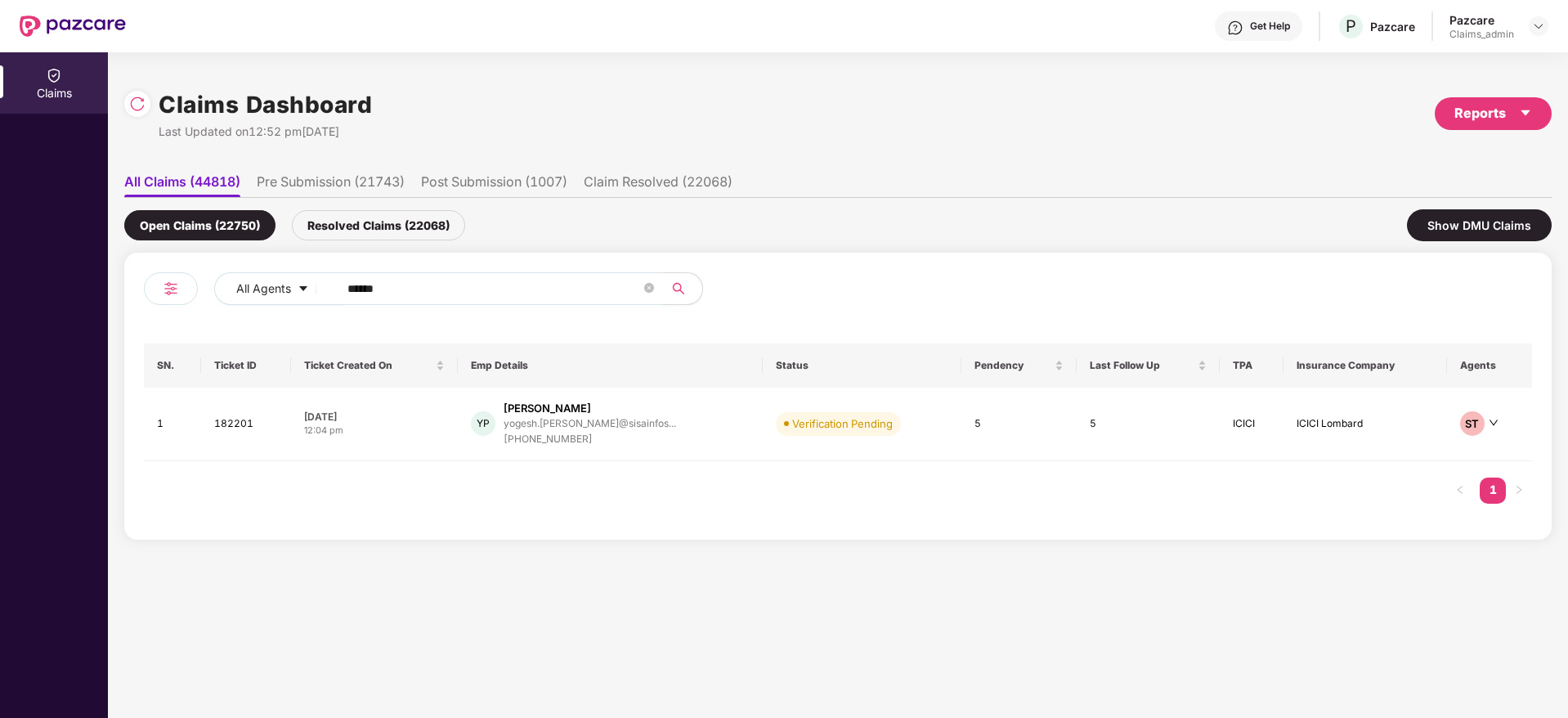
click at [402, 289] on input "******" at bounding box center [494, 289] width 293 height 25
paste input "*******"
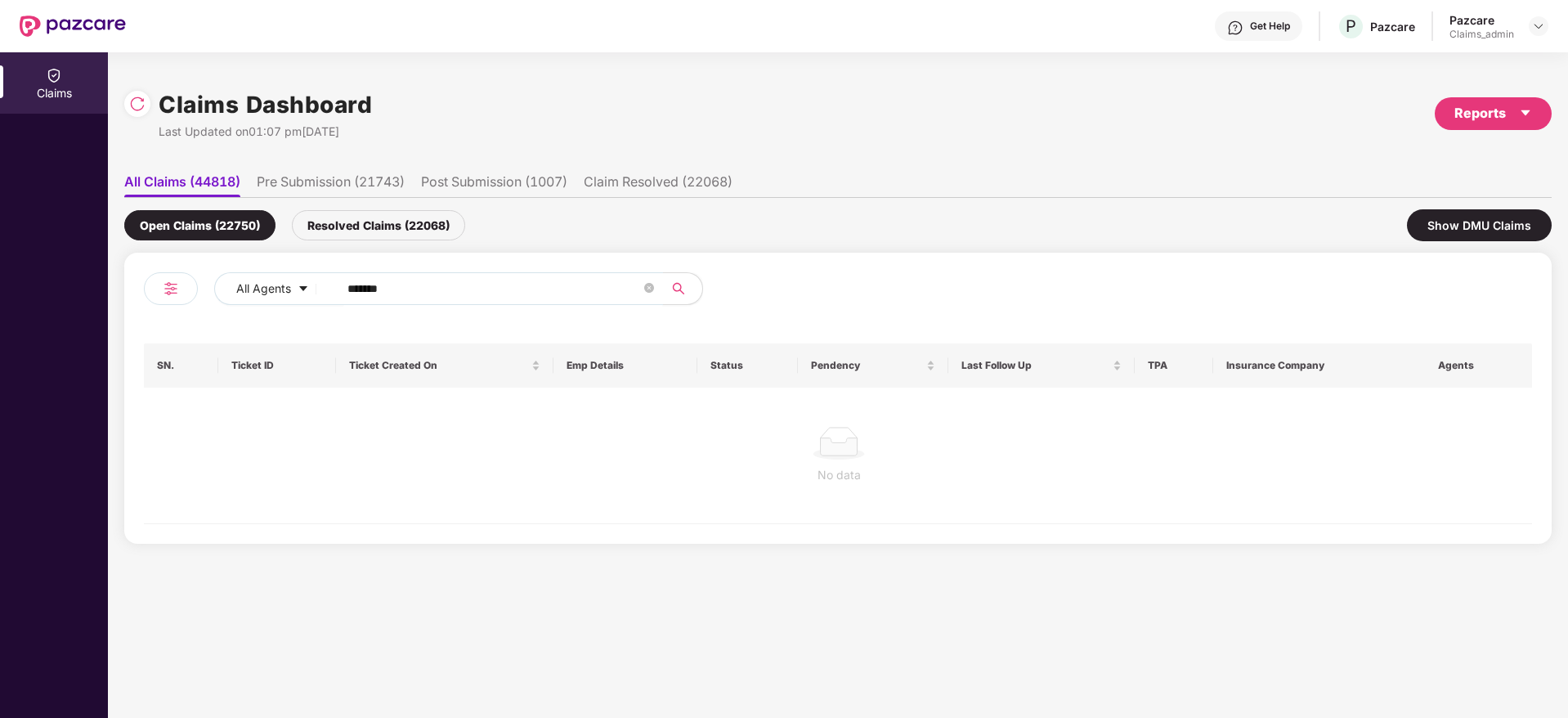
click at [355, 288] on input "*******" at bounding box center [494, 289] width 293 height 25
click at [355, 288] on input "******" at bounding box center [494, 289] width 293 height 25
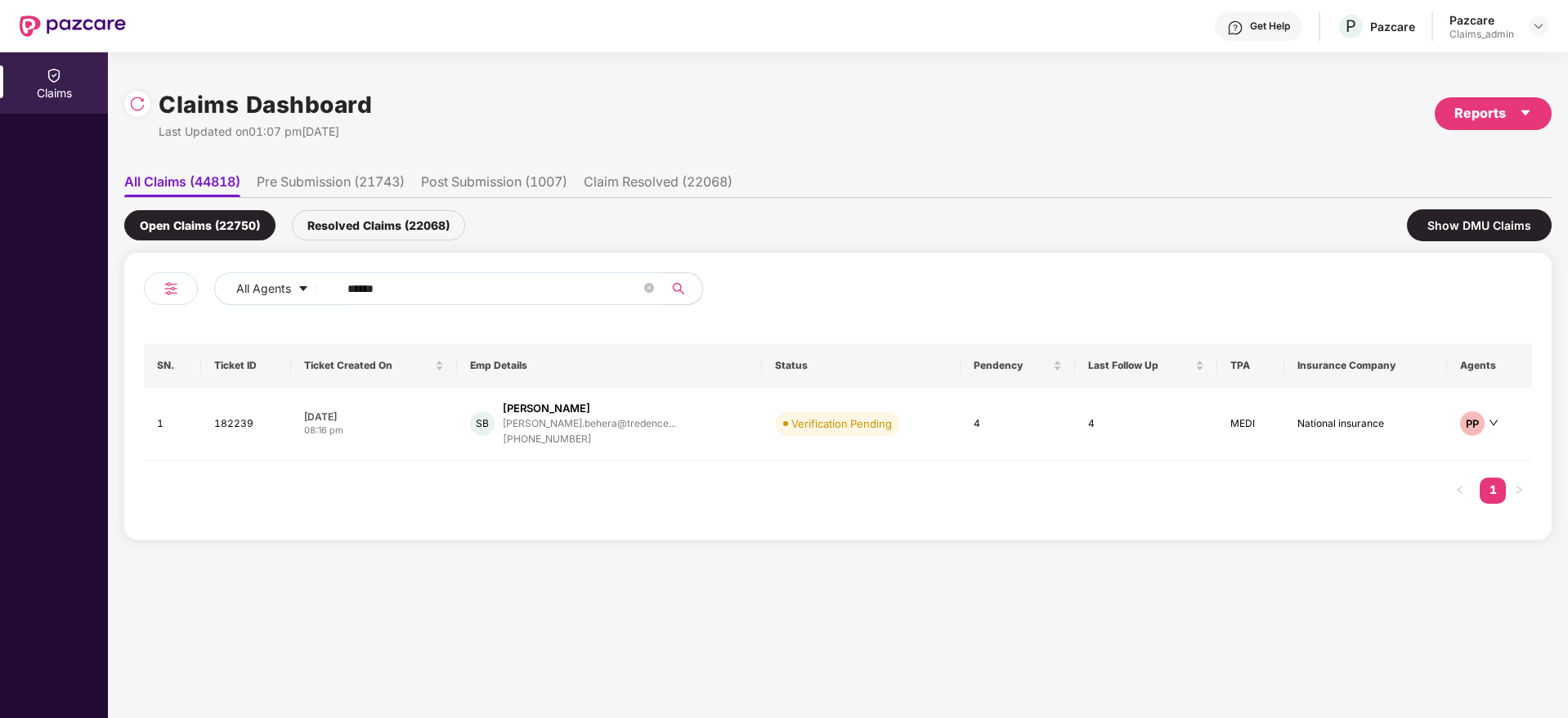
type input "******"
click at [425, 412] on div "08 Oct 2025" at bounding box center [374, 416] width 140 height 14
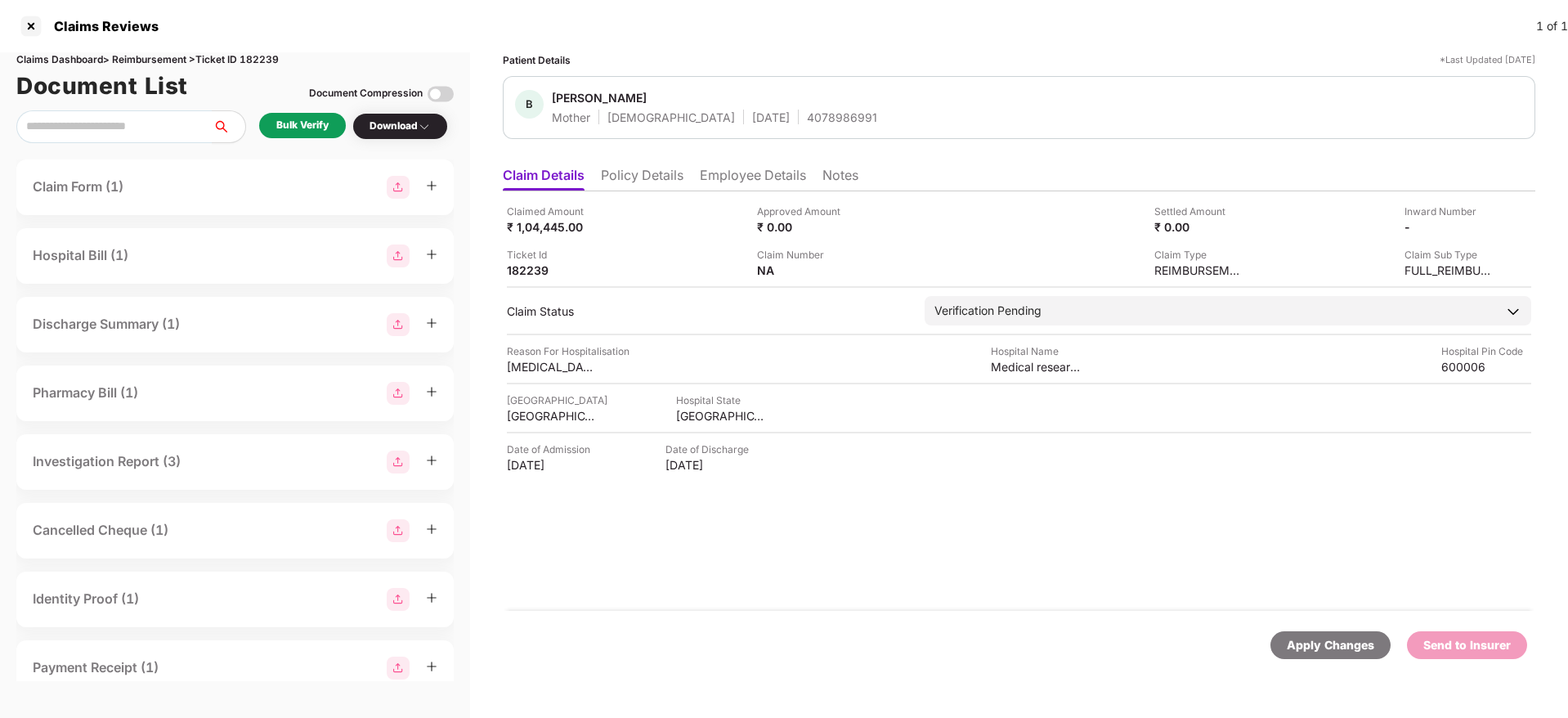
click at [295, 128] on div "Bulk Verify" at bounding box center [302, 126] width 52 height 16
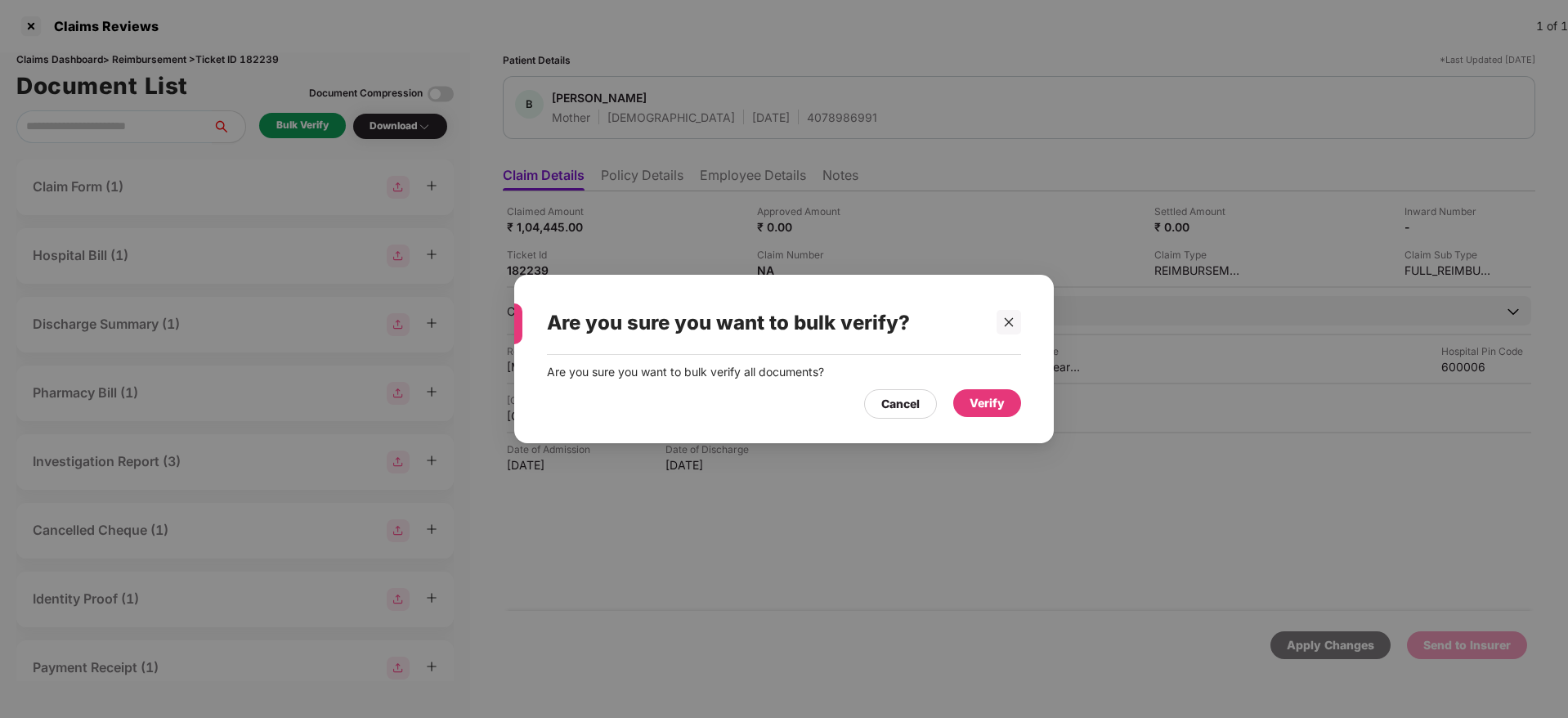
click at [993, 399] on div "Verify" at bounding box center [987, 403] width 35 height 18
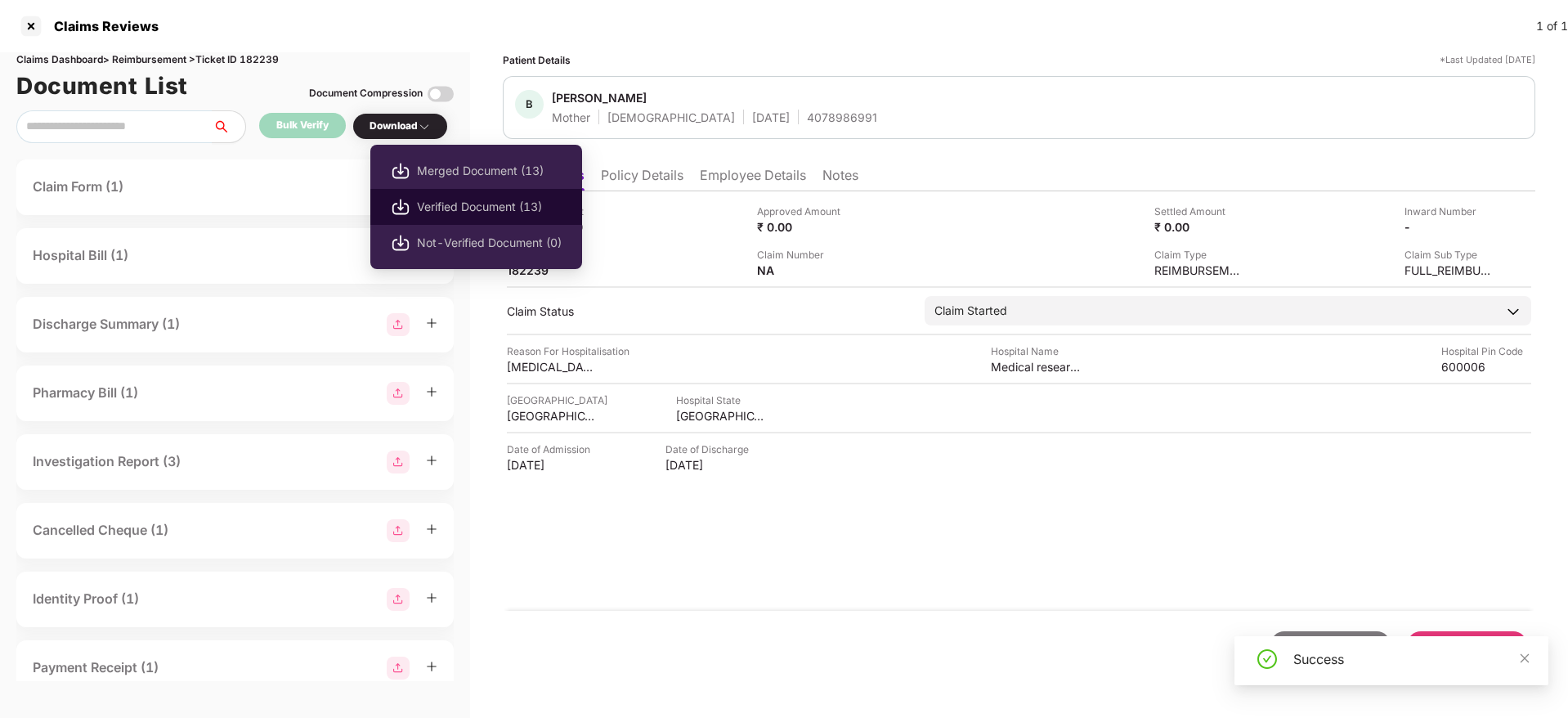
click at [452, 195] on li "Verified Document (13)" at bounding box center [476, 207] width 212 height 36
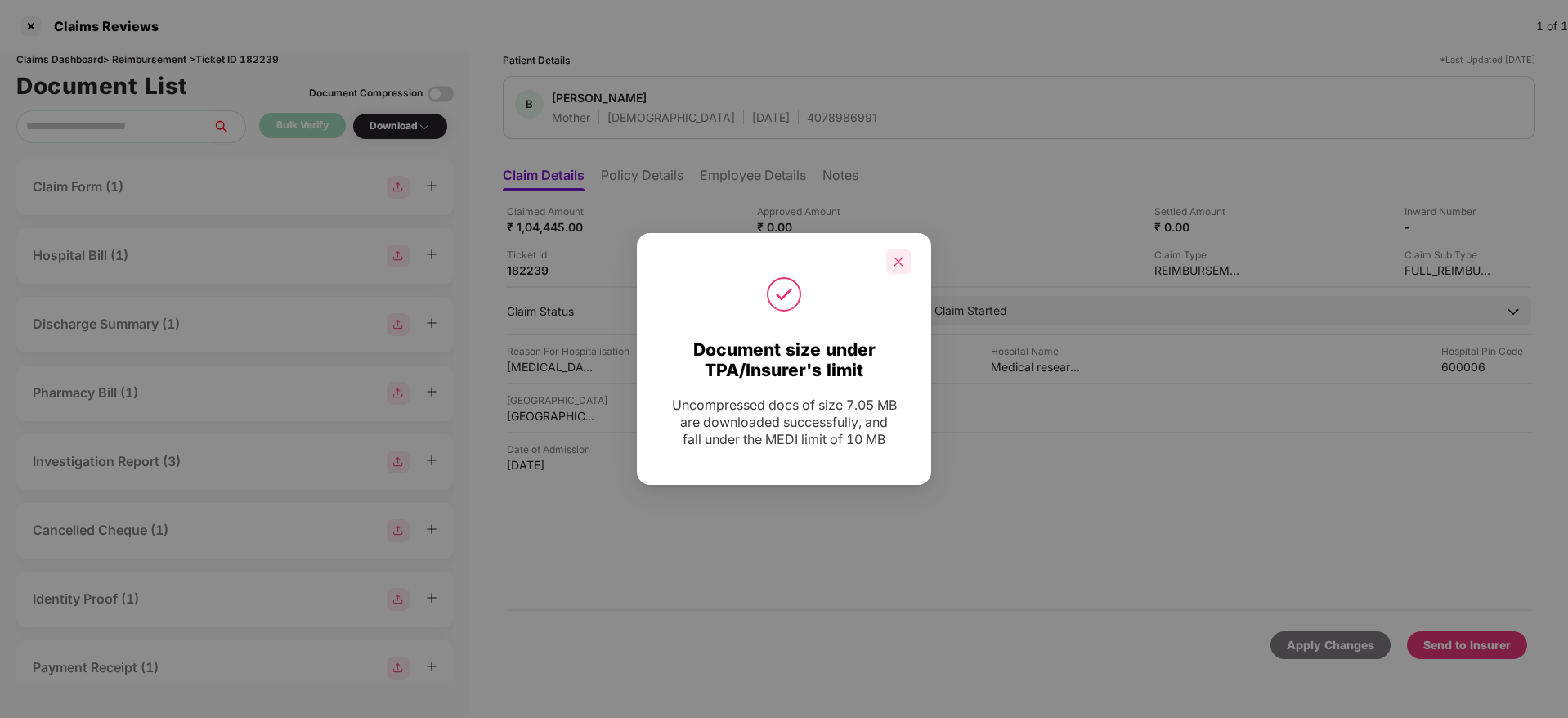
click at [892, 256] on icon "close" at bounding box center [898, 261] width 11 height 11
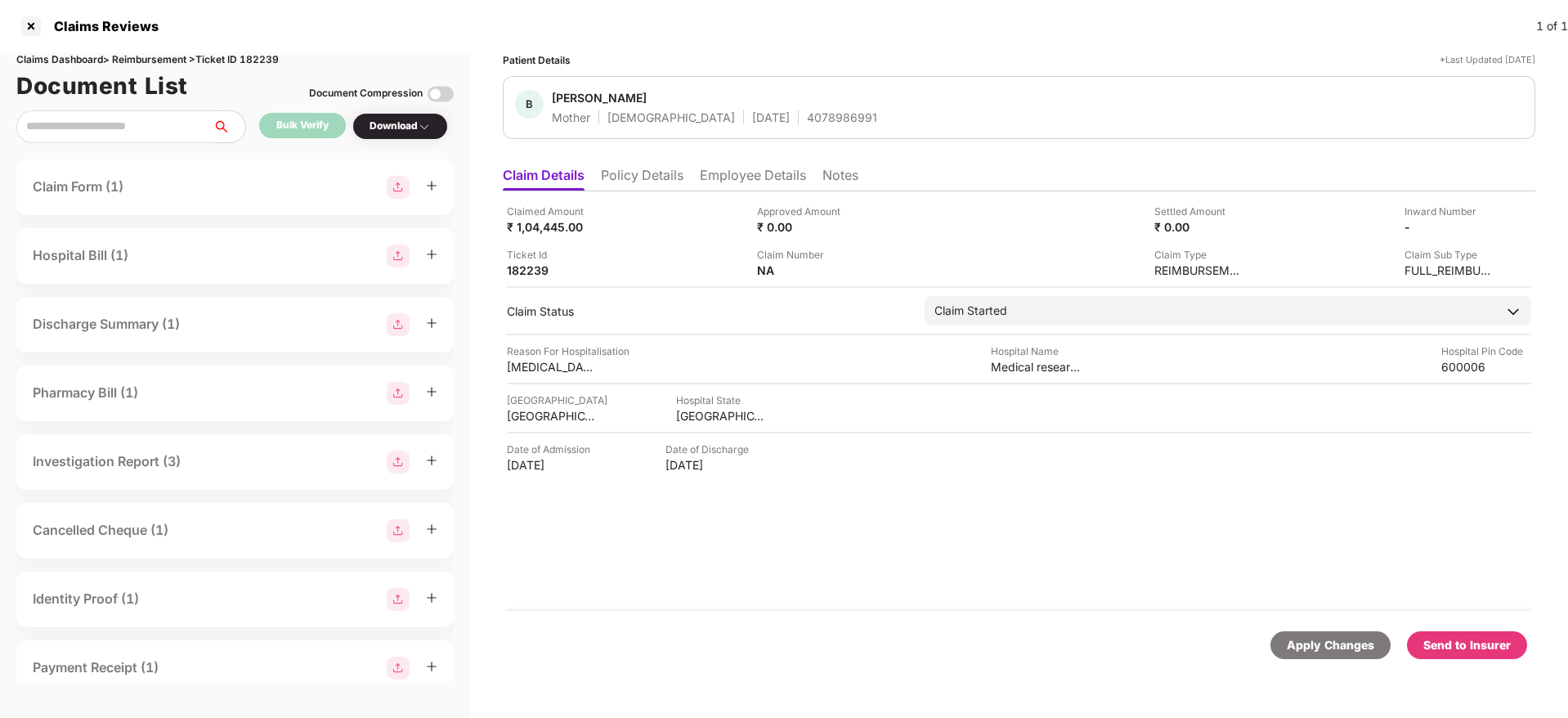
click at [1476, 636] on div "Send to Insurer" at bounding box center [1466, 645] width 87 height 18
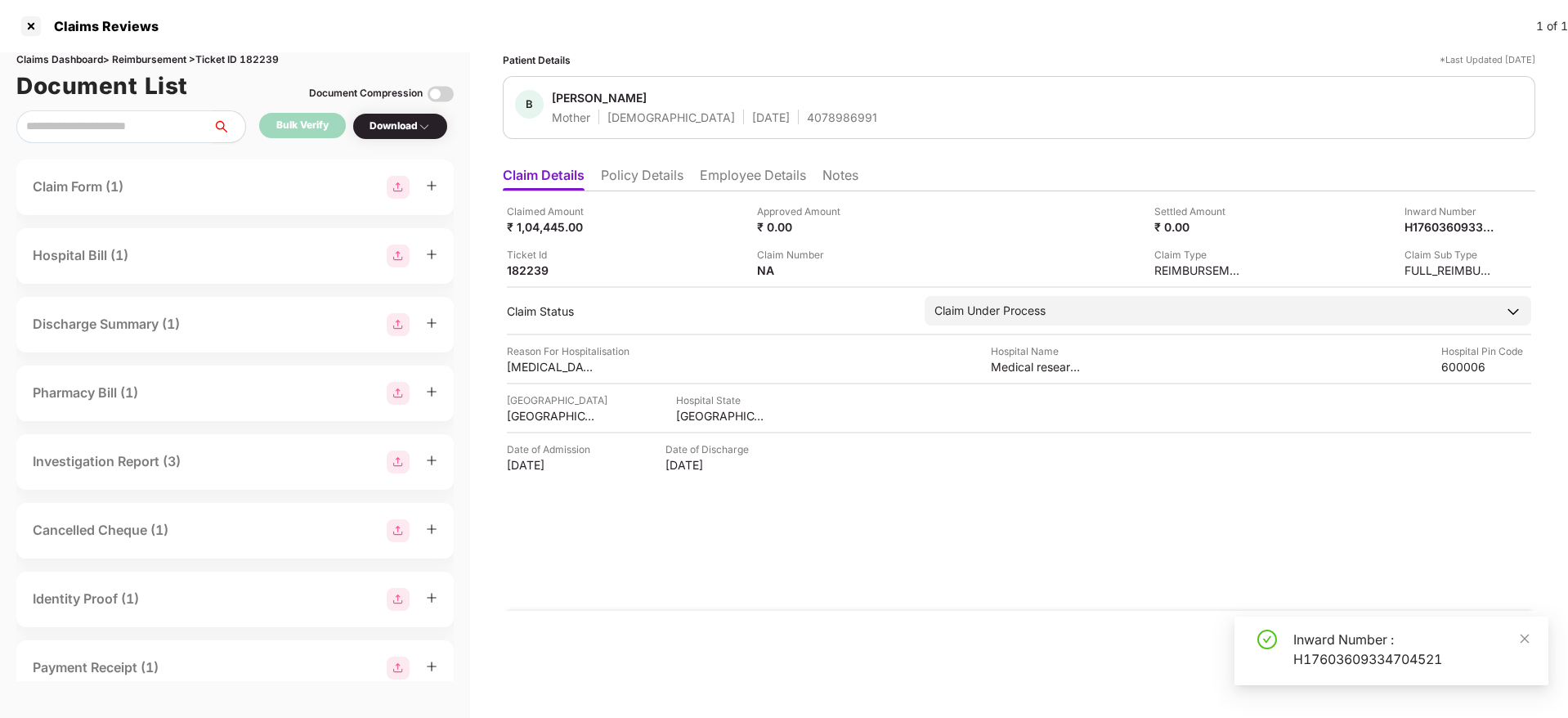
click at [1309, 640] on div "Inward Number : H17603609334704521" at bounding box center [1410, 648] width 236 height 40
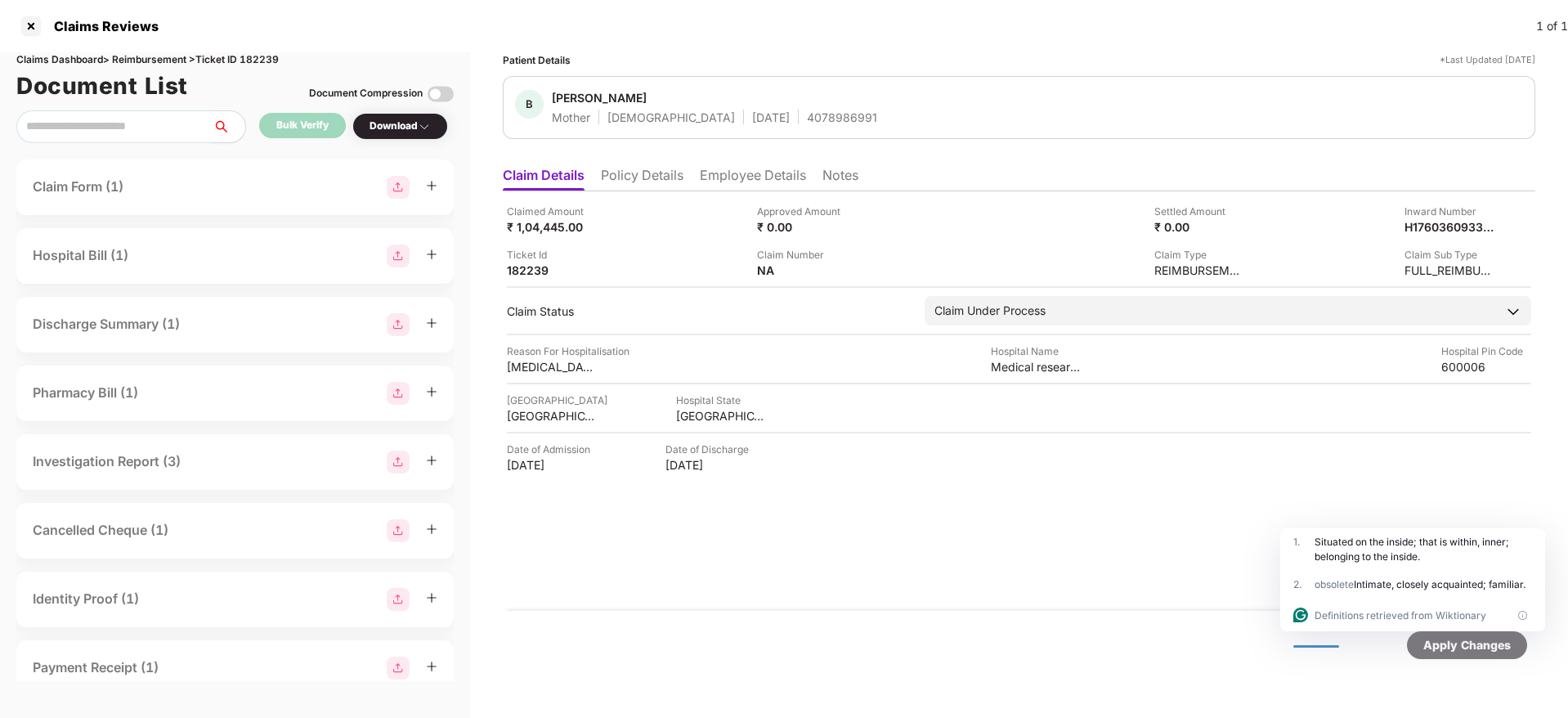
click at [654, 165] on ul "Claim Details Policy Details Employee Details Notes" at bounding box center [1018, 174] width 1032 height 33
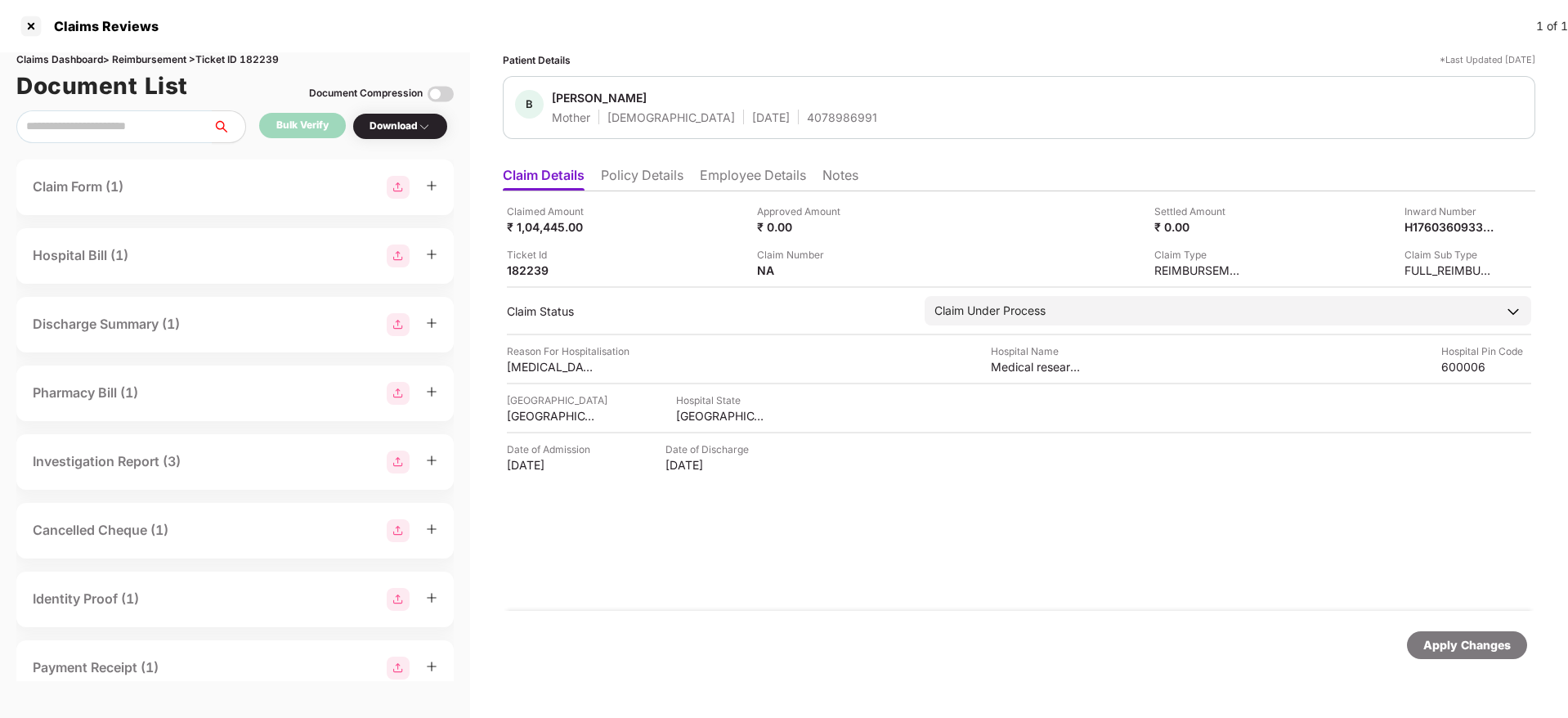
click at [635, 190] on li "Policy Details" at bounding box center [642, 178] width 83 height 24
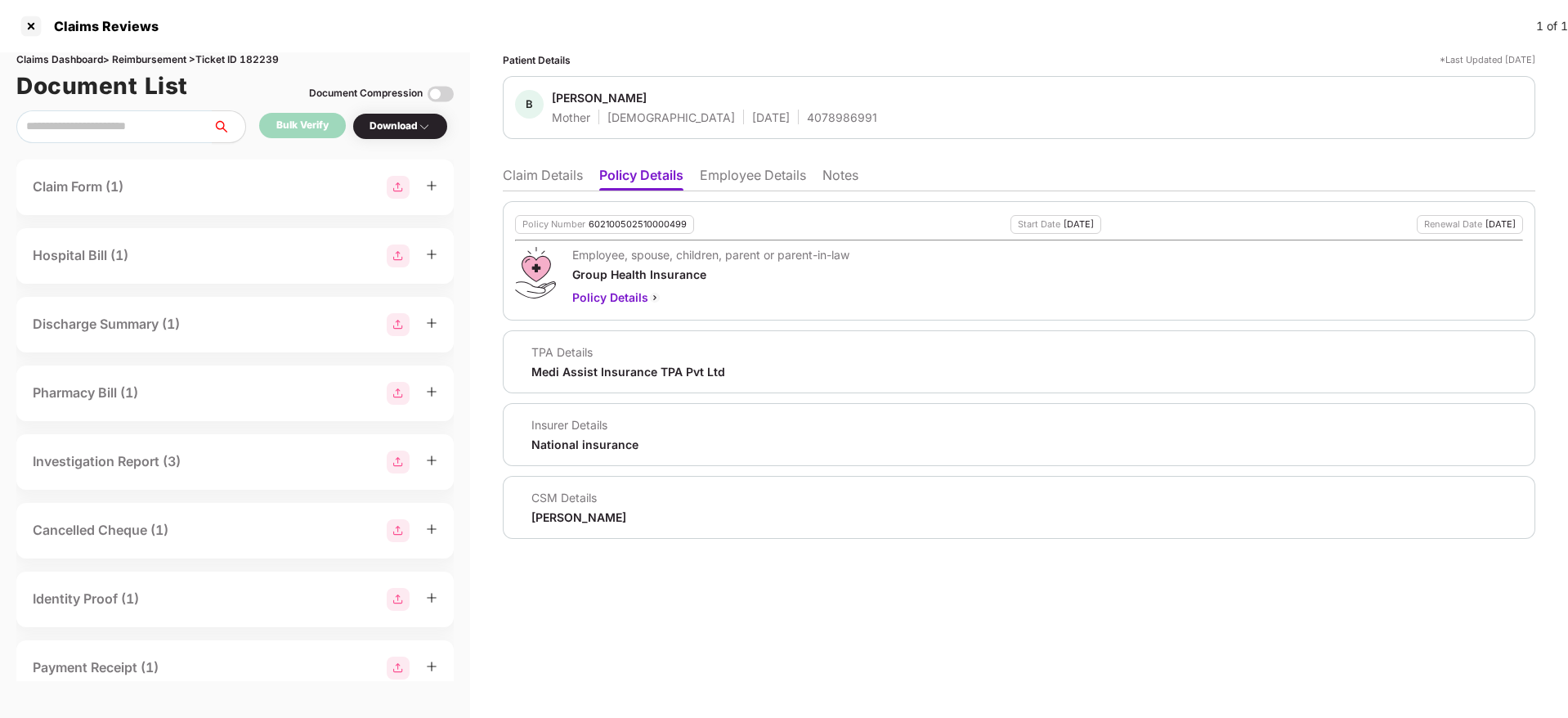
click at [747, 178] on li "Employee Details" at bounding box center [752, 178] width 106 height 24
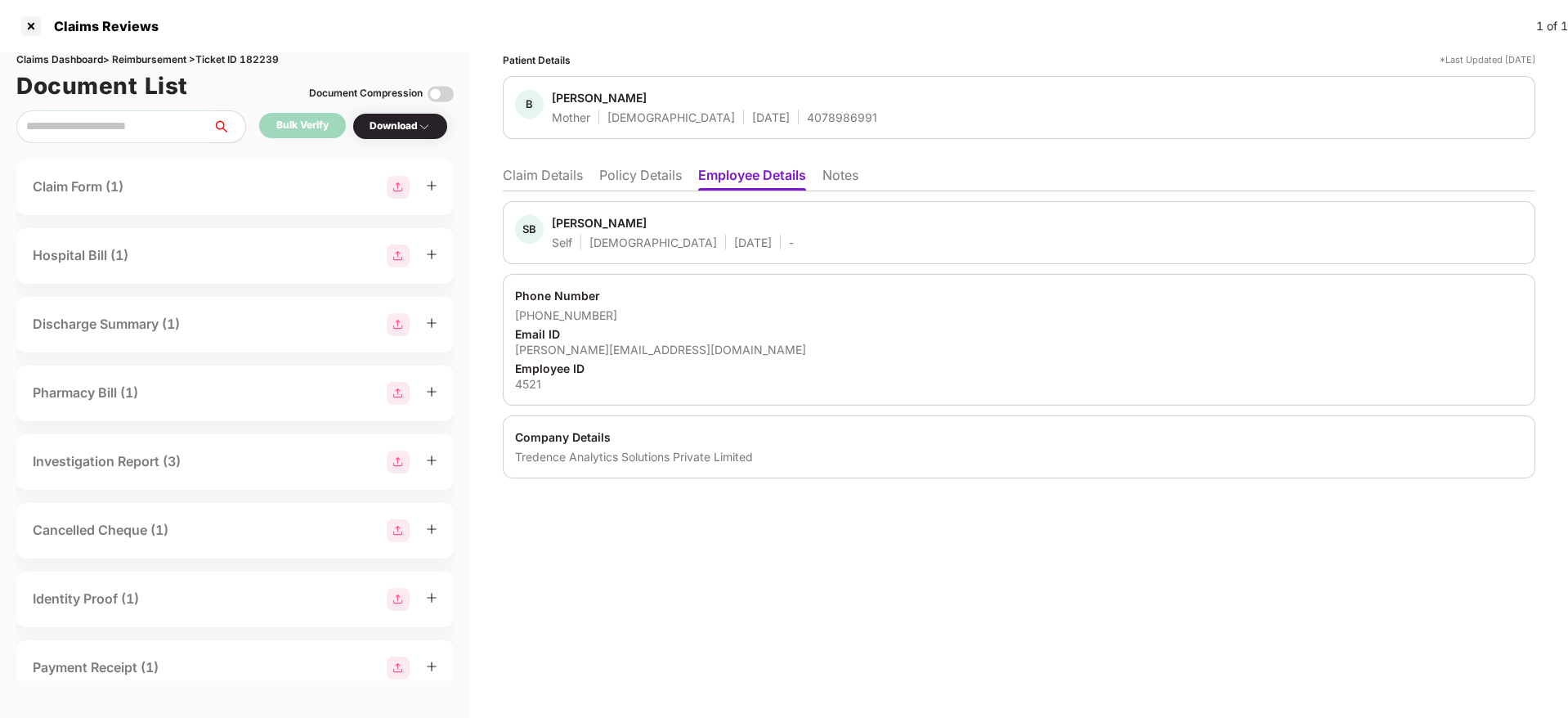
click at [538, 454] on div "Tredence Analytics Solutions Private Limited" at bounding box center [1018, 457] width 1007 height 16
click at [568, 181] on li "Claim Details" at bounding box center [542, 178] width 80 height 24
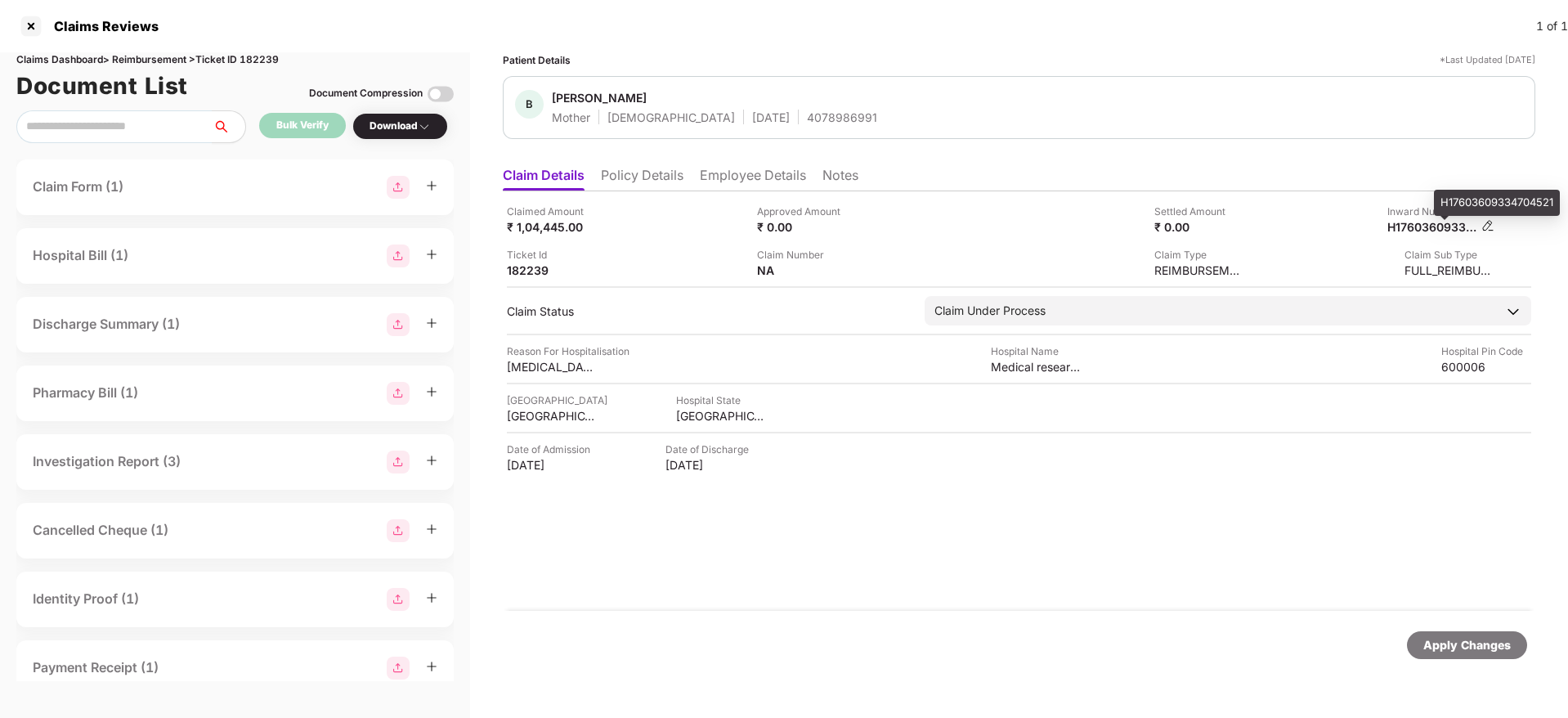
click at [1425, 233] on div "H17603609334704521" at bounding box center [1432, 227] width 90 height 16
click at [807, 114] on div "4078986991" at bounding box center [842, 117] width 70 height 16
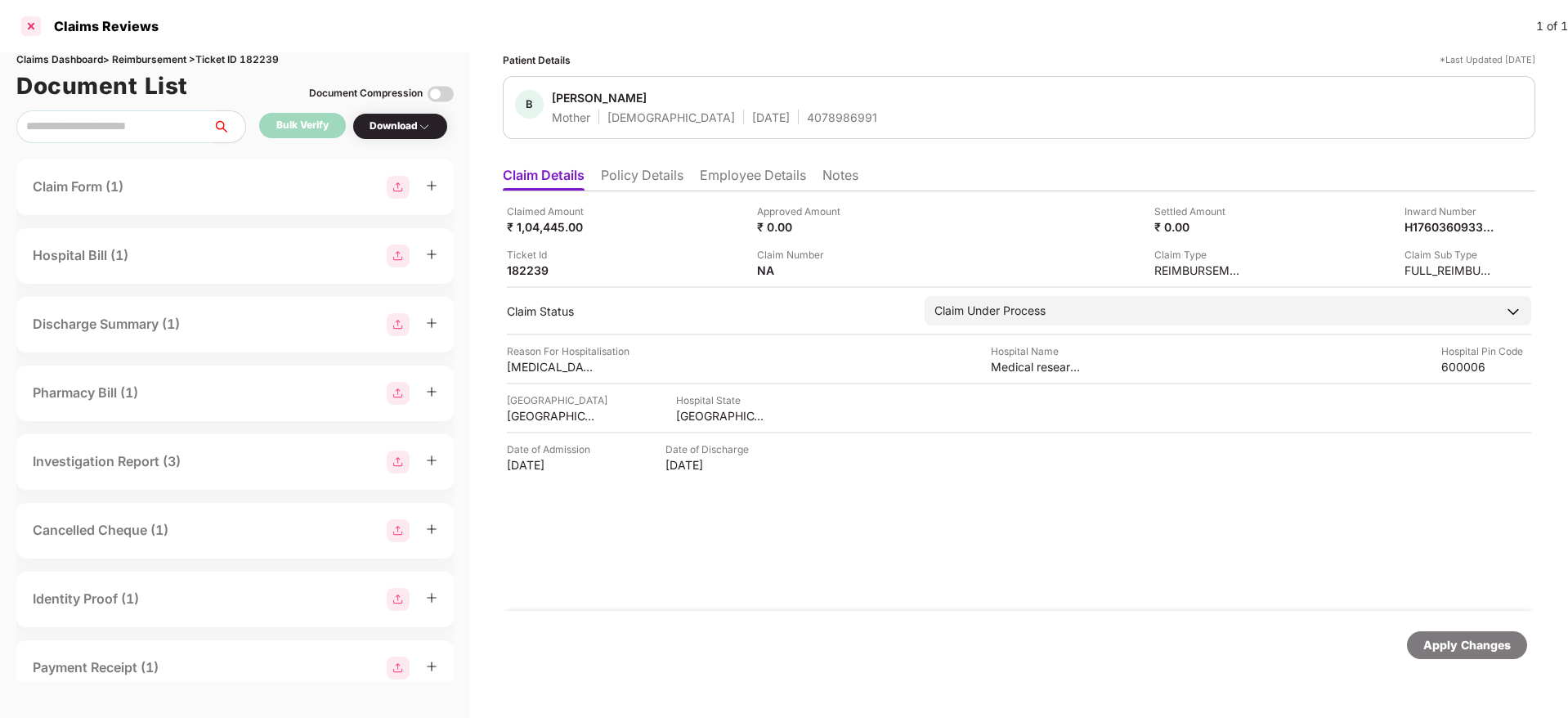
click at [30, 29] on div at bounding box center [31, 26] width 26 height 26
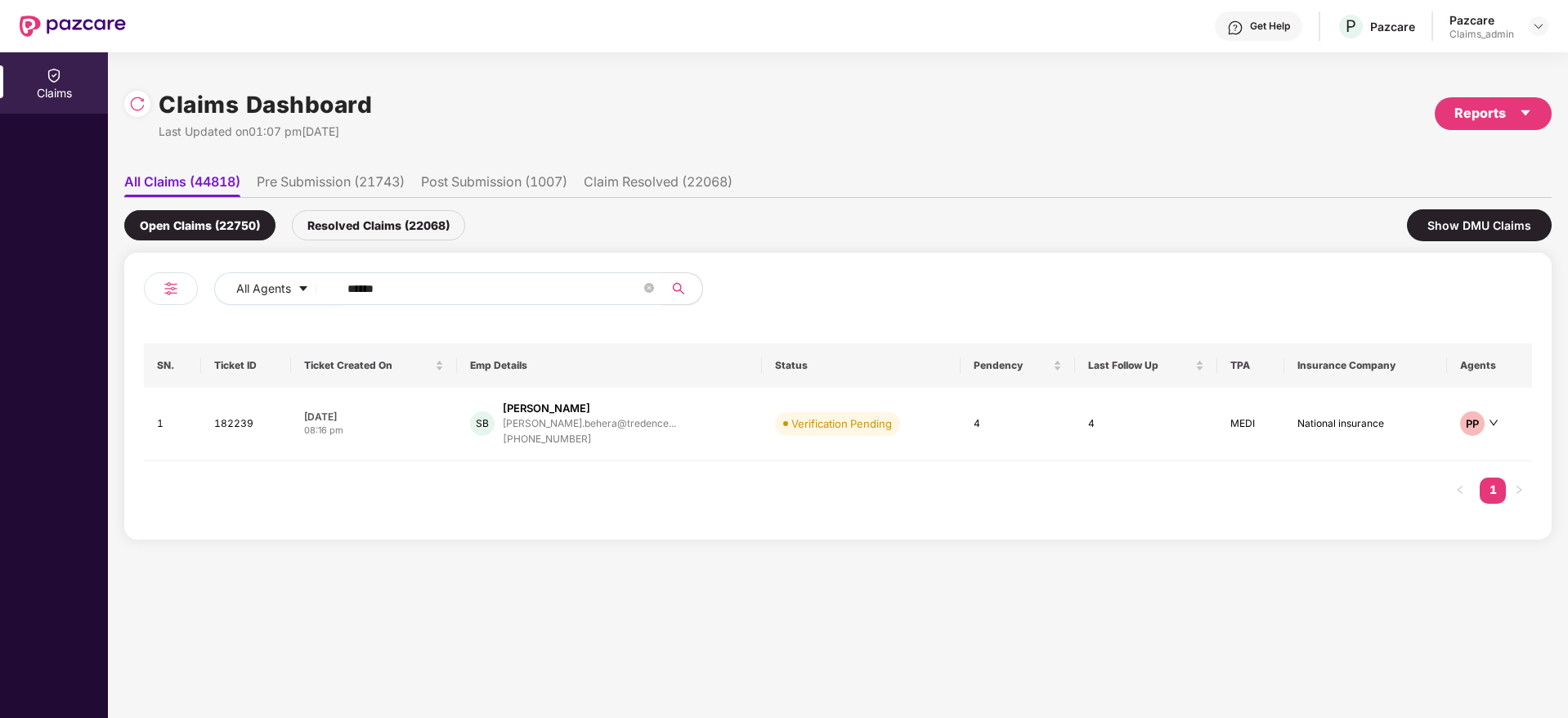
click at [451, 291] on input "******" at bounding box center [494, 289] width 293 height 25
paste input "******"
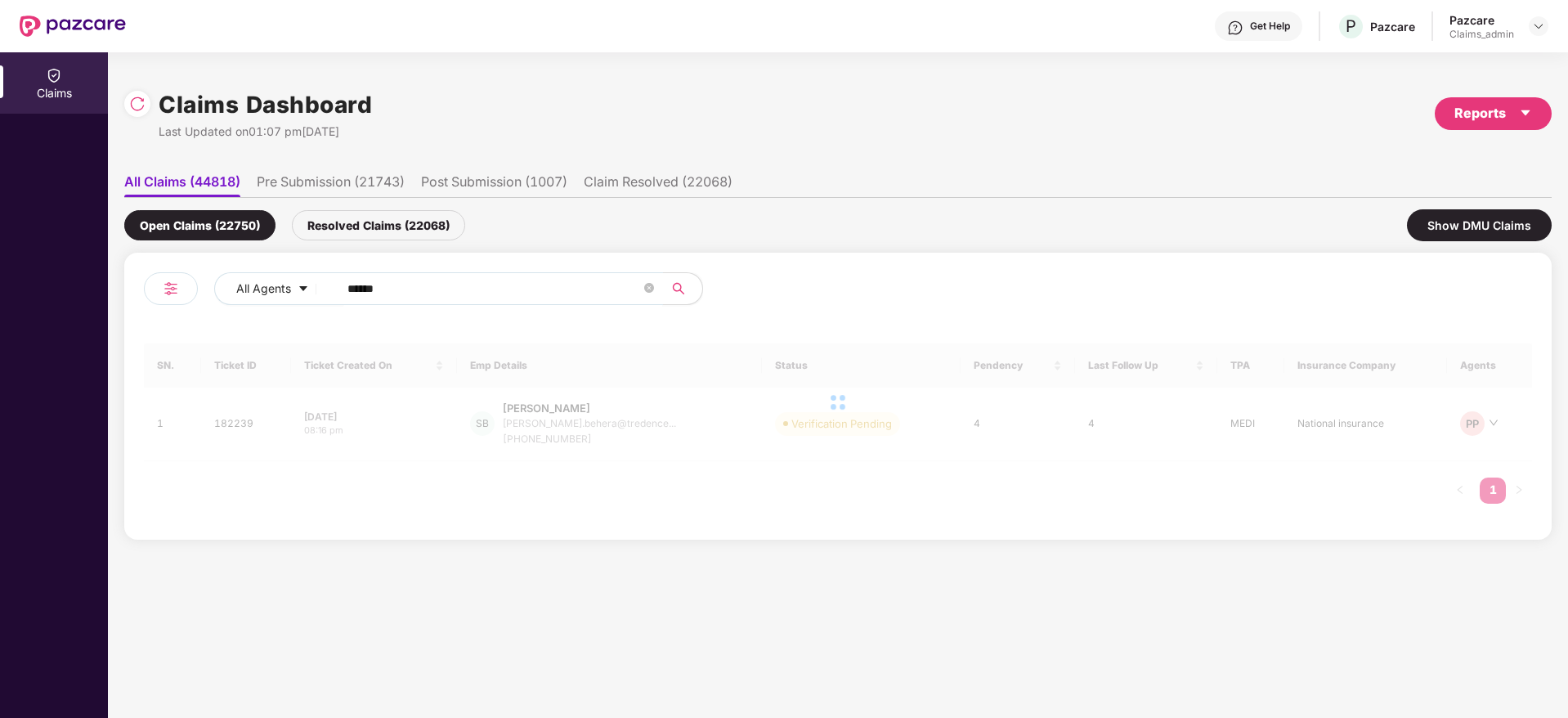
type input "******"
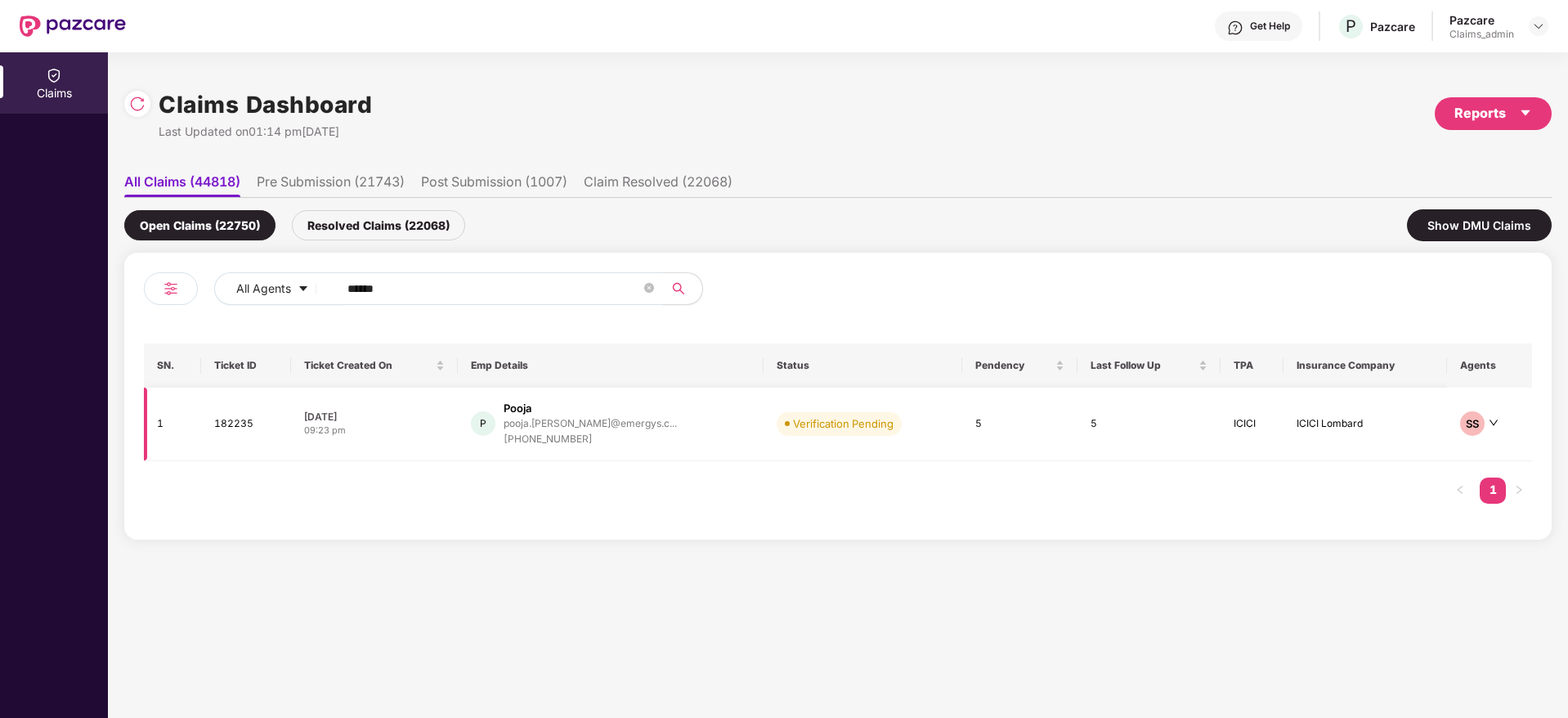
click at [419, 421] on div "07 Oct 2025" at bounding box center [375, 416] width 141 height 14
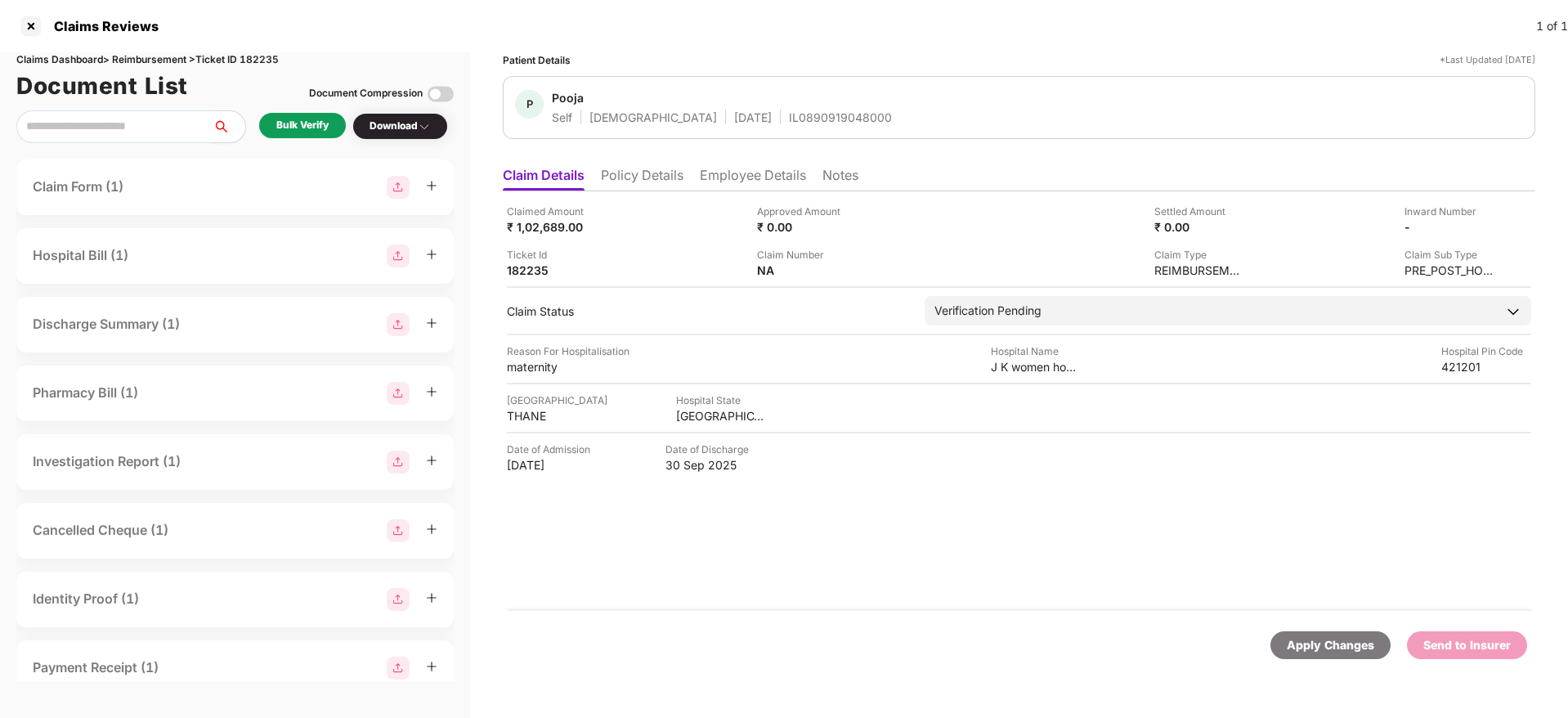
click at [304, 130] on div "Bulk Verify" at bounding box center [302, 126] width 52 height 16
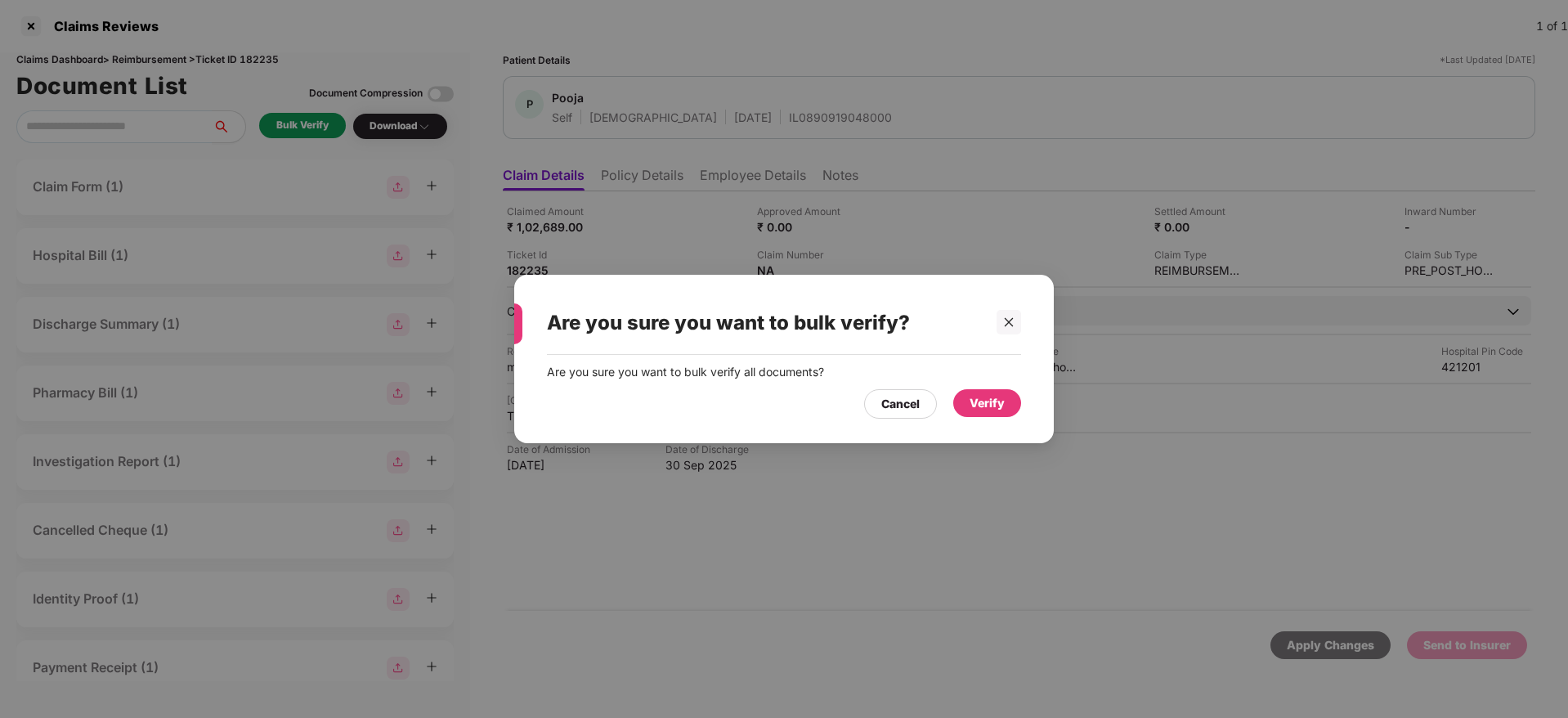
click at [979, 397] on div "Verify" at bounding box center [987, 403] width 35 height 18
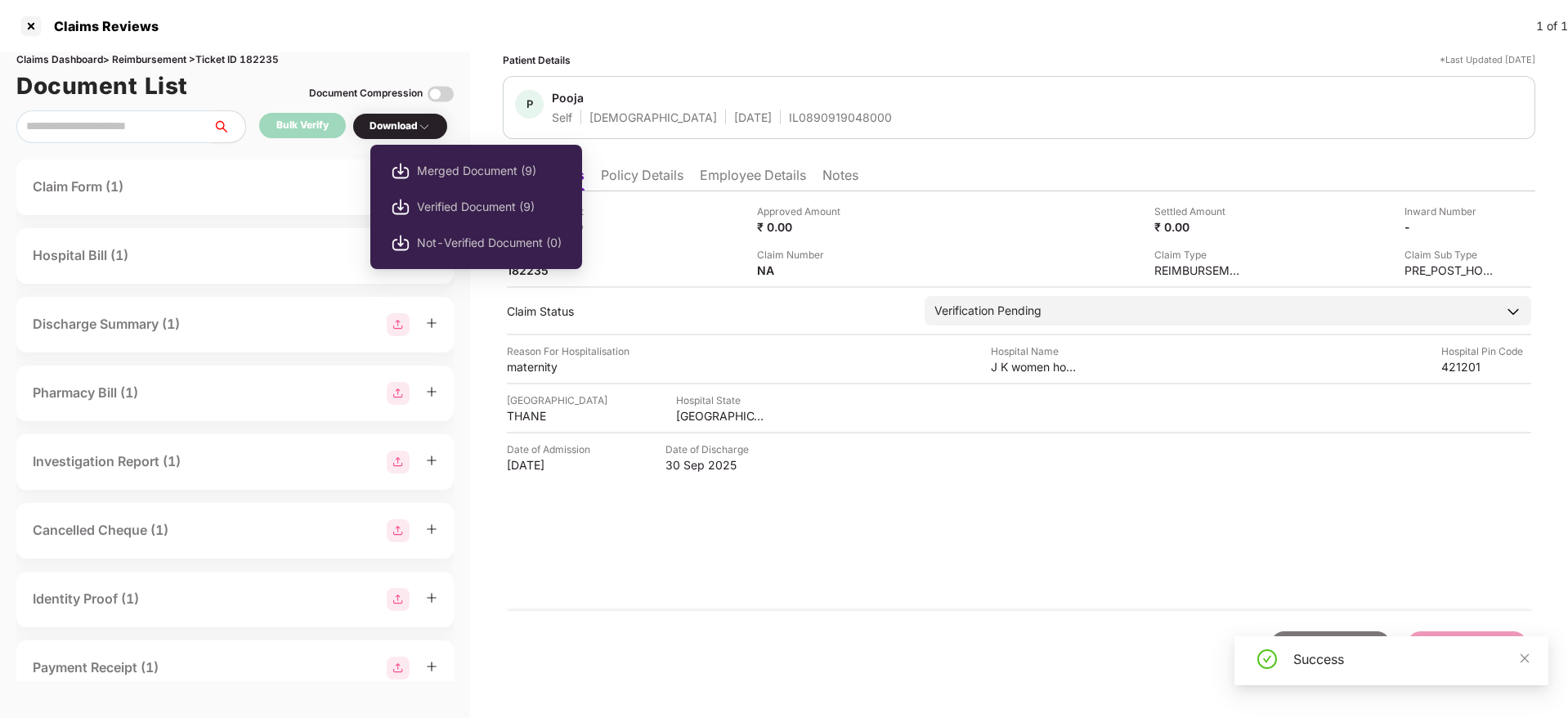
click at [401, 123] on div "Download" at bounding box center [400, 127] width 62 height 16
click at [405, 123] on div "Download" at bounding box center [400, 127] width 62 height 16
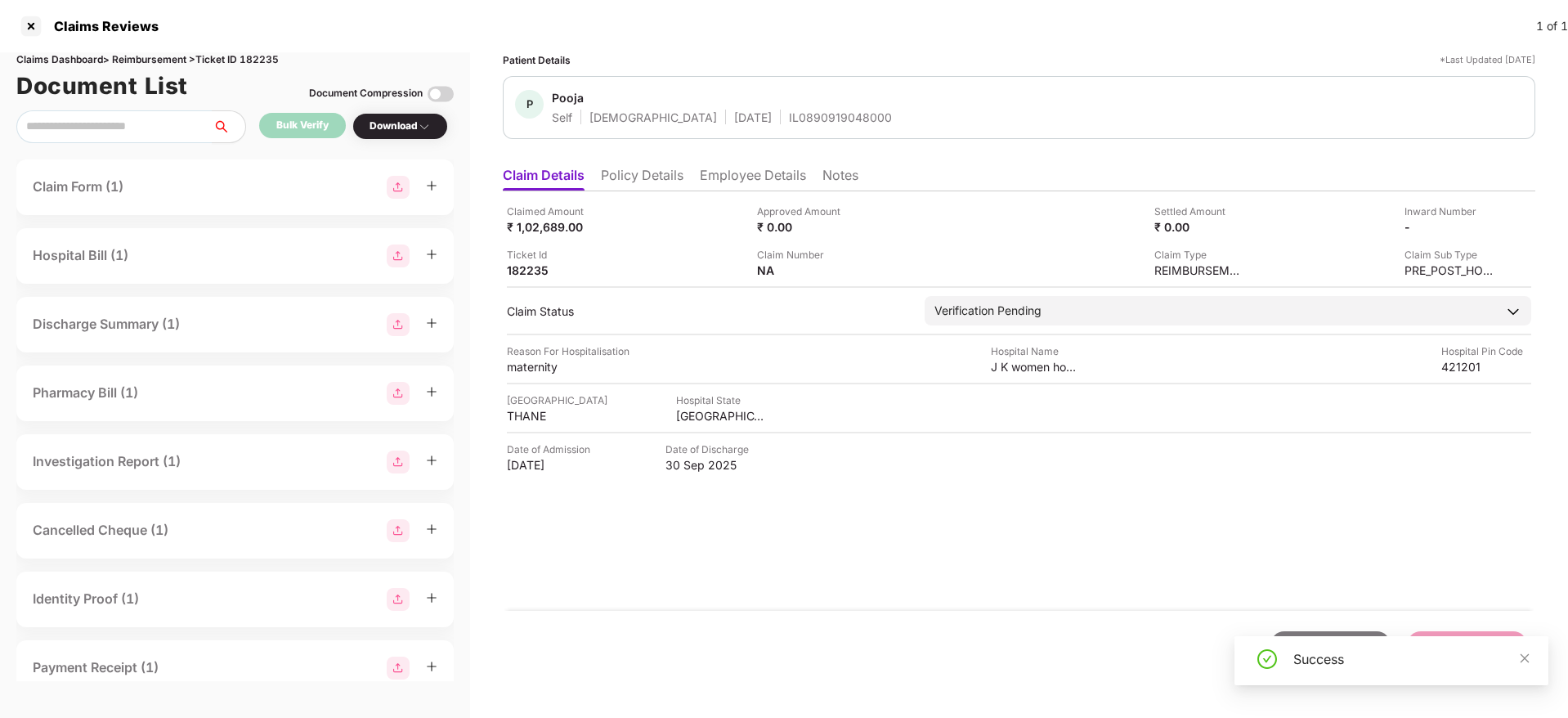
click at [405, 123] on div "Download" at bounding box center [400, 127] width 62 height 16
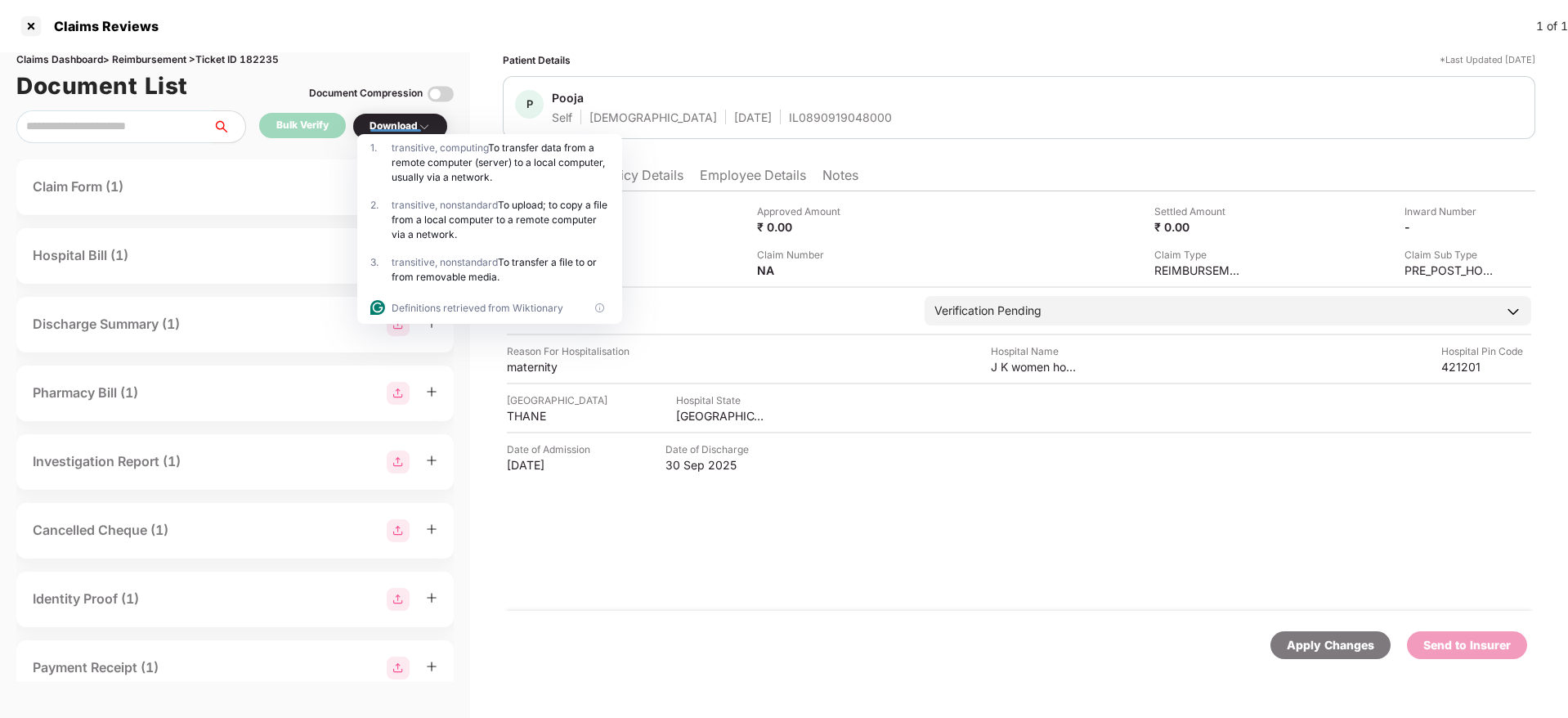
click at [415, 129] on div at bounding box center [396, 126] width 51 height 12
click at [407, 121] on div "Download" at bounding box center [400, 127] width 62 height 16
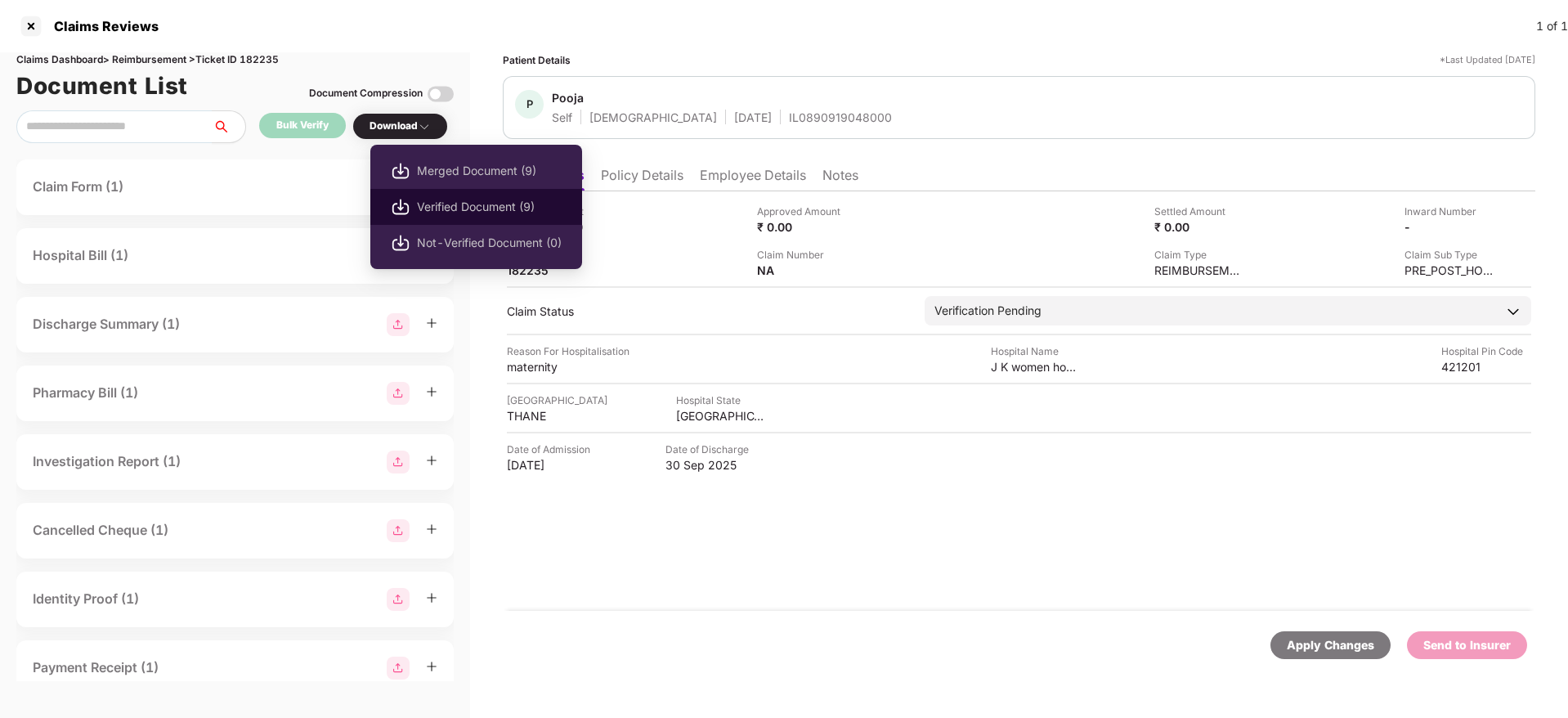
click at [425, 201] on span "Verified Document (9)" at bounding box center [489, 207] width 144 height 18
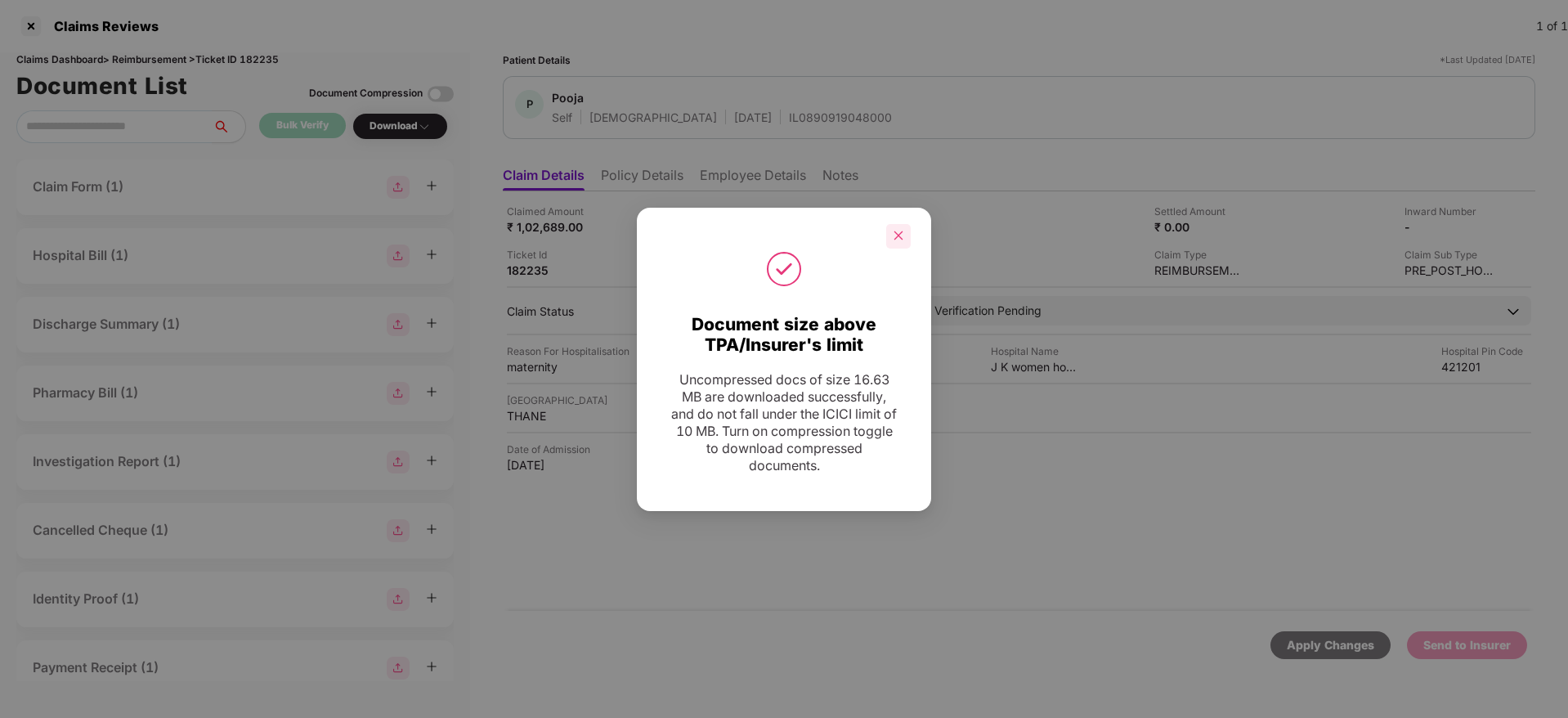
click at [896, 230] on icon "close" at bounding box center [898, 235] width 11 height 11
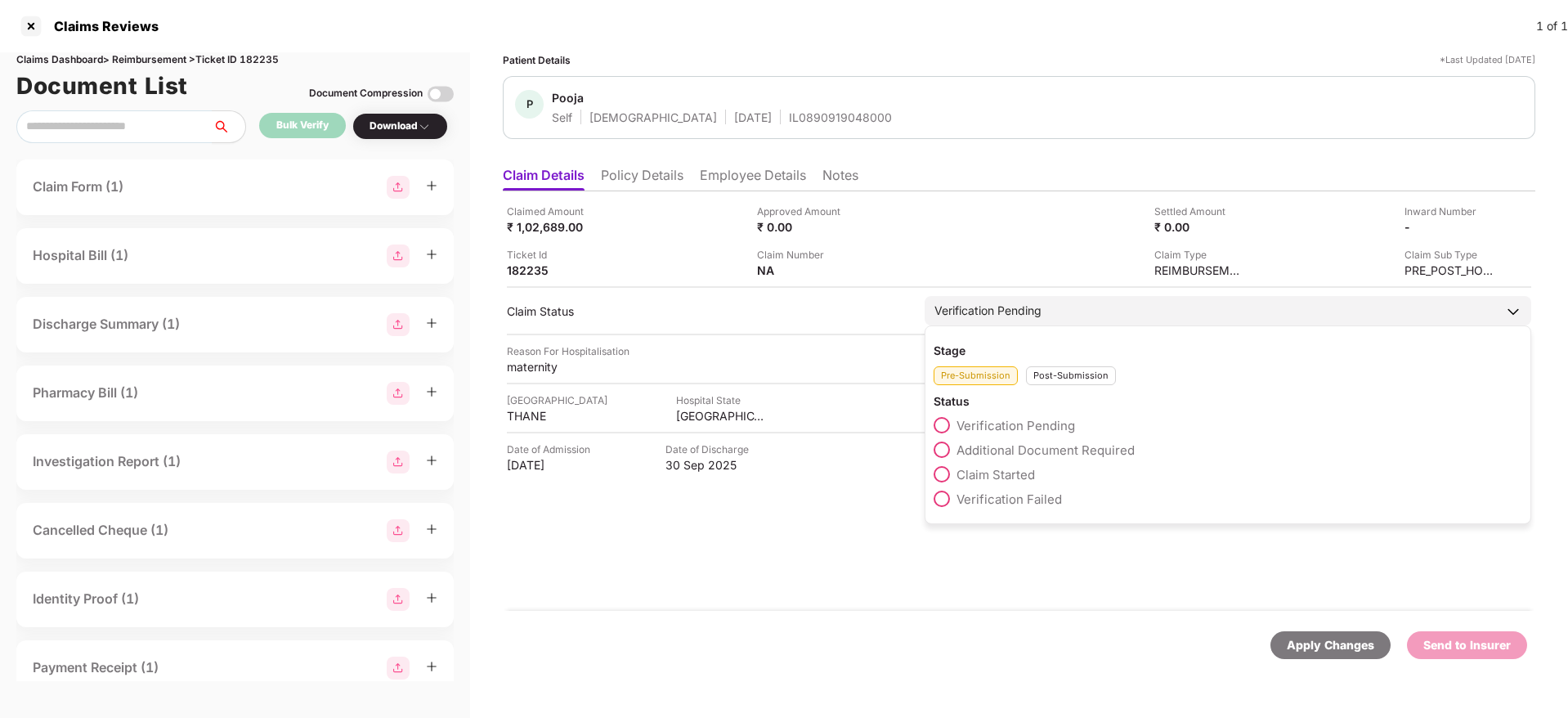
click at [1011, 476] on span "Claim Started" at bounding box center [995, 474] width 78 height 16
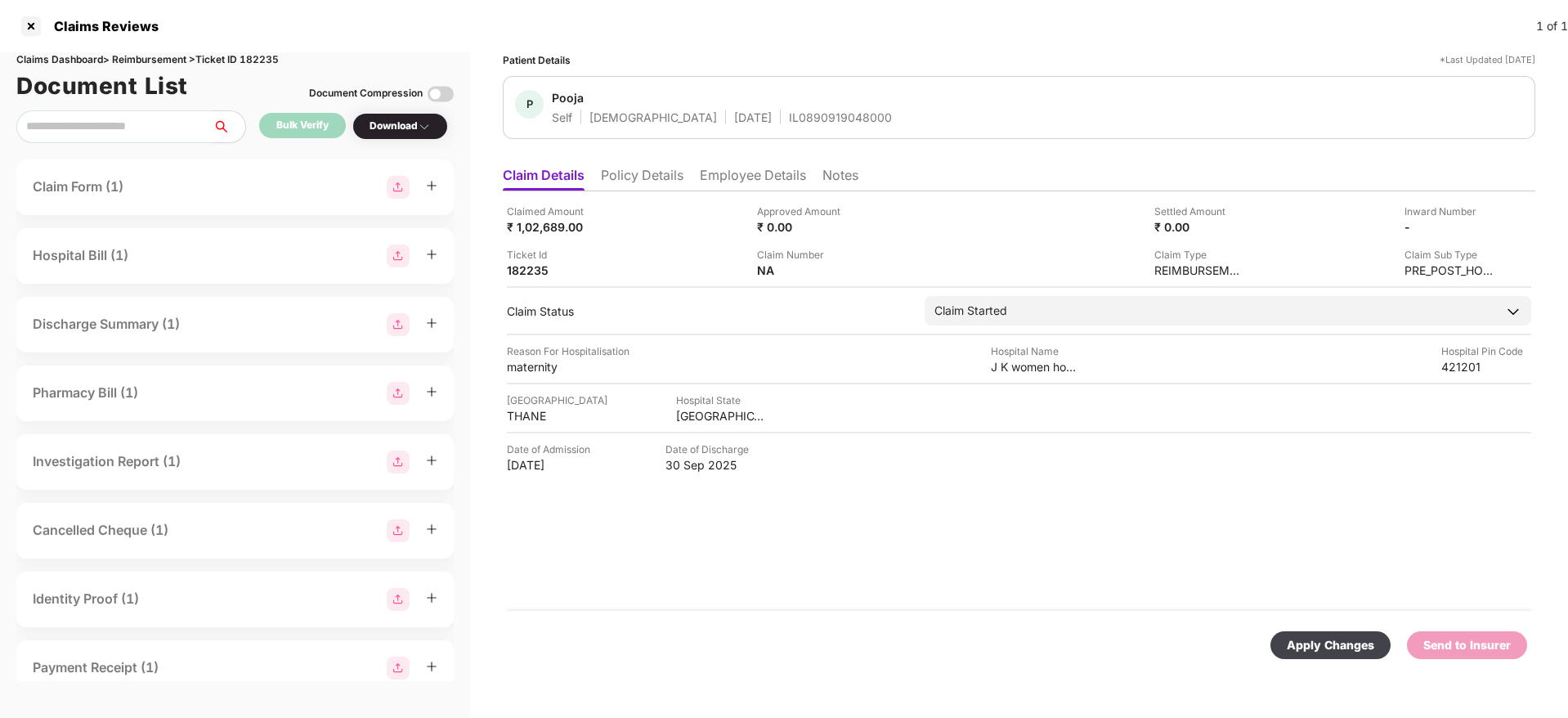
click at [1329, 656] on div "Apply Changes" at bounding box center [1330, 645] width 121 height 28
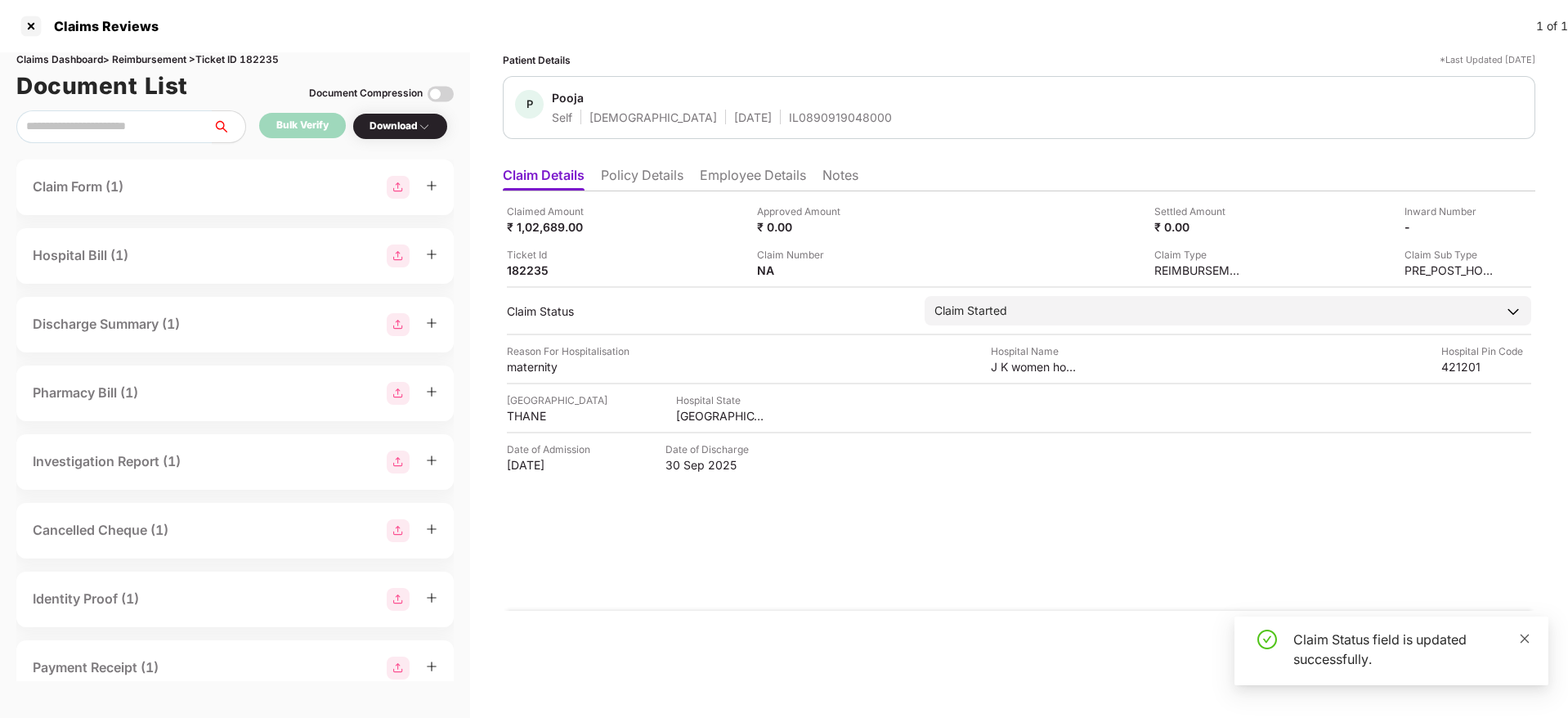
click at [1528, 637] on icon "close" at bounding box center [1524, 638] width 11 height 11
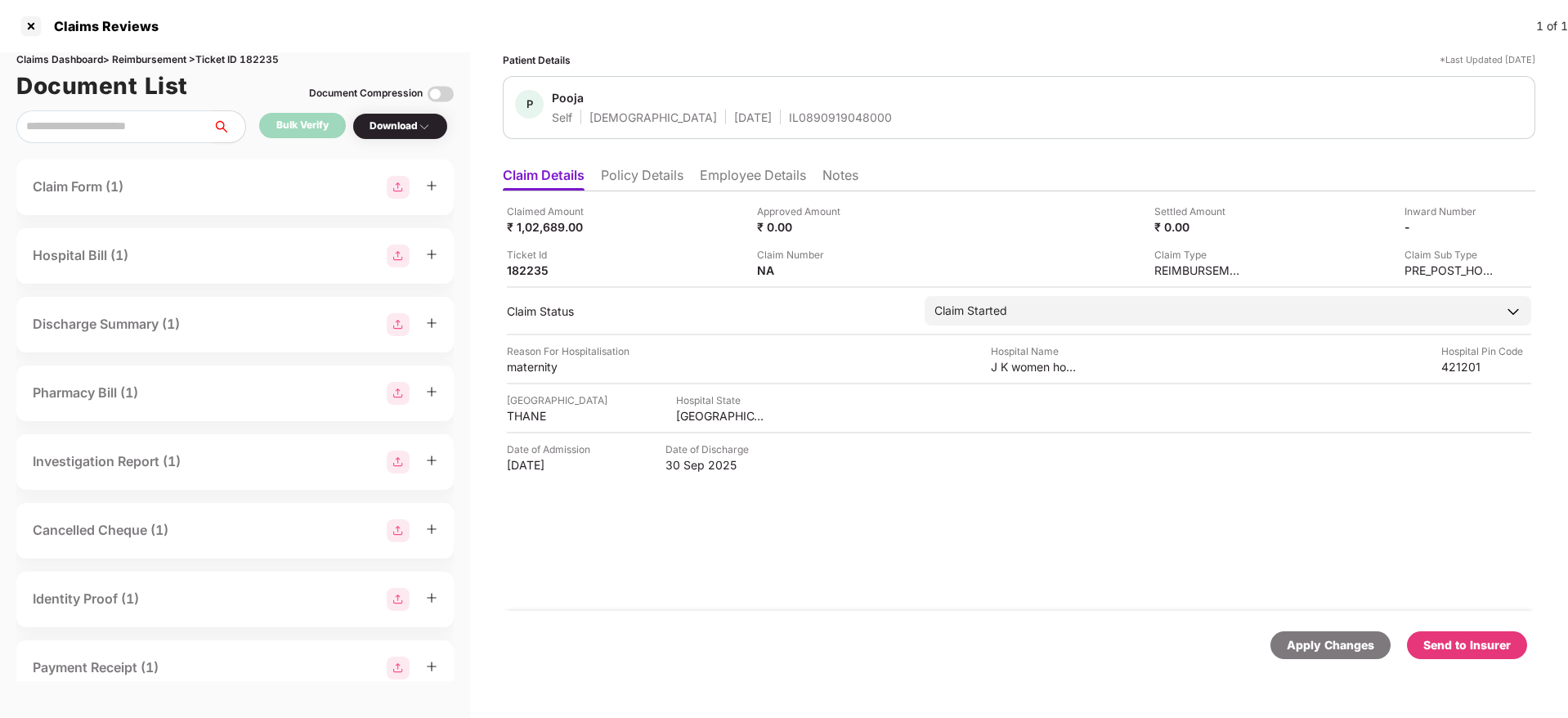
click at [1480, 645] on div "Send to Insurer" at bounding box center [1466, 645] width 87 height 18
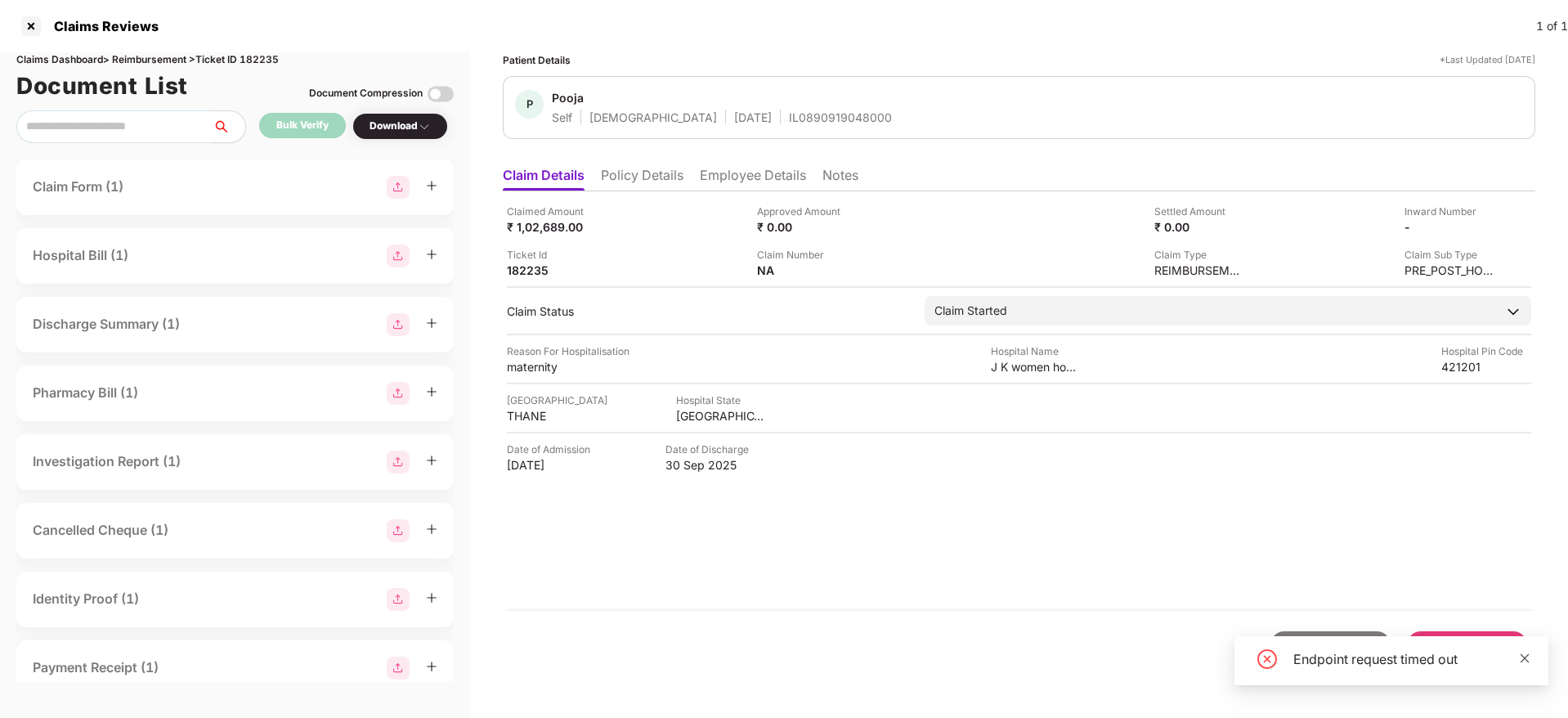
click at [1523, 657] on icon "close" at bounding box center [1525, 657] width 9 height 9
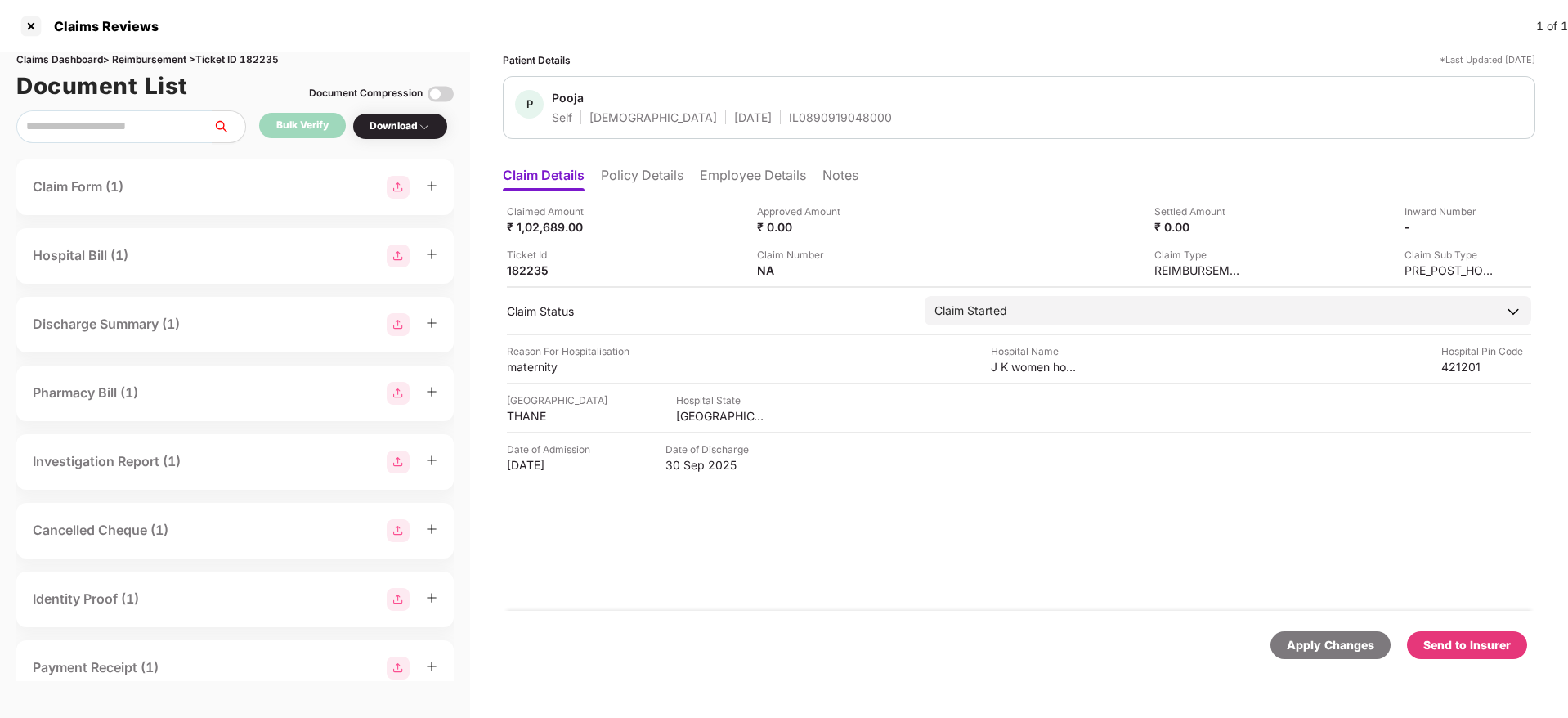
click at [1451, 649] on div "Send to Insurer" at bounding box center [1466, 645] width 87 height 18
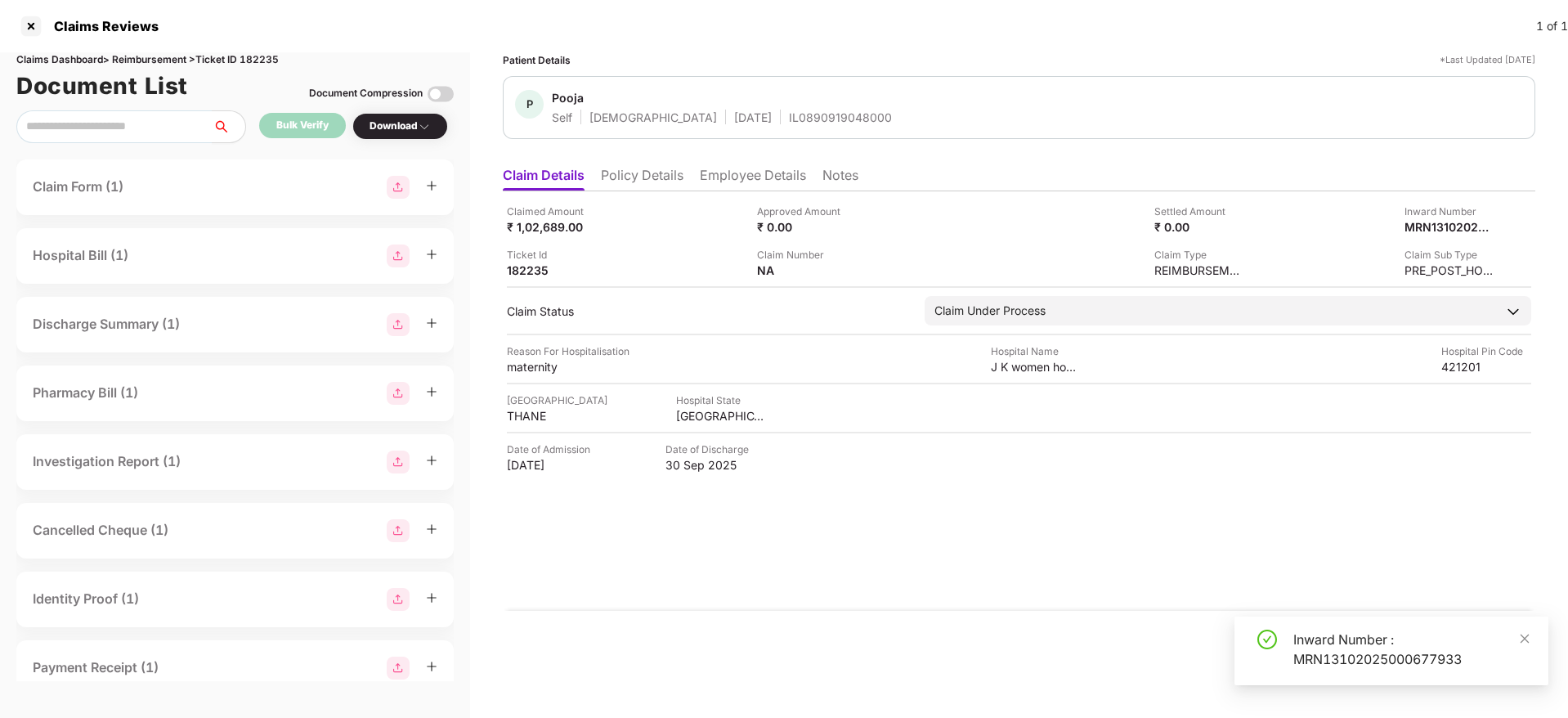
click at [1451, 649] on div "Inward Number : MRN13102025000677933" at bounding box center [1410, 648] width 236 height 40
click at [1526, 638] on icon "close" at bounding box center [1524, 638] width 11 height 11
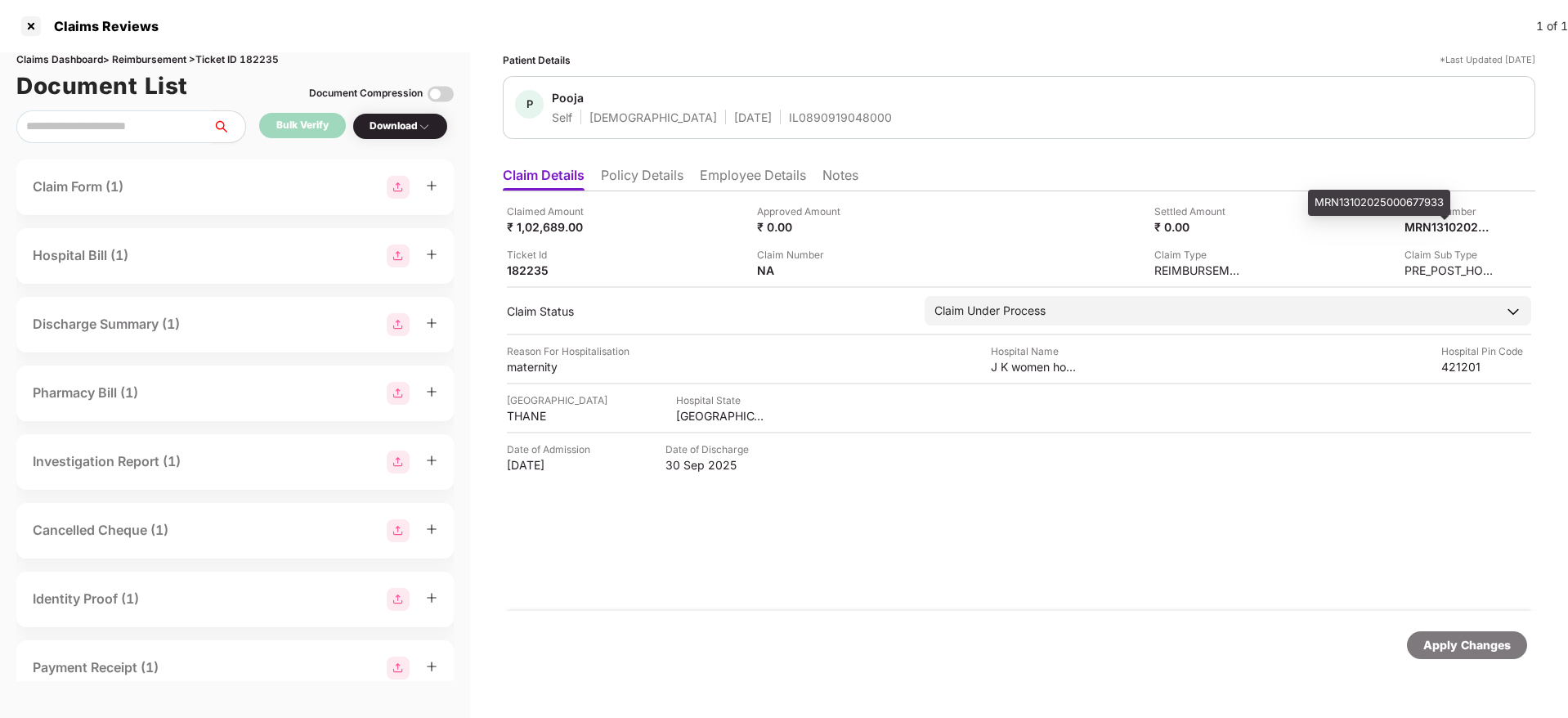
click at [1373, 201] on div "MRN13102025000677933" at bounding box center [1379, 203] width 143 height 26
click at [788, 116] on div "IL0890919048000" at bounding box center [839, 117] width 103 height 16
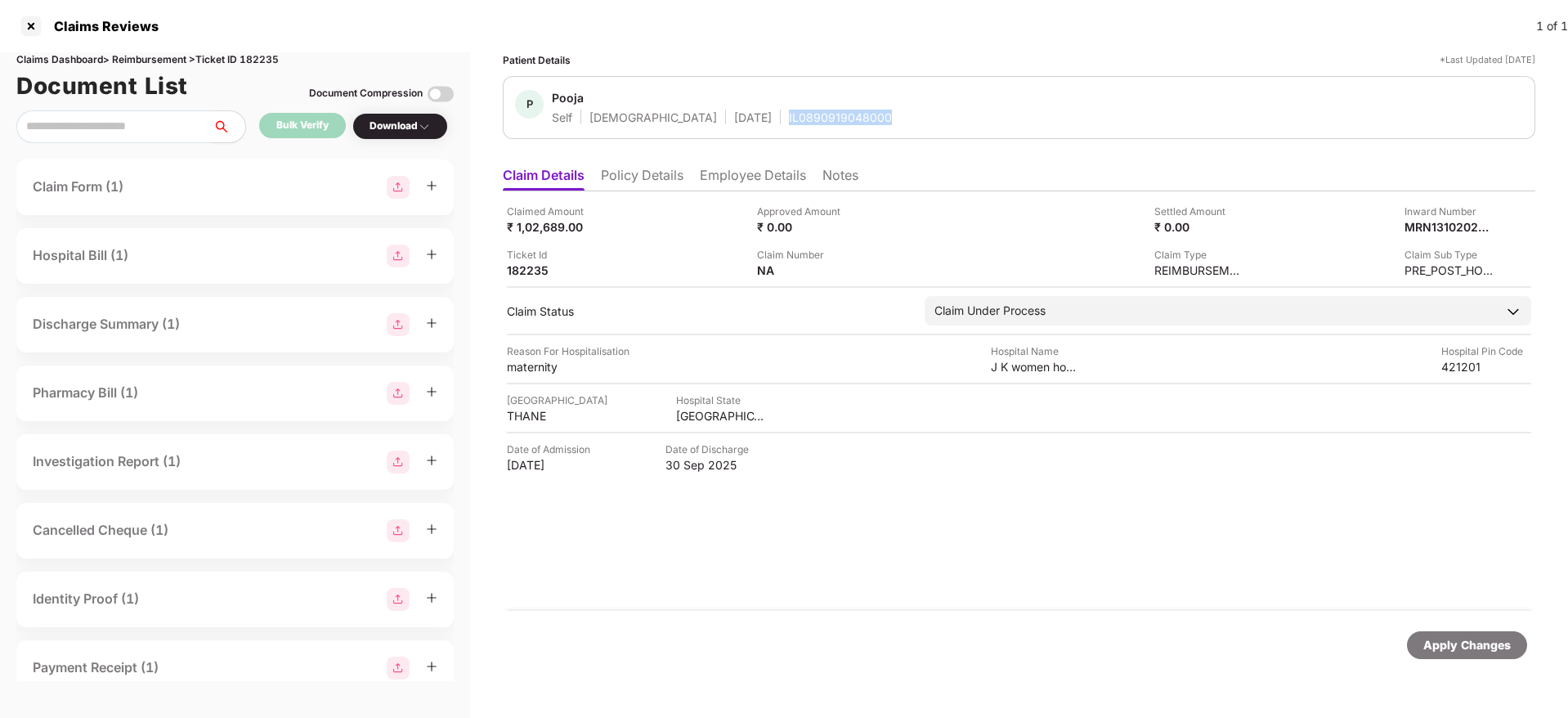
click at [788, 116] on div "IL0890919048000" at bounding box center [839, 117] width 103 height 16
click at [34, 24] on div at bounding box center [31, 26] width 26 height 26
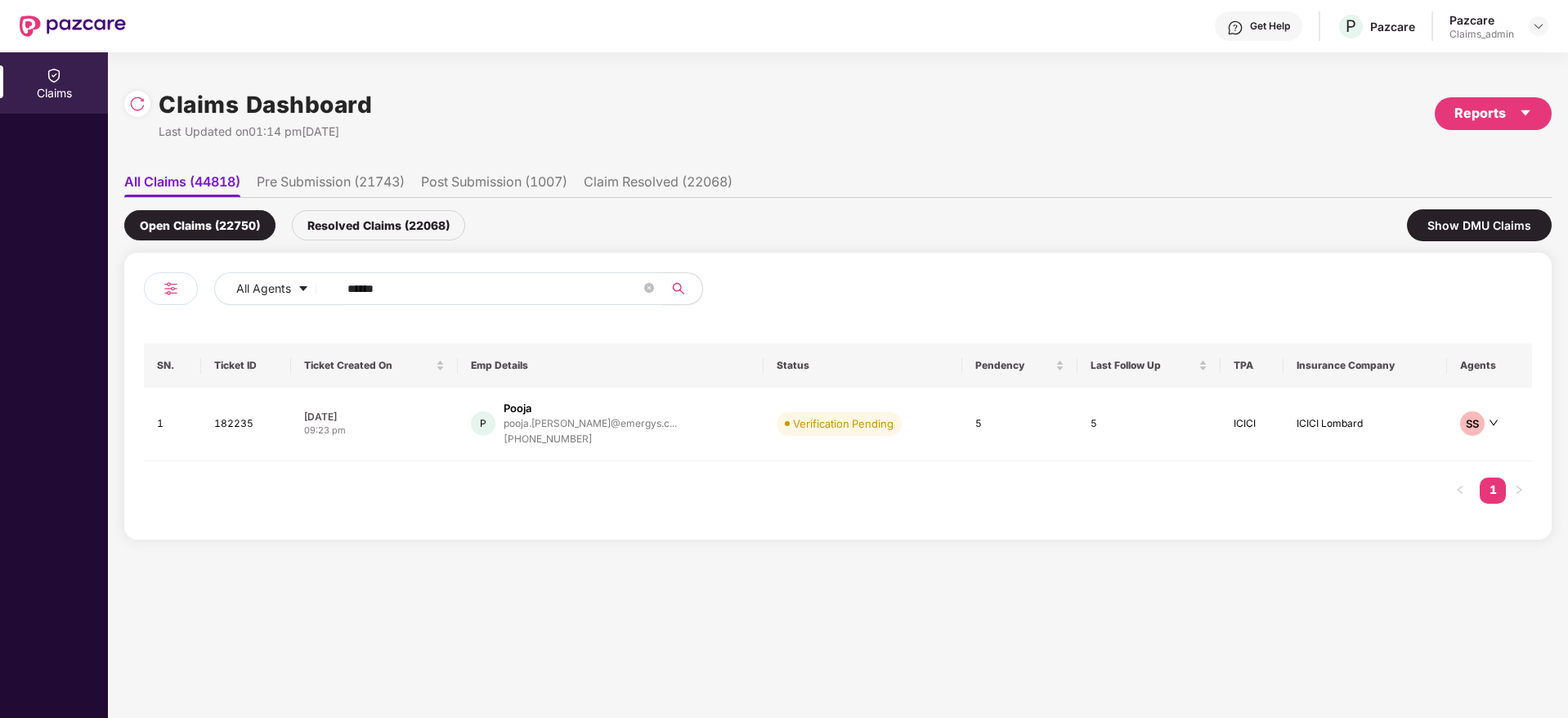
click at [411, 286] on input "******" at bounding box center [494, 289] width 293 height 25
paste input "******"
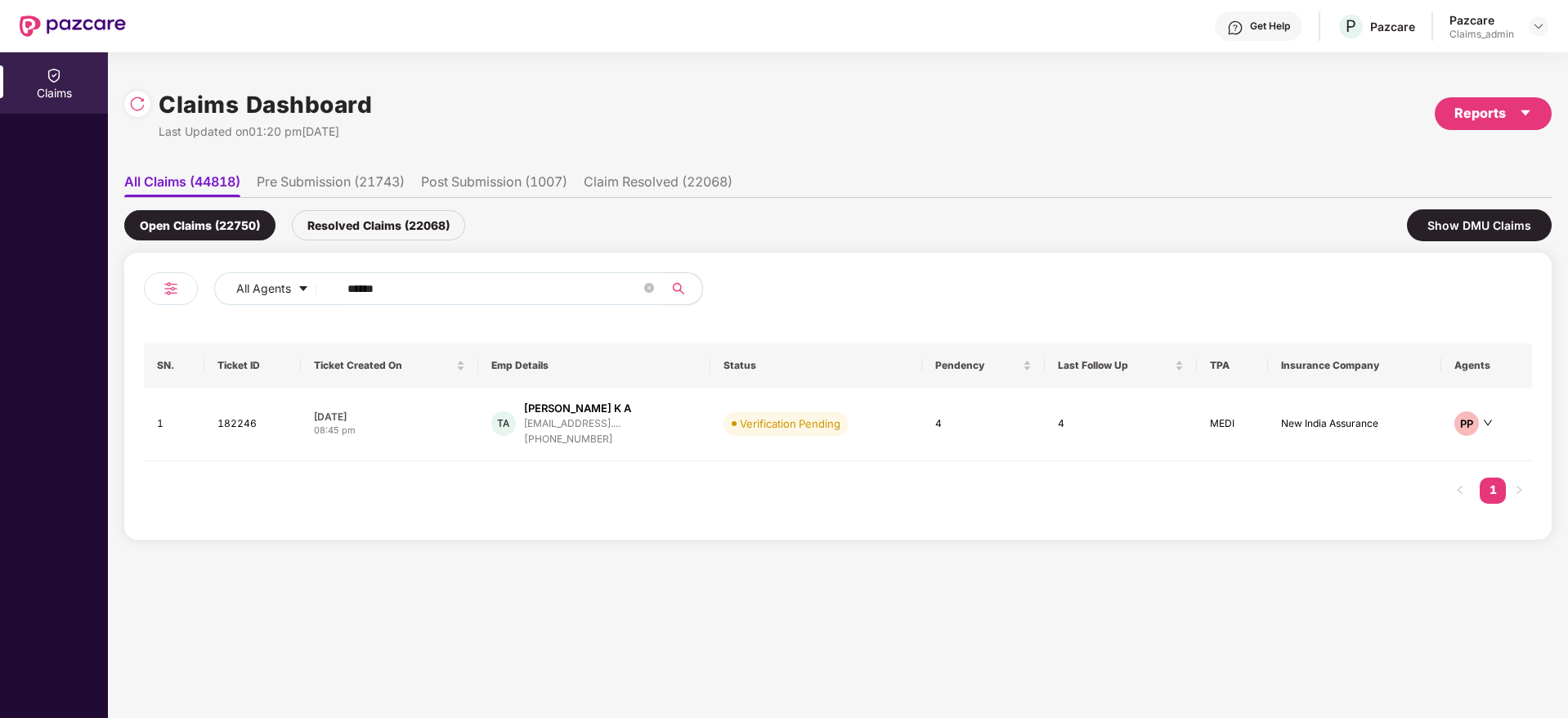
type input "******"
click at [413, 402] on td "08 Oct 2025 08:45 pm" at bounding box center [390, 424] width 178 height 74
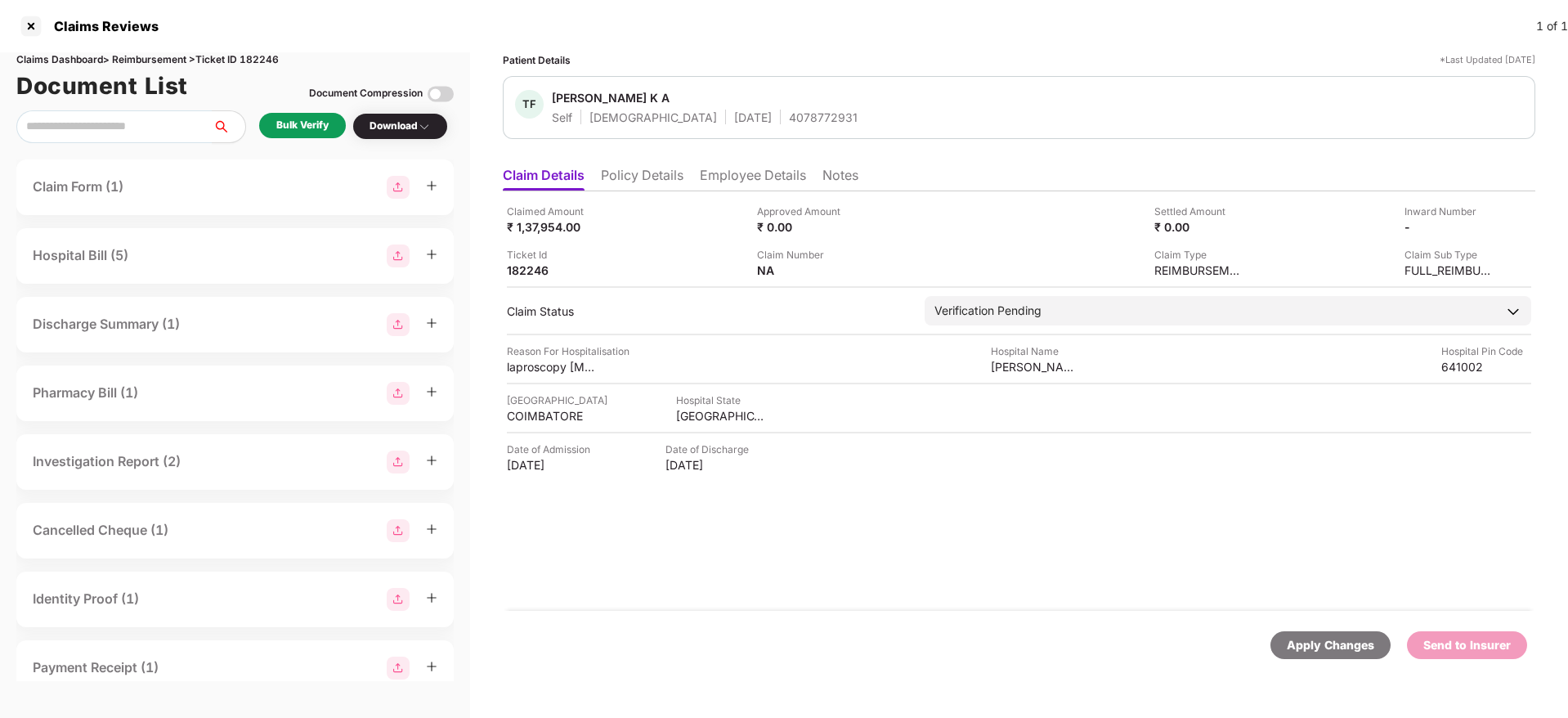
click at [279, 122] on div "Bulk Verify" at bounding box center [302, 126] width 52 height 16
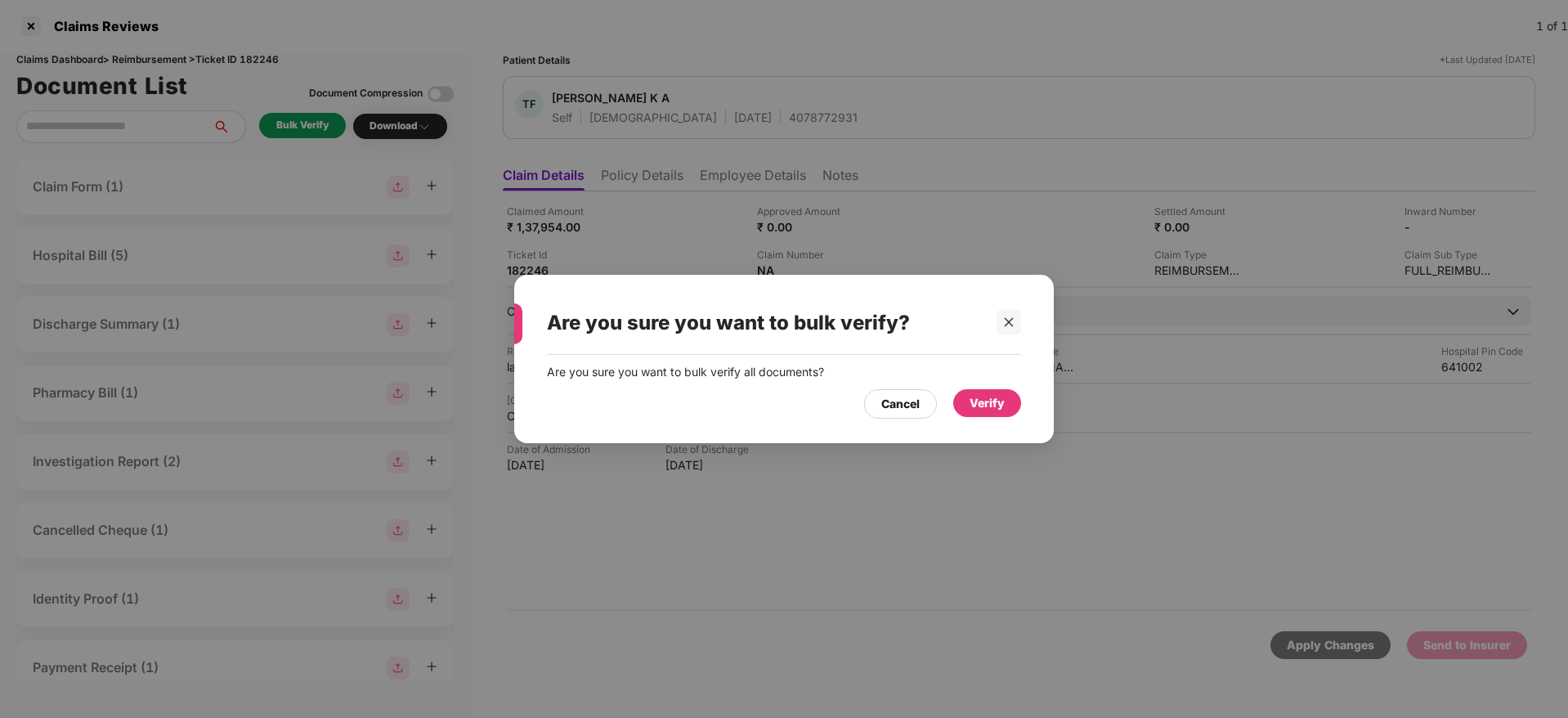
click at [985, 411] on div "Verify" at bounding box center [987, 403] width 35 height 18
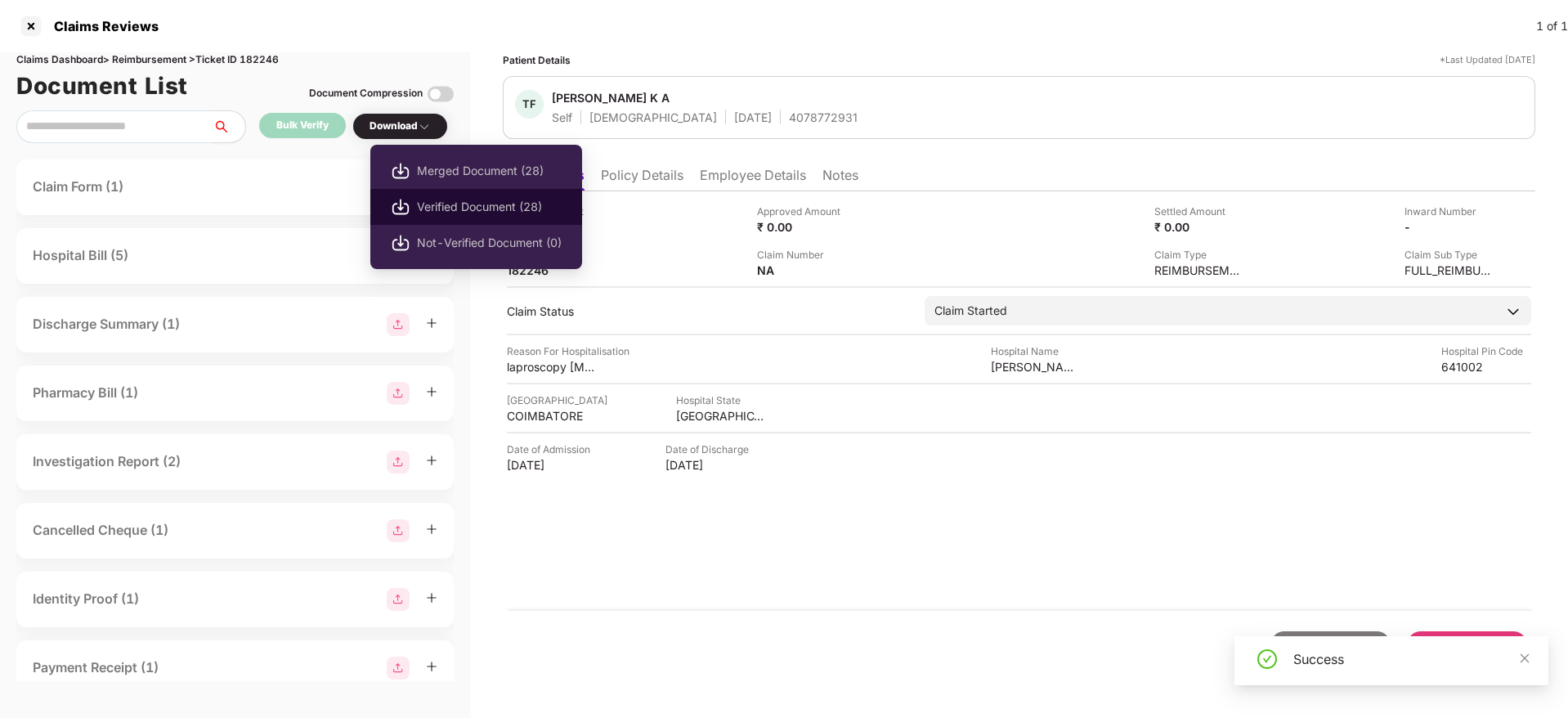
click at [436, 214] on span "Verified Document (28)" at bounding box center [489, 207] width 144 height 18
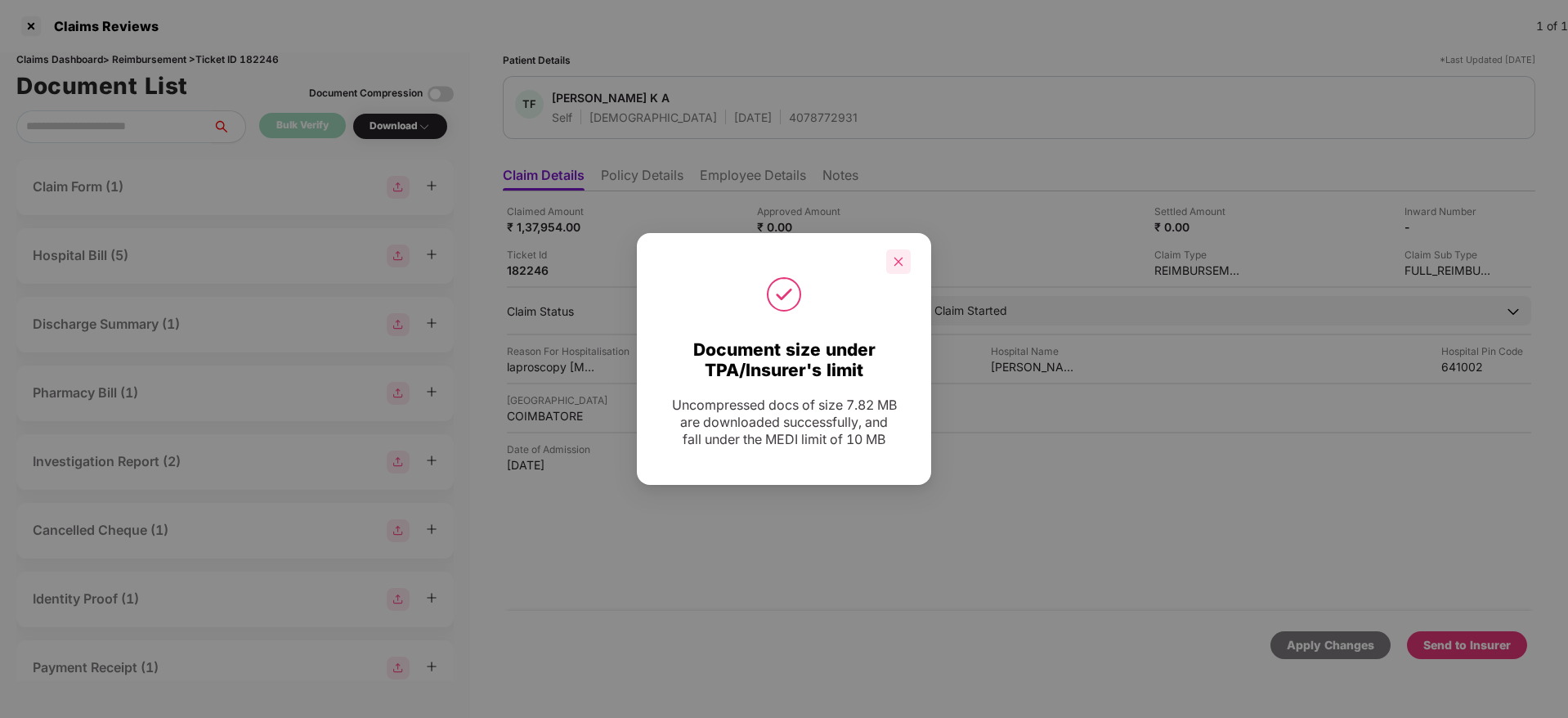
click at [898, 256] on icon "close" at bounding box center [898, 261] width 11 height 11
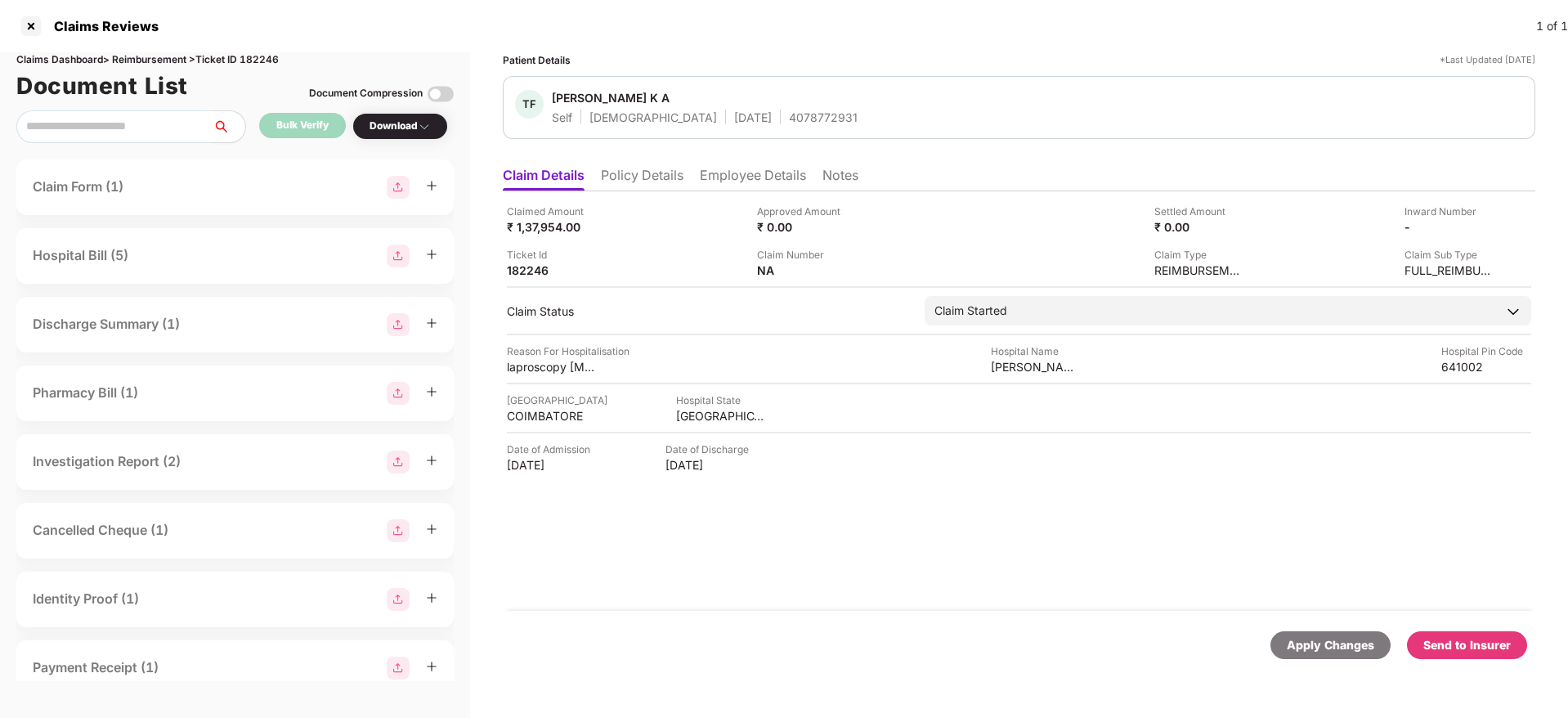
click at [1474, 647] on div "Send to Insurer" at bounding box center [1466, 645] width 87 height 18
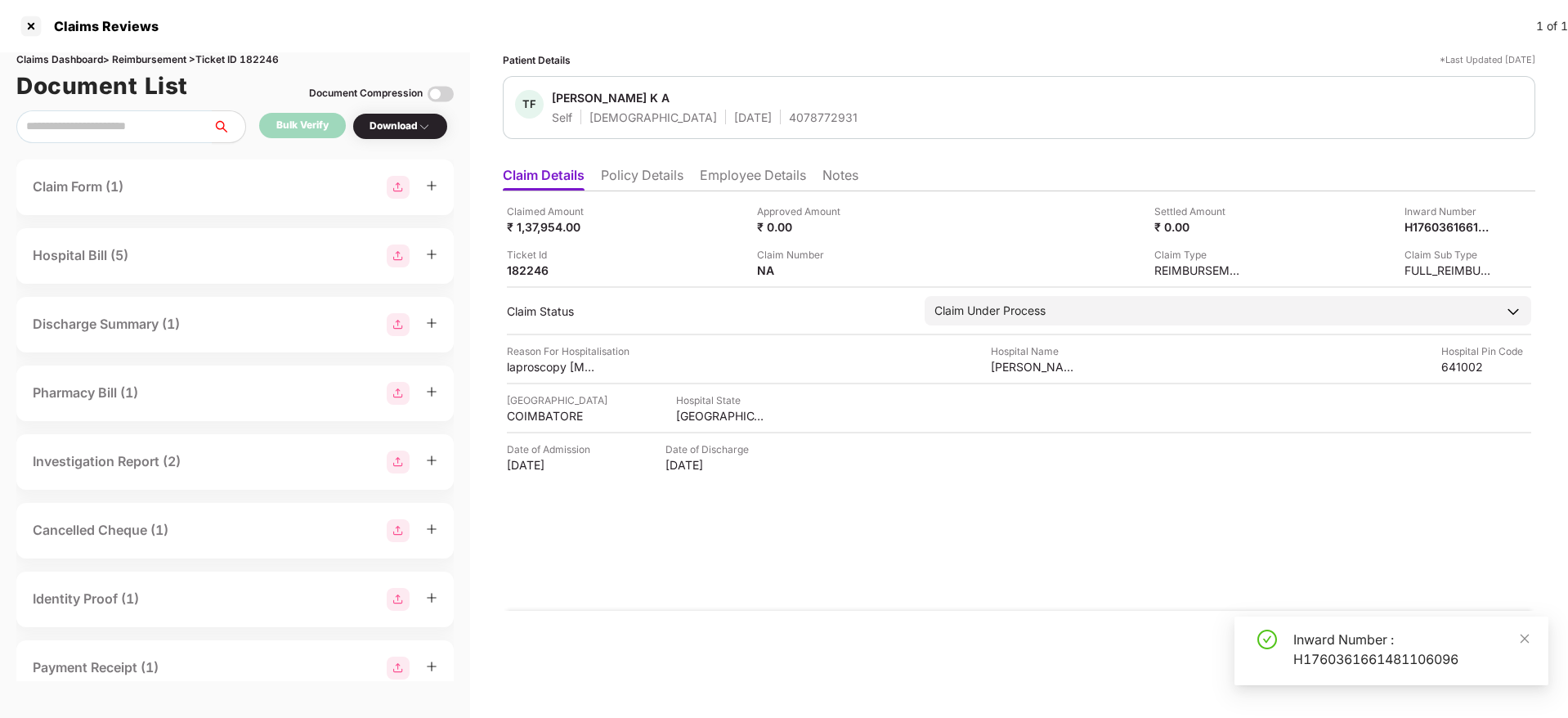
click at [1326, 636] on div "Inward Number : H1760361661481106096" at bounding box center [1410, 648] width 236 height 40
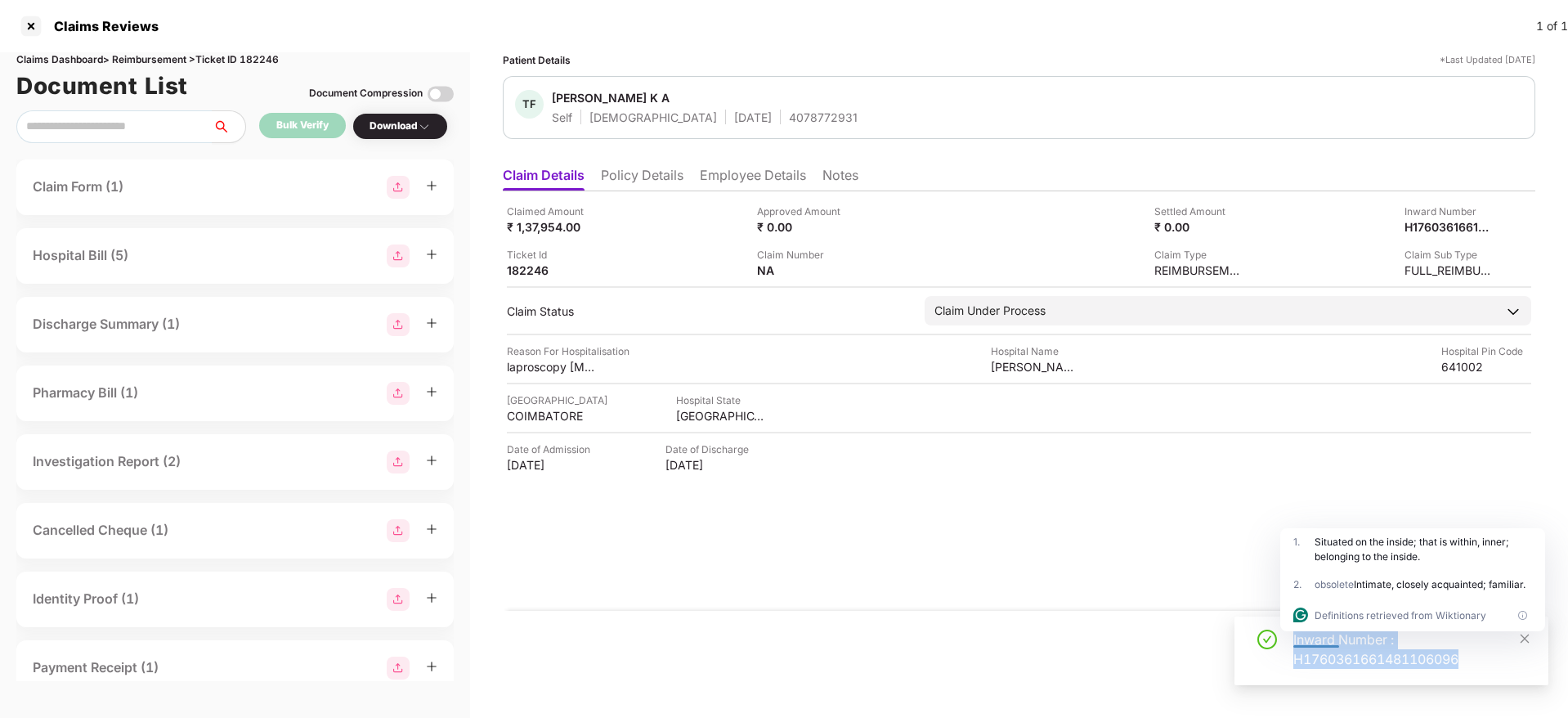
click at [1326, 636] on div "Inward Number : H1760361661481106096" at bounding box center [1410, 648] width 236 height 40
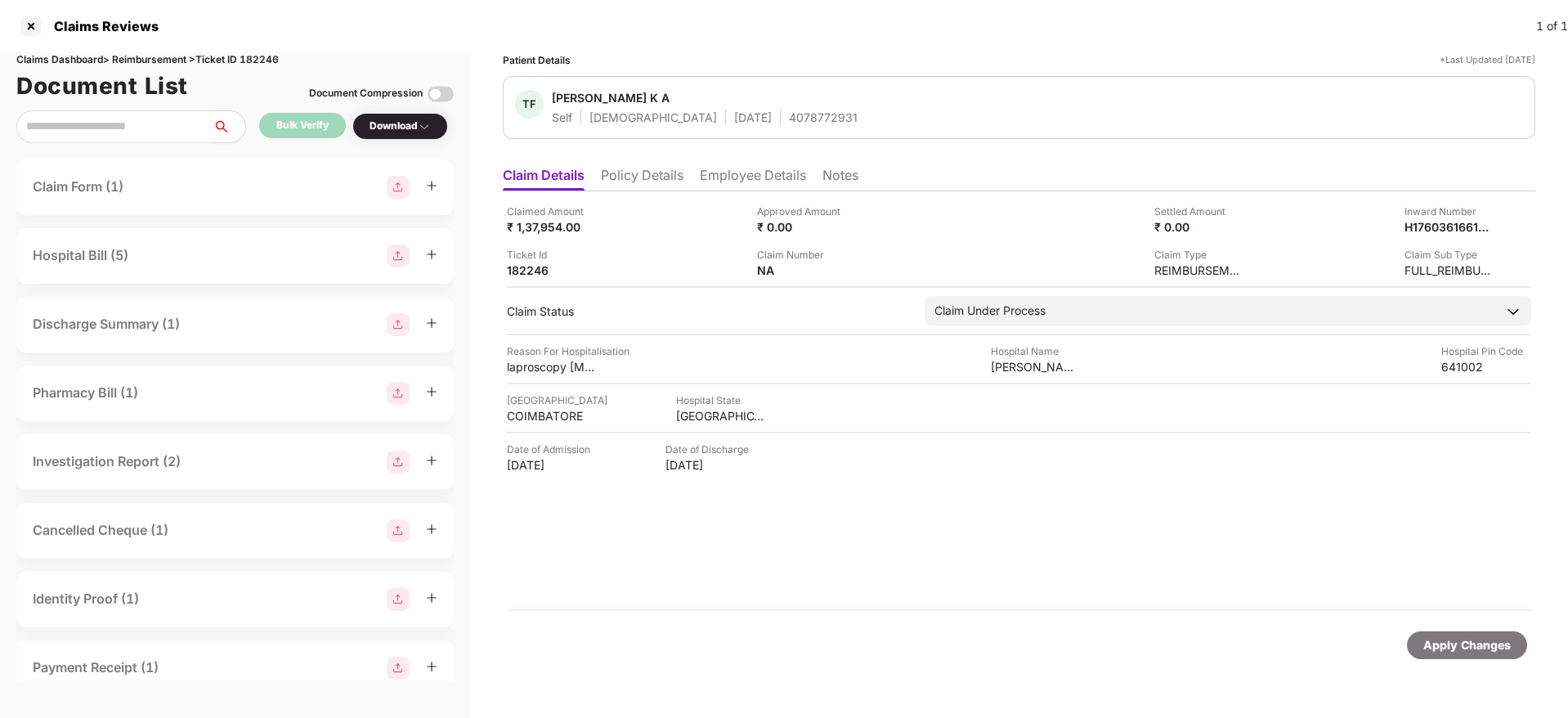
click at [1086, 102] on div "TF Thasneem Fathima K A Self Female 17 Aug 1989 4078772931" at bounding box center [1018, 107] width 1007 height 35
click at [729, 181] on li "Employee Details" at bounding box center [752, 178] width 106 height 24
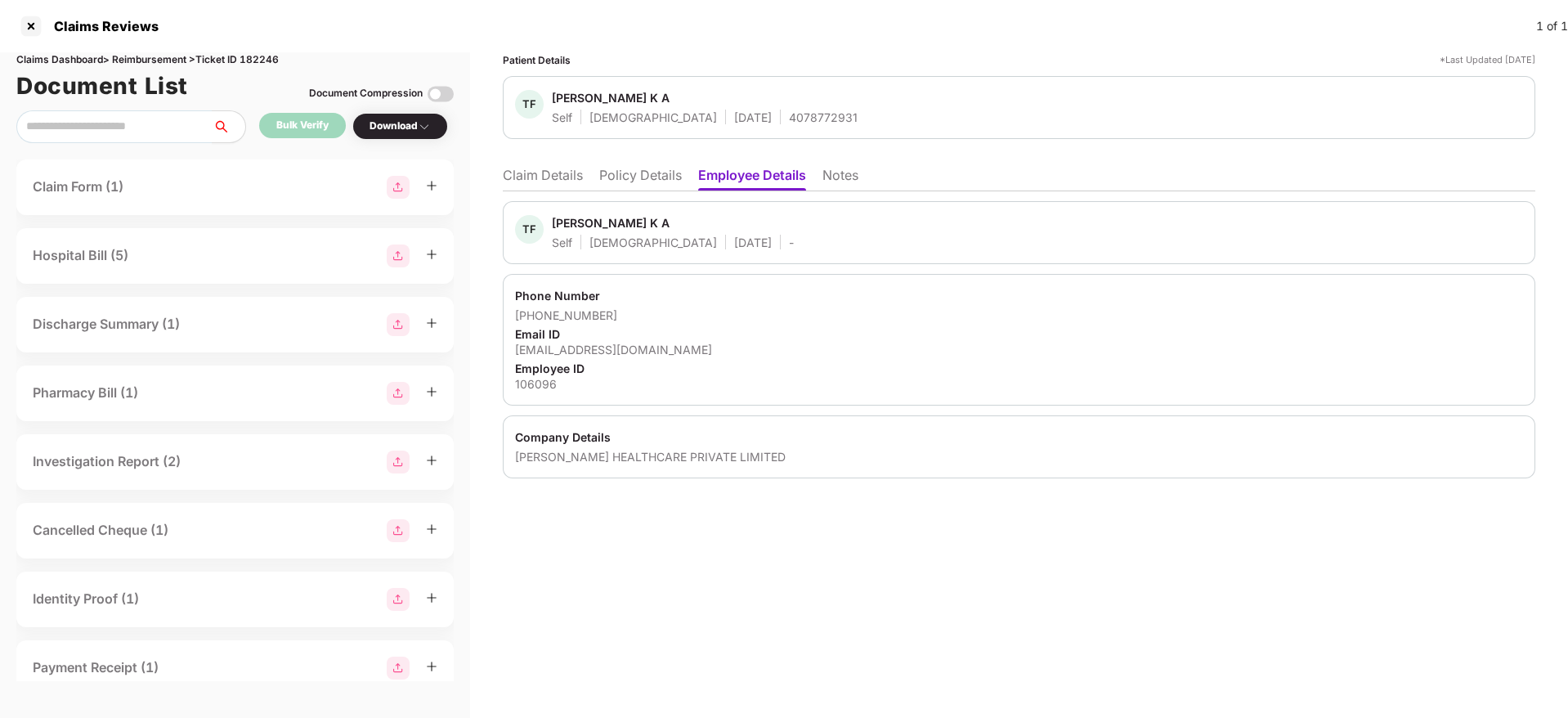
click at [526, 453] on div "RHEA HEALTHCARE PRIVATE LIMITED" at bounding box center [1018, 457] width 1007 height 16
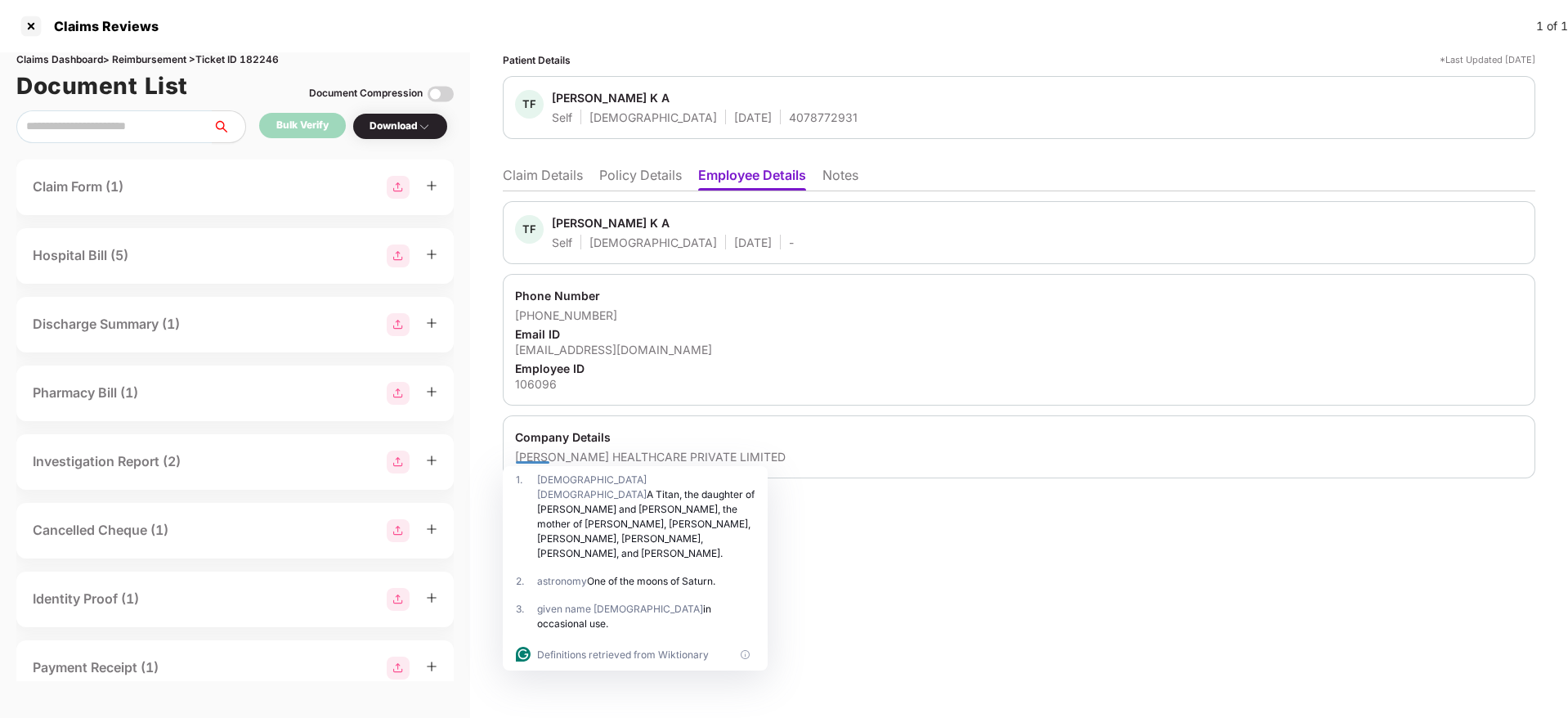
click at [553, 164] on ul "Claim Details Policy Details Employee Details Notes" at bounding box center [1018, 174] width 1032 height 33
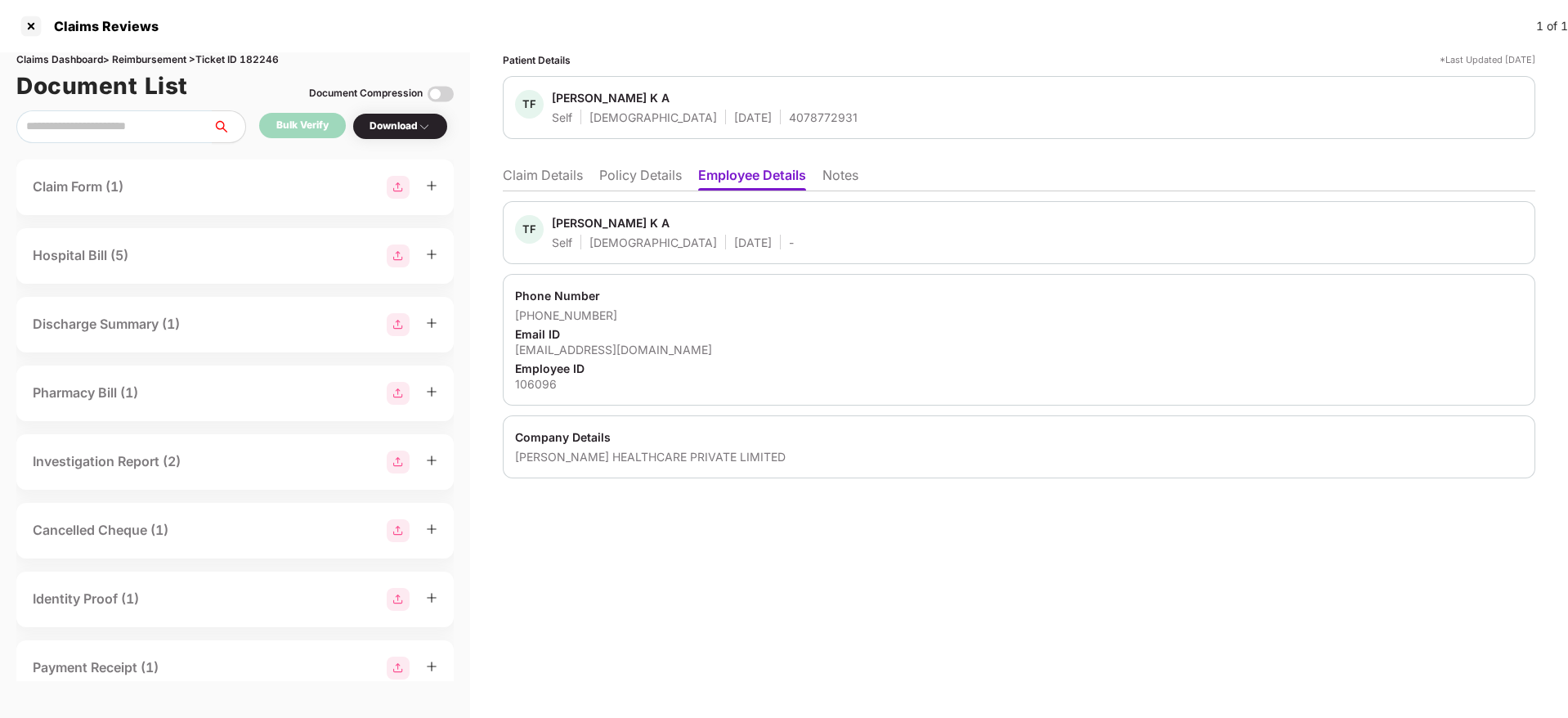
click at [548, 166] on li "Claim Details" at bounding box center [542, 178] width 80 height 24
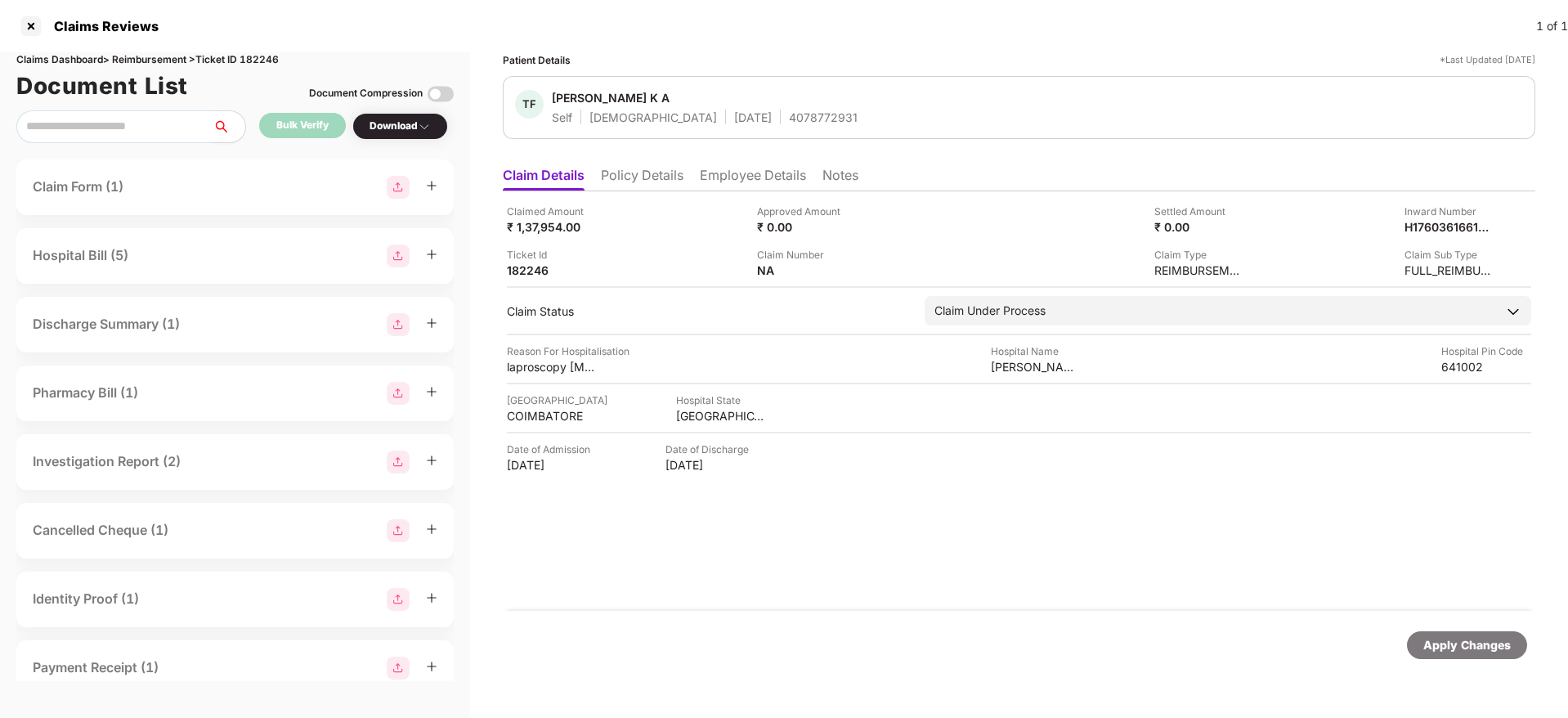
click at [788, 117] on div "4078772931" at bounding box center [823, 117] width 69 height 16
click at [26, 29] on div at bounding box center [31, 26] width 26 height 26
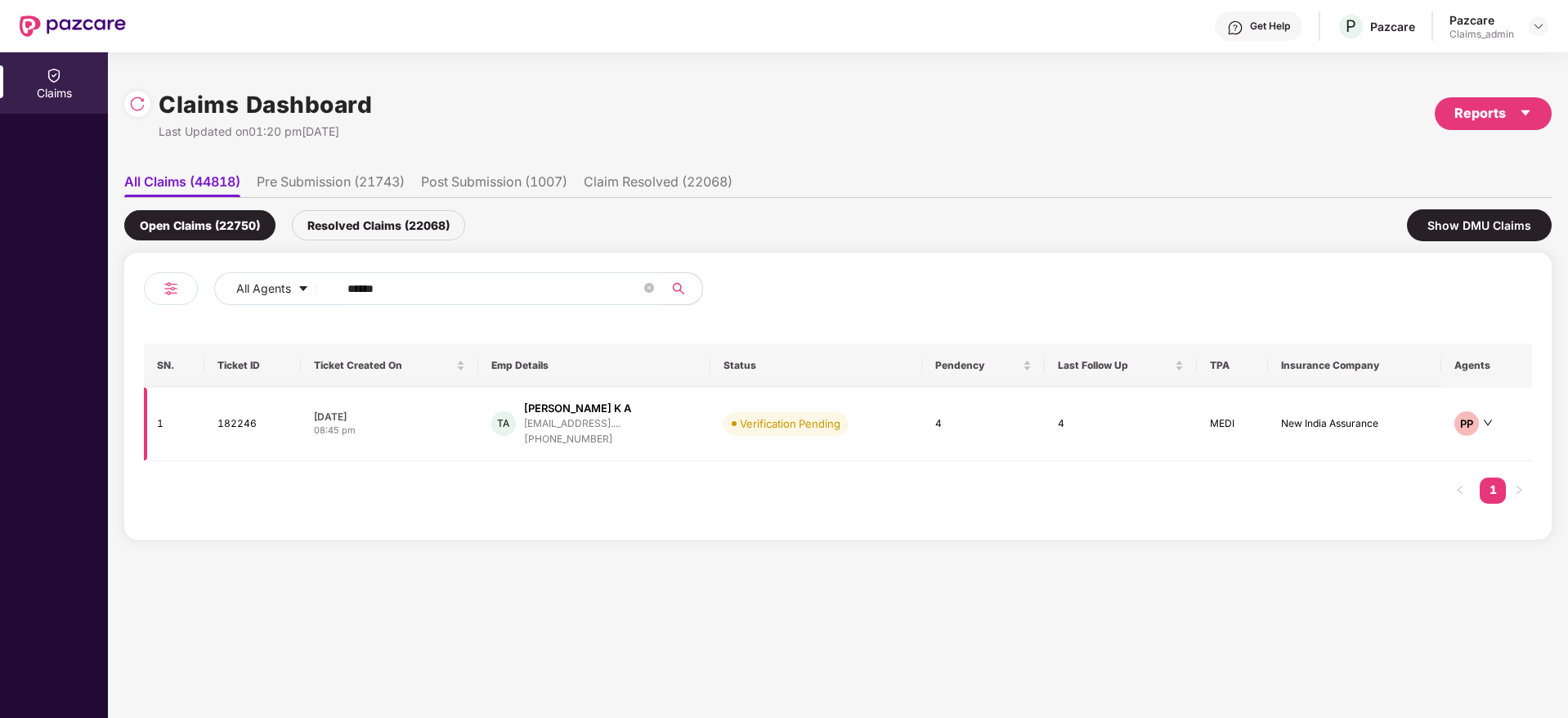
click at [406, 449] on td "08 Oct 2025 08:45 pm" at bounding box center [390, 424] width 178 height 74
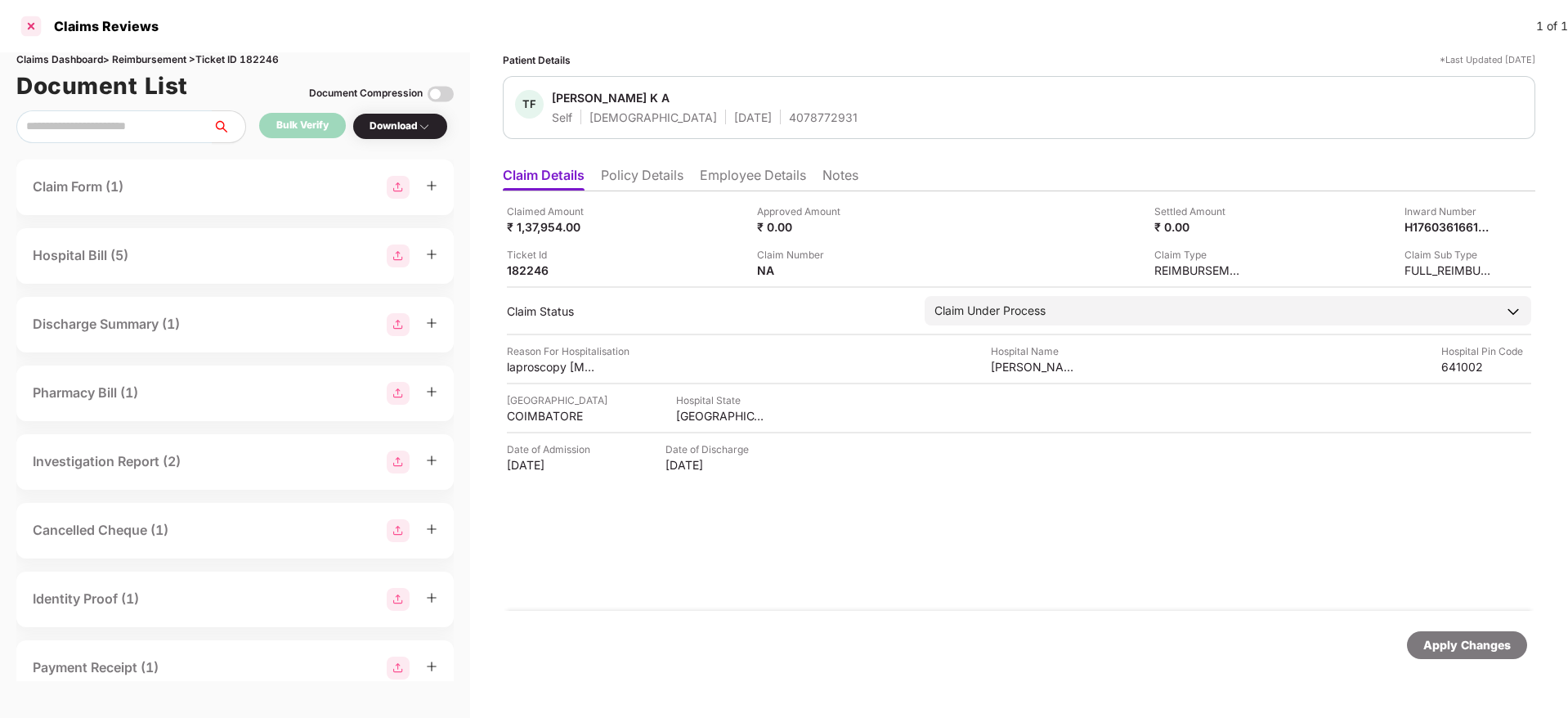
click at [26, 18] on div at bounding box center [31, 26] width 26 height 26
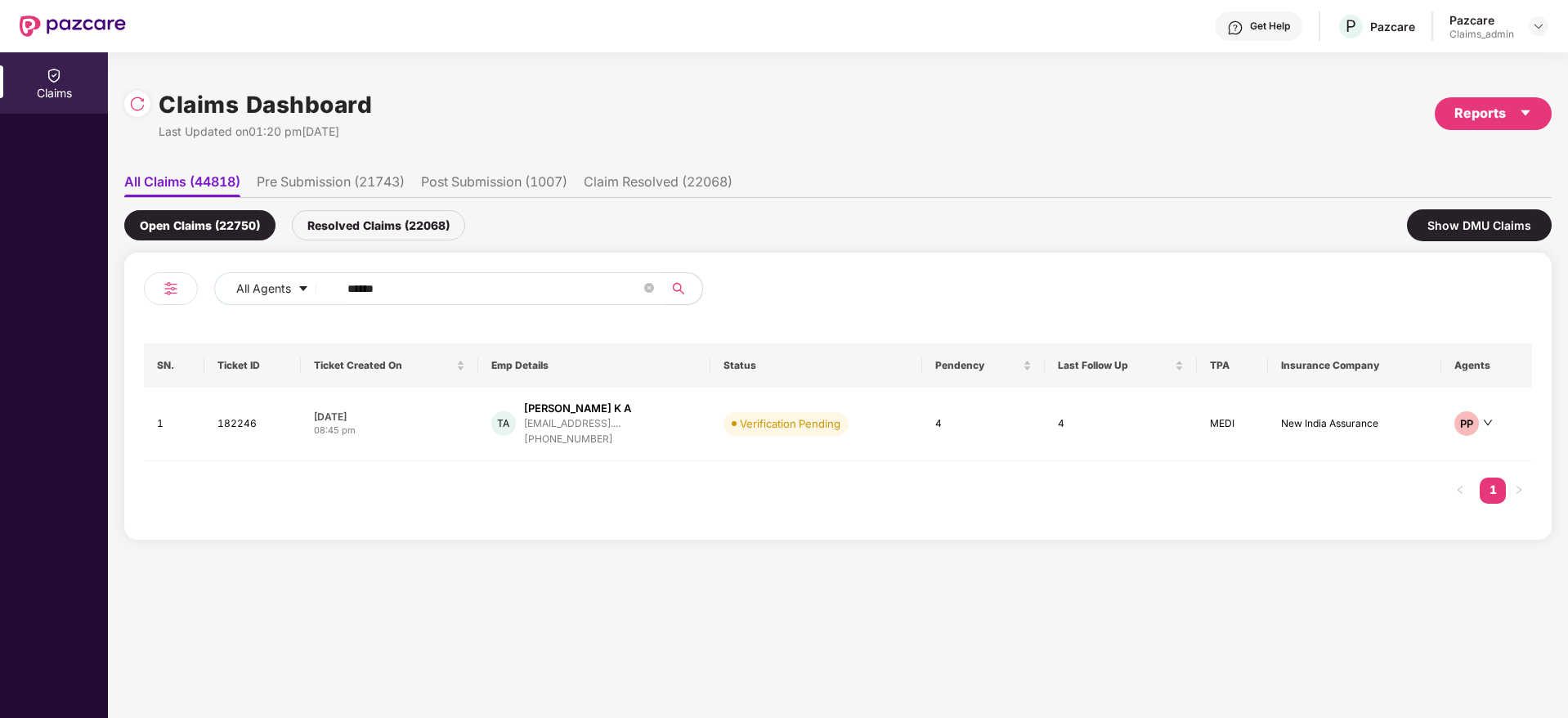
click at [412, 282] on input "******" at bounding box center [494, 289] width 293 height 25
paste input "*******"
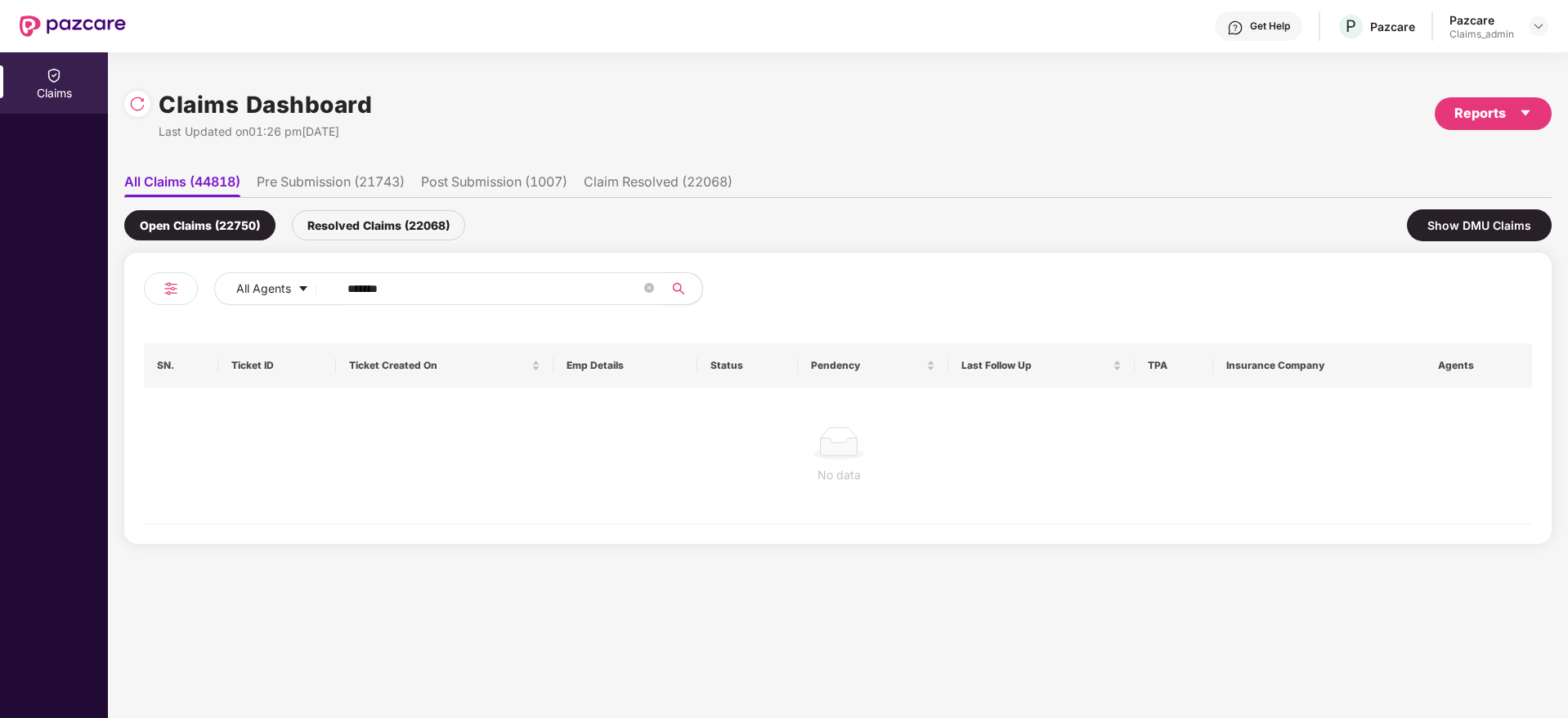
click at [355, 283] on input "*******" at bounding box center [494, 289] width 293 height 25
click at [355, 283] on input "******" at bounding box center [494, 289] width 293 height 25
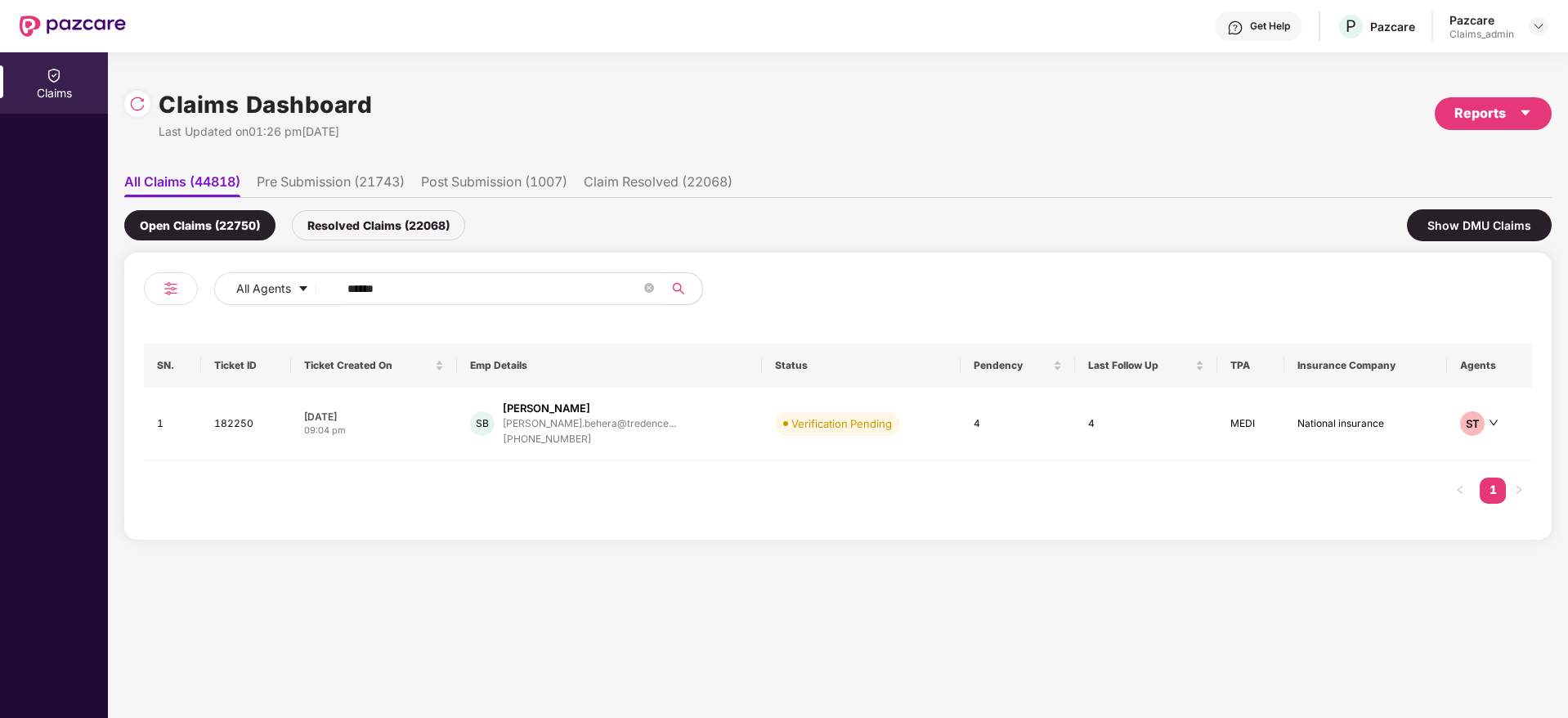
type input "******"
click at [409, 409] on div "08 Oct 2025" at bounding box center [374, 416] width 140 height 14
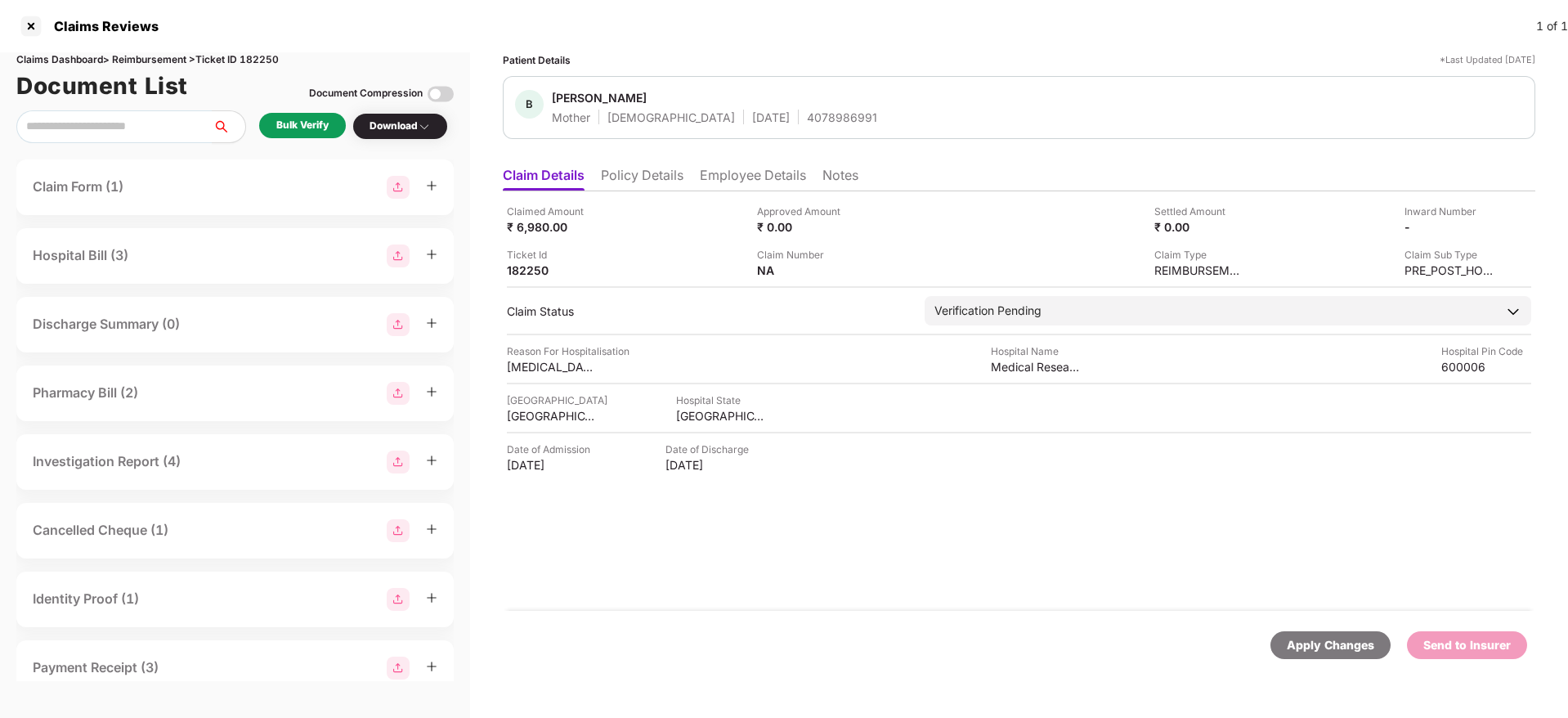
click at [296, 128] on div "Bulk Verify" at bounding box center [302, 126] width 52 height 16
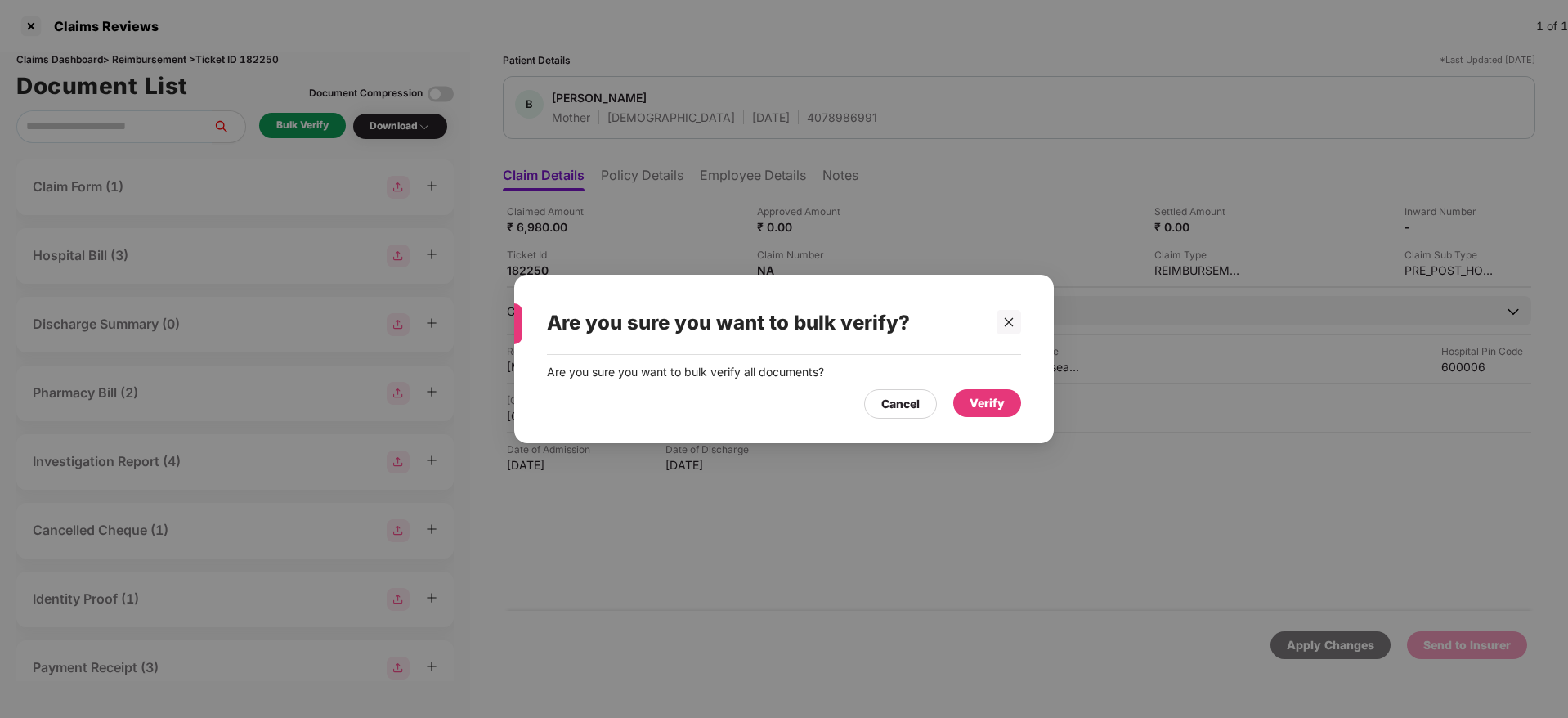
click at [988, 404] on div "Verify" at bounding box center [987, 403] width 35 height 18
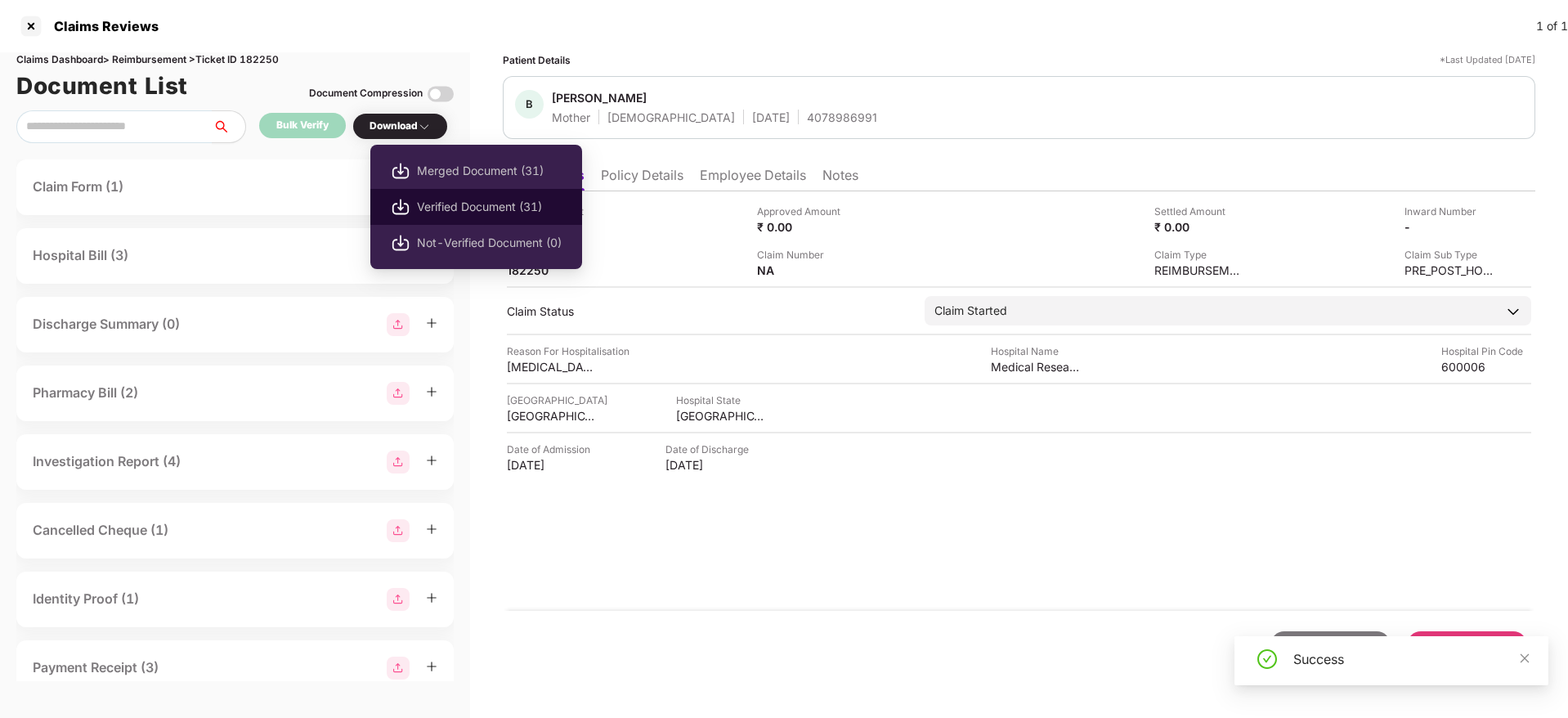
click at [423, 200] on span "Verified Document (31)" at bounding box center [489, 207] width 144 height 18
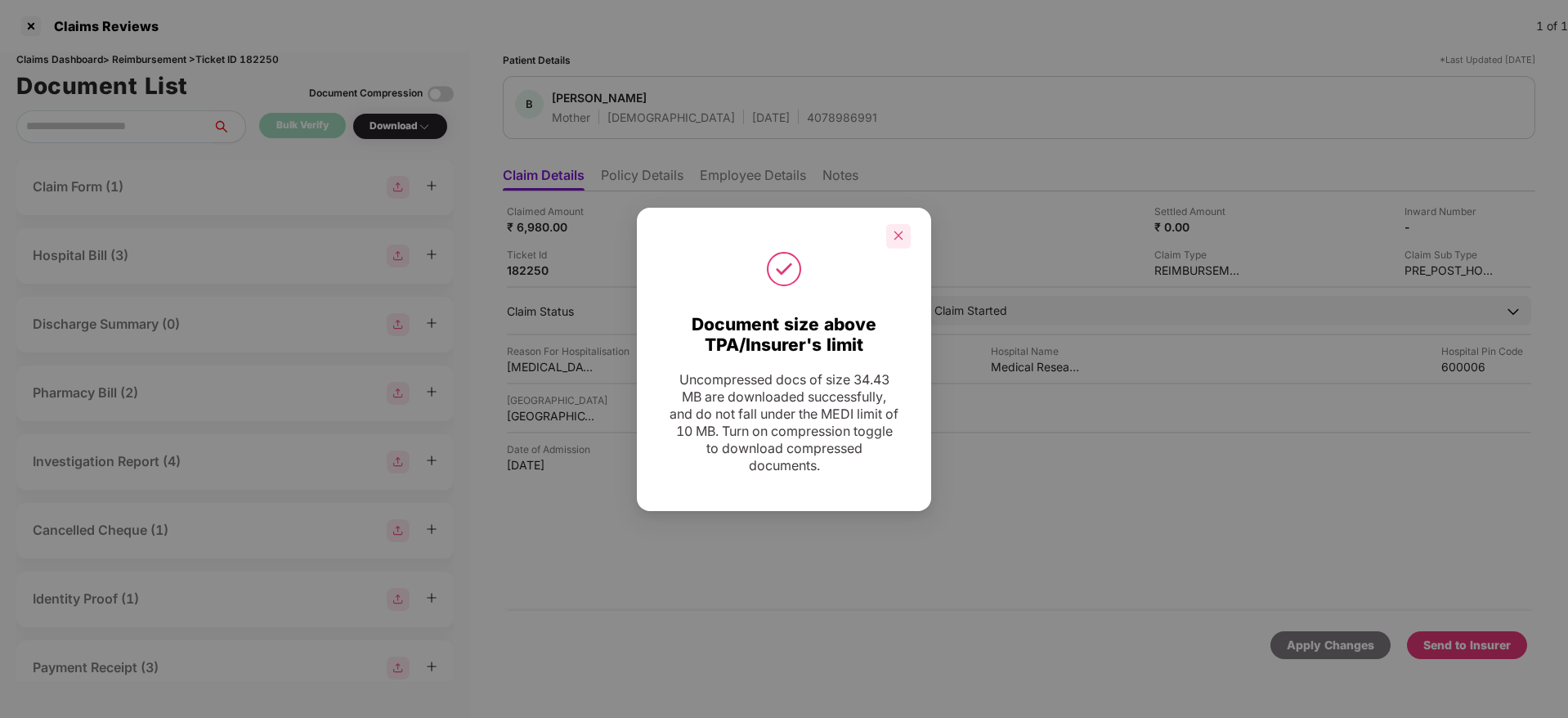
click at [899, 230] on icon "close" at bounding box center [898, 235] width 11 height 11
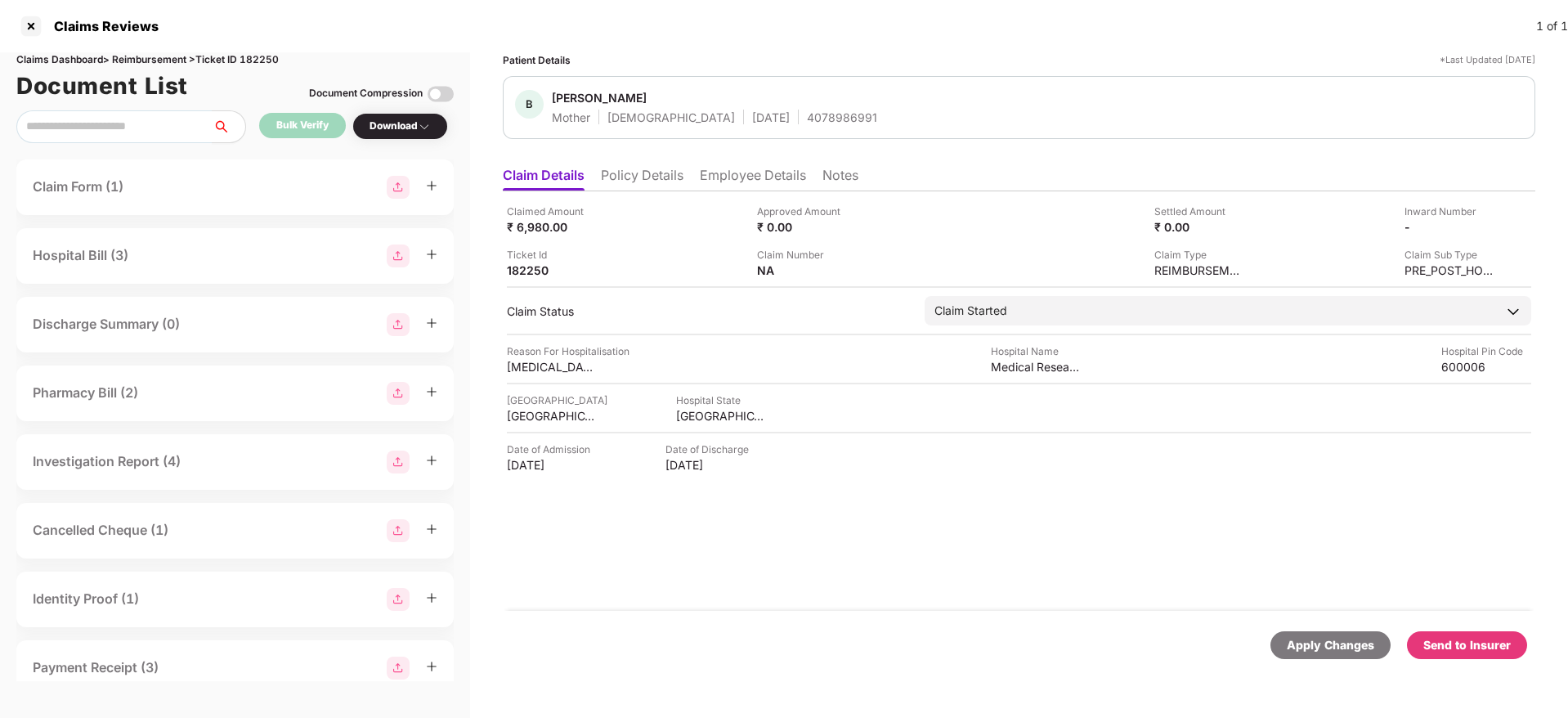
click at [1498, 551] on div "Claimed Amount ₹ 6,980.00 Approved Amount ₹ 0.00 Settled Amount ₹ 0.00 Inward N…" at bounding box center [1018, 400] width 1032 height 420
click at [1454, 643] on div "Send to Insurer" at bounding box center [1466, 645] width 87 height 18
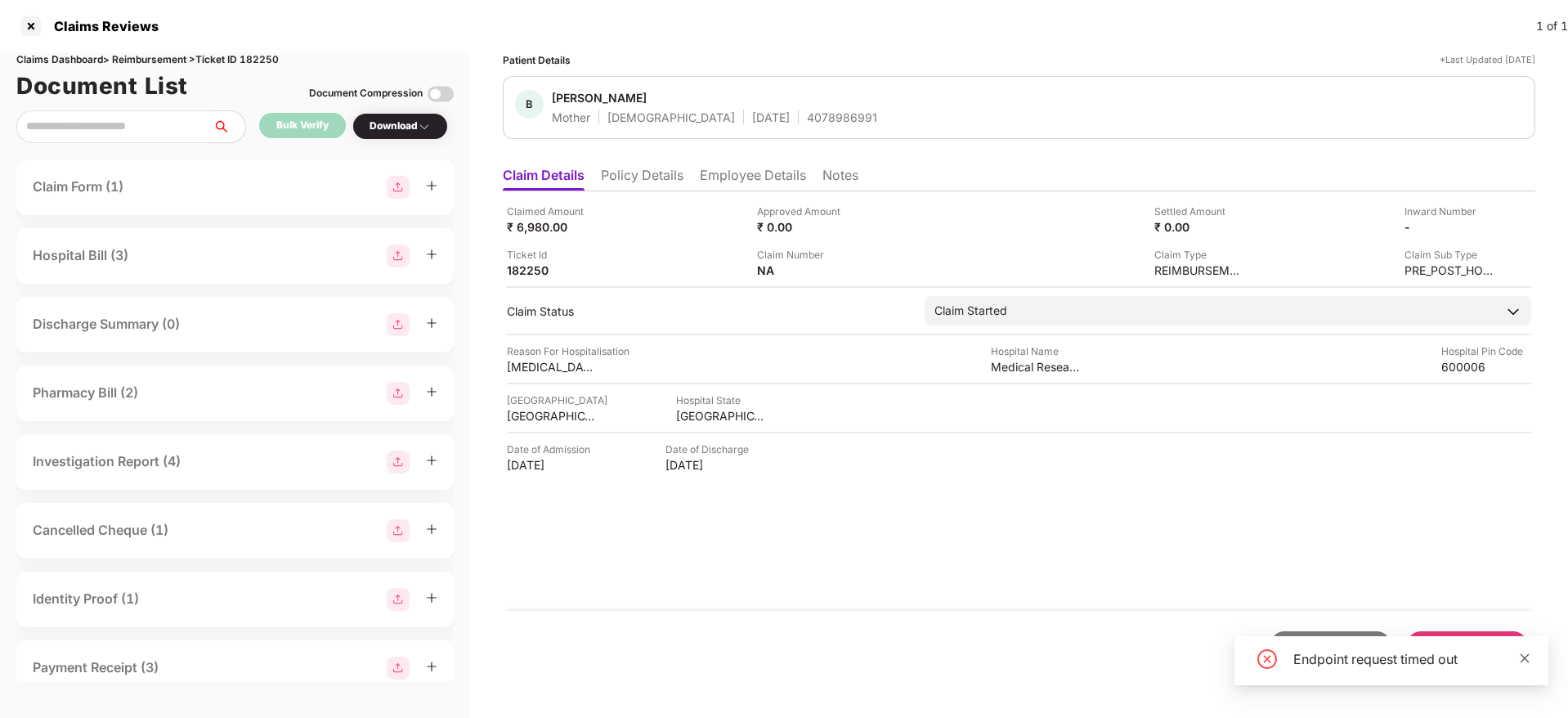
click at [1528, 656] on icon "close" at bounding box center [1524, 657] width 11 height 11
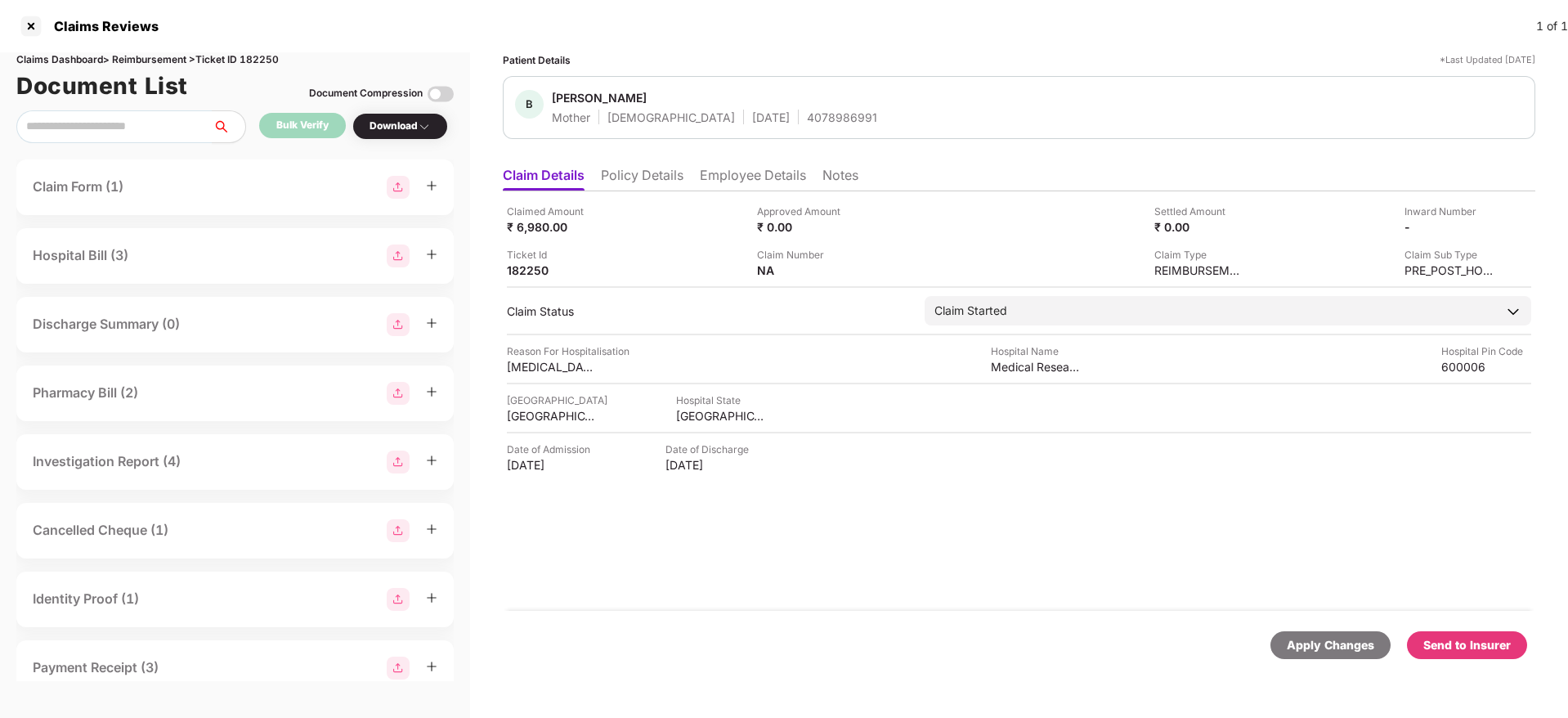
click at [1458, 649] on div "Send to Insurer" at bounding box center [1466, 645] width 87 height 18
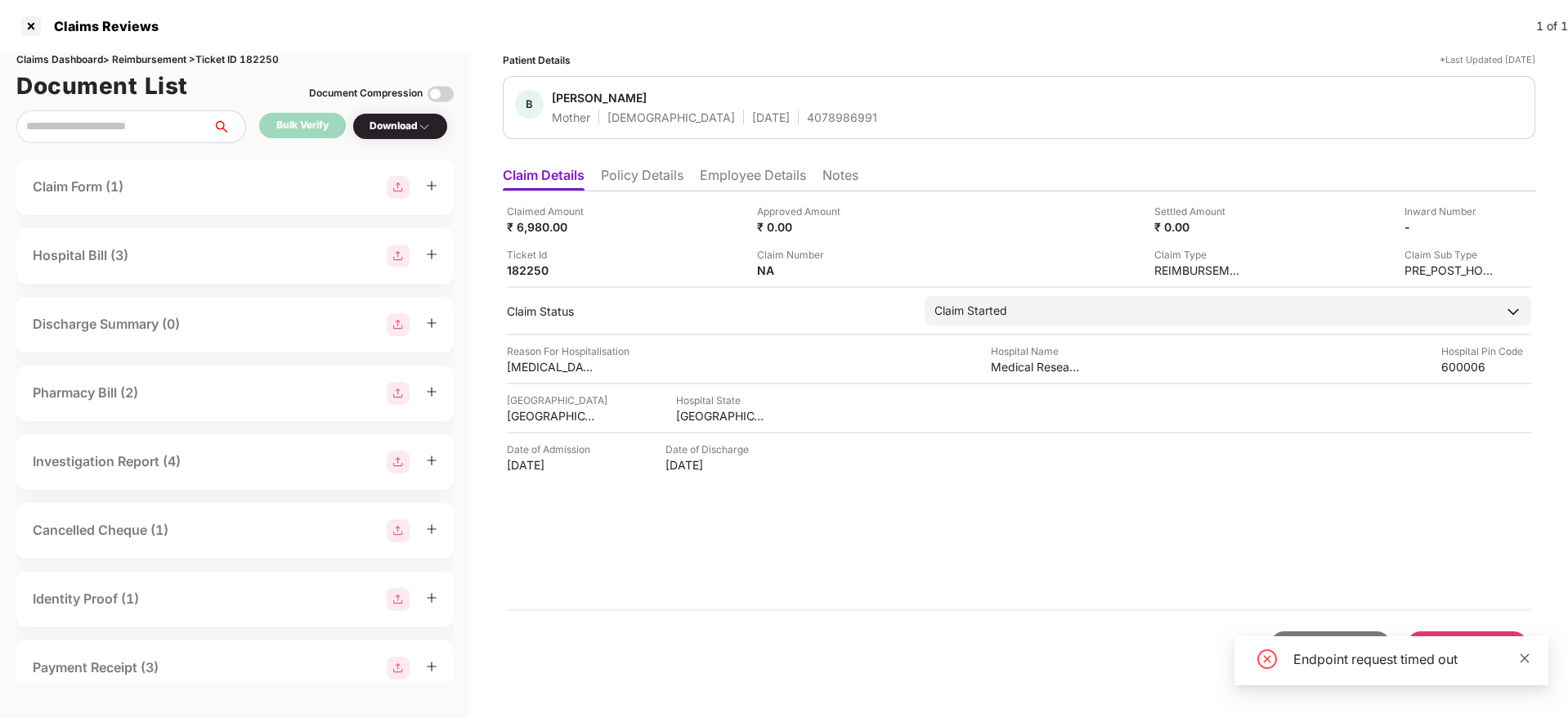
click at [1523, 658] on icon "close" at bounding box center [1525, 657] width 9 height 9
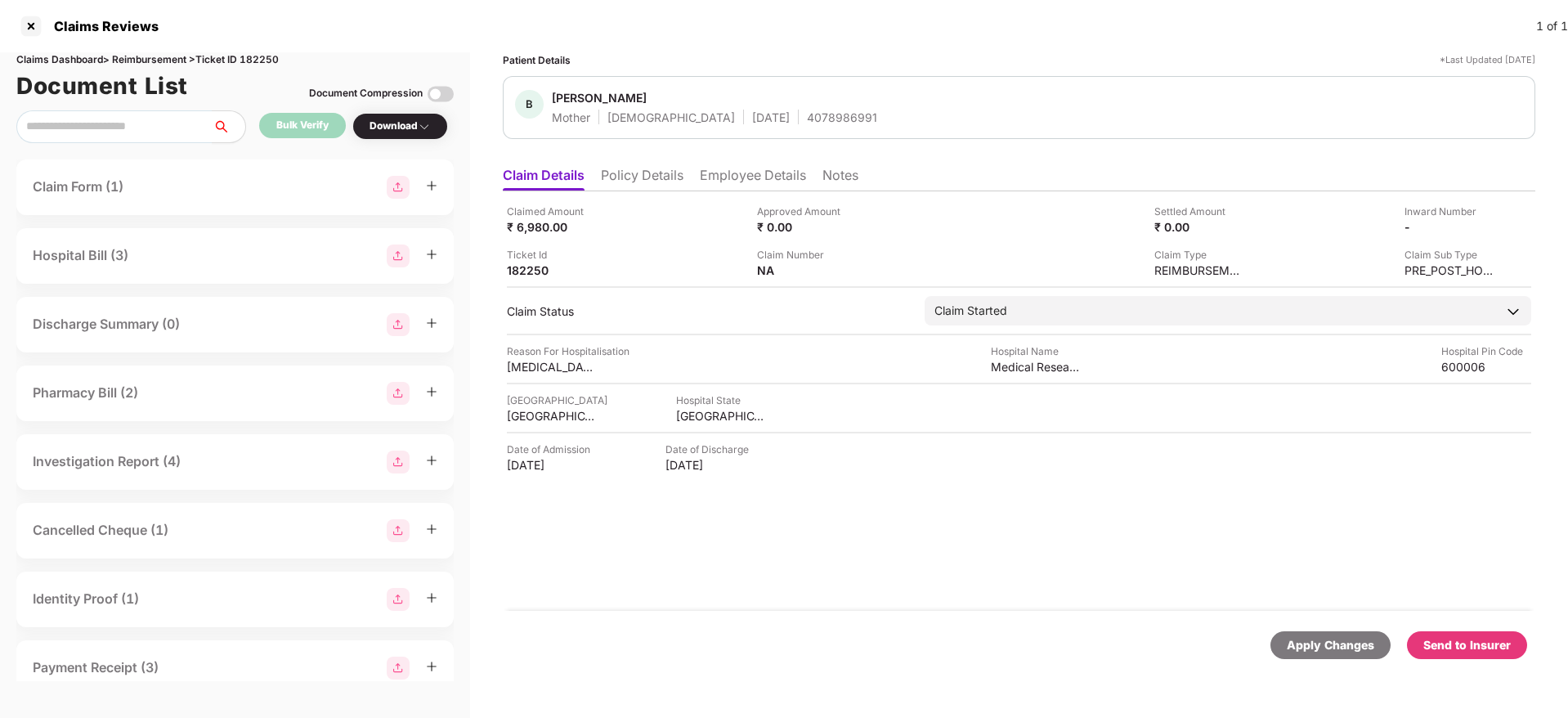
click at [1462, 645] on div "Send to Insurer" at bounding box center [1466, 645] width 87 height 18
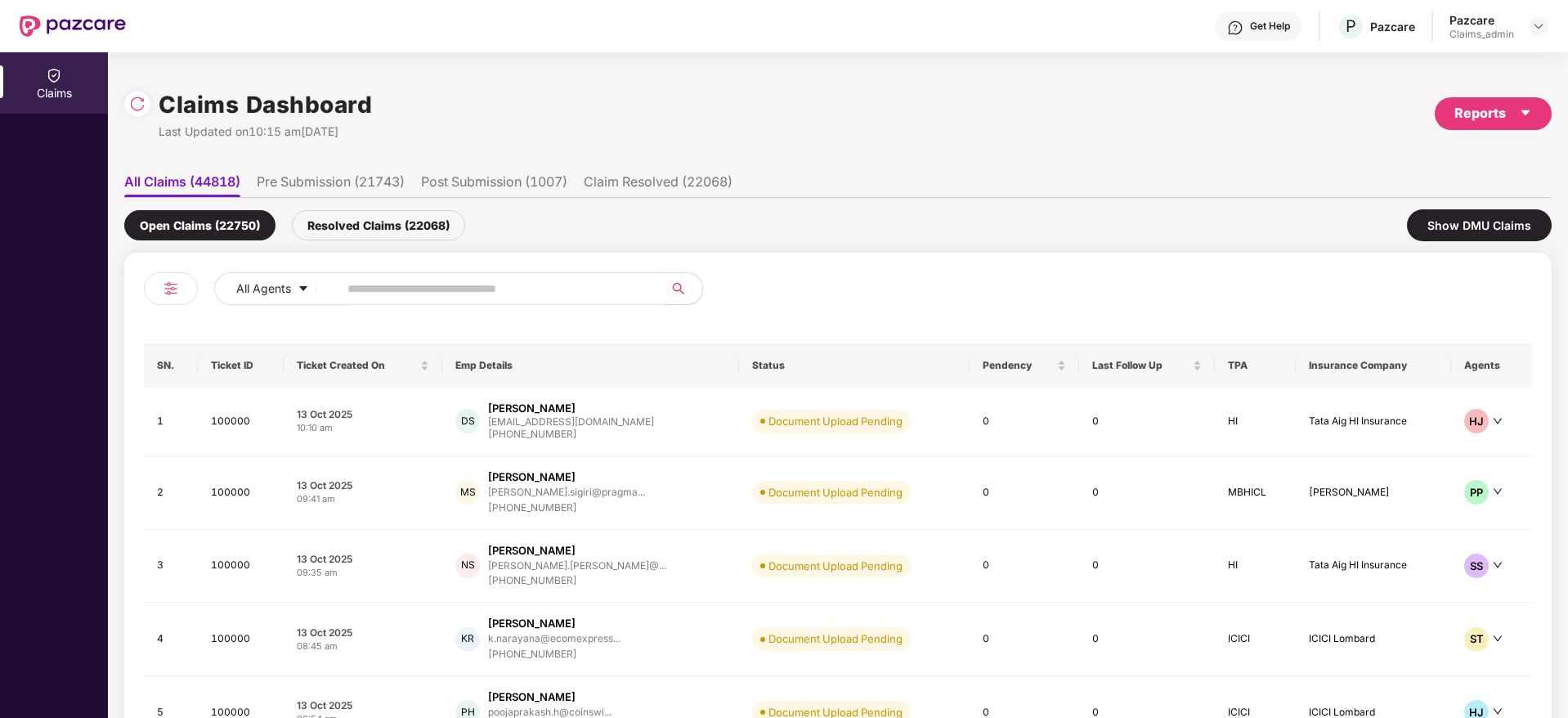
click at [369, 296] on input "text" at bounding box center [494, 289] width 293 height 25
paste input "******"
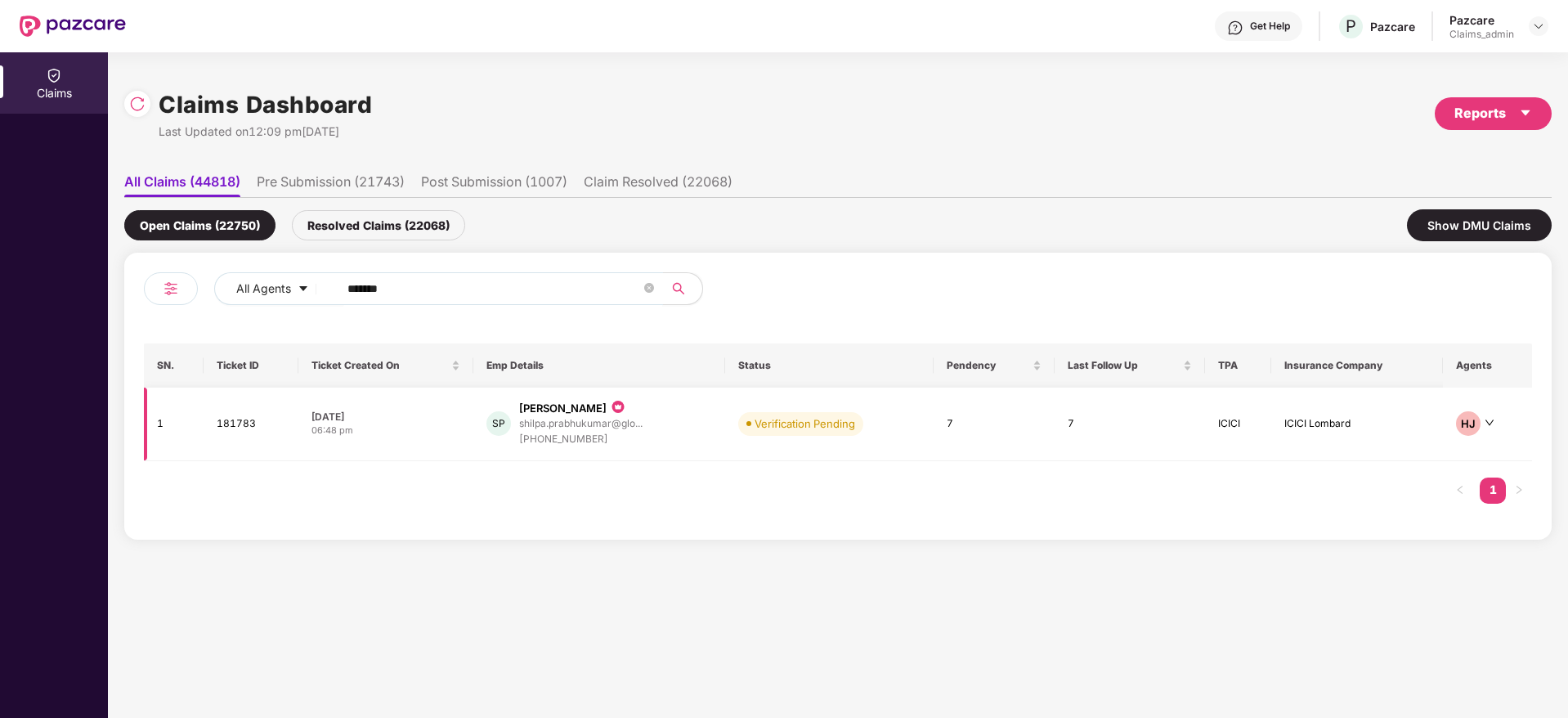
type input "******"
click at [447, 424] on div "06:48 pm" at bounding box center [385, 430] width 149 height 14
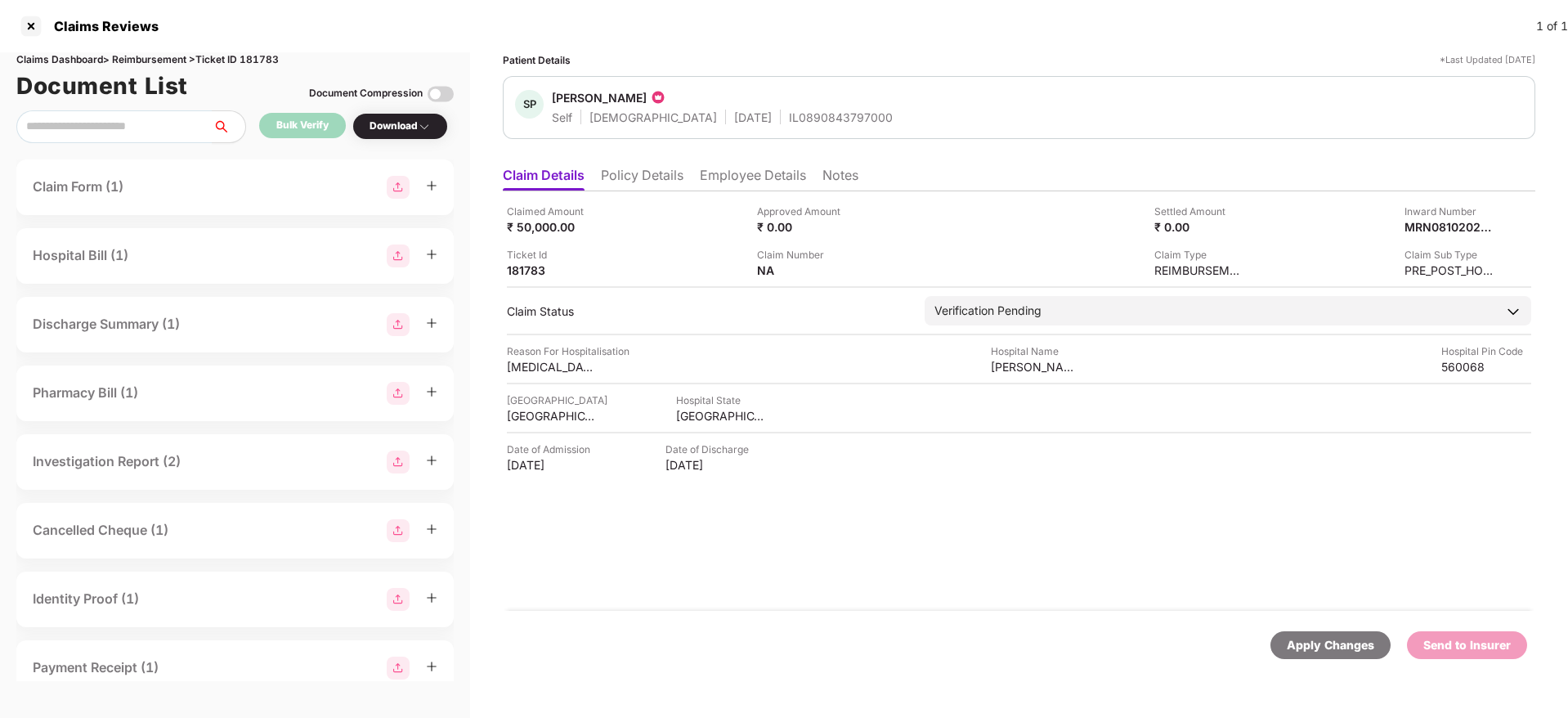
click at [1312, 636] on div "Apply Changes" at bounding box center [1330, 645] width 87 height 18
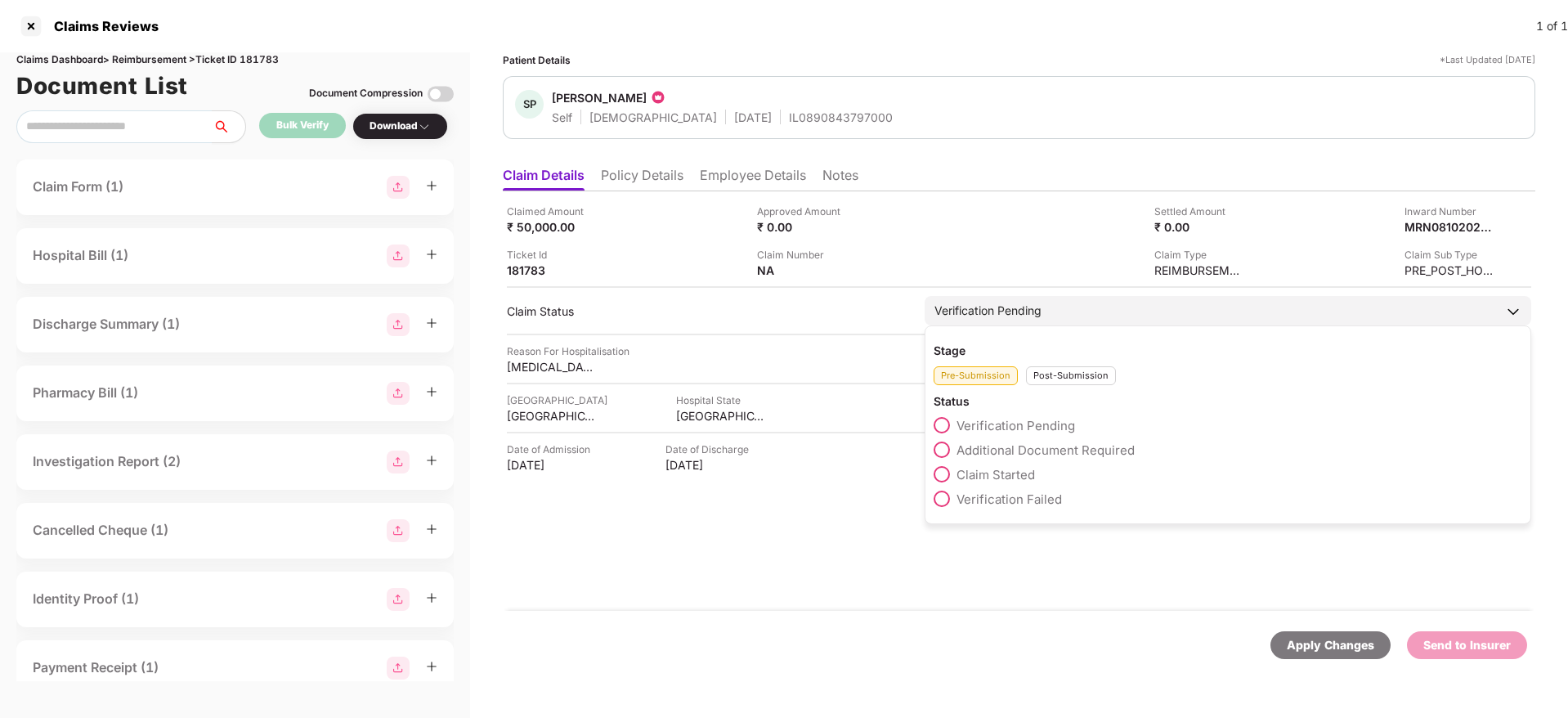
click at [1081, 369] on div "Post-Submission" at bounding box center [1071, 375] width 90 height 18
click at [1004, 451] on span "Claim Under Process" at bounding box center [1018, 451] width 123 height 16
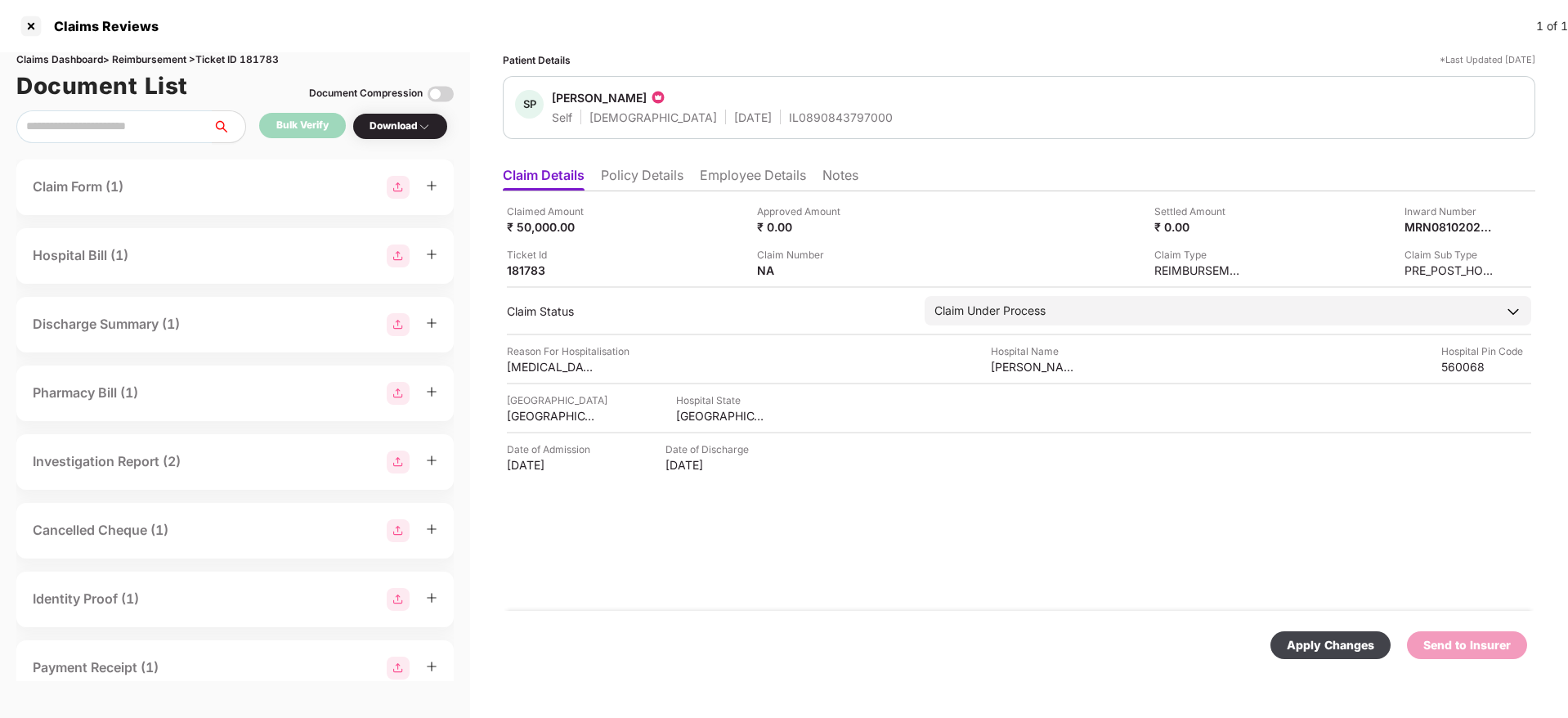
click at [1325, 647] on div "Apply Changes" at bounding box center [1330, 645] width 87 height 18
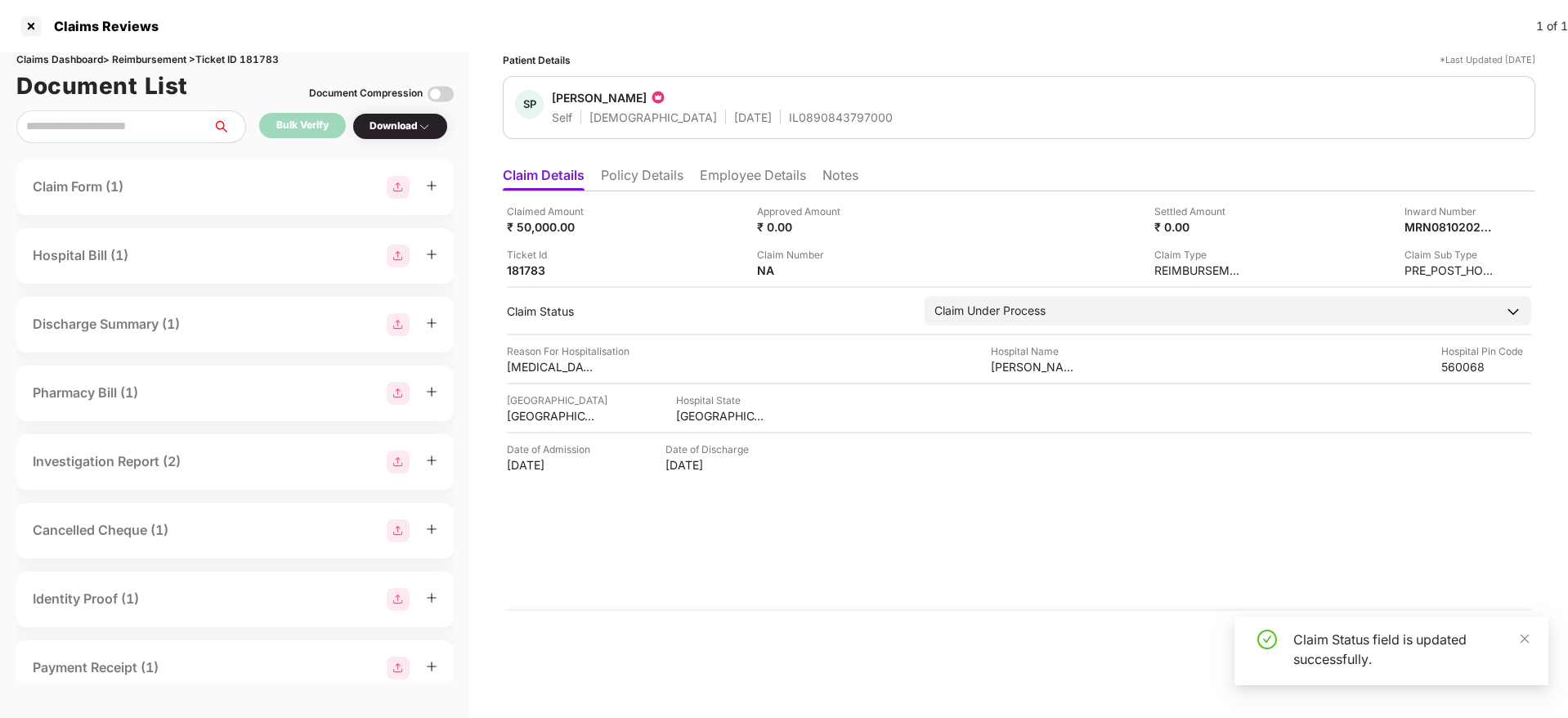
click at [1516, 632] on div "Claim Status field is updated successfully." at bounding box center [1410, 648] width 236 height 40
click at [1385, 197] on div "MRN08102025000669093" at bounding box center [1377, 203] width 146 height 26
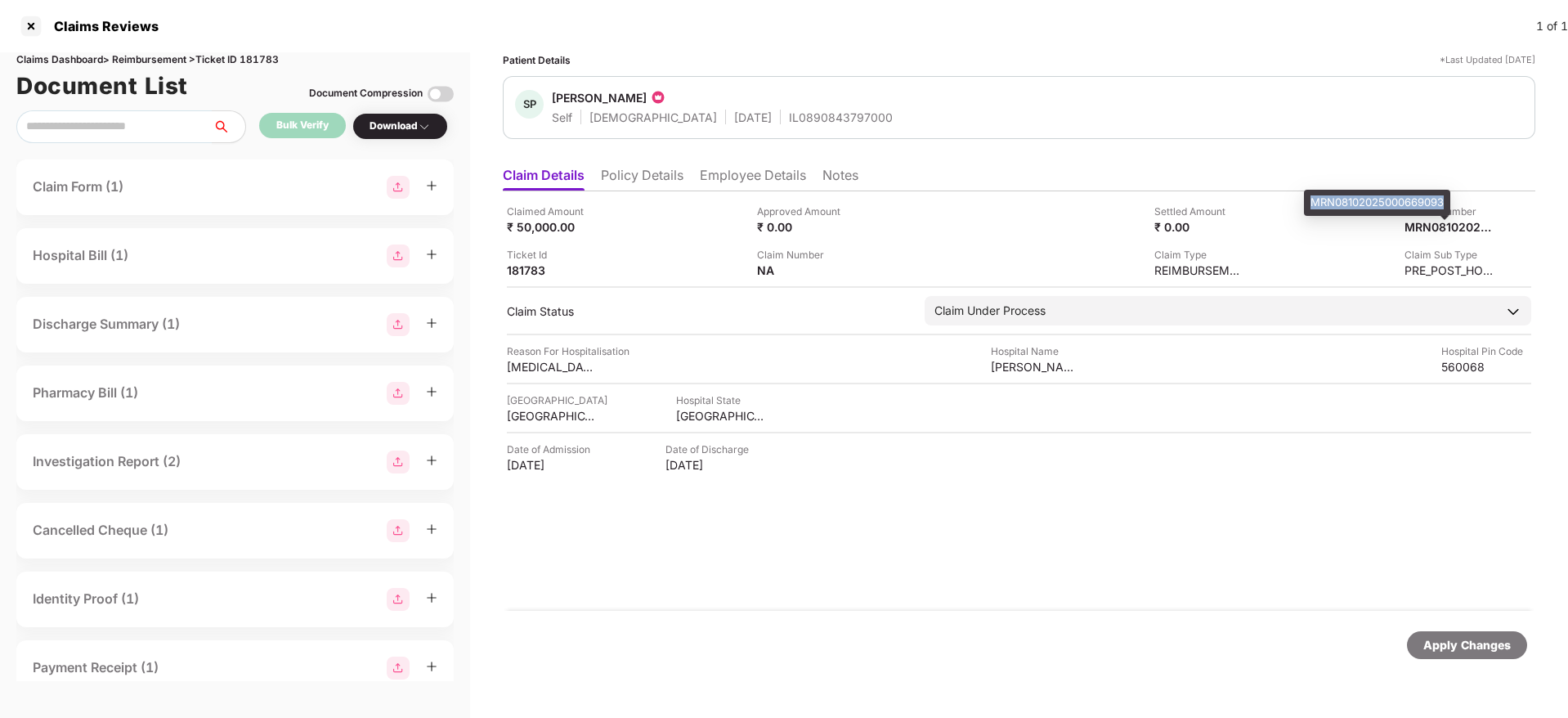
click at [1385, 197] on div "MRN08102025000669093" at bounding box center [1377, 203] width 146 height 26
copy div "MRN08102025000669093"
click at [1385, 197] on div "MRN08102025000669093" at bounding box center [1377, 203] width 146 height 26
click at [756, 180] on li "Employee Details" at bounding box center [752, 178] width 106 height 24
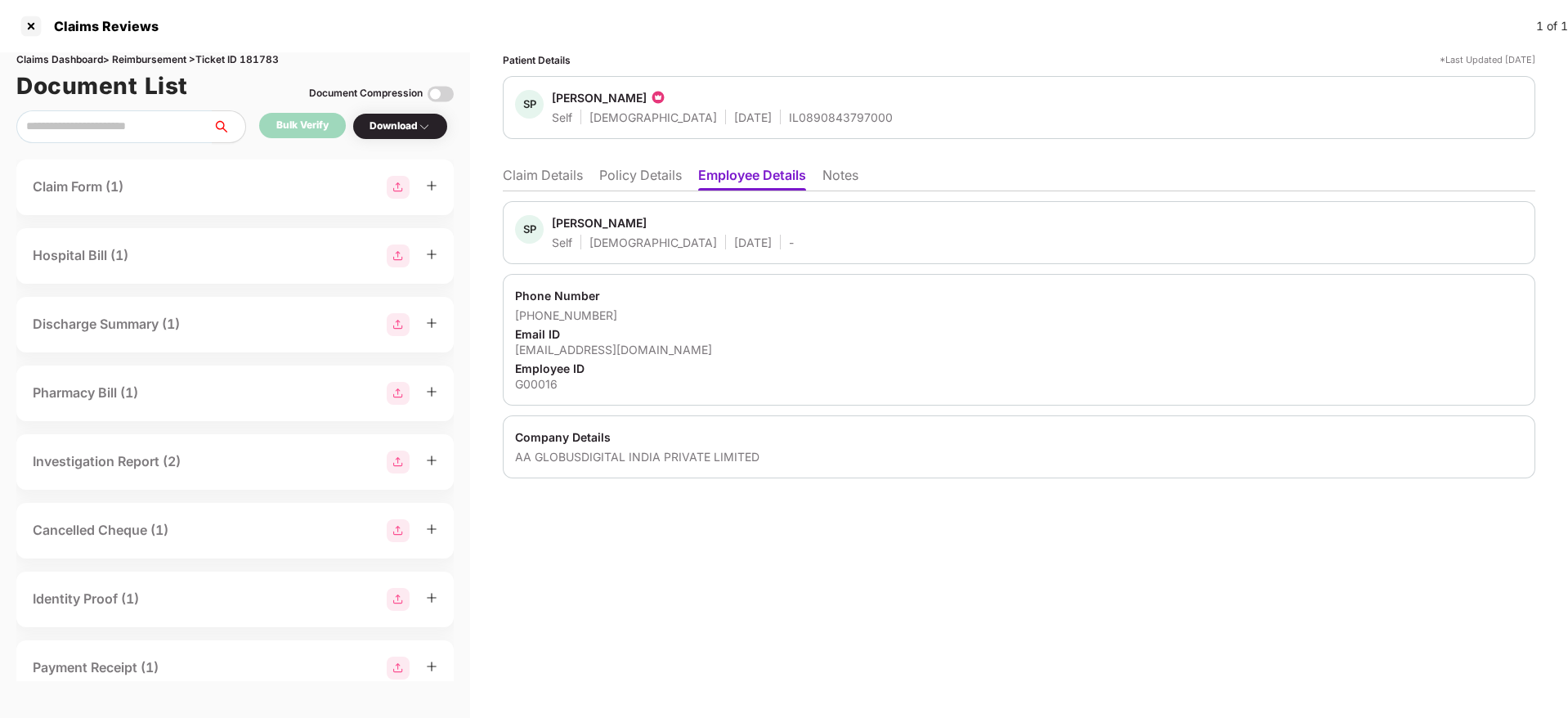
click at [629, 355] on div "shilpa.prabhukumar@globussystems.com" at bounding box center [1018, 349] width 1007 height 16
copy div "globussystems"
click at [629, 355] on div "shilpa.prabhukumar@globussystems.com" at bounding box center [1018, 349] width 1007 height 16
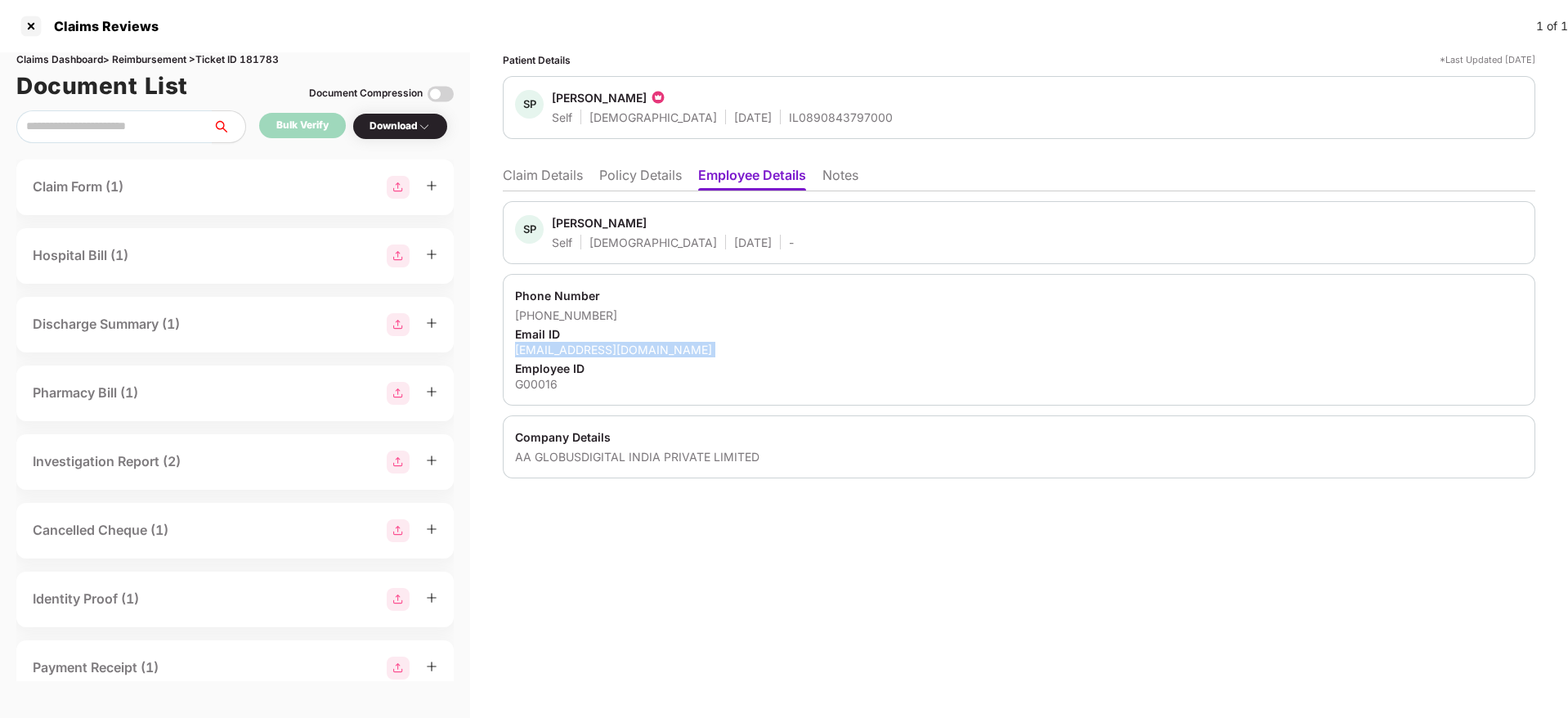
copy div "shilpa.prabhukumar@globussystems.com"
click at [555, 171] on li "Claim Details" at bounding box center [542, 178] width 80 height 24
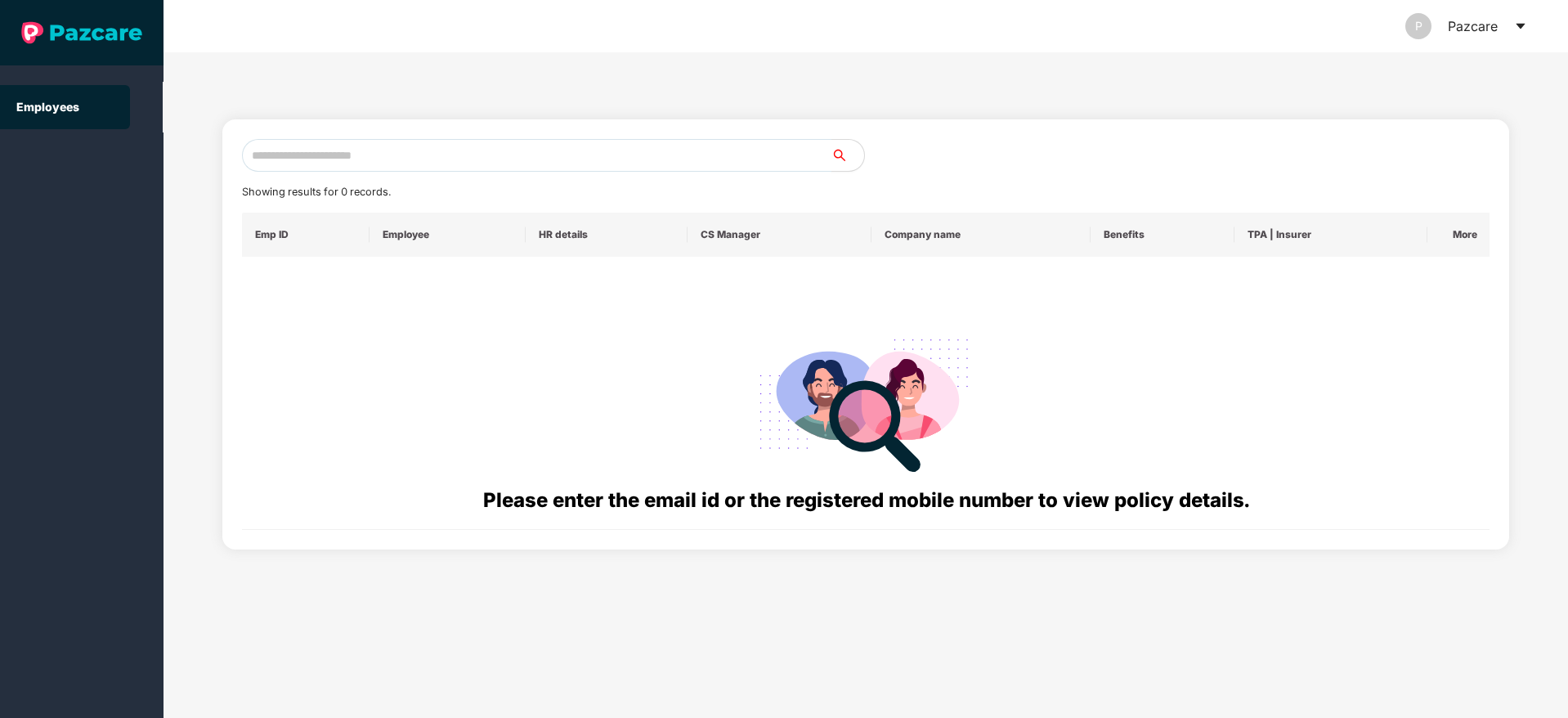
drag, startPoint x: 0, startPoint y: 0, endPoint x: 477, endPoint y: 162, distance: 503.8
click at [477, 162] on input "text" at bounding box center [537, 155] width 590 height 33
paste input "**********"
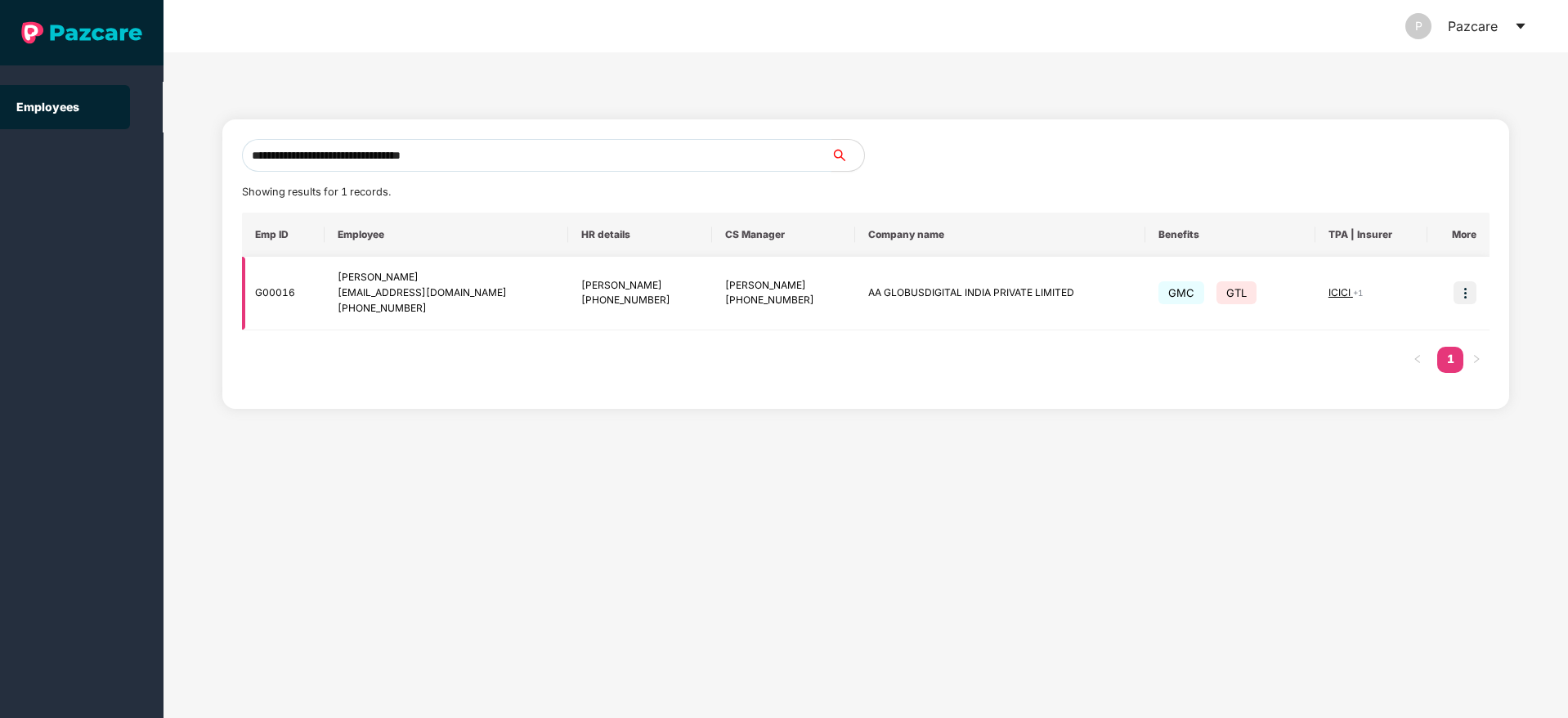
type input "**********"
click at [1459, 292] on img at bounding box center [1465, 293] width 23 height 23
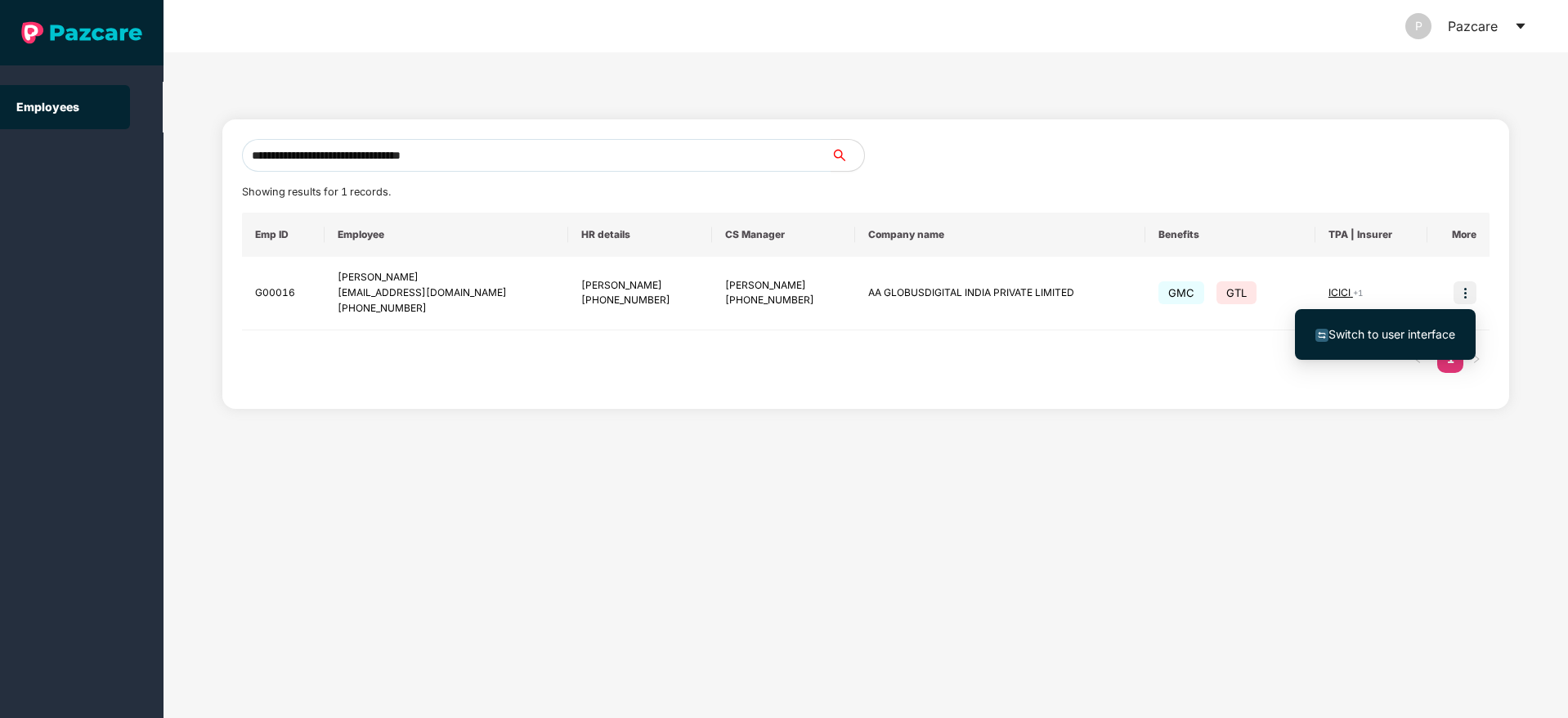
click at [1336, 341] on span "Switch to user interface" at bounding box center [1385, 334] width 140 height 18
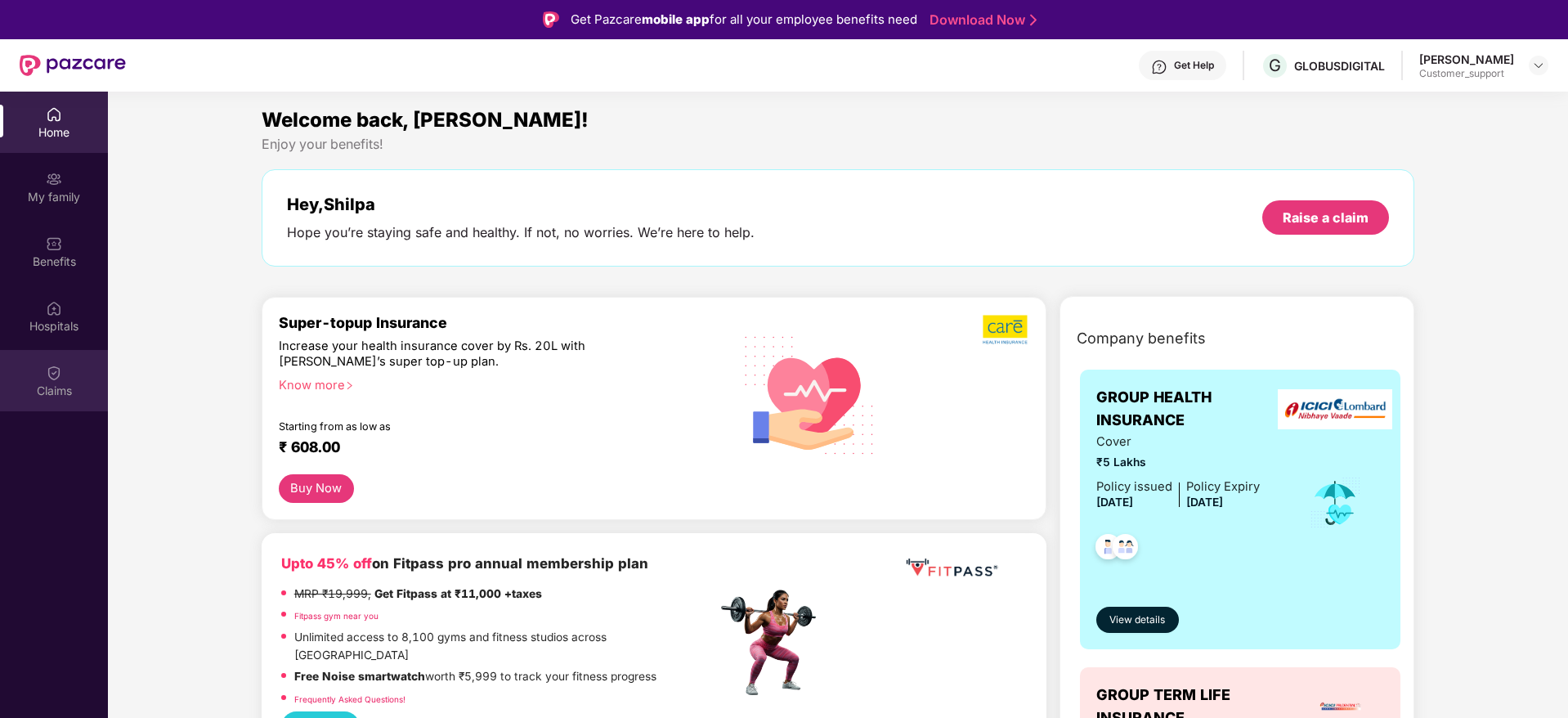
click at [50, 385] on div "Claims" at bounding box center [54, 391] width 108 height 17
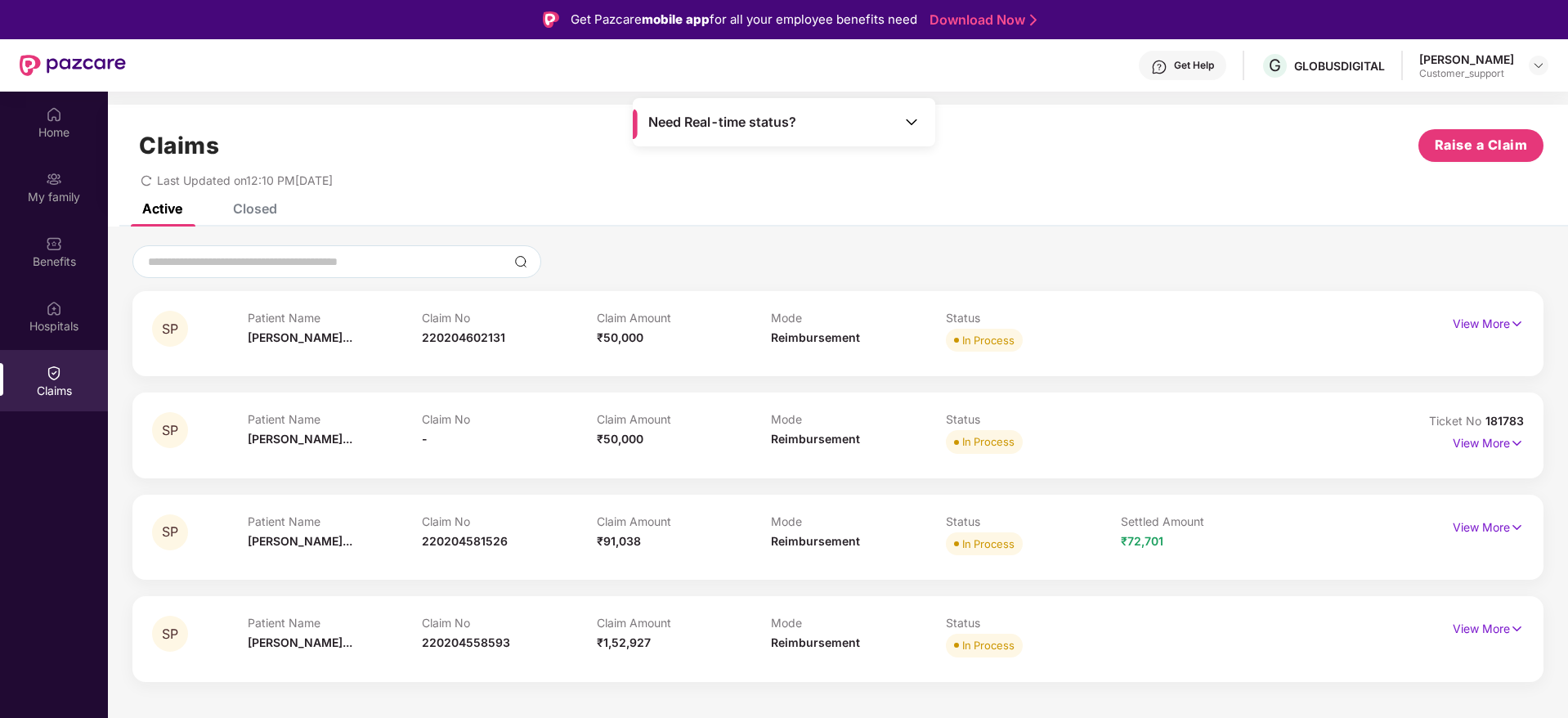
click at [276, 207] on div "Closed" at bounding box center [255, 209] width 44 height 17
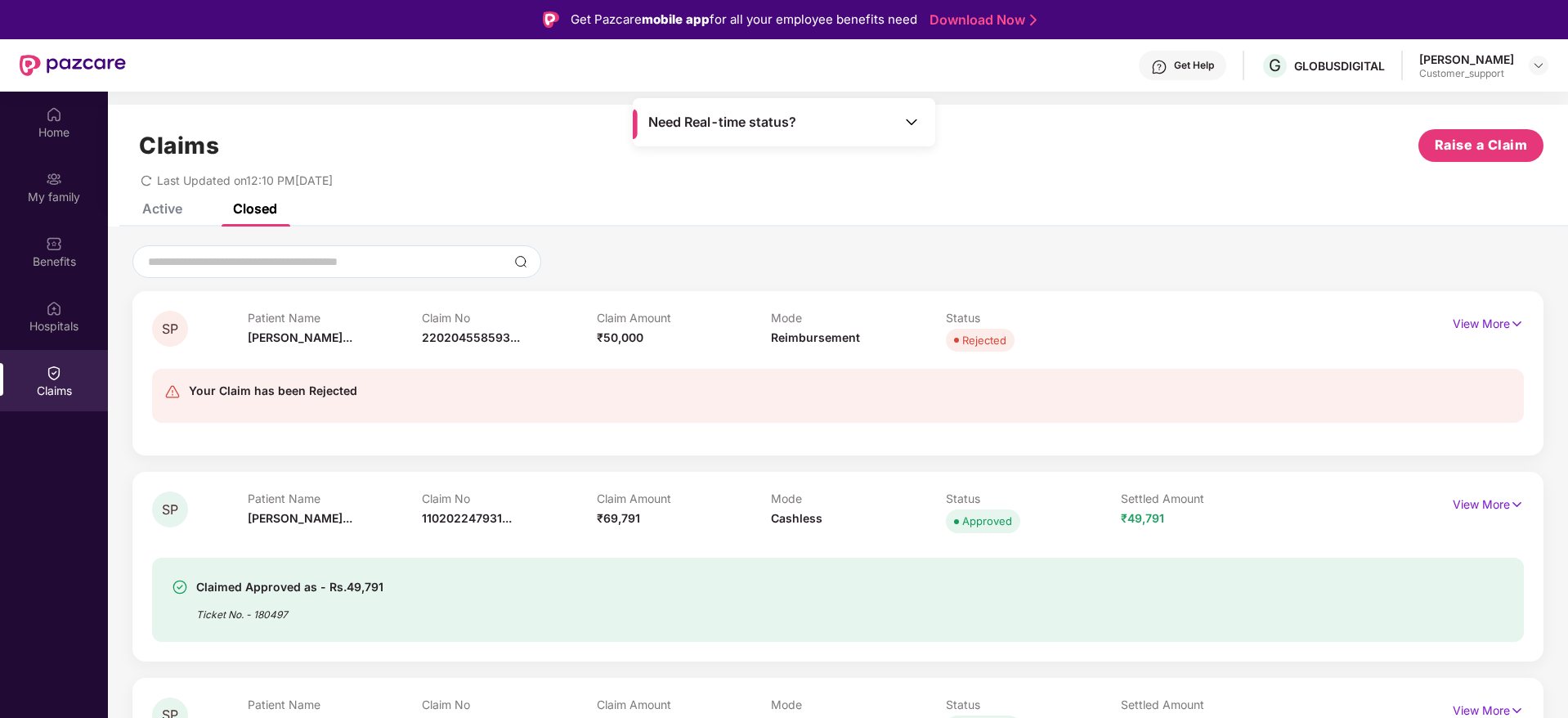
click at [1468, 309] on div "SP Patient Name Shilpa Prabhu... Claim No 220204558593... Claim Amount ₹50,000 …" at bounding box center [837, 373] width 1410 height 165
click at [1469, 319] on p "View More" at bounding box center [1488, 321] width 71 height 22
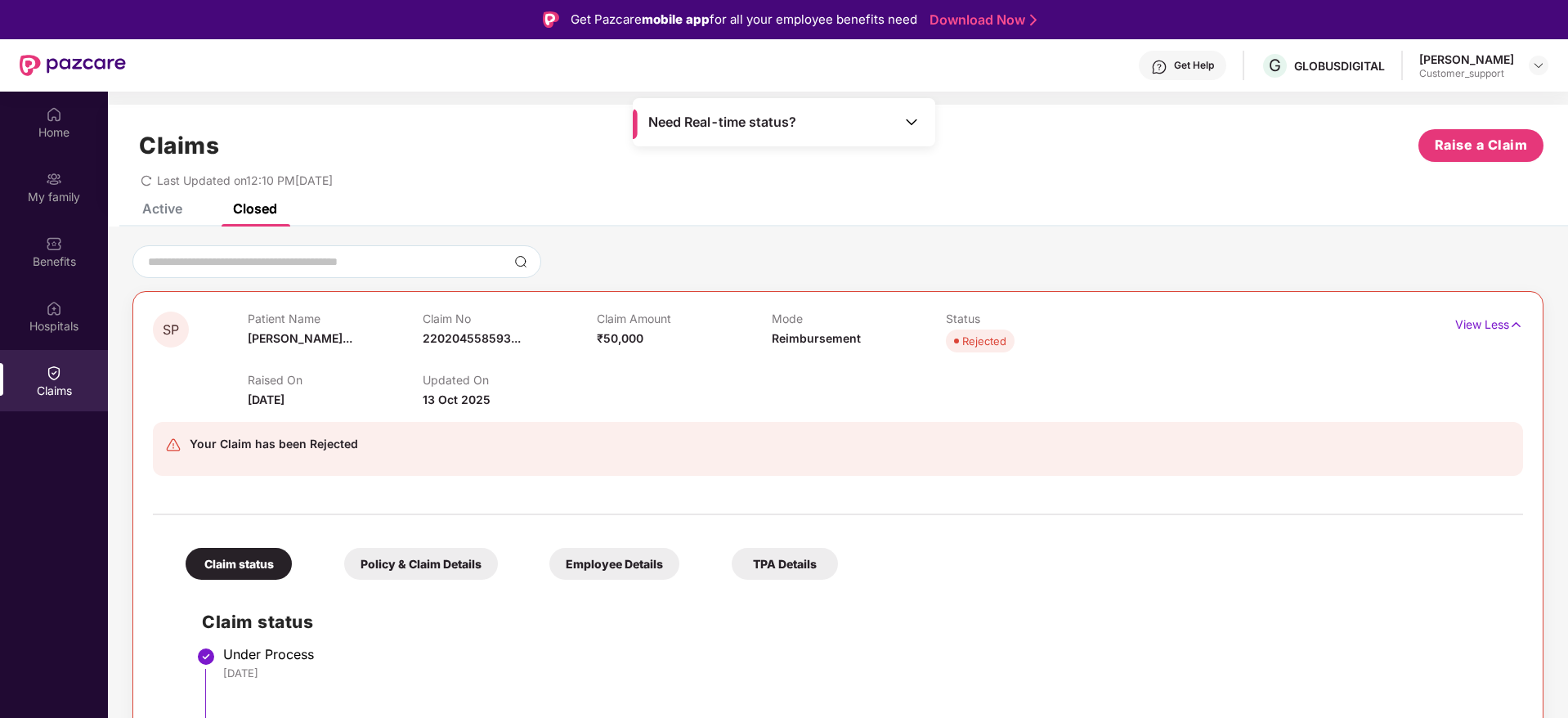
click at [175, 201] on div "Claims Raise a Claim Last Updated on 12:10 PM, 13 Oct 2025" at bounding box center [838, 154] width 1460 height 99
click at [165, 205] on div "Active" at bounding box center [163, 209] width 40 height 17
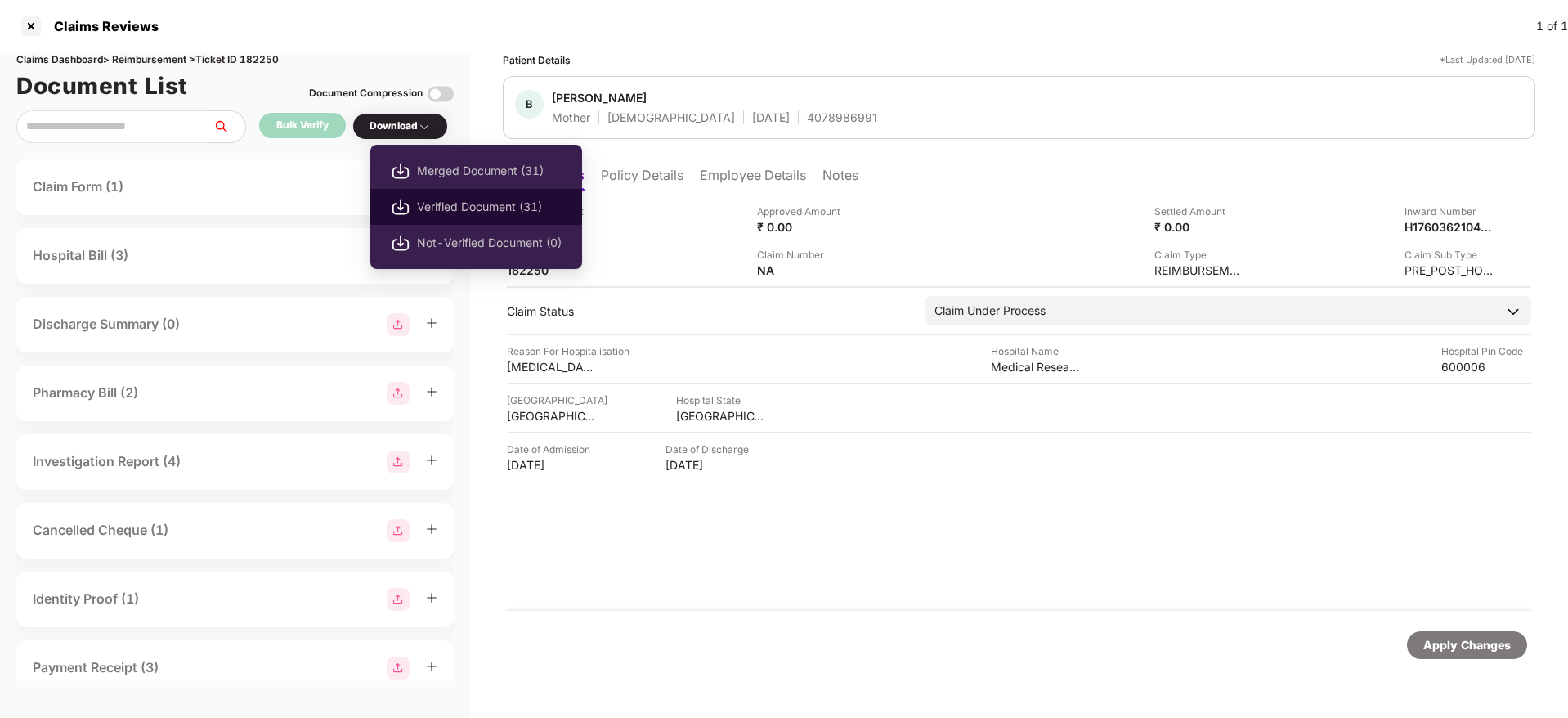
click at [438, 194] on li "Verified Document (31)" at bounding box center [476, 207] width 212 height 36
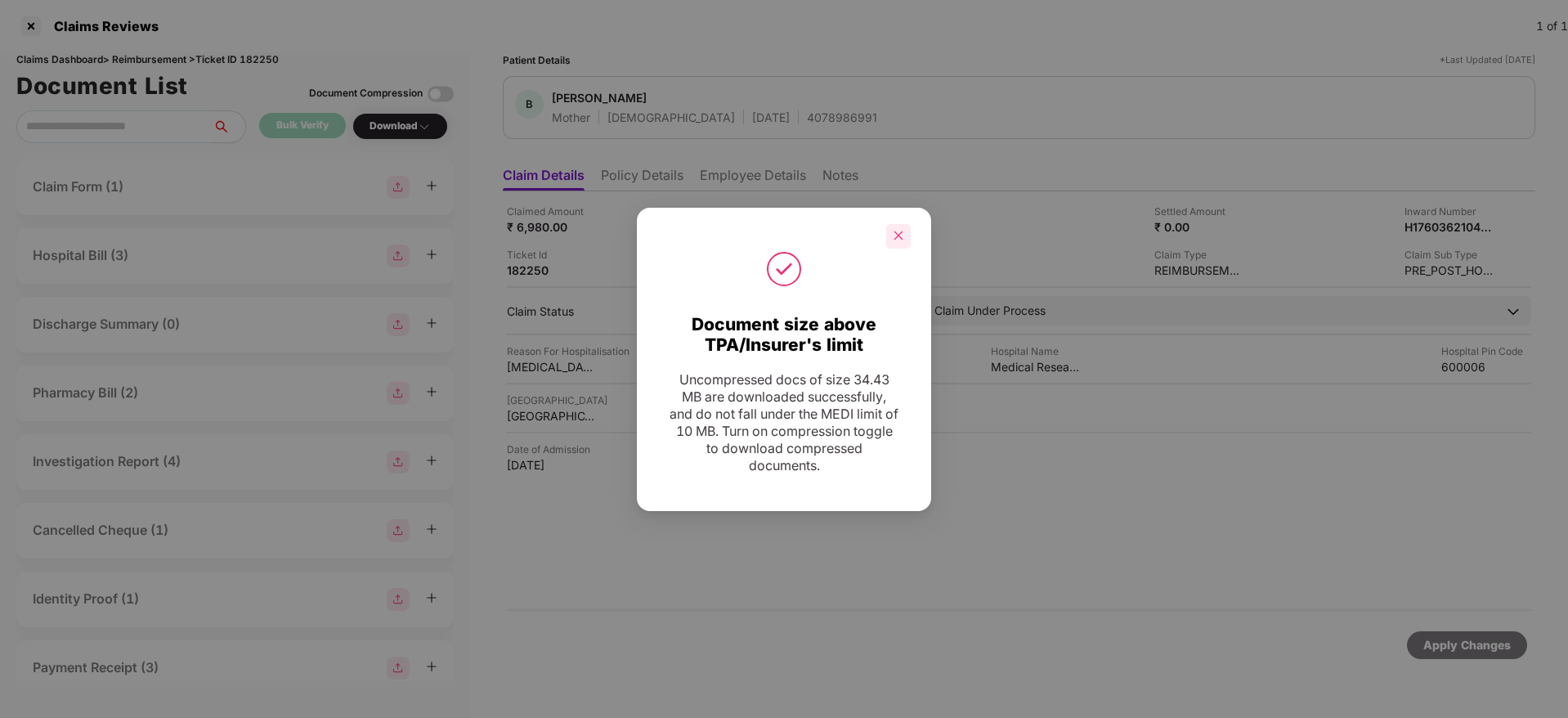
click at [901, 235] on icon "close" at bounding box center [898, 235] width 11 height 11
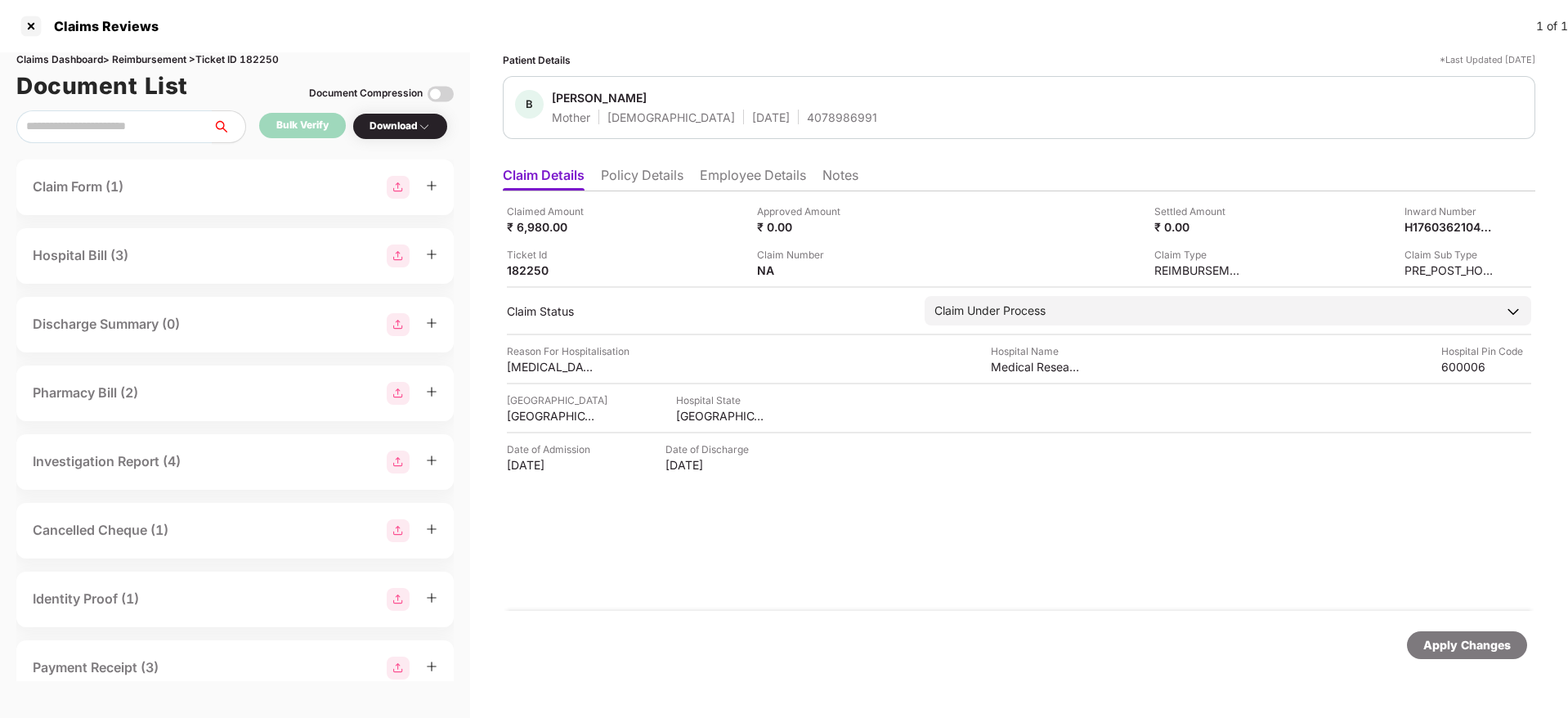
click at [831, 666] on div "Apply Changes" at bounding box center [1018, 645] width 1032 height 69
click at [1413, 226] on div "H17603621041794521" at bounding box center [1432, 227] width 90 height 16
copy div "H17603621041794521"
click at [751, 176] on li "Employee Details" at bounding box center [752, 178] width 106 height 24
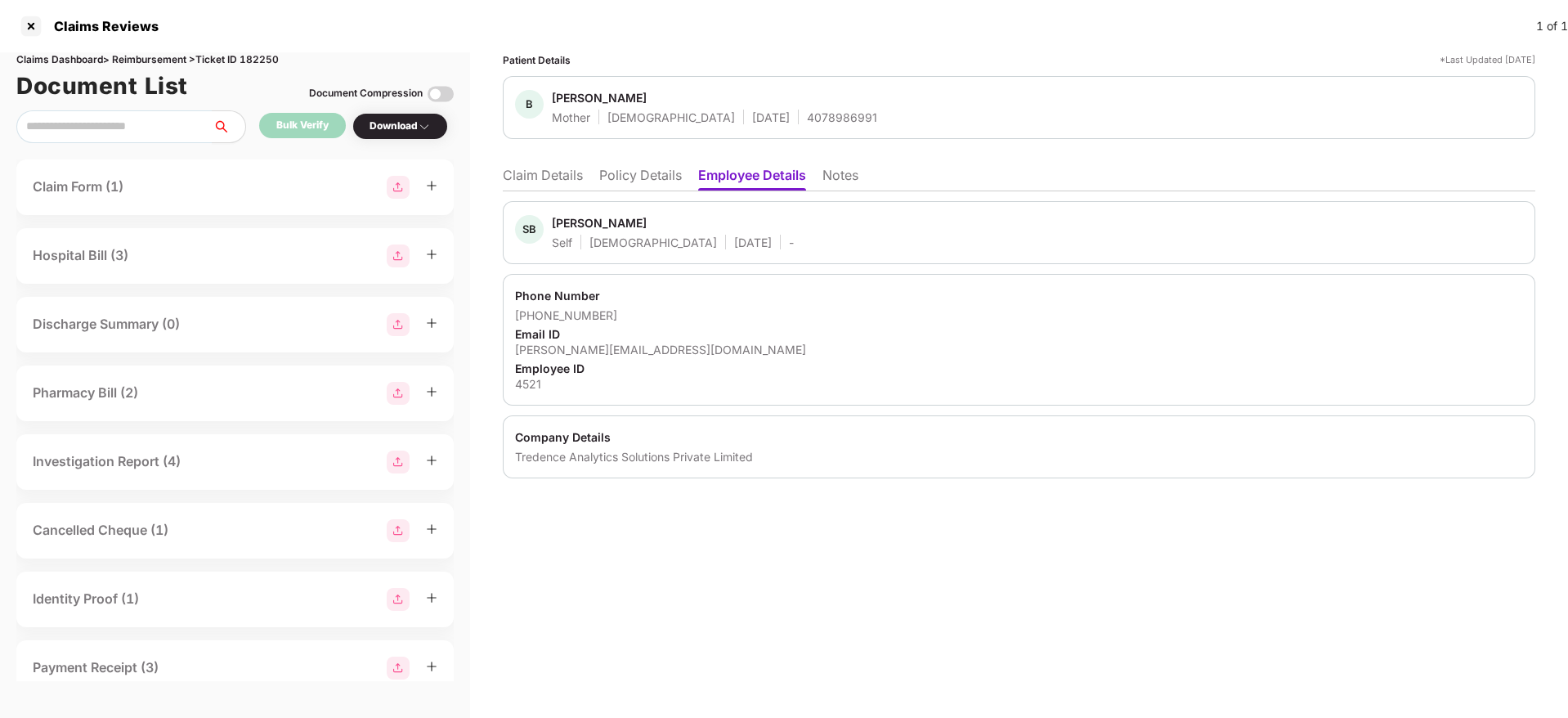
click at [667, 176] on li "Policy Details" at bounding box center [641, 178] width 83 height 24
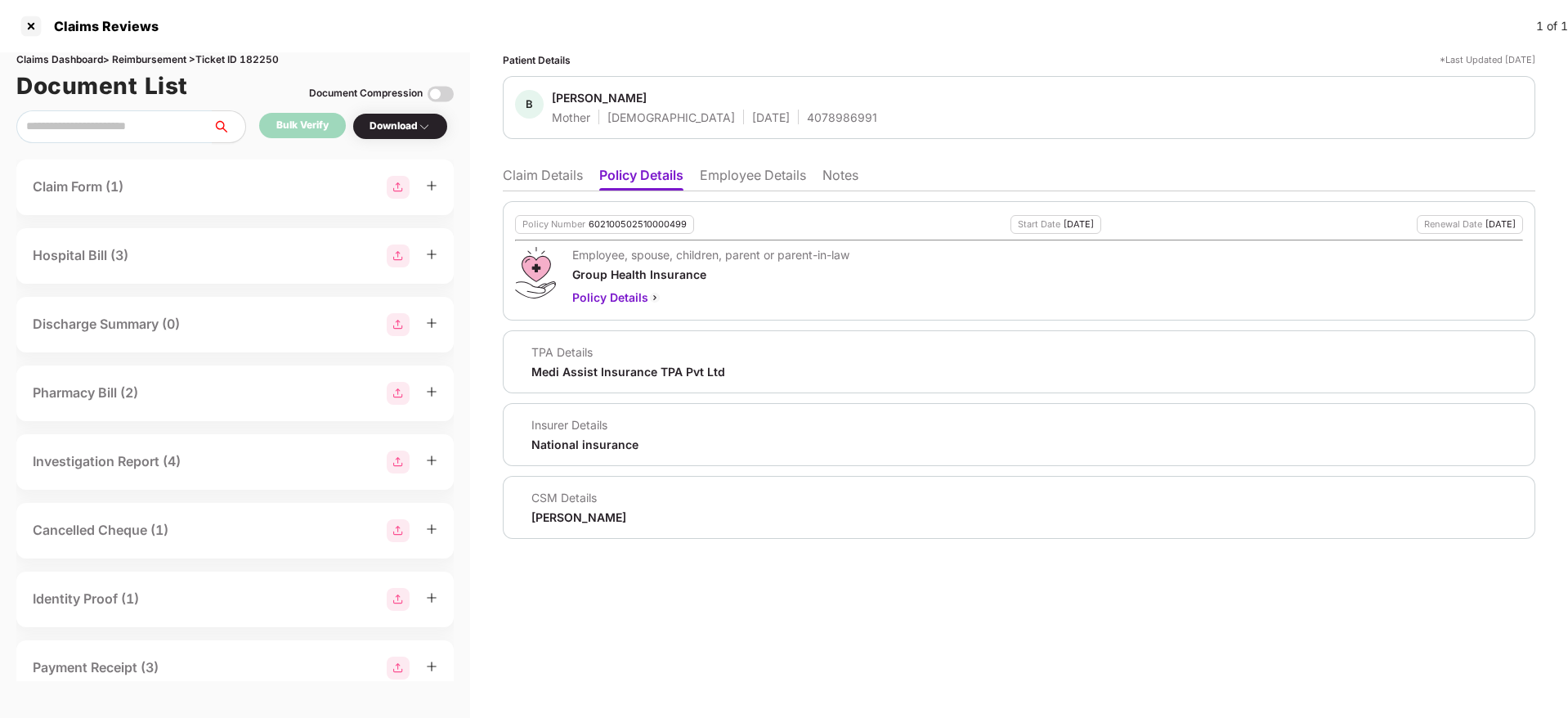
click at [554, 167] on li "Claim Details" at bounding box center [542, 178] width 80 height 24
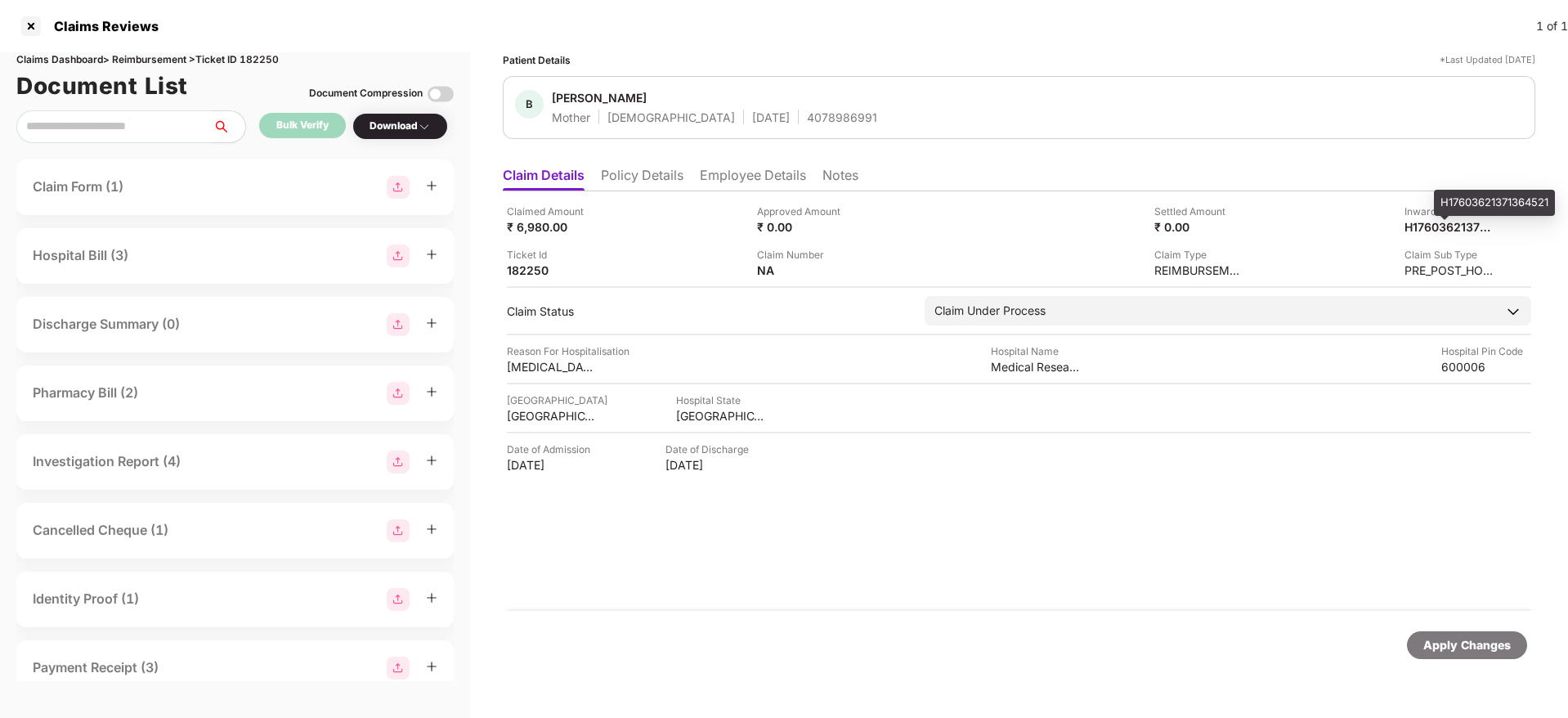
click at [1449, 204] on div "H17603621371364521" at bounding box center [1493, 203] width 121 height 26
copy div "H17603621371364521"
click at [1449, 204] on div "H17603621371364521" at bounding box center [1493, 203] width 121 height 26
click at [641, 174] on li "Policy Details" at bounding box center [642, 178] width 83 height 24
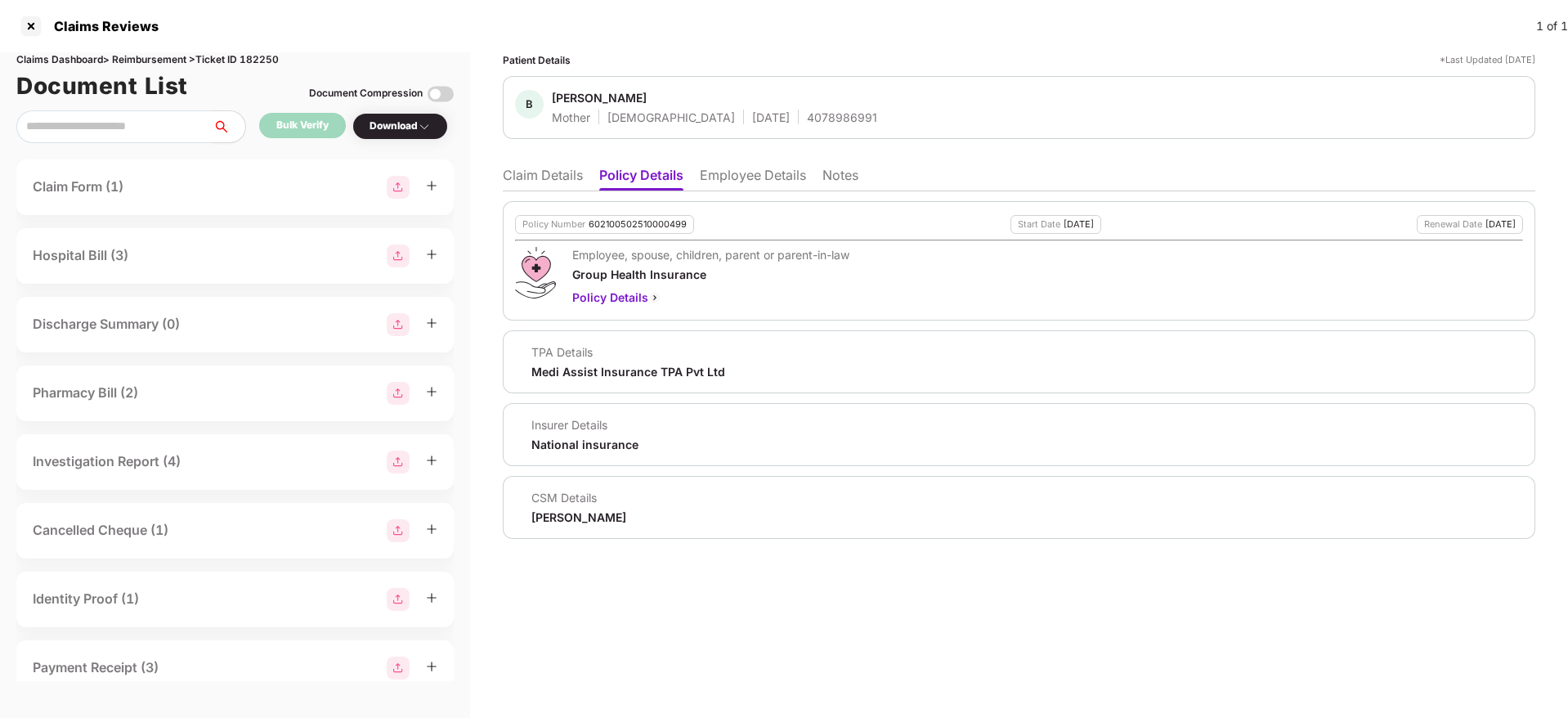
click at [564, 183] on li "Claim Details" at bounding box center [542, 178] width 80 height 24
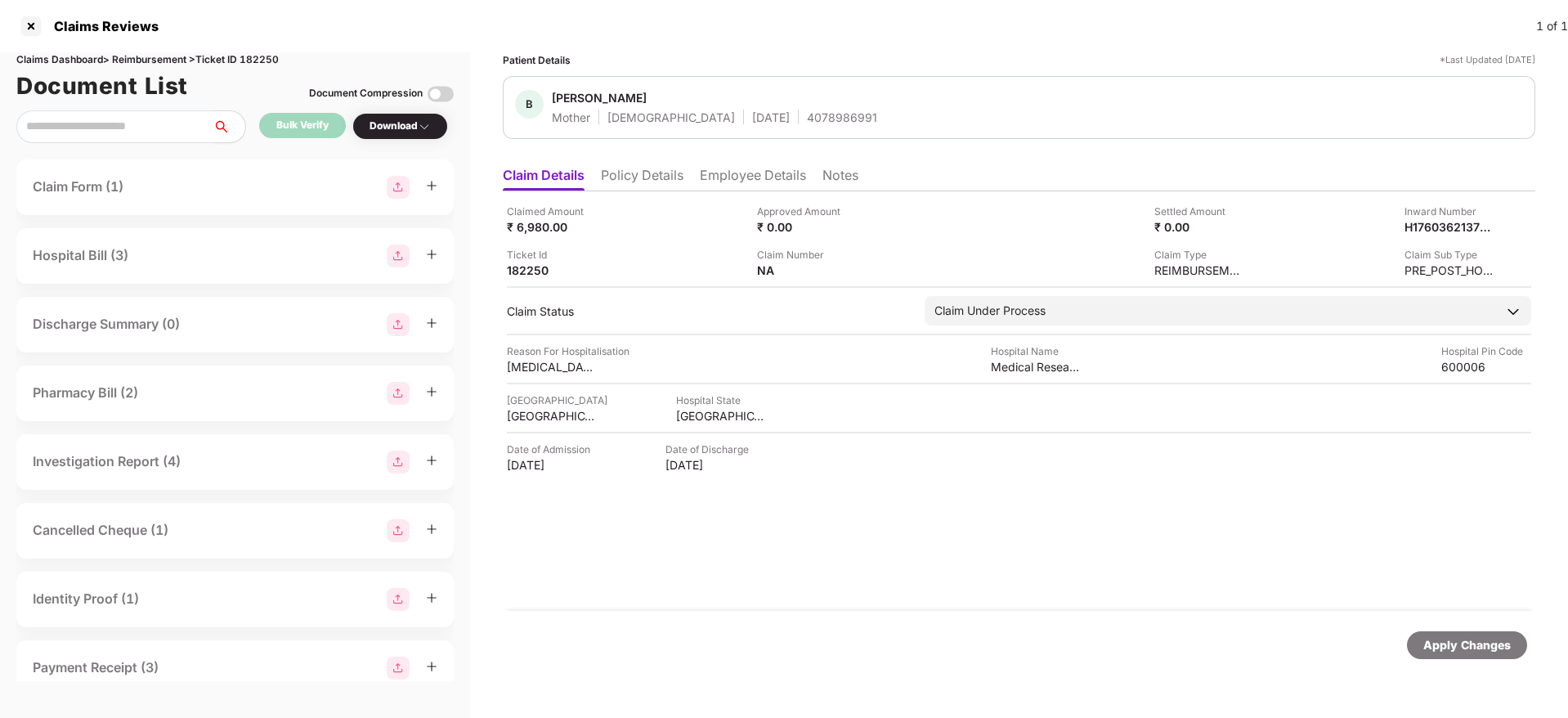
click at [773, 106] on span "Bhagabati Parida" at bounding box center [714, 99] width 326 height 19
click at [807, 109] on div "4078986991" at bounding box center [842, 117] width 70 height 16
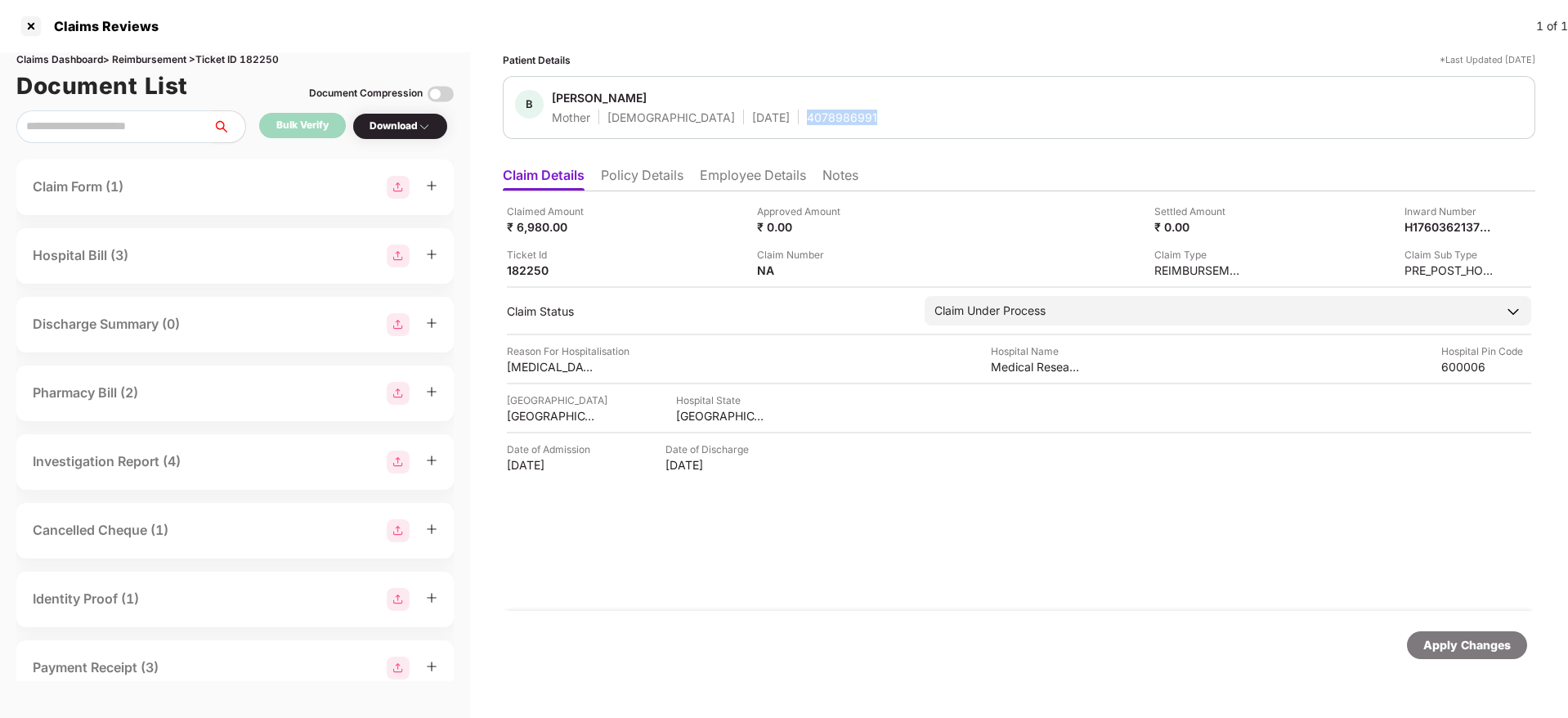
copy div "4078986991"
click at [26, 26] on div at bounding box center [31, 26] width 26 height 26
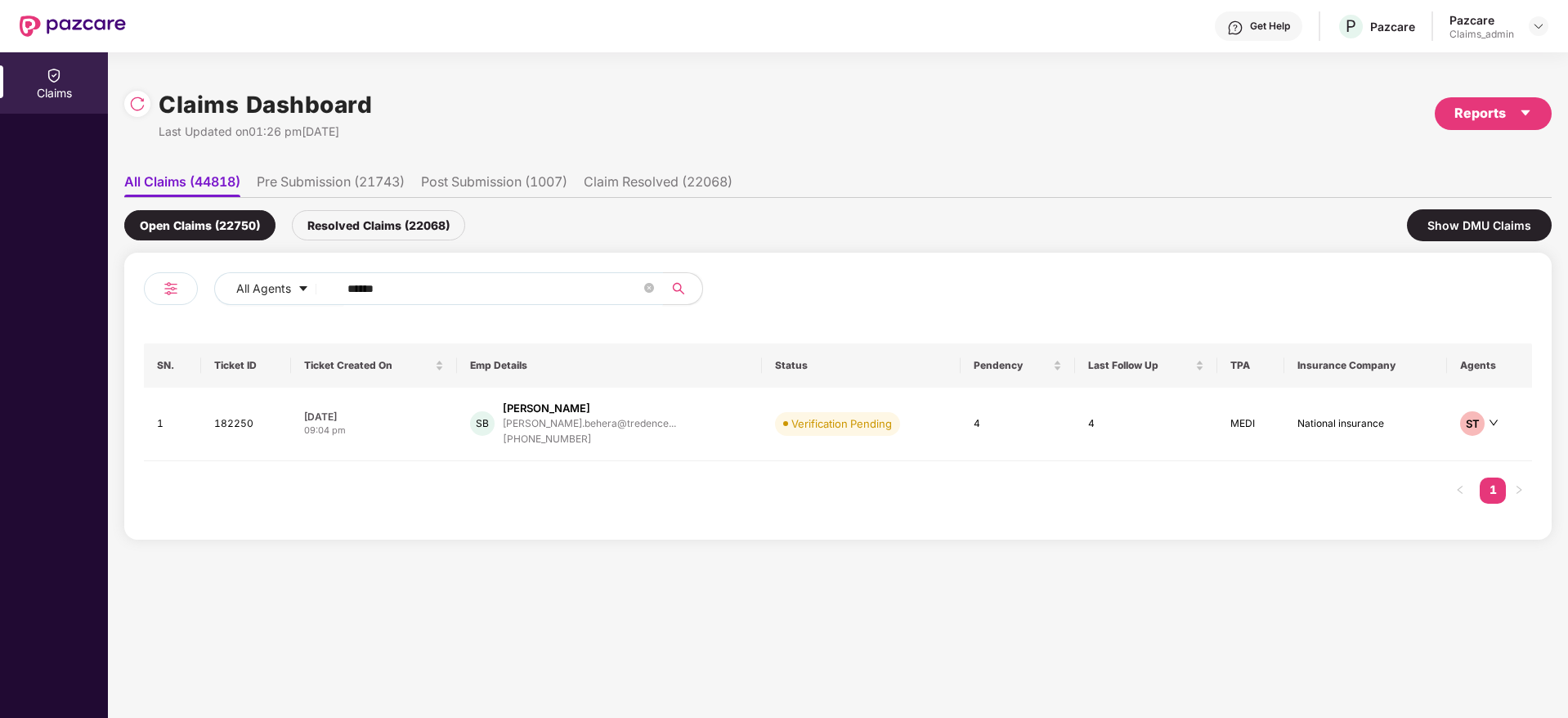
click at [442, 286] on input "******" at bounding box center [494, 289] width 293 height 25
paste input "******"
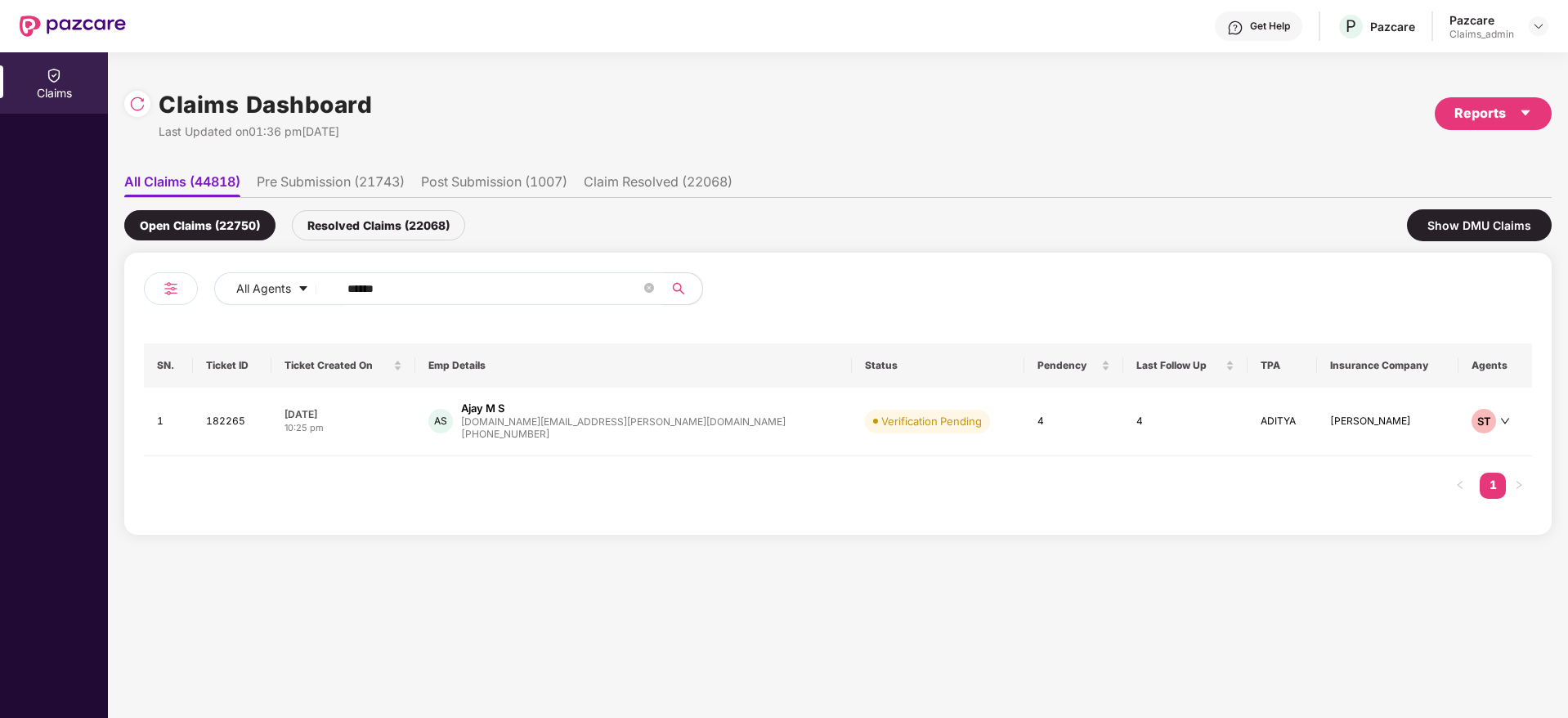
type input "******"
click at [402, 427] on div "10:25 pm" at bounding box center [343, 428] width 118 height 14
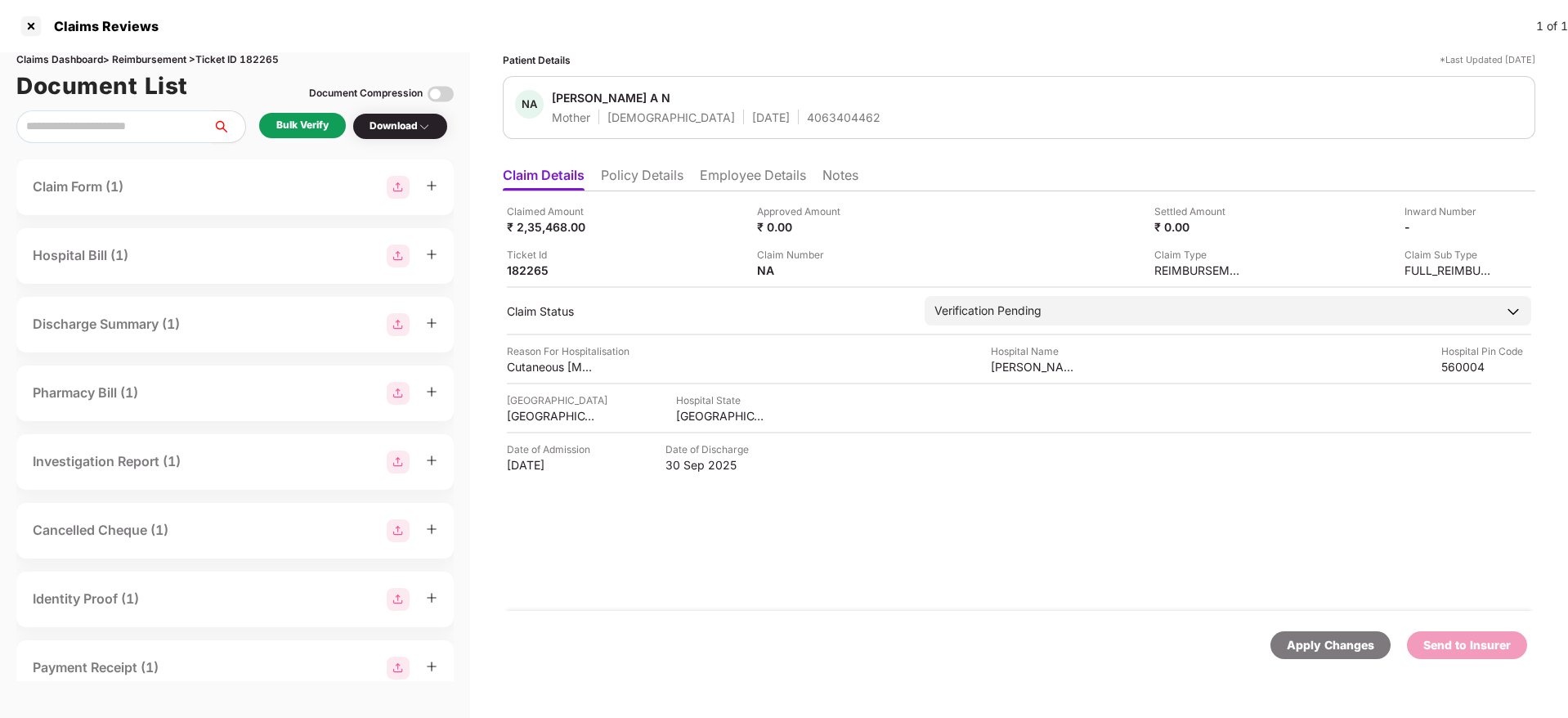
click at [327, 113] on div "Bulk Verify" at bounding box center [302, 125] width 86 height 26
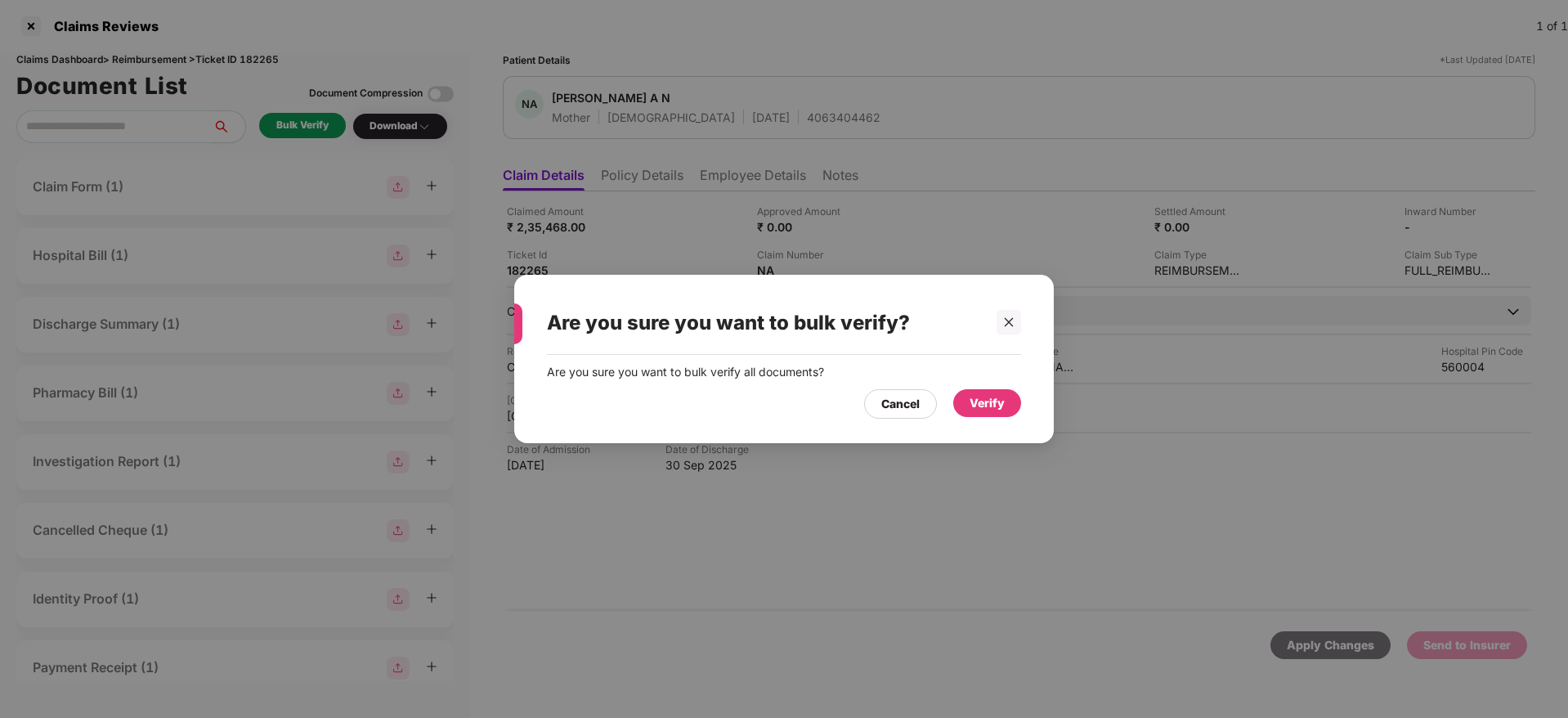
click at [982, 401] on div "Verify" at bounding box center [987, 403] width 35 height 18
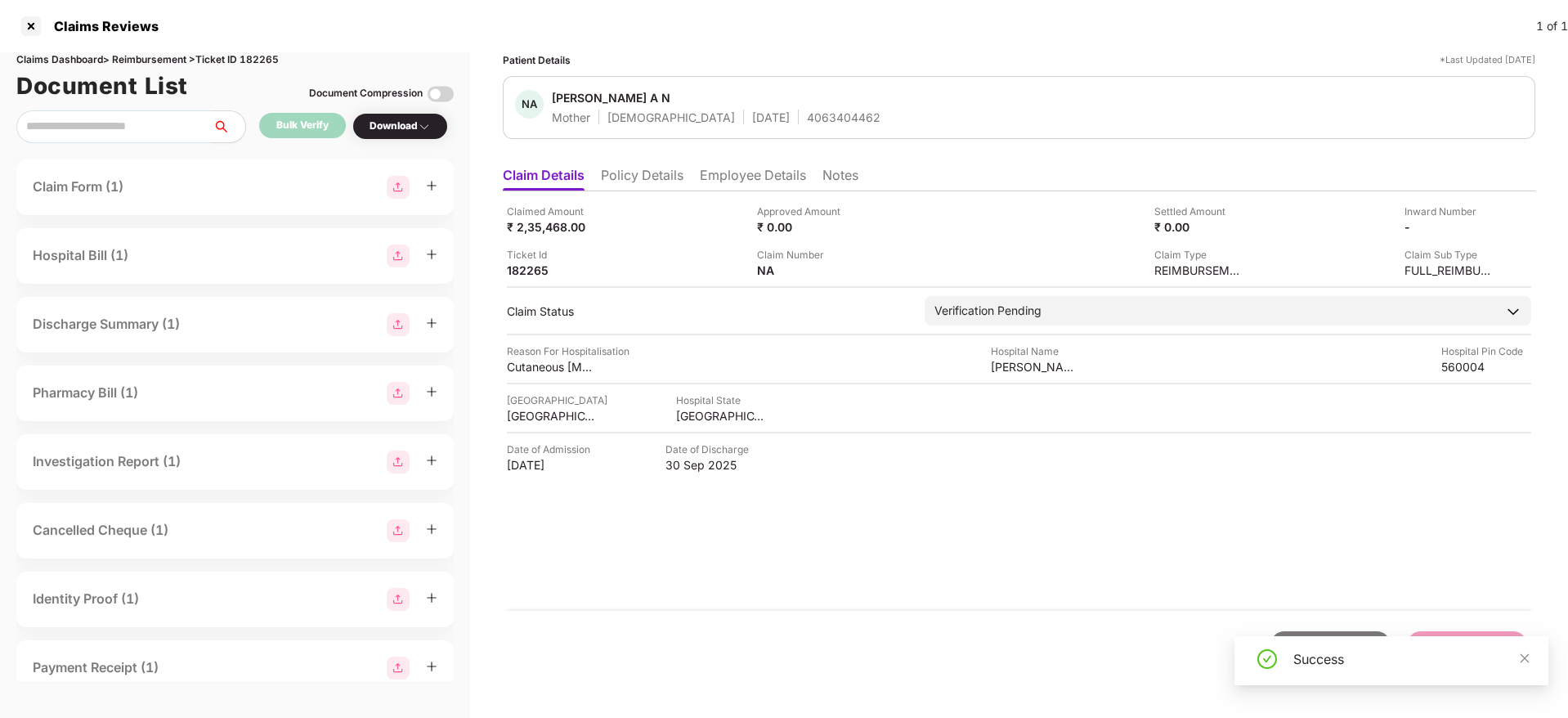
click at [635, 176] on li "Policy Details" at bounding box center [642, 178] width 83 height 24
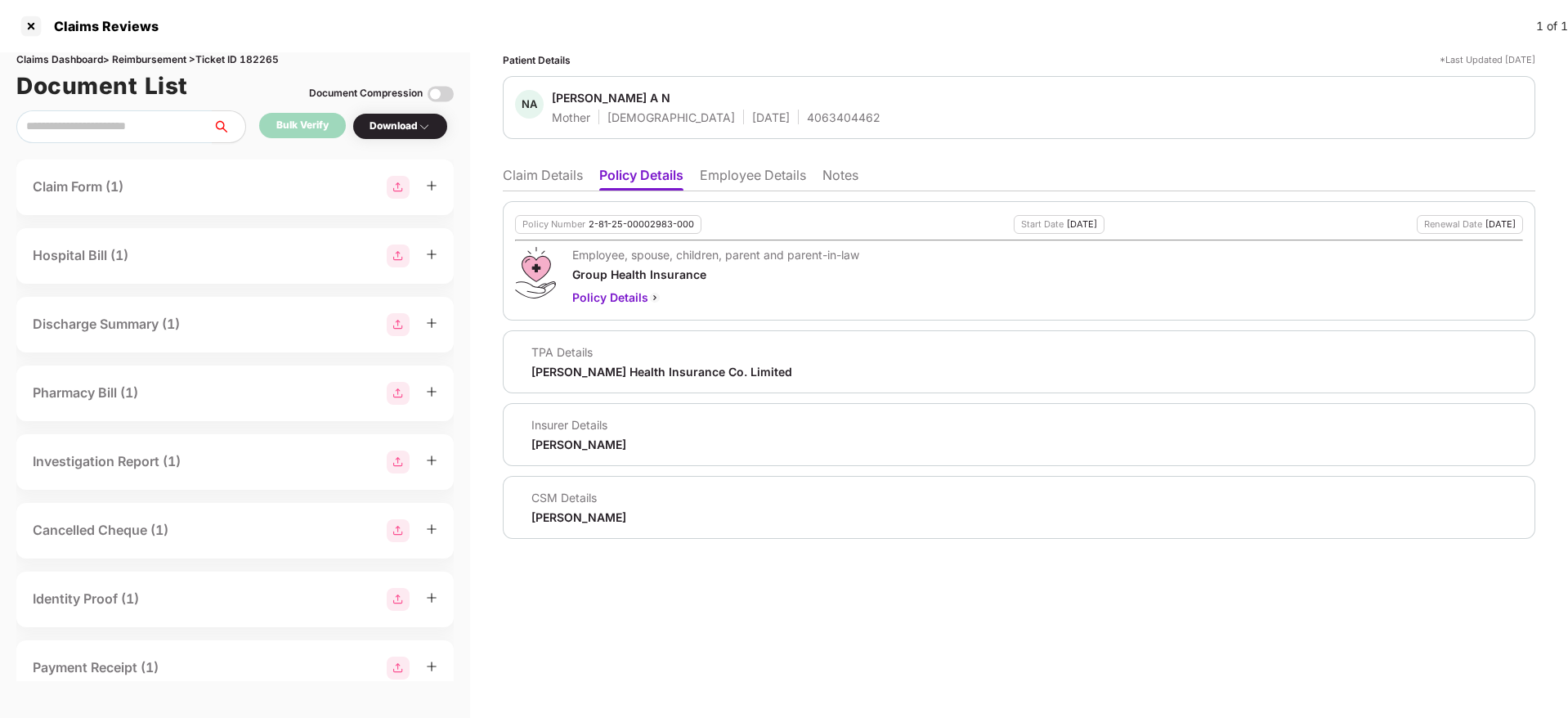
click at [539, 178] on li "Claim Details" at bounding box center [542, 178] width 80 height 24
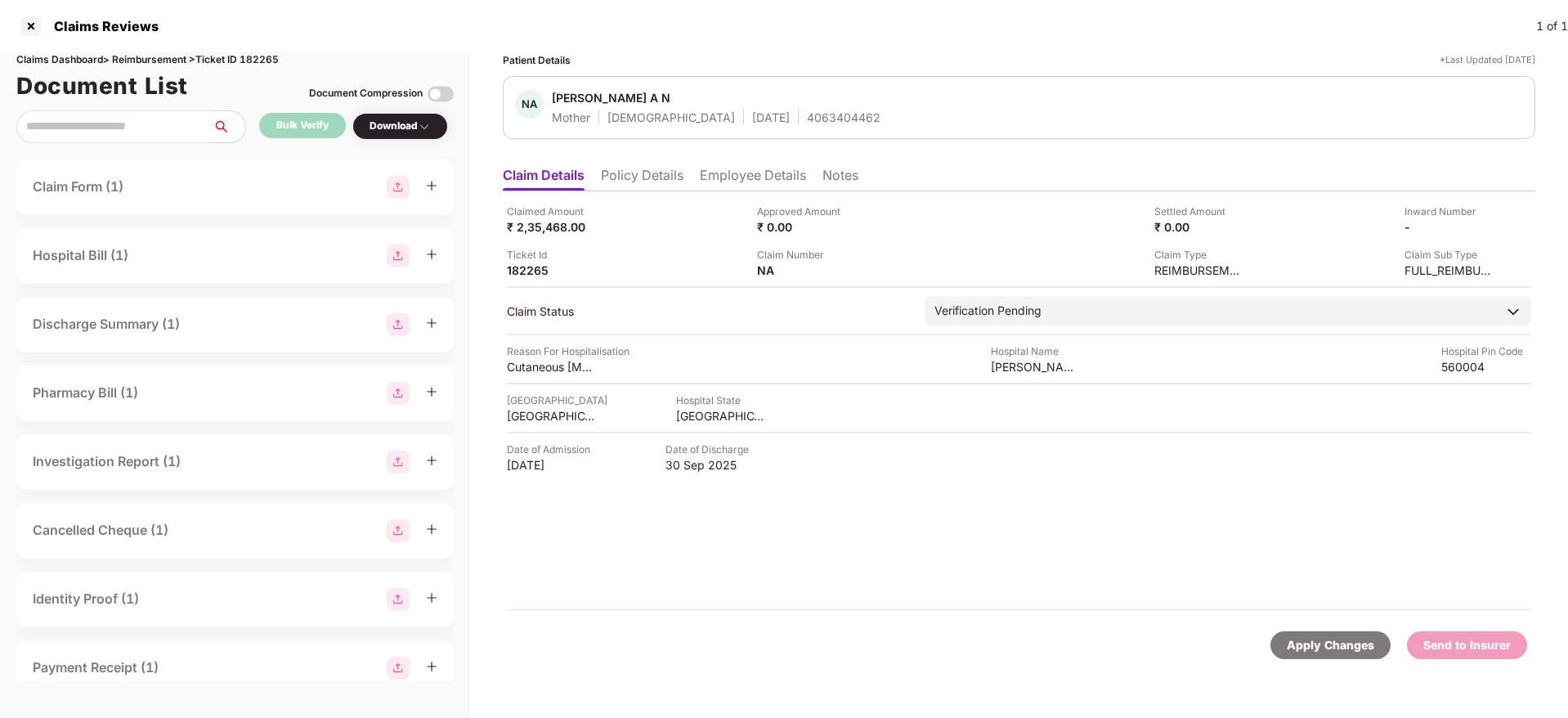
click at [661, 183] on li "Policy Details" at bounding box center [642, 178] width 83 height 24
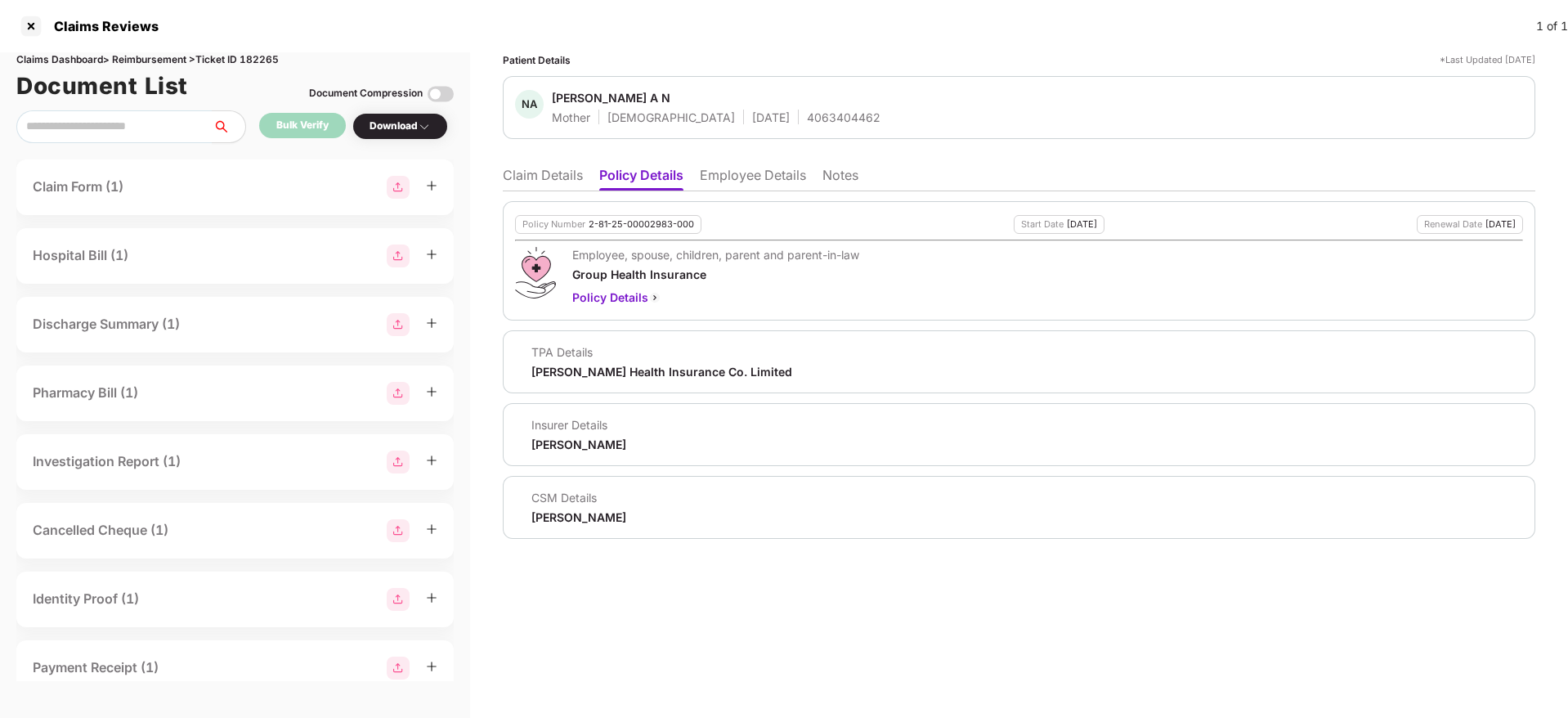
click at [632, 225] on div "2-81-25-00002983-000" at bounding box center [641, 224] width 106 height 11
click at [758, 167] on li "Employee Details" at bounding box center [752, 178] width 106 height 24
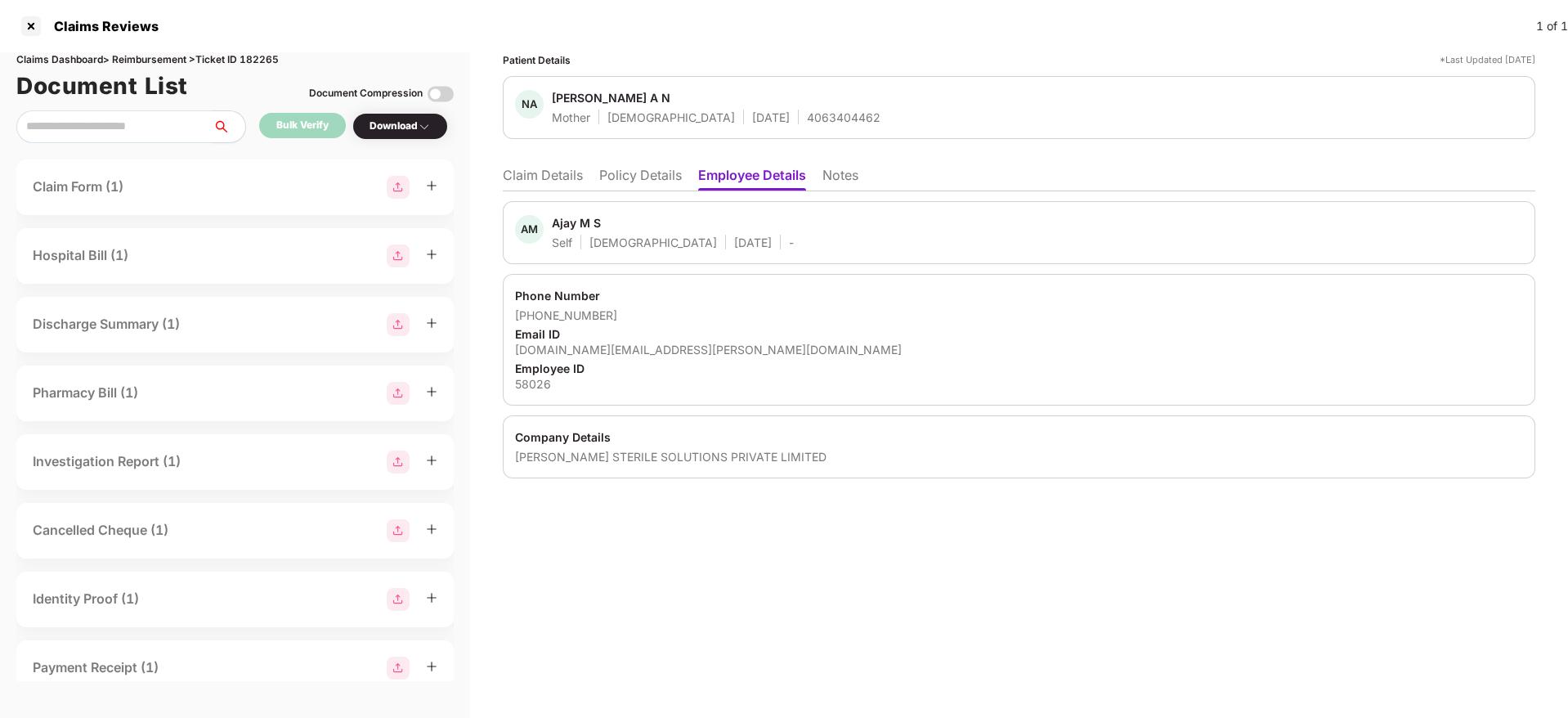
click at [559, 462] on div "ANSELL STERILE SOLUTIONS PRIVATE LIMITED" at bounding box center [1018, 457] width 1007 height 16
copy div "ANSELL STERILE SOLUTIONS PRIVATE LIMITED"
click at [559, 462] on div "ANSELL STERILE SOLUTIONS PRIVATE LIMITED" at bounding box center [1018, 457] width 1007 height 16
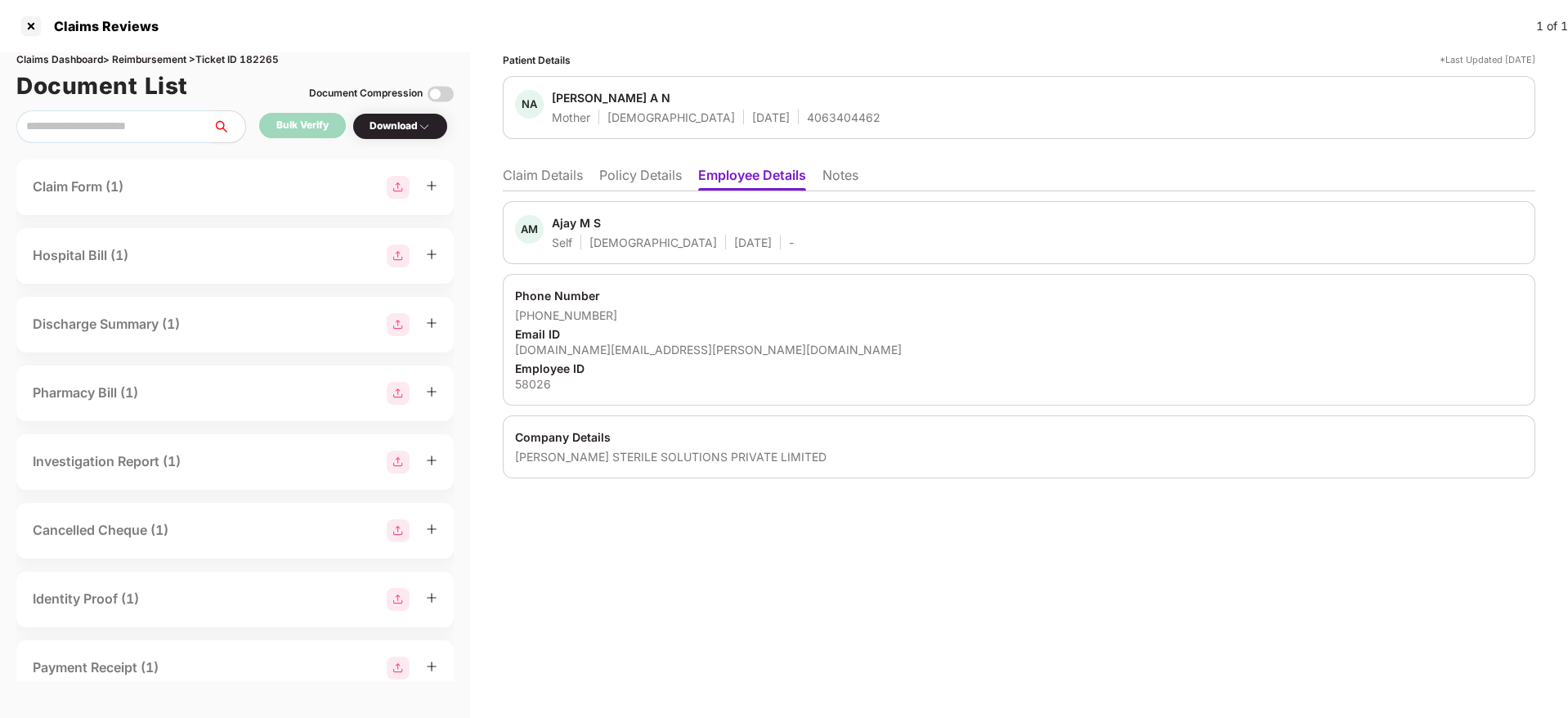
click at [632, 172] on li "Policy Details" at bounding box center [641, 178] width 83 height 24
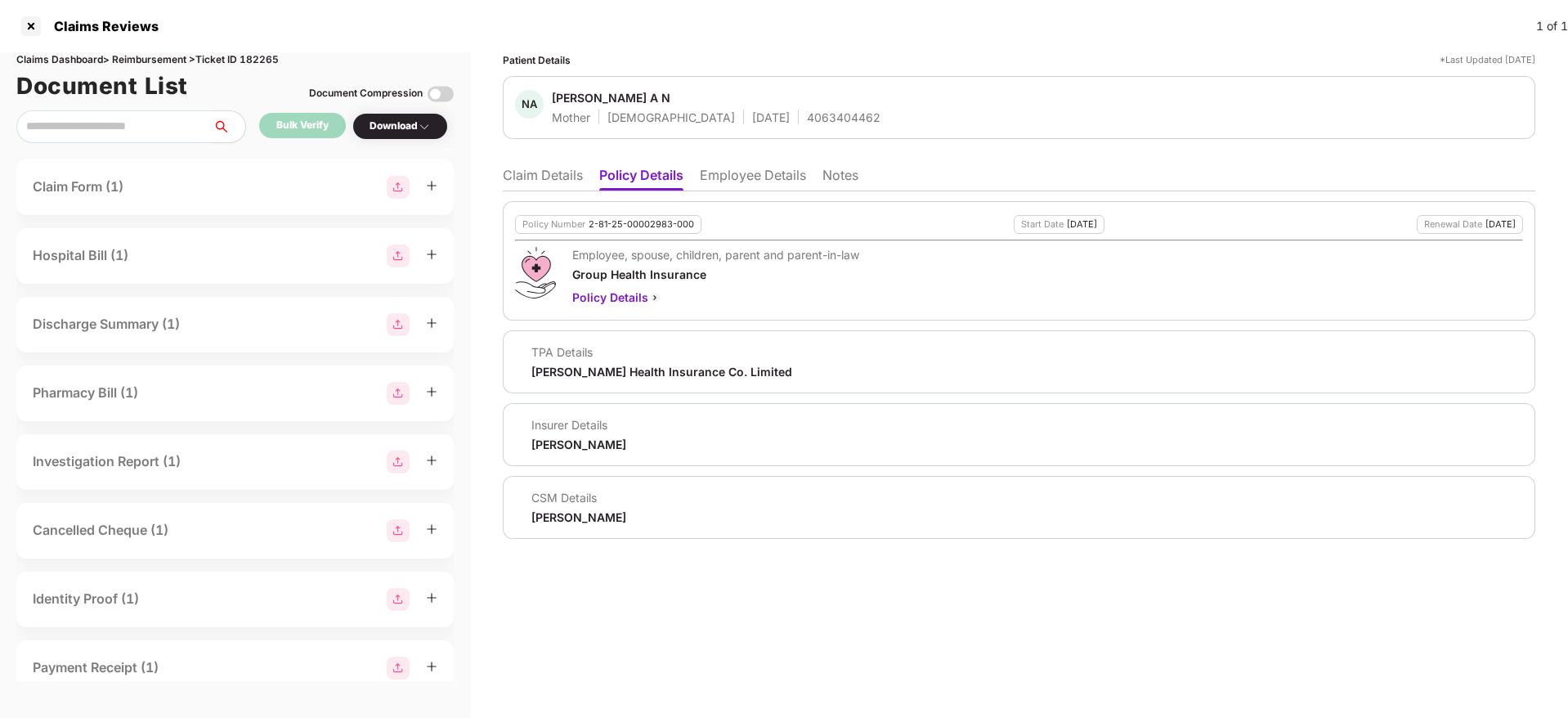
click at [553, 169] on li "Claim Details" at bounding box center [542, 178] width 80 height 24
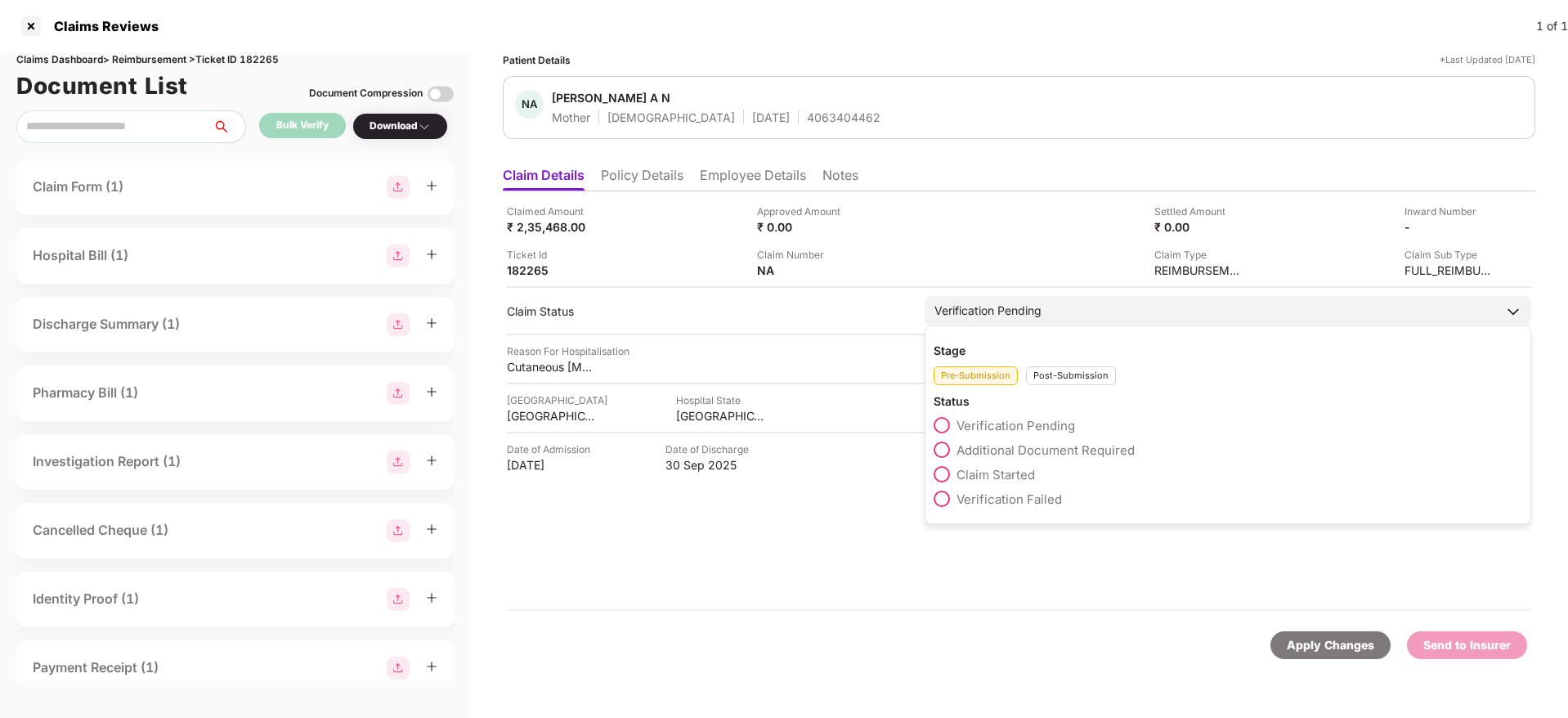
click at [985, 468] on span "Claim Started" at bounding box center [995, 474] width 78 height 16
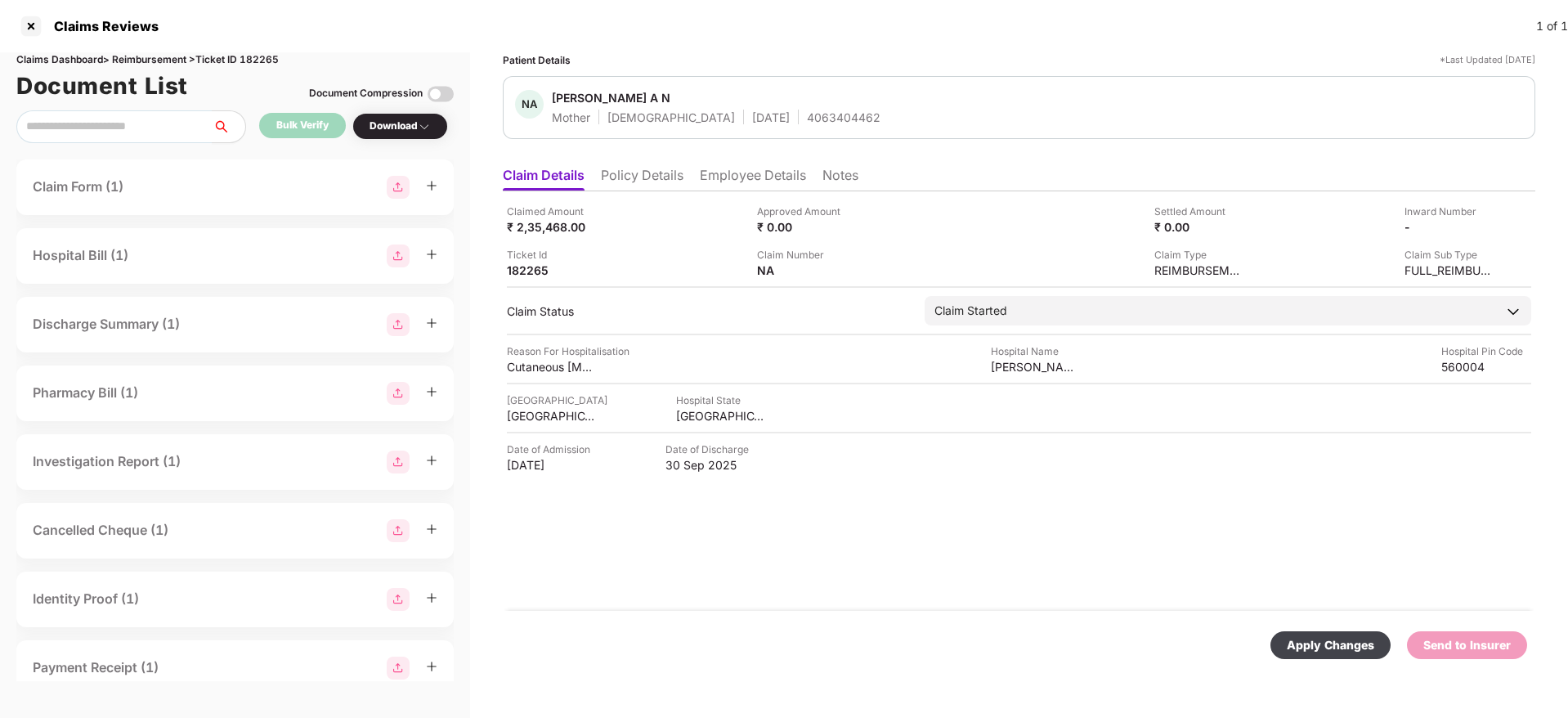
click at [1345, 641] on div "Apply Changes" at bounding box center [1330, 645] width 87 height 18
click at [615, 172] on li "Policy Details" at bounding box center [642, 178] width 83 height 24
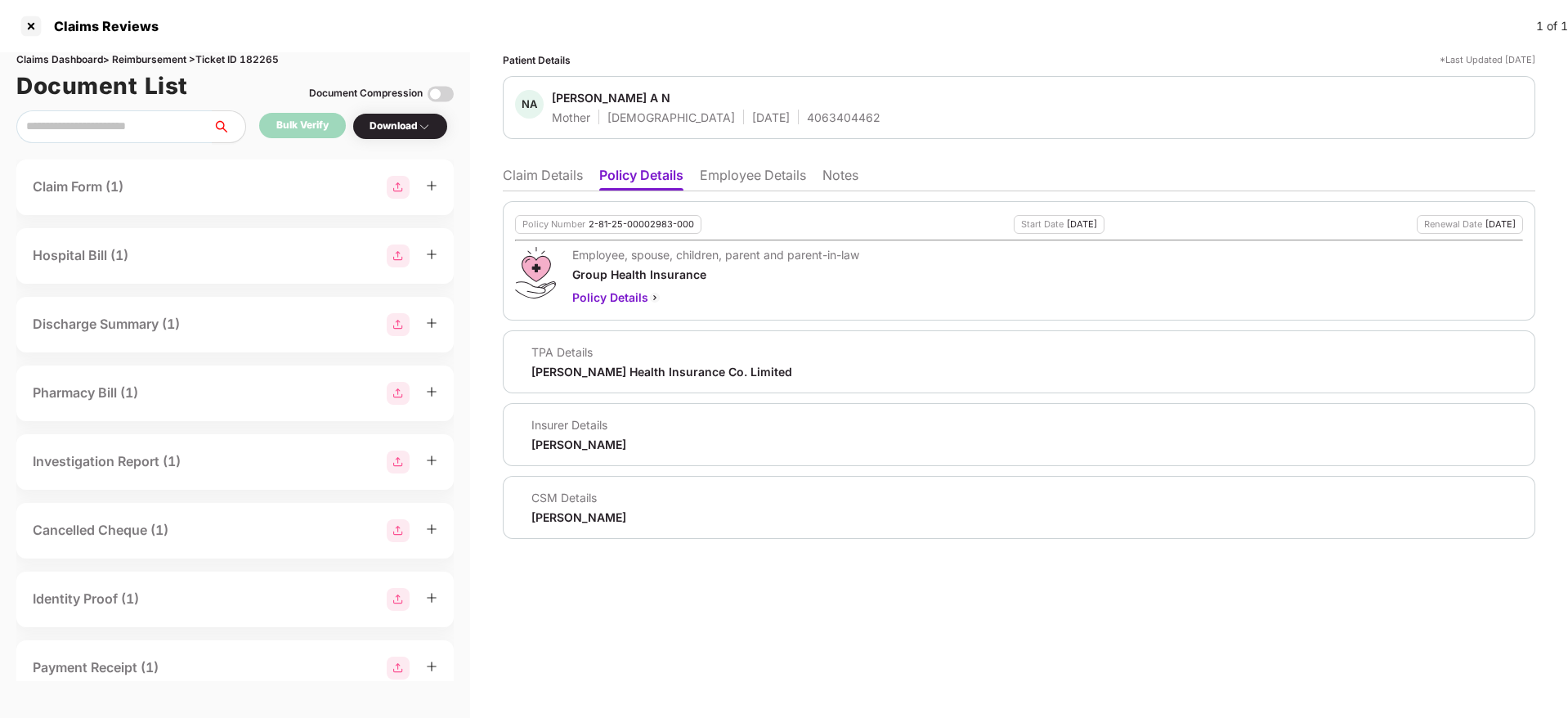
click at [535, 447] on div "Aditya Birla" at bounding box center [579, 444] width 95 height 16
copy div "Aditya"
click at [535, 447] on div "Aditya Birla" at bounding box center [579, 444] width 95 height 16
drag, startPoint x: 743, startPoint y: 162, endPoint x: 734, endPoint y: 172, distance: 13.5
click at [734, 172] on ul "Claim Details Policy Details Employee Details Notes" at bounding box center [1018, 174] width 1032 height 33
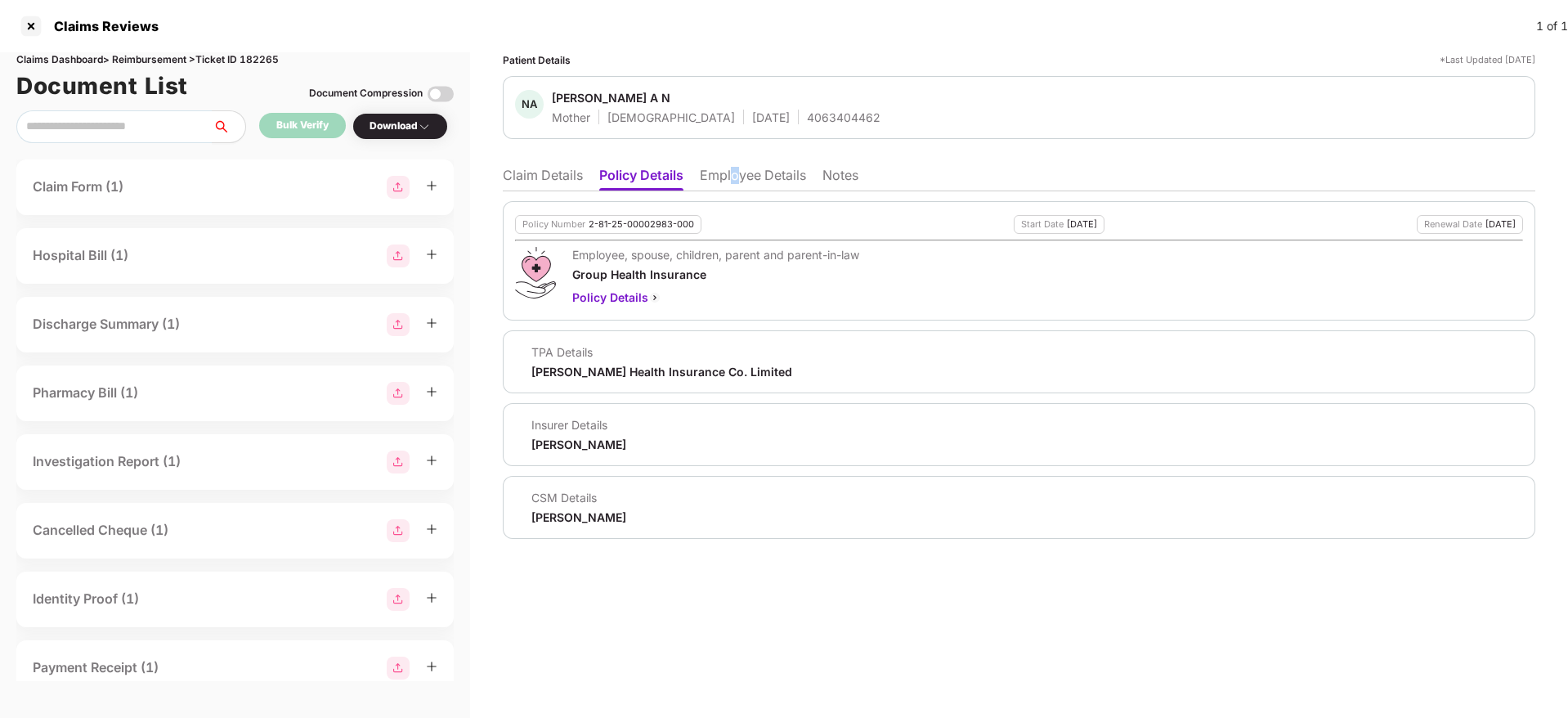
click at [734, 172] on li "Employee Details" at bounding box center [752, 178] width 106 height 24
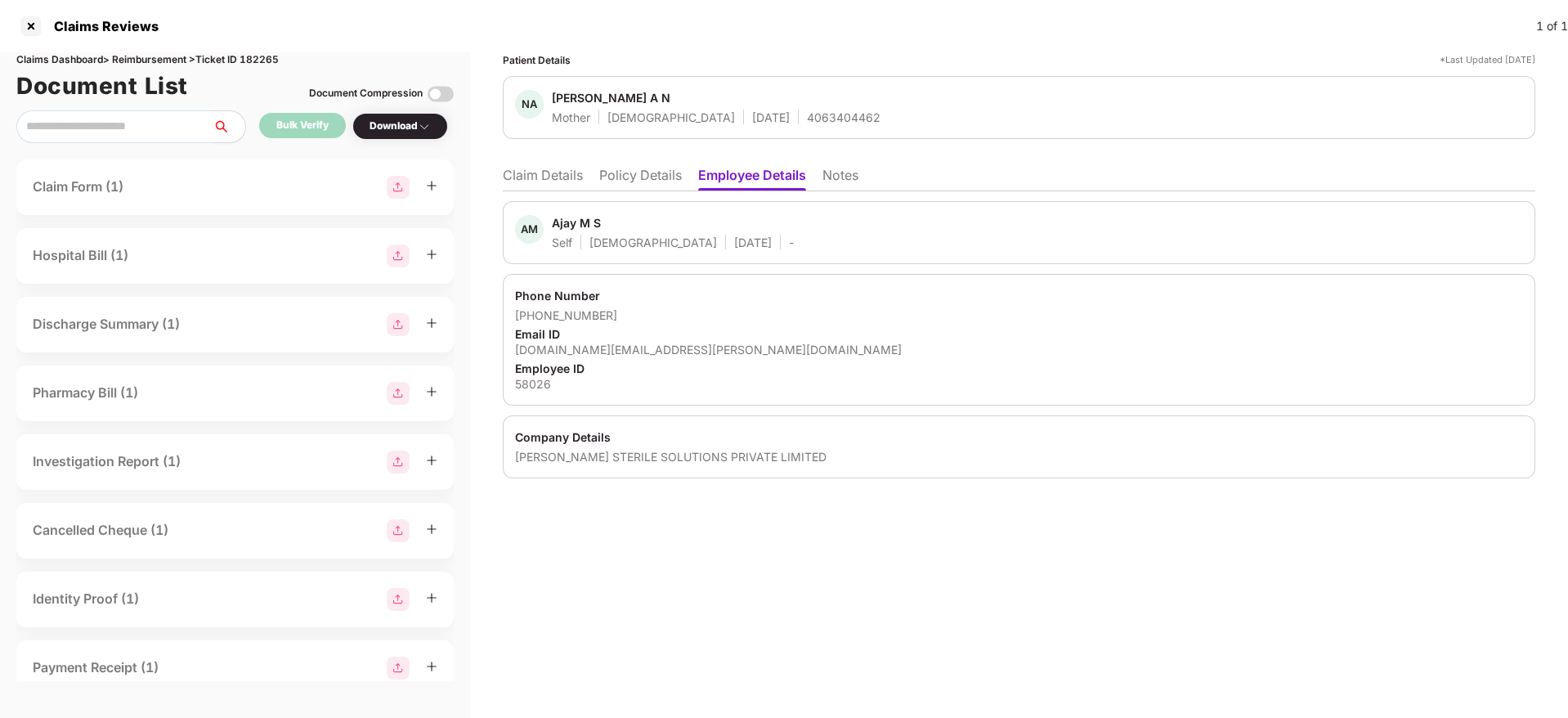
click at [524, 449] on div "ANSELL STERILE SOLUTIONS PRIVATE LIMITED" at bounding box center [1018, 457] width 1007 height 16
copy div "ANSELL"
click at [733, 443] on div "Company Details" at bounding box center [1018, 437] width 1007 height 16
click at [629, 181] on li "Policy Details" at bounding box center [641, 178] width 83 height 24
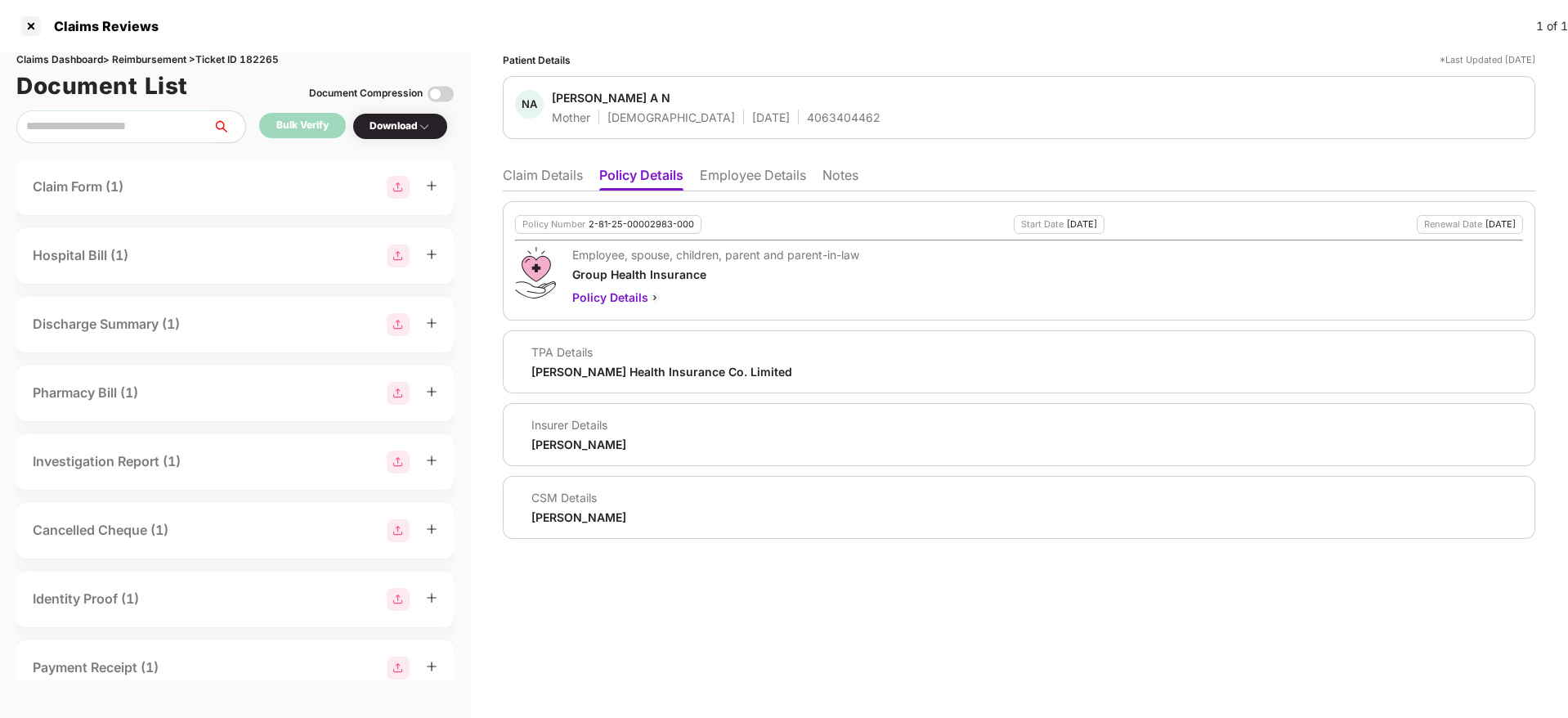
click at [546, 443] on div "Aditya Birla" at bounding box center [579, 444] width 95 height 16
copy div "Aditya"
click at [546, 443] on div "Aditya Birla" at bounding box center [579, 444] width 95 height 16
copy div "Aditya Birla"
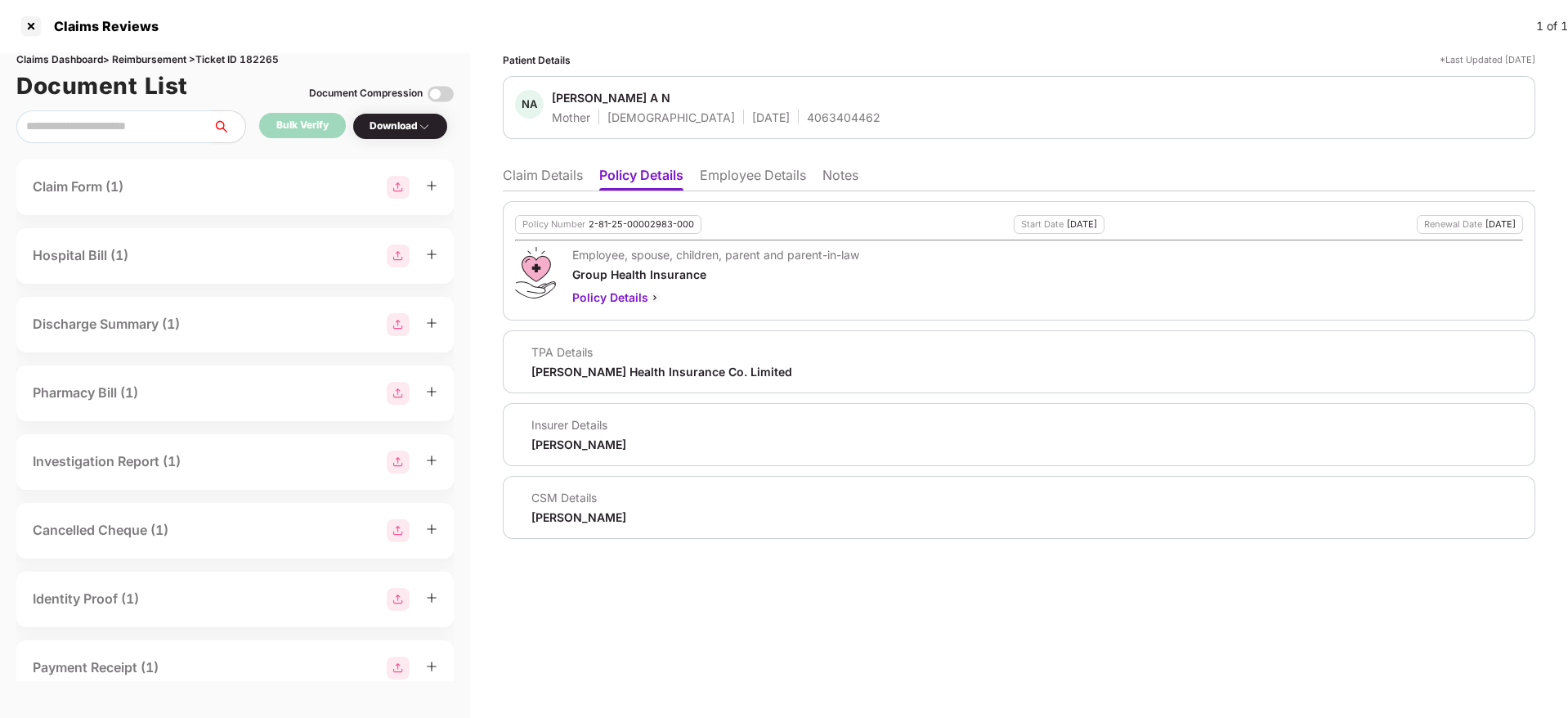
click at [807, 118] on div "4063404462" at bounding box center [844, 117] width 74 height 16
click at [553, 187] on li "Claim Details" at bounding box center [542, 178] width 80 height 24
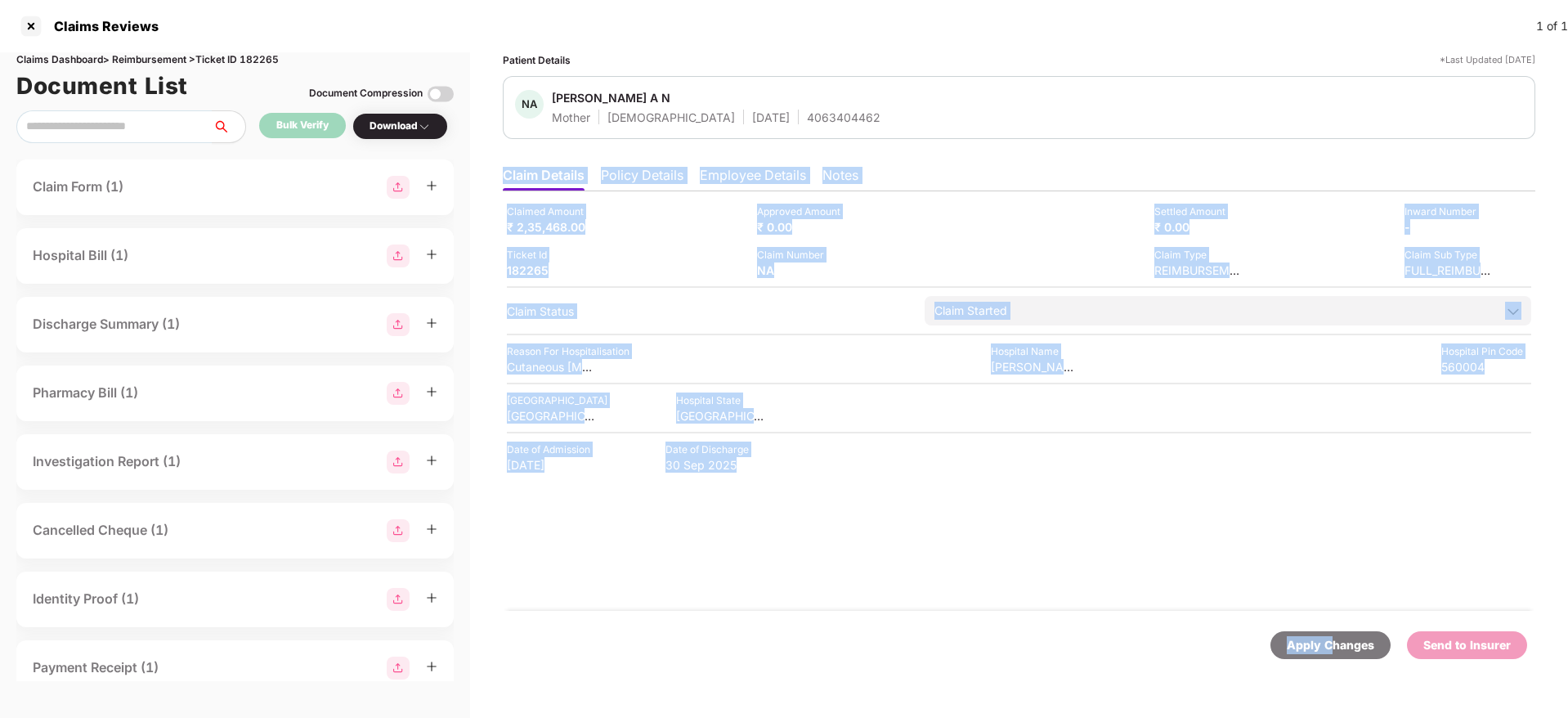
drag, startPoint x: 1335, startPoint y: 650, endPoint x: 1031, endPoint y: -92, distance: 801.9
click at [1031, 0] on html "Claims Reviews 1 of 1 Claims Dashboard > Reimbursement > Ticket ID 182265 Docum…" at bounding box center [784, 359] width 1568 height 718
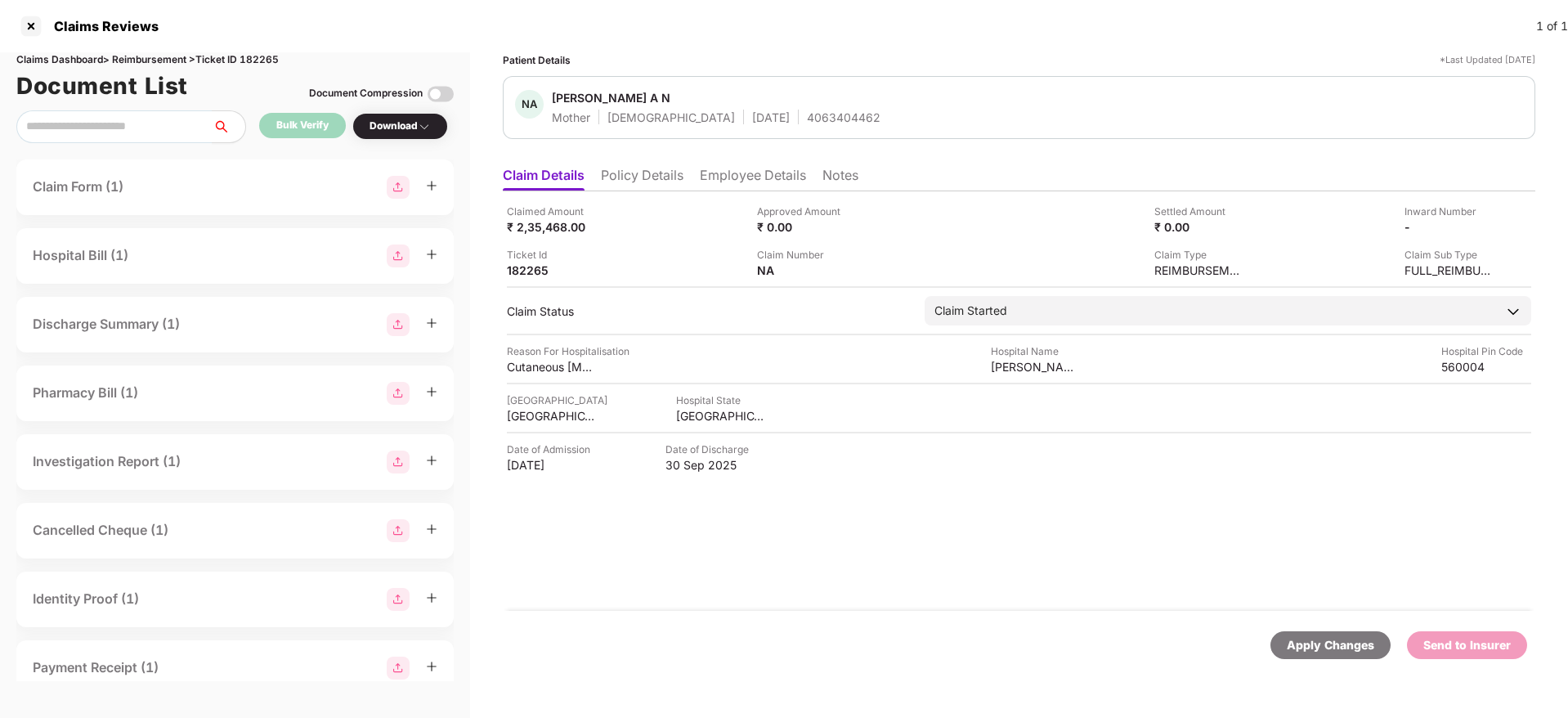
click at [626, 180] on li "Policy Details" at bounding box center [642, 178] width 83 height 24
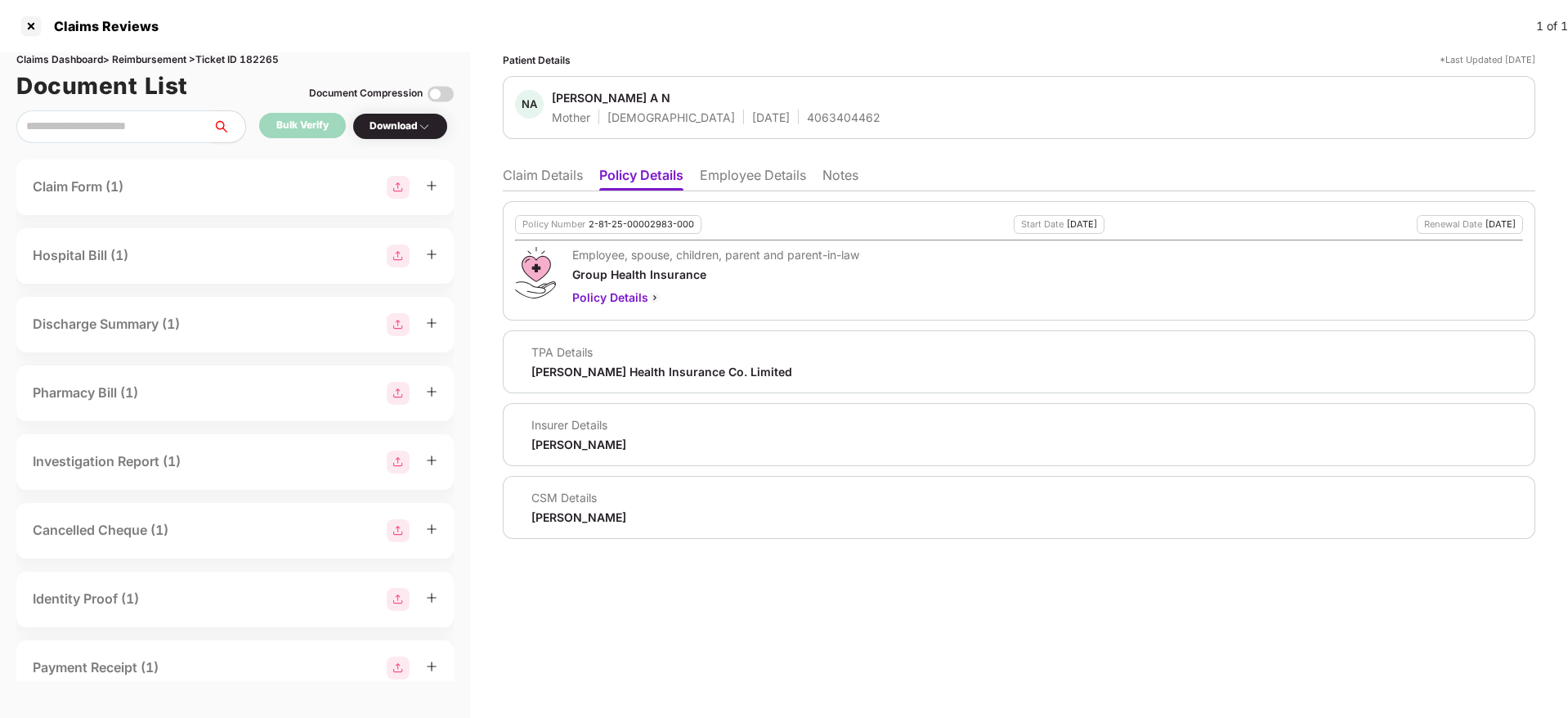
click at [753, 180] on li "Employee Details" at bounding box center [752, 178] width 106 height 24
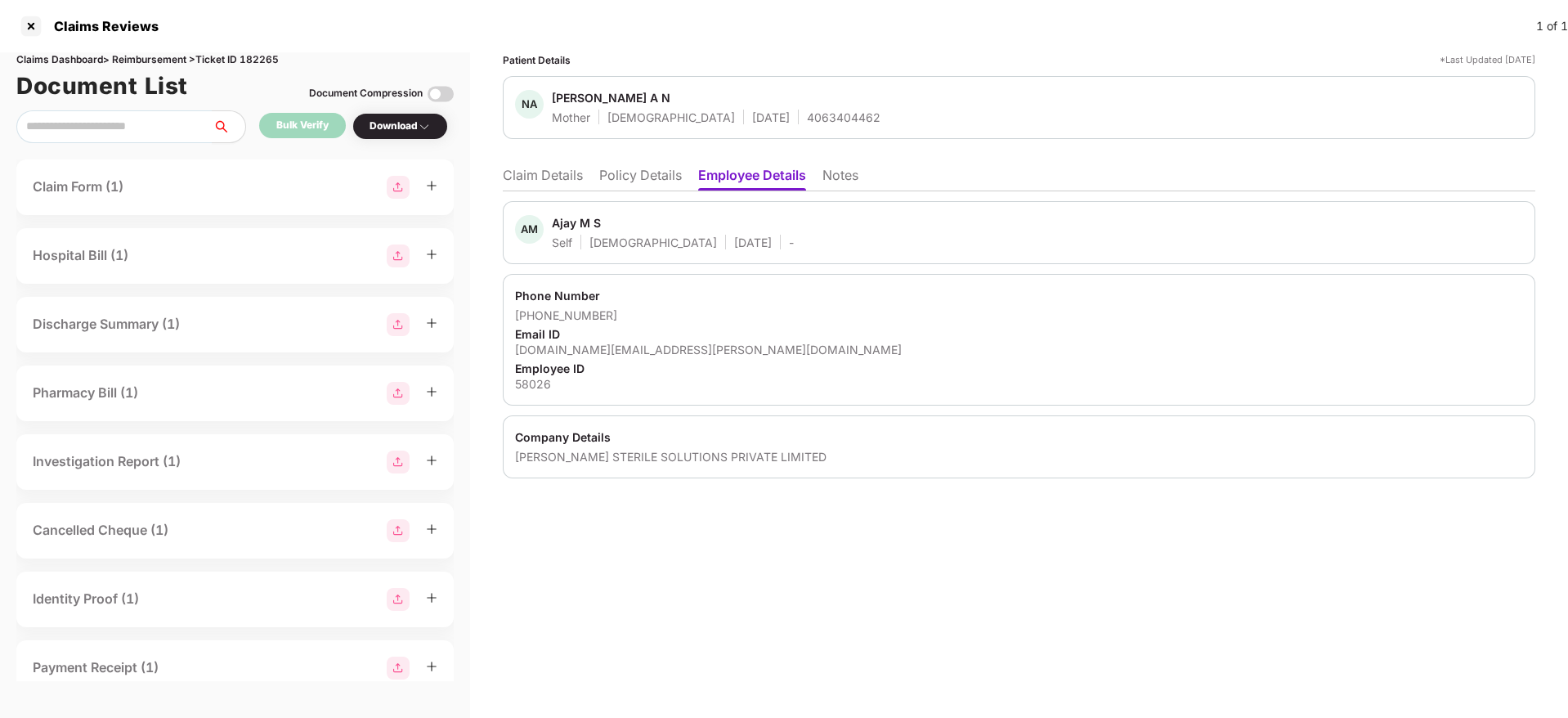
click at [561, 348] on div "ajay.ms@ansell.com" at bounding box center [1018, 349] width 1007 height 16
copy div "ajay.ms@ansell.com"
click at [561, 348] on div "ajay.ms@ansell.com" at bounding box center [1018, 349] width 1007 height 16
click at [622, 183] on li "Policy Details" at bounding box center [641, 178] width 83 height 24
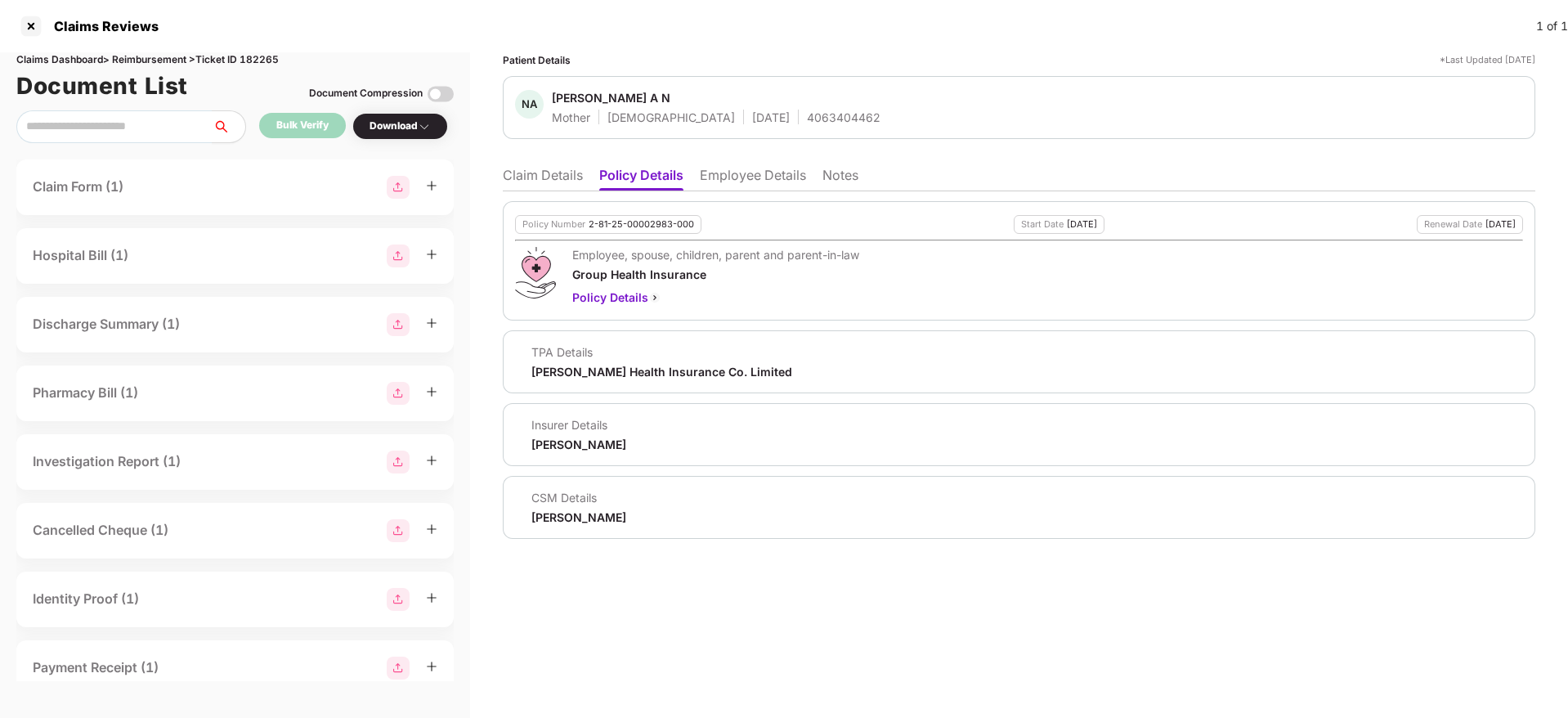
click at [542, 444] on div "Aditya Birla" at bounding box center [579, 444] width 95 height 16
copy div "Aditya"
click at [542, 444] on div "Aditya Birla" at bounding box center [579, 444] width 95 height 16
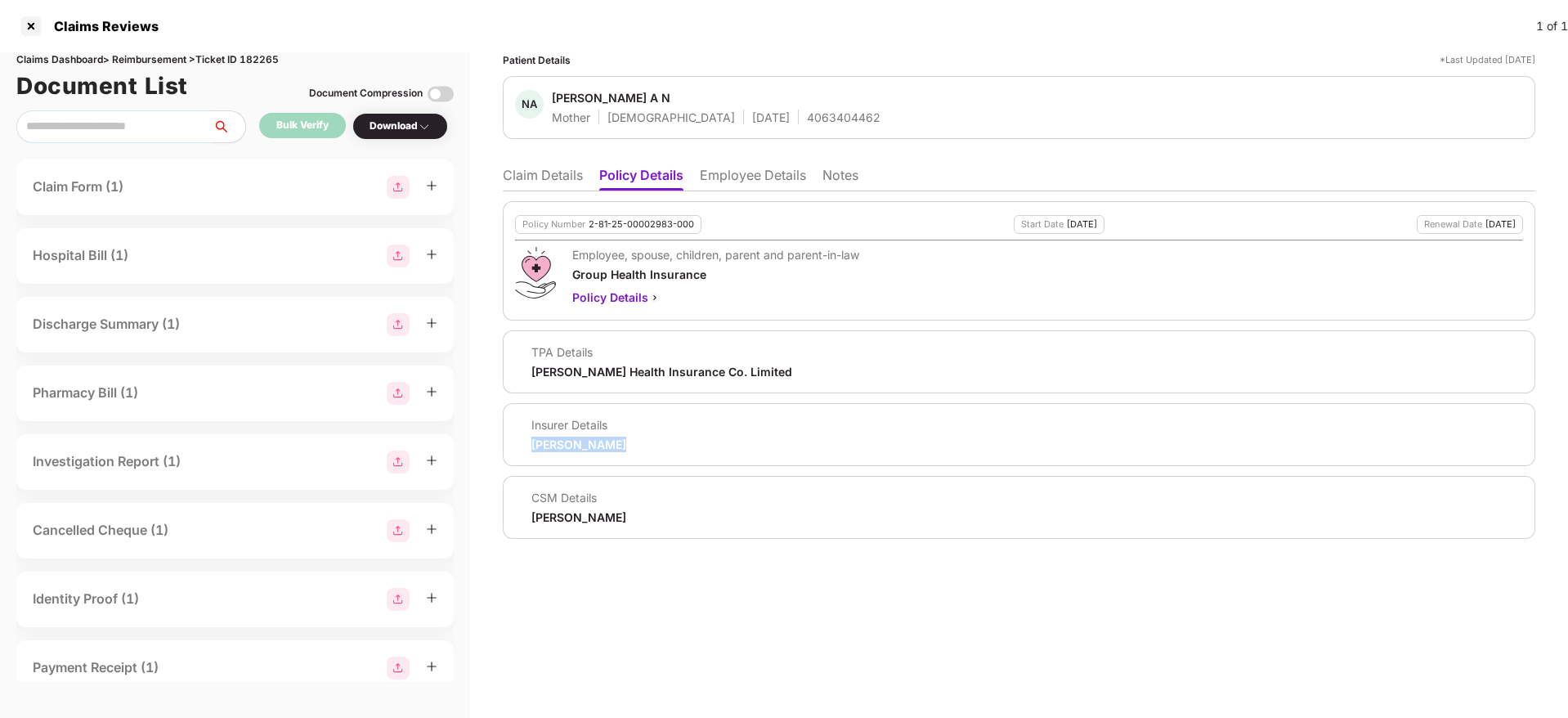
copy div "Aditya Birla"
click at [780, 442] on div "Insurer Details Aditya Birla" at bounding box center [1018, 435] width 1007 height 35
click at [744, 170] on li "Employee Details" at bounding box center [752, 178] width 106 height 24
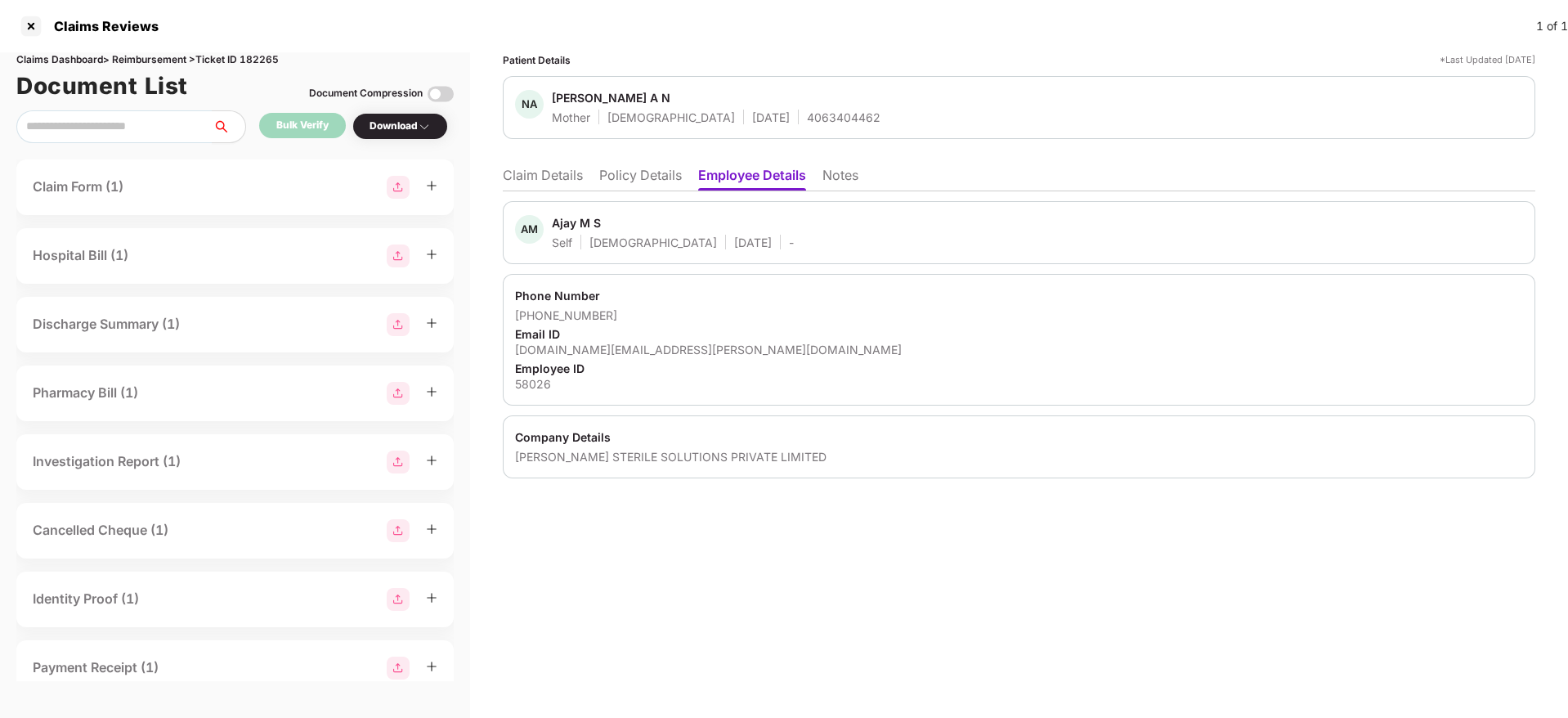
click at [604, 187] on li "Policy Details" at bounding box center [641, 178] width 83 height 24
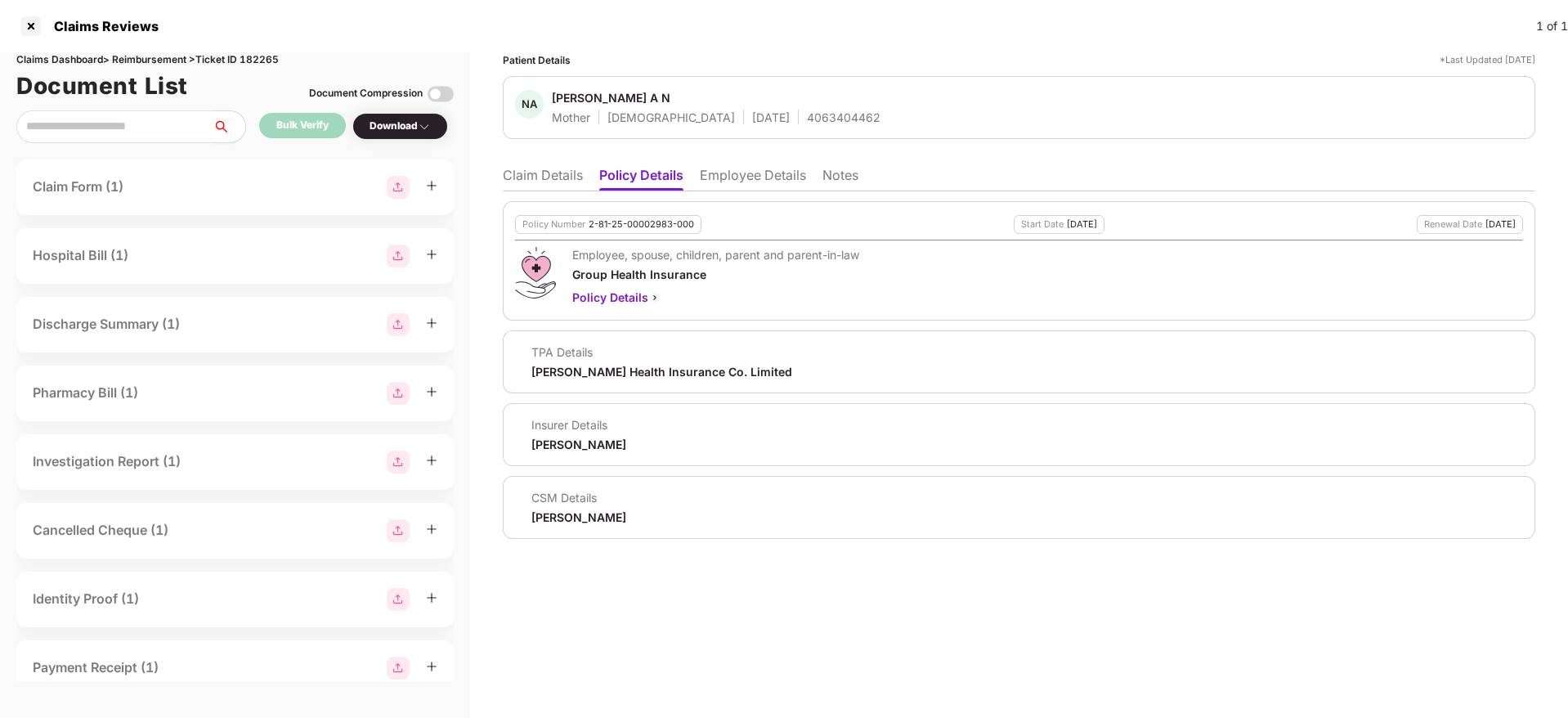
click at [555, 225] on div "Policy Number" at bounding box center [554, 224] width 63 height 11
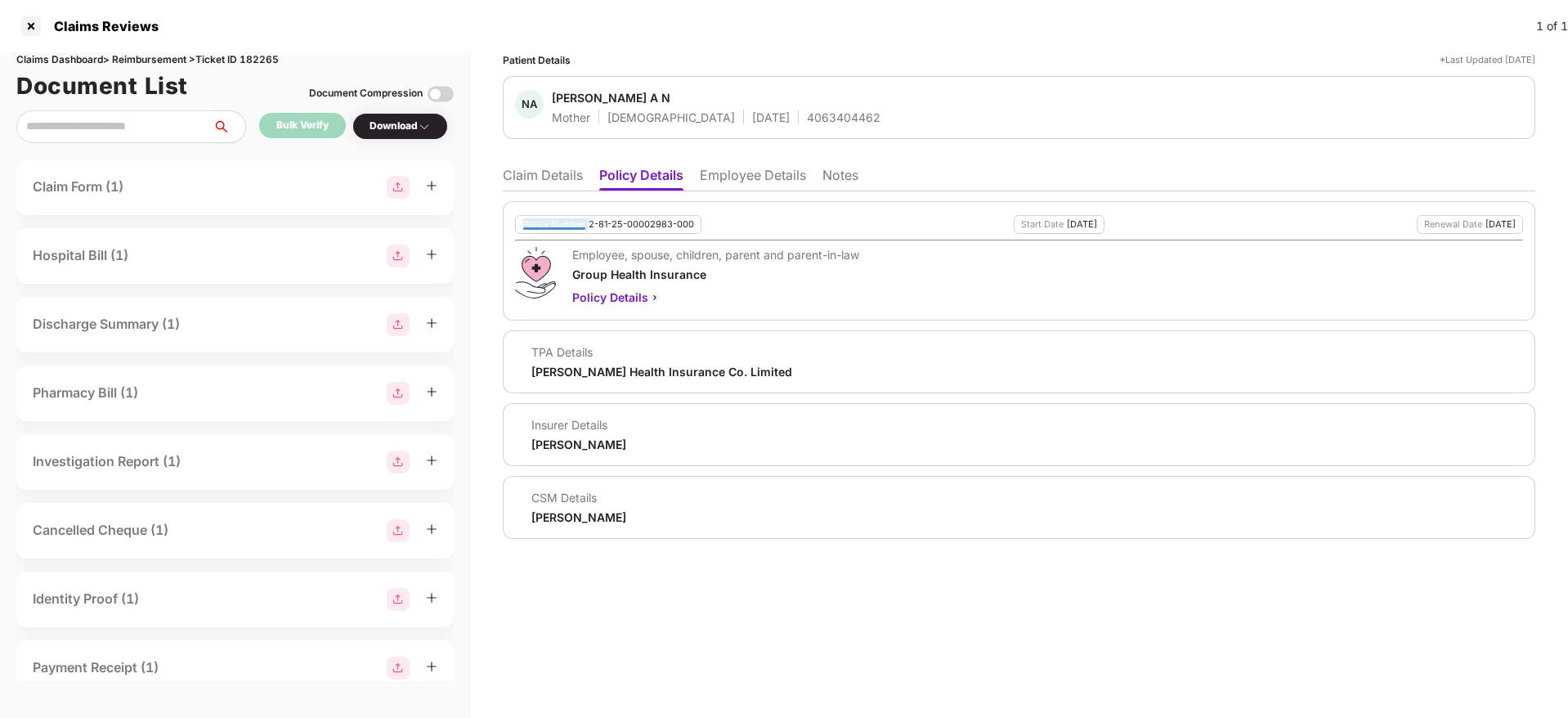
click at [555, 225] on div "Policy Number" at bounding box center [554, 224] width 63 height 11
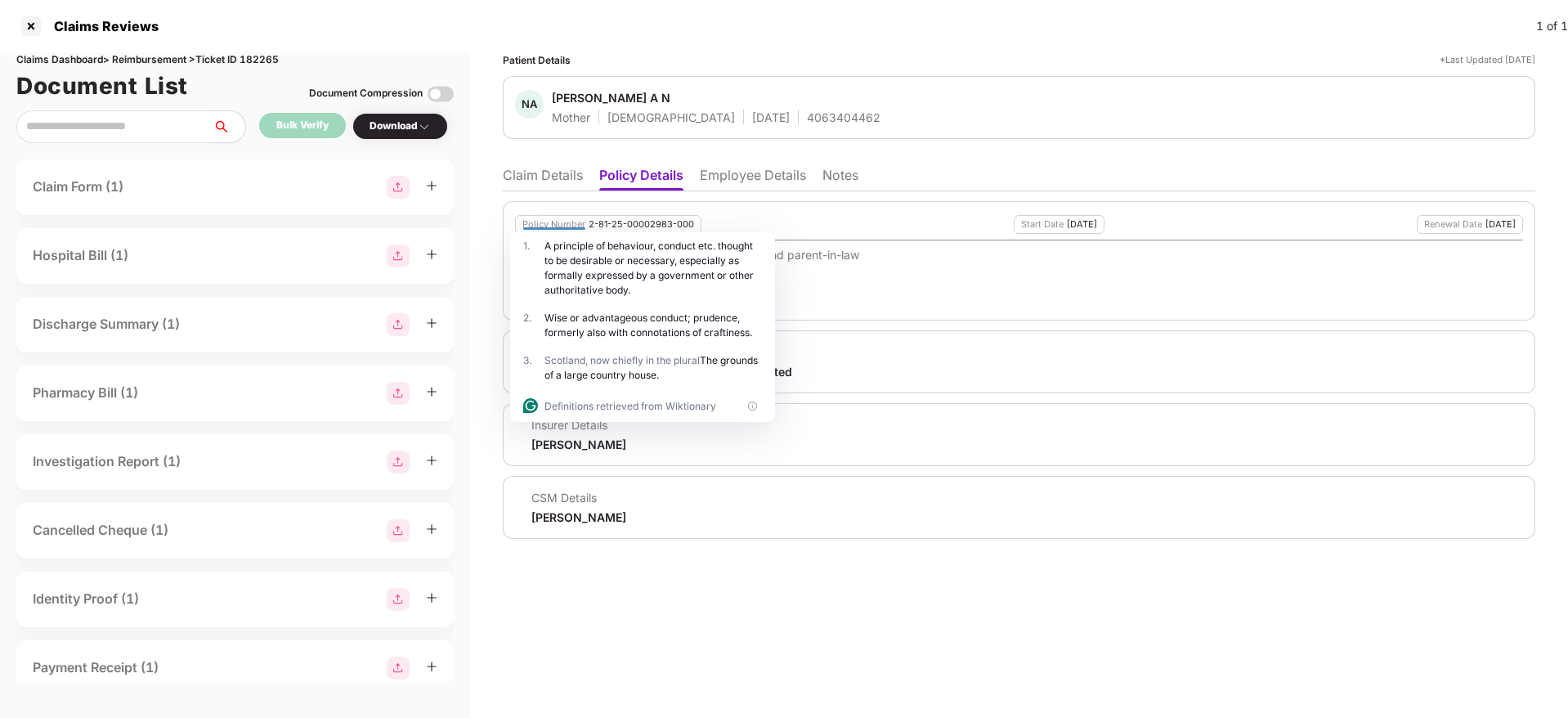
click at [824, 185] on li "Notes" at bounding box center [839, 178] width 36 height 24
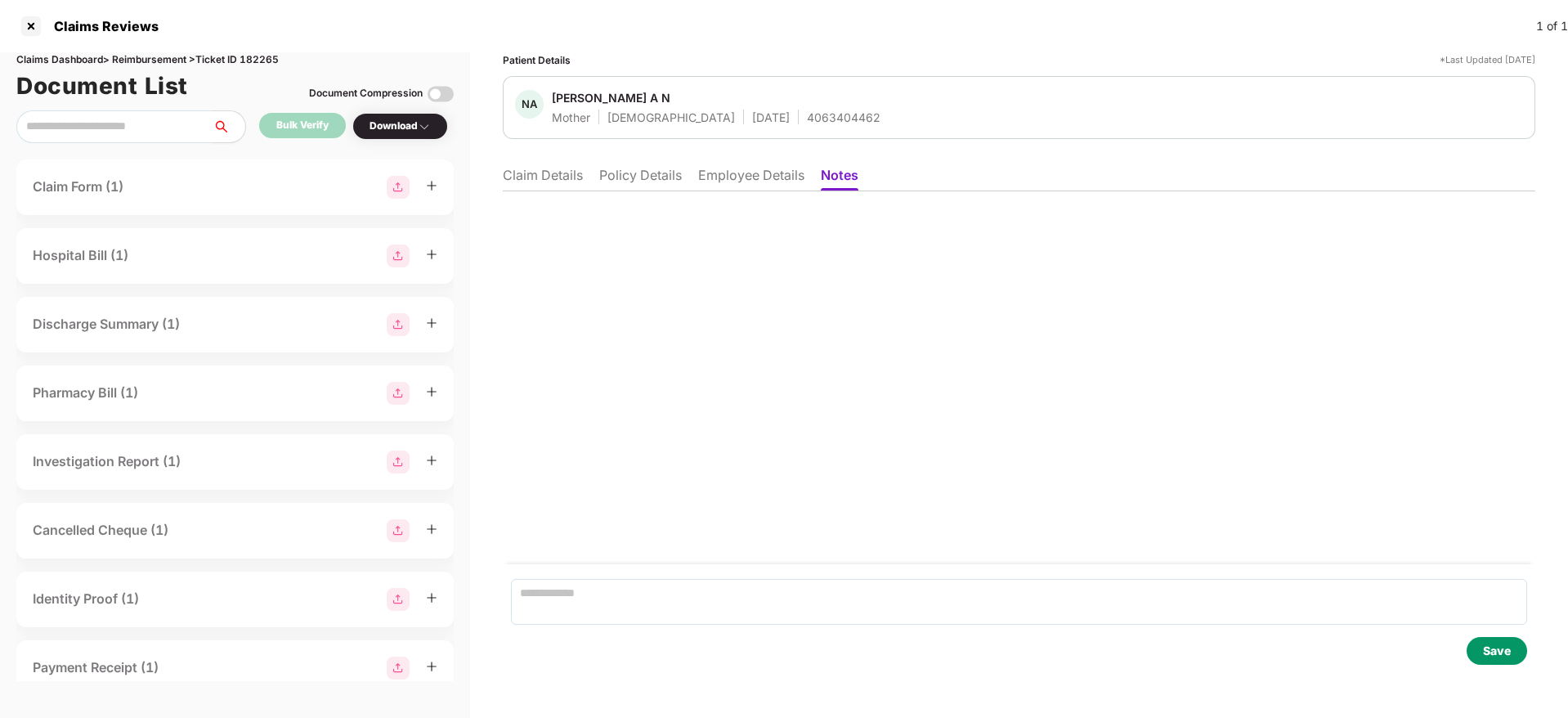
click at [633, 181] on li "Policy Details" at bounding box center [641, 178] width 83 height 24
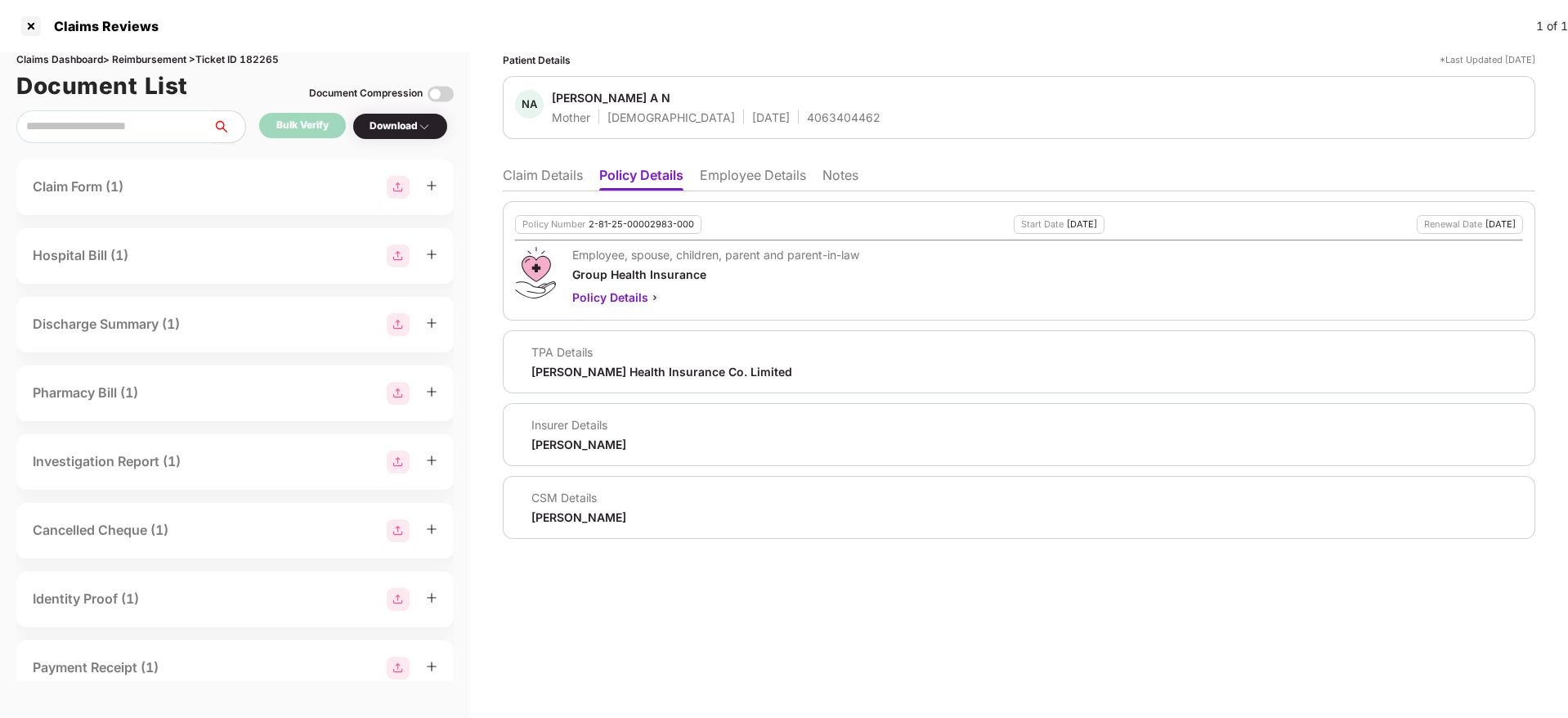
click at [749, 178] on li "Employee Details" at bounding box center [752, 178] width 106 height 24
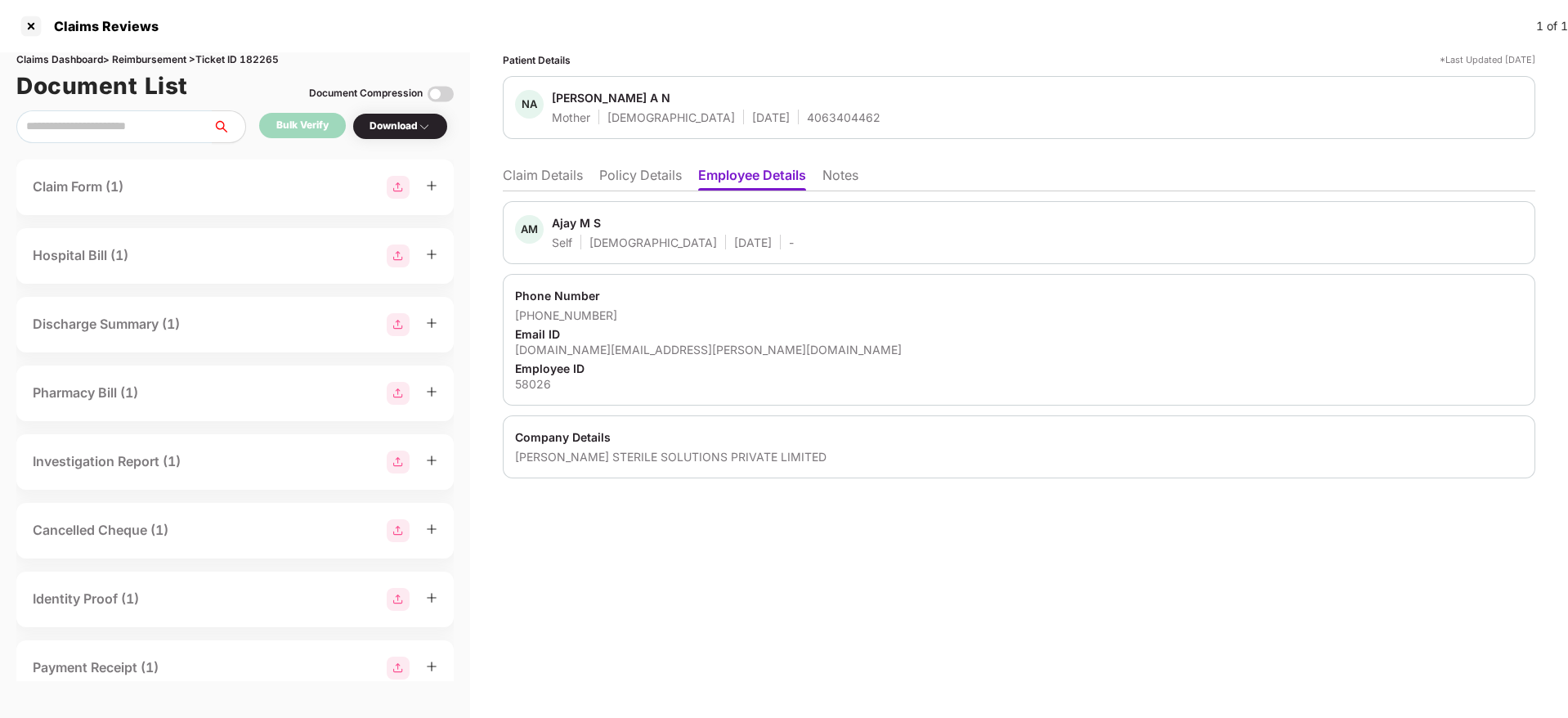
click at [520, 175] on li "Claim Details" at bounding box center [542, 178] width 80 height 24
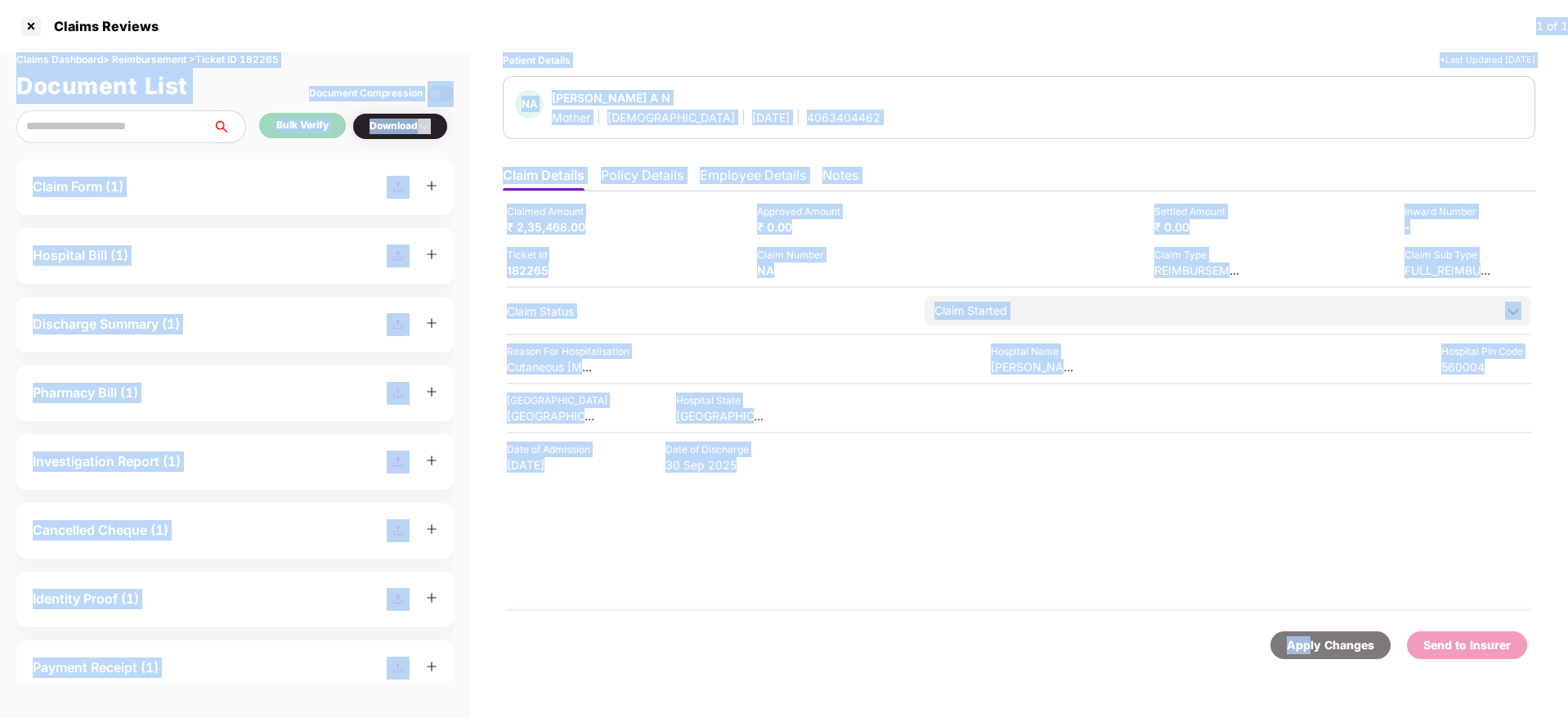
drag, startPoint x: 1312, startPoint y: 641, endPoint x: 1226, endPoint y: -19, distance: 665.6
click at [1226, 0] on html "Claims Reviews 1 of 1 Claims Dashboard > Reimbursement > Ticket ID 182265 Docum…" at bounding box center [784, 359] width 1568 height 718
click at [814, 415] on div "Hospital City BANGALORE Hospital State KARNATAKA" at bounding box center [1019, 407] width 1024 height 31
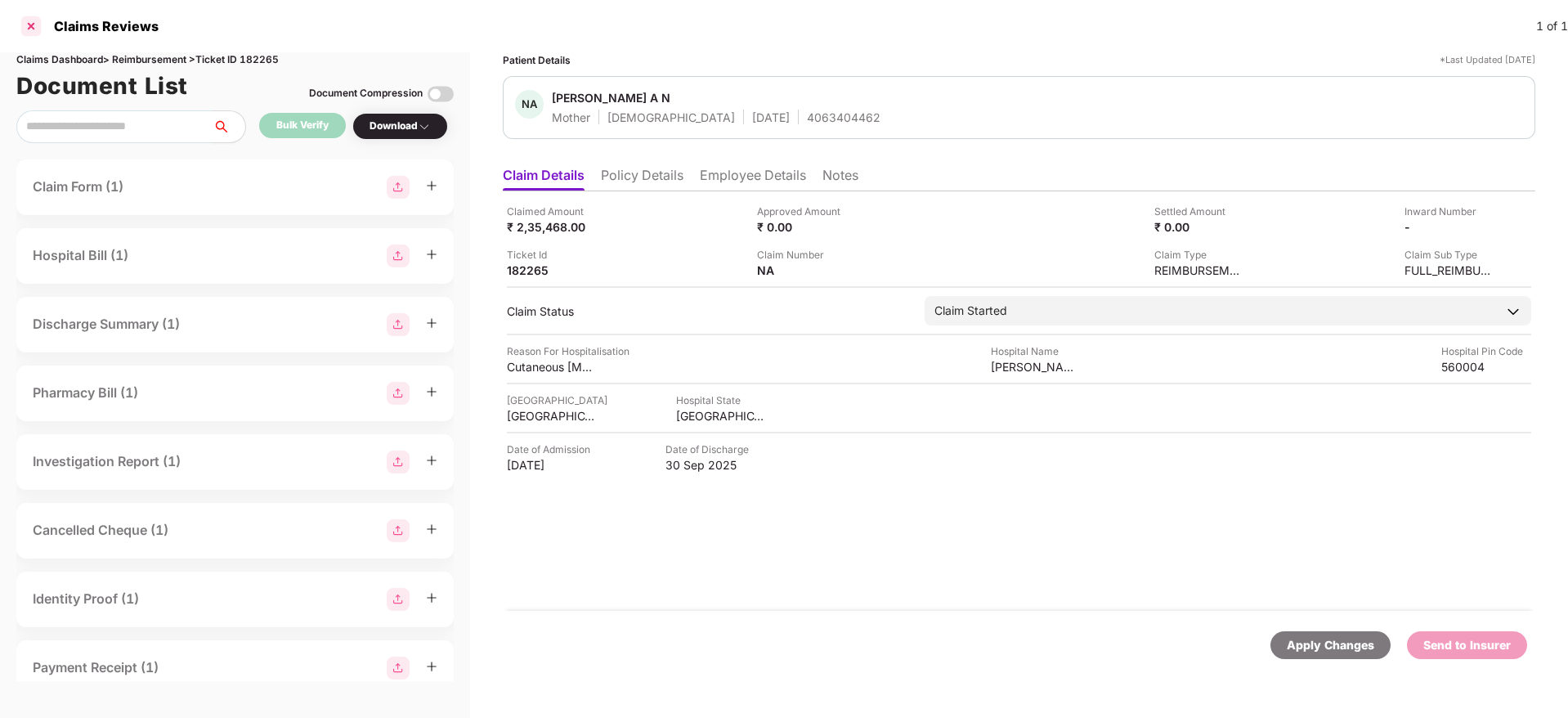
click at [28, 26] on div at bounding box center [31, 26] width 26 height 26
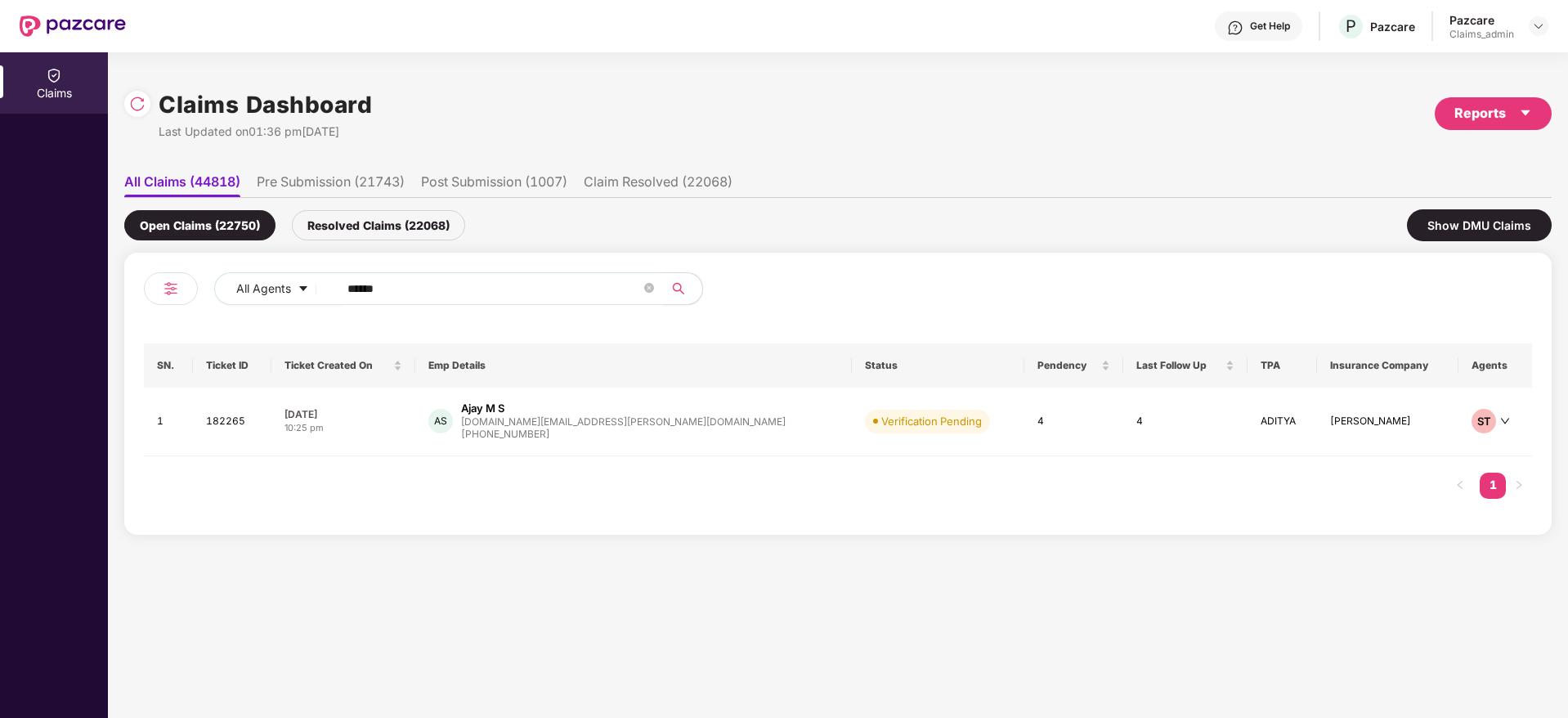
click at [513, 283] on input "******" at bounding box center [494, 289] width 293 height 25
paste input "******"
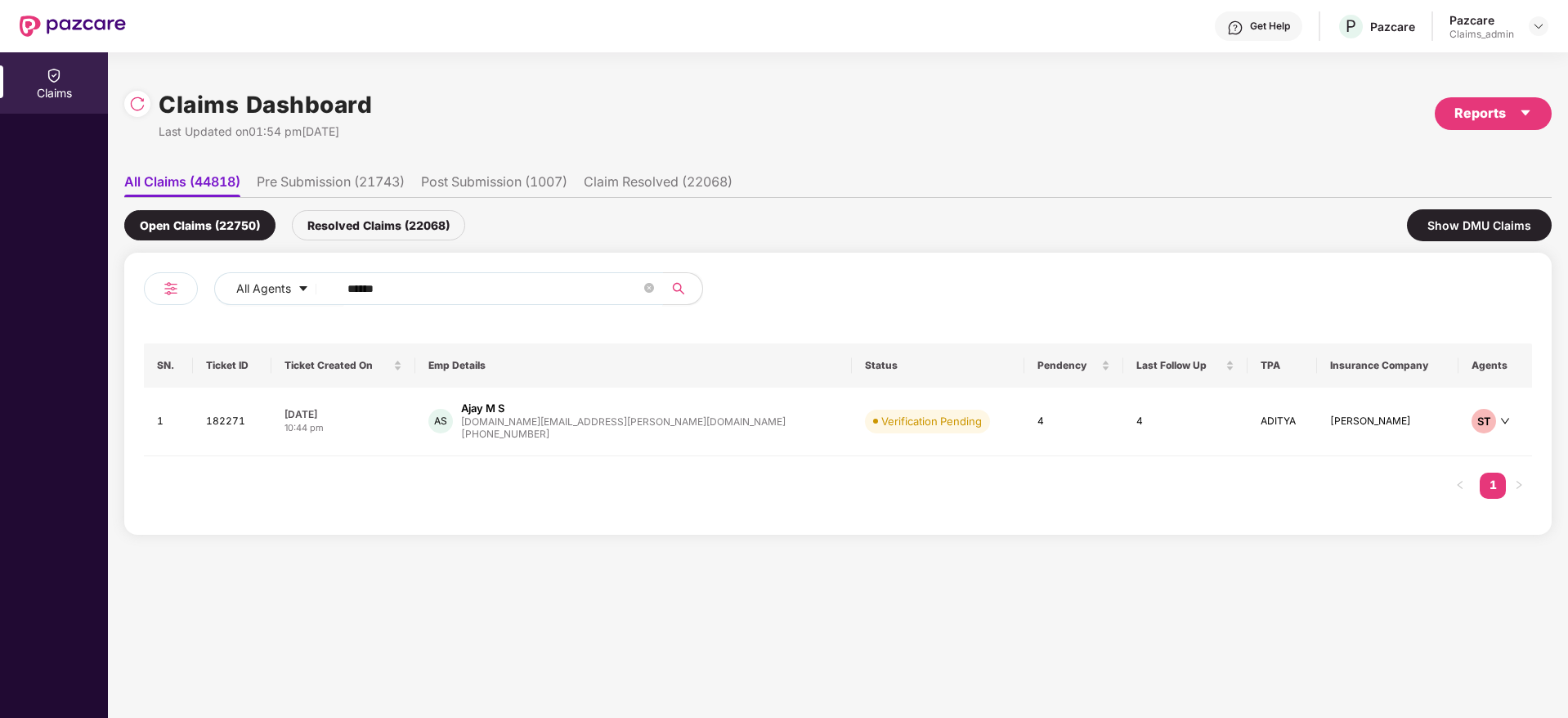
type input "******"
click at [402, 429] on div "10:44 pm" at bounding box center [343, 428] width 118 height 14
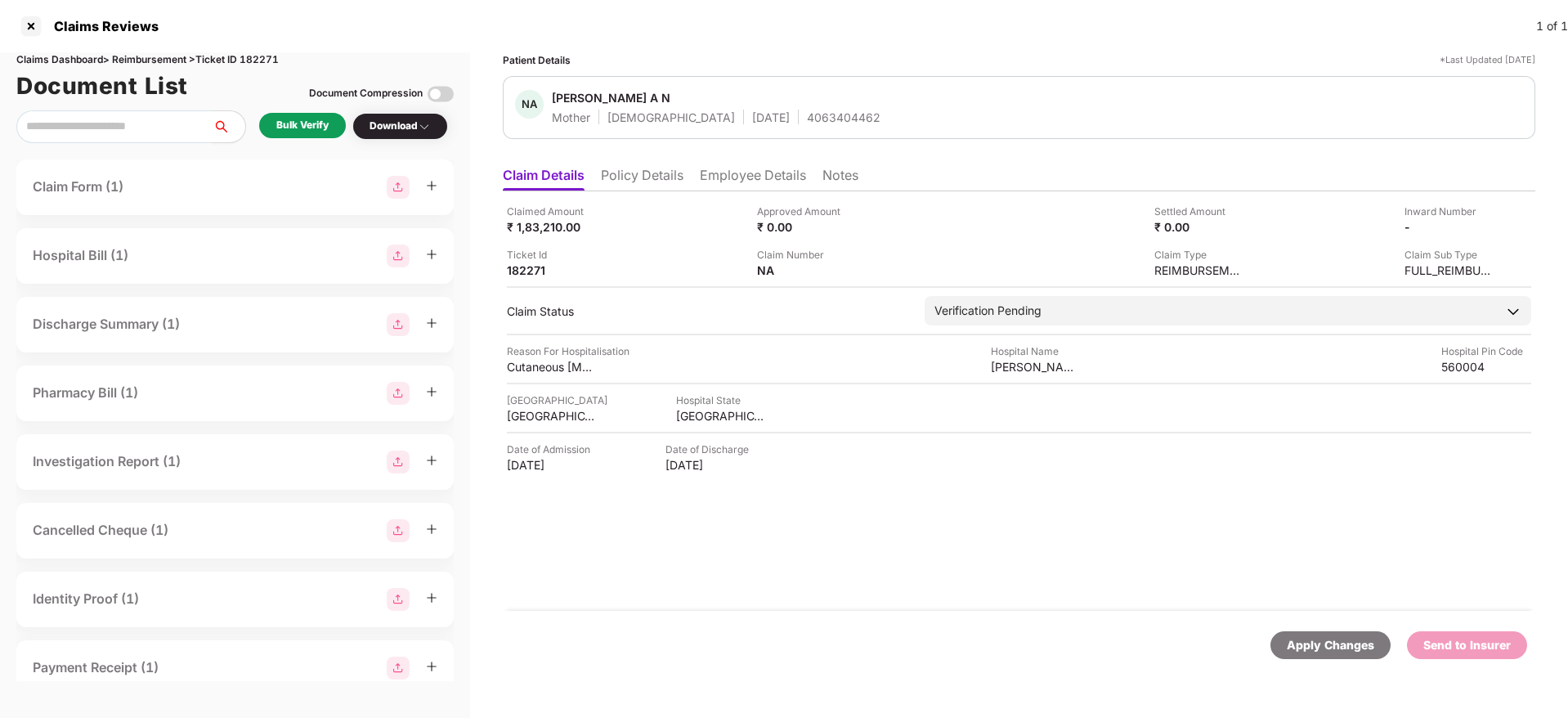
click at [314, 121] on div "Bulk Verify" at bounding box center [302, 126] width 52 height 16
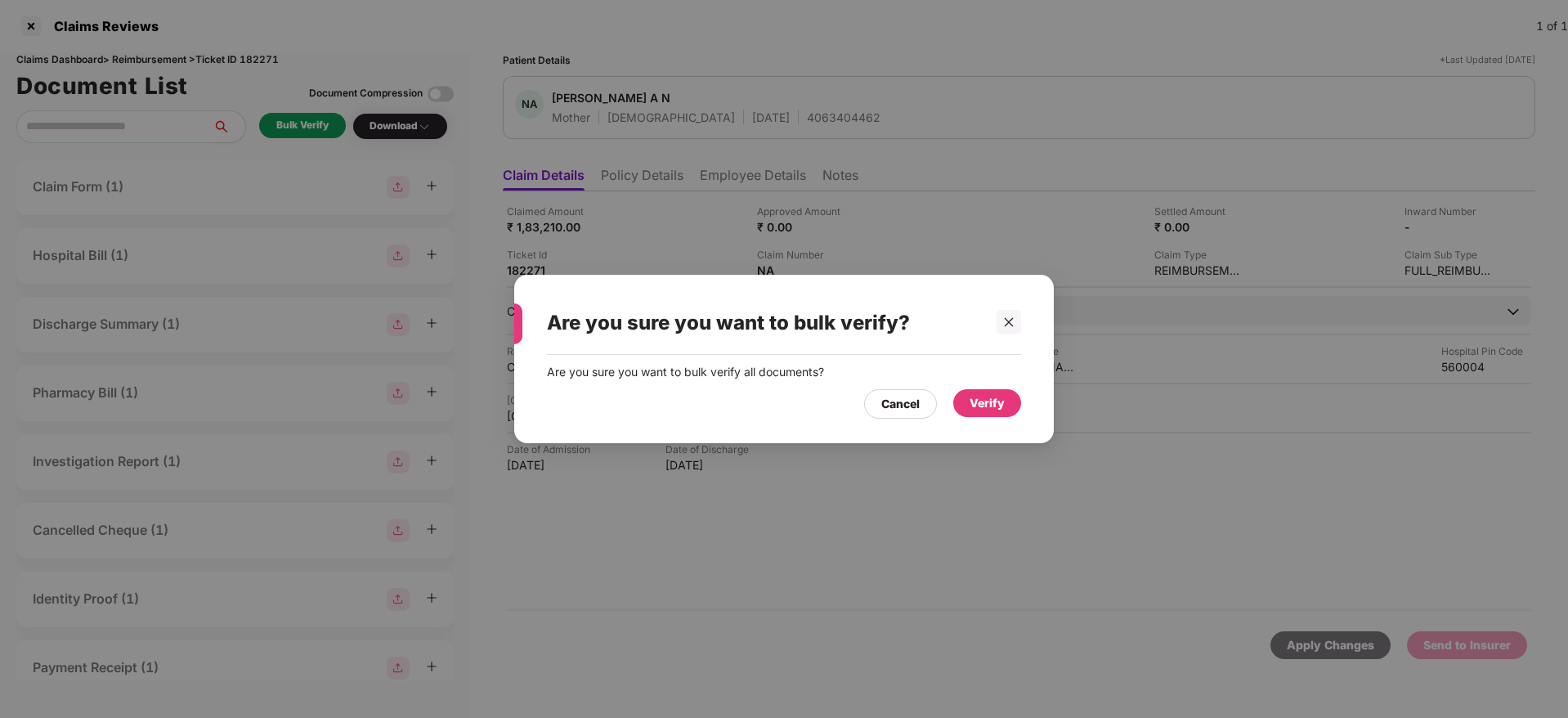
click at [989, 399] on div "Verify" at bounding box center [987, 403] width 35 height 18
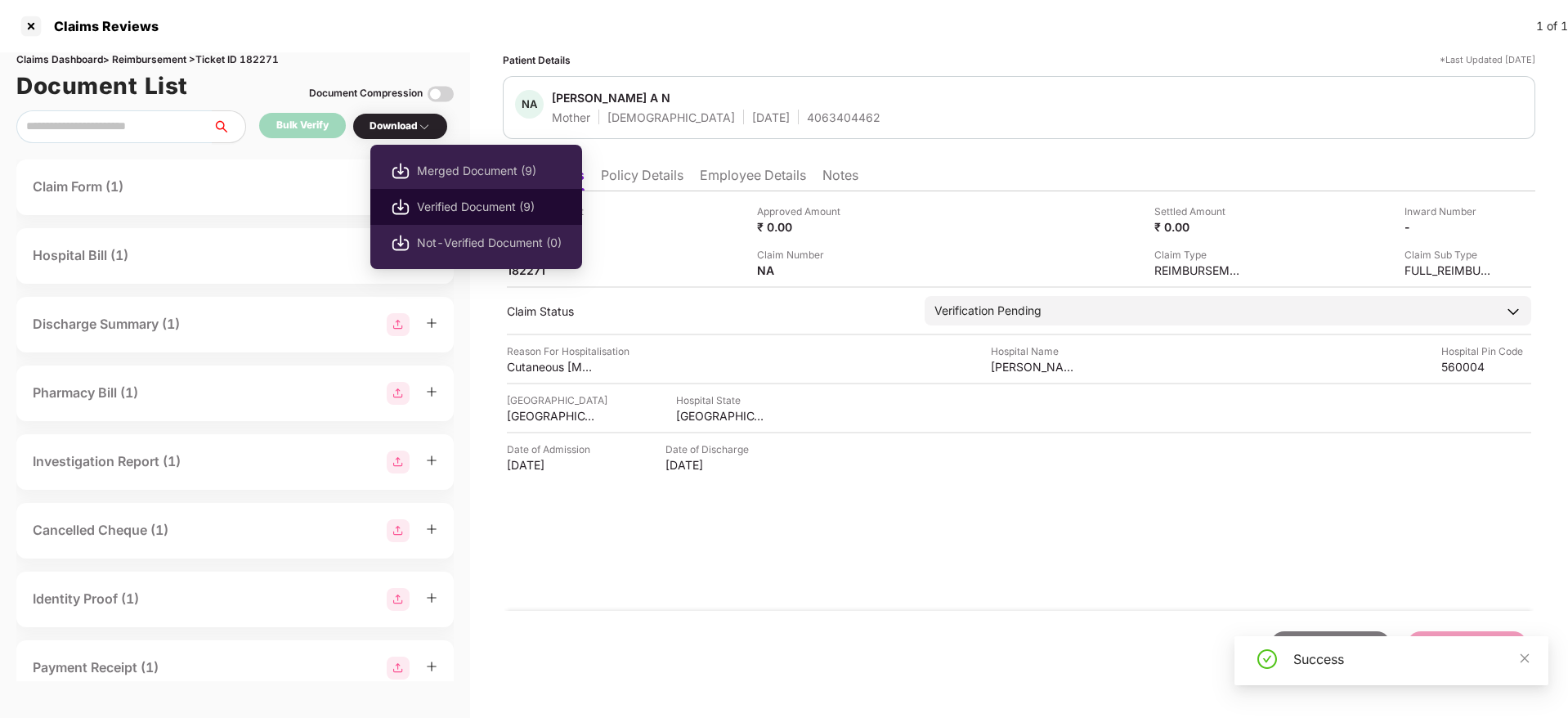
click at [463, 199] on span "Verified Document (9)" at bounding box center [489, 207] width 144 height 18
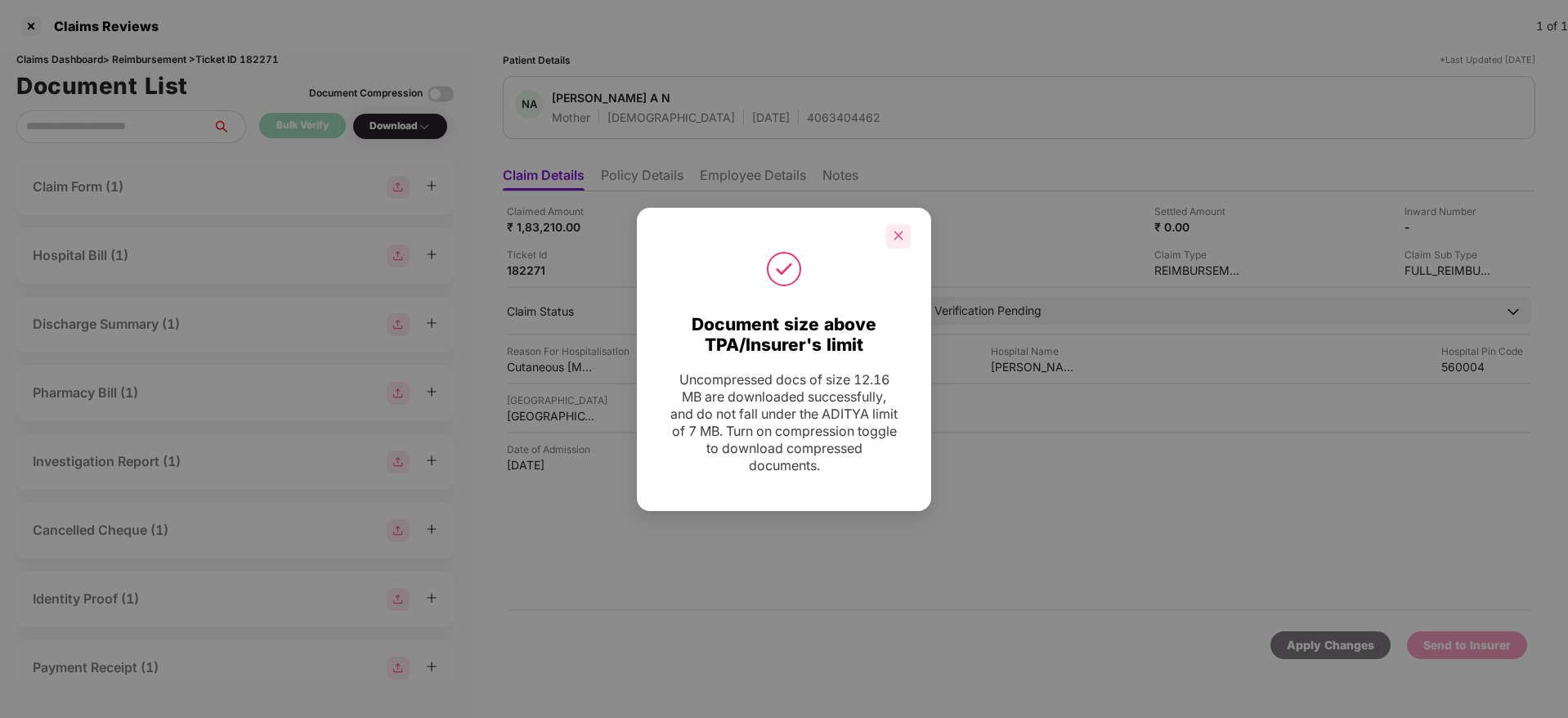
click at [902, 238] on icon "close" at bounding box center [898, 235] width 11 height 11
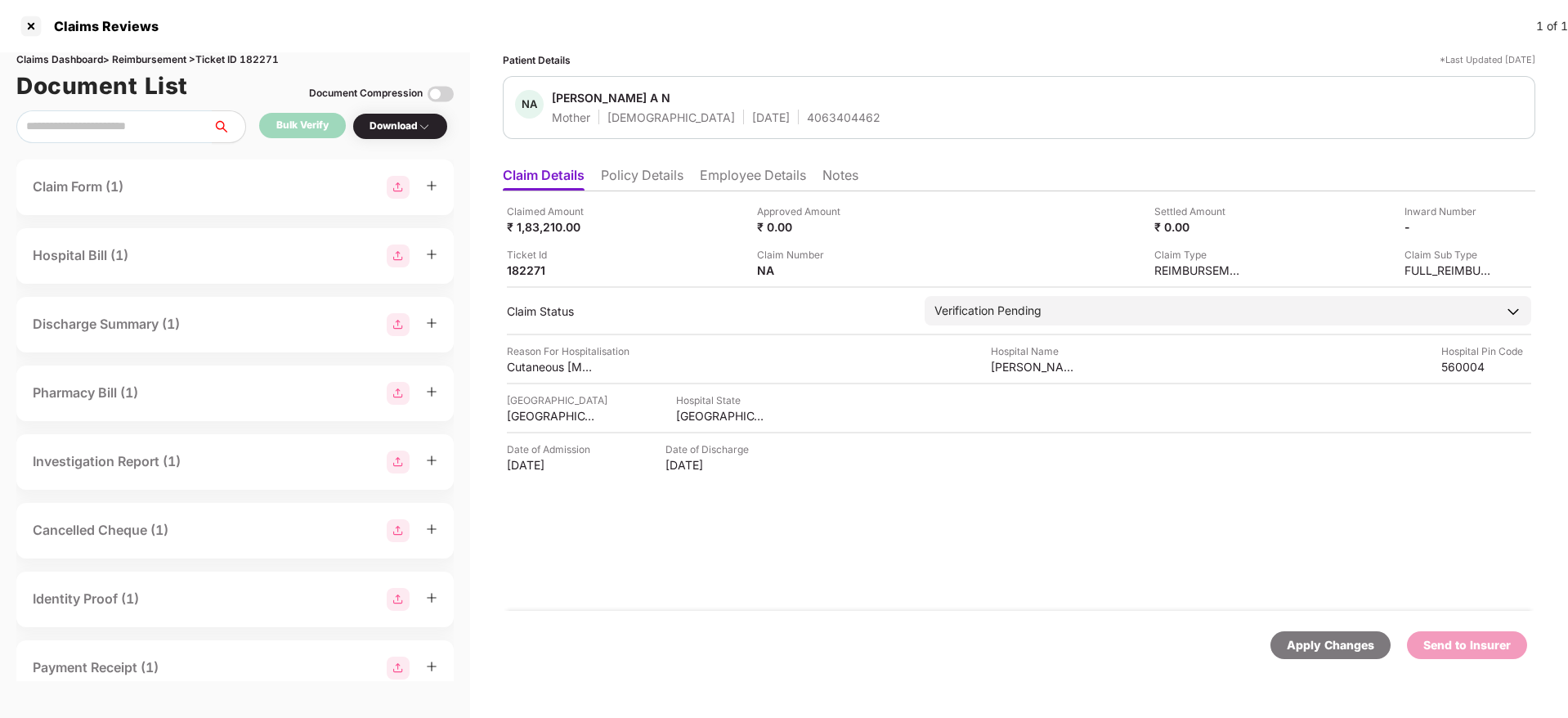
click at [644, 171] on li "Policy Details" at bounding box center [642, 178] width 83 height 24
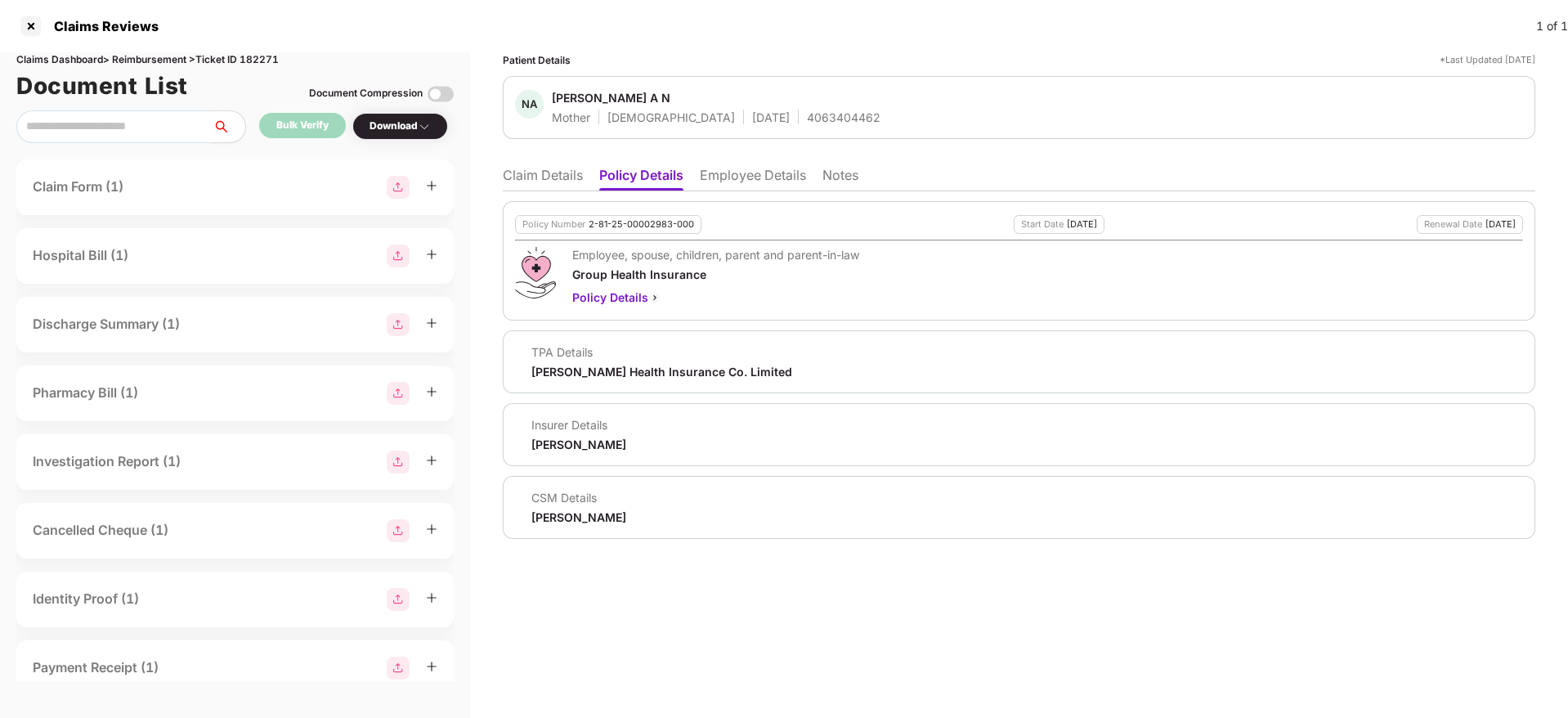
click at [753, 178] on li "Employee Details" at bounding box center [752, 178] width 106 height 24
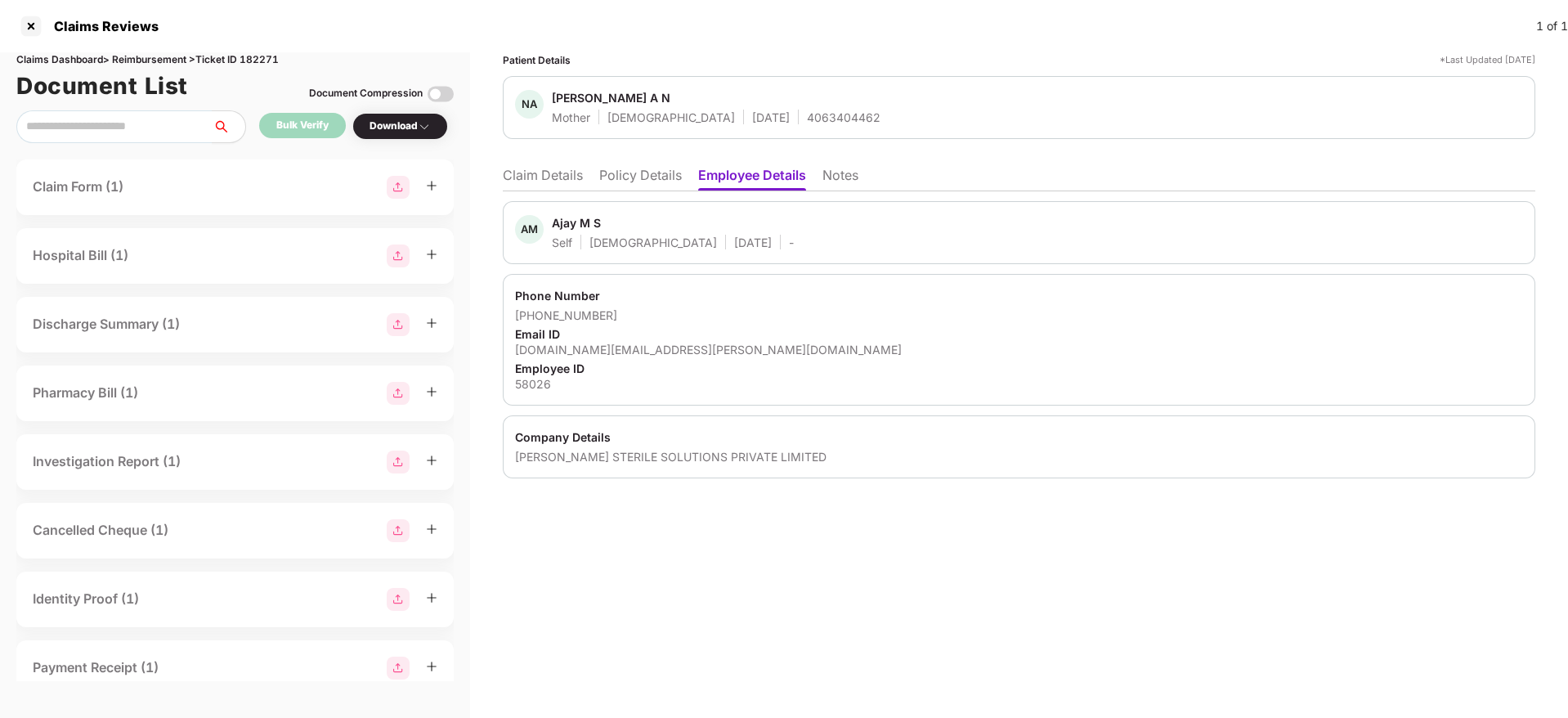
click at [581, 453] on div "ANSELL STERILE SOLUTIONS PRIVATE LIMITED" at bounding box center [1018, 457] width 1007 height 16
click at [645, 169] on li "Policy Details" at bounding box center [641, 178] width 83 height 24
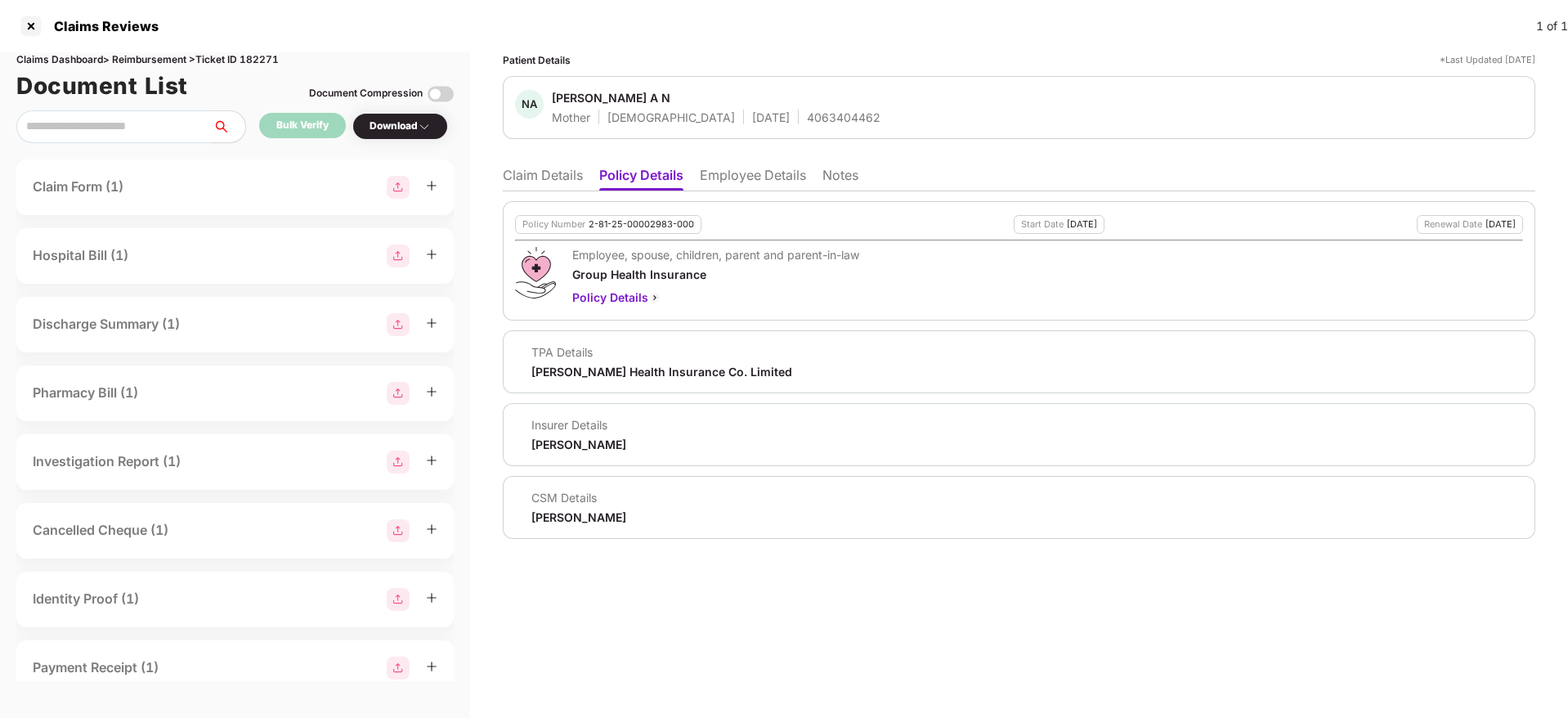
click at [529, 173] on li "Claim Details" at bounding box center [542, 178] width 80 height 24
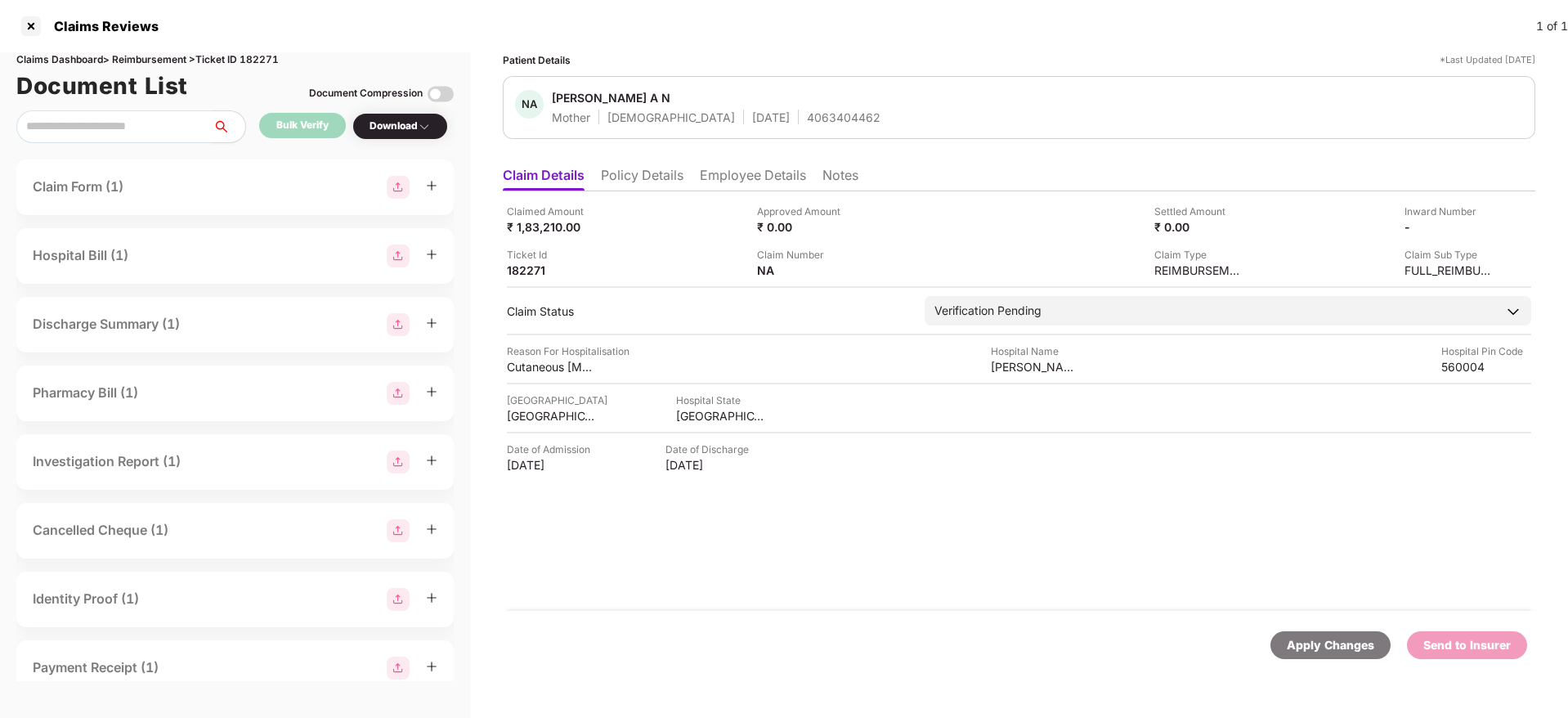
click at [762, 173] on li "Employee Details" at bounding box center [752, 178] width 106 height 24
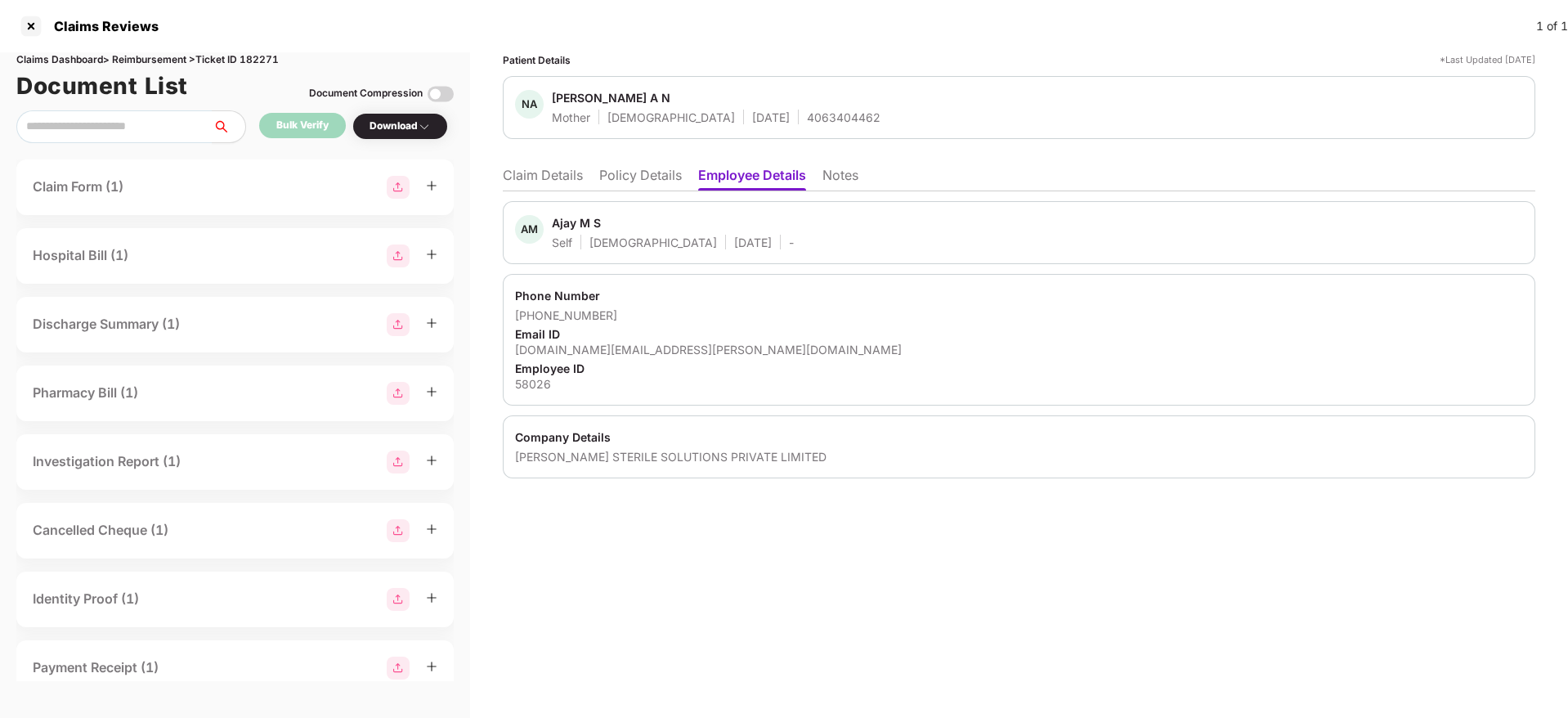
click at [576, 345] on div "ajay.ms@ansell.com" at bounding box center [1018, 349] width 1007 height 16
click at [615, 184] on li "Policy Details" at bounding box center [641, 178] width 83 height 24
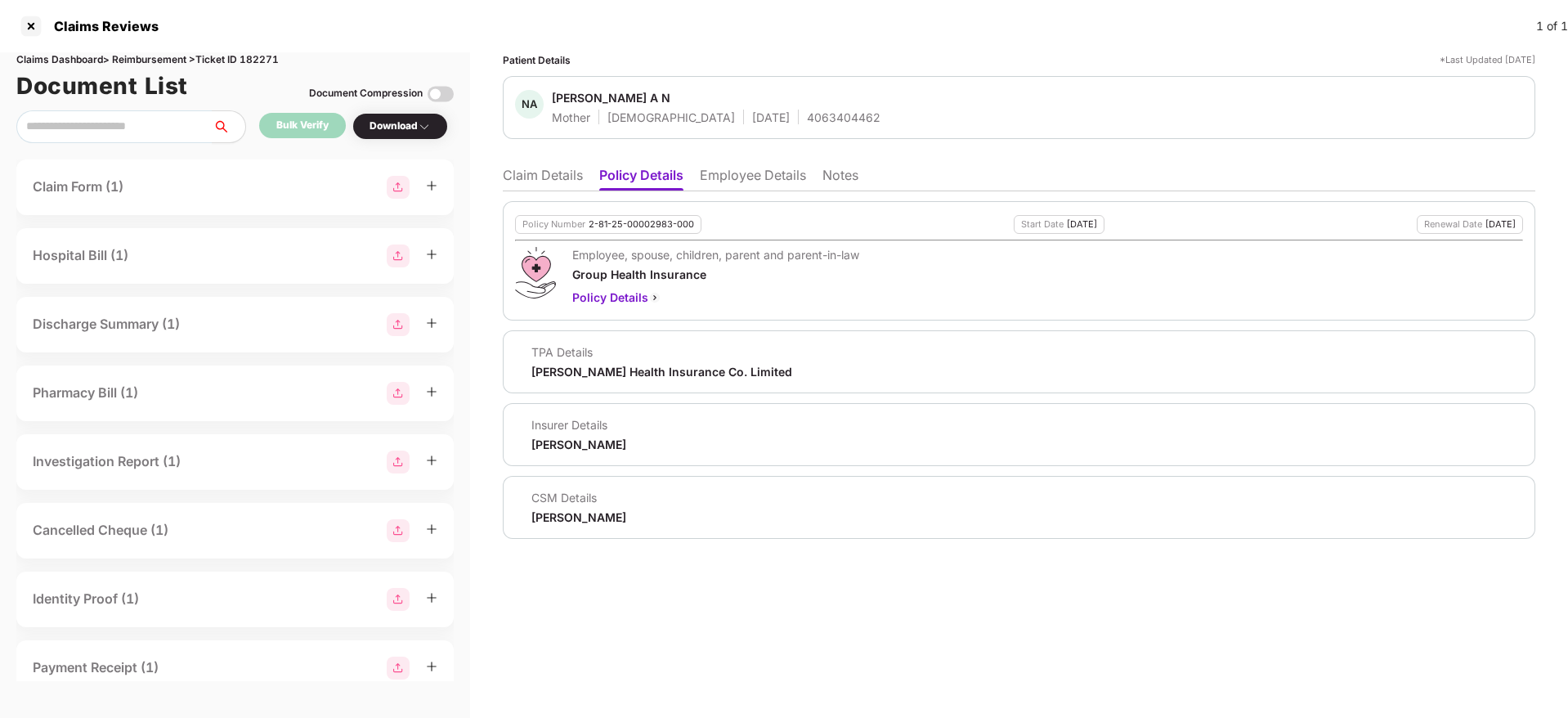
click at [540, 433] on div "Insurer Details Aditya Birla" at bounding box center [570, 435] width 111 height 35
drag, startPoint x: 539, startPoint y: 432, endPoint x: 543, endPoint y: 441, distance: 9.8
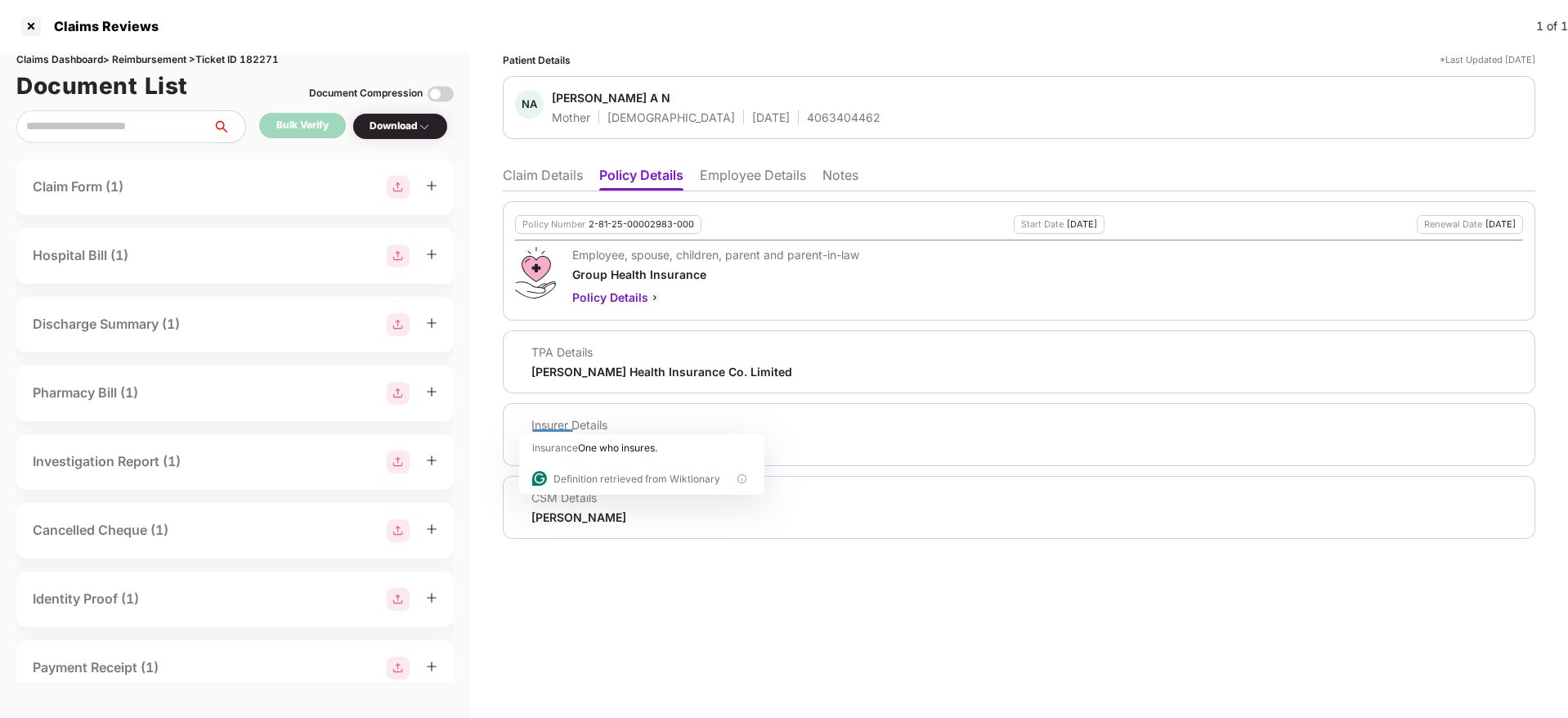
click at [543, 441] on div "insurance One who insures." at bounding box center [641, 448] width 245 height 28
click at [543, 442] on span "insurance" at bounding box center [555, 448] width 46 height 12
drag, startPoint x: 543, startPoint y: 441, endPoint x: 825, endPoint y: 327, distance: 304.2
click at [825, 327] on html "Claims Reviews 1 of 1 Claims Dashboard > Reimbursement > Ticket ID 182271 Docum…" at bounding box center [784, 359] width 1568 height 718
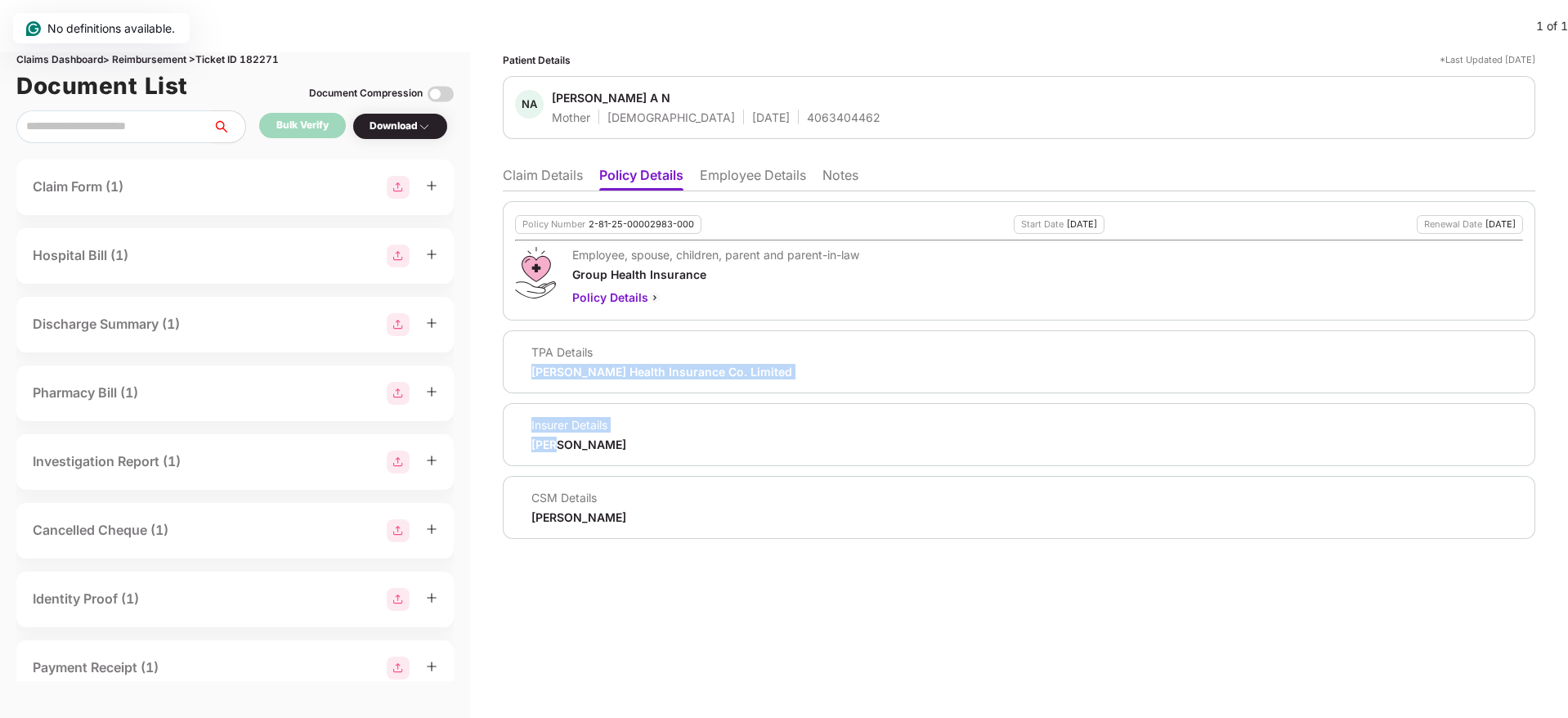
drag, startPoint x: 825, startPoint y: 327, endPoint x: 554, endPoint y: 443, distance: 294.8
click at [554, 443] on div "Policy Number 2-81-25-00002983-000 Start Date 13 Jul 2025 Renewal Date 12 Jul 2…" at bounding box center [1018, 370] width 1032 height 338
click at [554, 443] on div "Aditya Birla" at bounding box center [579, 444] width 95 height 16
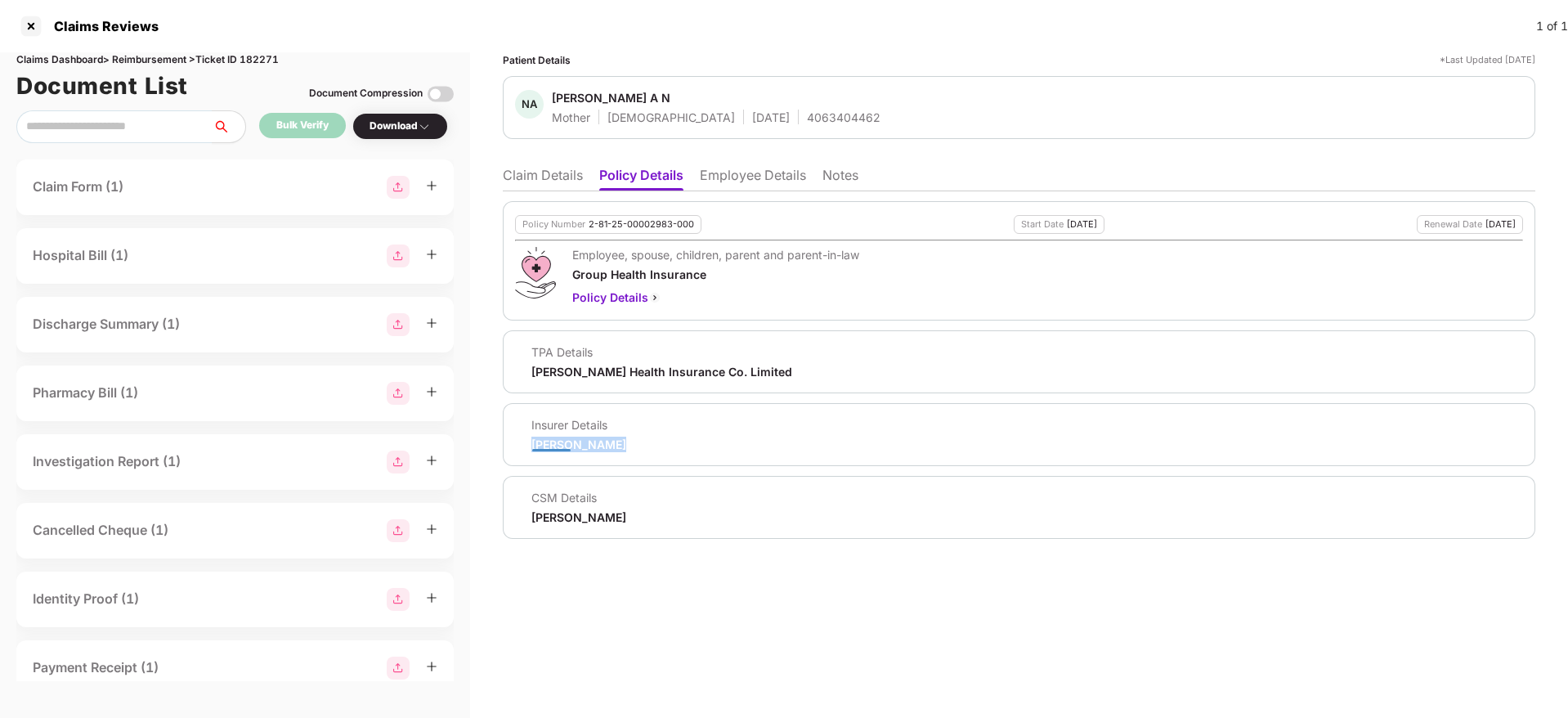
click at [554, 443] on div "Aditya Birla" at bounding box center [579, 444] width 95 height 16
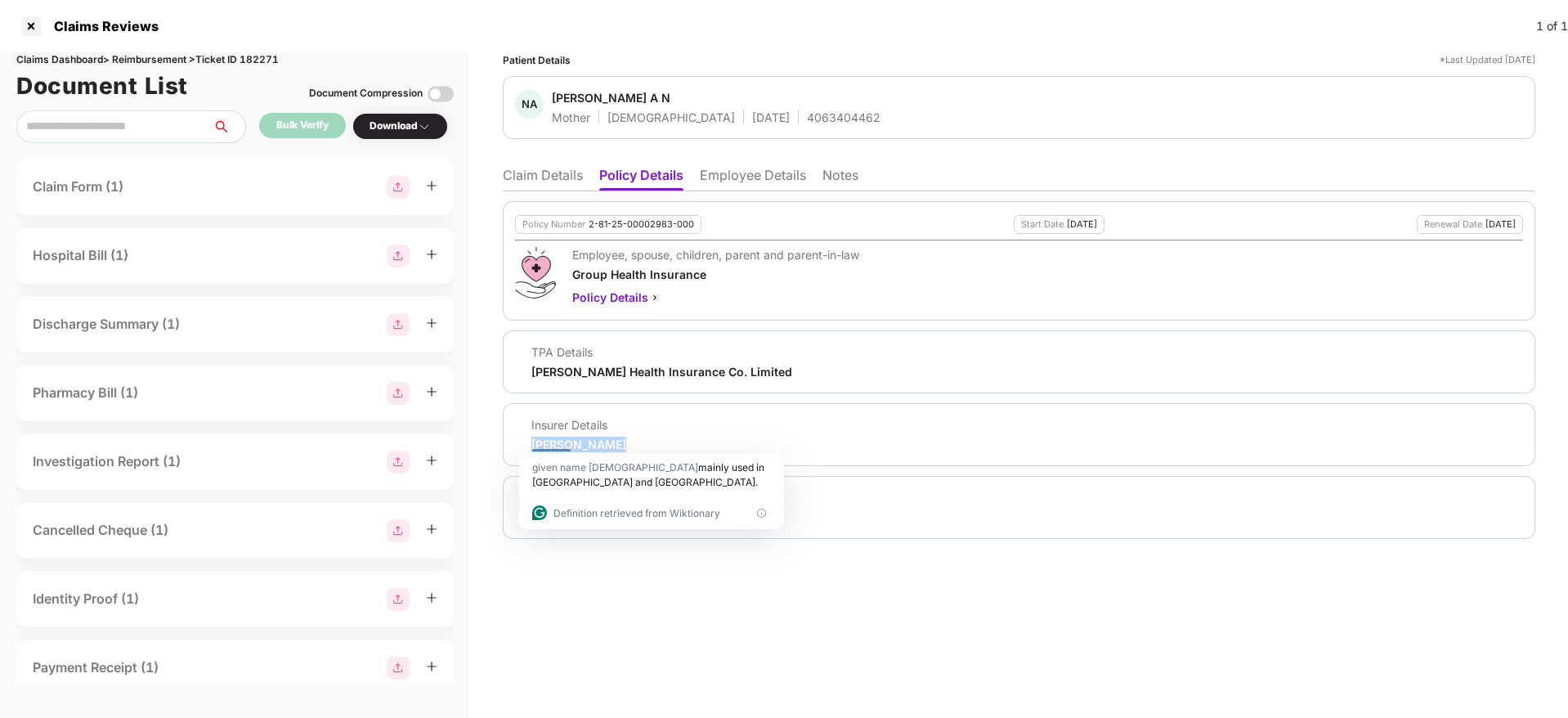
click at [729, 447] on div "Insurer Details Aditya Birla" at bounding box center [1018, 435] width 1007 height 35
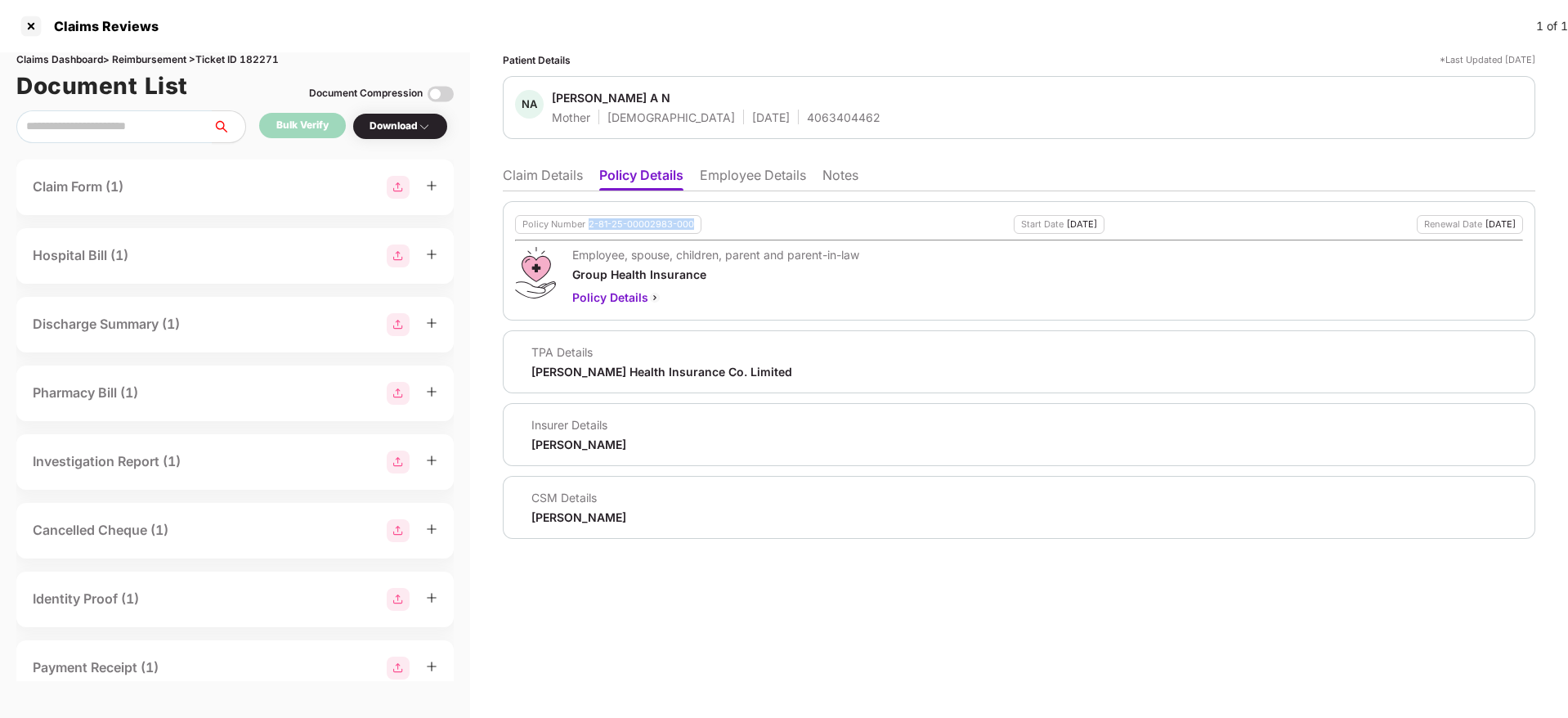
drag, startPoint x: 590, startPoint y: 224, endPoint x: 695, endPoint y: 224, distance: 105.0
click at [695, 224] on div "Policy Number 2-81-25-00002983-000" at bounding box center [608, 223] width 187 height 18
click at [549, 173] on li "Claim Details" at bounding box center [542, 178] width 80 height 24
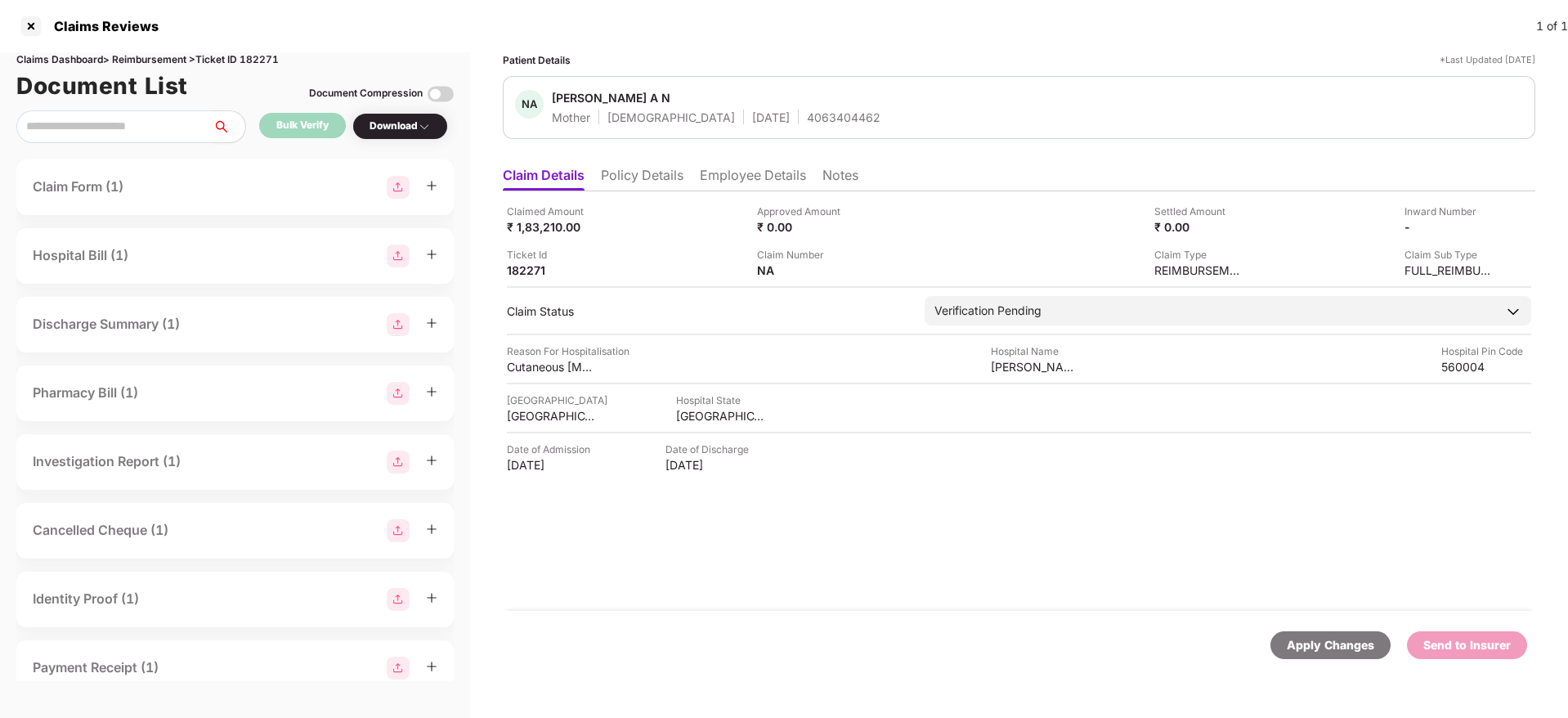
click at [521, 278] on div "Claimed Amount ₹ 1,83,210.00 Approved Amount ₹ 0.00 Settled Amount ₹ 0.00 Inwar…" at bounding box center [1018, 400] width 1032 height 420
click at [521, 275] on div "182271" at bounding box center [552, 270] width 90 height 16
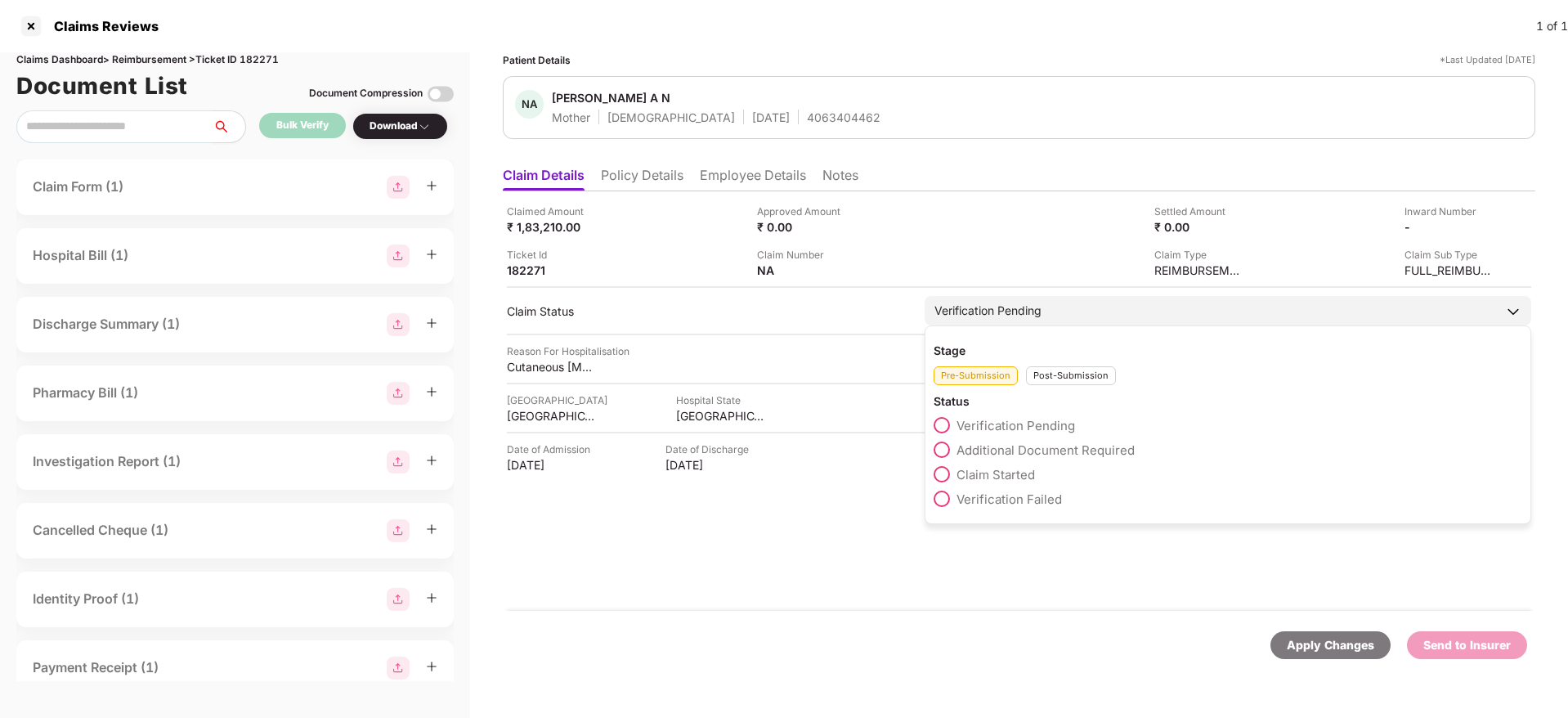
click at [987, 465] on label "Claim Started" at bounding box center [984, 473] width 101 height 17
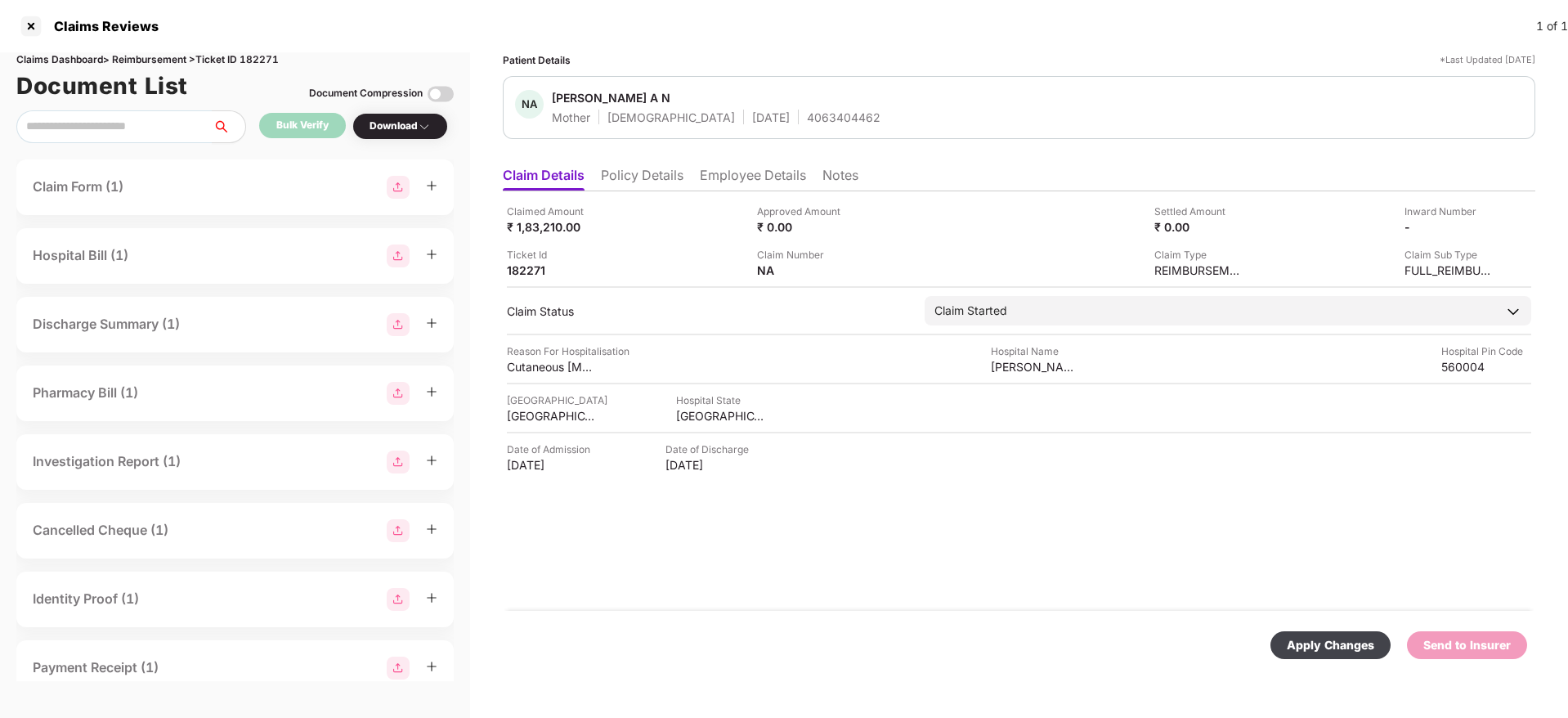
click at [1321, 641] on div "Apply Changes" at bounding box center [1330, 645] width 87 height 18
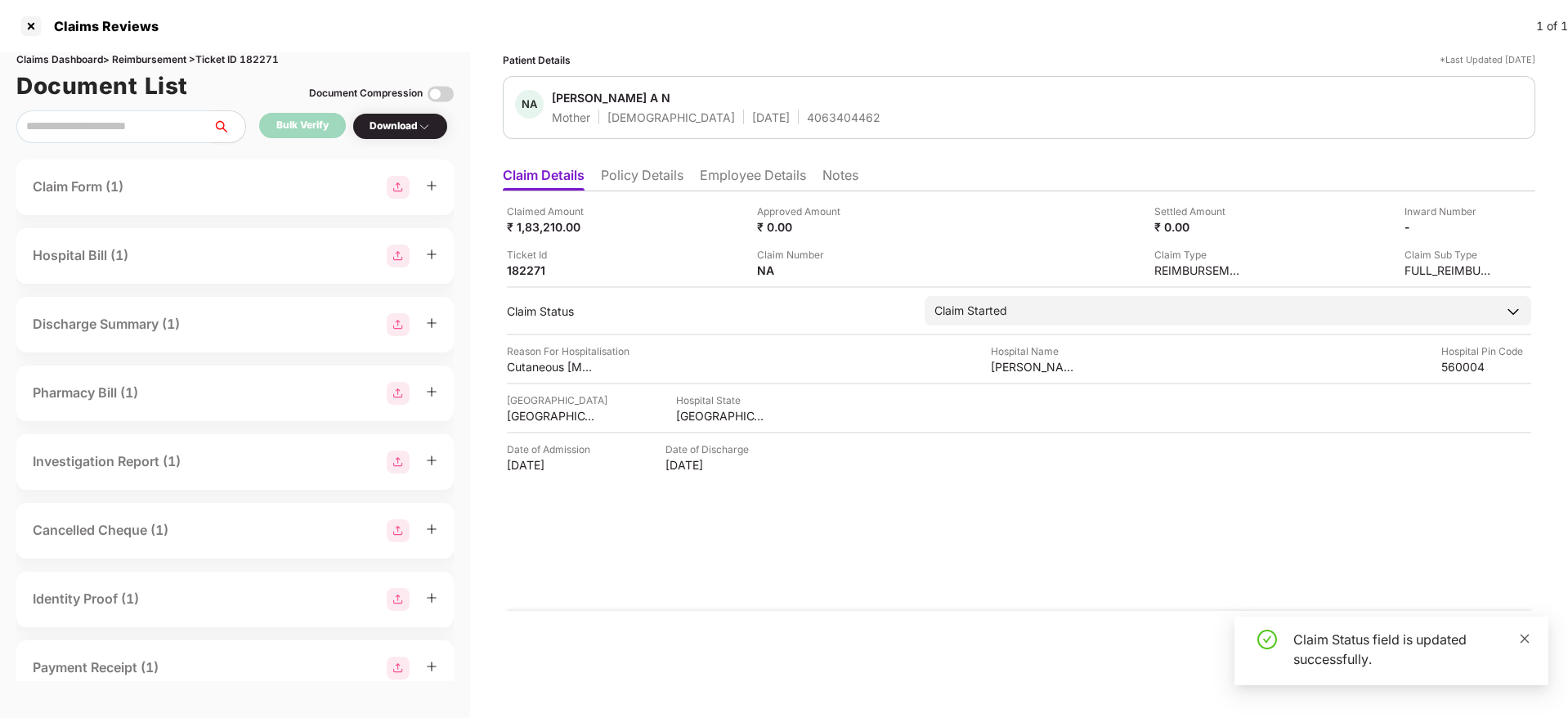
click at [1528, 641] on icon "close" at bounding box center [1525, 638] width 9 height 9
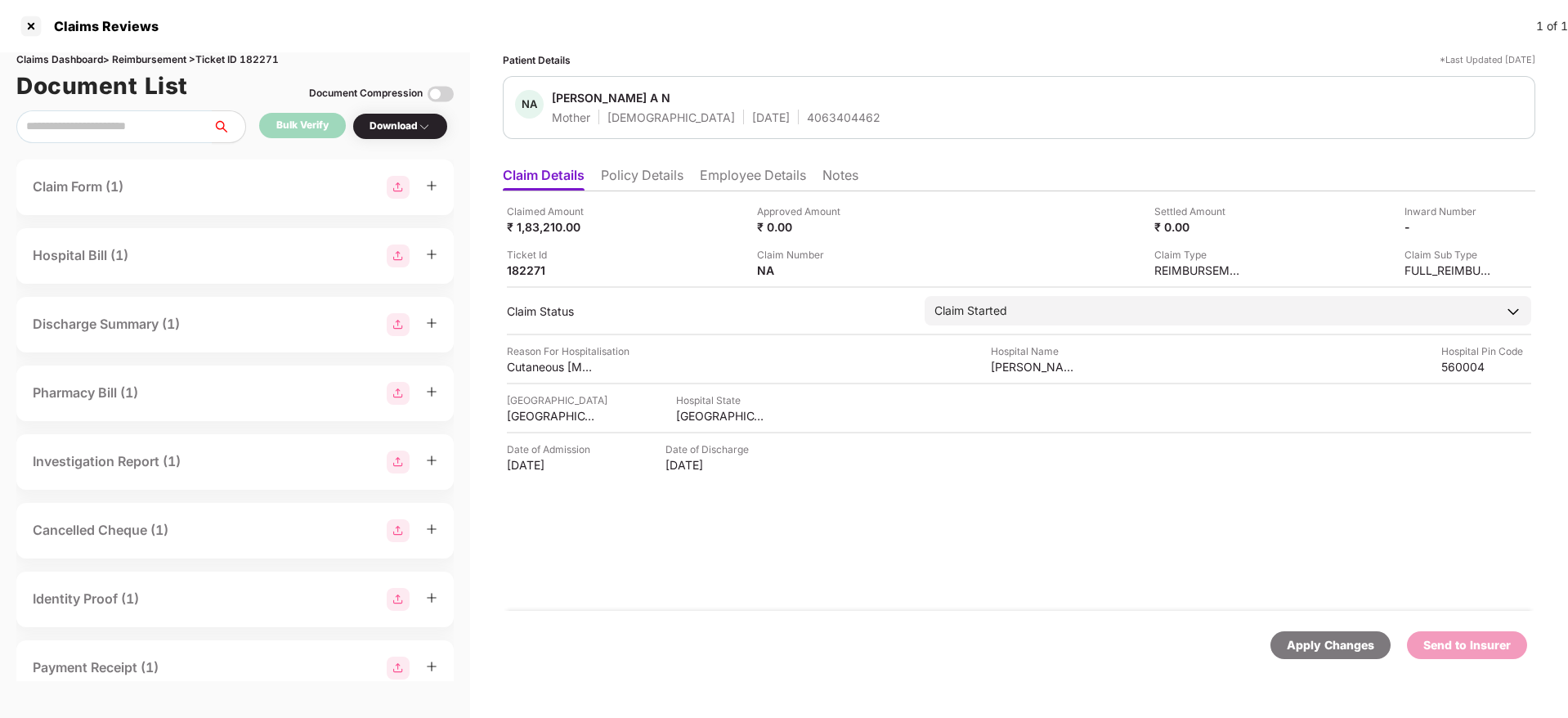
click at [749, 183] on li "Employee Details" at bounding box center [752, 178] width 106 height 24
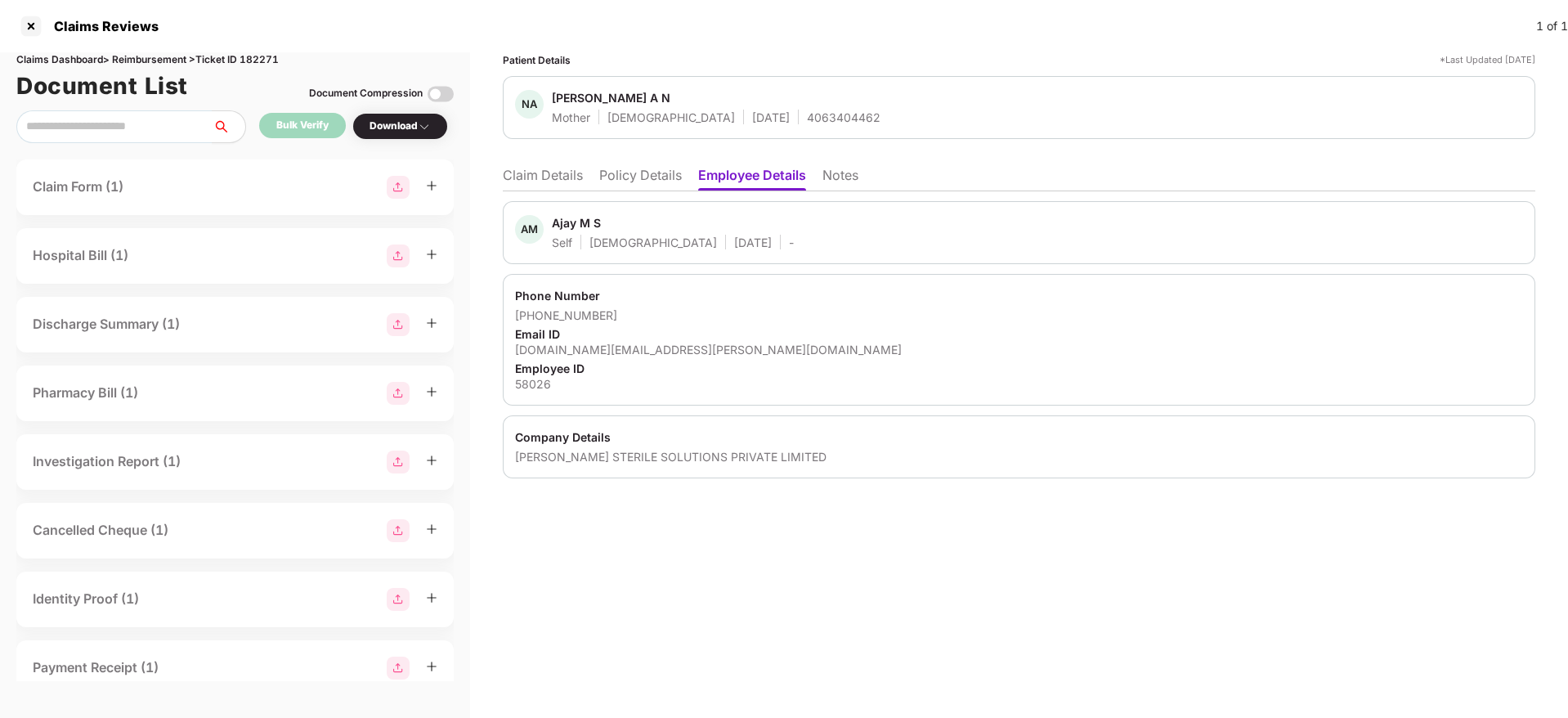
click at [662, 184] on li "Policy Details" at bounding box center [641, 178] width 83 height 24
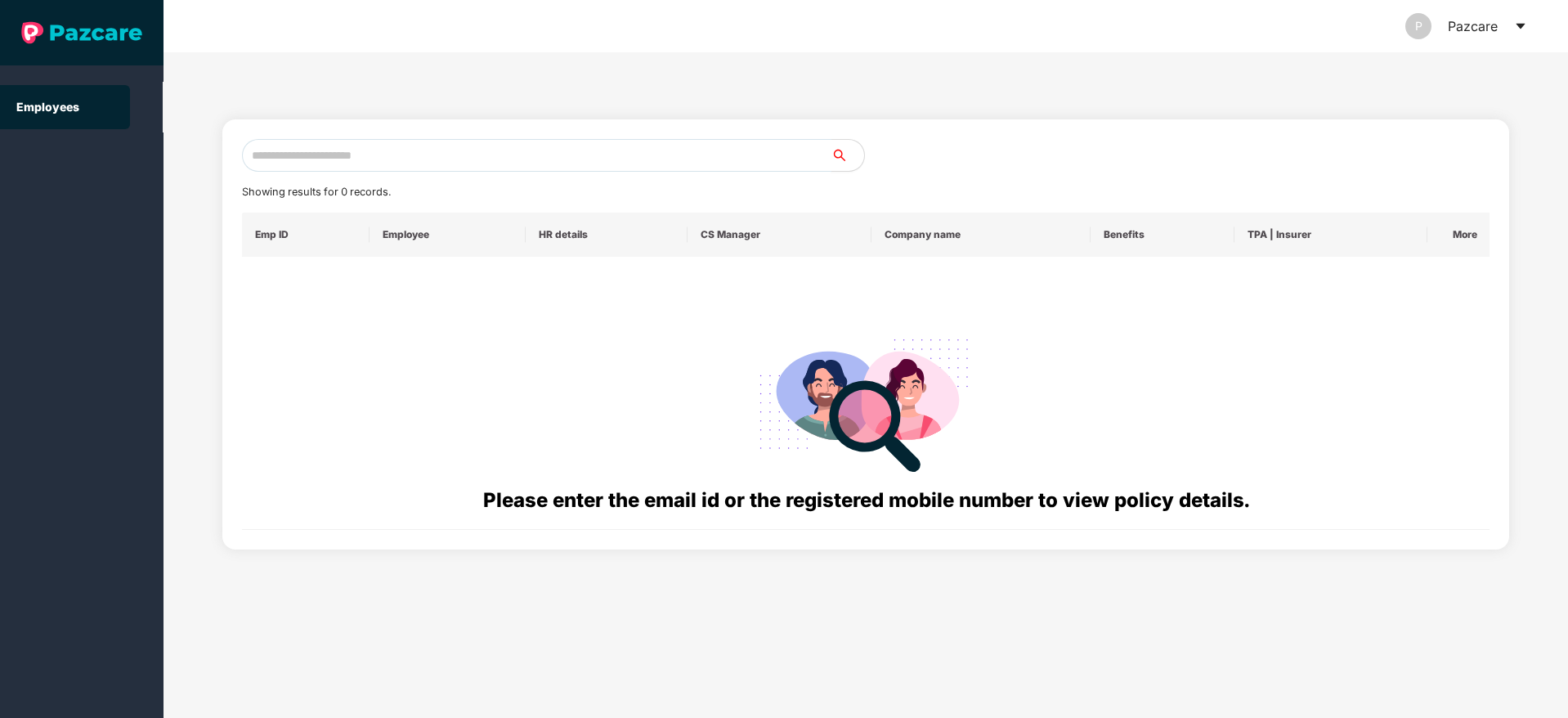
drag, startPoint x: 0, startPoint y: 0, endPoint x: 324, endPoint y: 152, distance: 357.9
click at [324, 152] on input "text" at bounding box center [537, 155] width 590 height 33
paste input "**********"
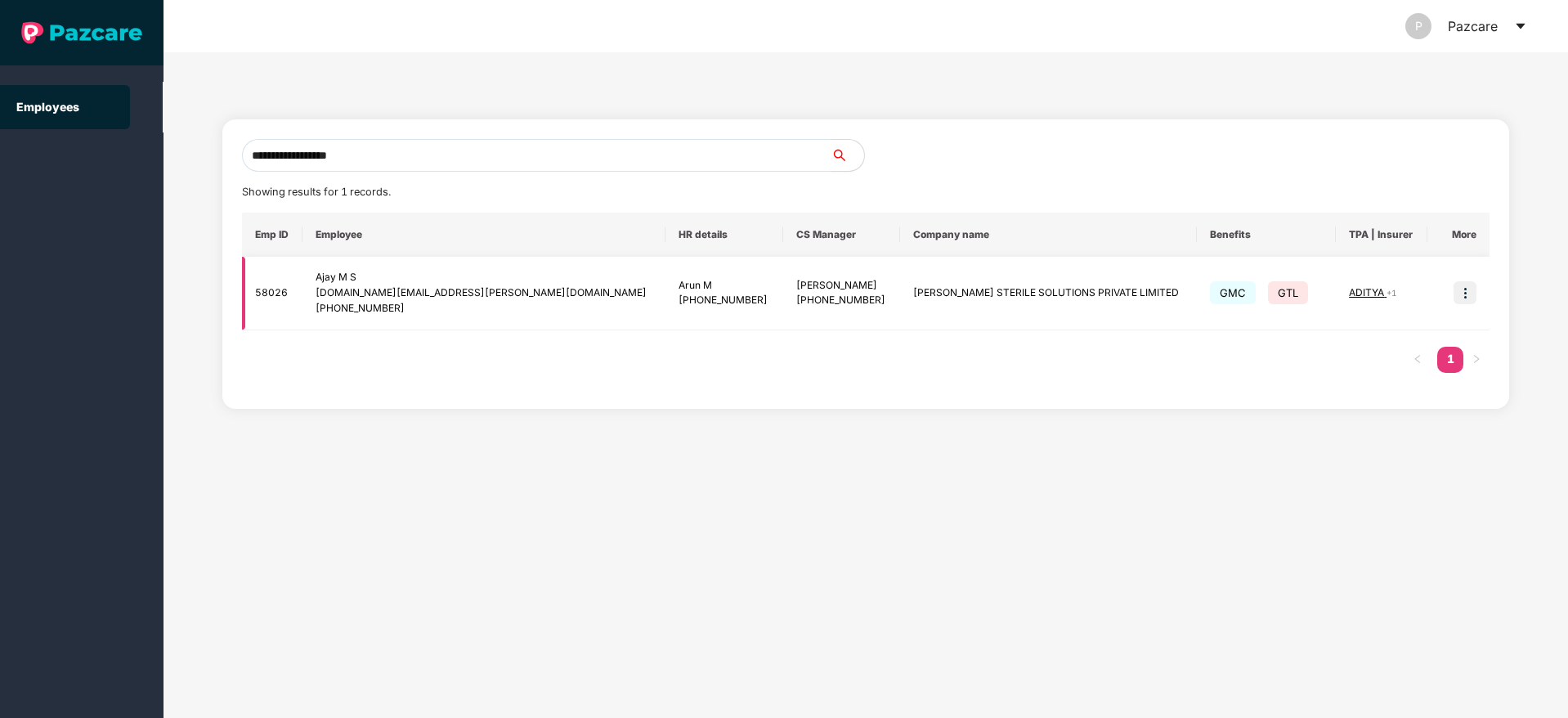
type input "**********"
click at [1451, 296] on td at bounding box center [1458, 294] width 62 height 74
drag, startPoint x: 1478, startPoint y: 301, endPoint x: 1465, endPoint y: 297, distance: 13.6
click at [1465, 297] on td at bounding box center [1458, 294] width 62 height 74
click at [1465, 297] on img at bounding box center [1465, 293] width 23 height 23
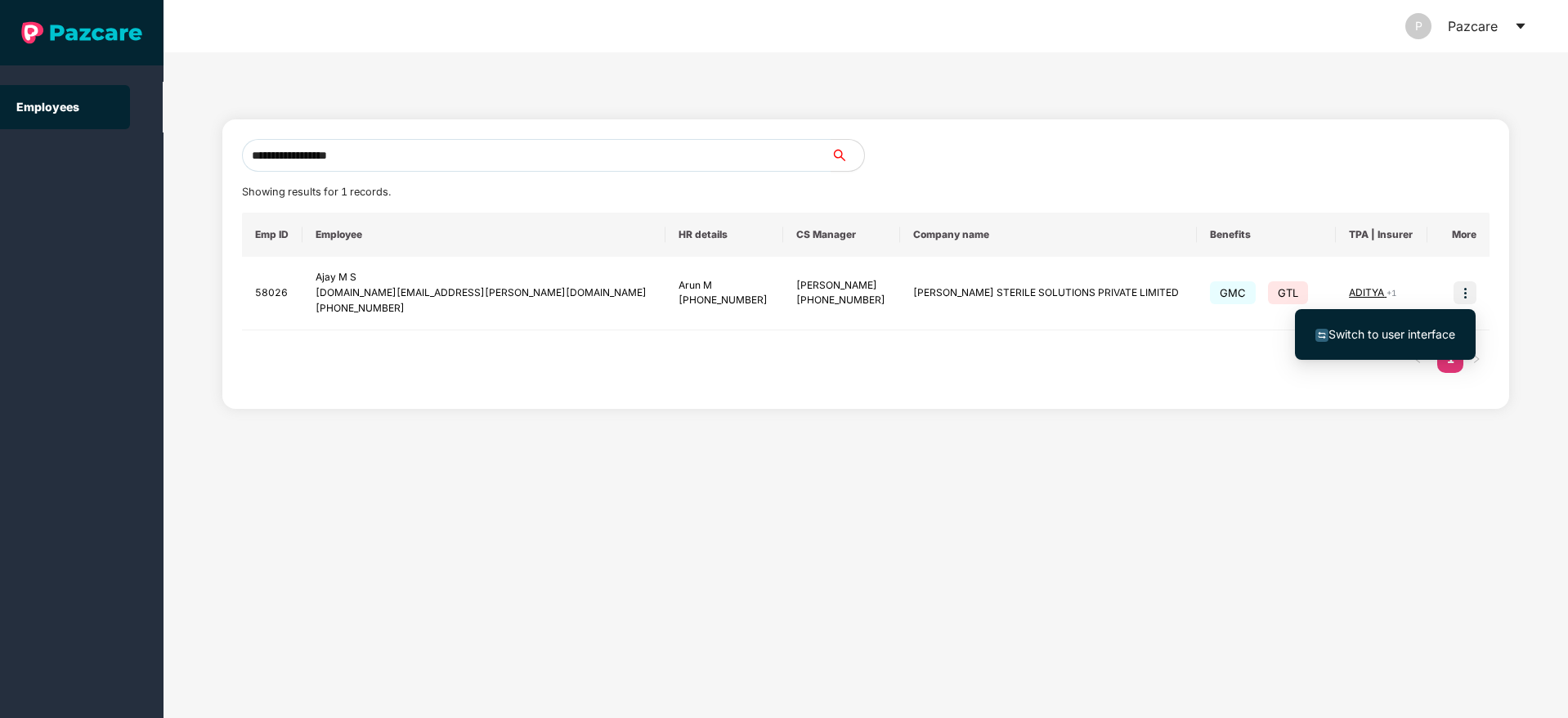
click at [1383, 333] on span "Switch to user interface" at bounding box center [1391, 334] width 127 height 14
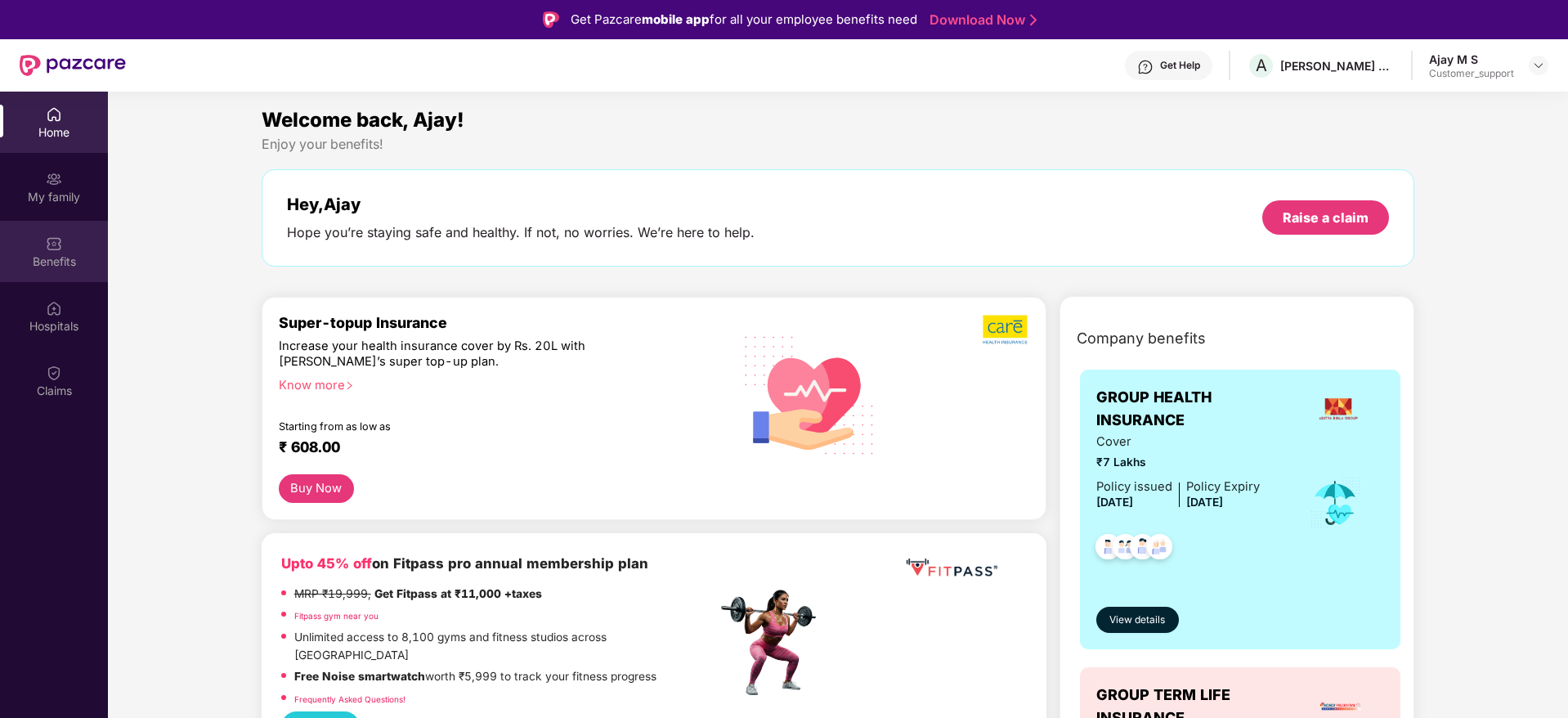
click at [55, 234] on div at bounding box center [54, 242] width 17 height 17
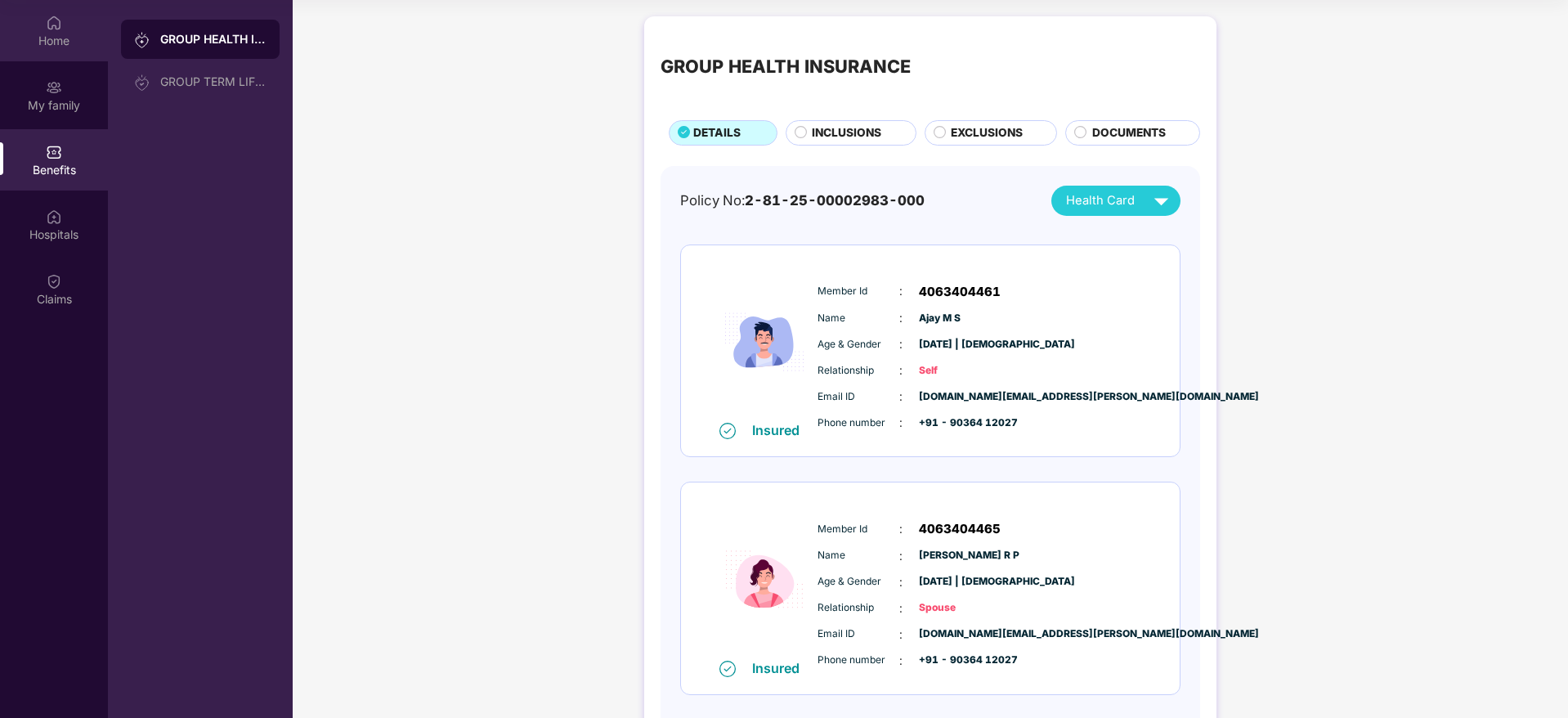
click at [60, 43] on div "Home" at bounding box center [54, 40] width 108 height 17
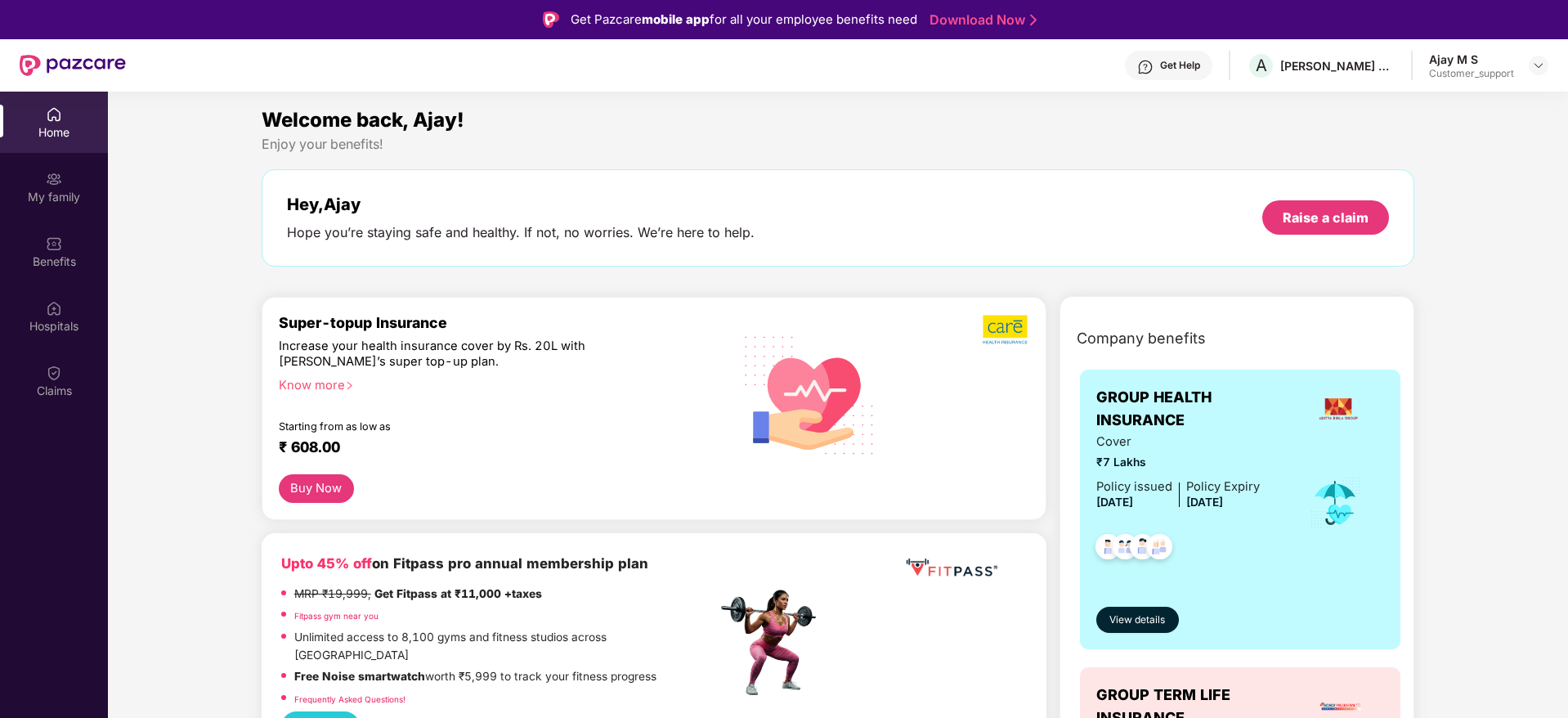
click at [1152, 70] on img at bounding box center [1145, 67] width 17 height 17
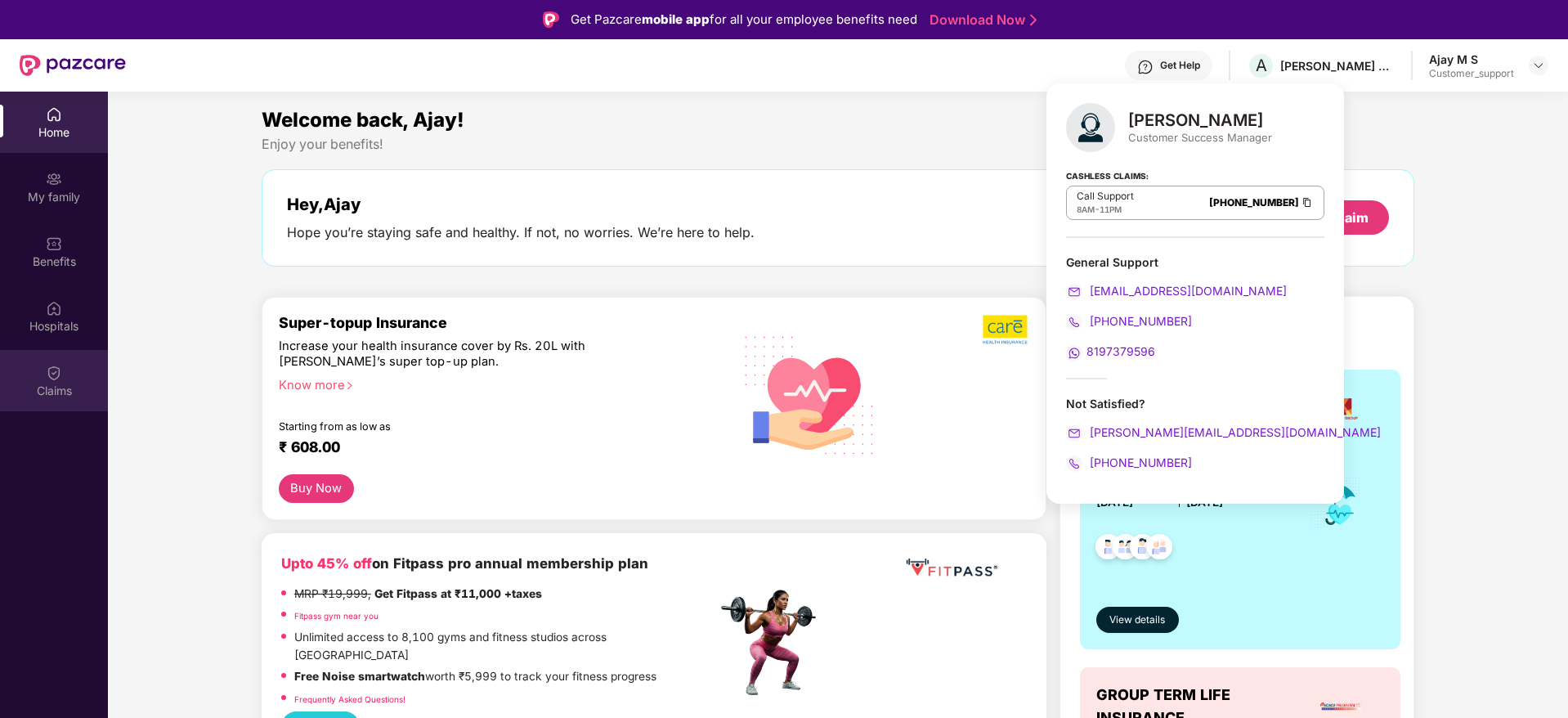
click at [84, 392] on div "Claims" at bounding box center [54, 391] width 108 height 17
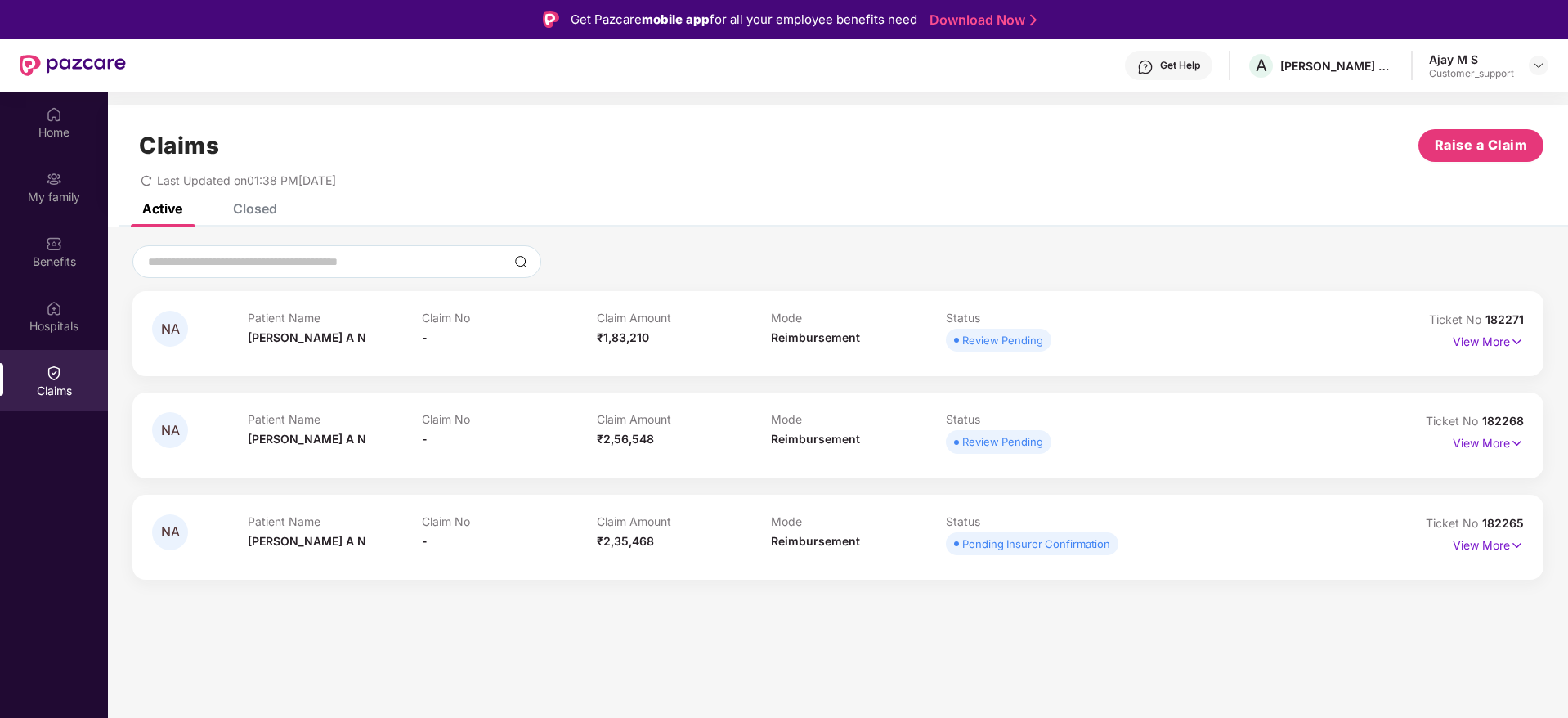
click at [1499, 520] on span "182265" at bounding box center [1502, 523] width 41 height 14
copy div "No 182265"
click at [1169, 64] on div "Get Help" at bounding box center [1180, 65] width 40 height 13
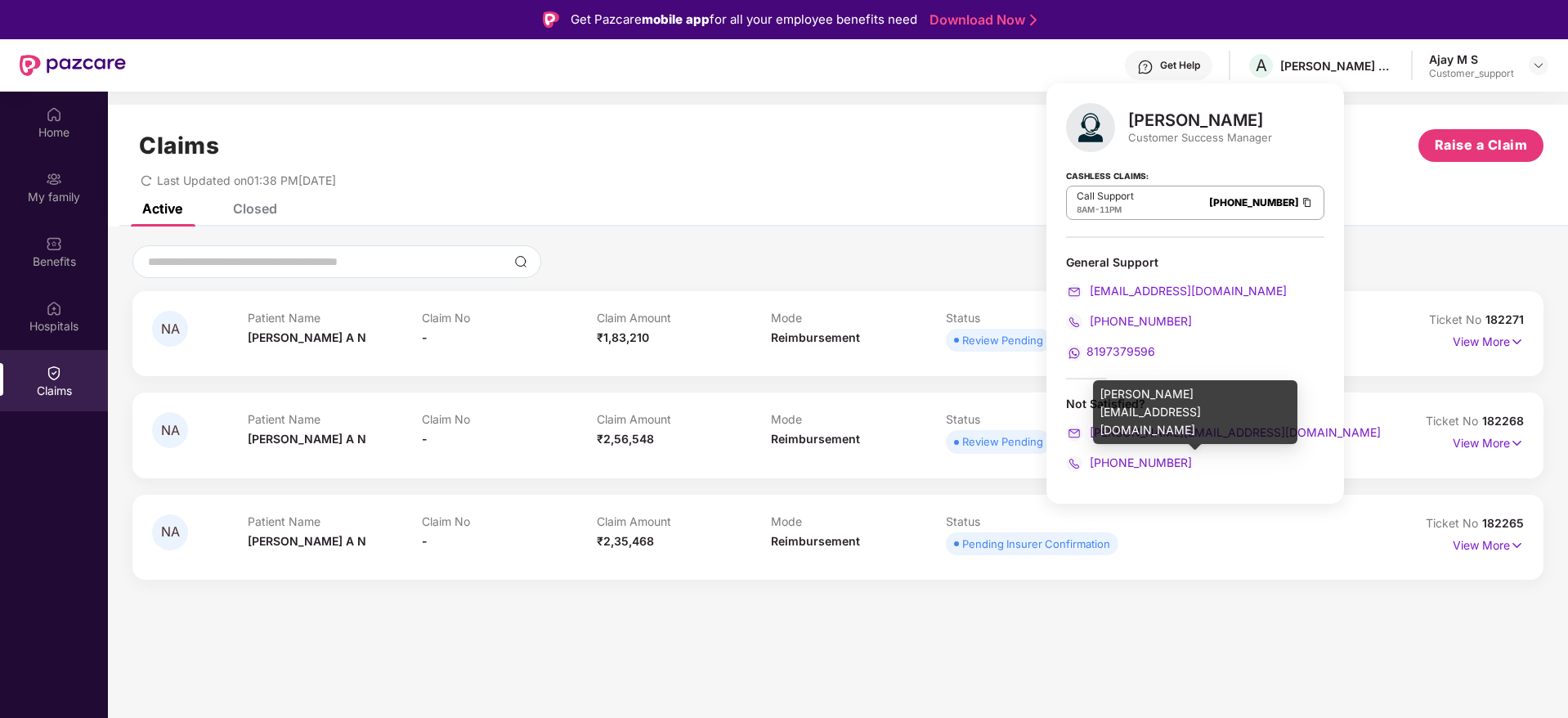
click at [1149, 391] on div "jayaram.m@pazcare.com" at bounding box center [1195, 412] width 204 height 63
copy div "jayaram.m@pazcare.com"
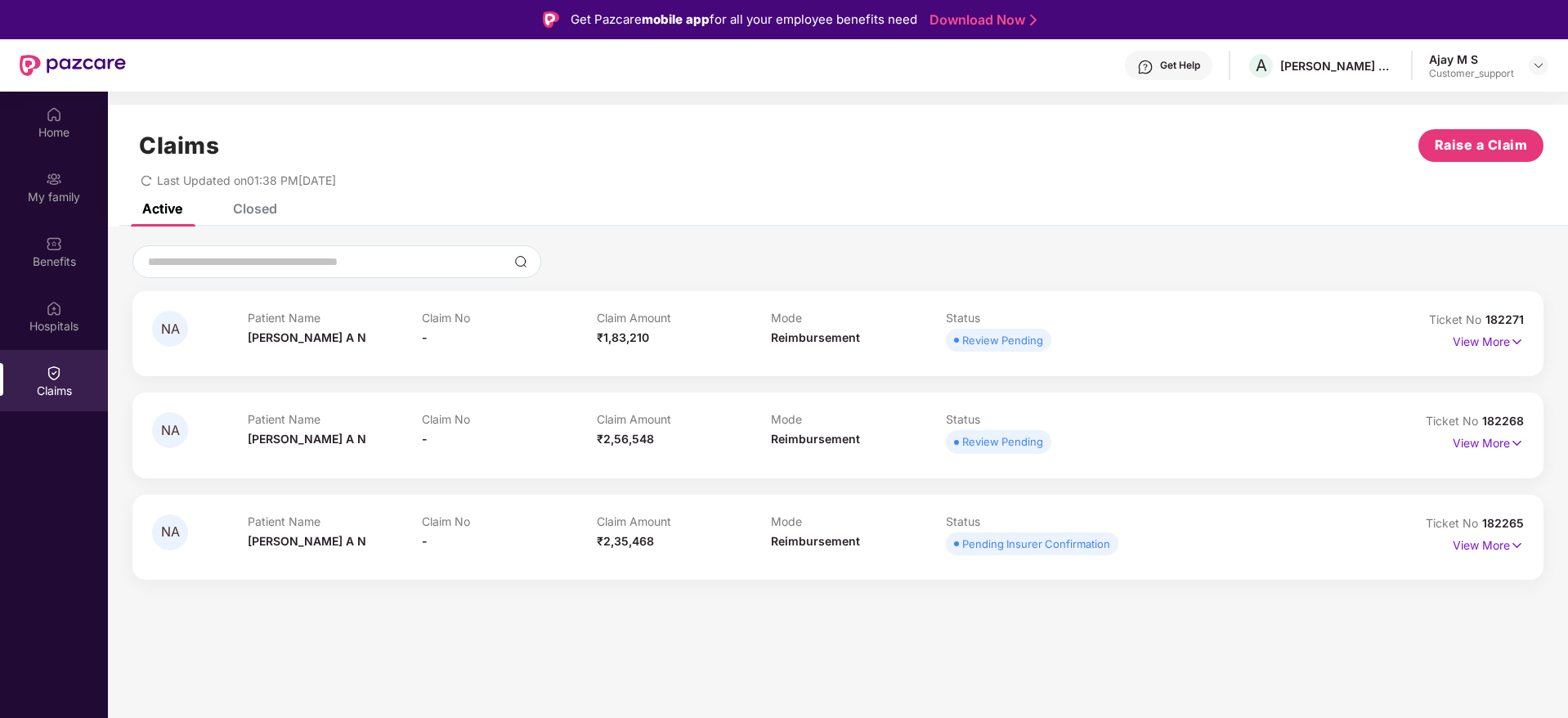
click at [975, 174] on div "Last Updated on 01:38 PM, 13 Oct 2025" at bounding box center [837, 174] width 1410 height 26
click at [1505, 417] on span "182268" at bounding box center [1502, 421] width 41 height 14
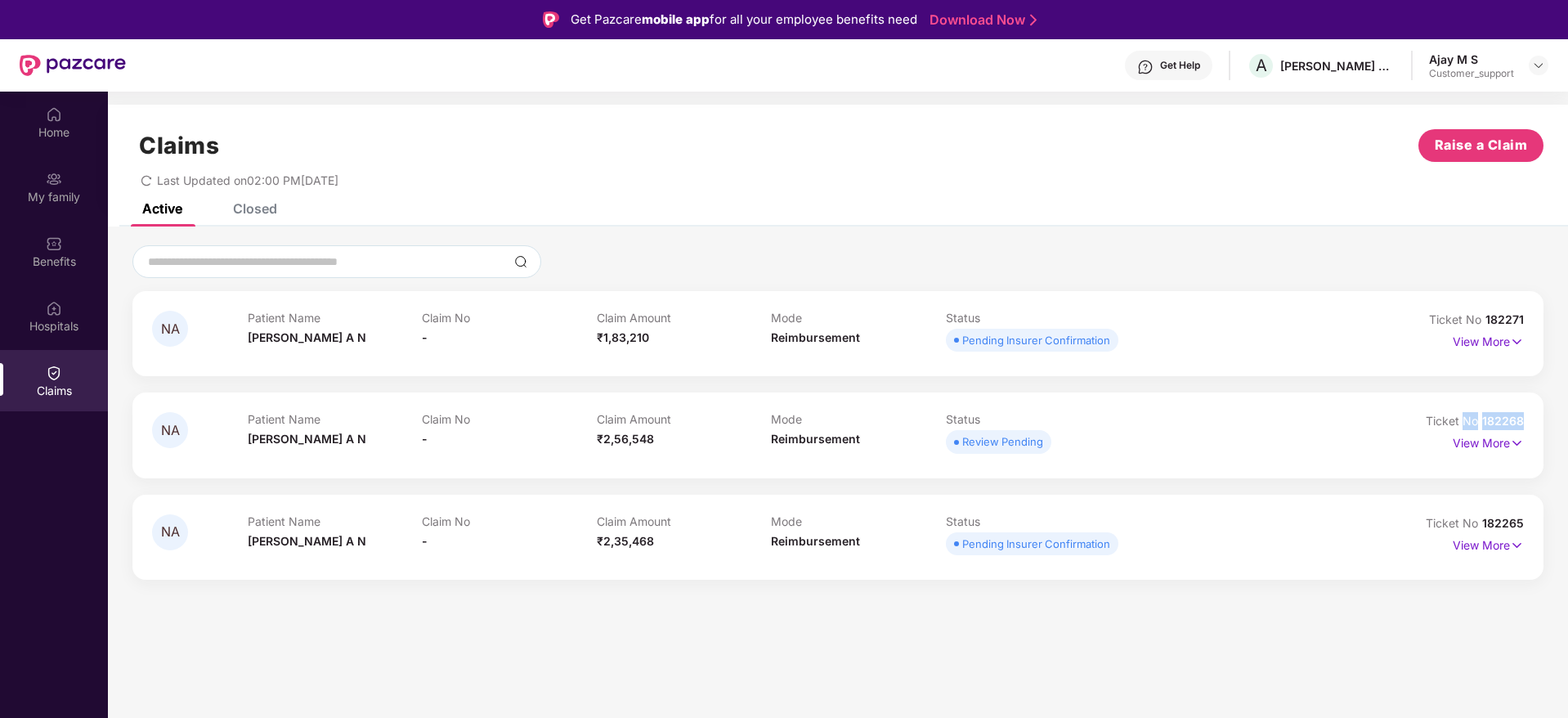
click at [1505, 417] on span "182268" at bounding box center [1502, 421] width 41 height 14
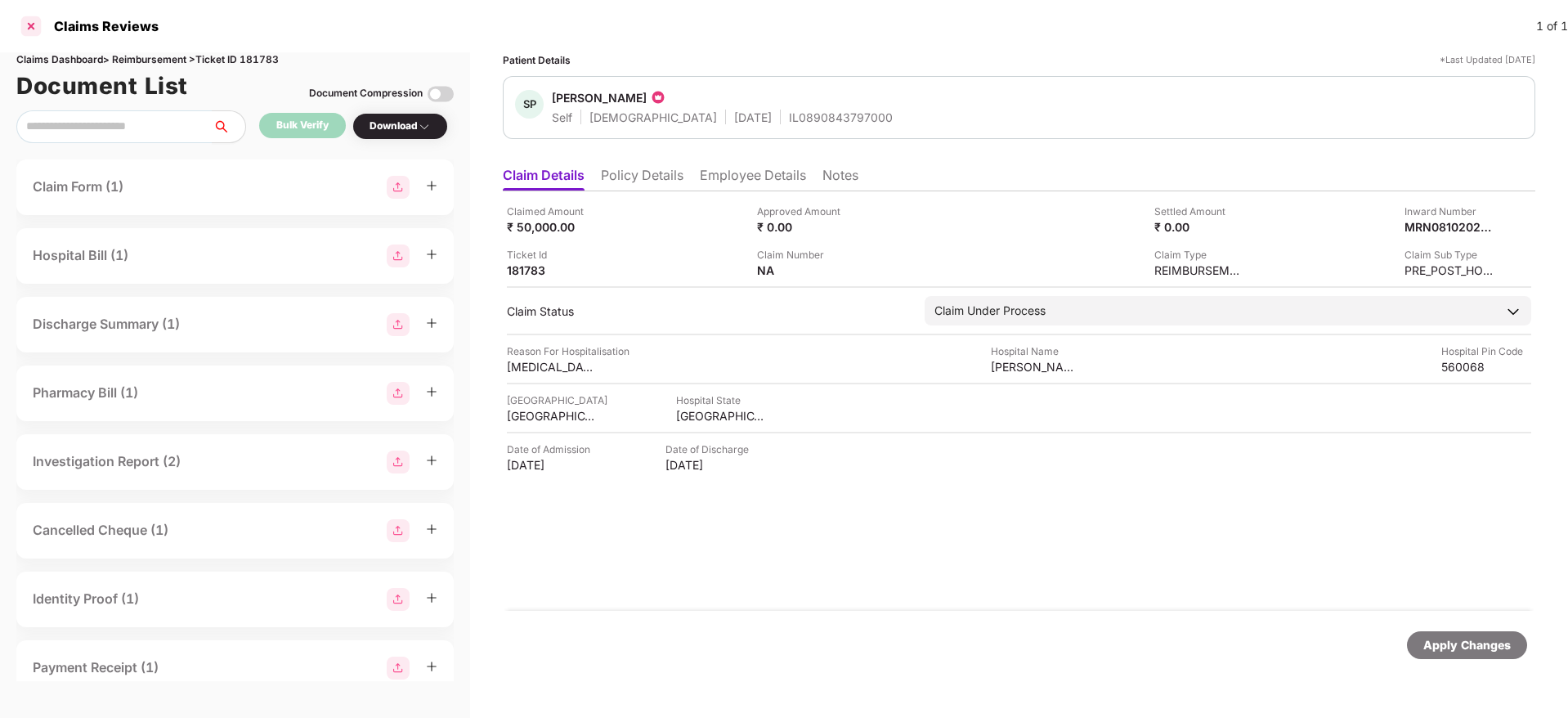
click at [28, 19] on div at bounding box center [31, 26] width 26 height 26
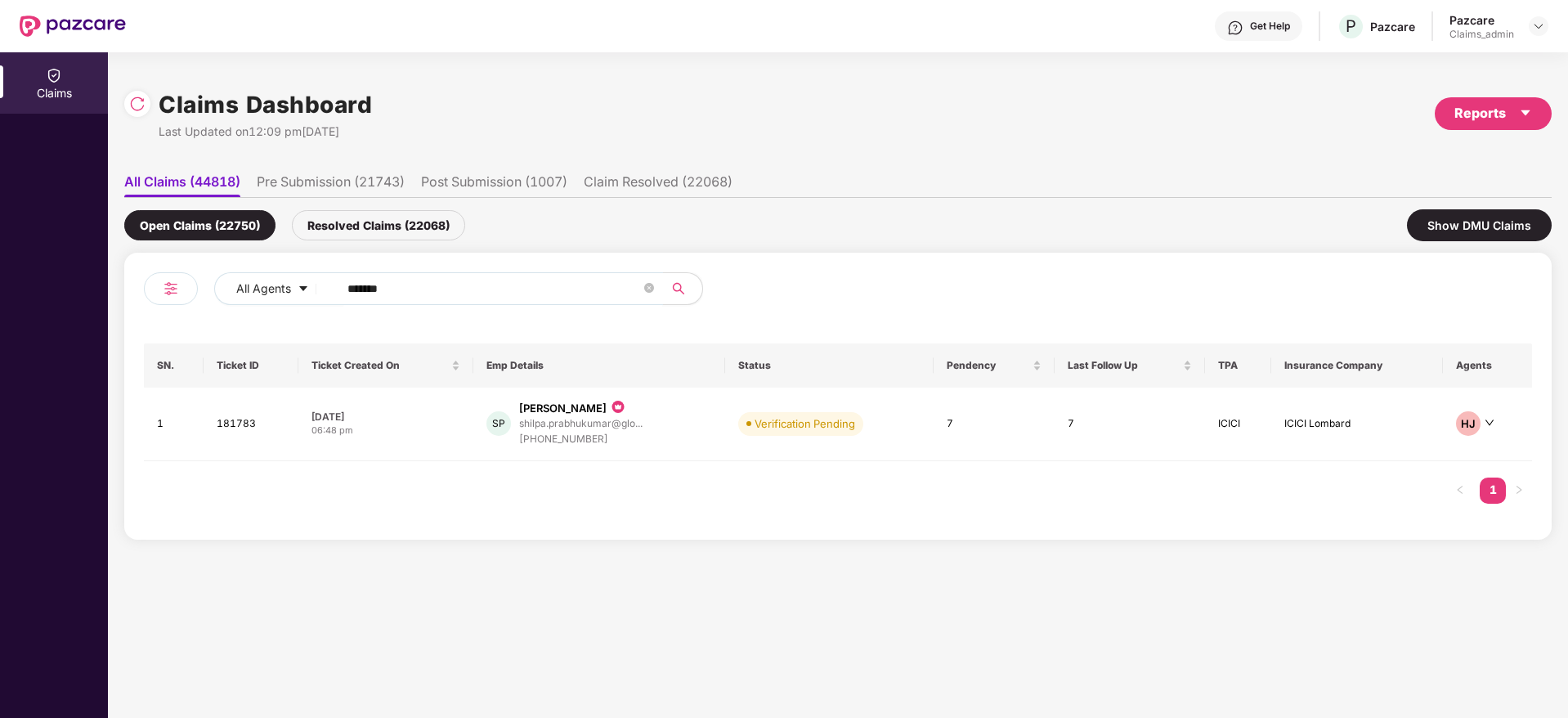
click at [425, 282] on input "******" at bounding box center [494, 289] width 293 height 25
paste input "******"
type input "******"
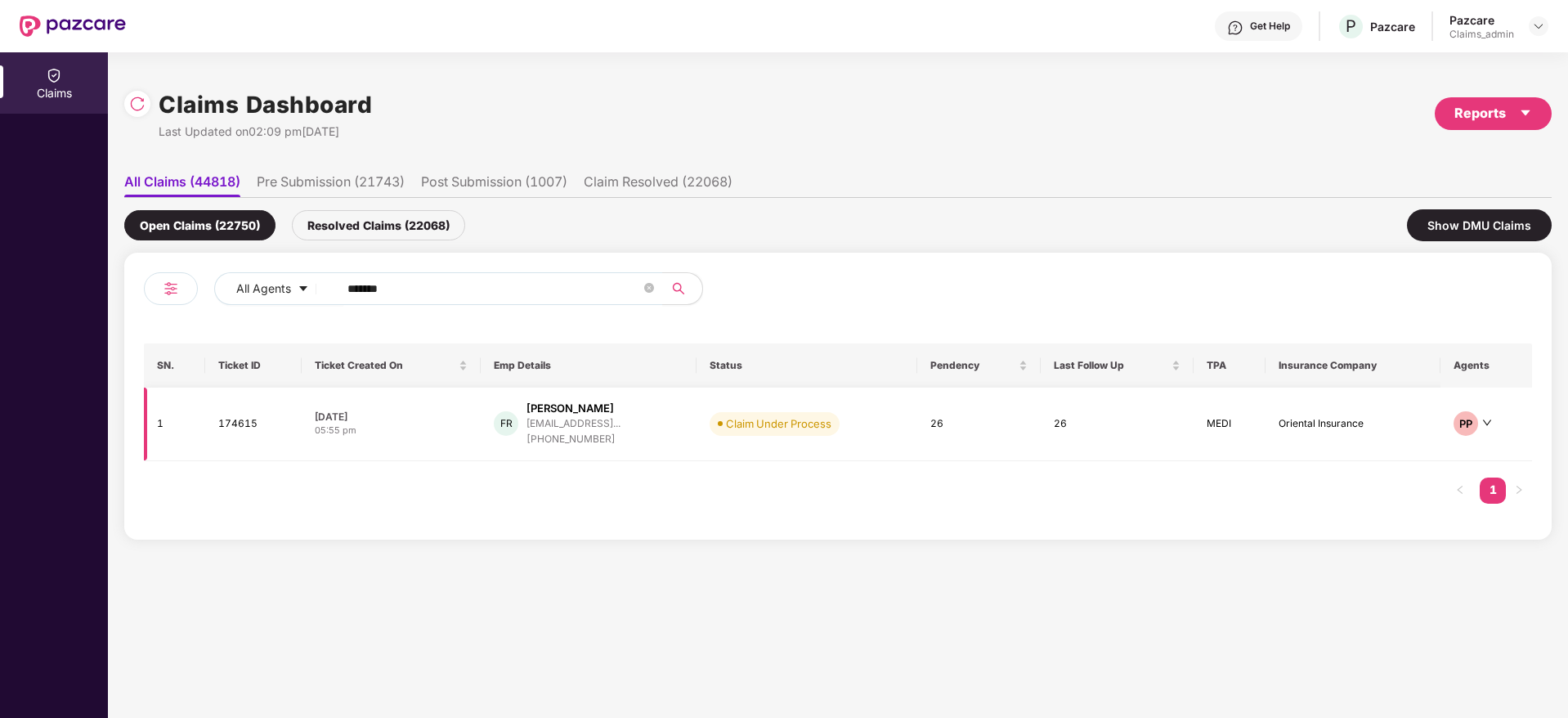
click at [426, 436] on div "05:55 pm" at bounding box center [392, 430] width 153 height 14
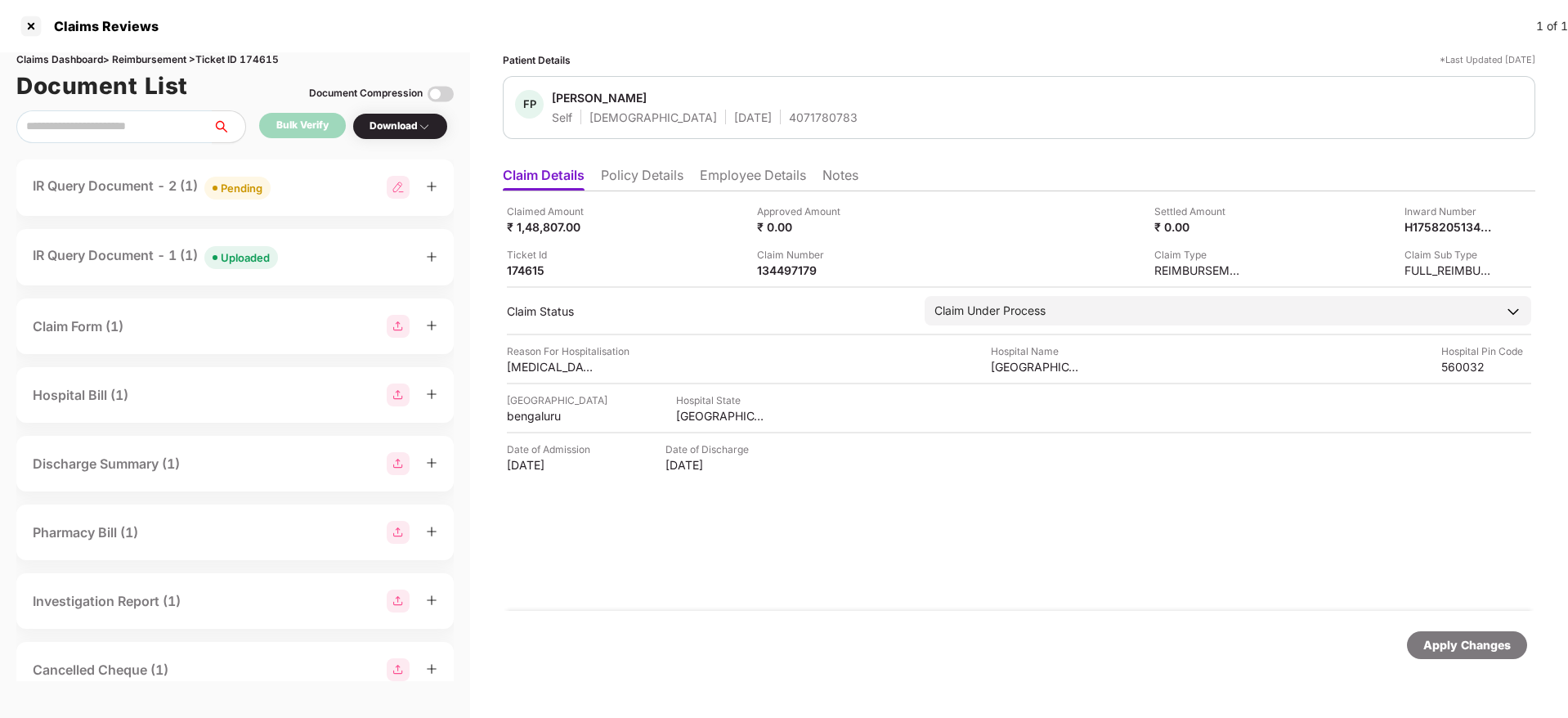
click at [298, 256] on div "IR Query Document - 1 (1) Uploaded" at bounding box center [235, 257] width 405 height 24
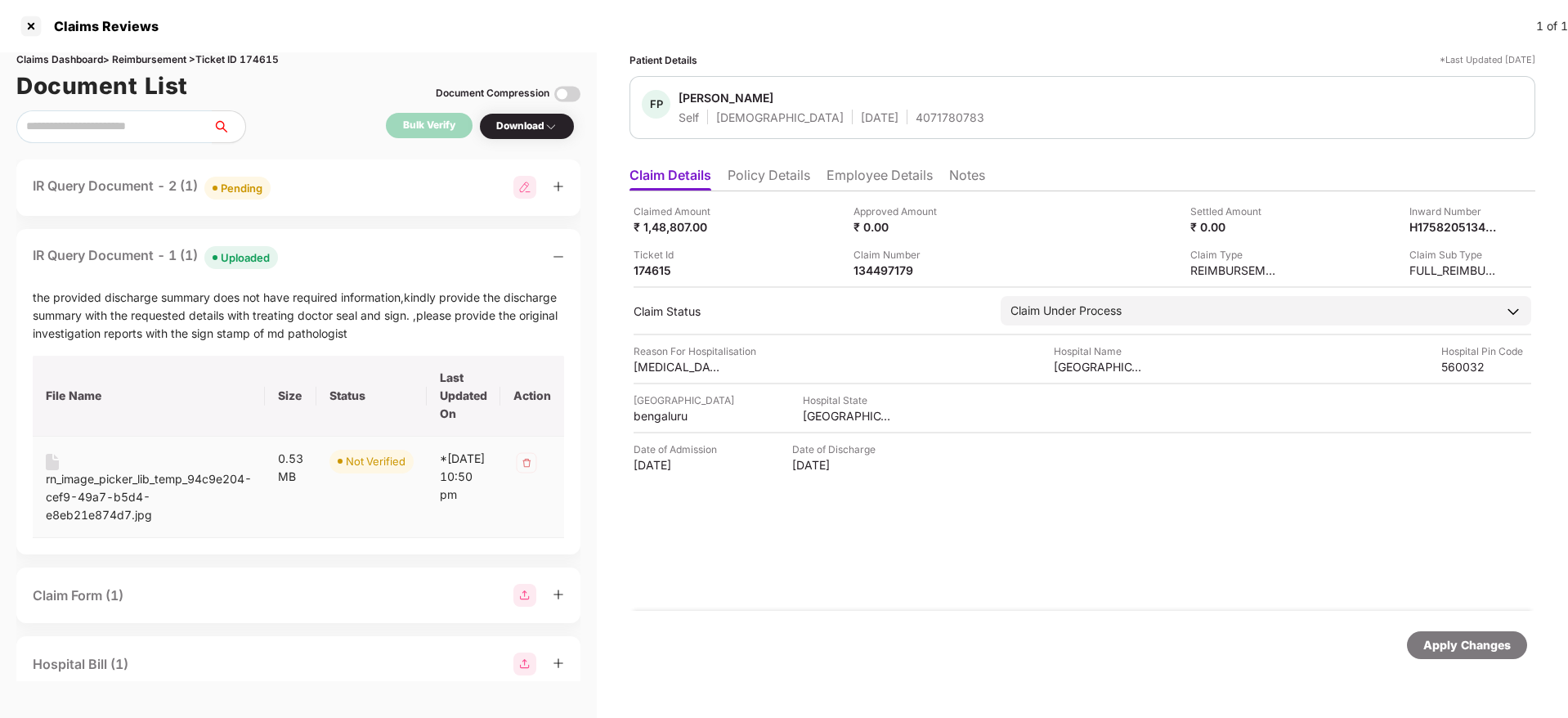
click at [114, 484] on div "rn_image_picker_lib_temp_94c9e204-cef9-49a7-b5d4-e8eb21e874d7.jpg" at bounding box center [149, 496] width 206 height 54
click at [350, 192] on div "IR Query Document - 2 (1) Pending" at bounding box center [298, 187] width 531 height 24
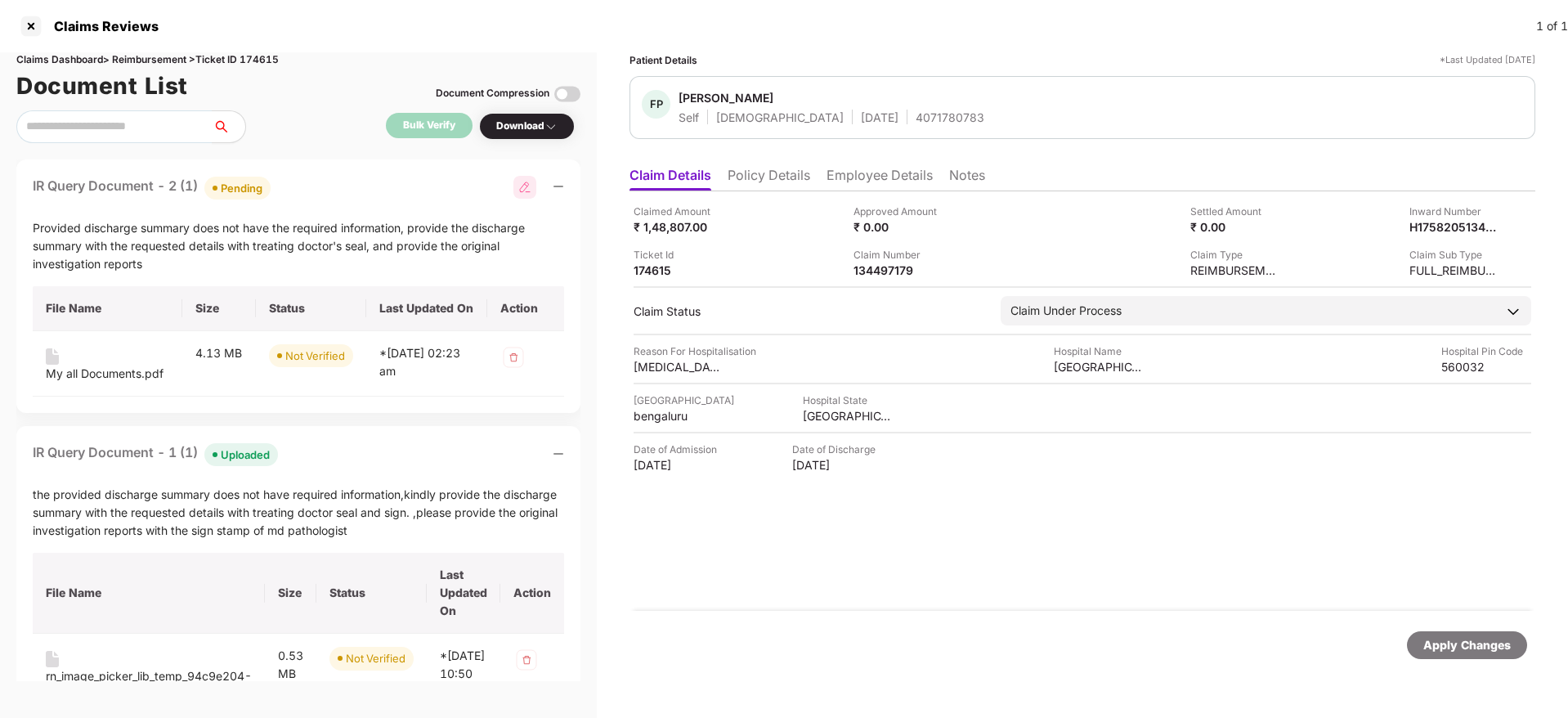
click at [569, 443] on div "IR Query Document - 1 (1) Uploaded the provided discharge summary does not have…" at bounding box center [298, 589] width 564 height 326
click at [564, 454] on icon "minus" at bounding box center [558, 453] width 11 height 11
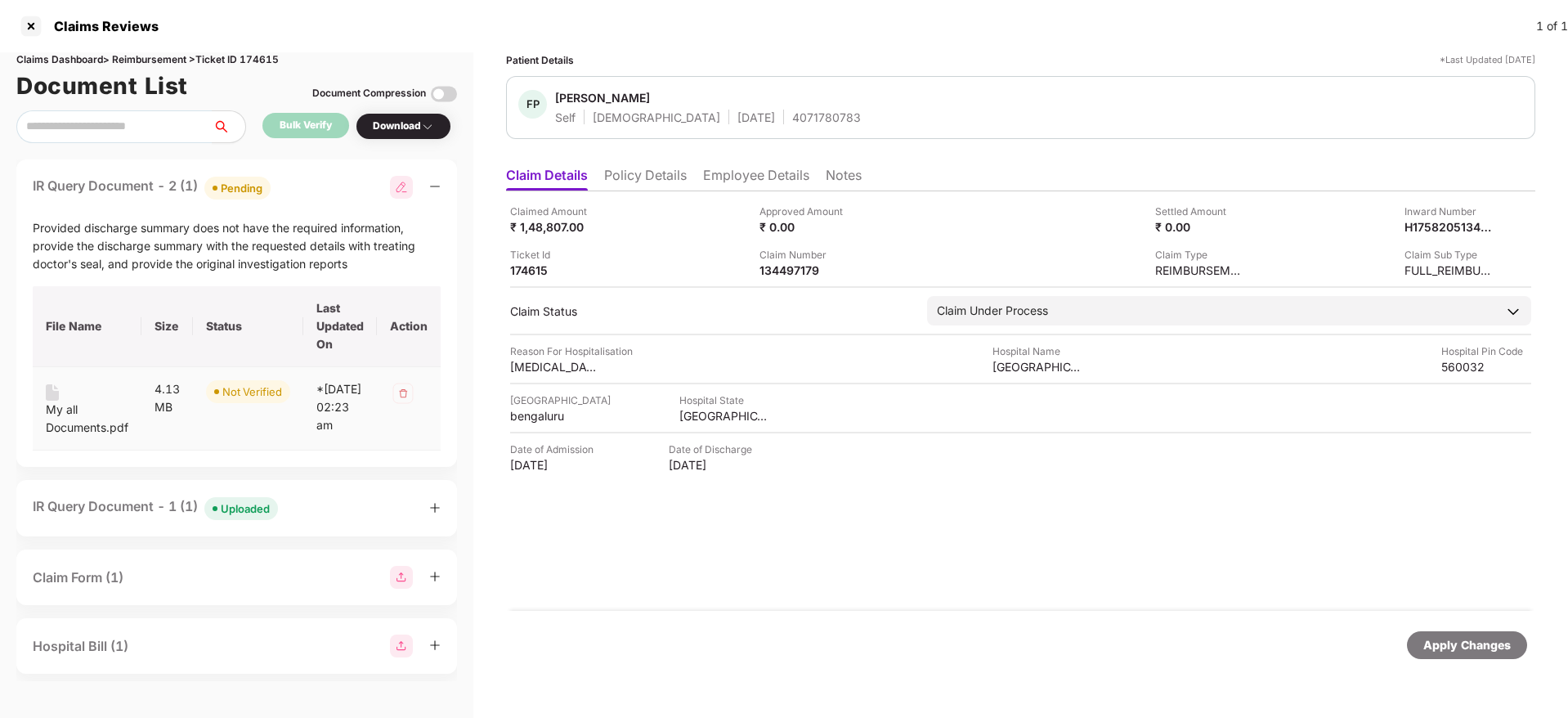
click at [59, 411] on div "My all Documents.pdf" at bounding box center [87, 418] width 83 height 36
click at [66, 414] on div "My all Documents.pdf" at bounding box center [87, 418] width 83 height 36
click at [776, 177] on li "Employee Details" at bounding box center [756, 178] width 106 height 24
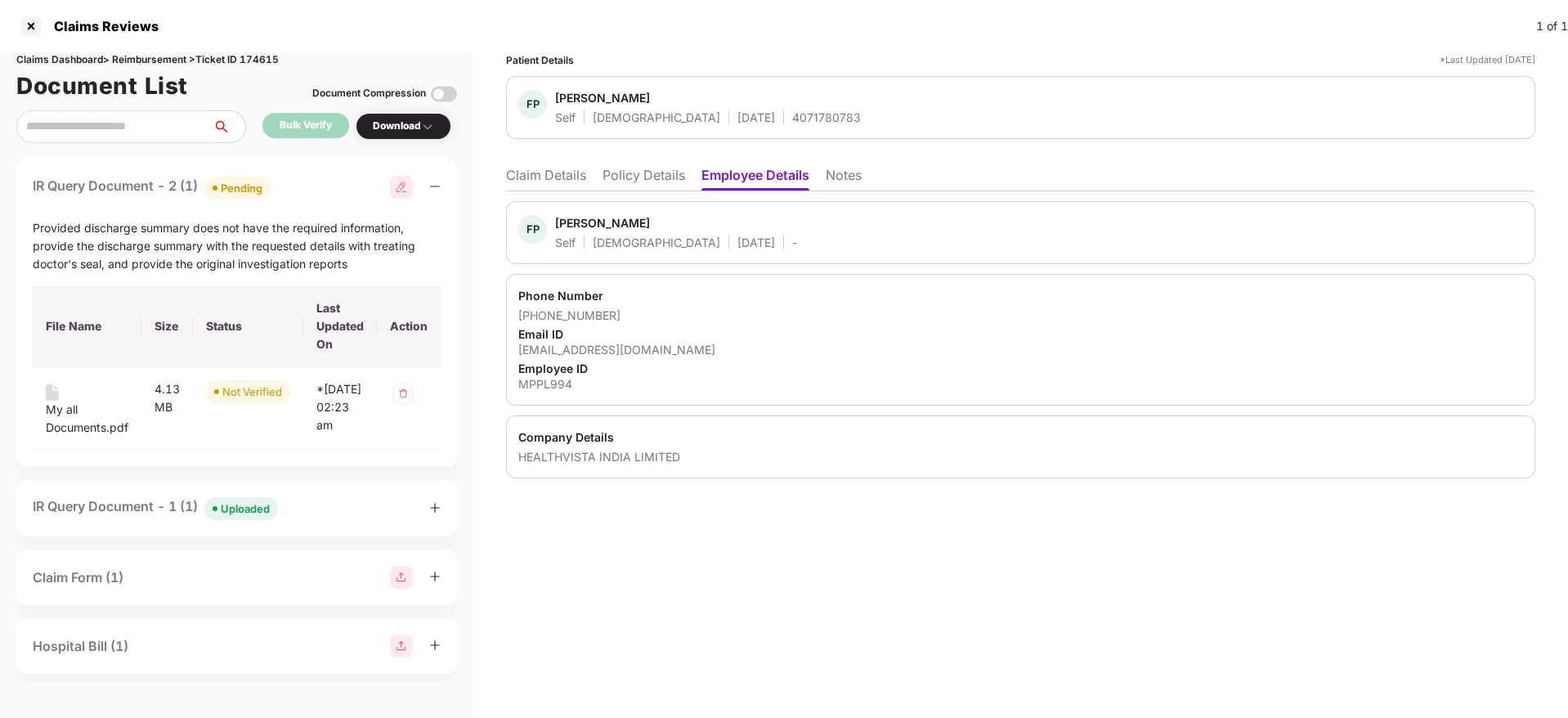
click at [562, 454] on div "HEALTHVISTA INDIA LIMITED" at bounding box center [1021, 457] width 1005 height 16
copy div "HEALTHVISTA"
click at [562, 454] on div "HEALTHVISTA INDIA LIMITED" at bounding box center [1021, 457] width 1005 height 16
click at [547, 174] on li "Claim Details" at bounding box center [546, 178] width 80 height 24
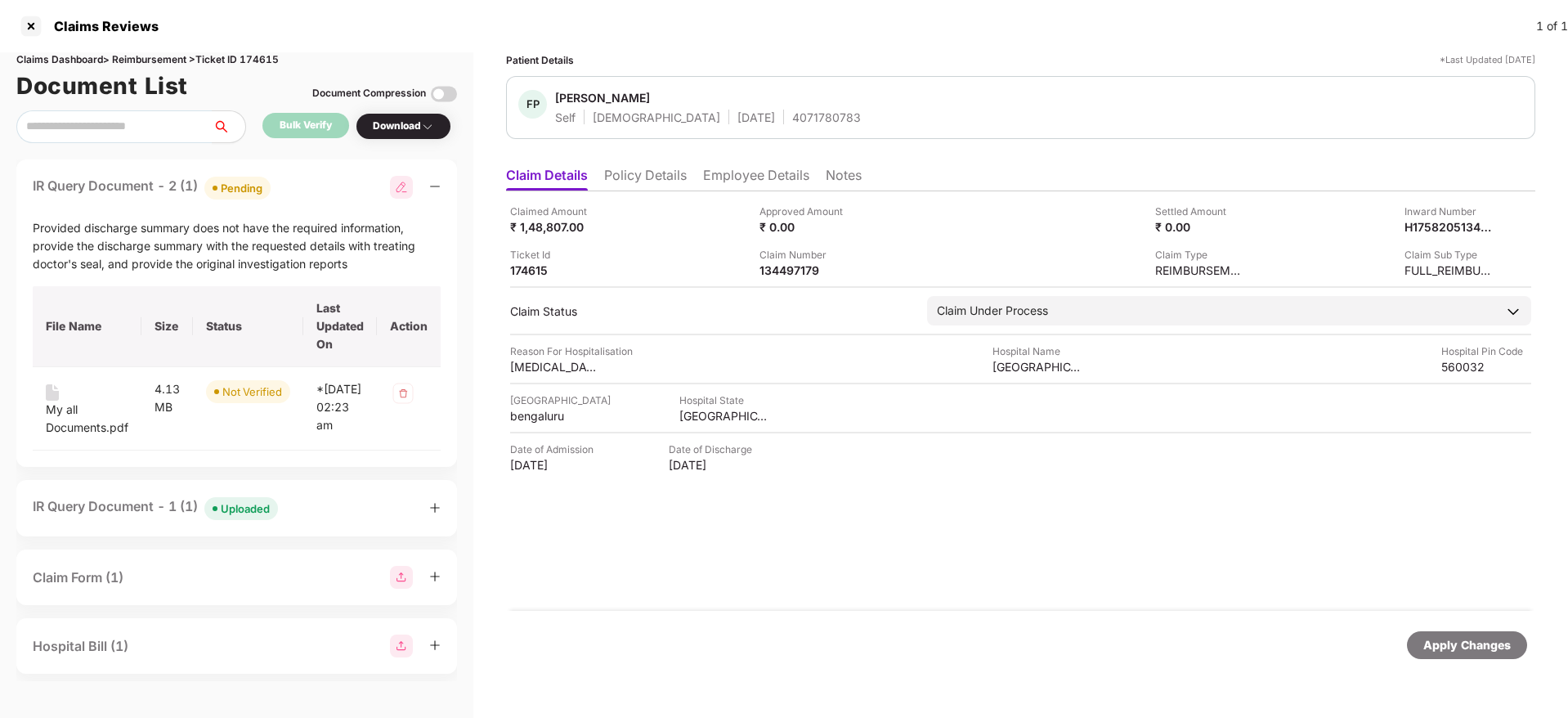
click at [745, 172] on li "Employee Details" at bounding box center [756, 178] width 106 height 24
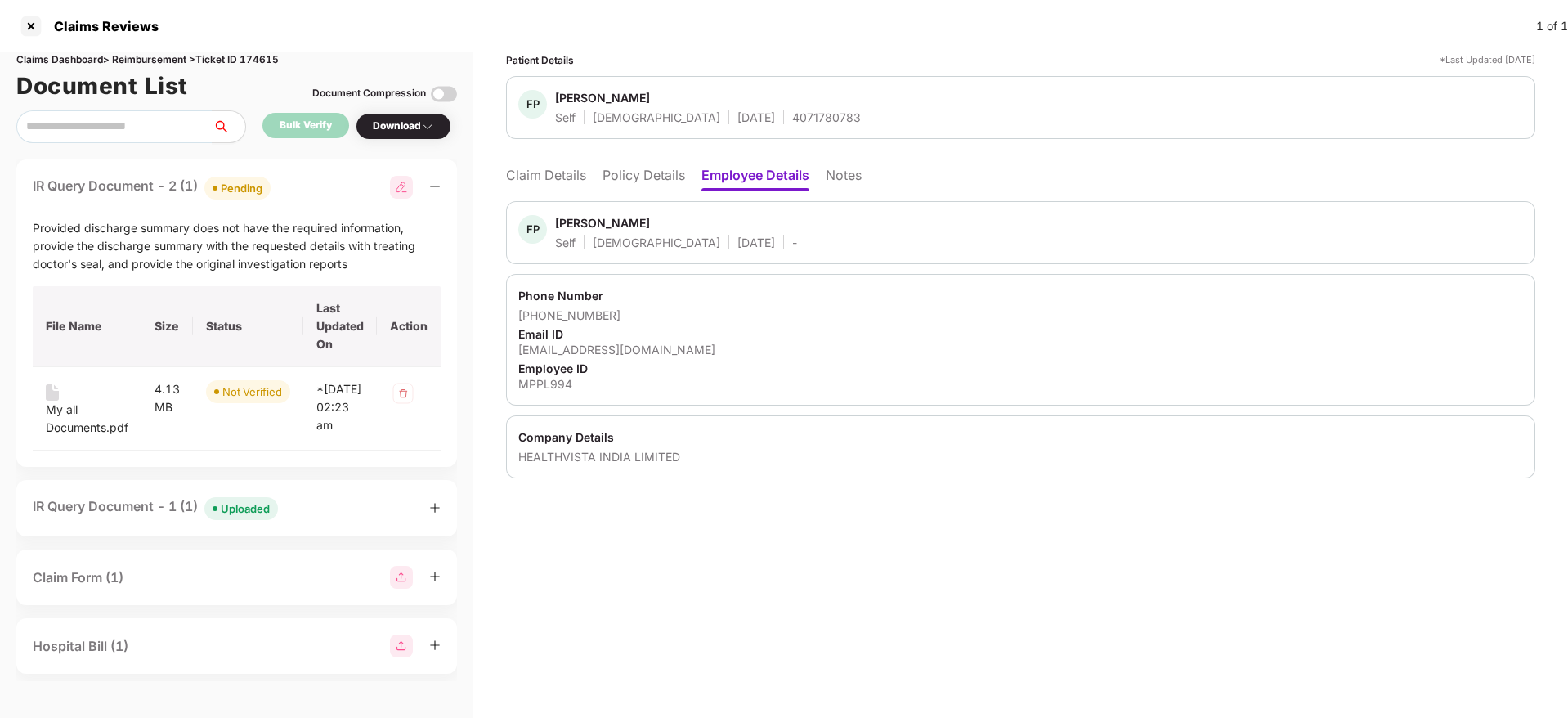
click at [590, 348] on div "[EMAIL_ADDRESS][DOMAIN_NAME]" at bounding box center [1021, 349] width 1005 height 16
copy div "[EMAIL_ADDRESS][DOMAIN_NAME]"
click at [590, 348] on div "[EMAIL_ADDRESS][DOMAIN_NAME]" at bounding box center [1021, 349] width 1005 height 16
